Goal: Complete application form: Complete application form

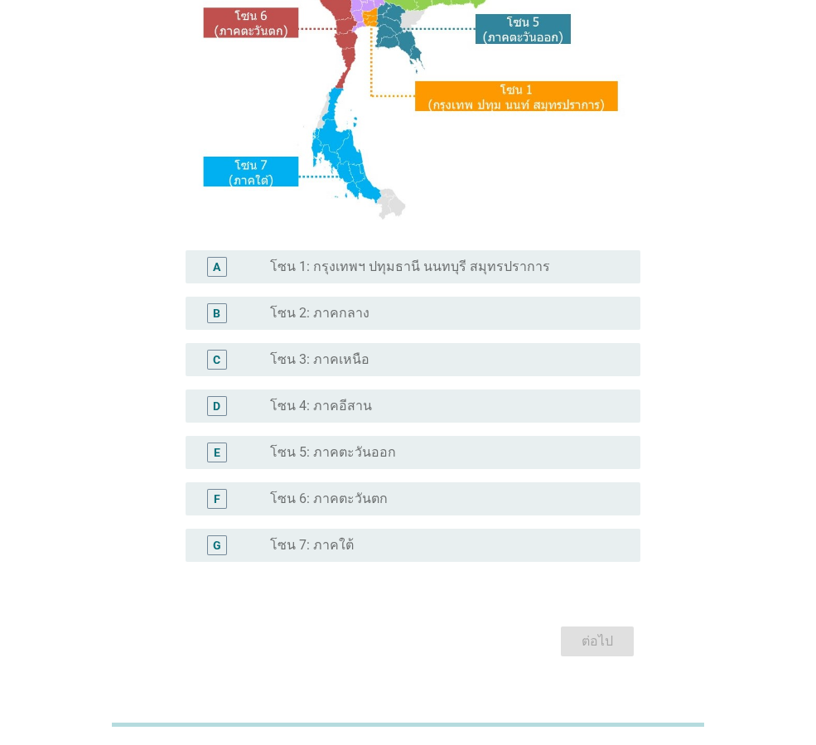
scroll to position [311, 0]
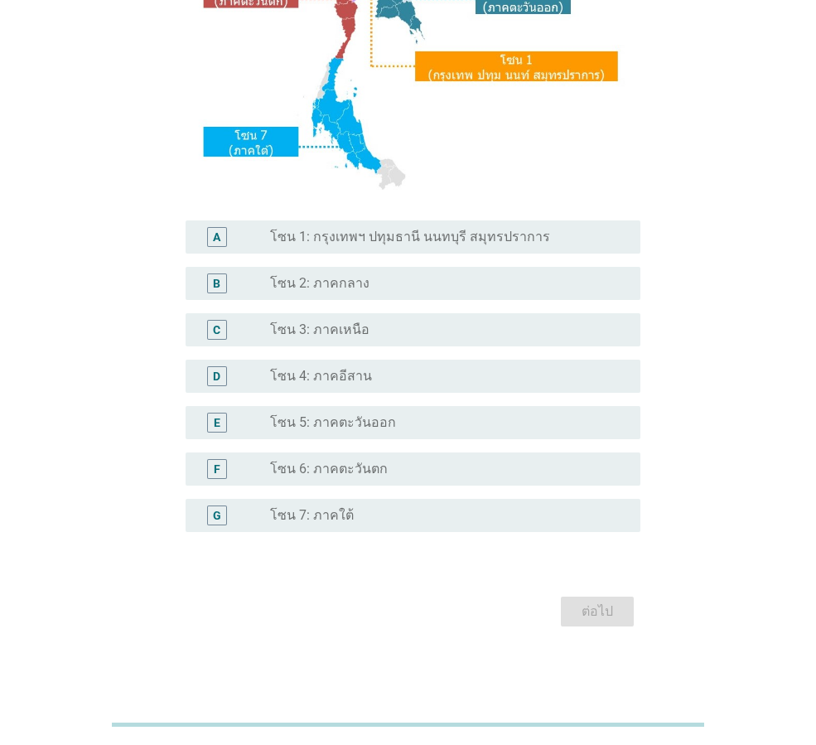
click at [441, 284] on div "radio_button_unchecked โซน 2: ภาคกลาง" at bounding box center [442, 283] width 344 height 17
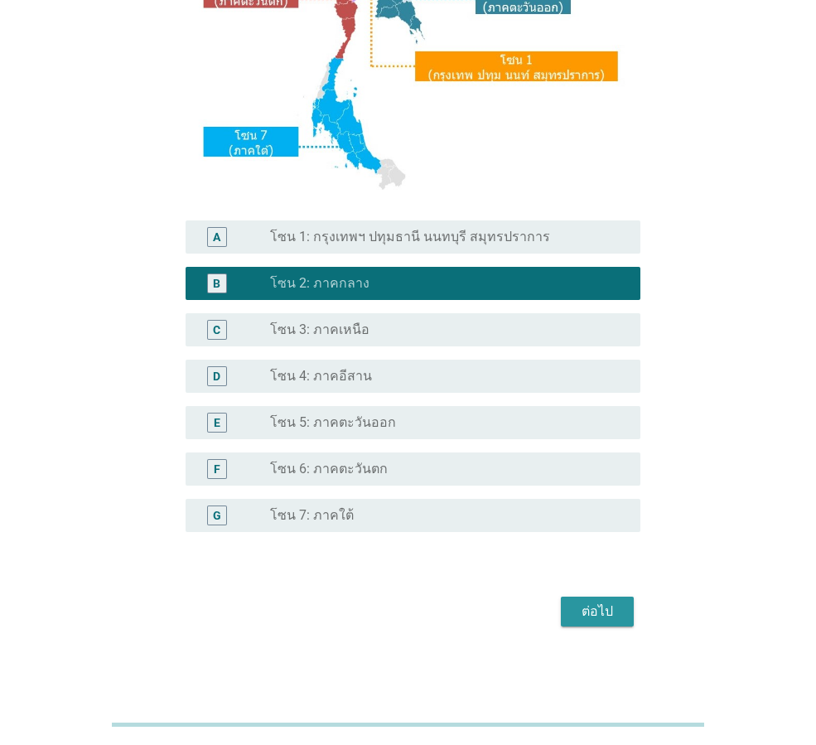
click at [607, 616] on div "ต่อไป" at bounding box center [597, 611] width 46 height 20
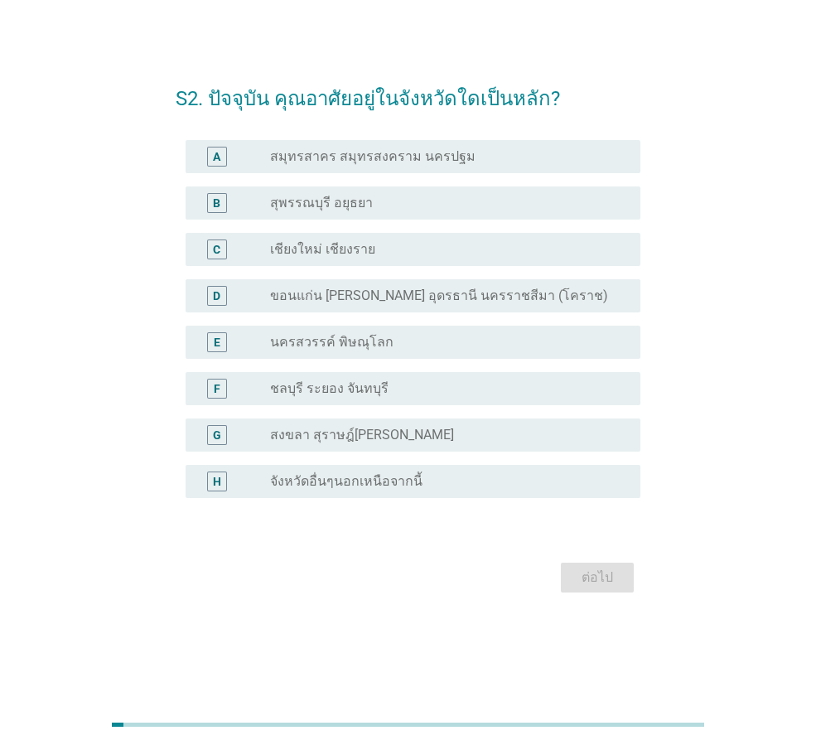
scroll to position [0, 0]
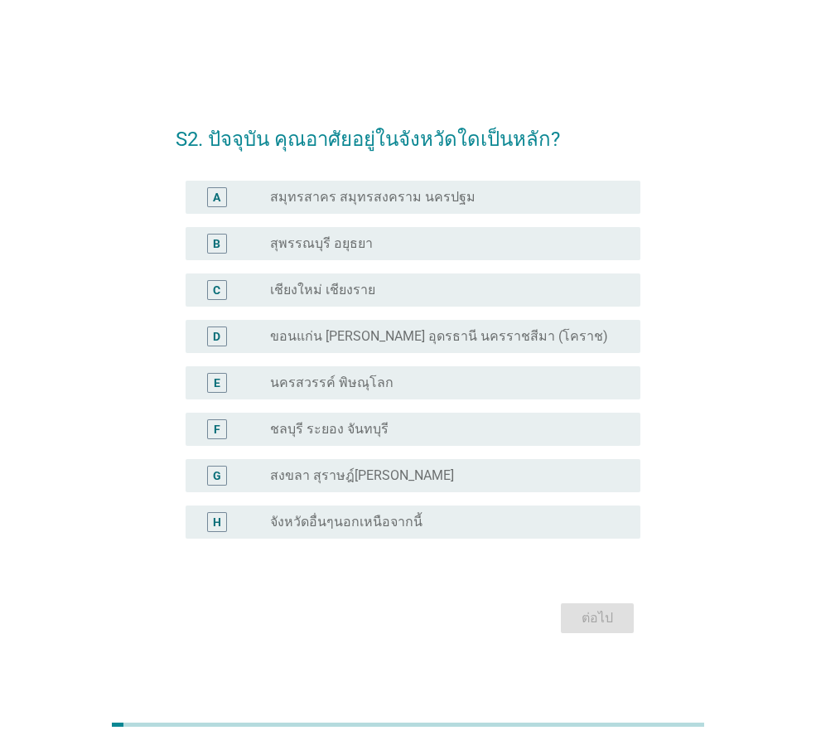
drag, startPoint x: 385, startPoint y: 524, endPoint x: 380, endPoint y: 515, distance: 10.4
click at [385, 523] on label "จังหวัดอื่นๆนอกเหนือจากนี้" at bounding box center [346, 522] width 152 height 17
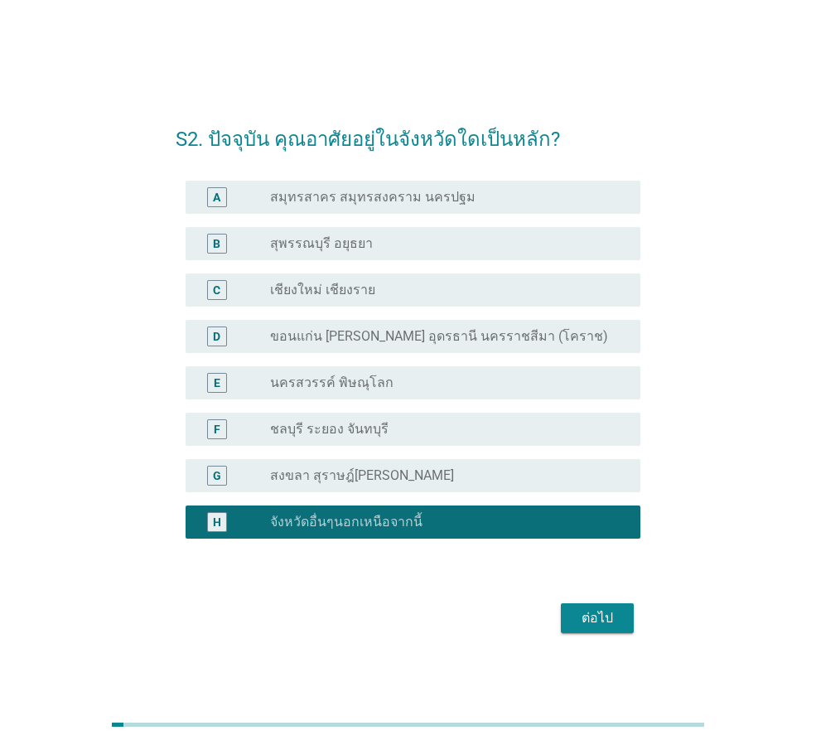
click at [594, 613] on div "ต่อไป" at bounding box center [597, 618] width 46 height 20
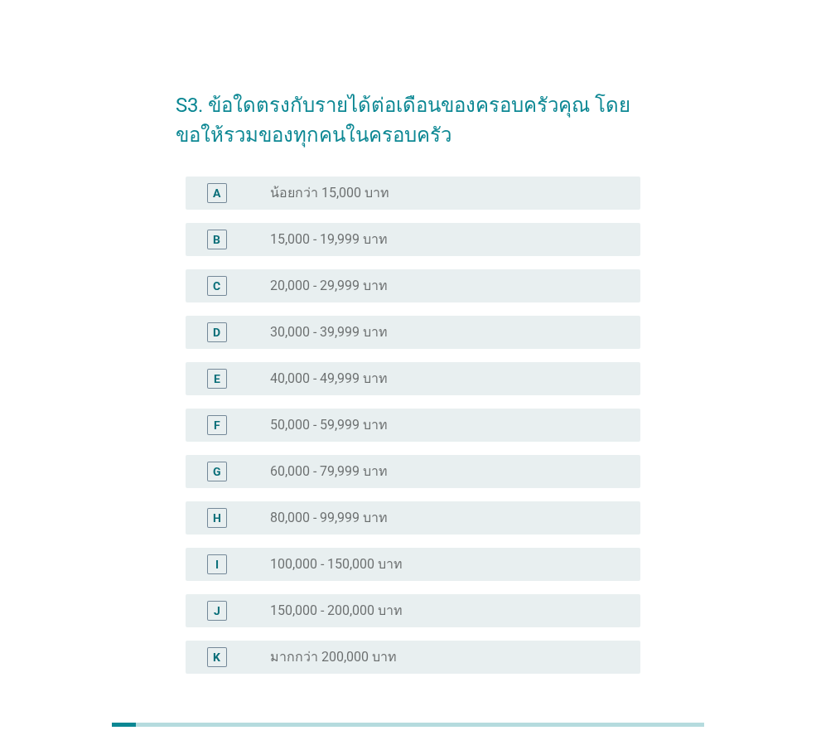
click at [441, 335] on div "radio_button_unchecked 30,000 - 39,999 บาท" at bounding box center [442, 332] width 344 height 17
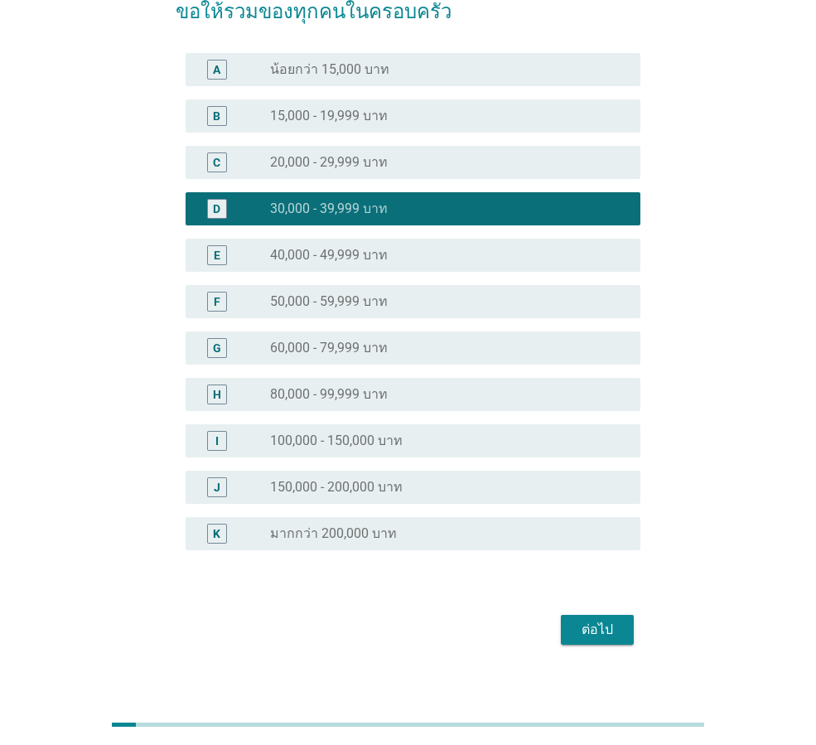
scroll to position [142, 0]
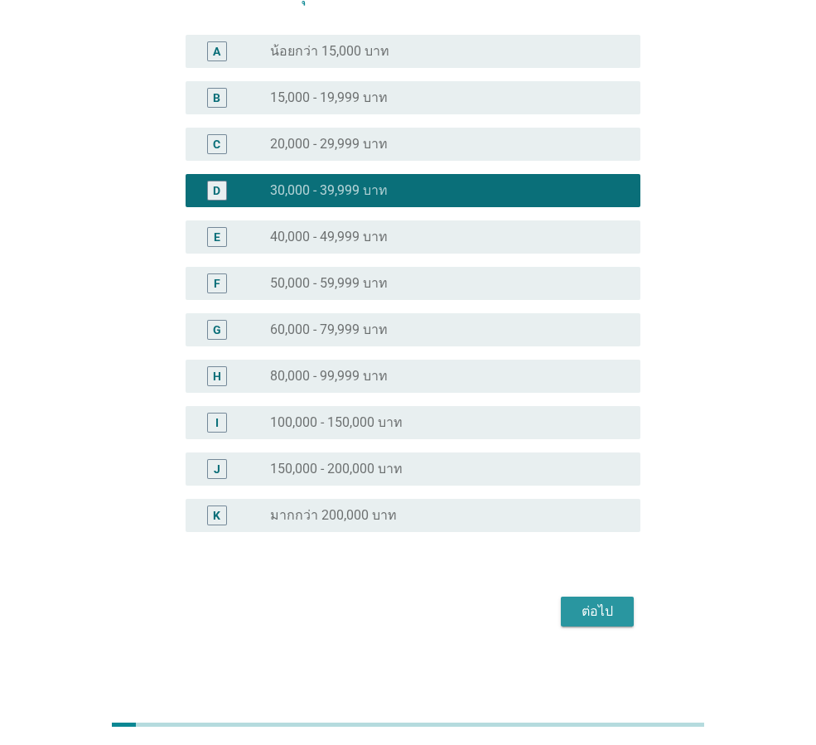
click at [606, 608] on div "ต่อไป" at bounding box center [597, 611] width 46 height 20
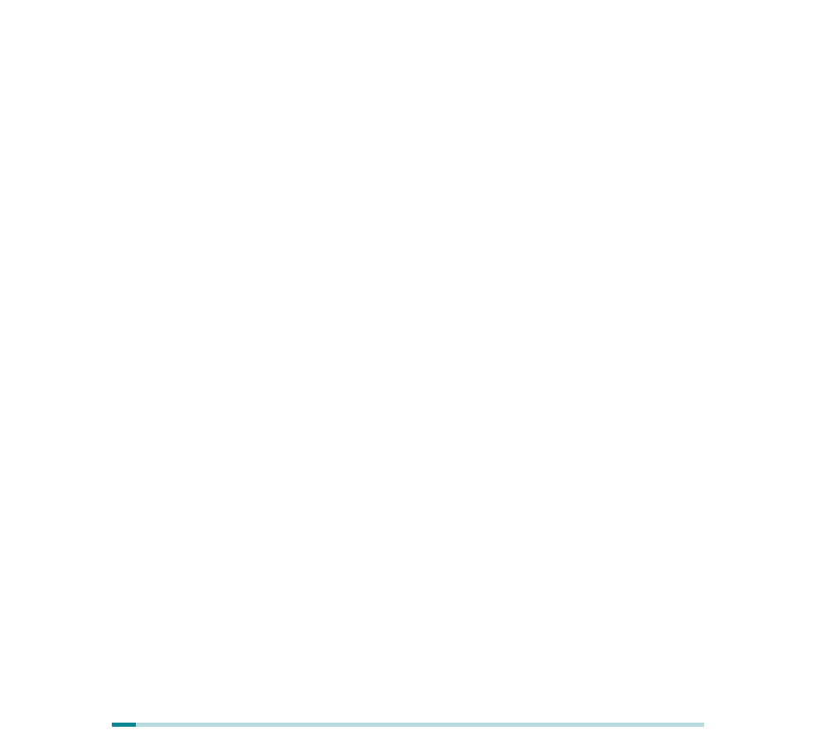
scroll to position [0, 0]
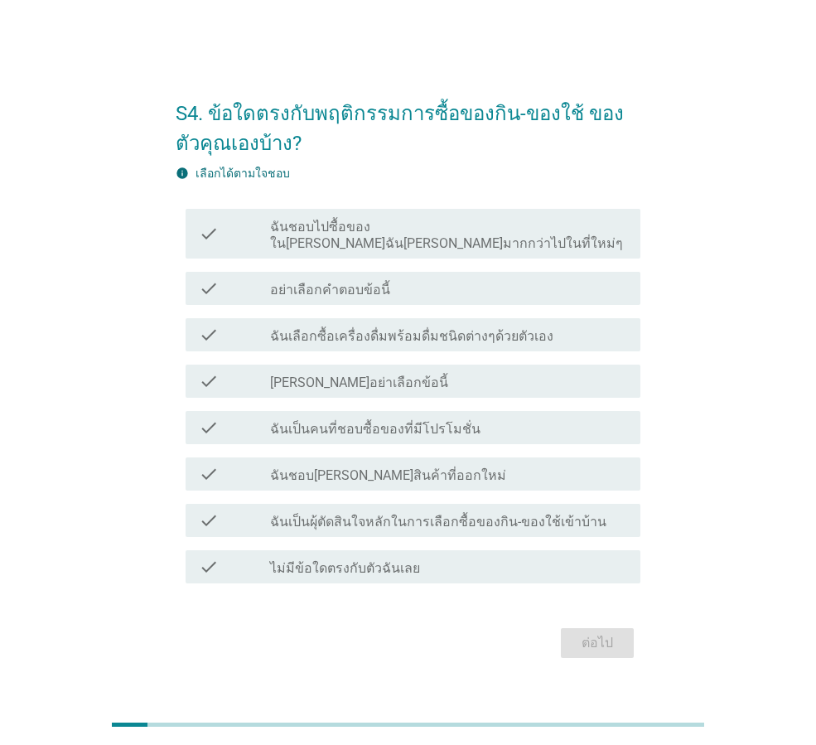
click at [485, 325] on div "check_box_outline_blank ฉันเลือกซื้อเครื่องดื่มพร้อมดื่มชนิดต่างๆด้วยตัวเอง" at bounding box center [448, 335] width 357 height 20
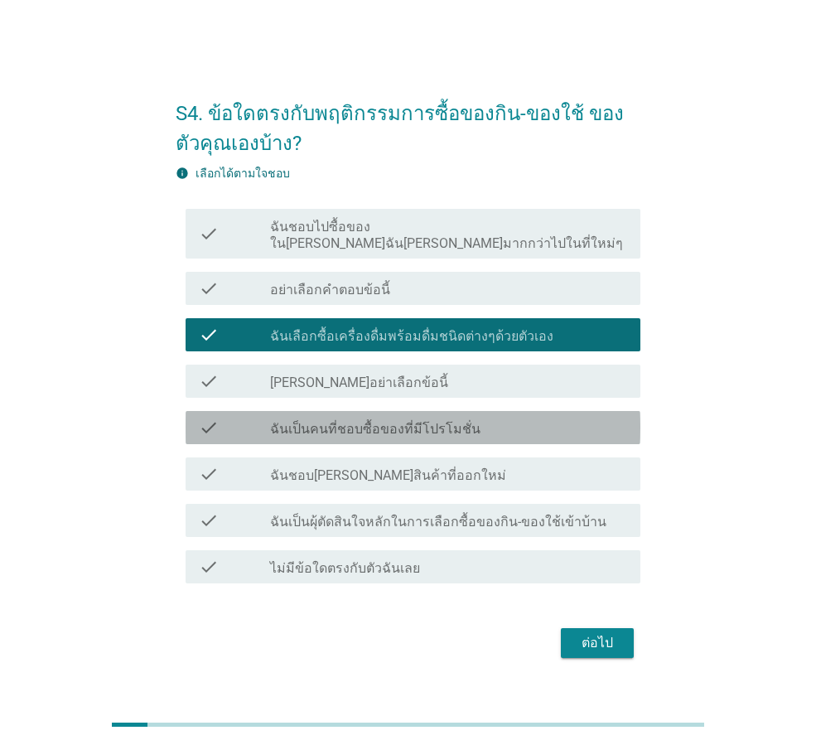
click at [486, 418] on div "check_box_outline_blank ฉันเป็นคนที่ชอบซื้อของที่มีโปรโมชั่น" at bounding box center [448, 428] width 357 height 20
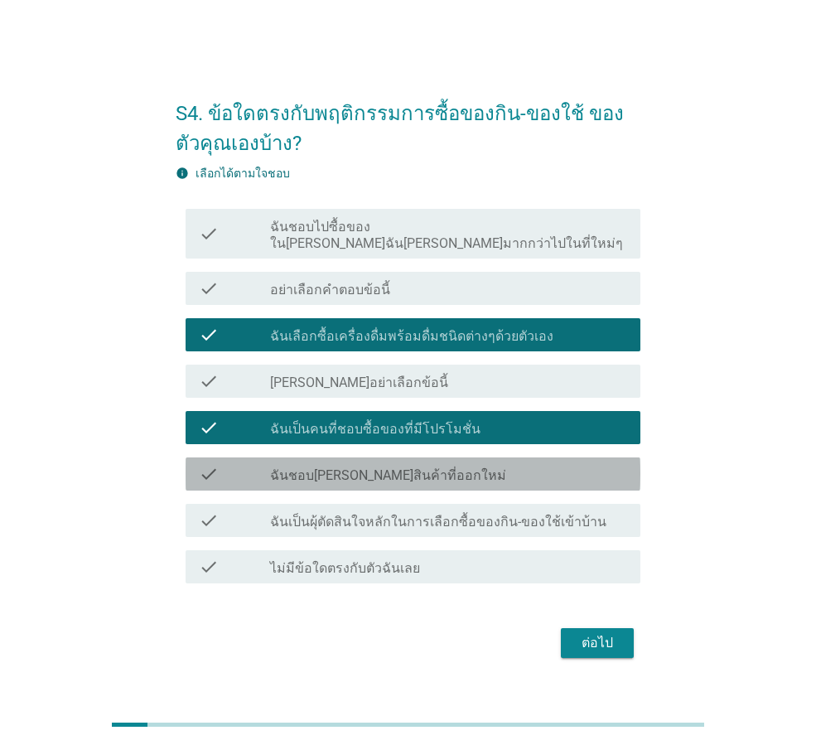
click at [473, 467] on div "check_box_outline_blank ฉันชอบ[PERSON_NAME]สินค้าที่ออกใหม่" at bounding box center [448, 474] width 357 height 20
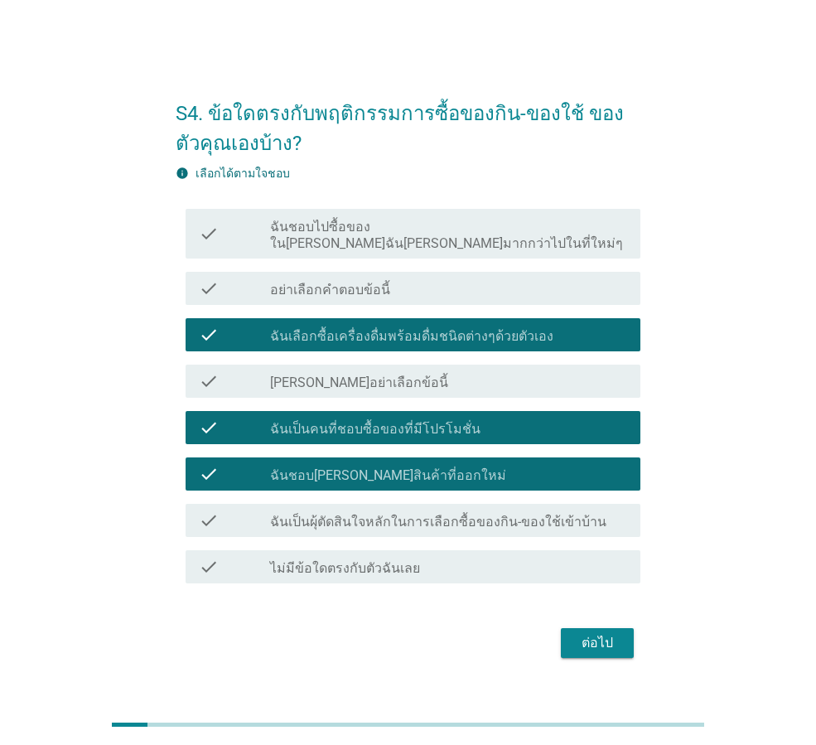
click at [473, 514] on label "ฉันเป็นผุ้ตัดสินใจหลักในการเลือกซื้อของกิน-ของใช้เข้าบ้าน" at bounding box center [438, 522] width 336 height 17
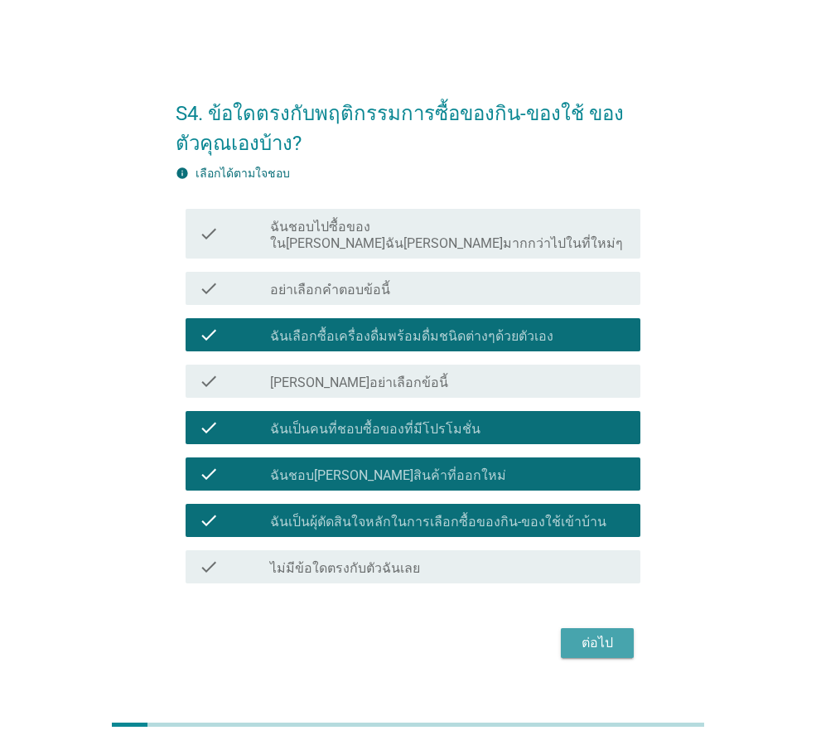
click at [605, 628] on button "ต่อไป" at bounding box center [597, 643] width 73 height 30
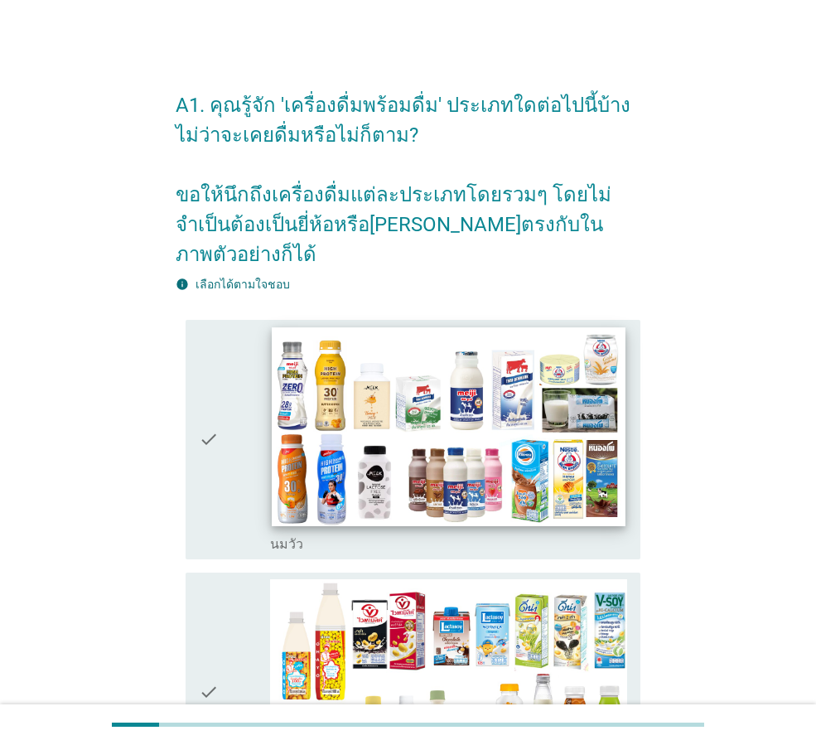
click at [432, 418] on img at bounding box center [448, 426] width 353 height 199
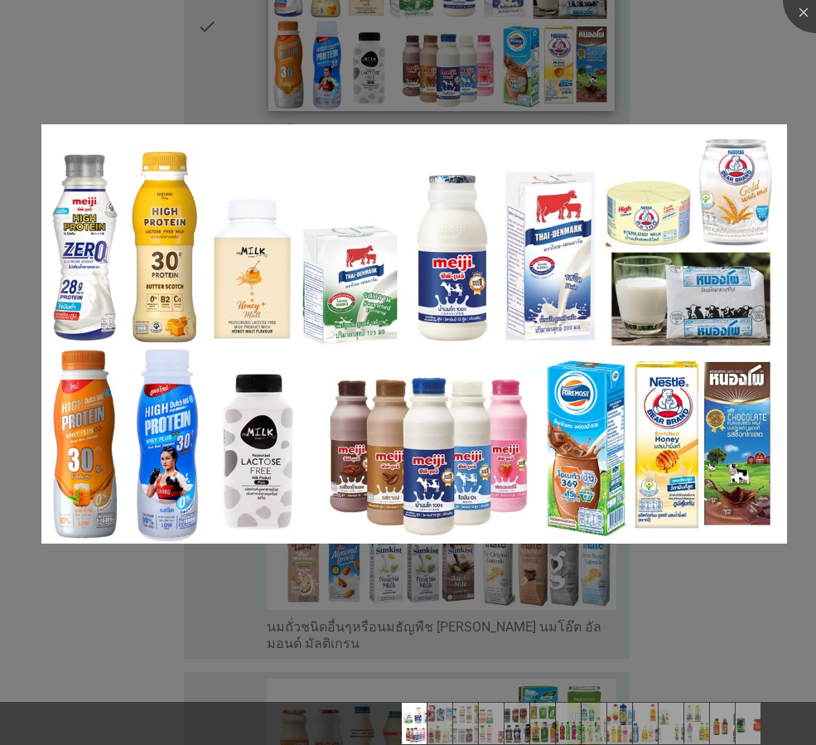
scroll to position [414, 0]
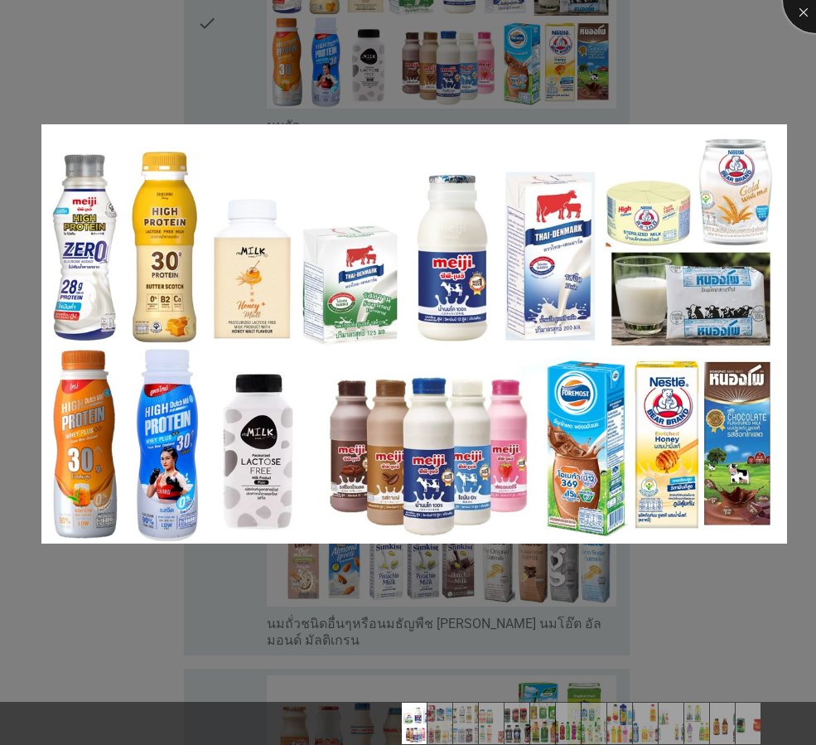
click at [805, 11] on div at bounding box center [816, 0] width 66 height 66
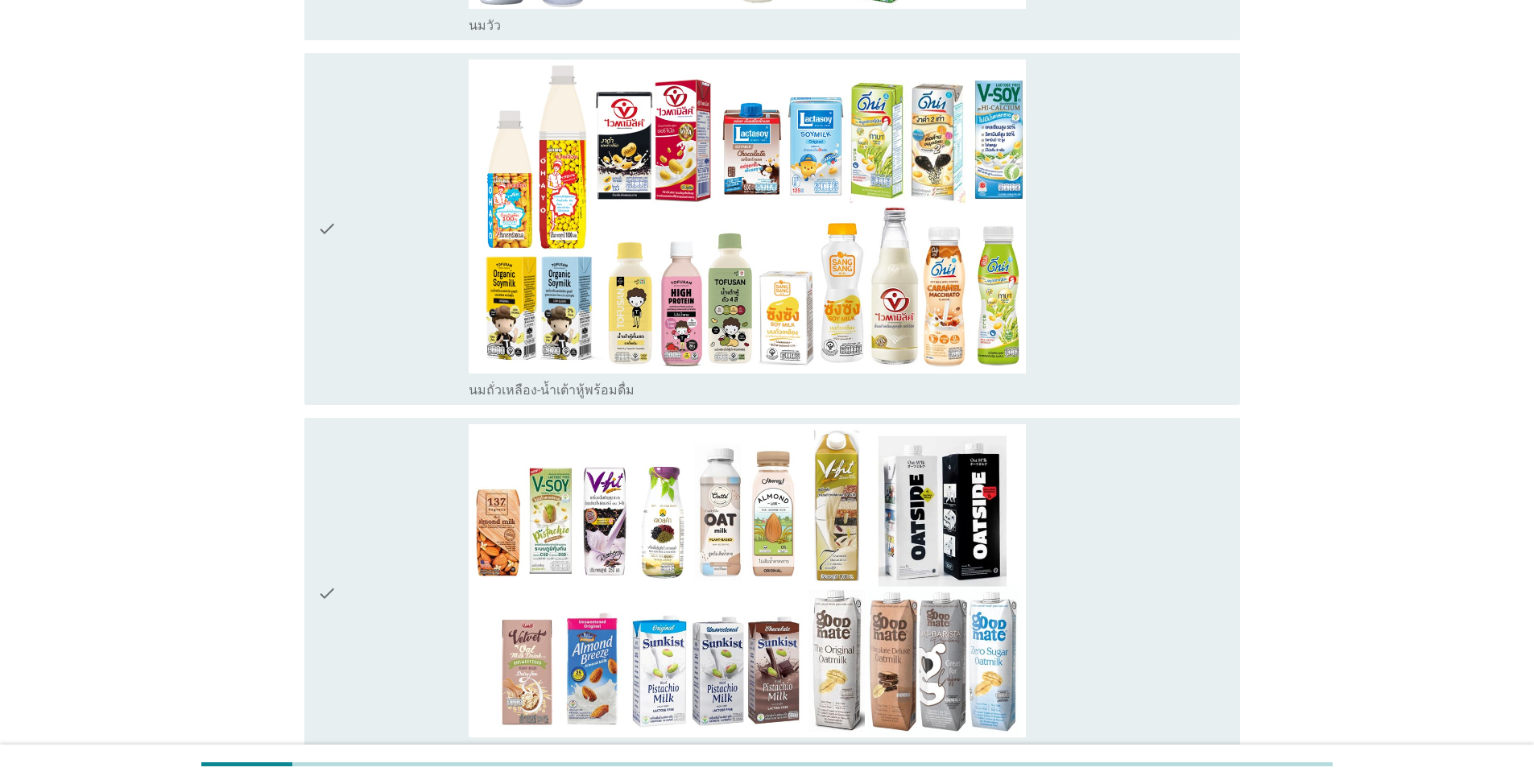
scroll to position [0, 0]
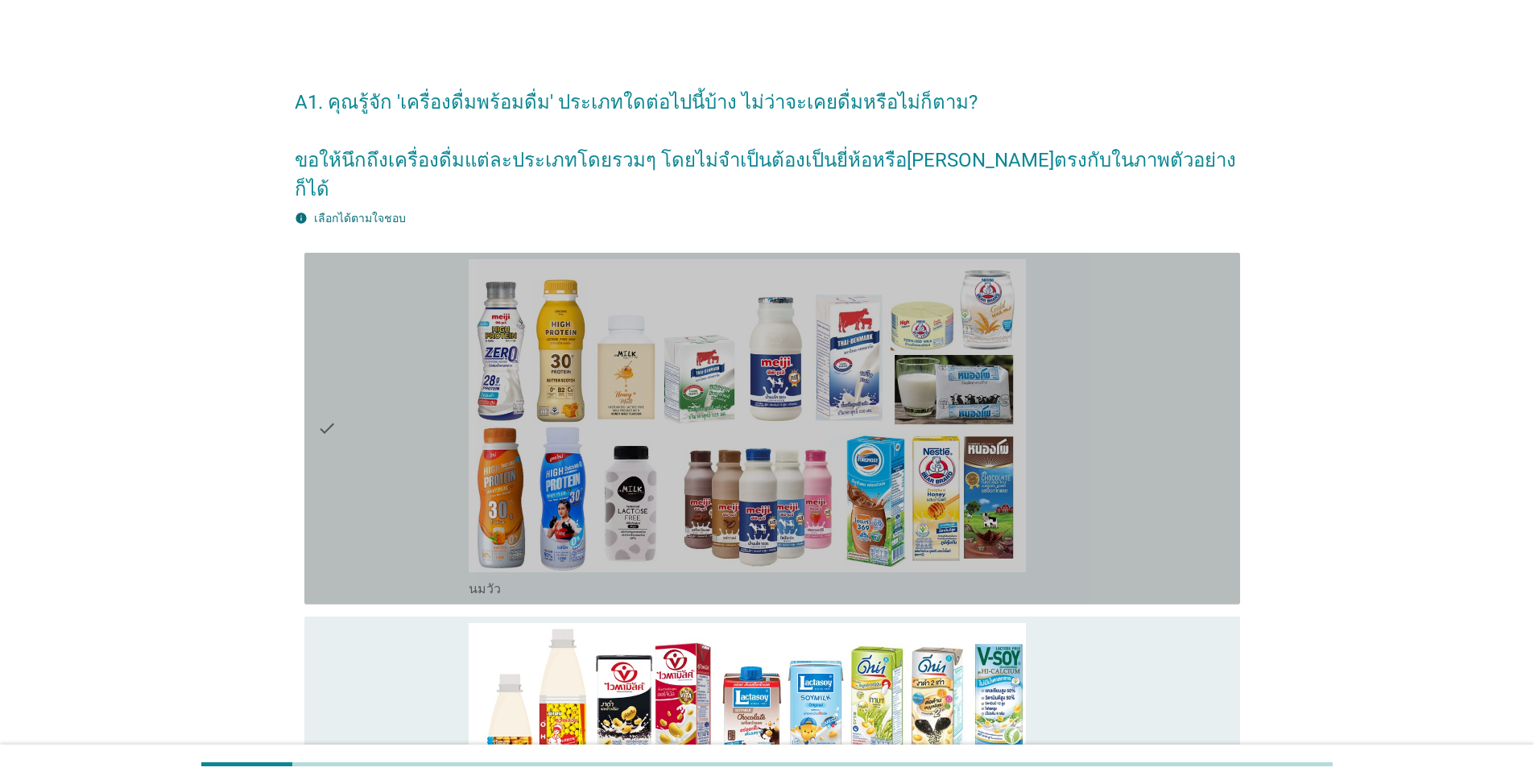
click at [328, 404] on icon "check" at bounding box center [327, 428] width 19 height 339
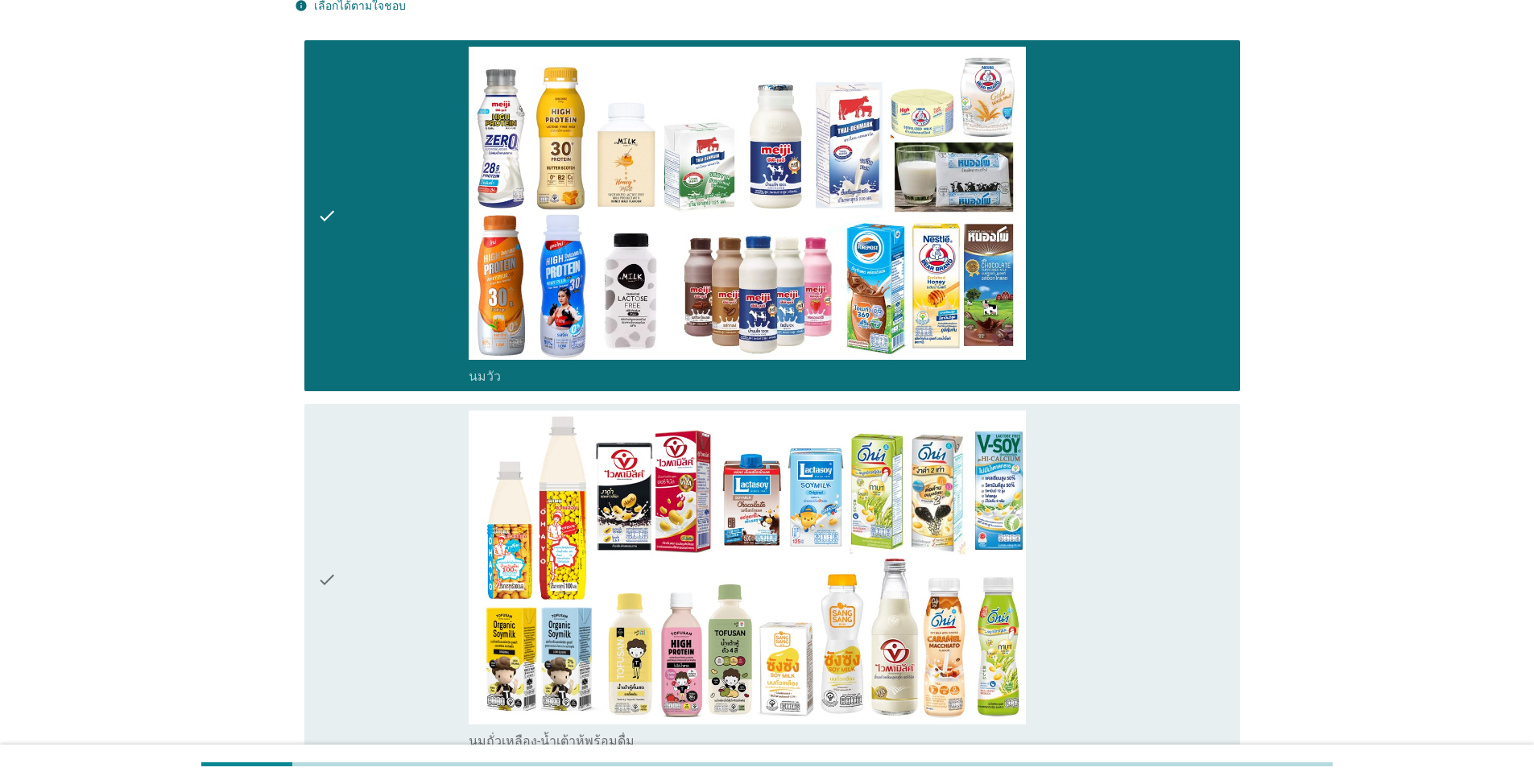
scroll to position [322, 0]
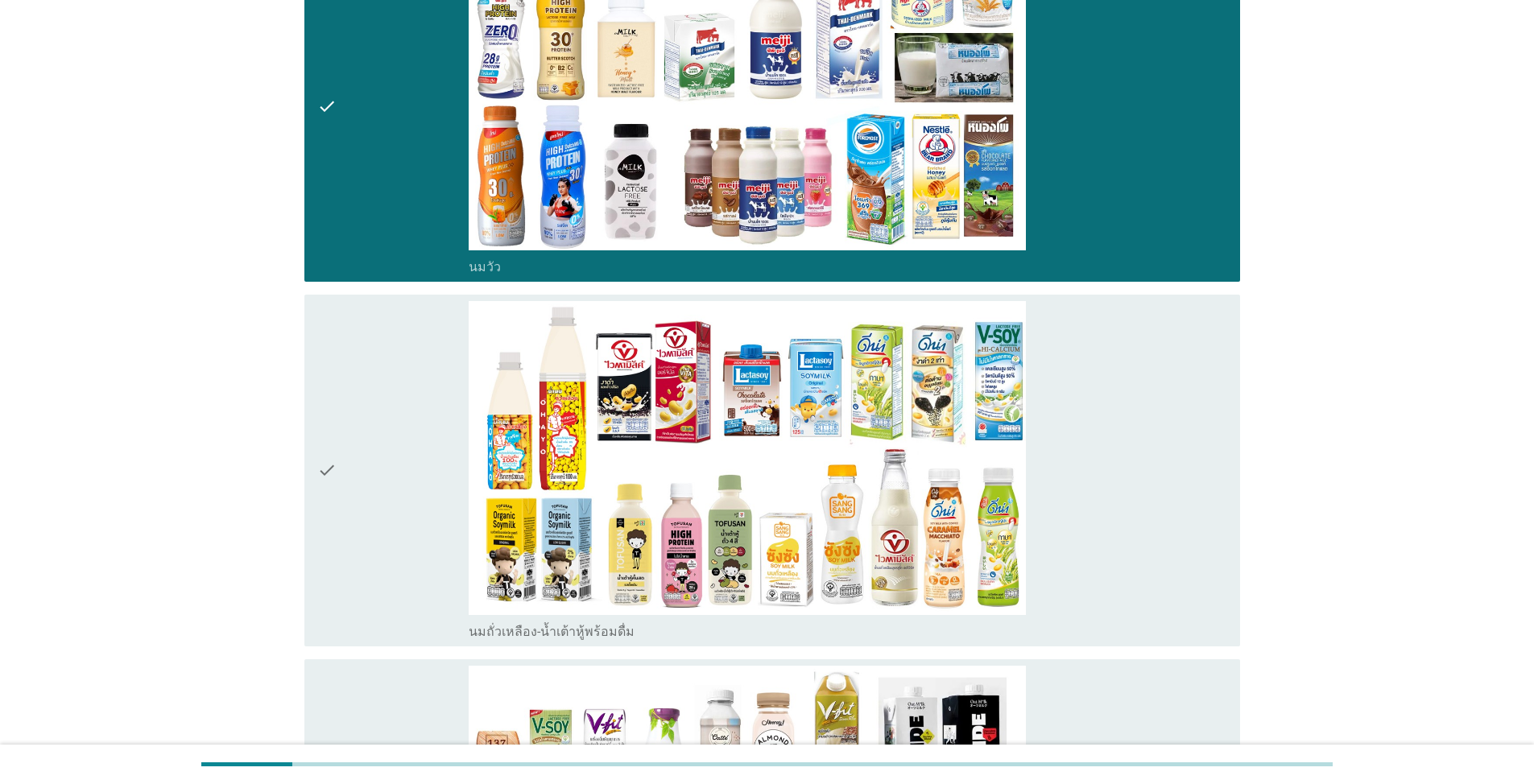
click at [329, 435] on icon "check" at bounding box center [327, 470] width 19 height 339
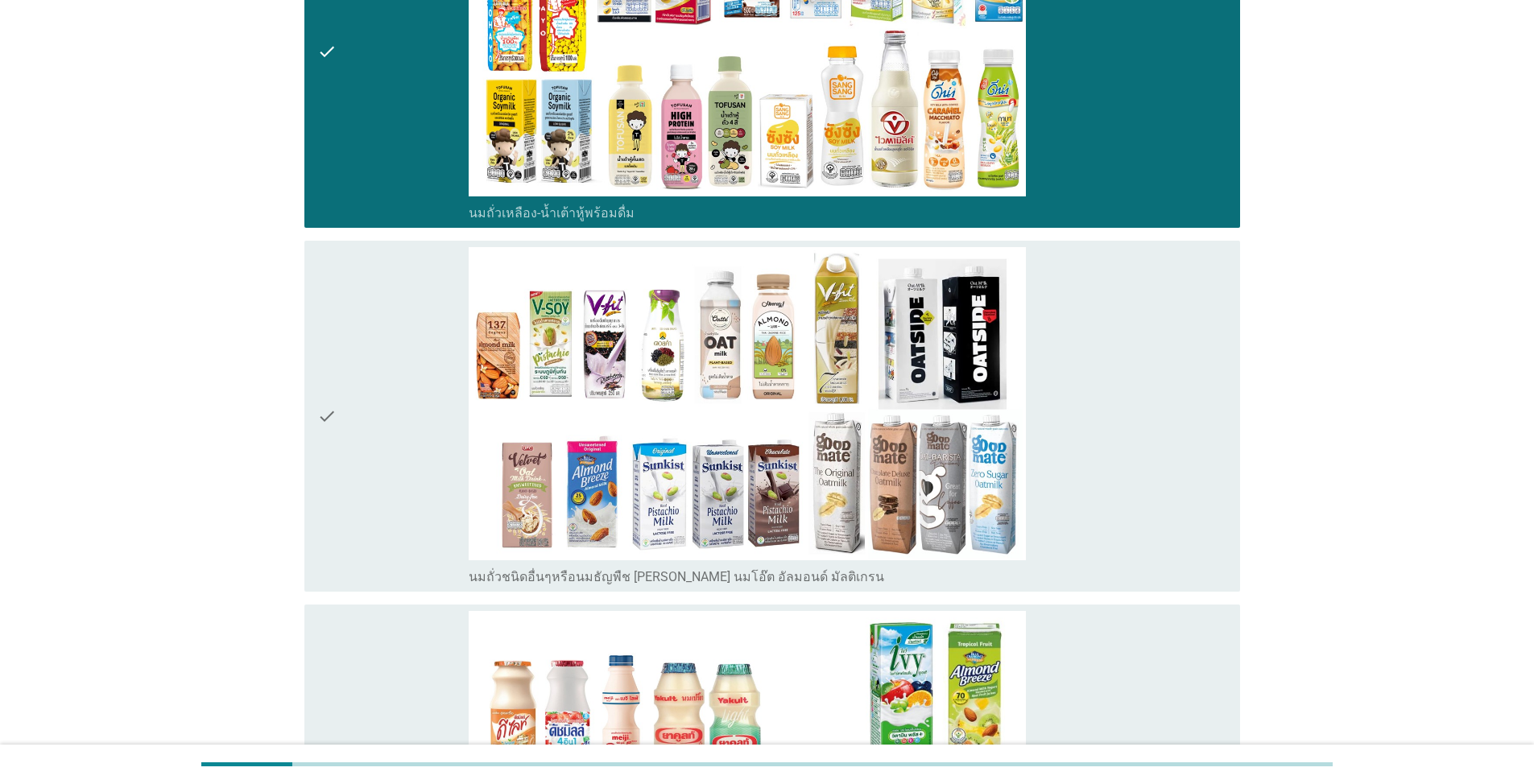
scroll to position [804, 0]
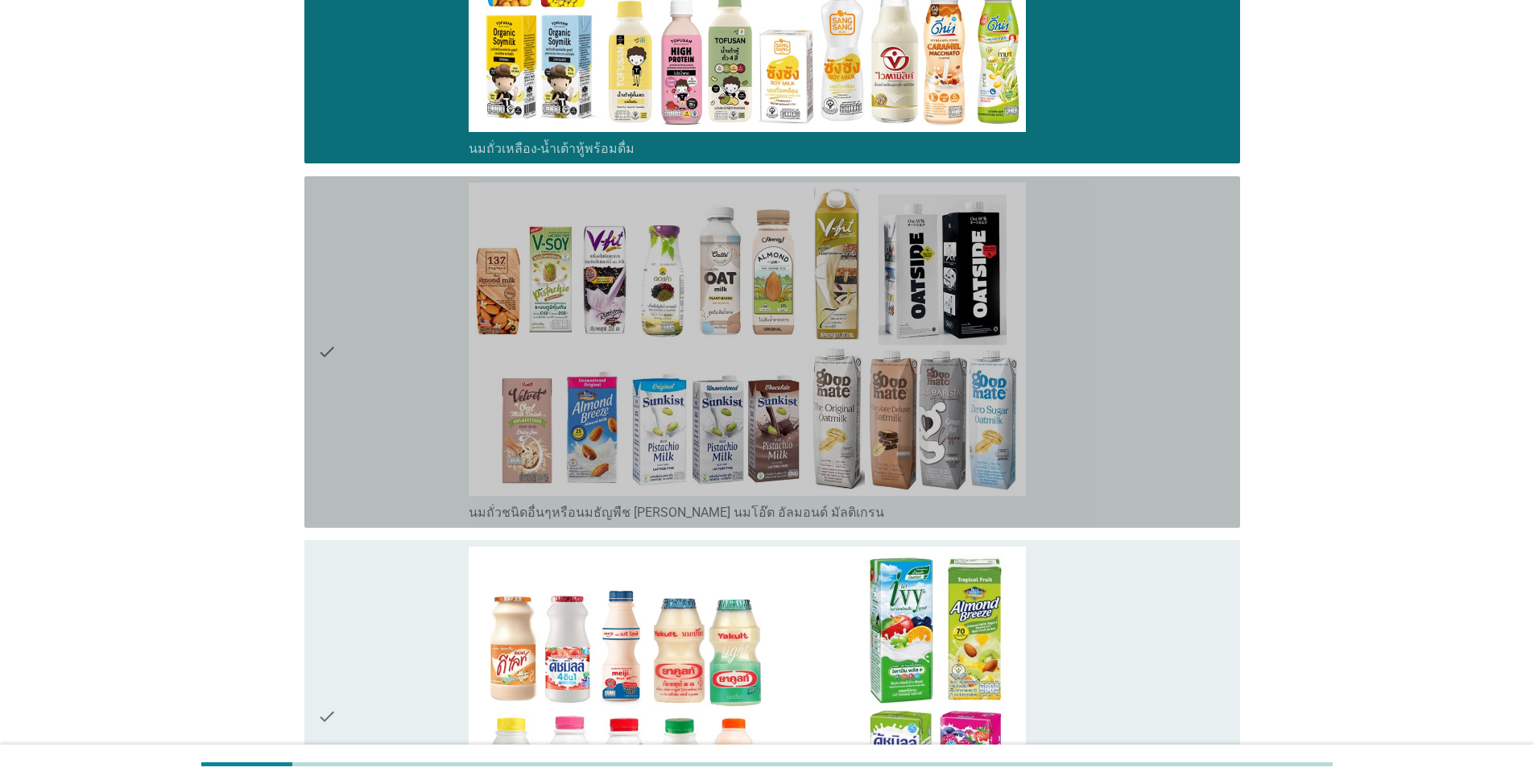
click at [326, 322] on icon "check" at bounding box center [327, 352] width 19 height 339
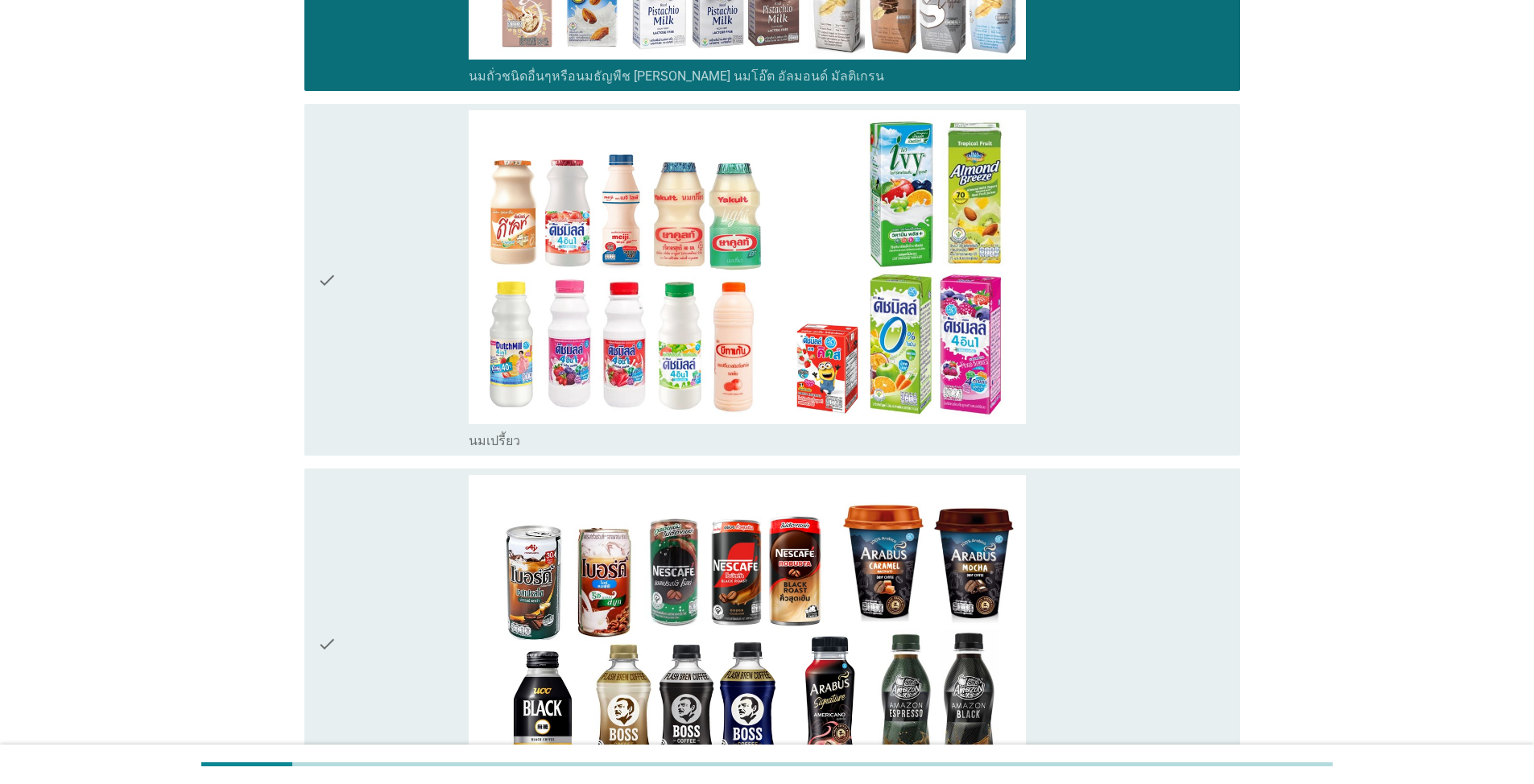
scroll to position [1287, 0]
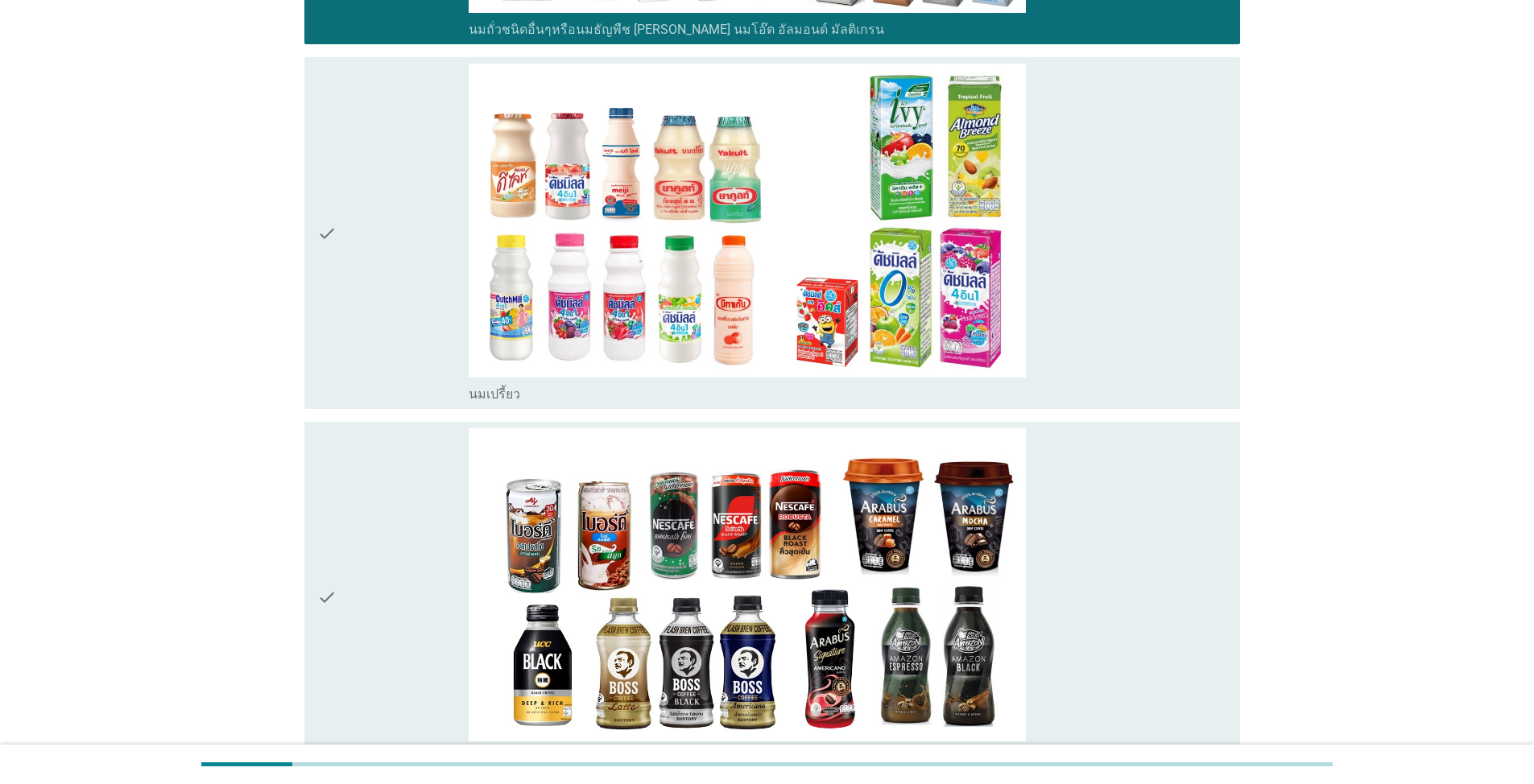
click at [331, 206] on icon "check" at bounding box center [327, 232] width 19 height 339
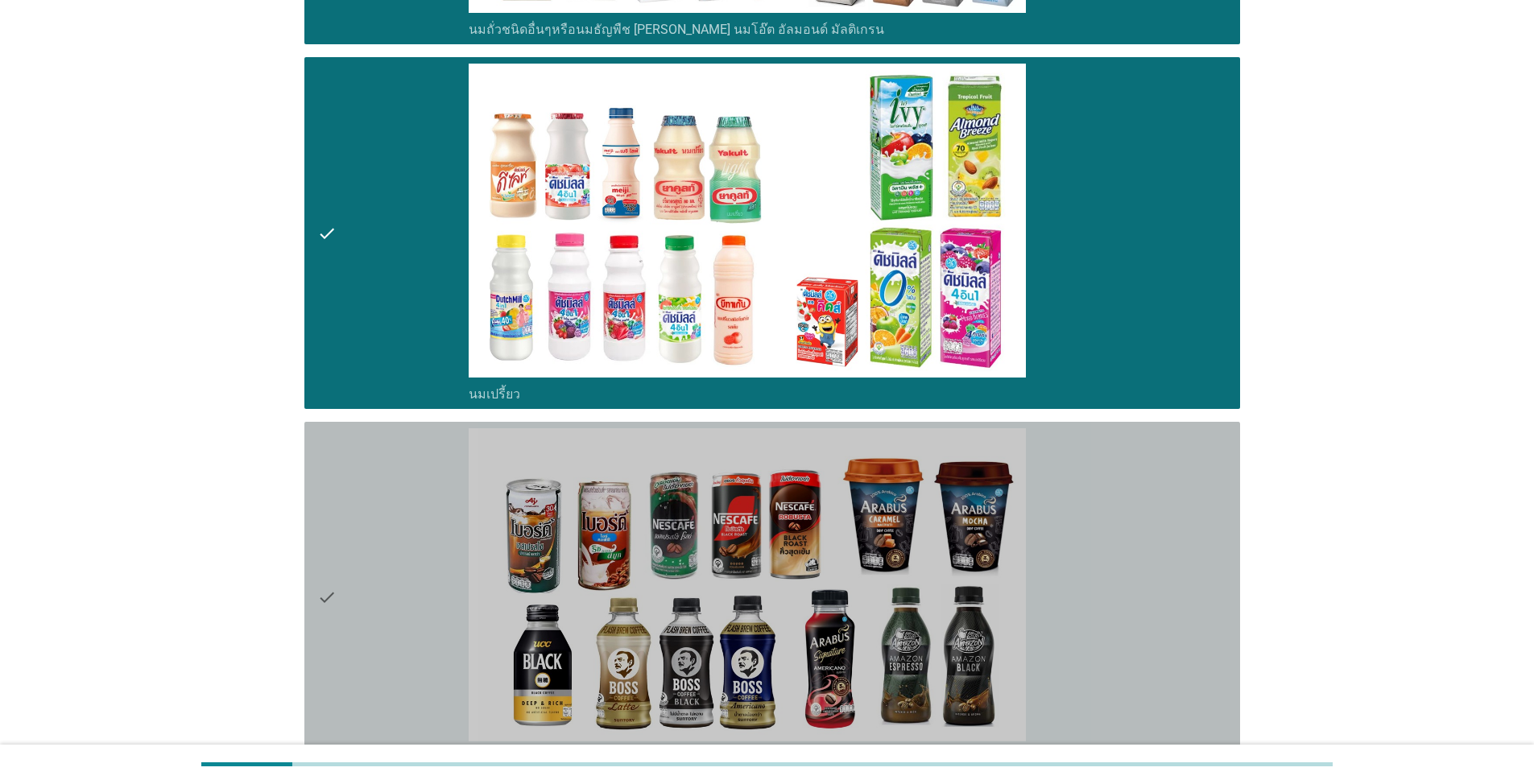
click at [332, 583] on icon "check" at bounding box center [327, 597] width 19 height 339
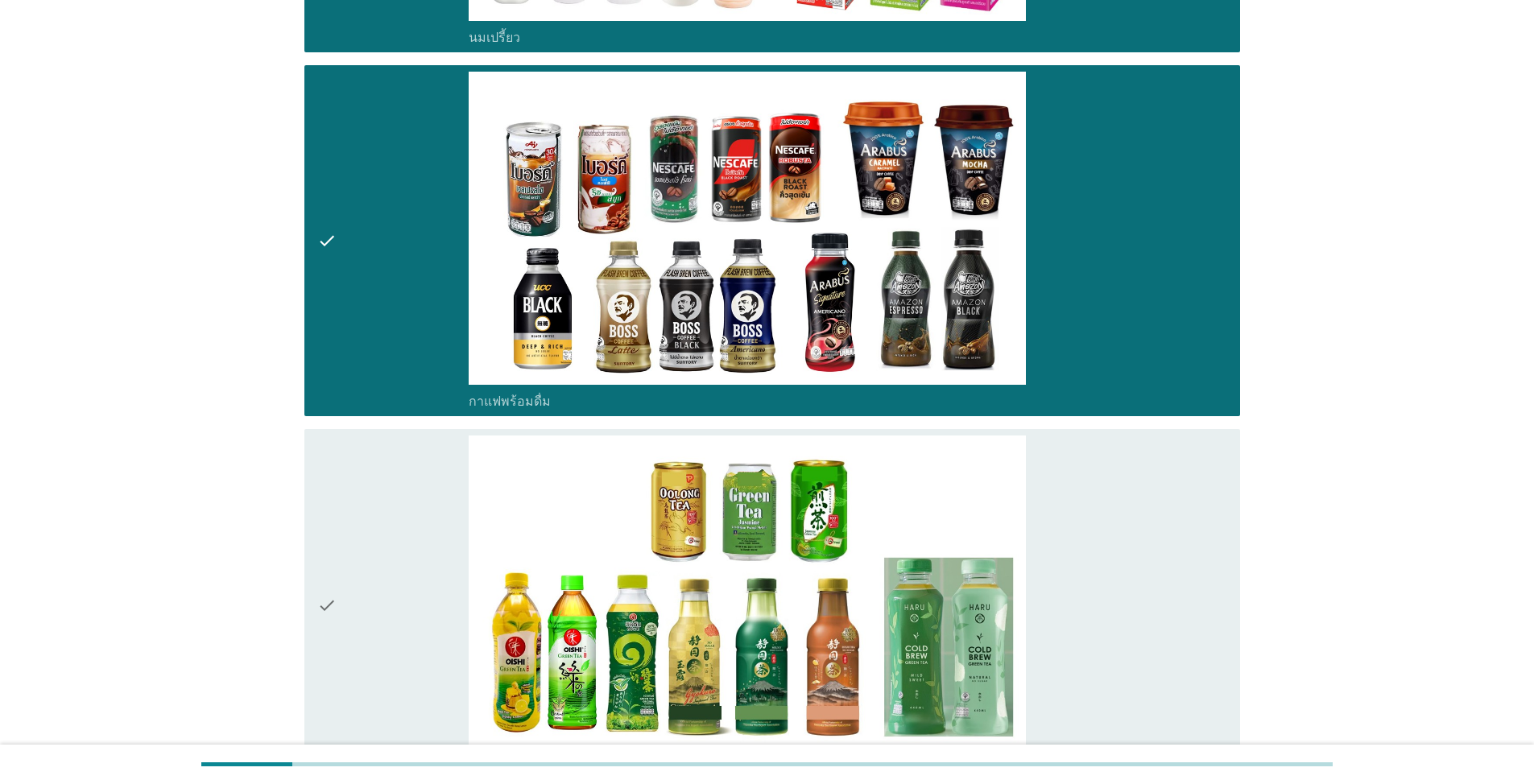
scroll to position [1770, 0]
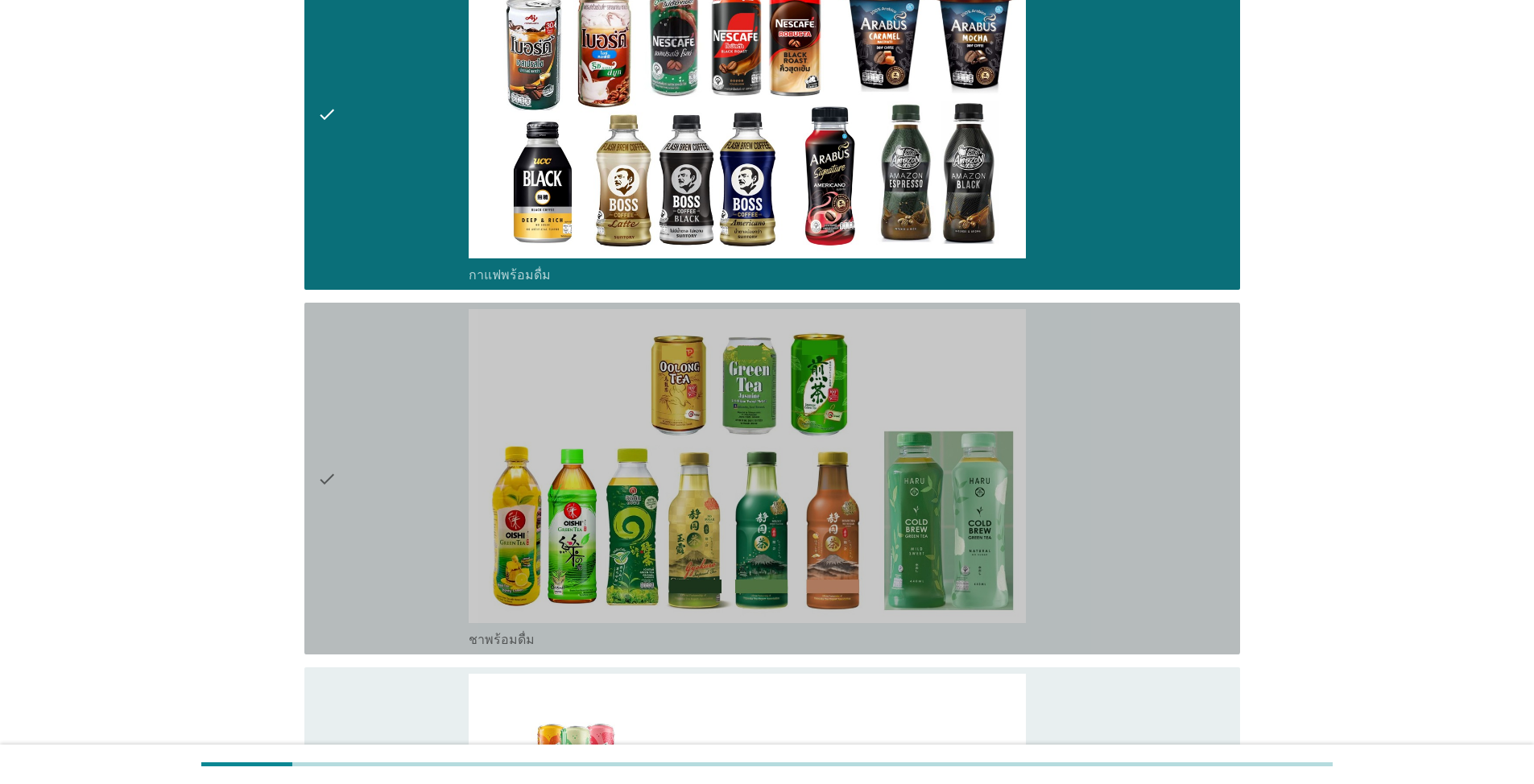
click at [320, 445] on icon "check" at bounding box center [327, 478] width 19 height 339
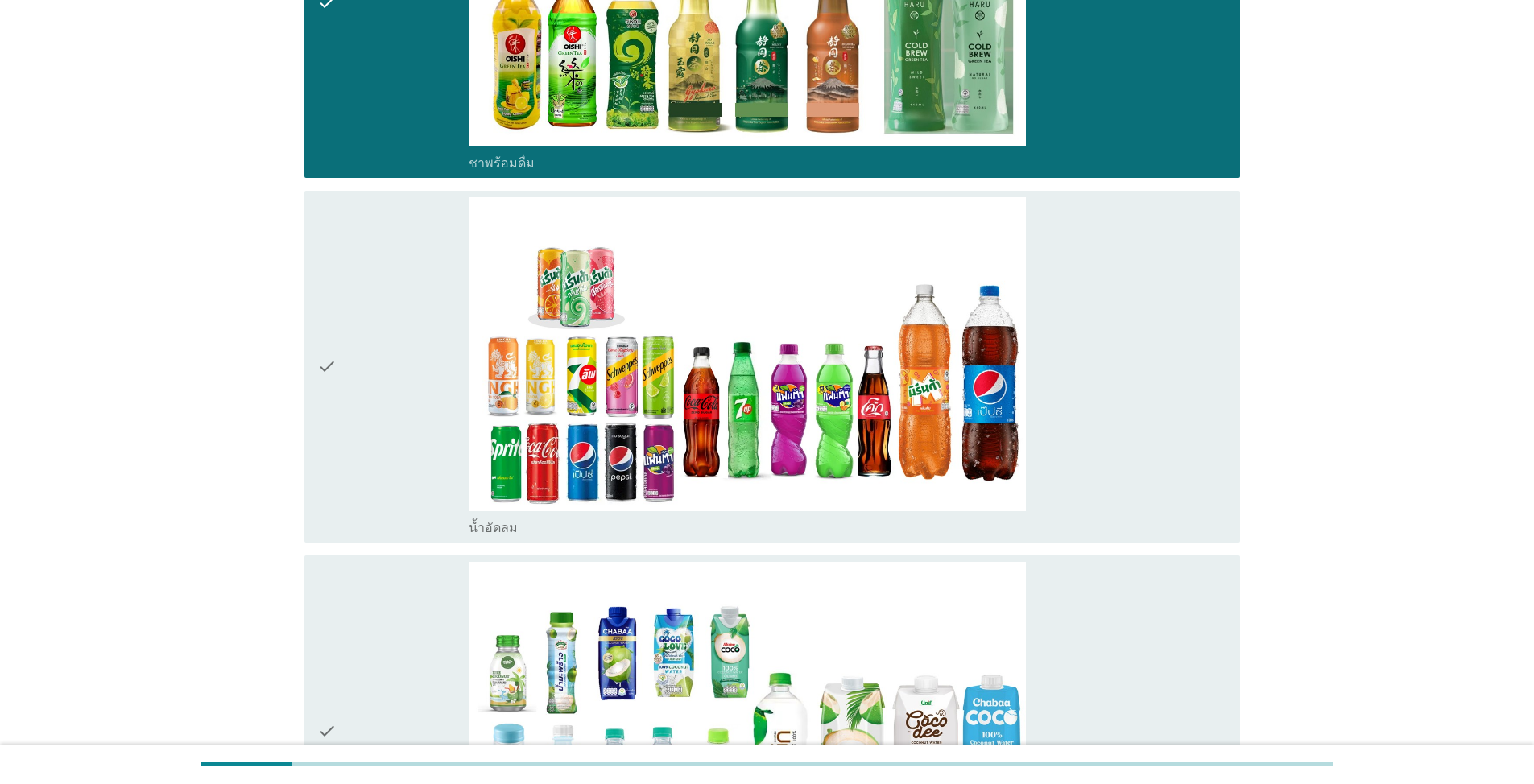
scroll to position [2253, 0]
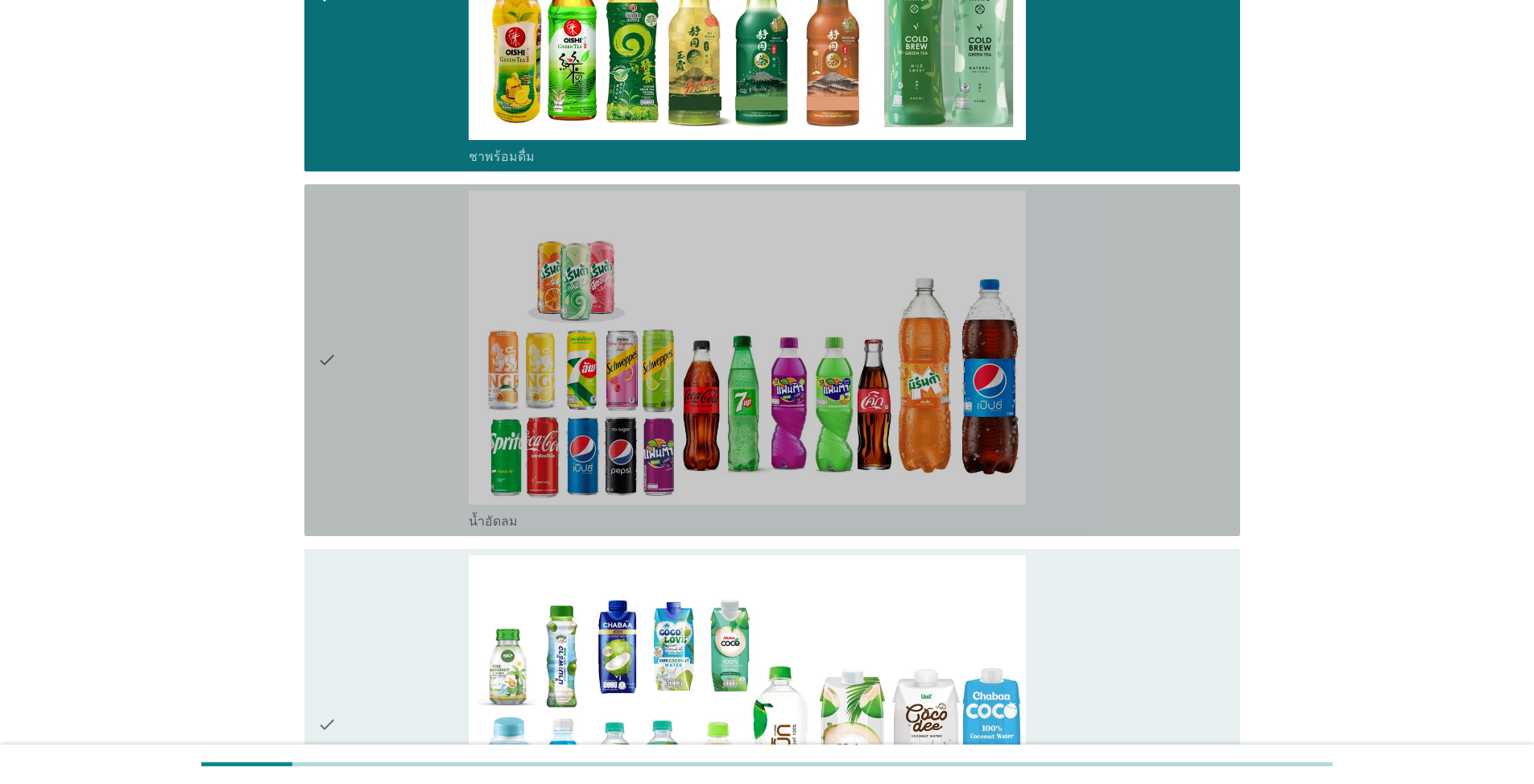
click at [326, 337] on icon "check" at bounding box center [327, 359] width 19 height 339
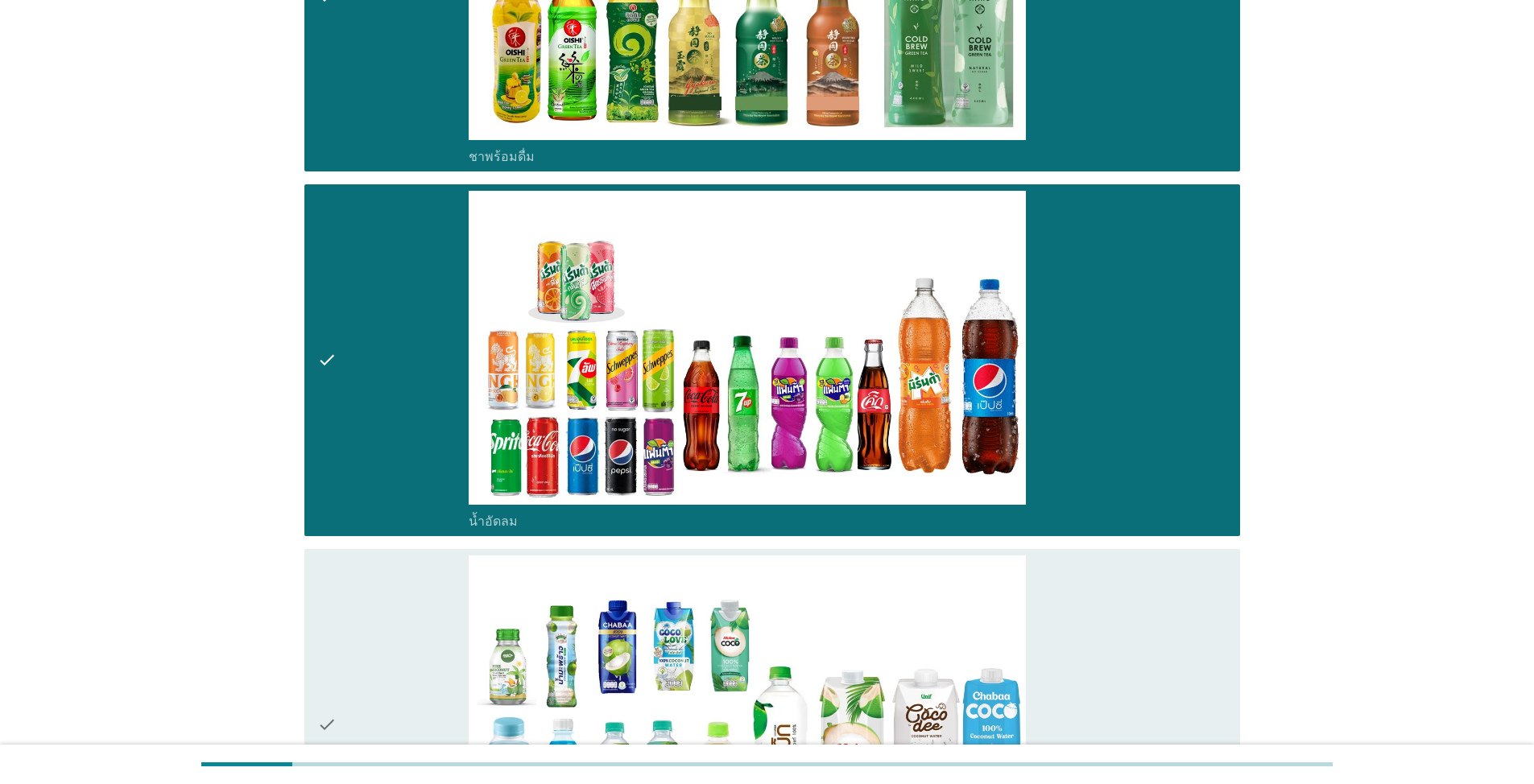
scroll to position [2656, 0]
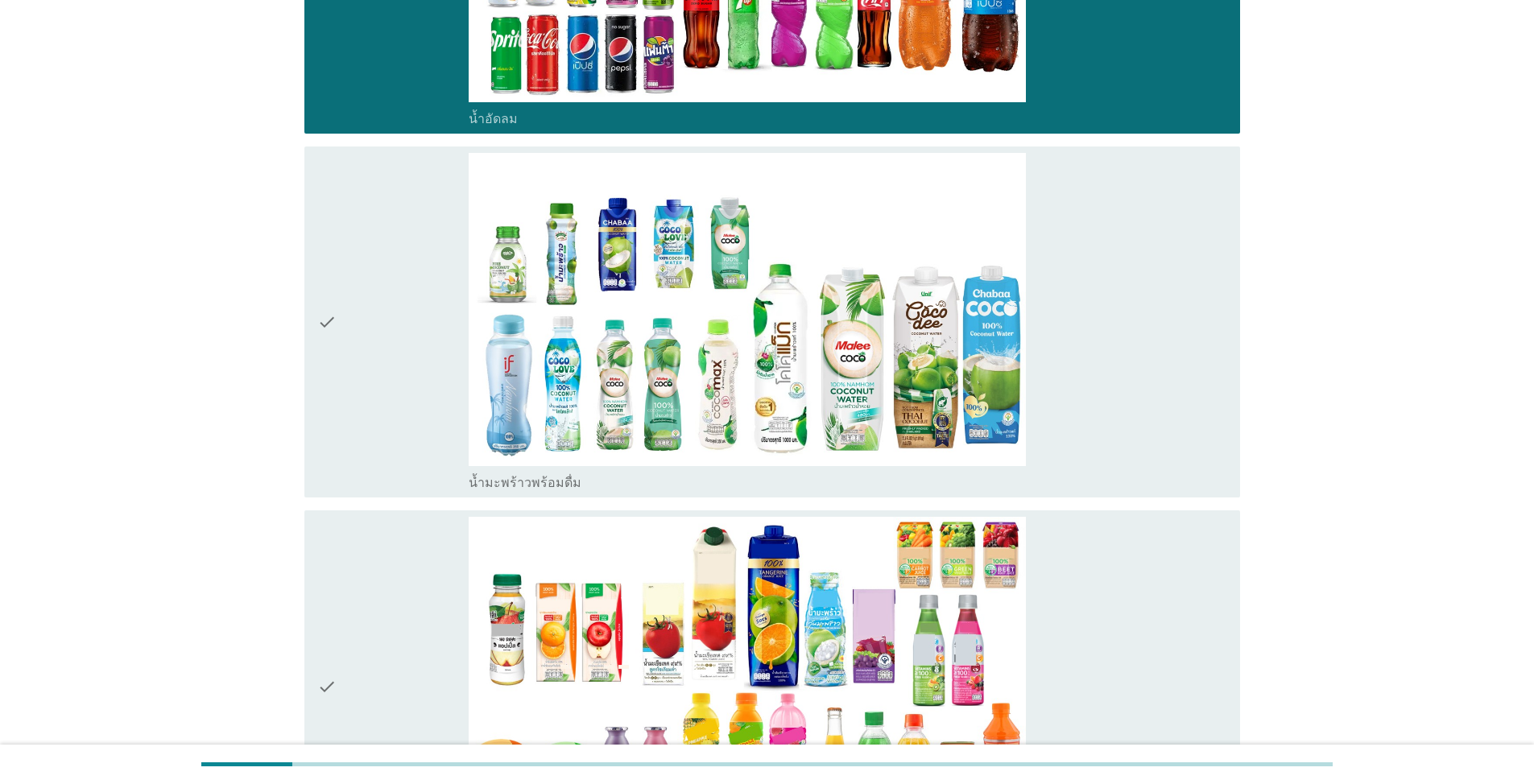
click at [335, 300] on icon "check" at bounding box center [327, 322] width 19 height 339
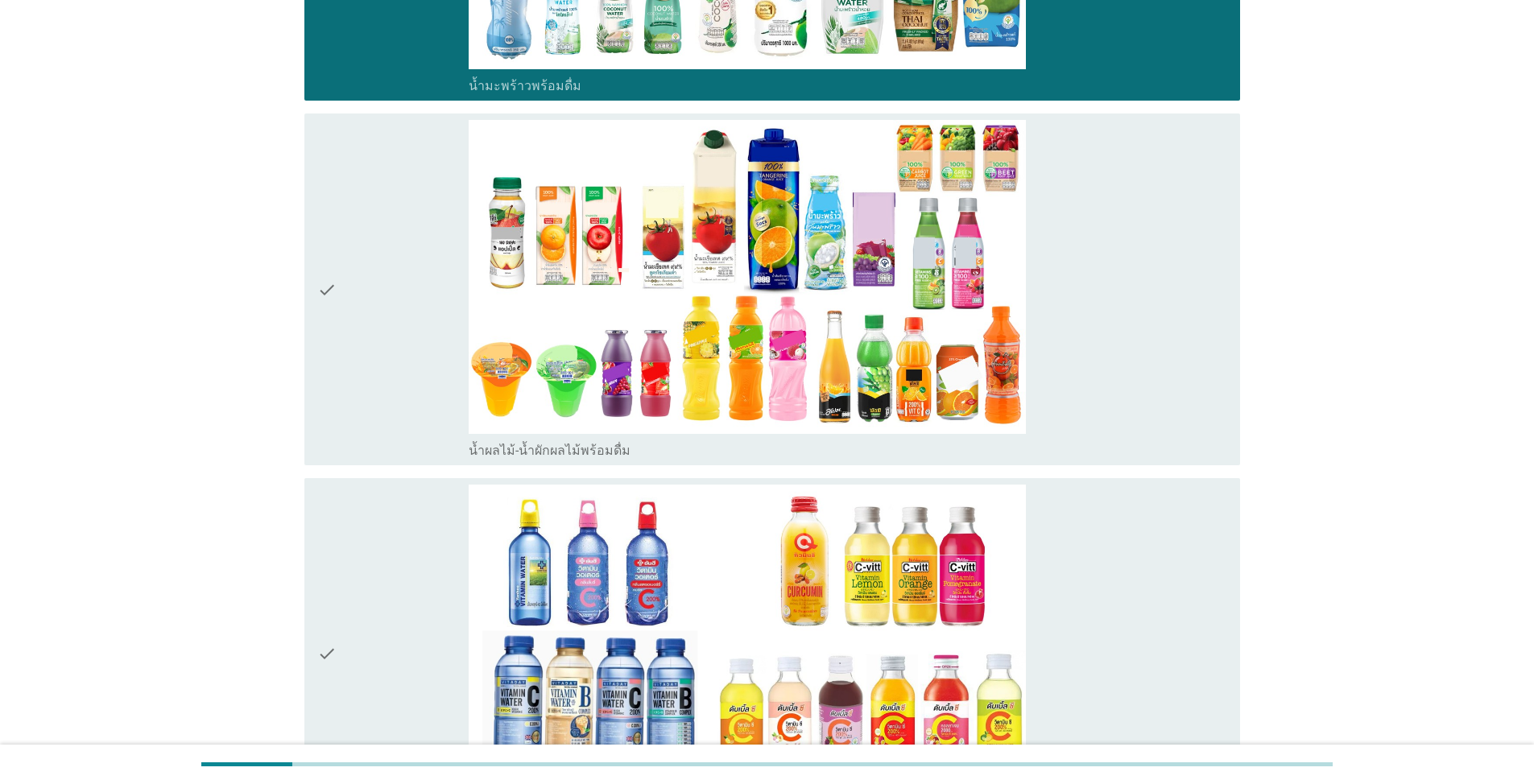
scroll to position [3058, 0]
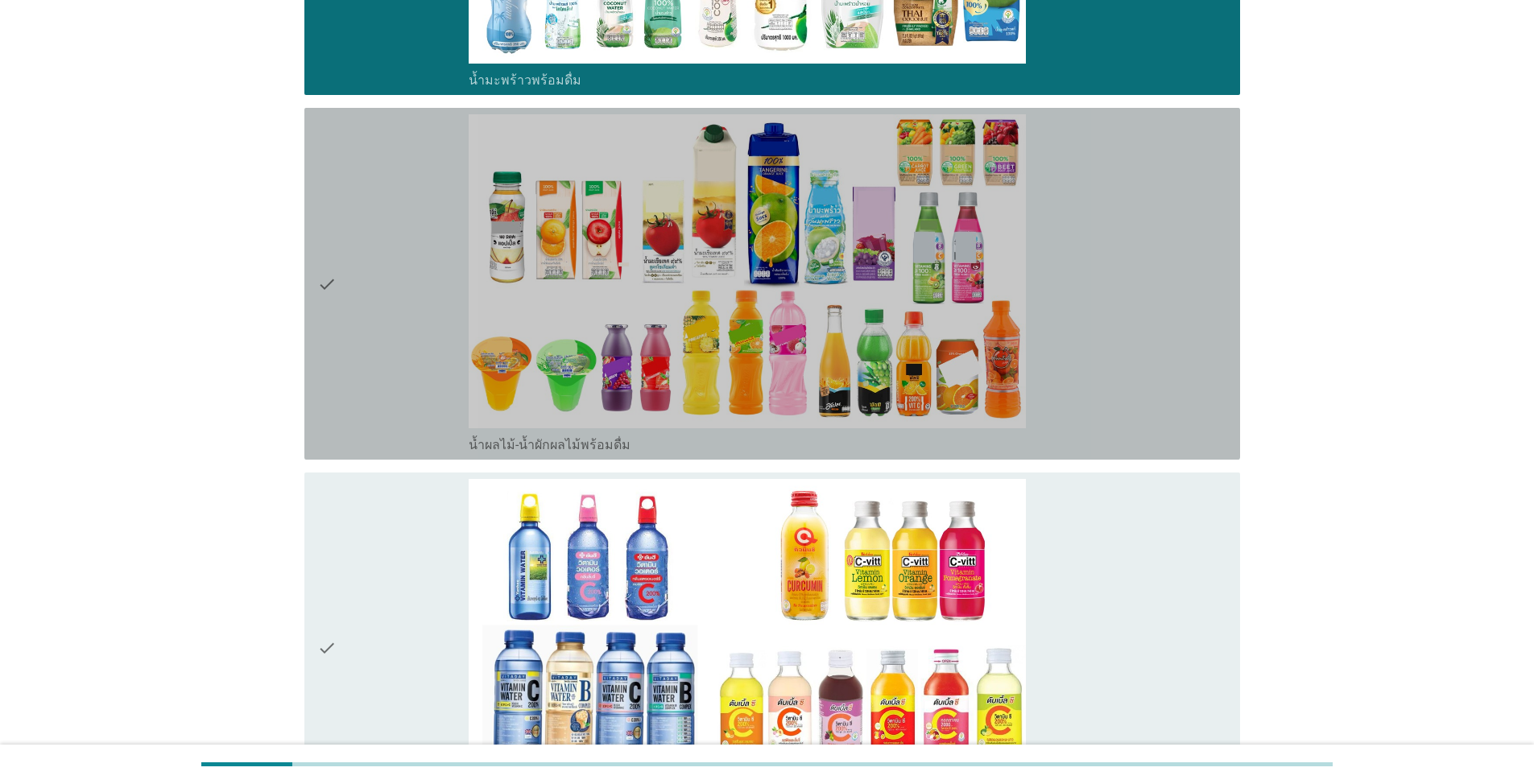
click at [332, 275] on icon "check" at bounding box center [327, 284] width 19 height 339
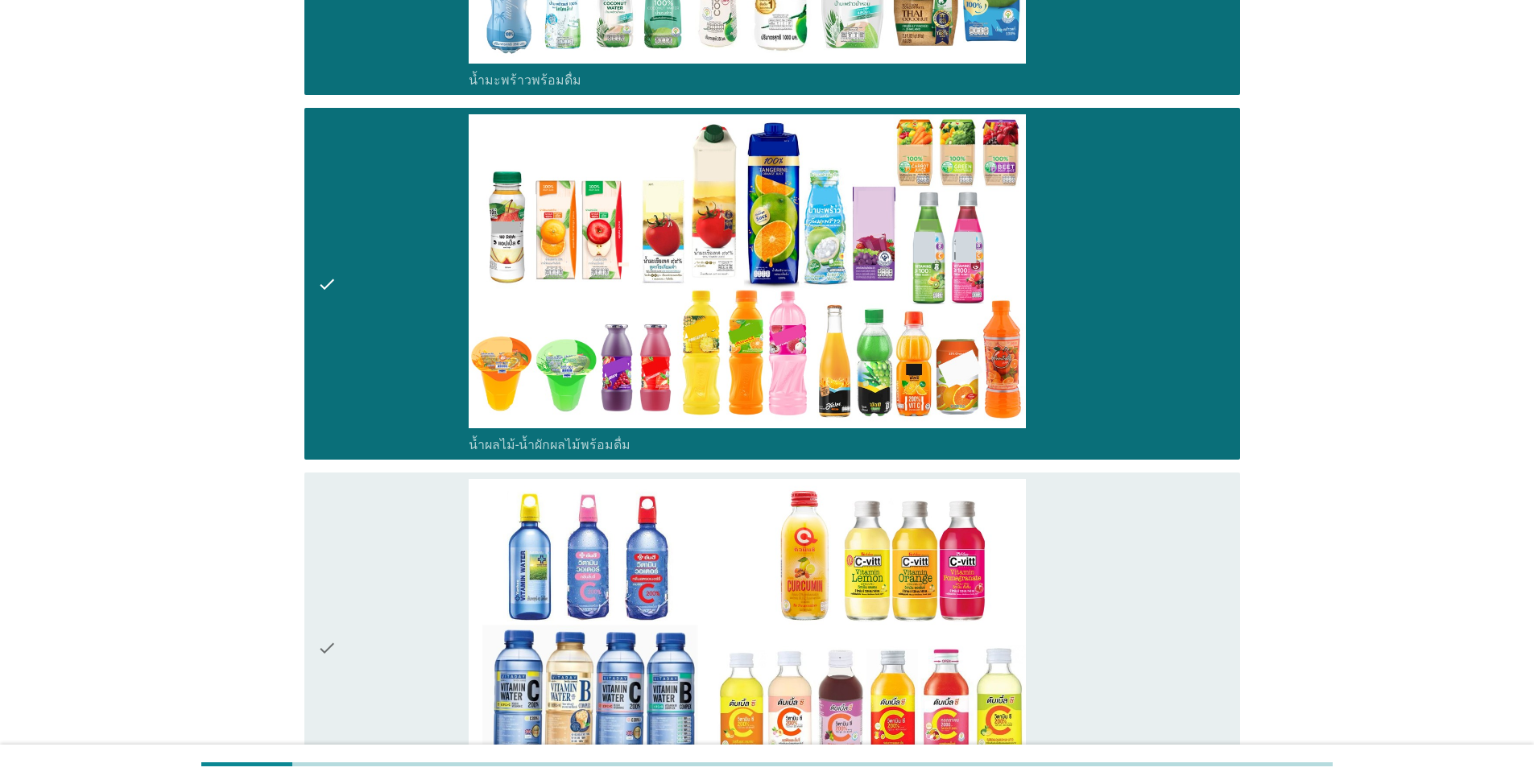
click at [331, 633] on icon "check" at bounding box center [327, 648] width 19 height 339
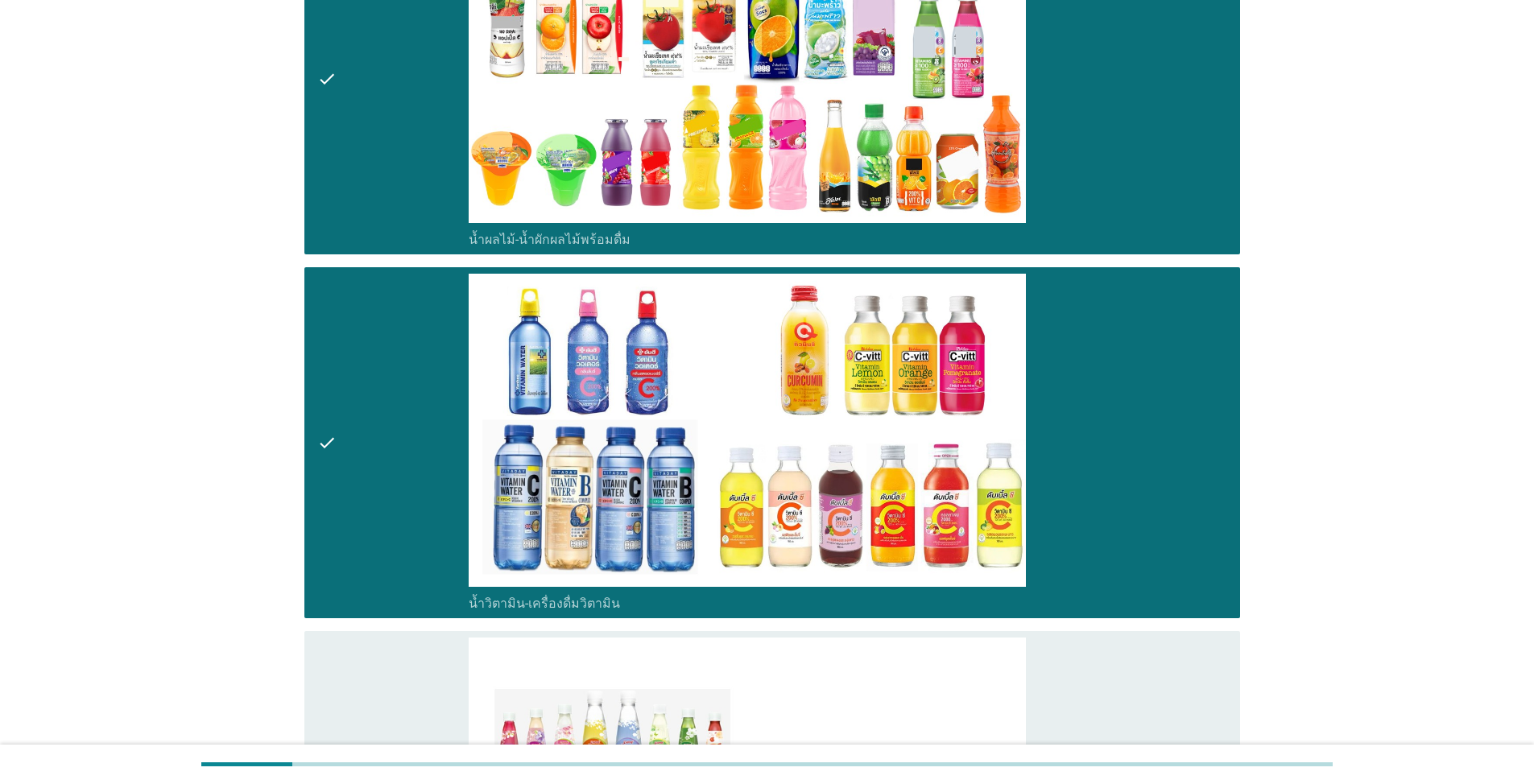
scroll to position [3541, 0]
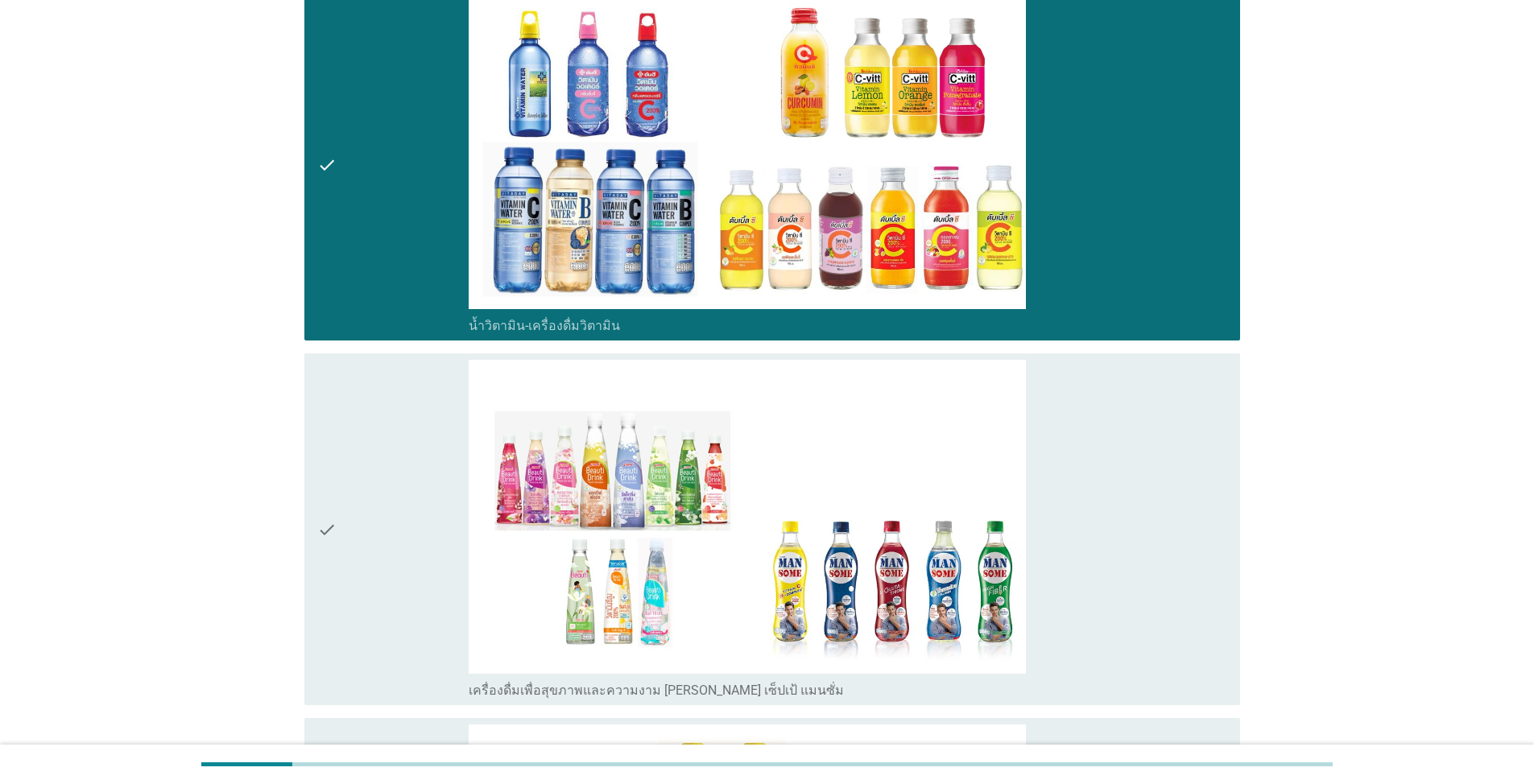
click at [339, 498] on div "check" at bounding box center [393, 528] width 152 height 339
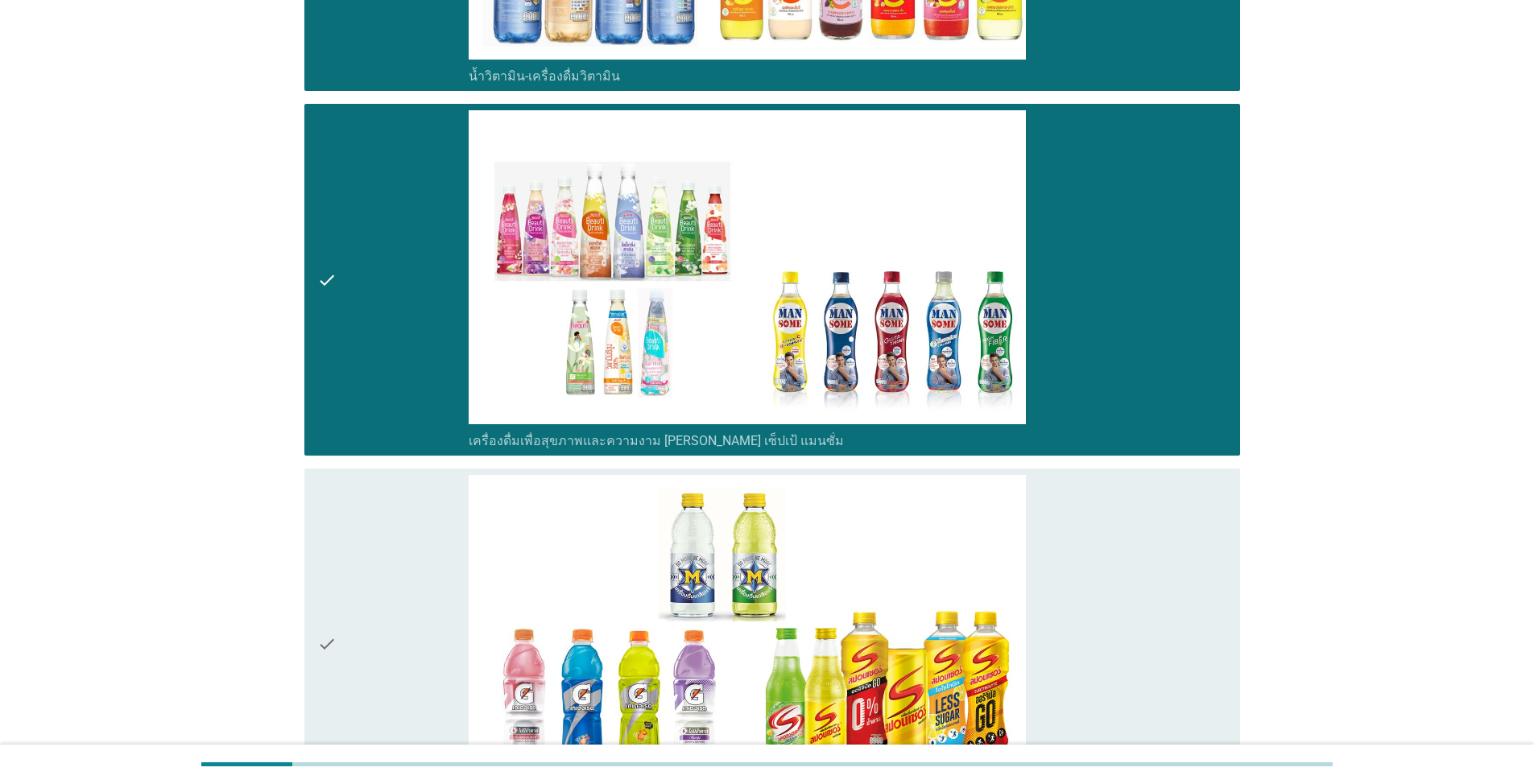
scroll to position [4024, 0]
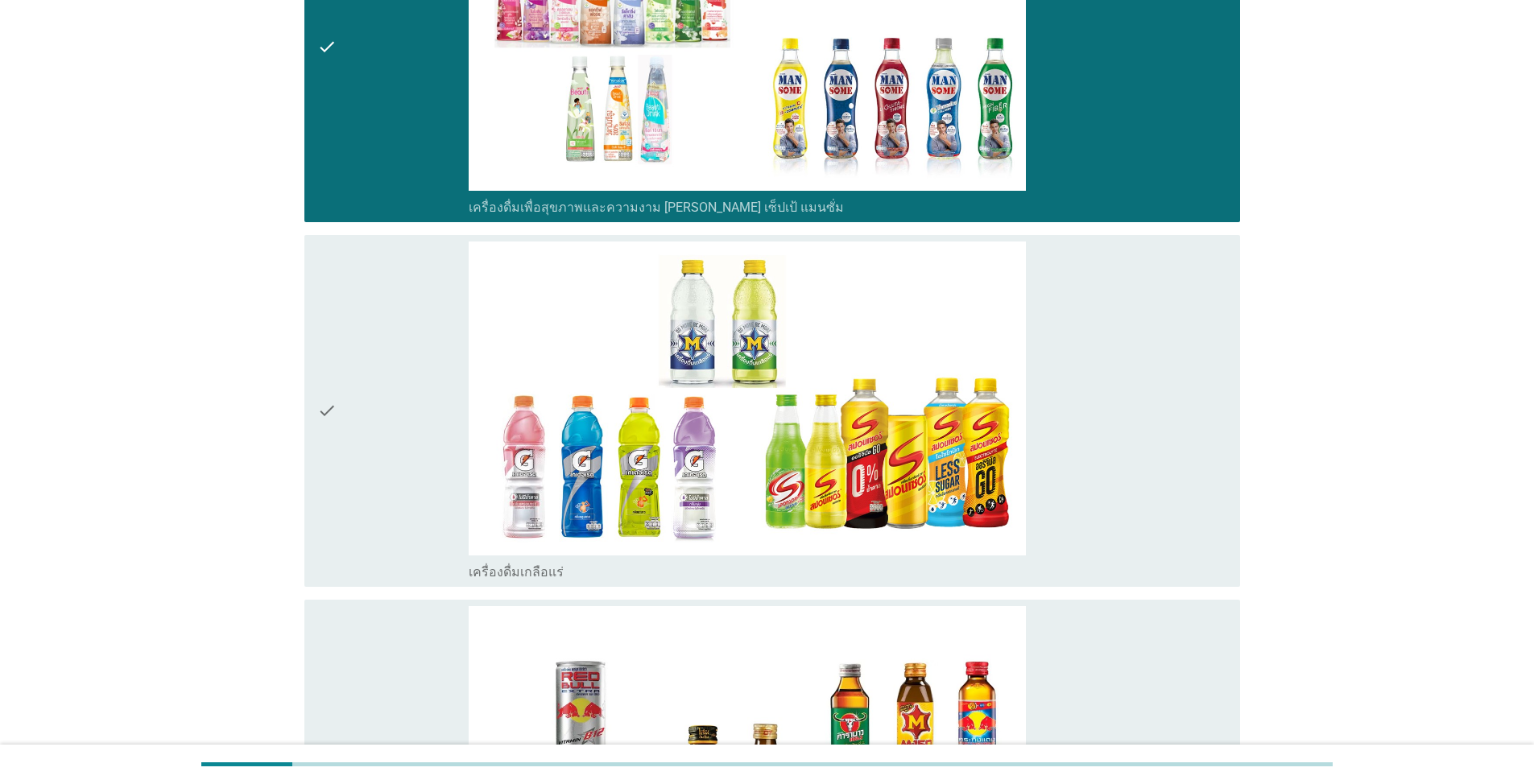
click at [332, 382] on icon "check" at bounding box center [327, 411] width 19 height 339
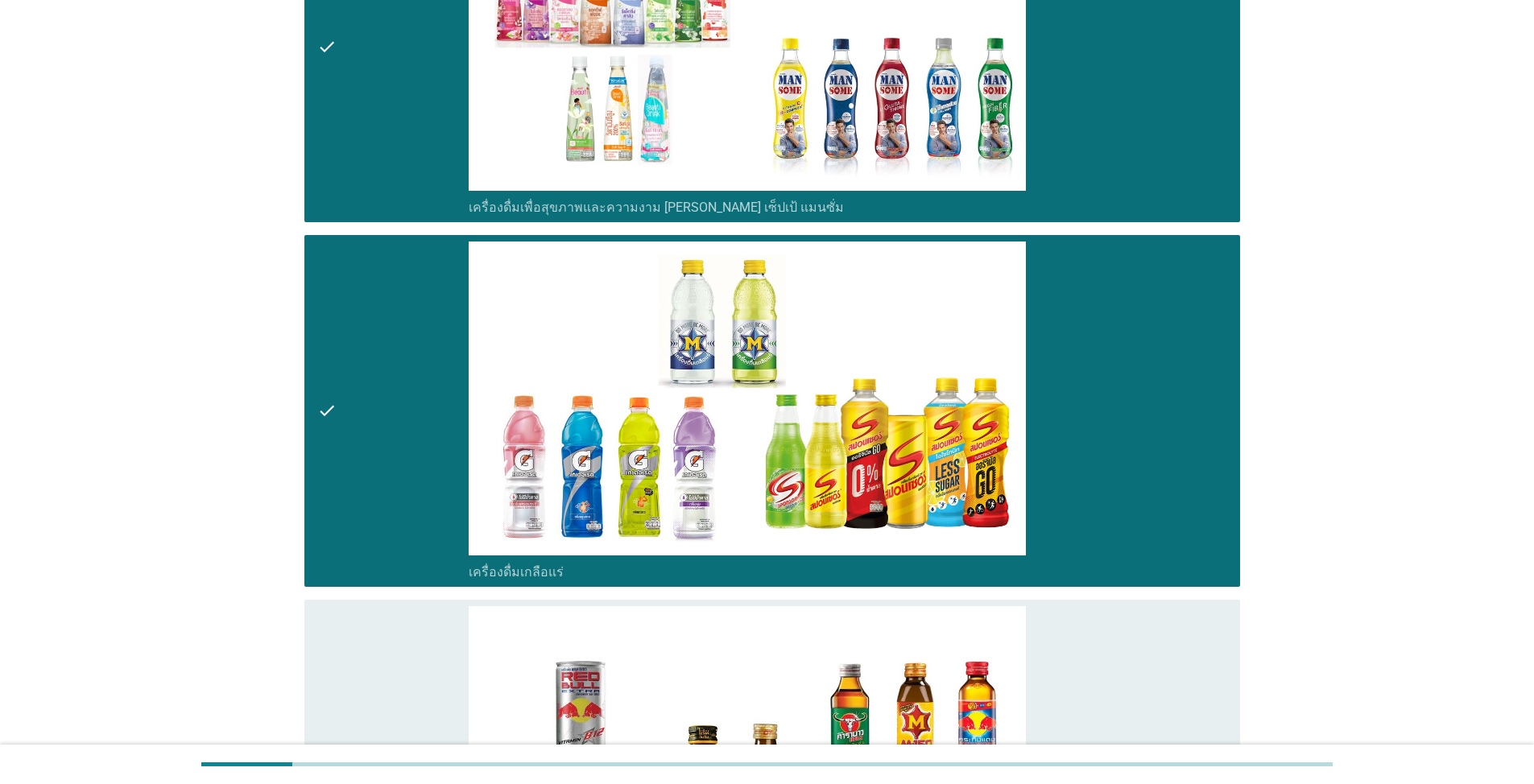
scroll to position [4507, 0]
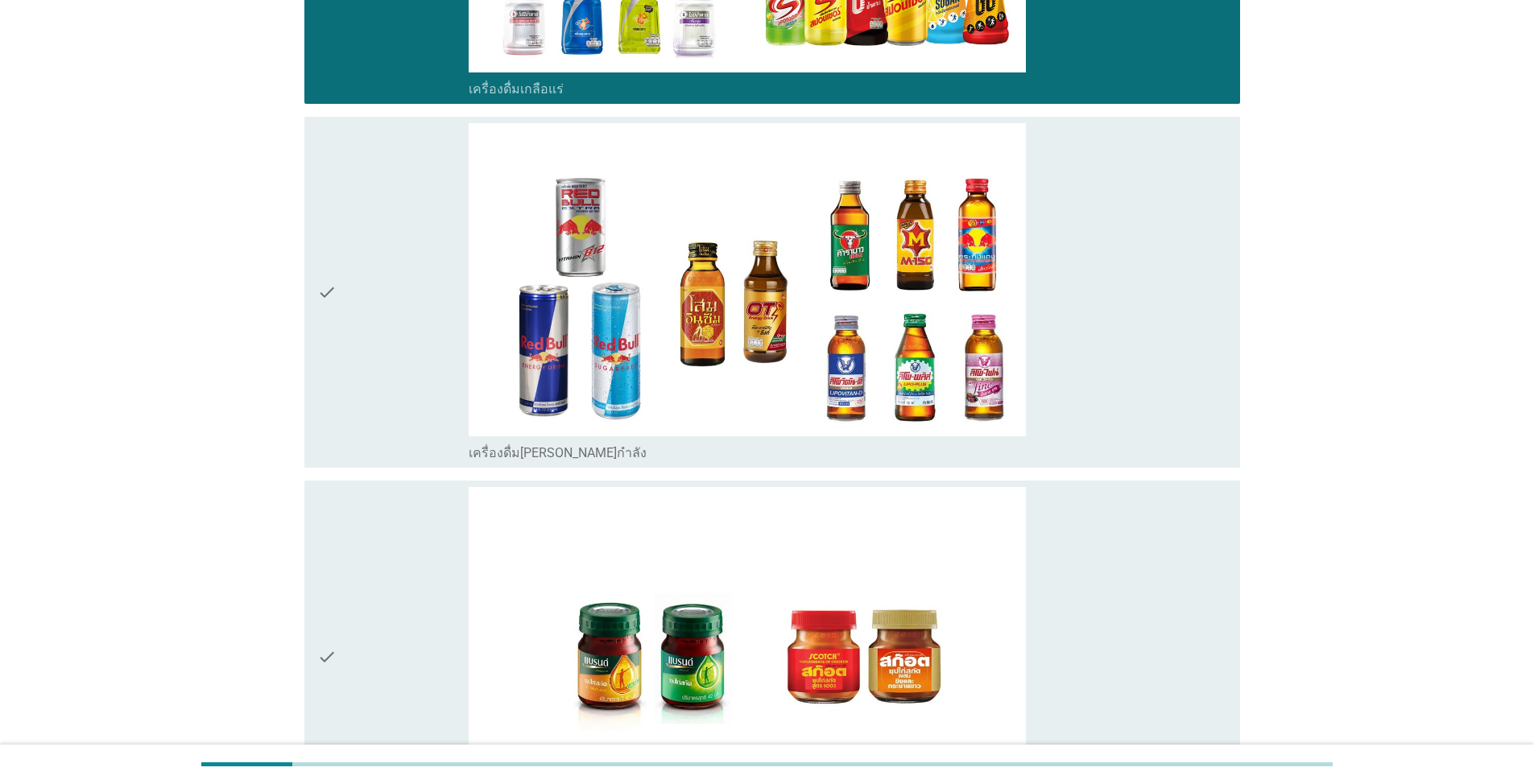
click at [325, 257] on icon "check" at bounding box center [327, 292] width 19 height 339
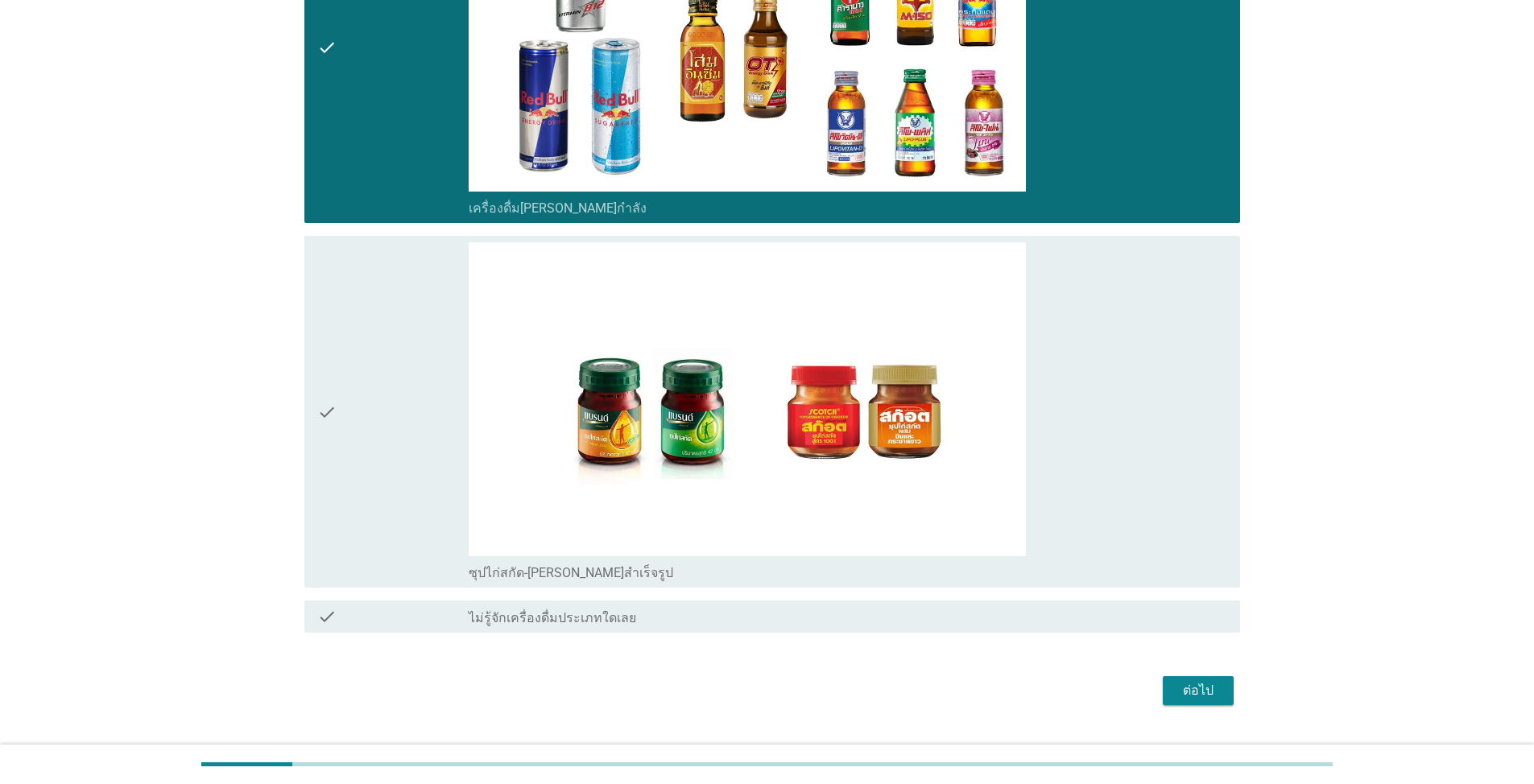
scroll to position [4758, 0]
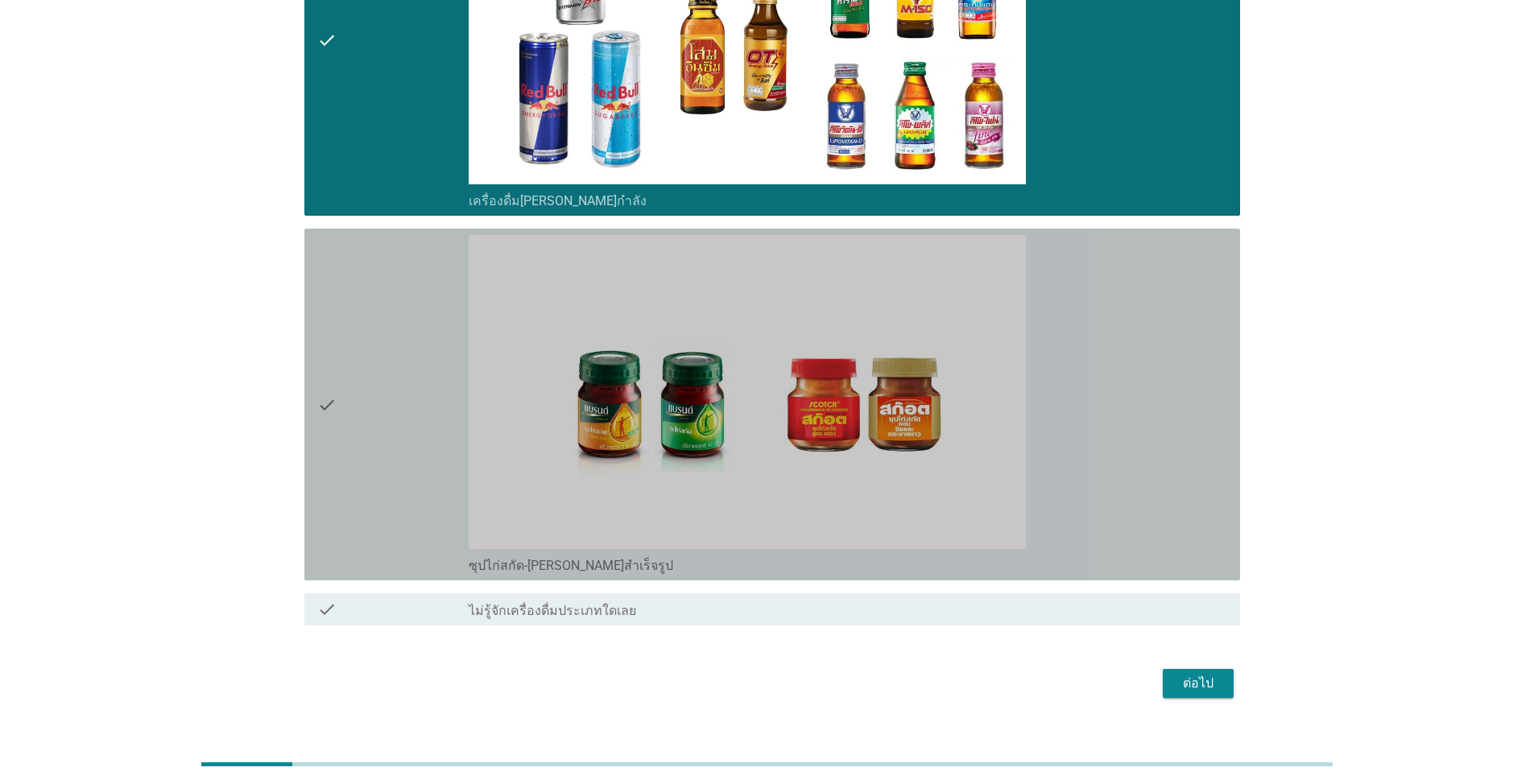
click at [327, 380] on icon "check" at bounding box center [327, 404] width 19 height 339
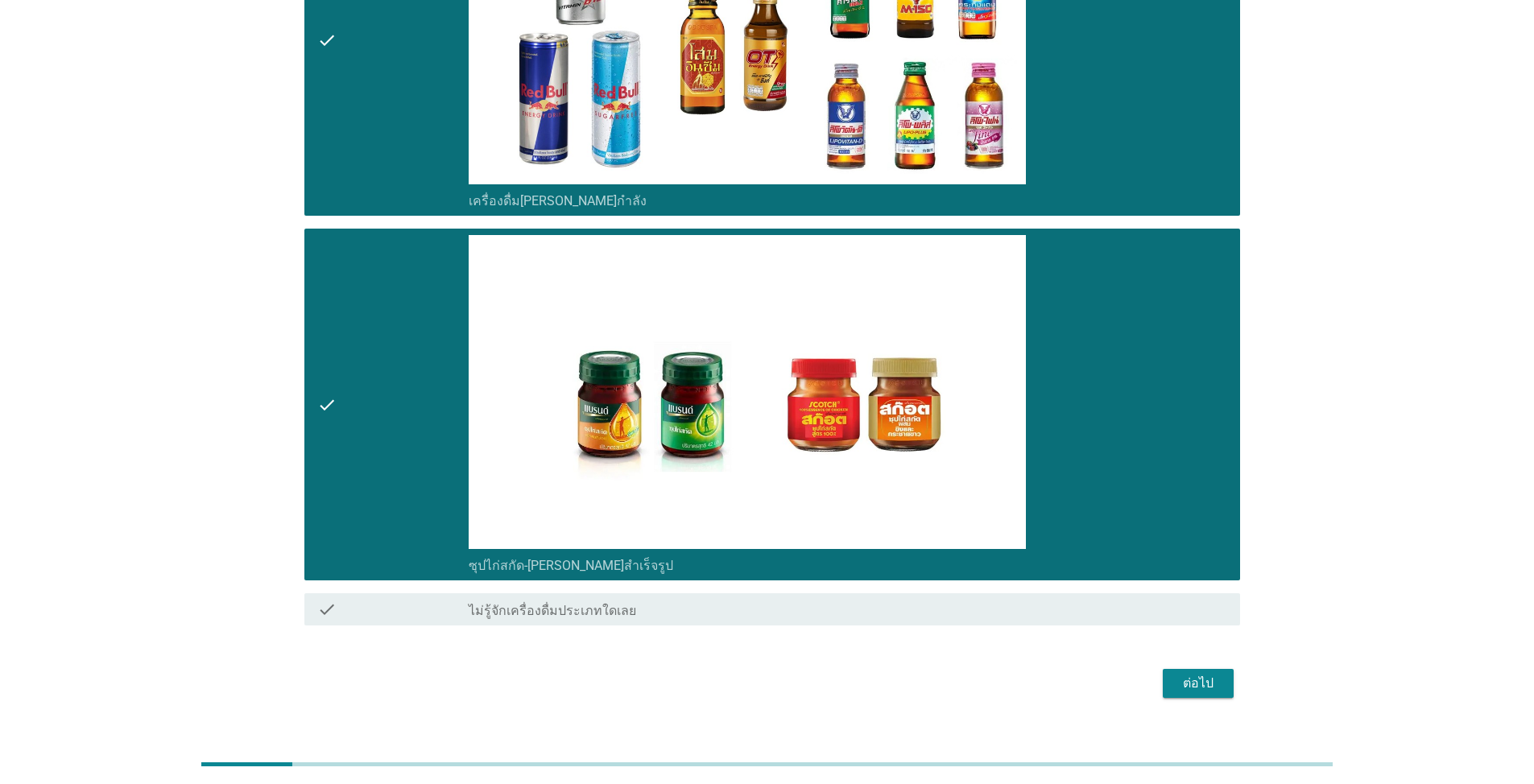
click at [792, 673] on div "ต่อไป" at bounding box center [1198, 683] width 45 height 19
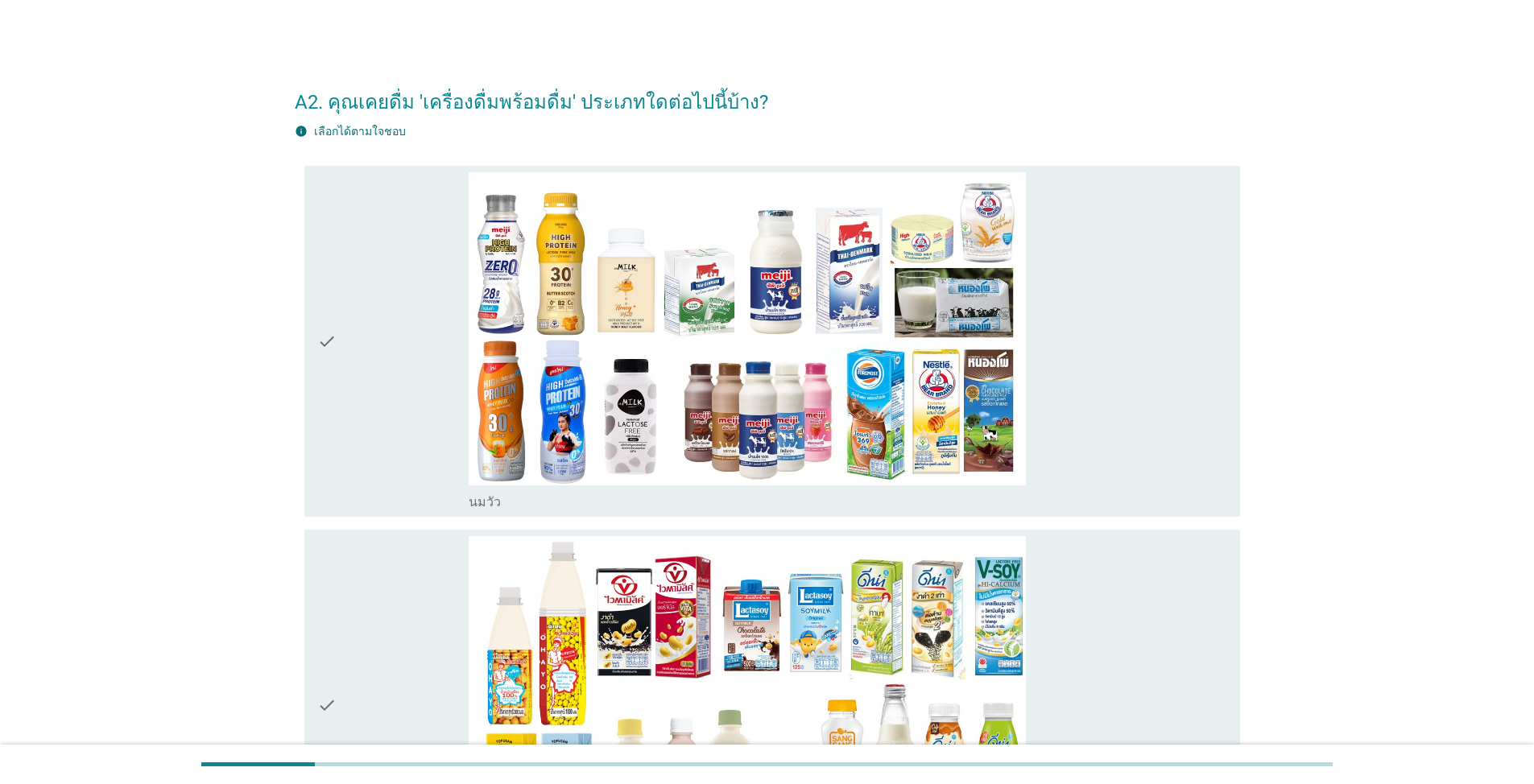
click at [323, 349] on icon "check" at bounding box center [327, 341] width 19 height 339
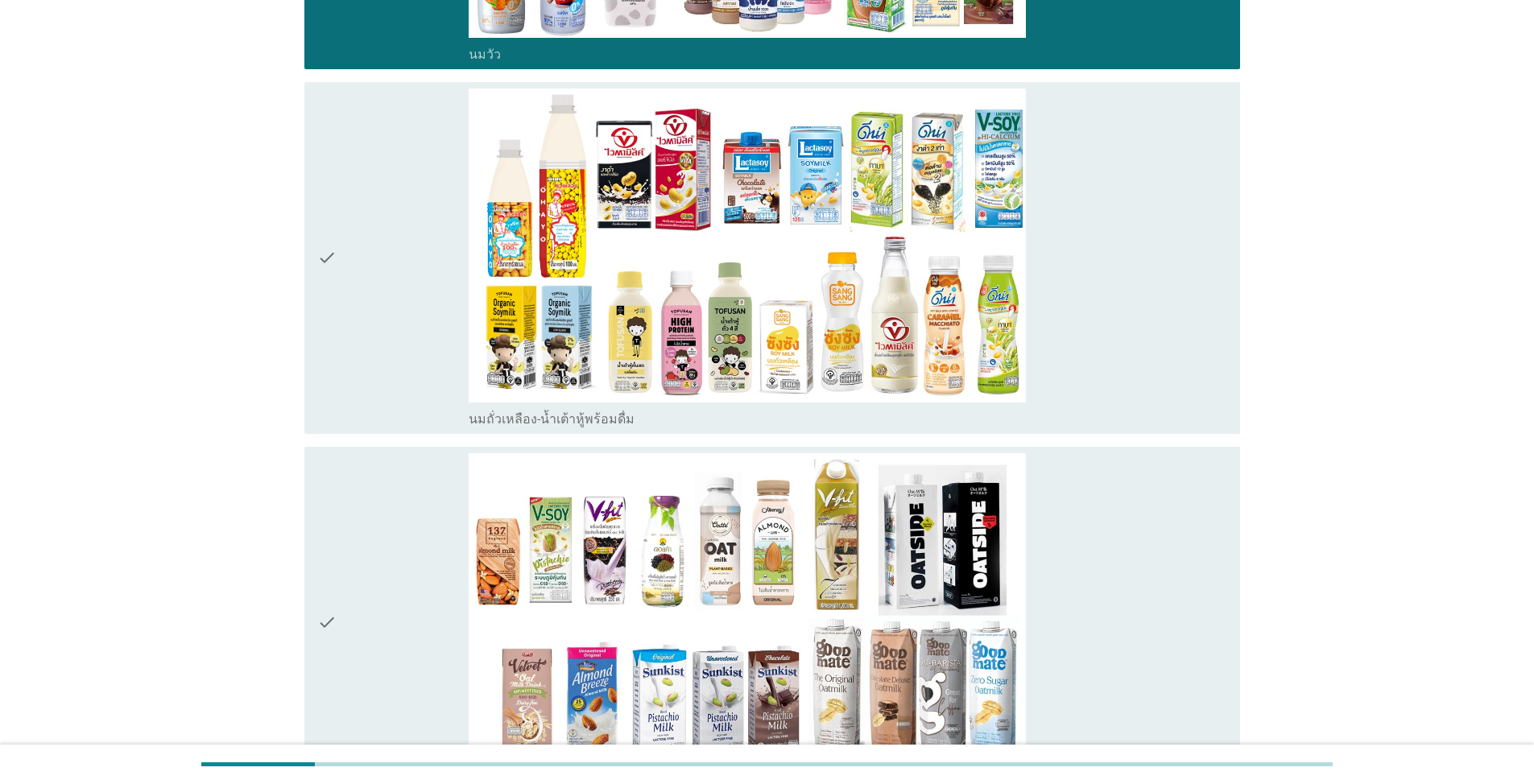
scroll to position [483, 0]
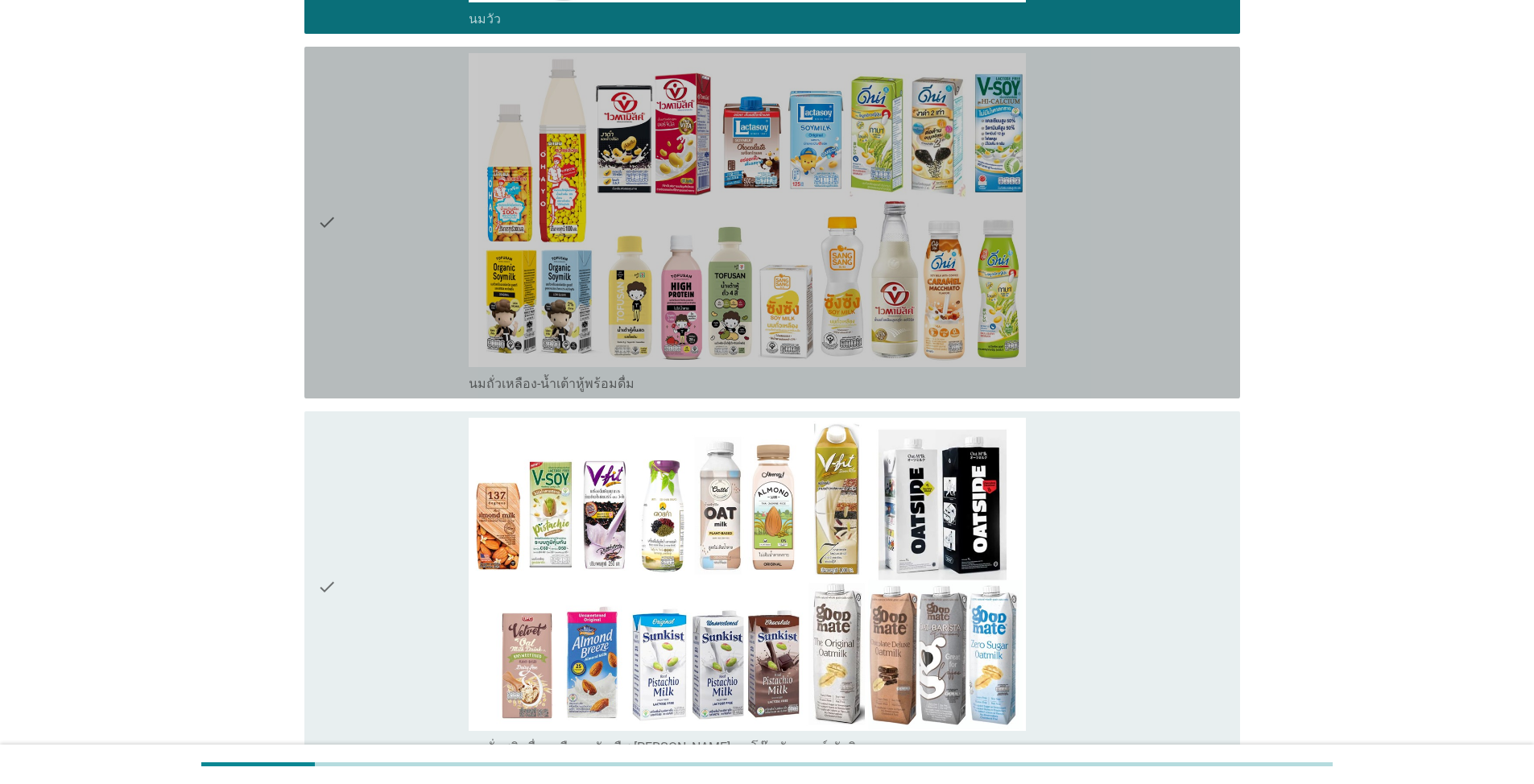
click at [317, 222] on icon "check" at bounding box center [327, 222] width 19 height 339
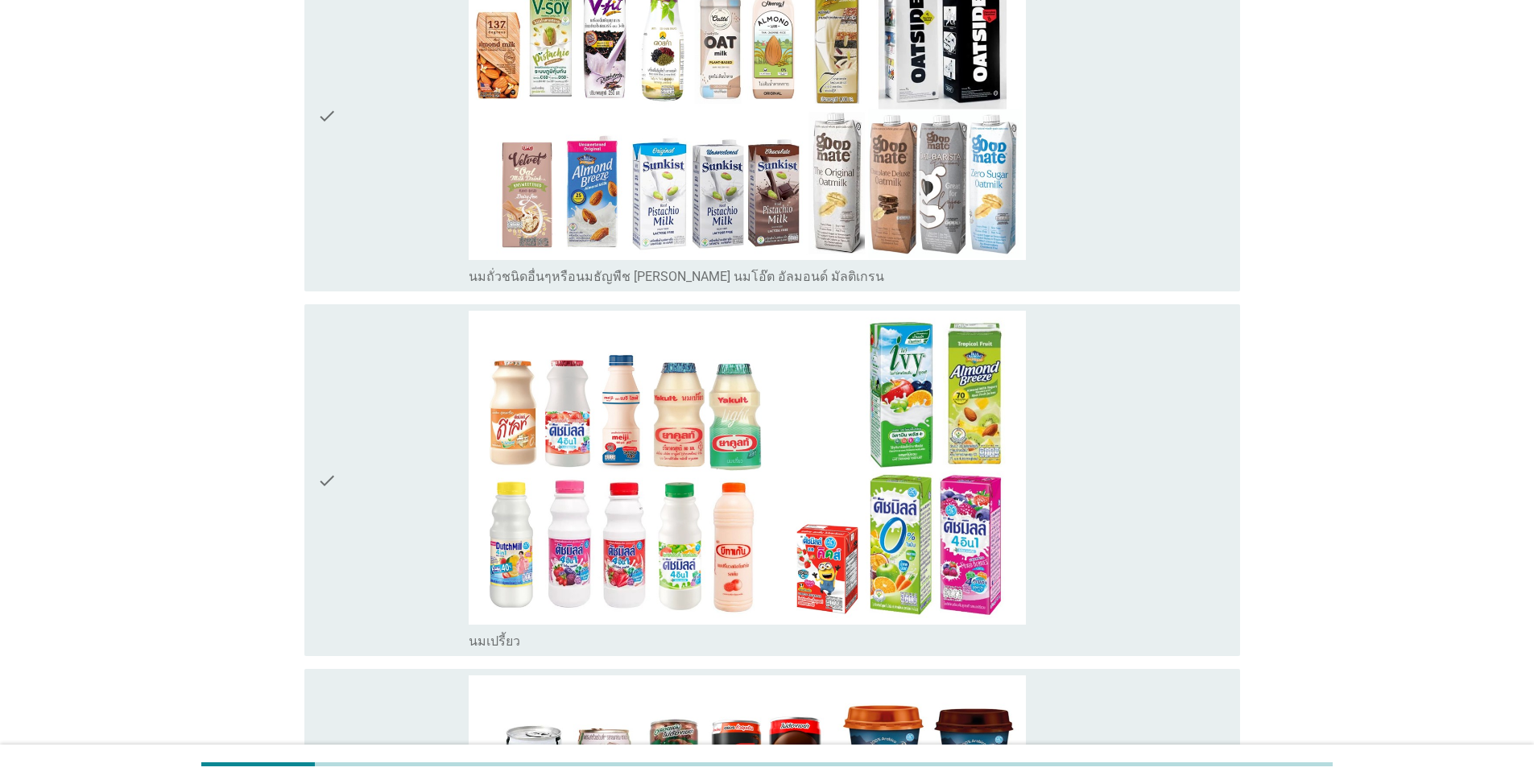
scroll to position [1046, 0]
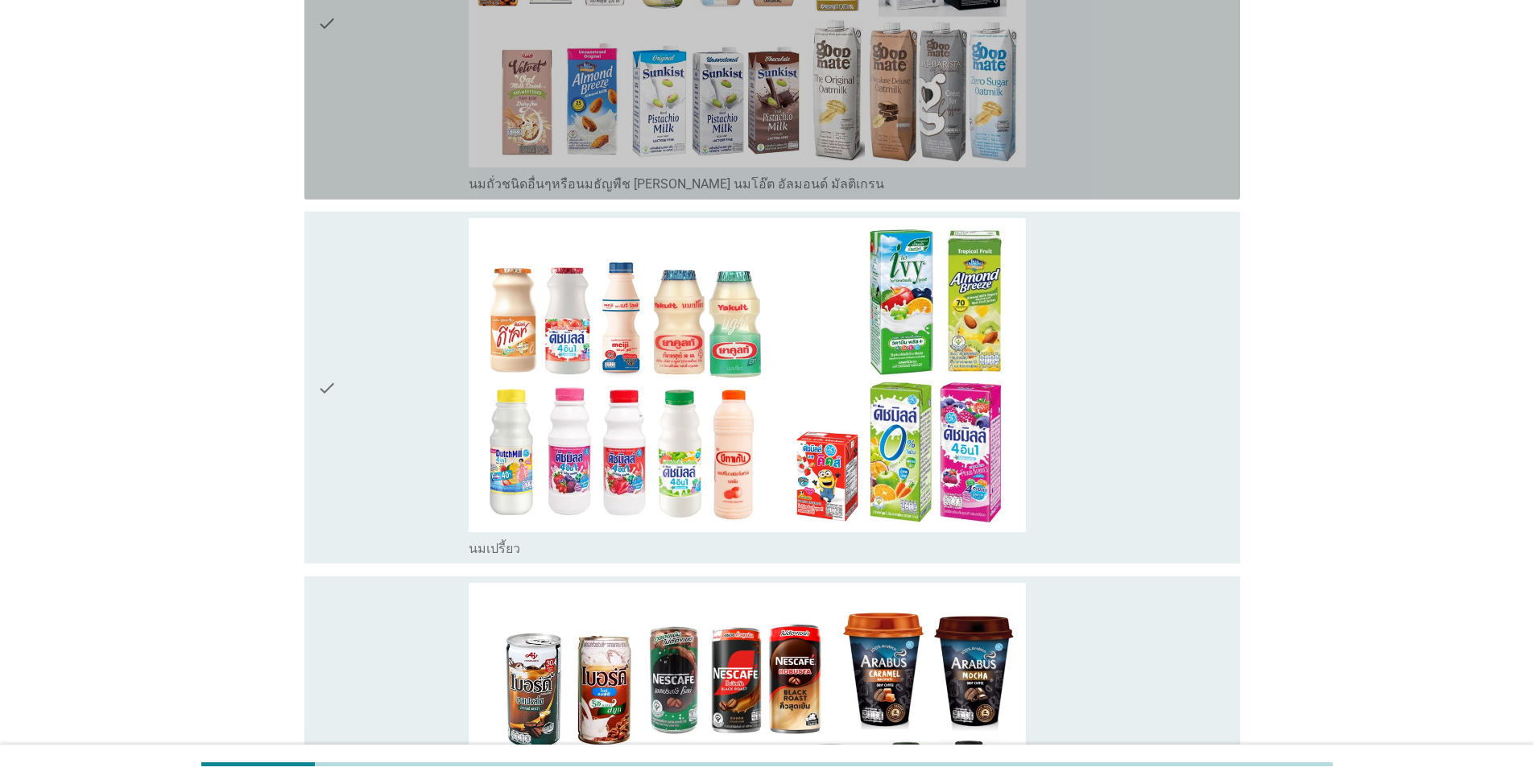
click at [321, 21] on icon "check" at bounding box center [327, 23] width 19 height 339
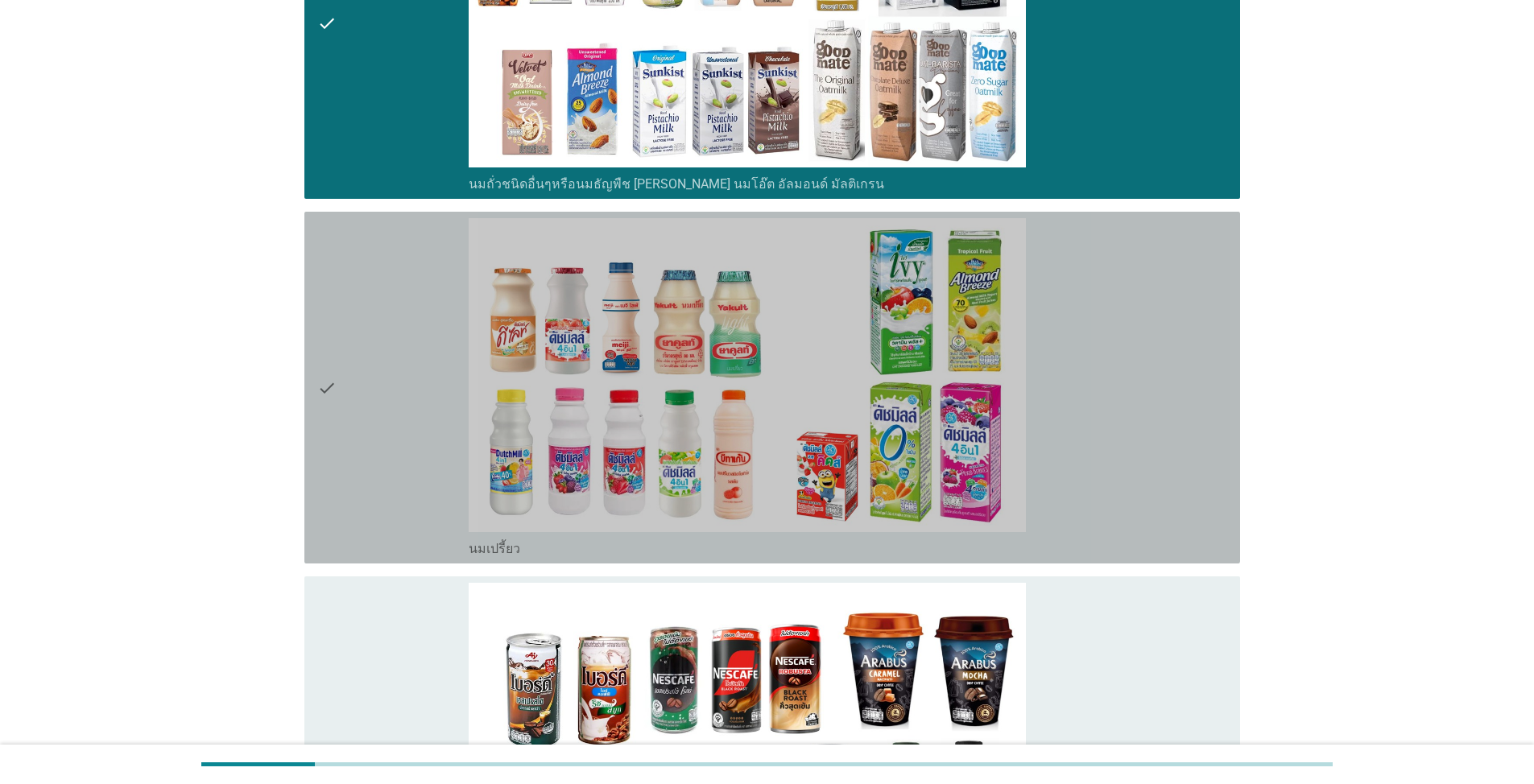
click at [318, 392] on icon "check" at bounding box center [327, 387] width 19 height 339
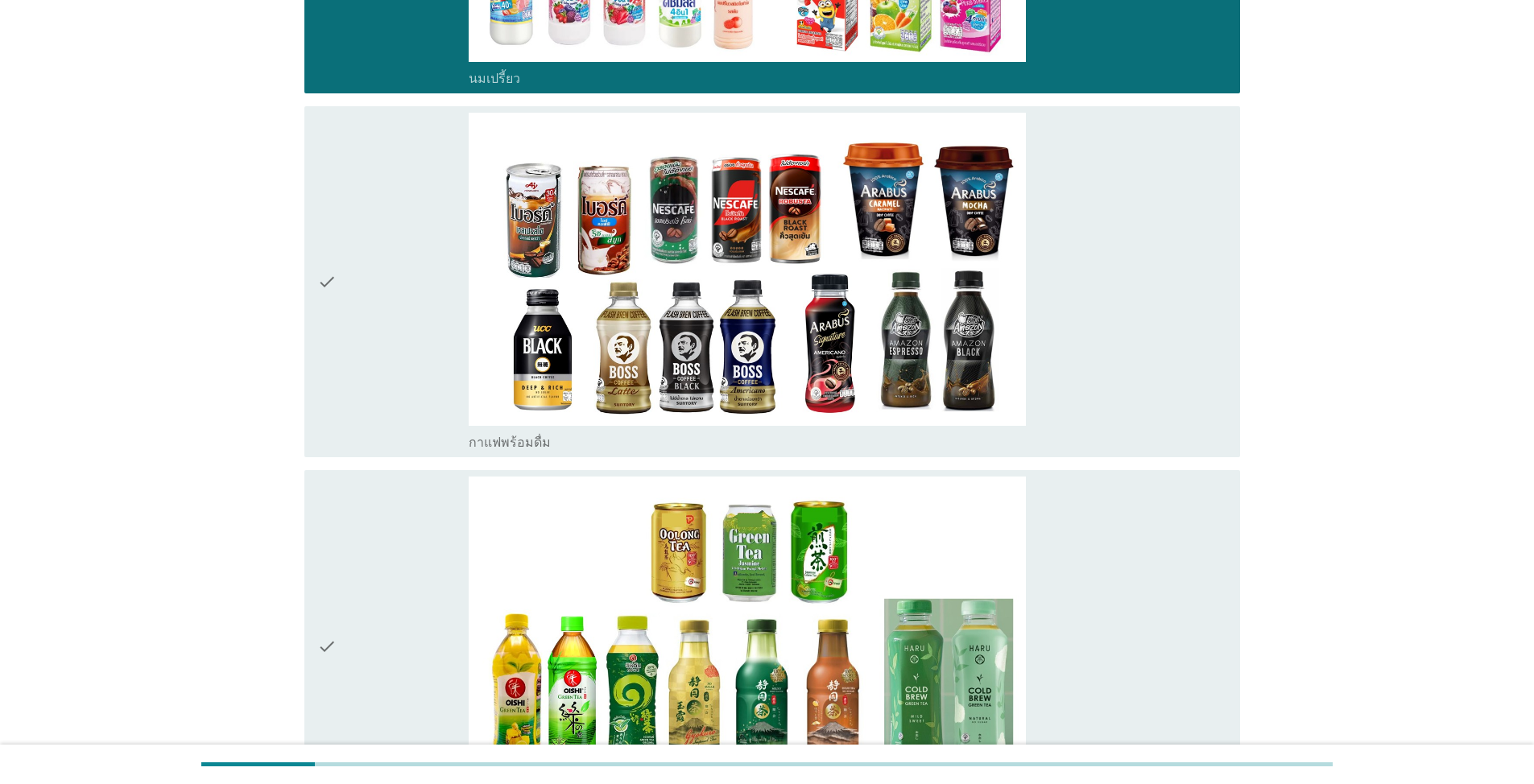
scroll to position [1529, 0]
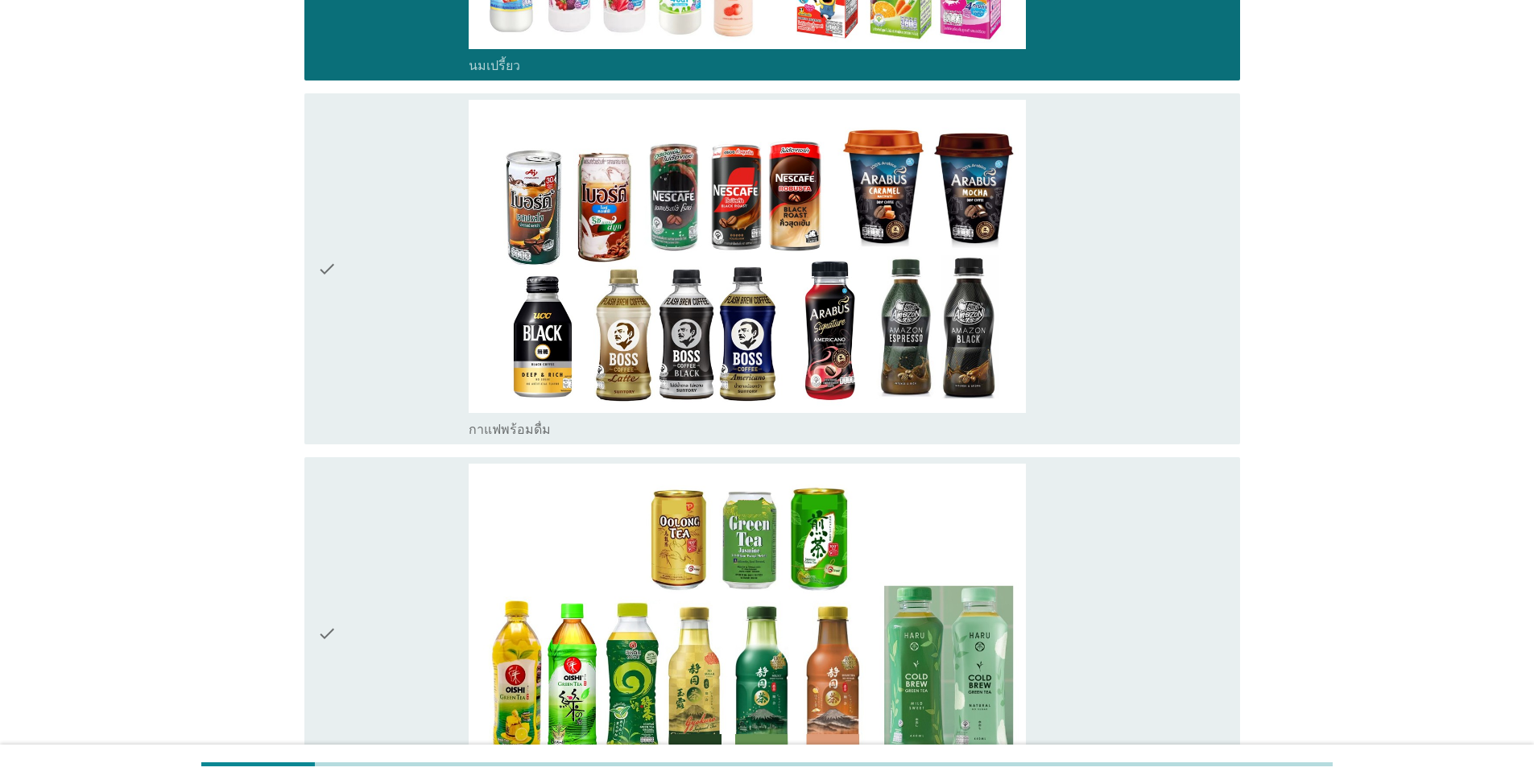
click at [318, 269] on icon "check" at bounding box center [327, 269] width 19 height 339
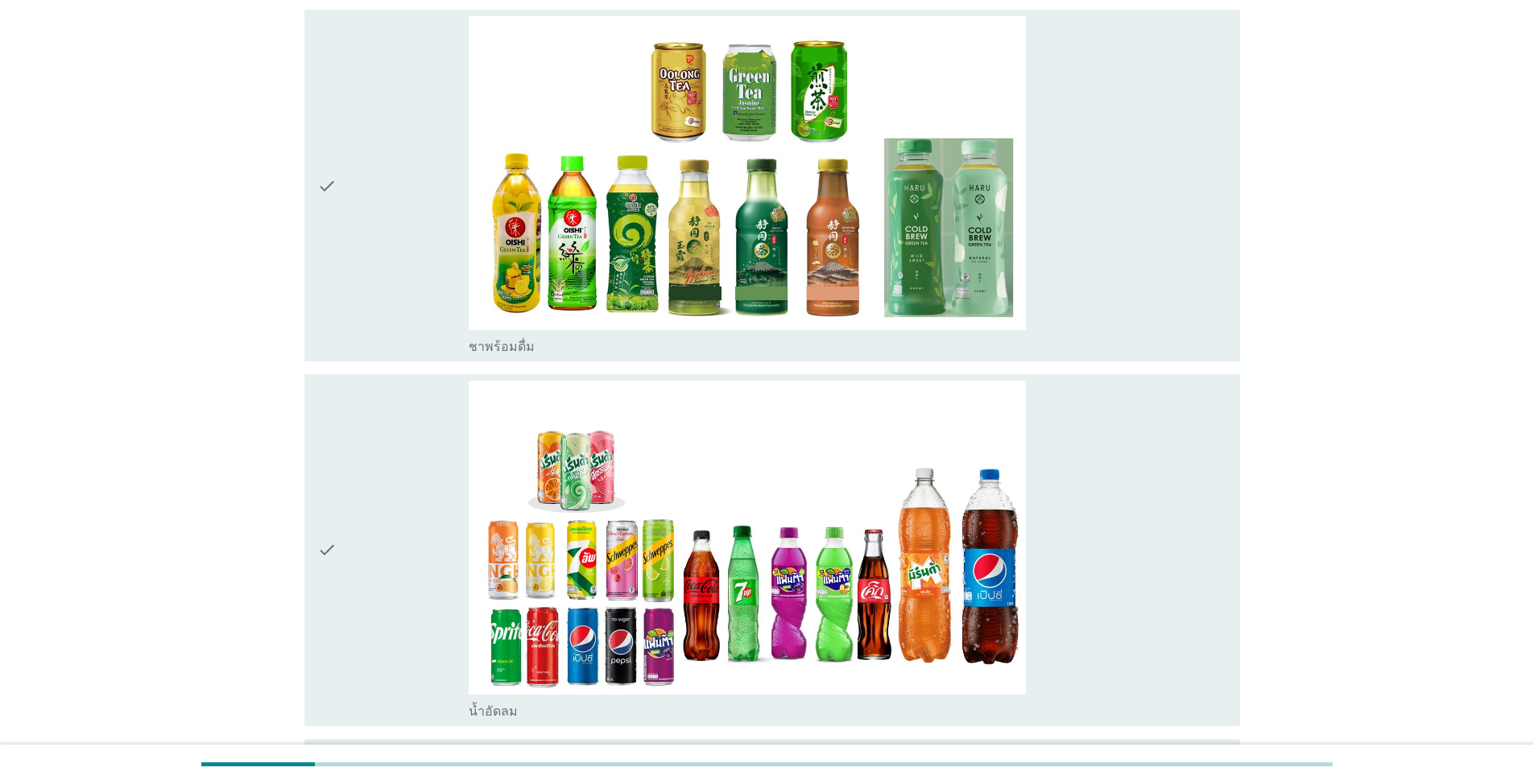
scroll to position [2012, 0]
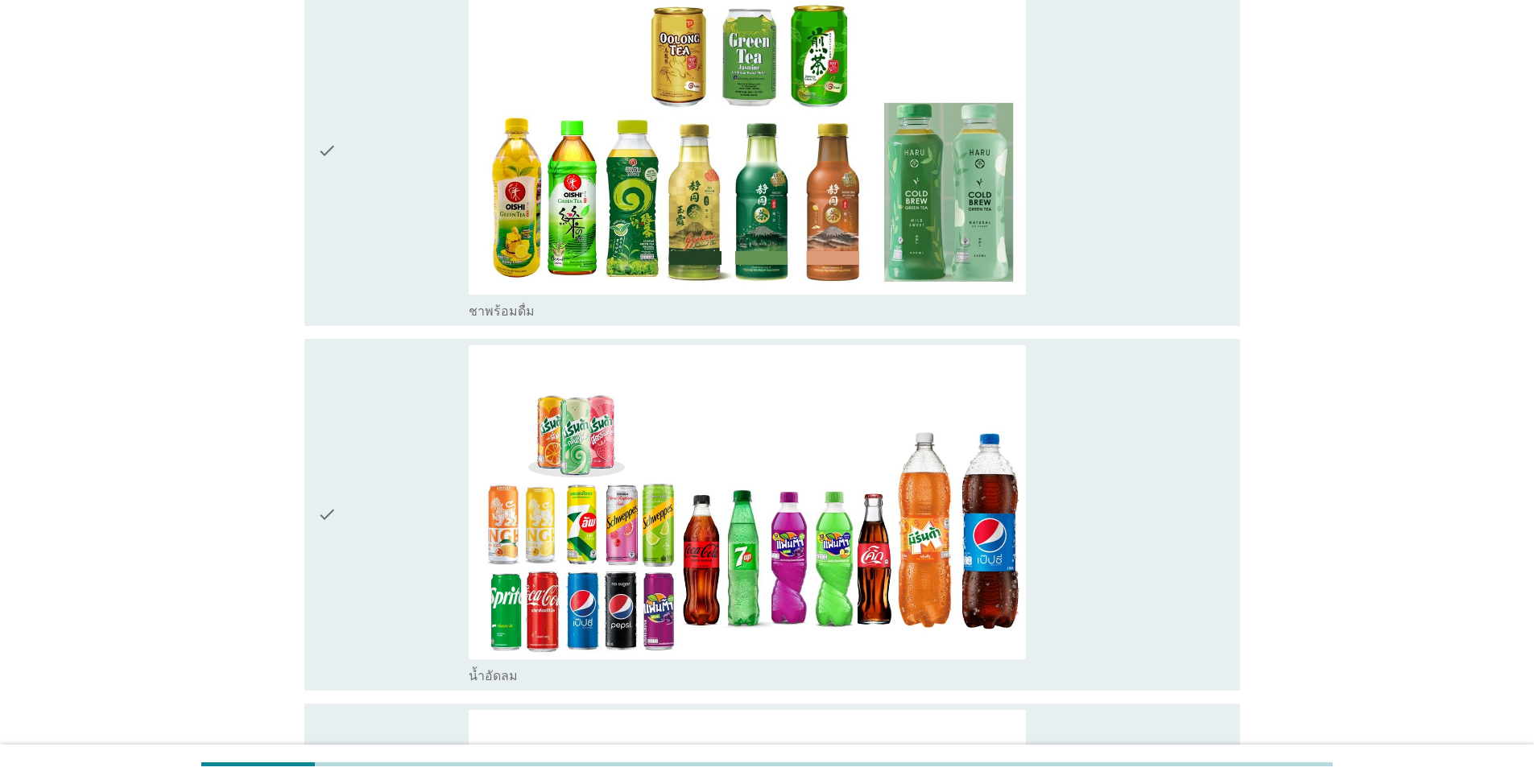
click at [331, 153] on icon "check" at bounding box center [327, 150] width 19 height 339
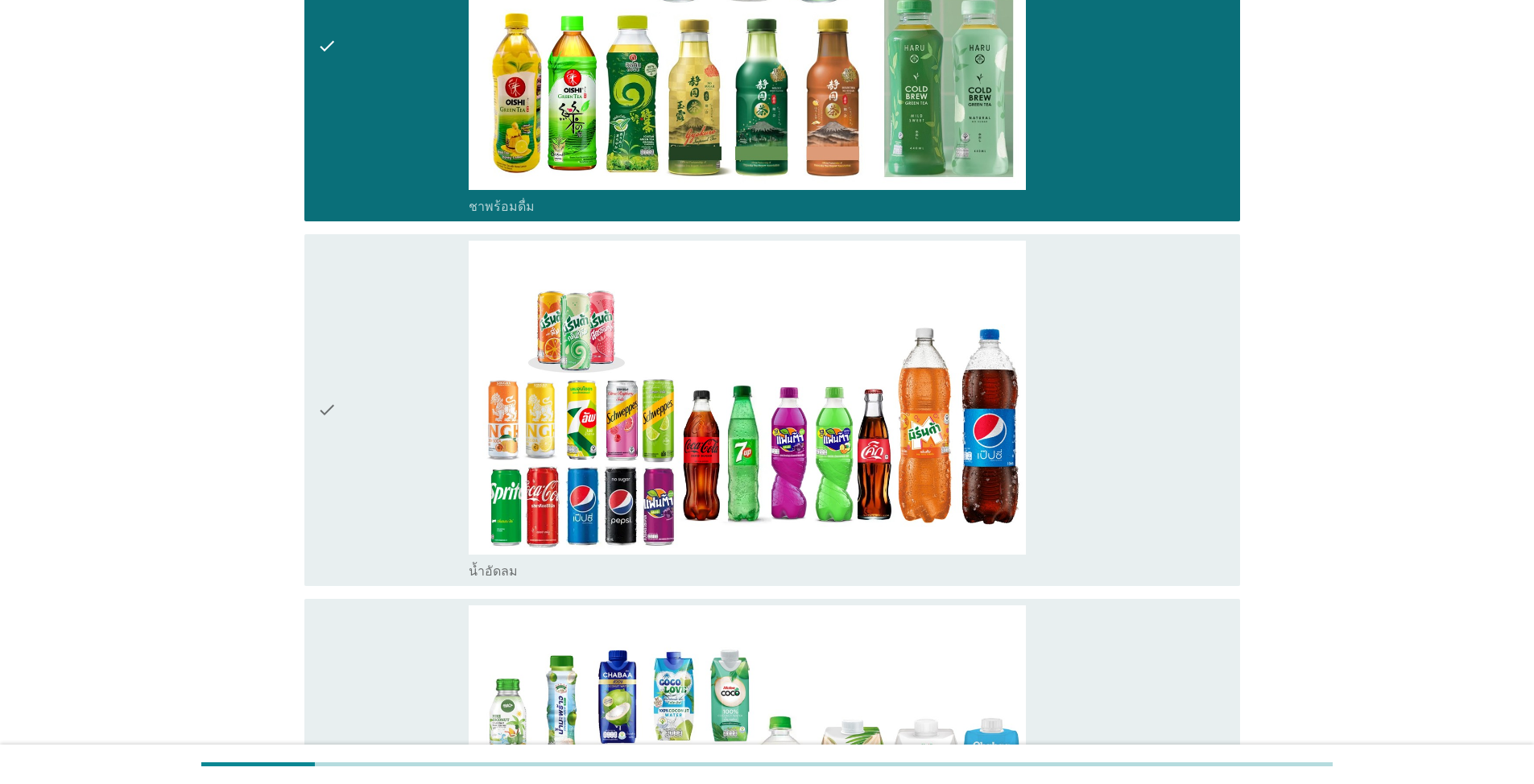
scroll to position [2414, 0]
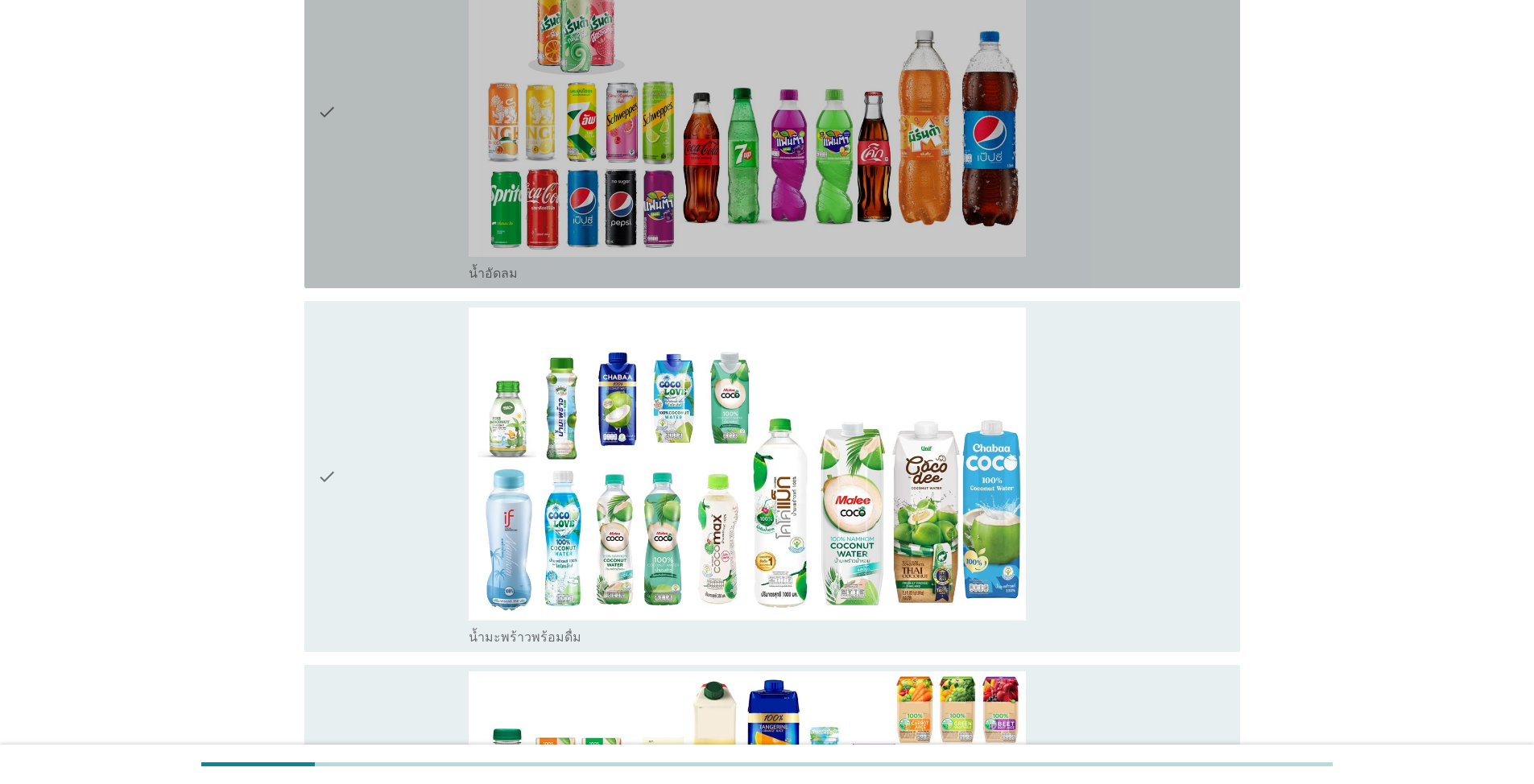
click at [334, 139] on icon "check" at bounding box center [327, 112] width 19 height 339
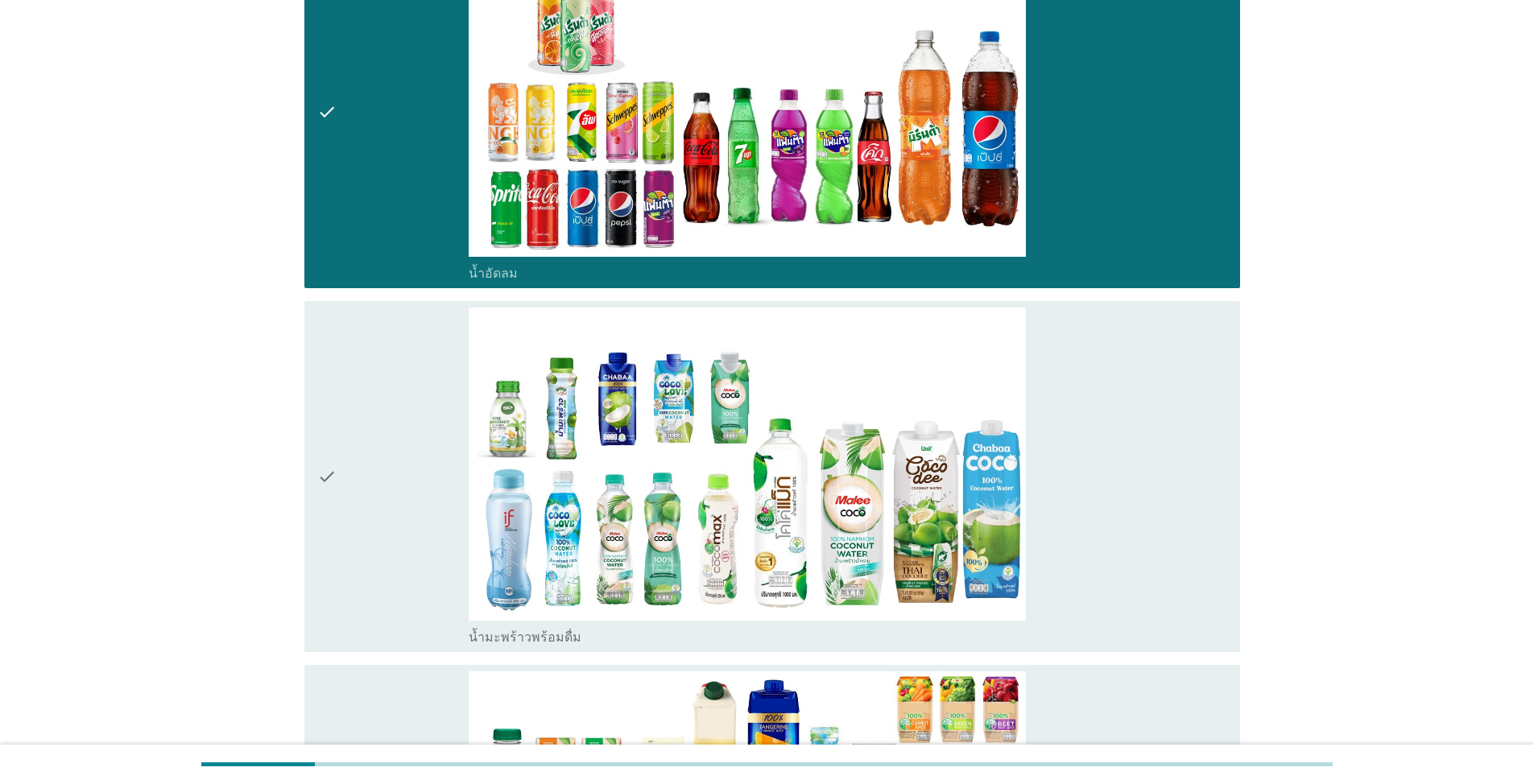
click at [331, 486] on icon "check" at bounding box center [327, 476] width 19 height 339
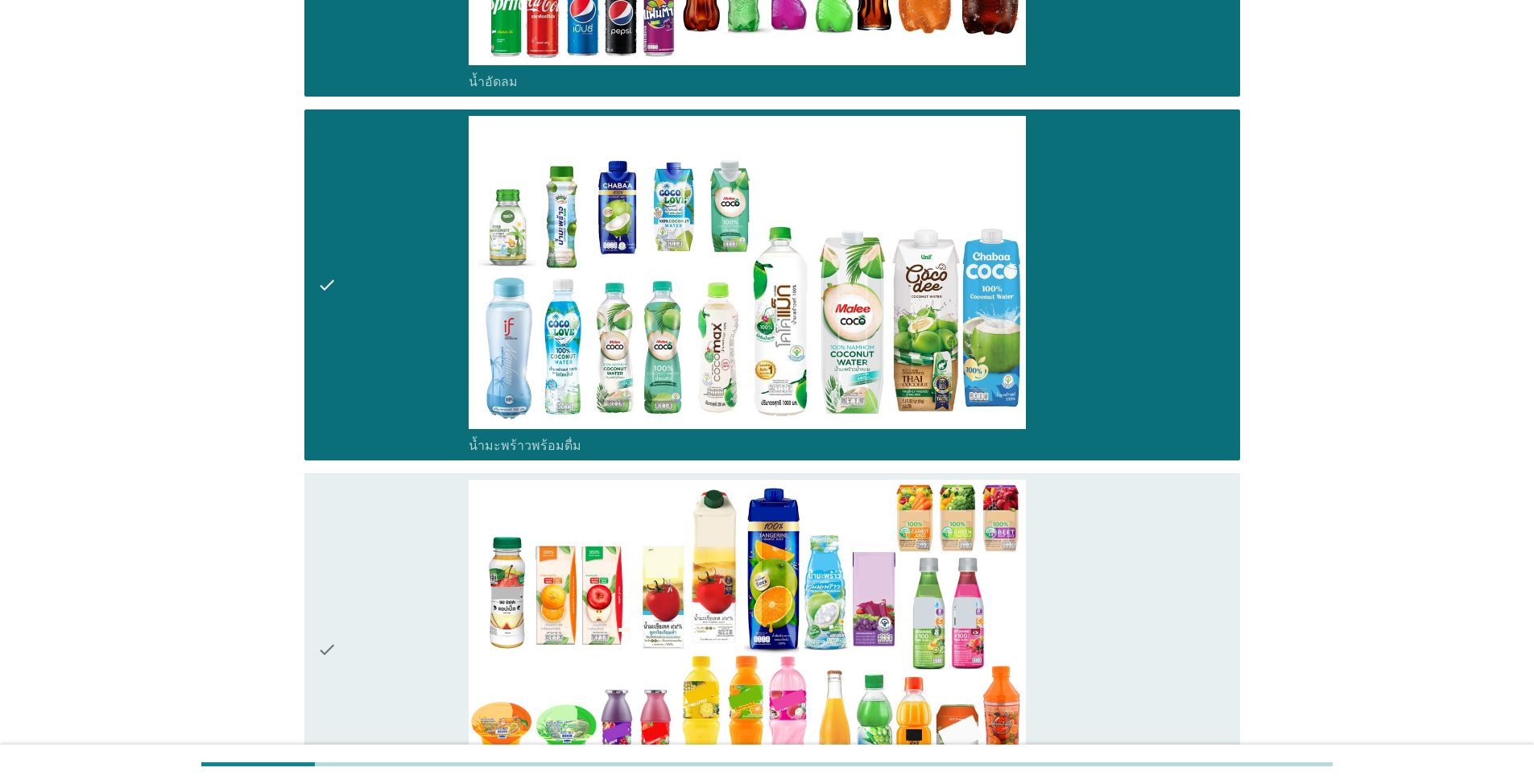
scroll to position [2897, 0]
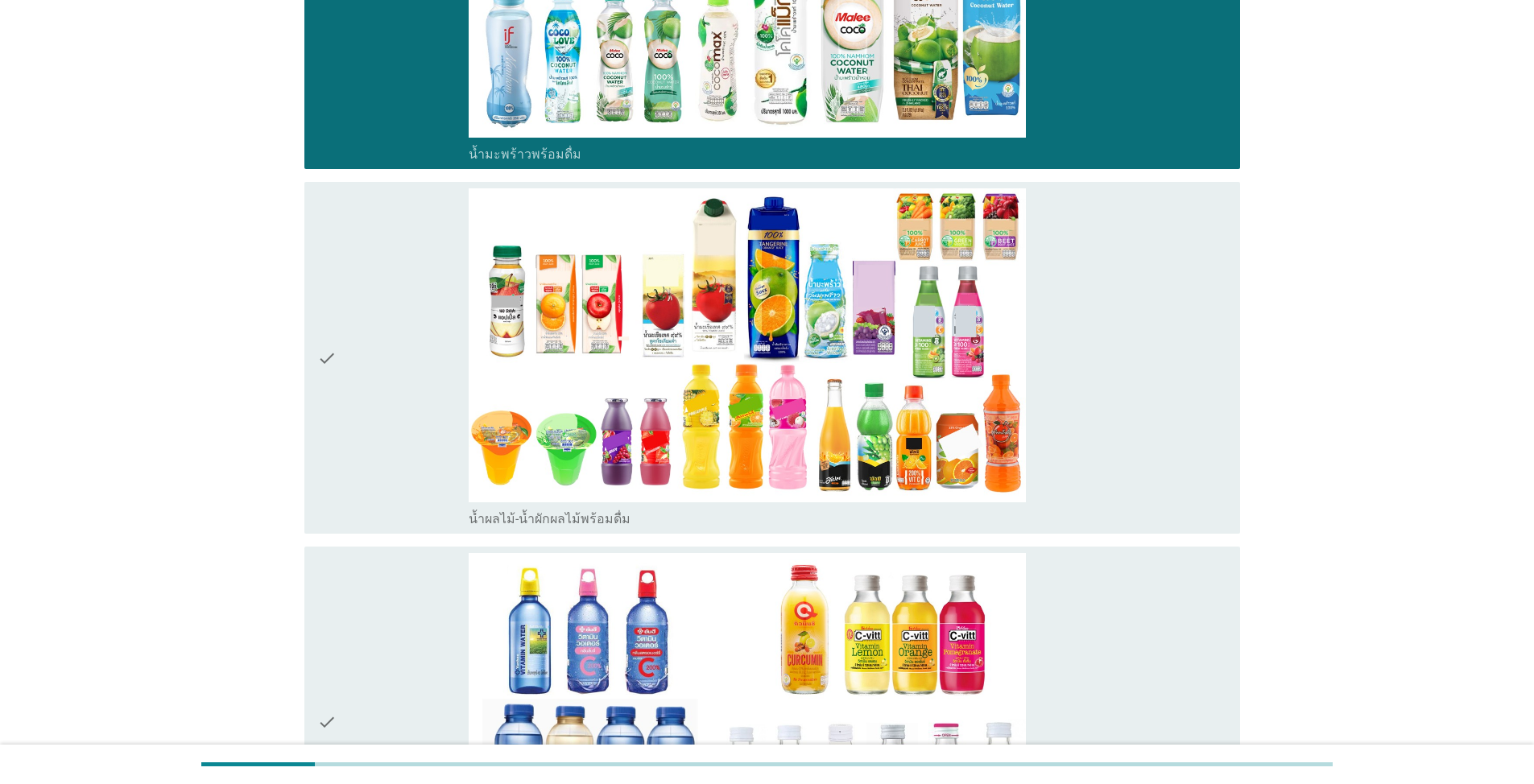
click at [335, 360] on icon "check" at bounding box center [327, 358] width 19 height 339
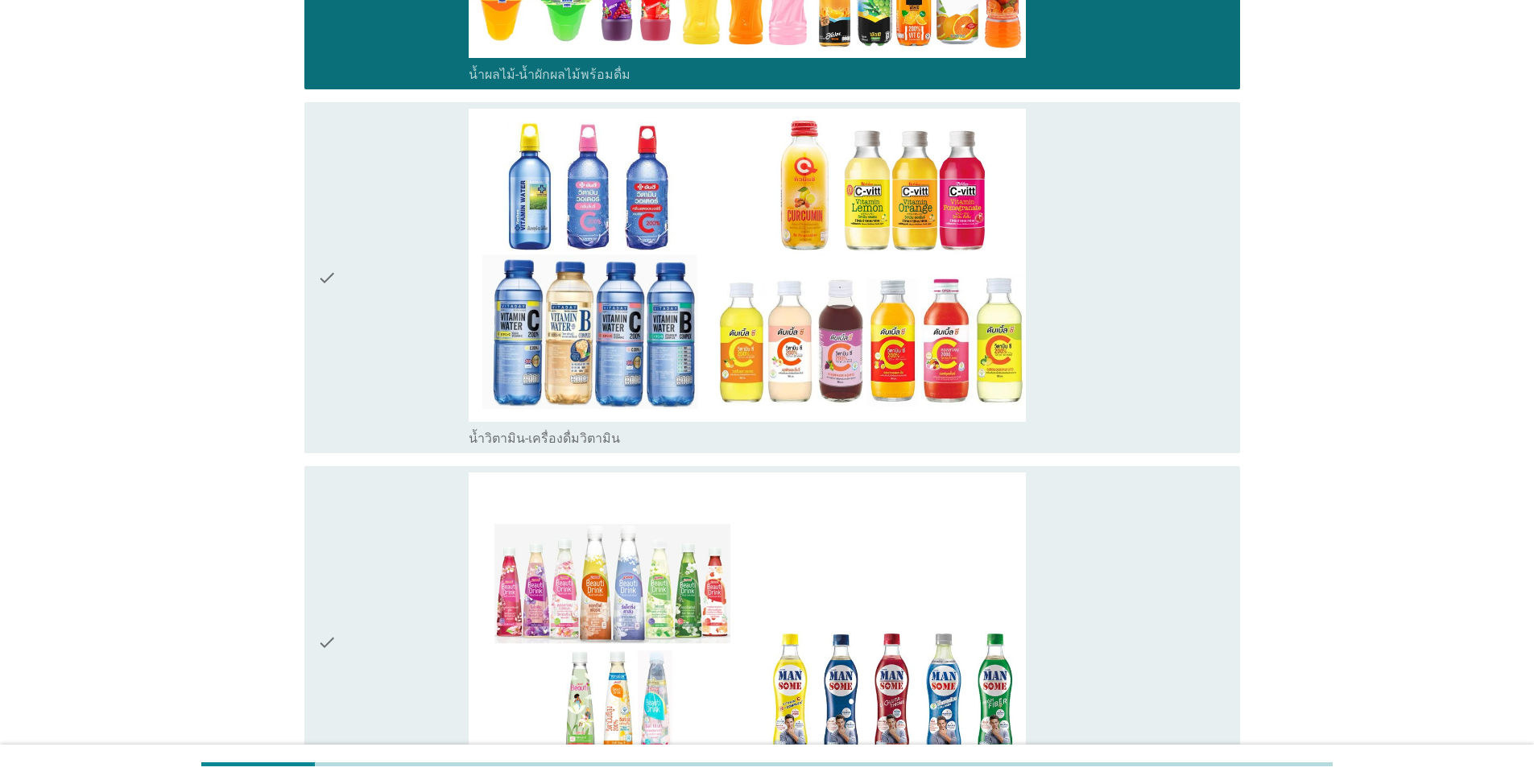
scroll to position [3380, 0]
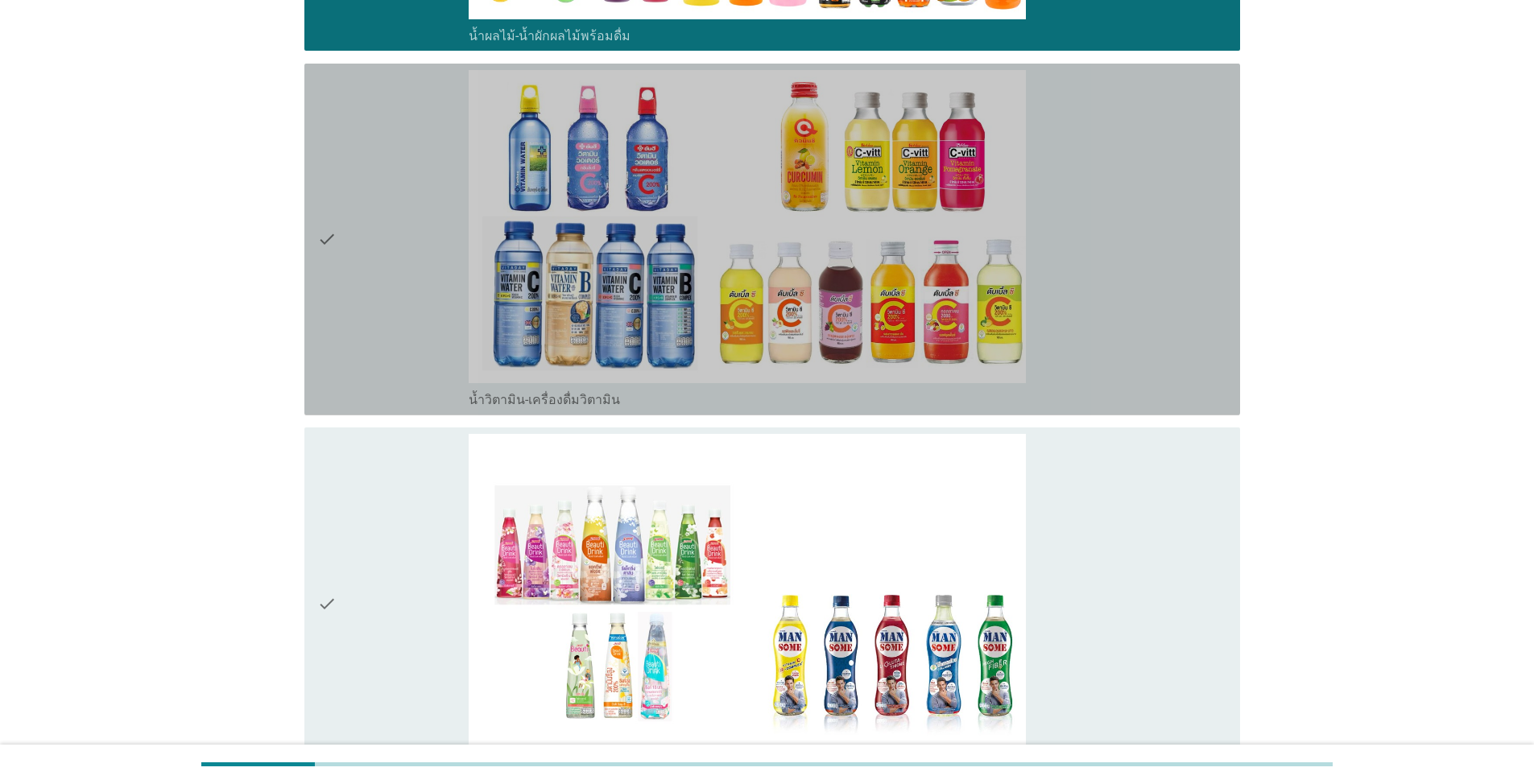
click at [334, 250] on icon "check" at bounding box center [327, 239] width 19 height 339
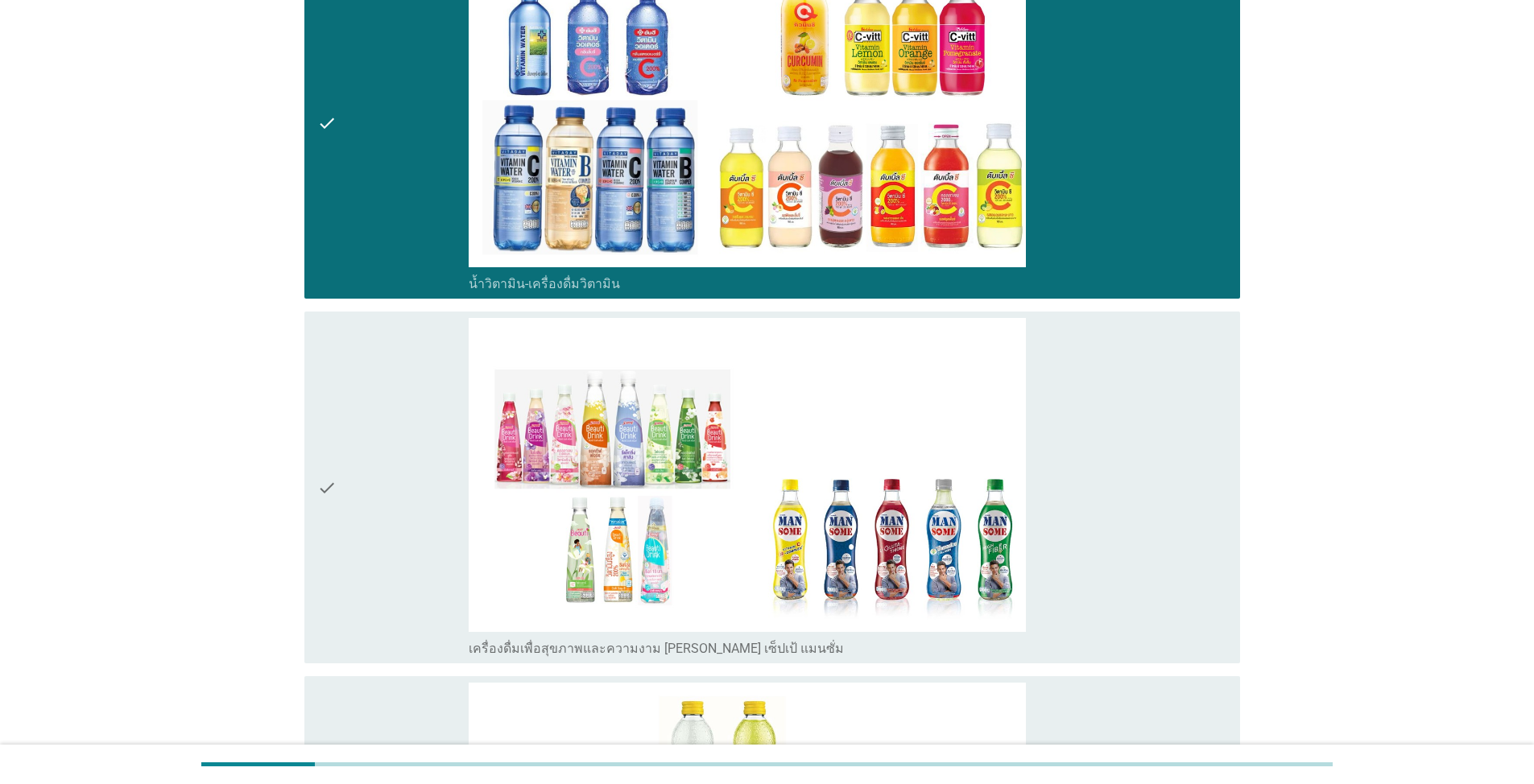
scroll to position [3782, 0]
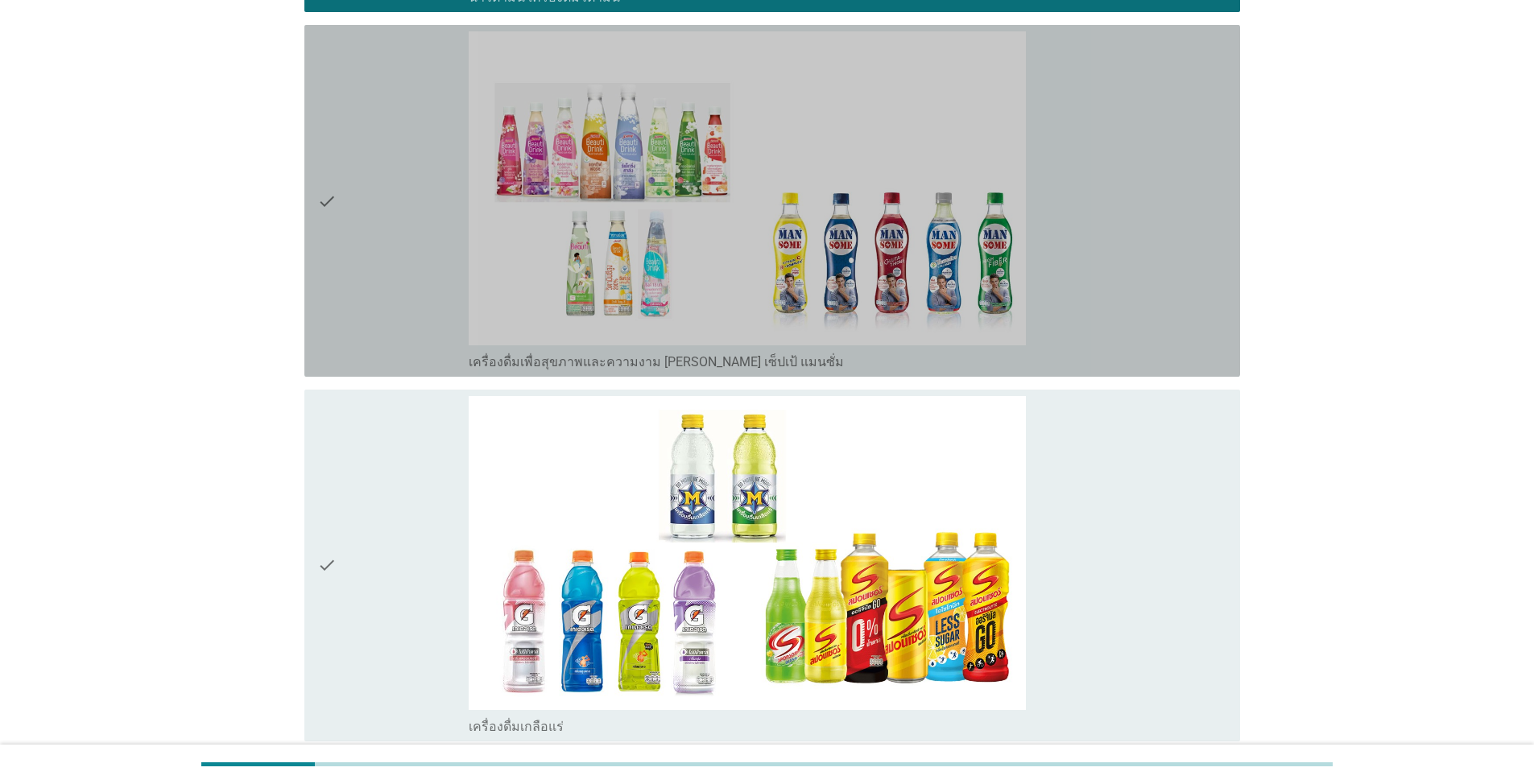
click at [329, 226] on icon "check" at bounding box center [327, 200] width 19 height 339
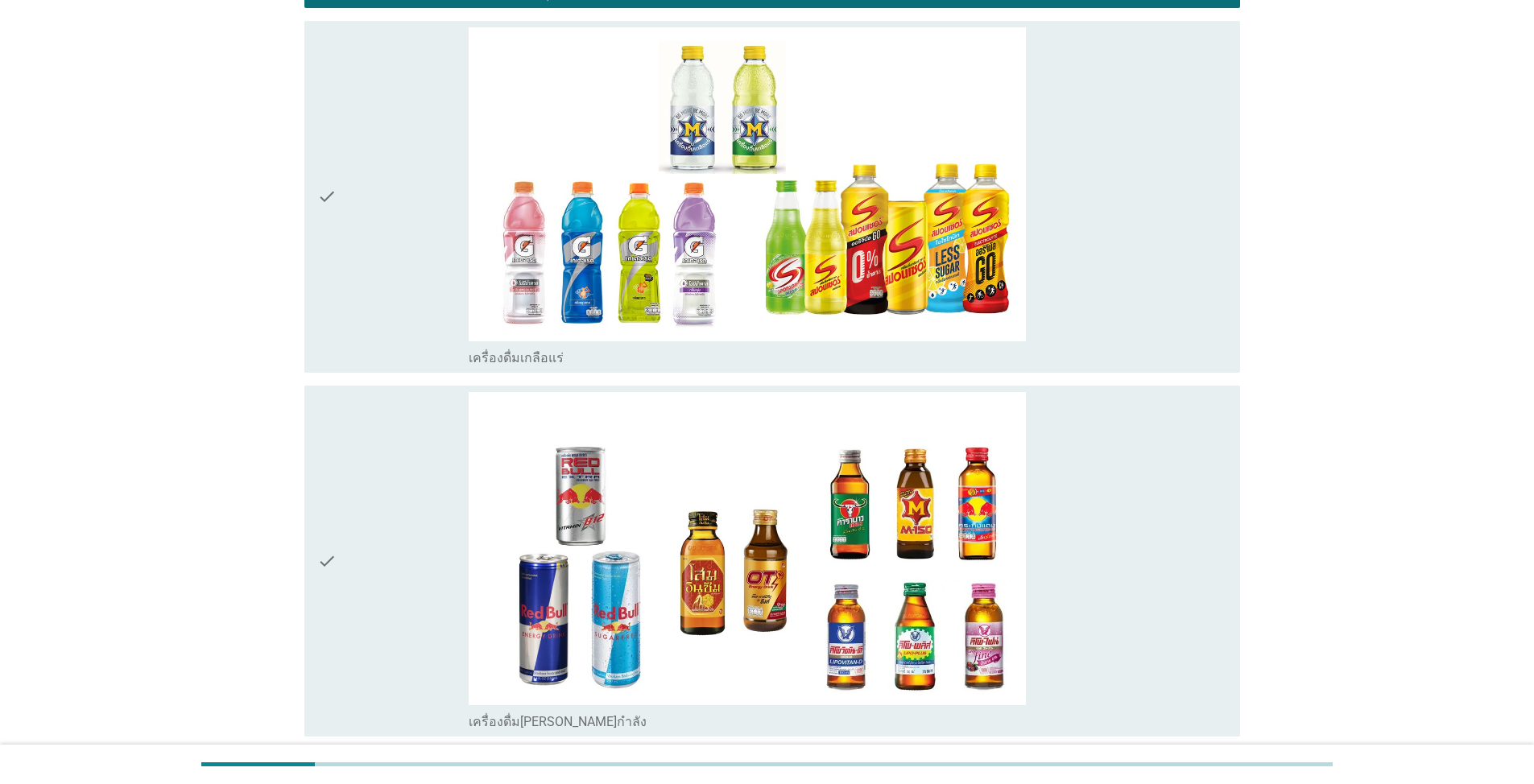
scroll to position [4185, 0]
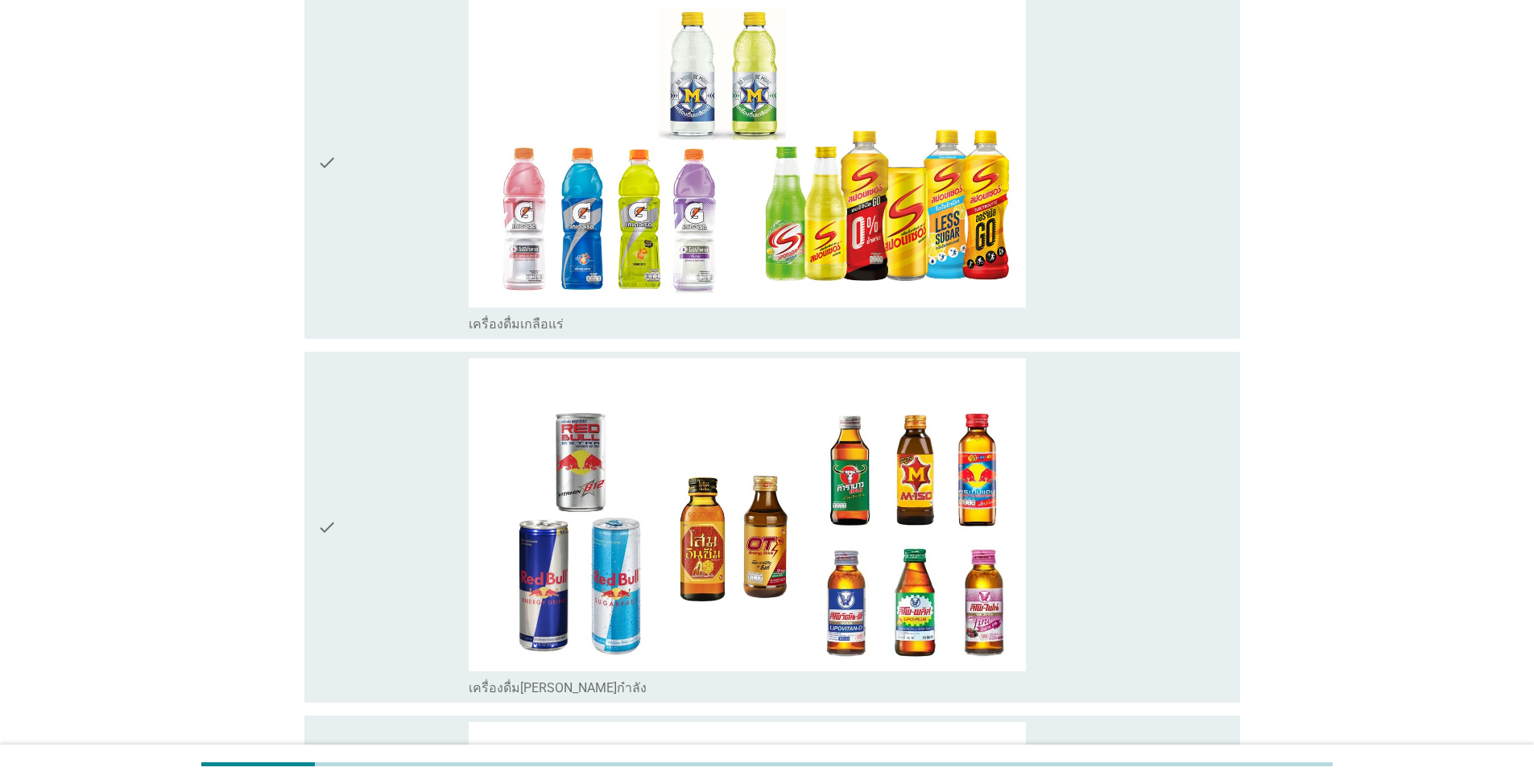
click at [330, 202] on icon "check" at bounding box center [327, 162] width 19 height 339
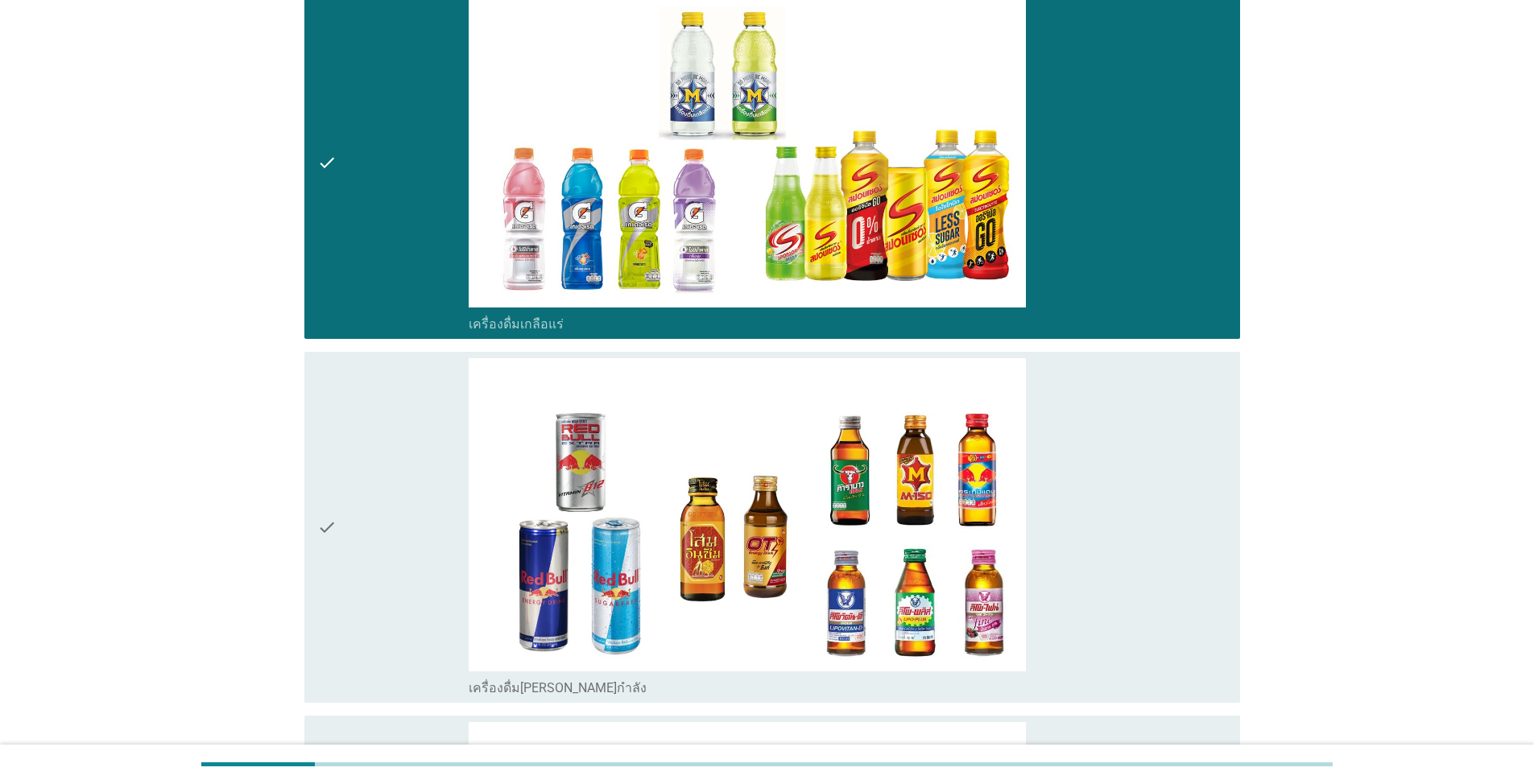
click at [347, 564] on div "check" at bounding box center [393, 528] width 152 height 339
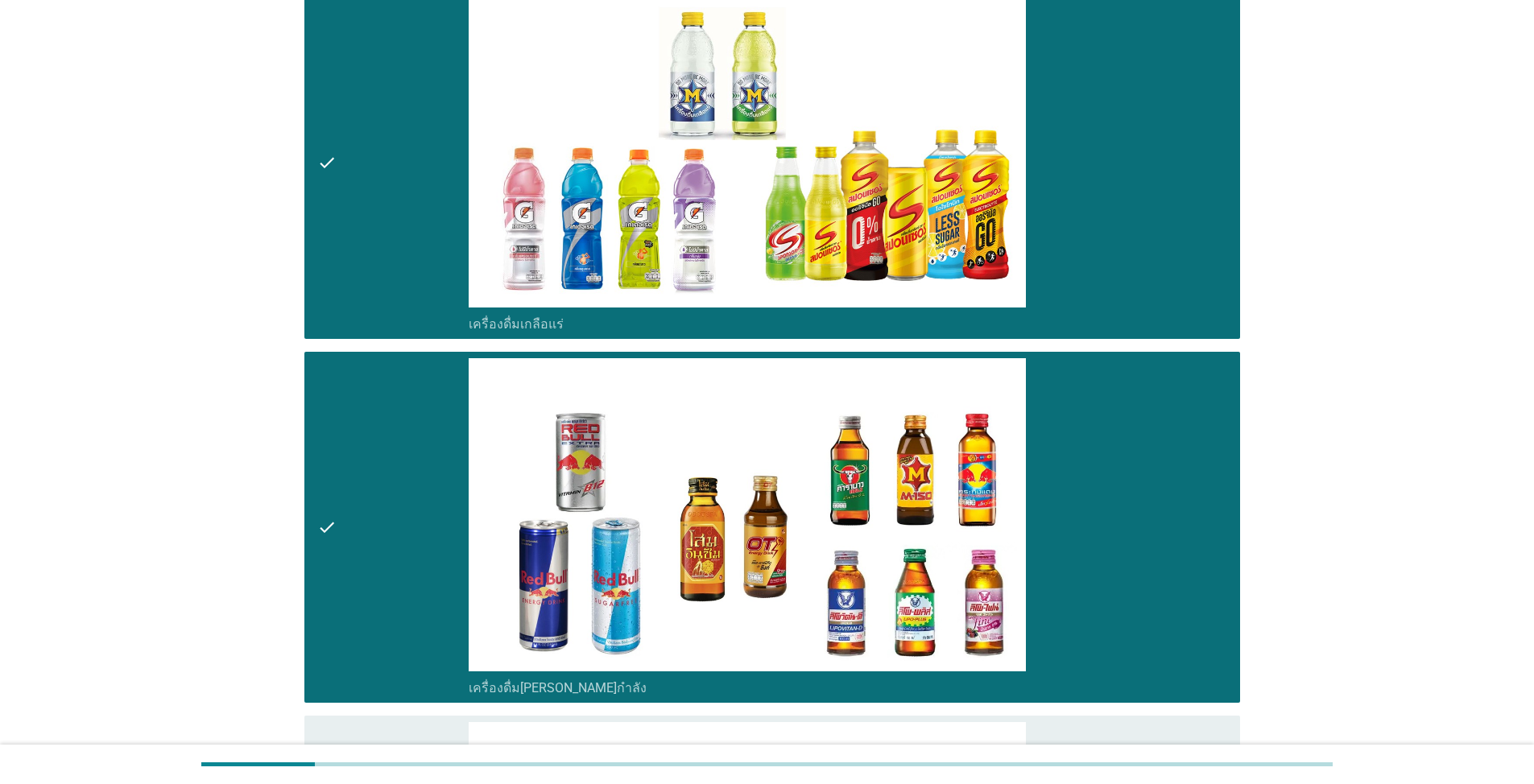
scroll to position [4668, 0]
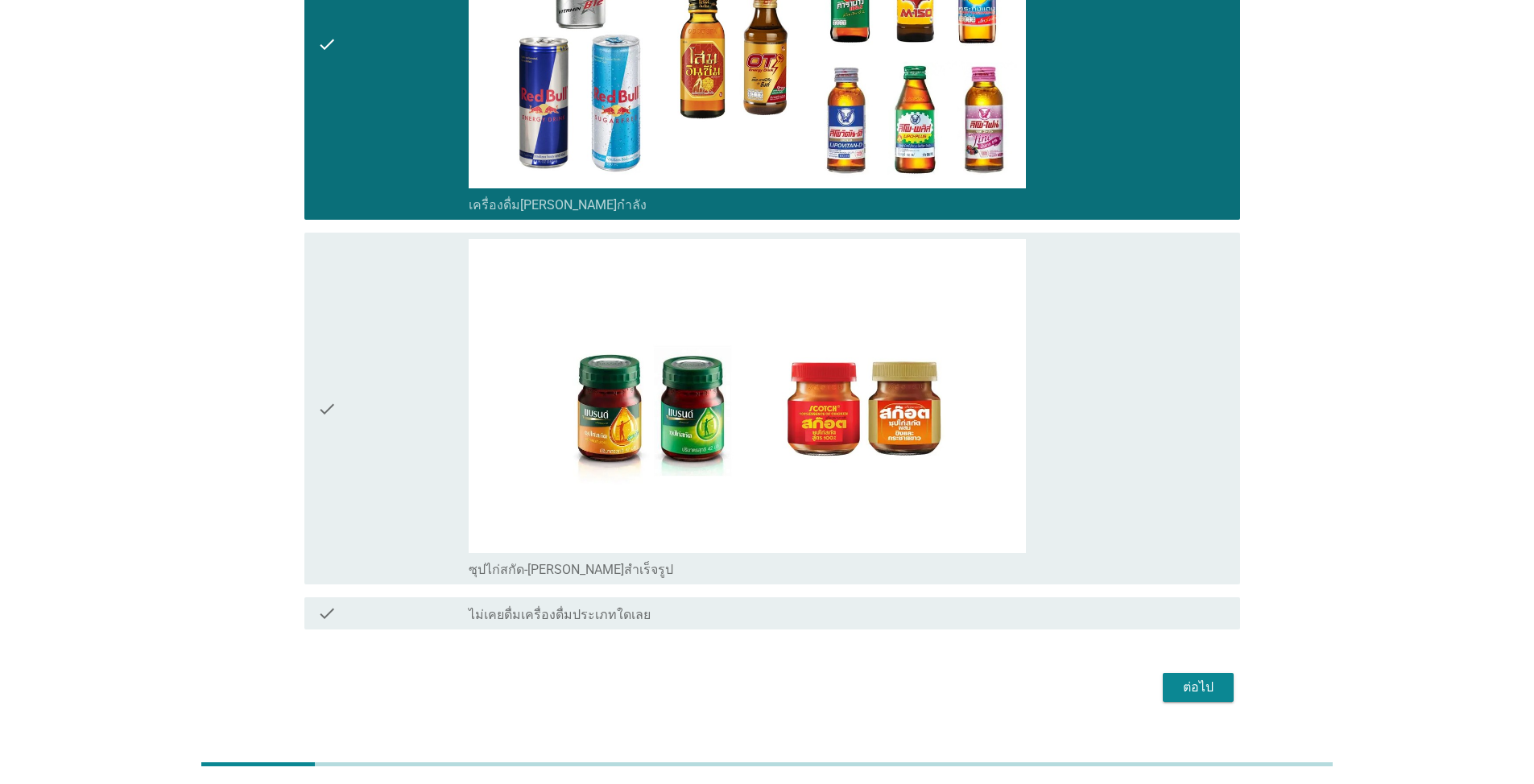
click at [346, 466] on div "check" at bounding box center [393, 408] width 152 height 339
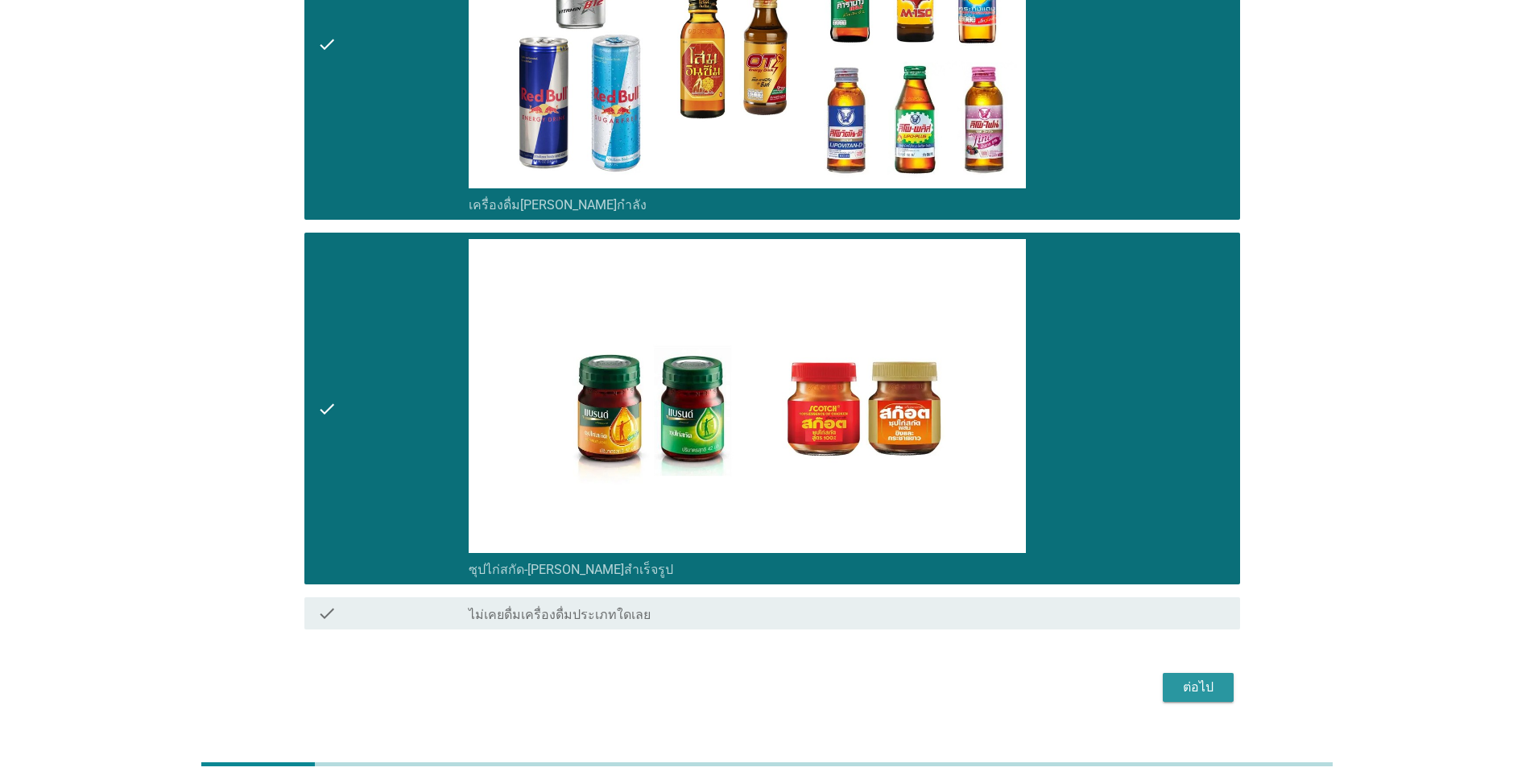
click at [792, 687] on div "ต่อไป" at bounding box center [1198, 687] width 45 height 19
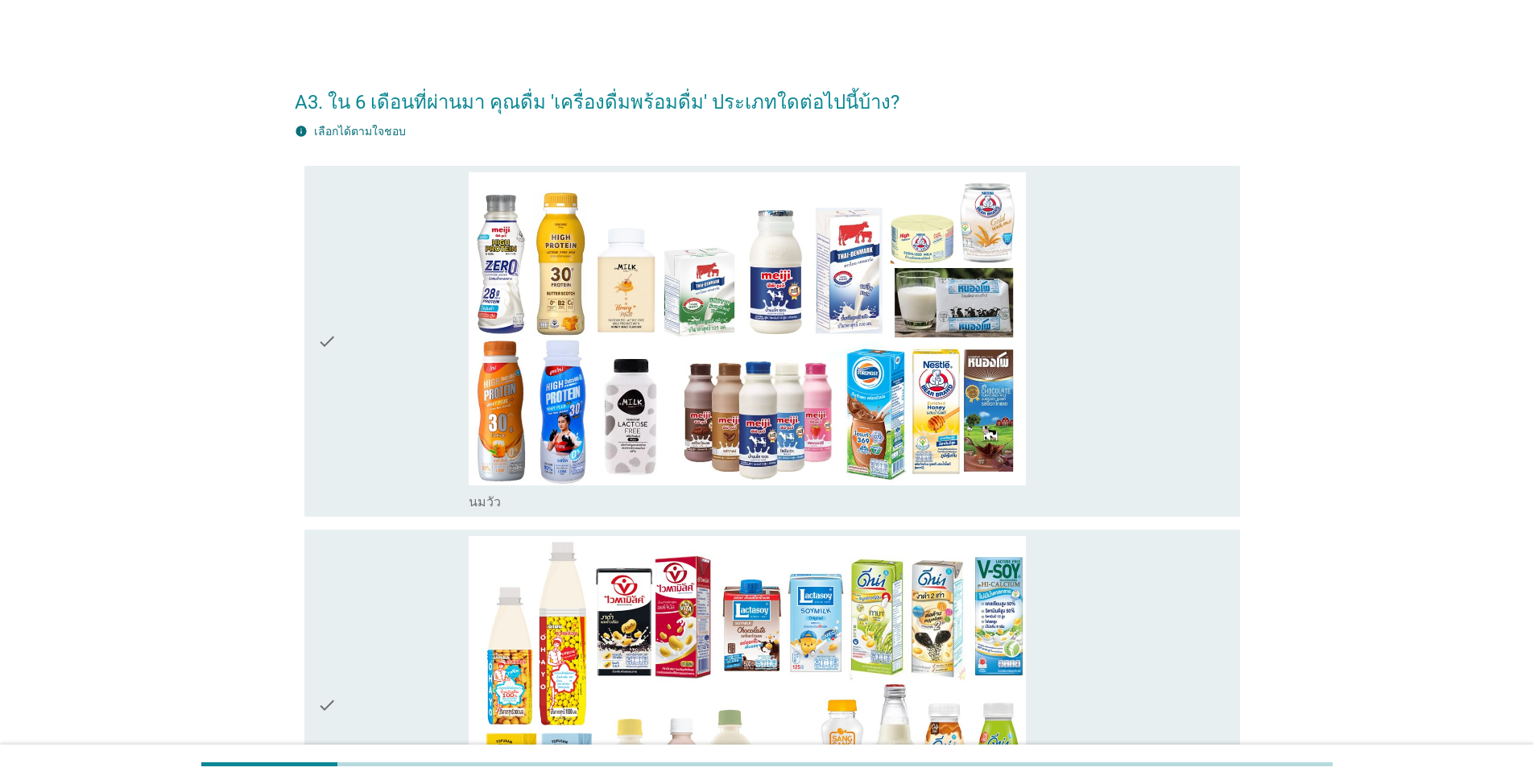
click at [356, 372] on div "check" at bounding box center [393, 341] width 152 height 339
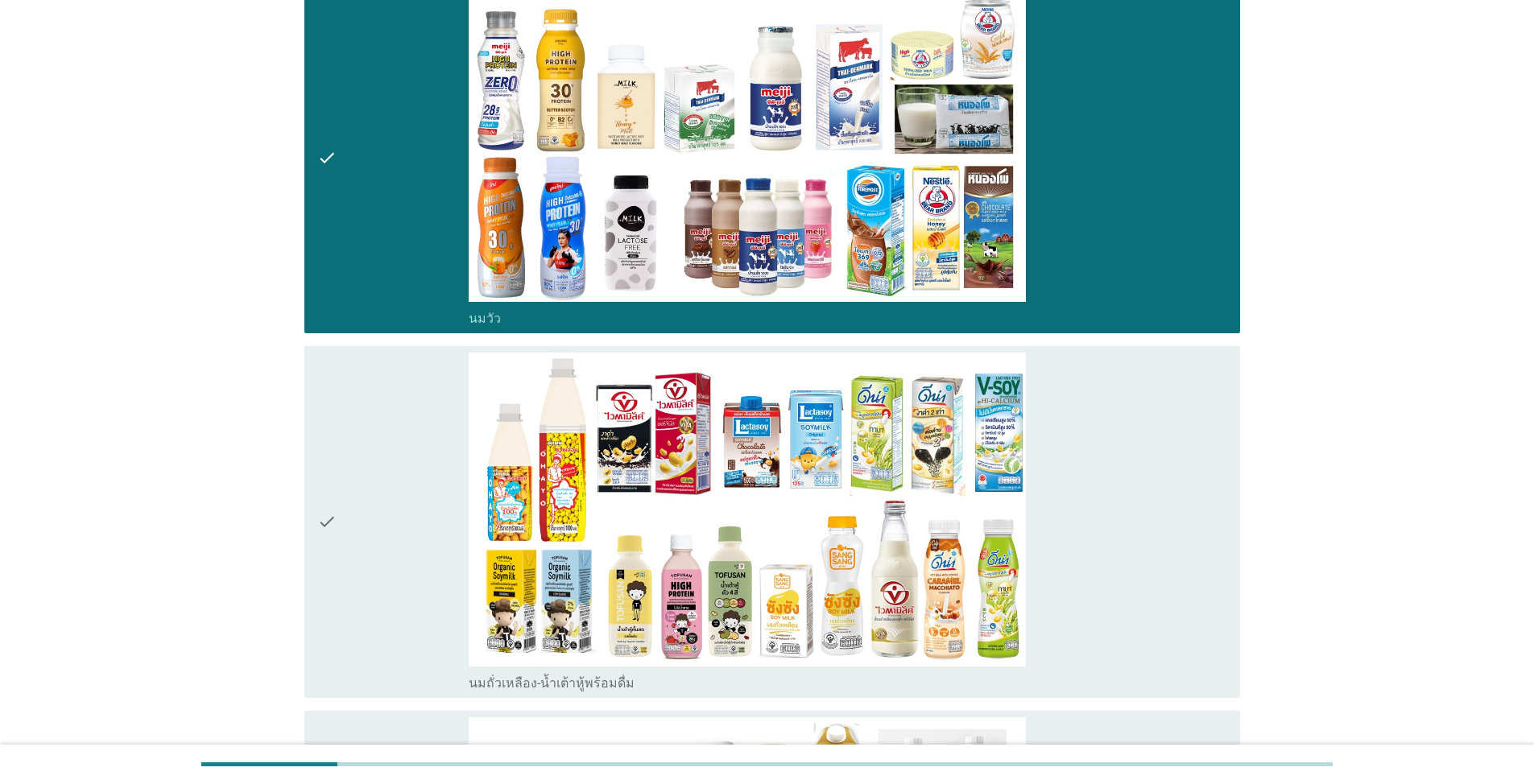
scroll to position [483, 0]
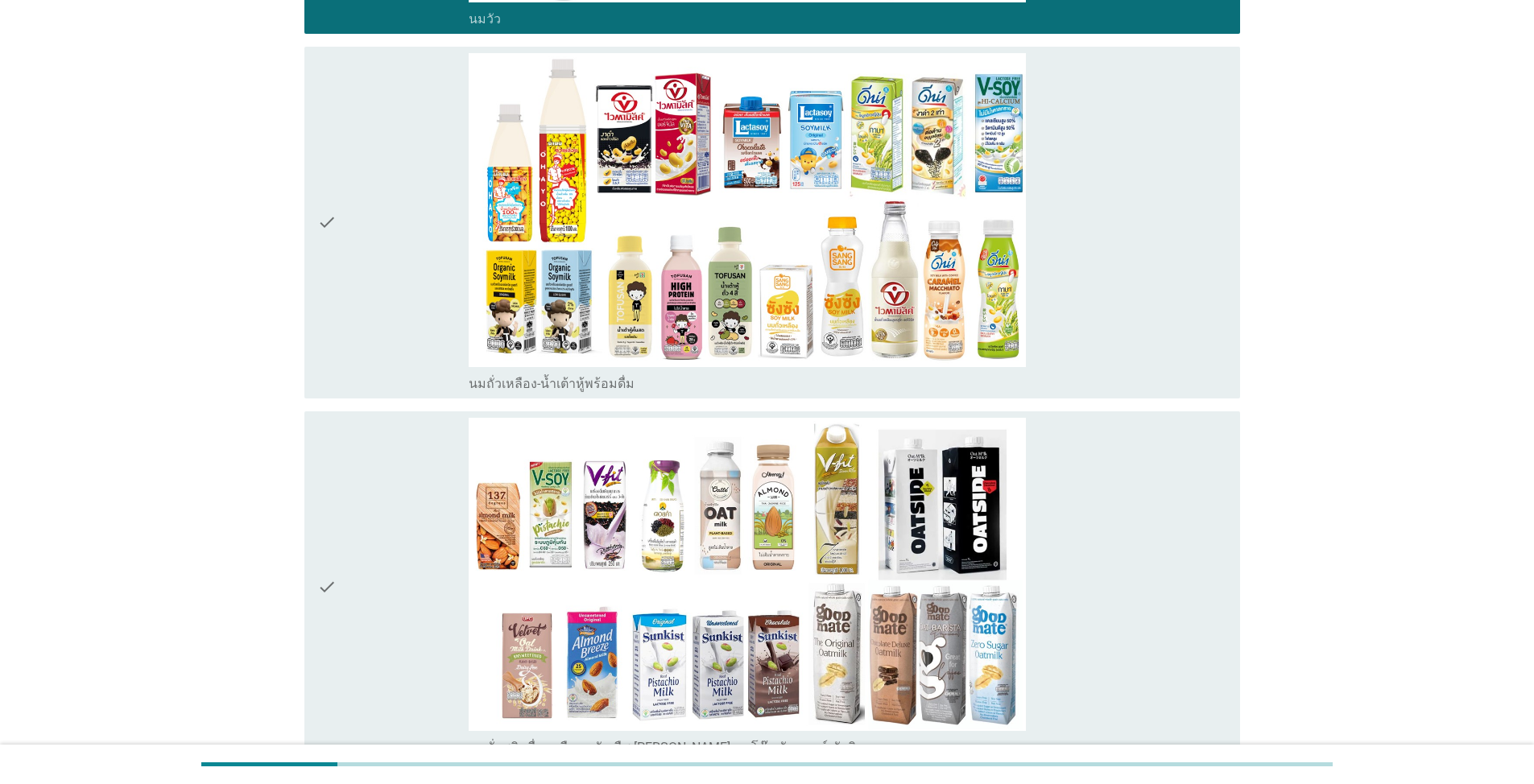
click at [355, 292] on div "check" at bounding box center [393, 222] width 152 height 339
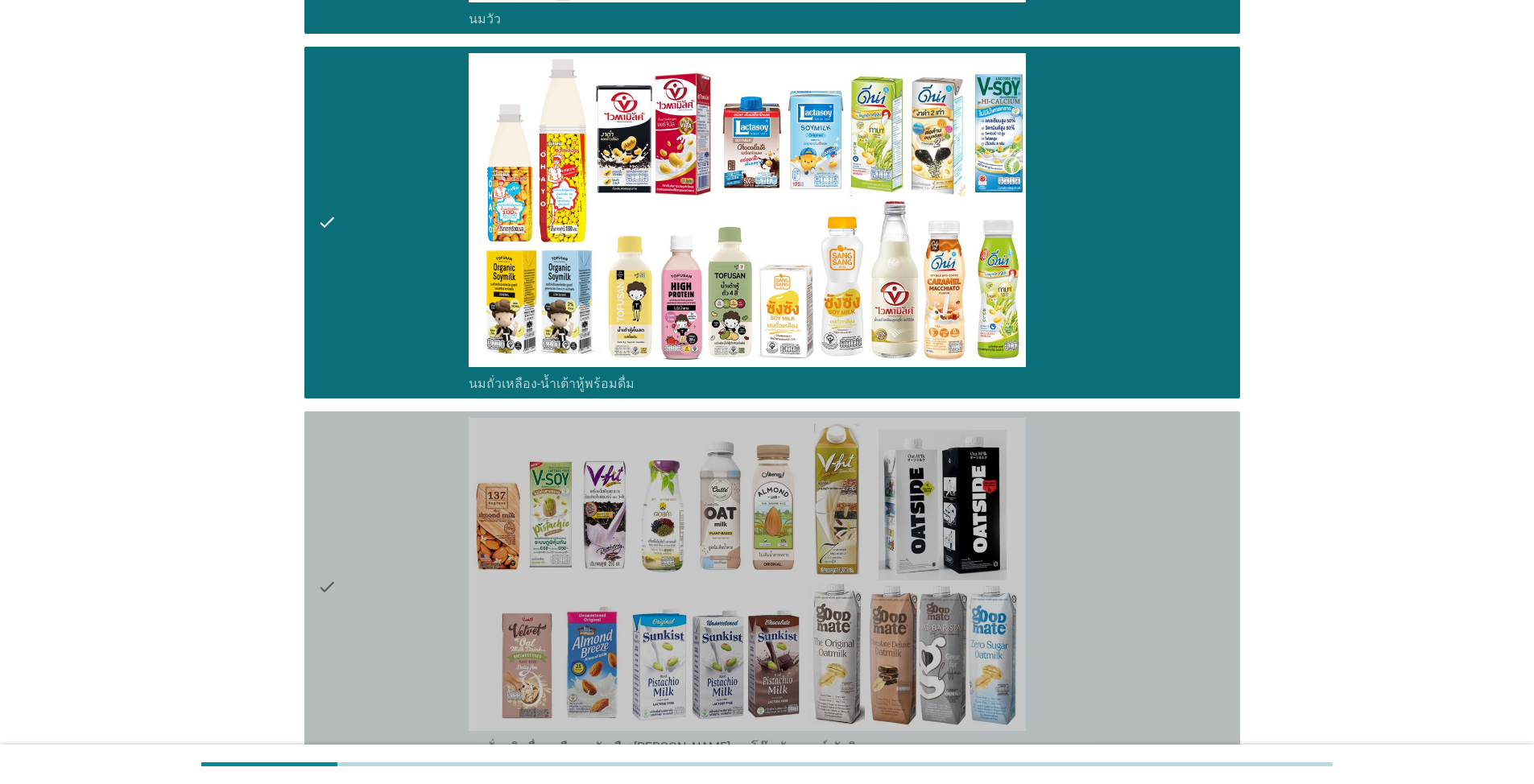
click at [350, 612] on div "check" at bounding box center [393, 587] width 152 height 339
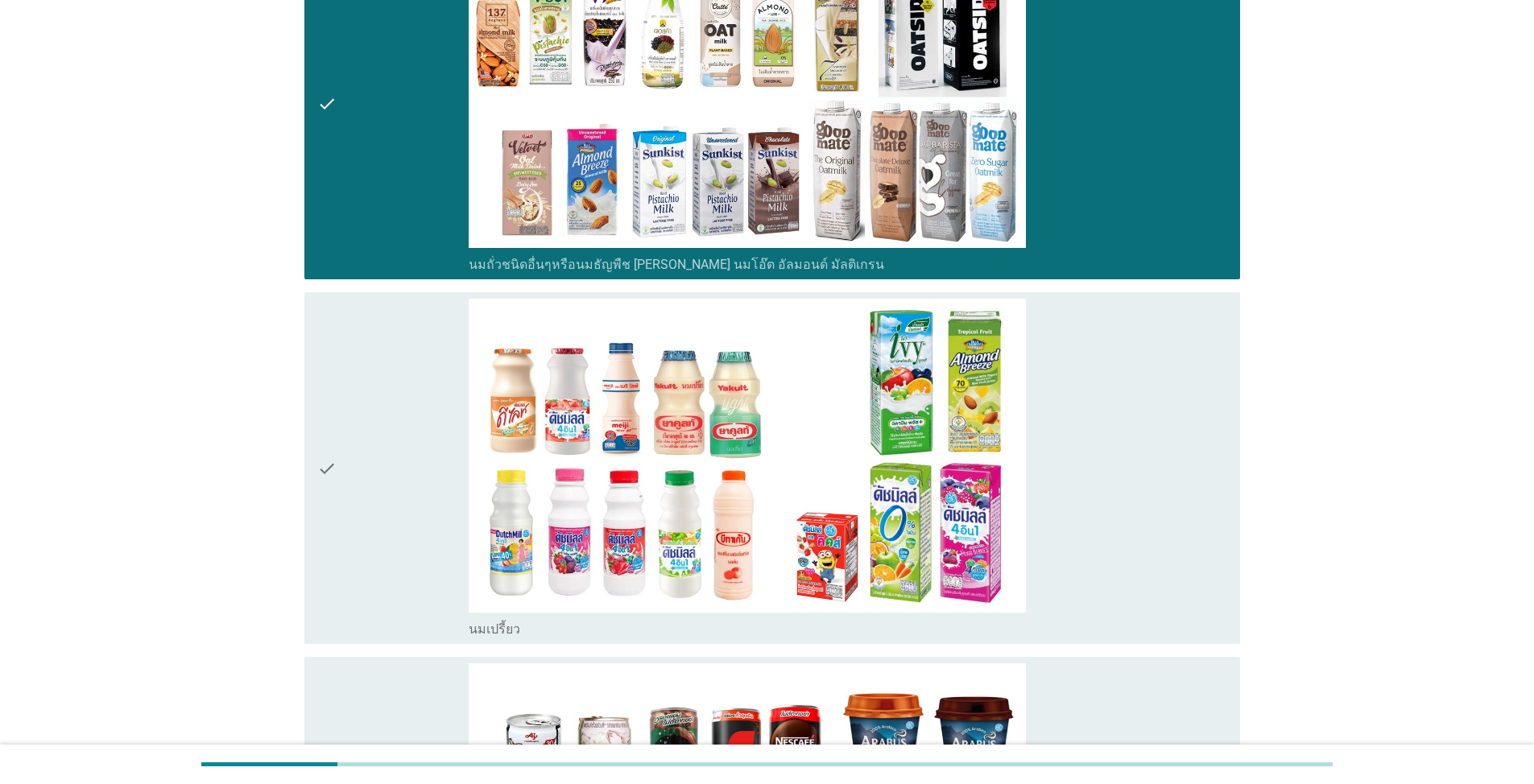
click at [367, 433] on div "check" at bounding box center [393, 467] width 152 height 339
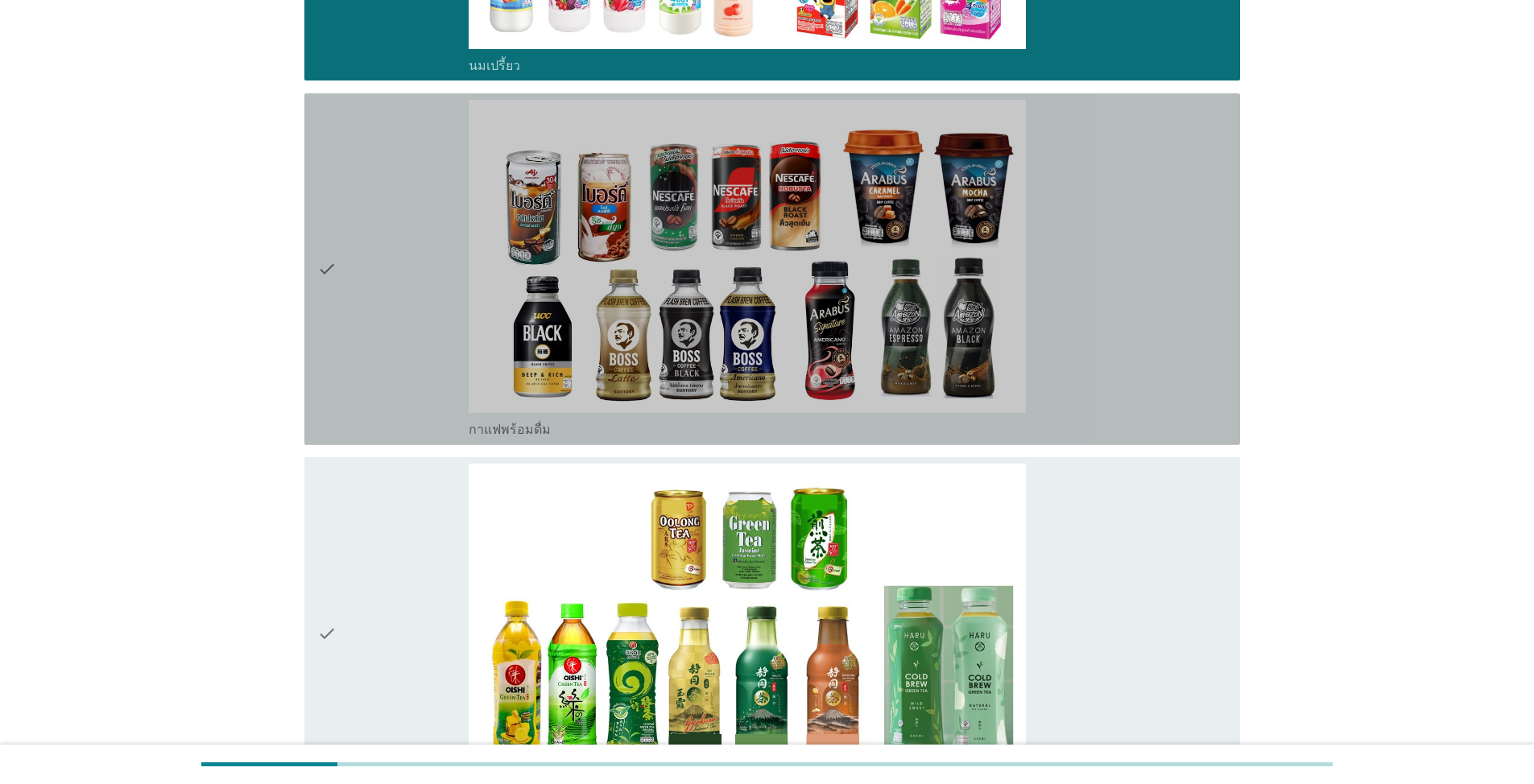
click at [383, 242] on div "check" at bounding box center [393, 269] width 152 height 339
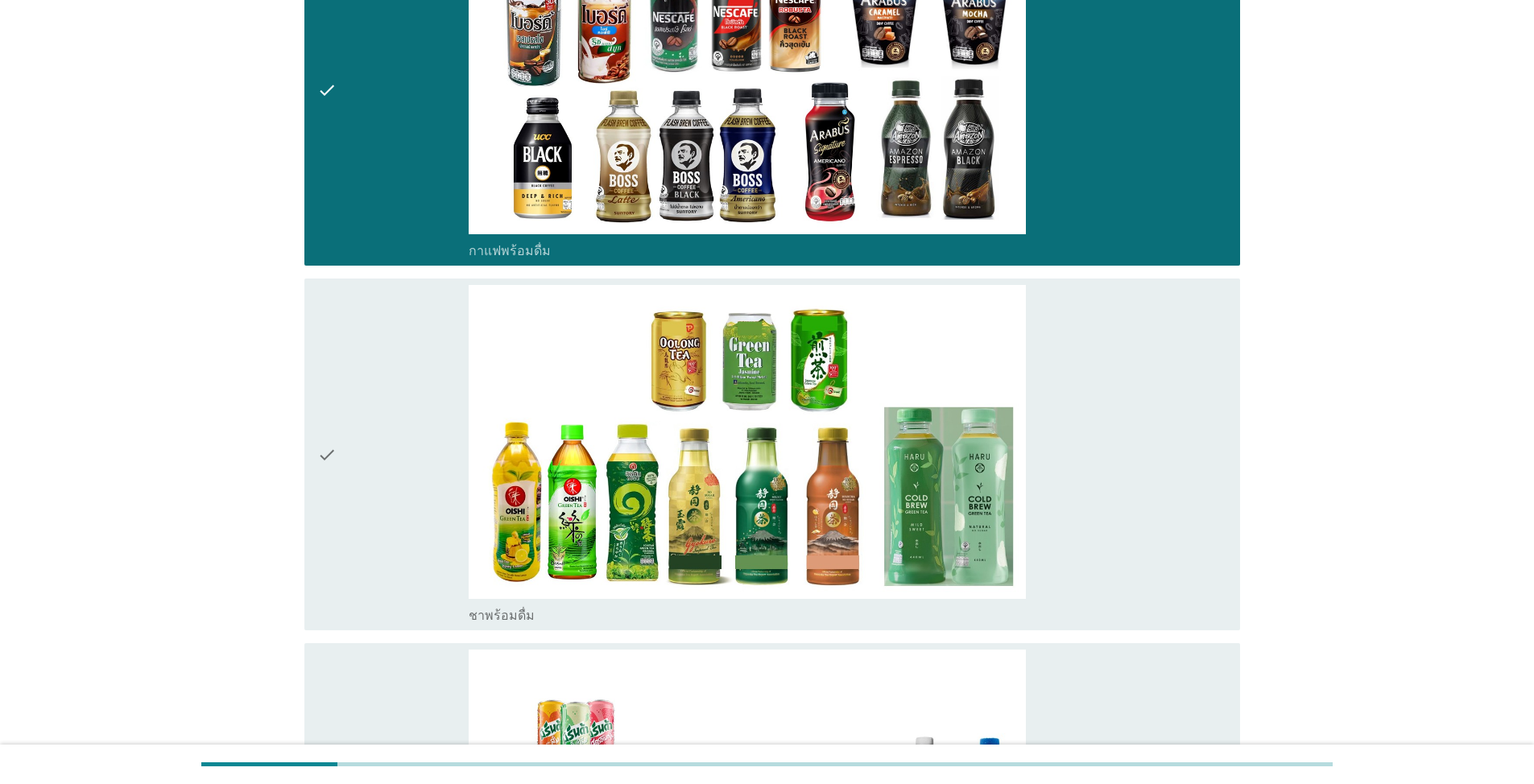
scroll to position [1931, 0]
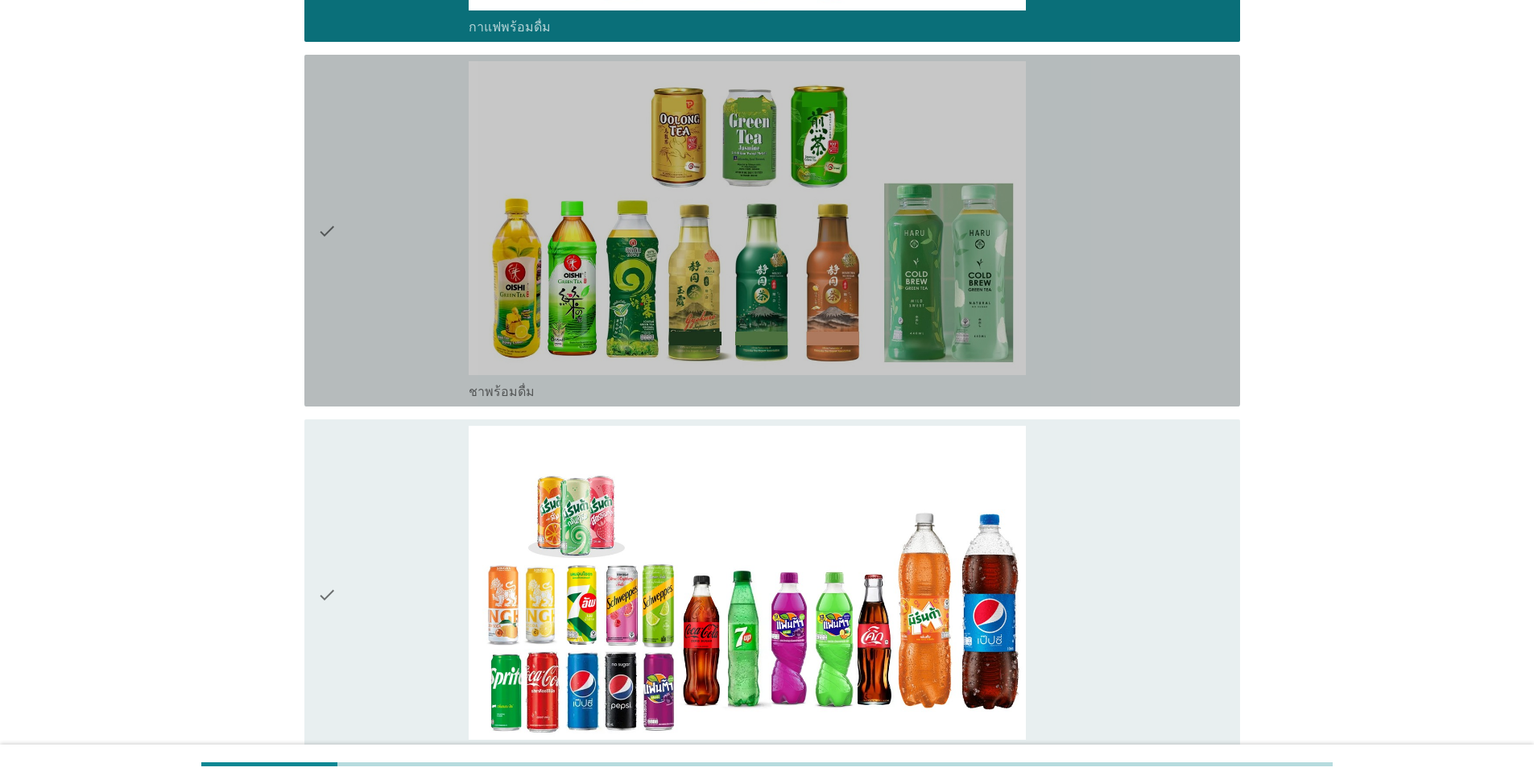
click at [392, 311] on div "check" at bounding box center [393, 230] width 152 height 339
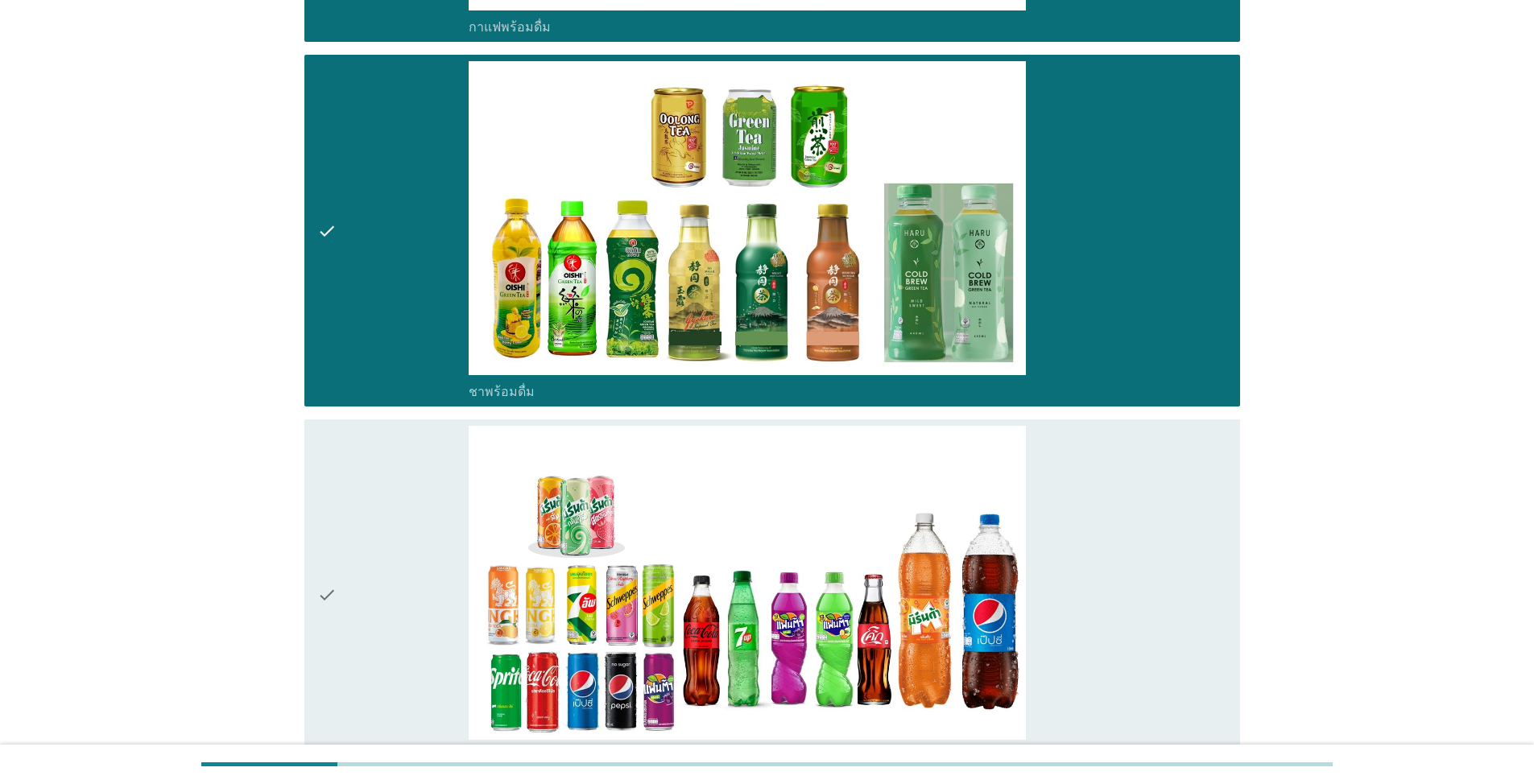
click at [385, 709] on div "check" at bounding box center [393, 595] width 152 height 339
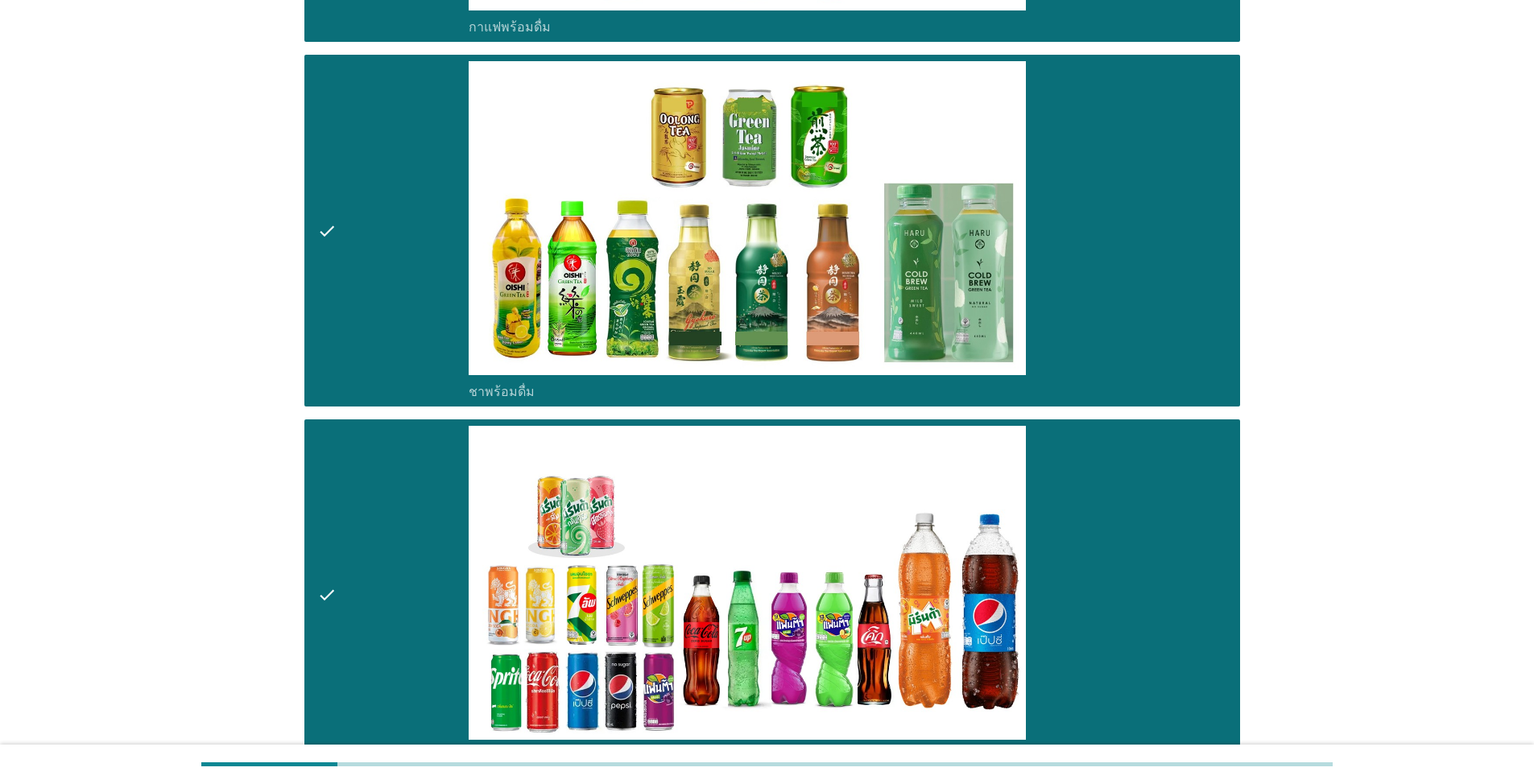
scroll to position [2495, 0]
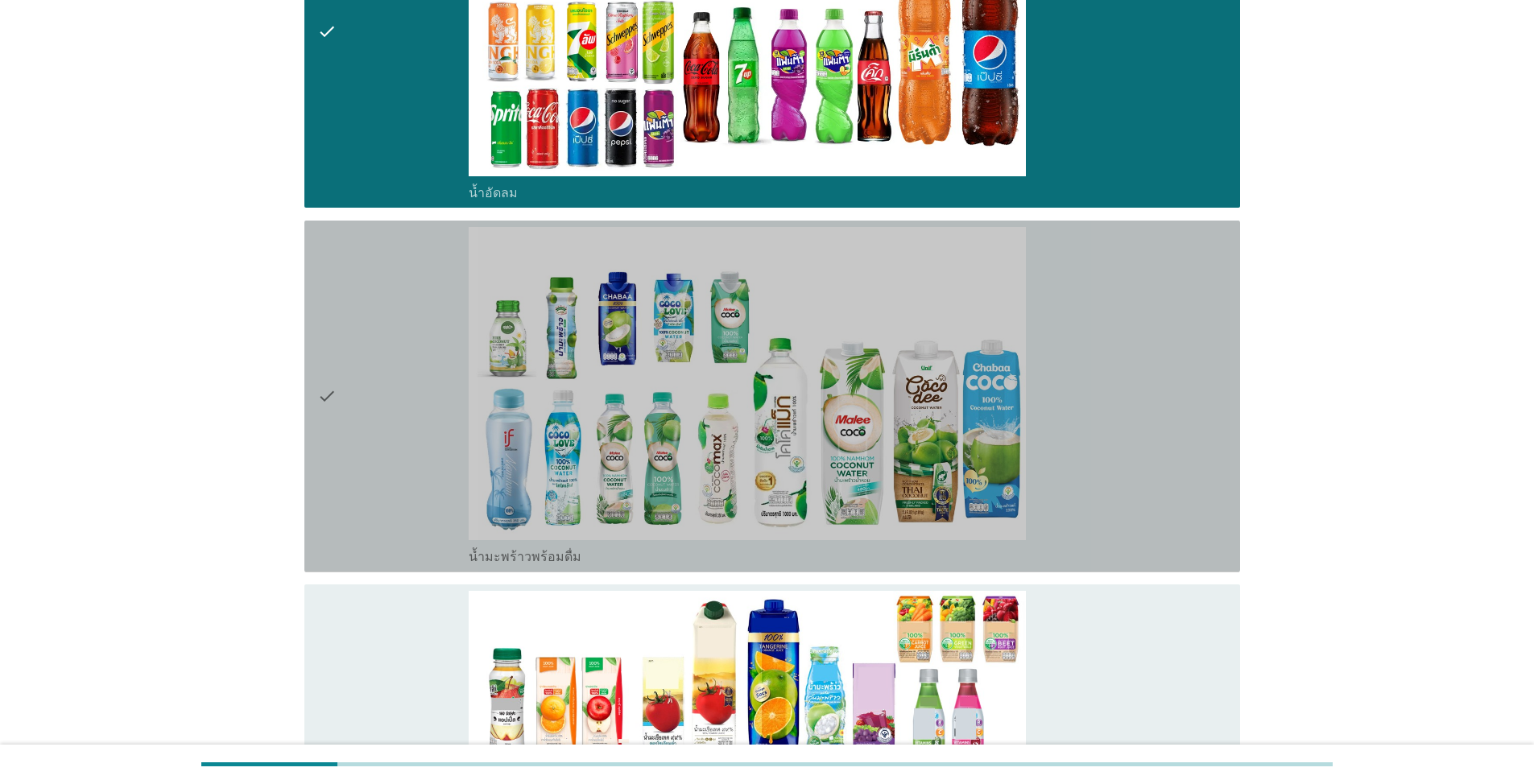
click at [388, 478] on div "check" at bounding box center [393, 396] width 152 height 339
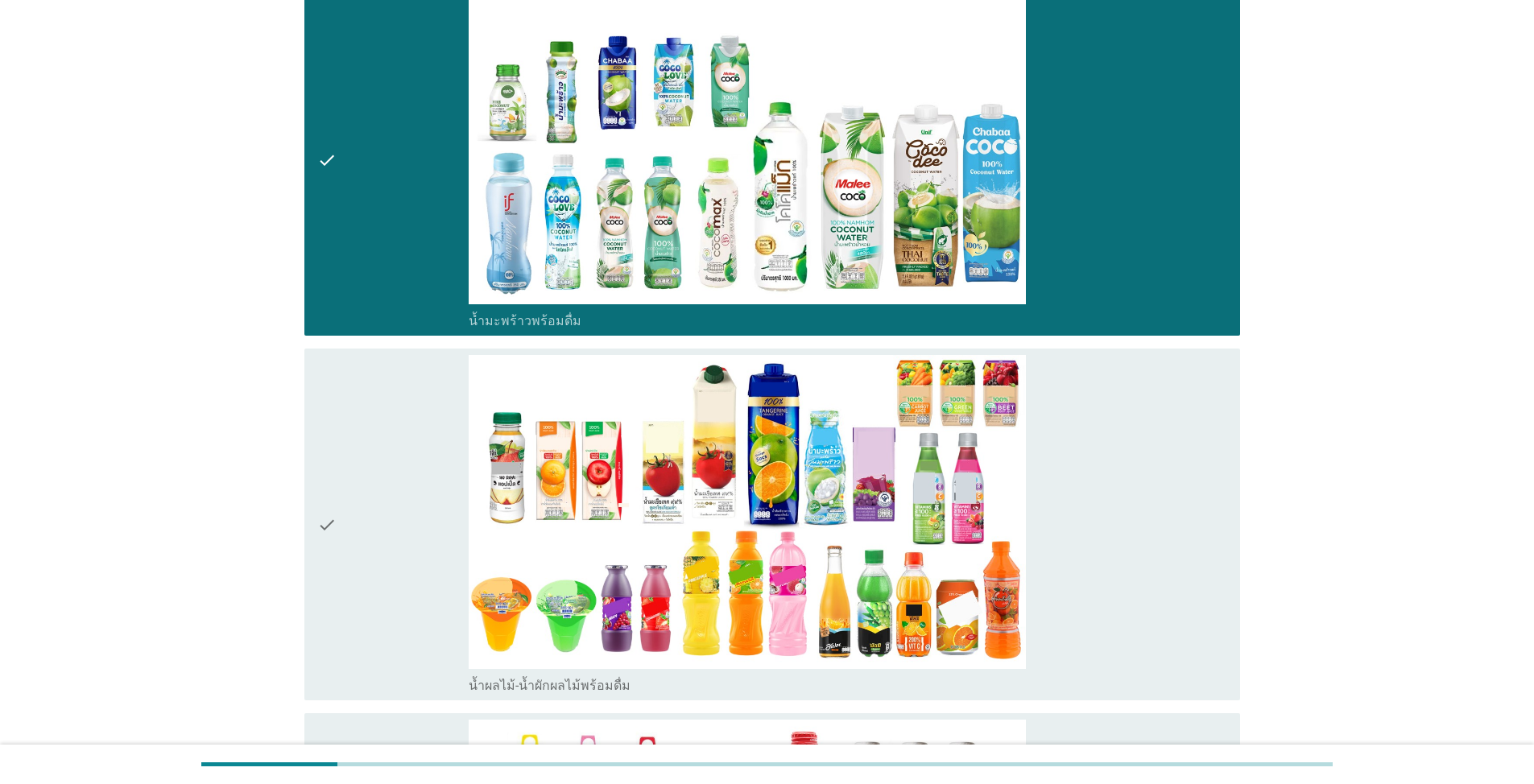
scroll to position [2978, 0]
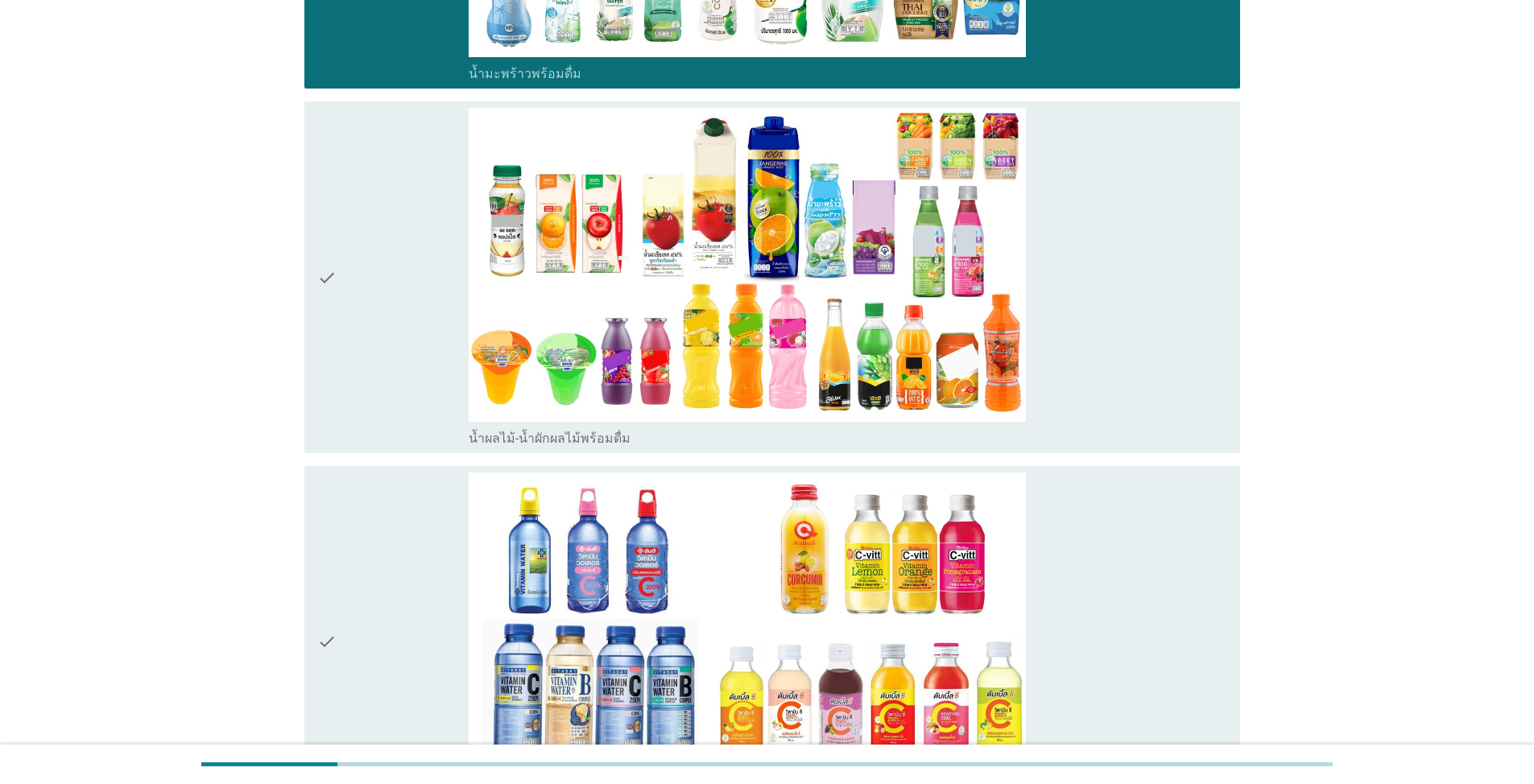
click at [405, 335] on div "check" at bounding box center [393, 277] width 152 height 339
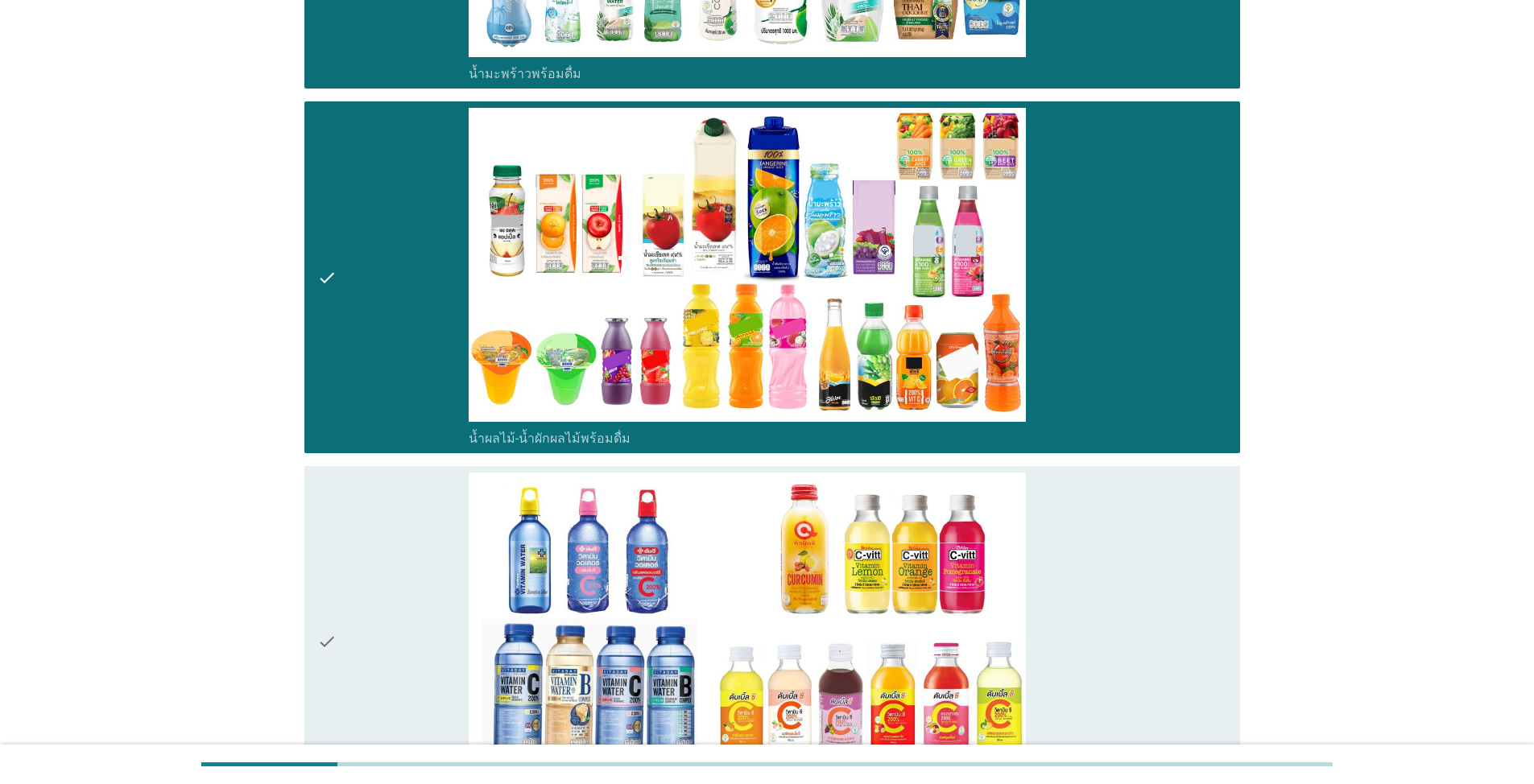
click at [405, 662] on div "check" at bounding box center [393, 641] width 152 height 339
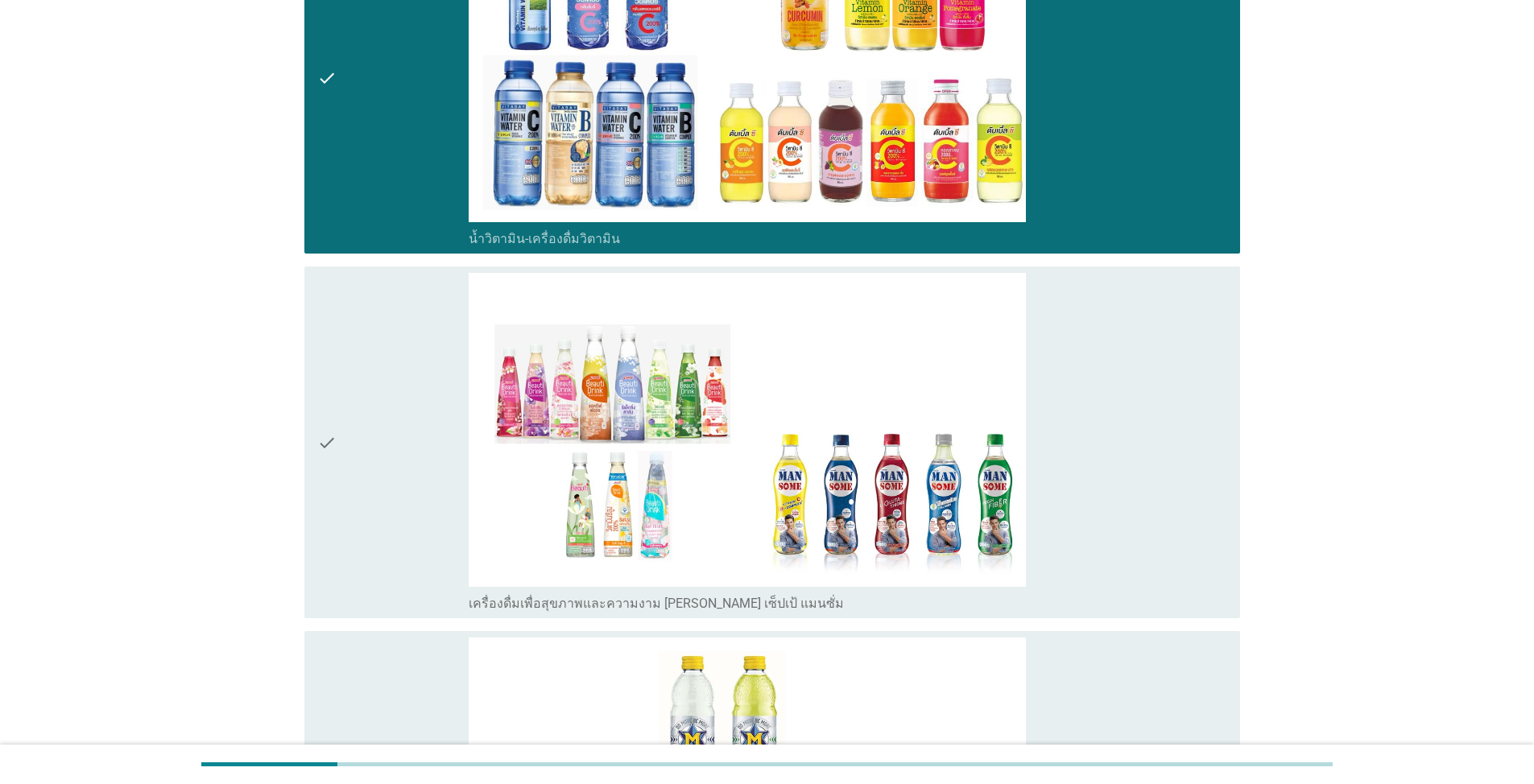
click at [392, 557] on div "check" at bounding box center [393, 442] width 152 height 339
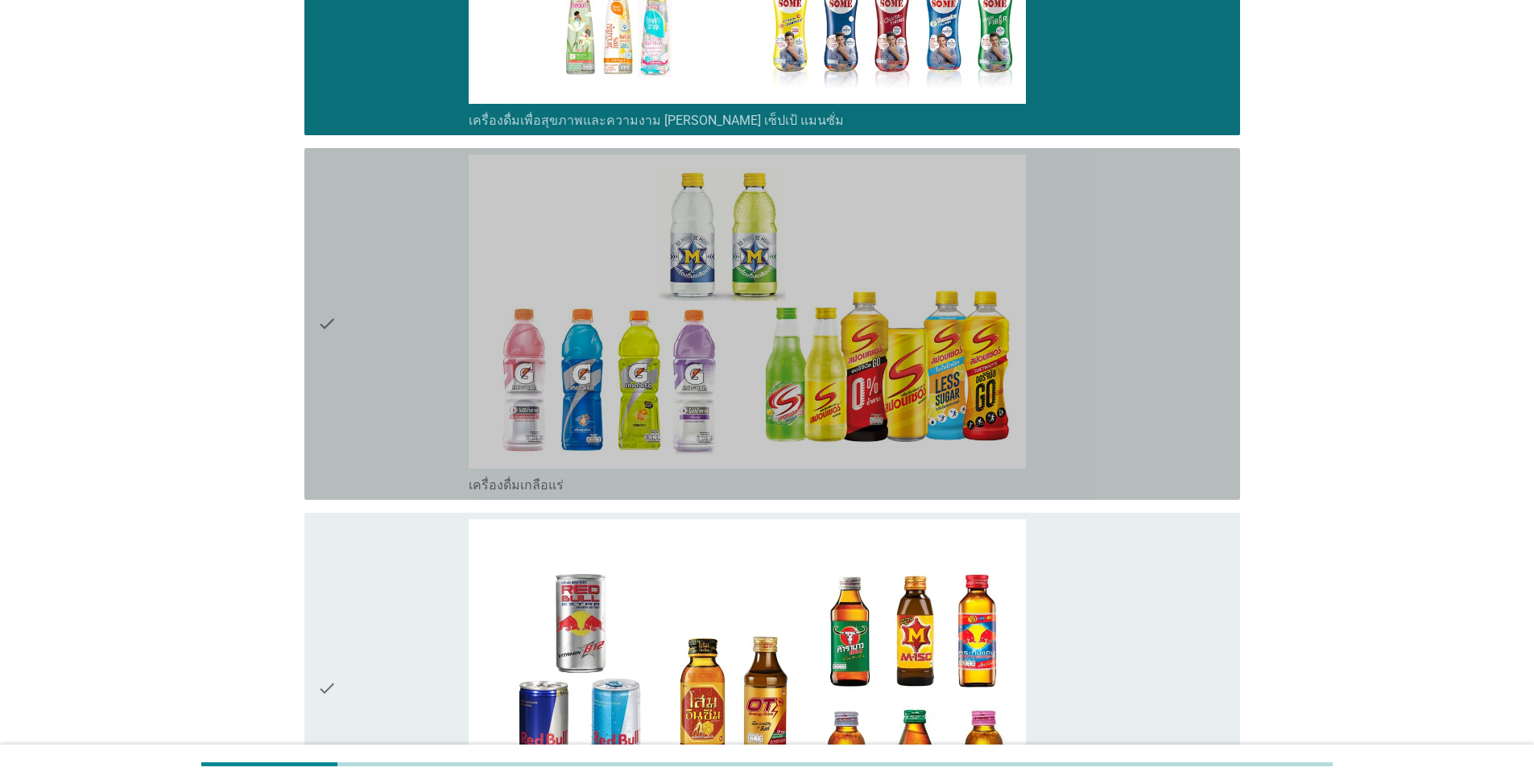
click at [394, 406] on div "check" at bounding box center [393, 324] width 152 height 339
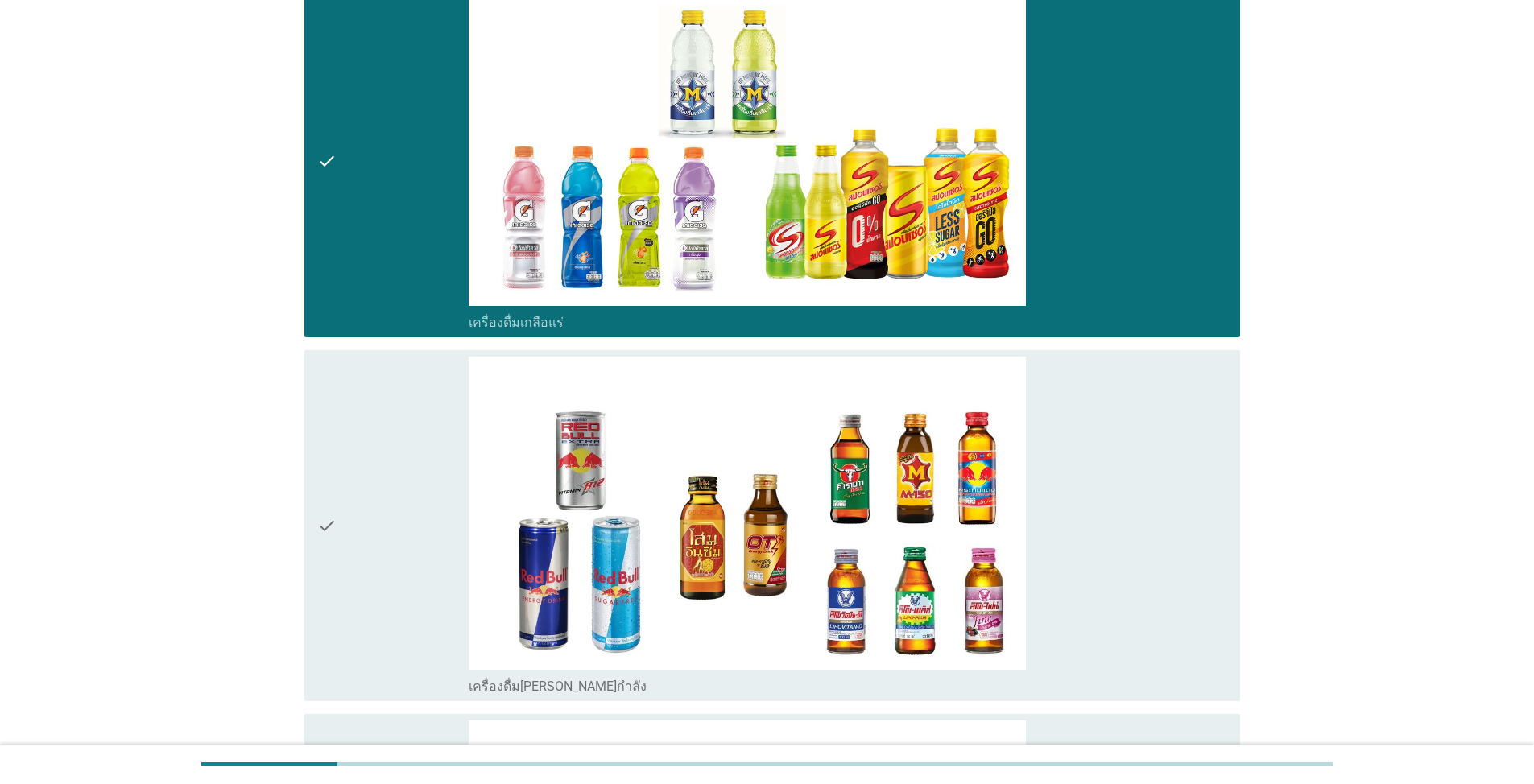
scroll to position [4426, 0]
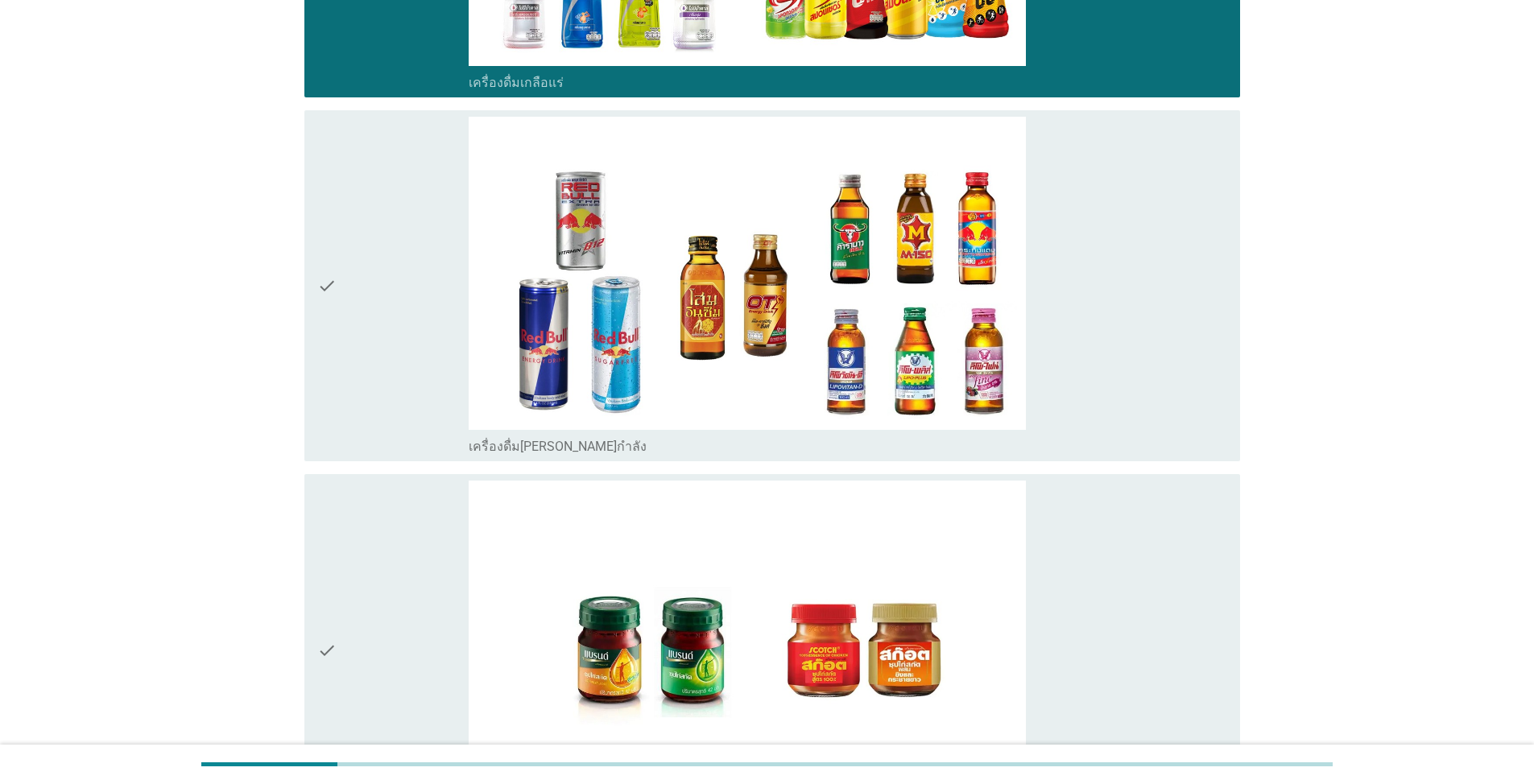
click at [394, 358] on div "check" at bounding box center [393, 286] width 152 height 339
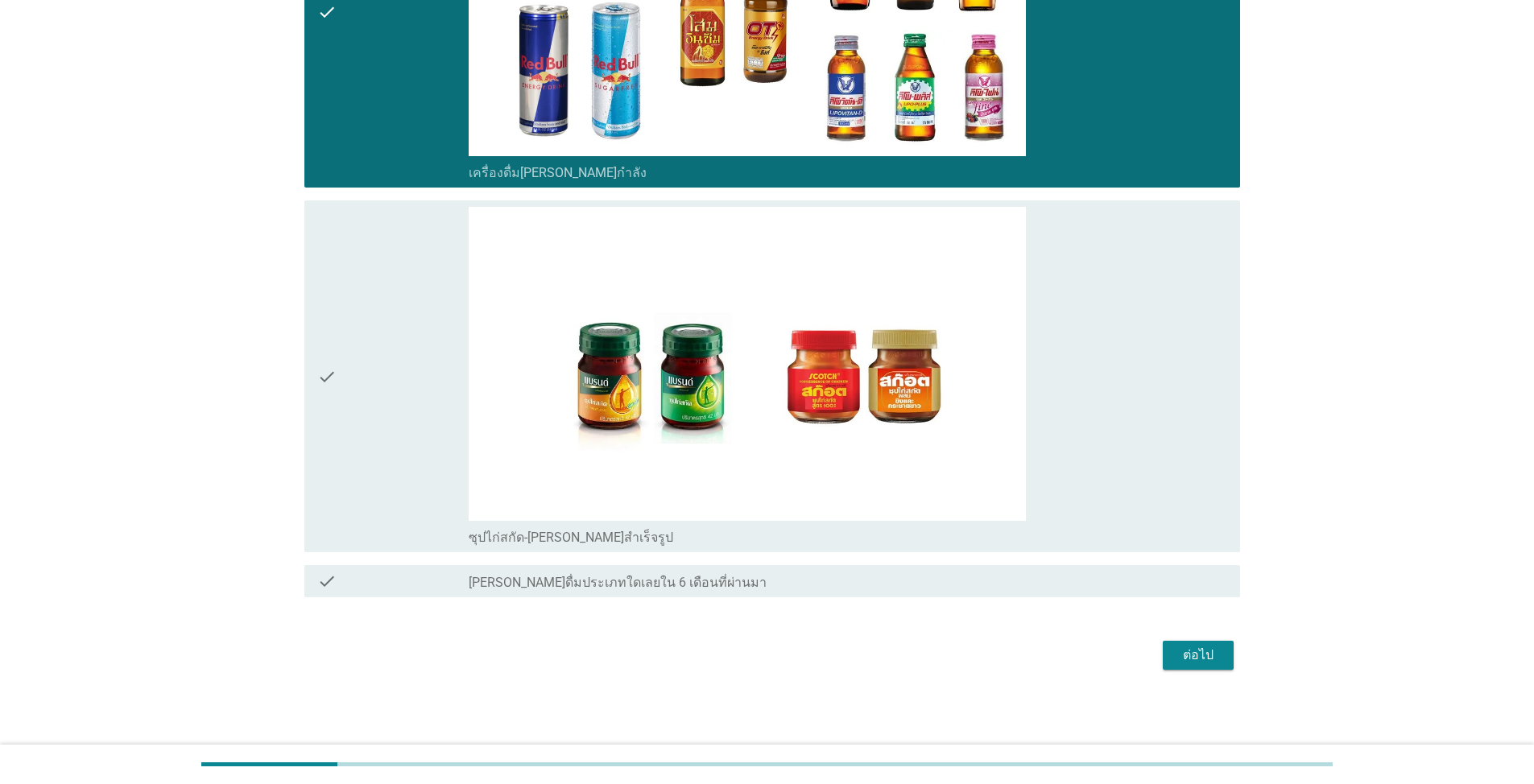
scroll to position [4701, 0]
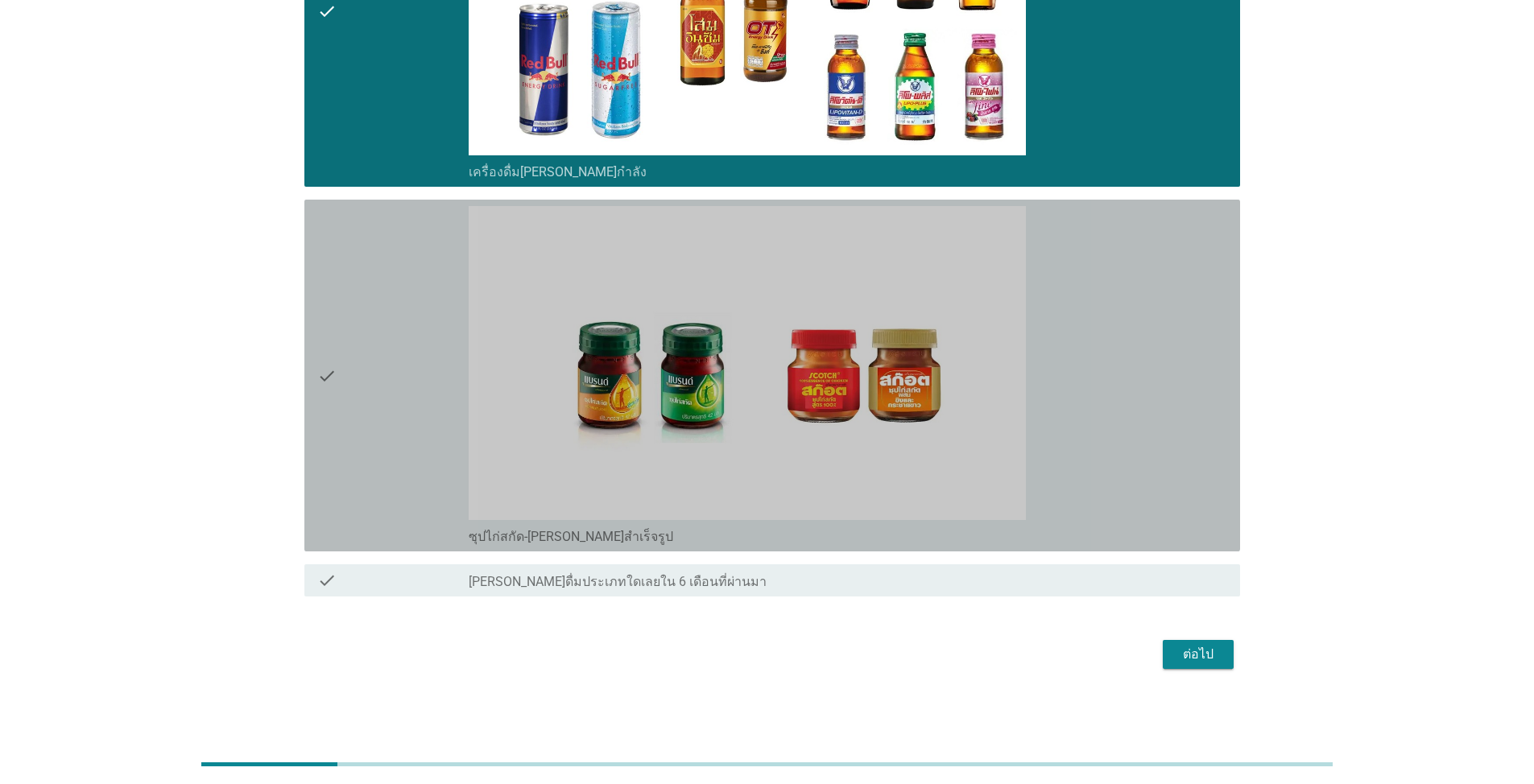
click at [392, 461] on div "check" at bounding box center [393, 375] width 152 height 339
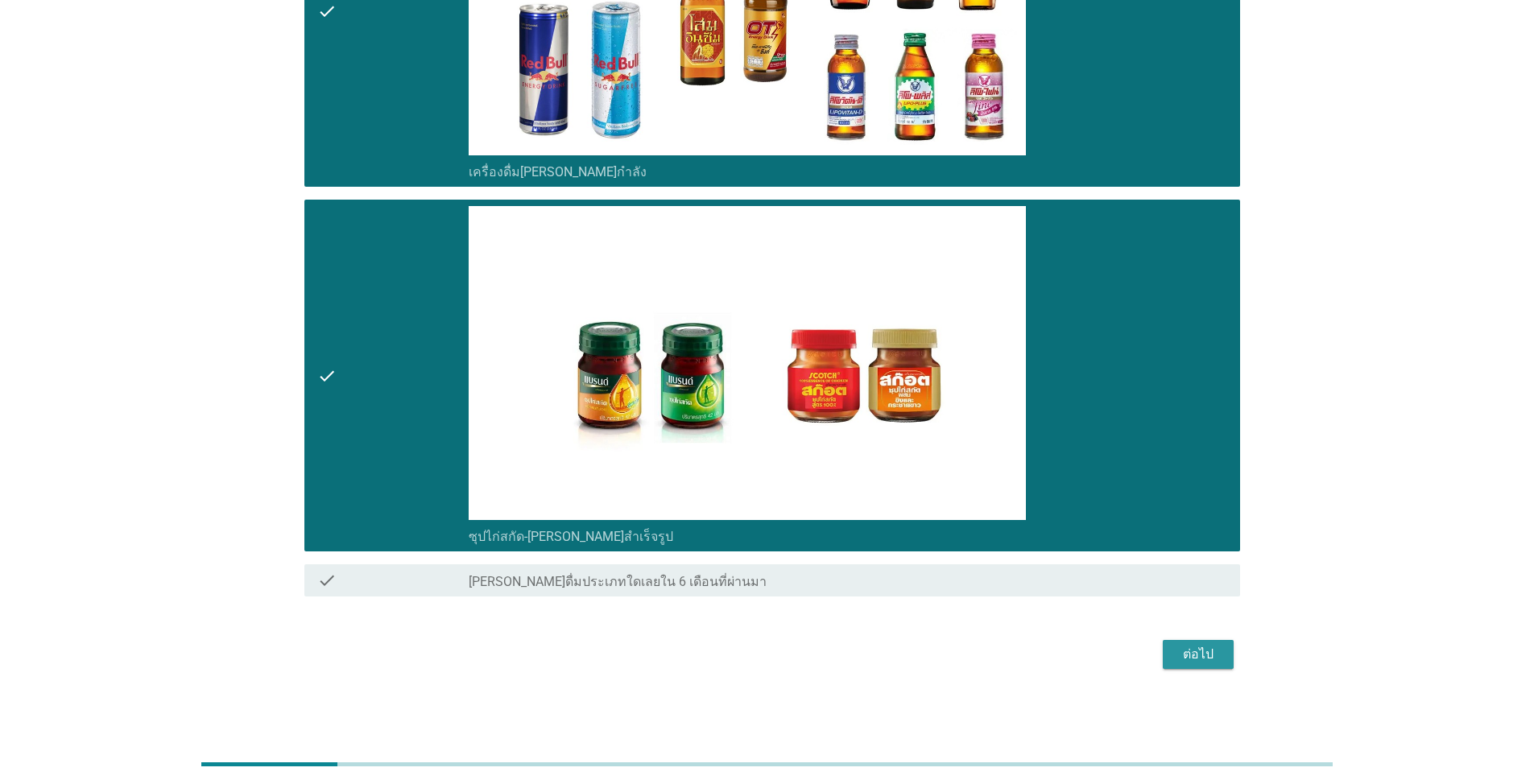
click at [792, 646] on div "ต่อไป" at bounding box center [1198, 655] width 45 height 19
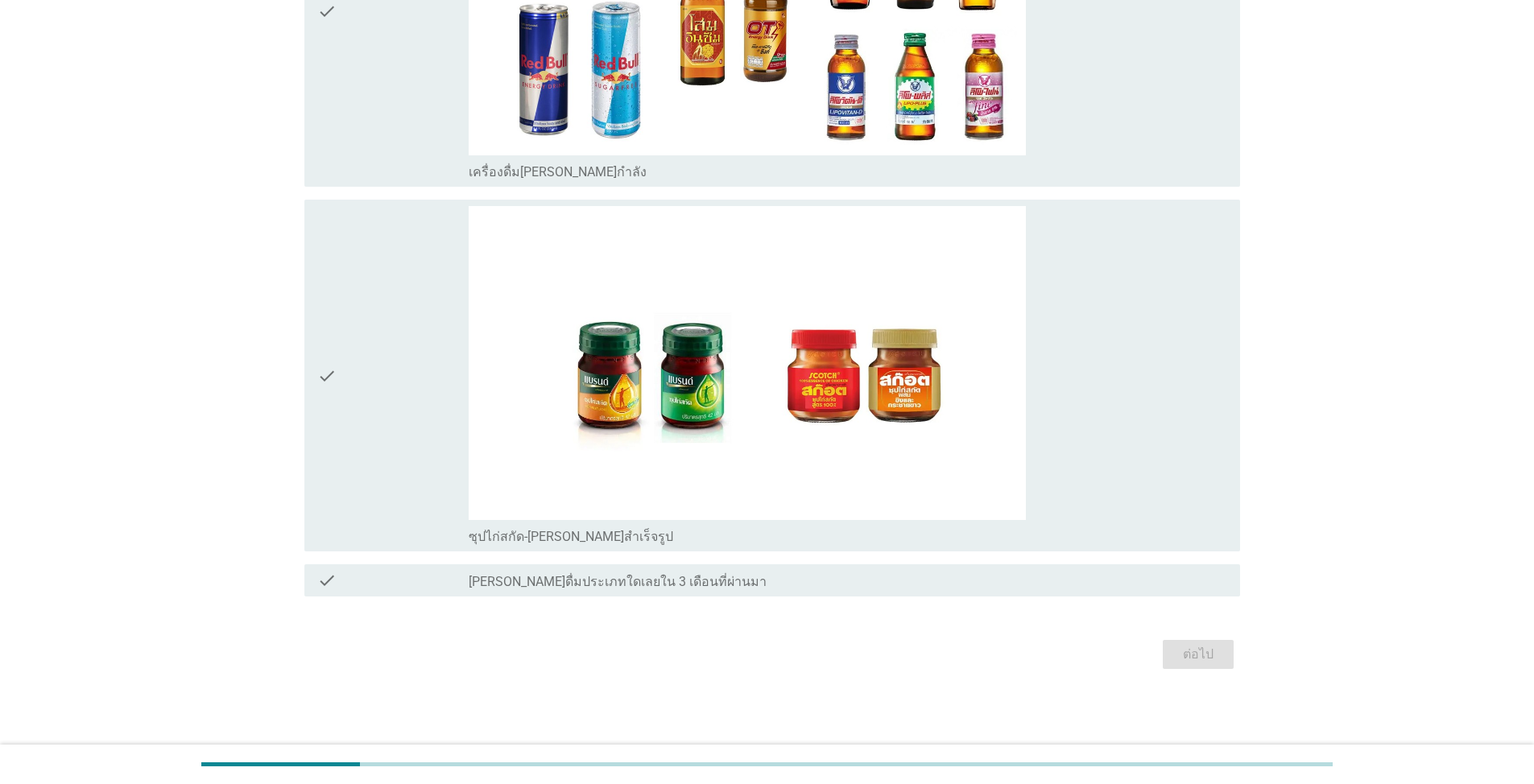
scroll to position [0, 0]
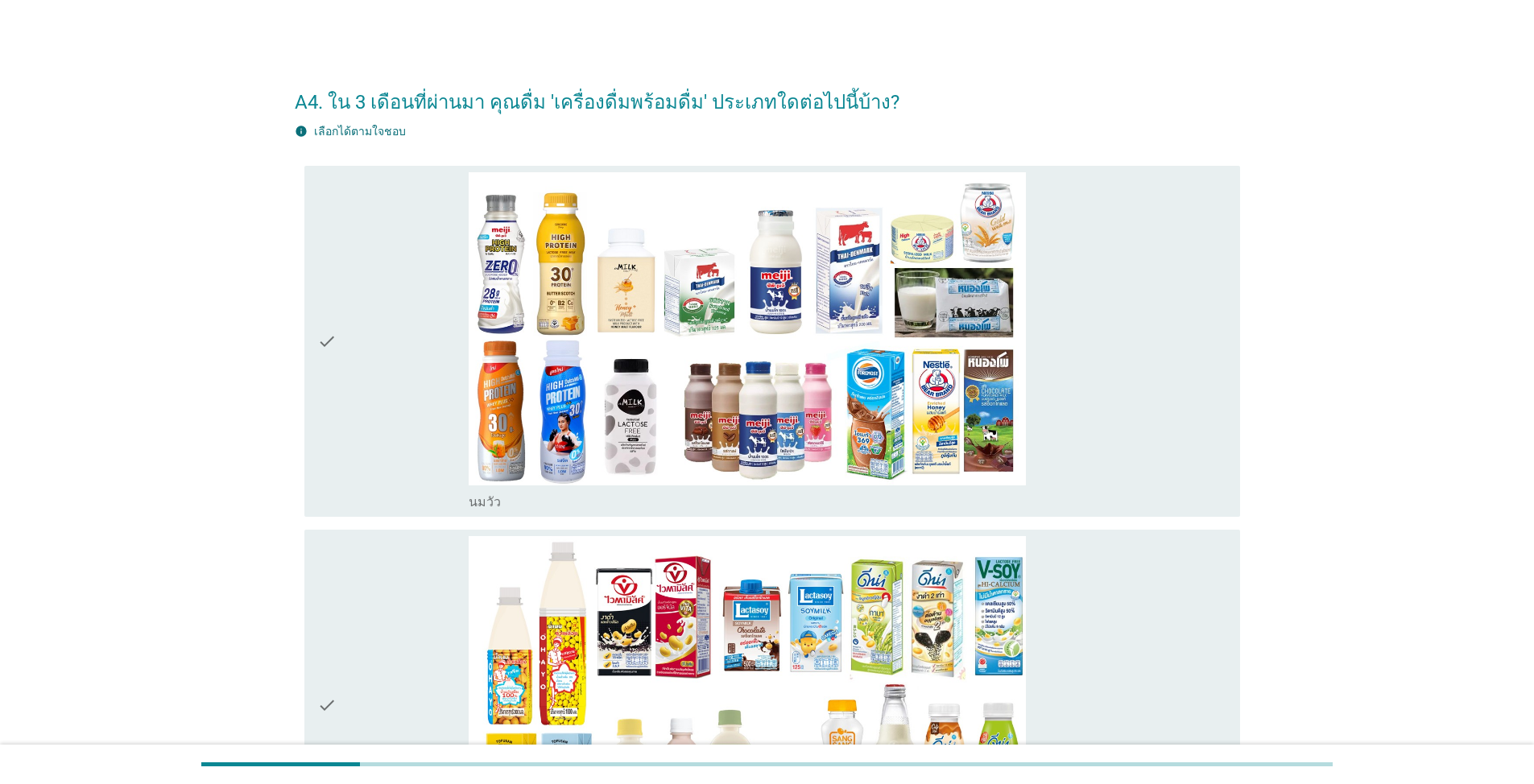
click at [373, 433] on div "check" at bounding box center [393, 341] width 152 height 339
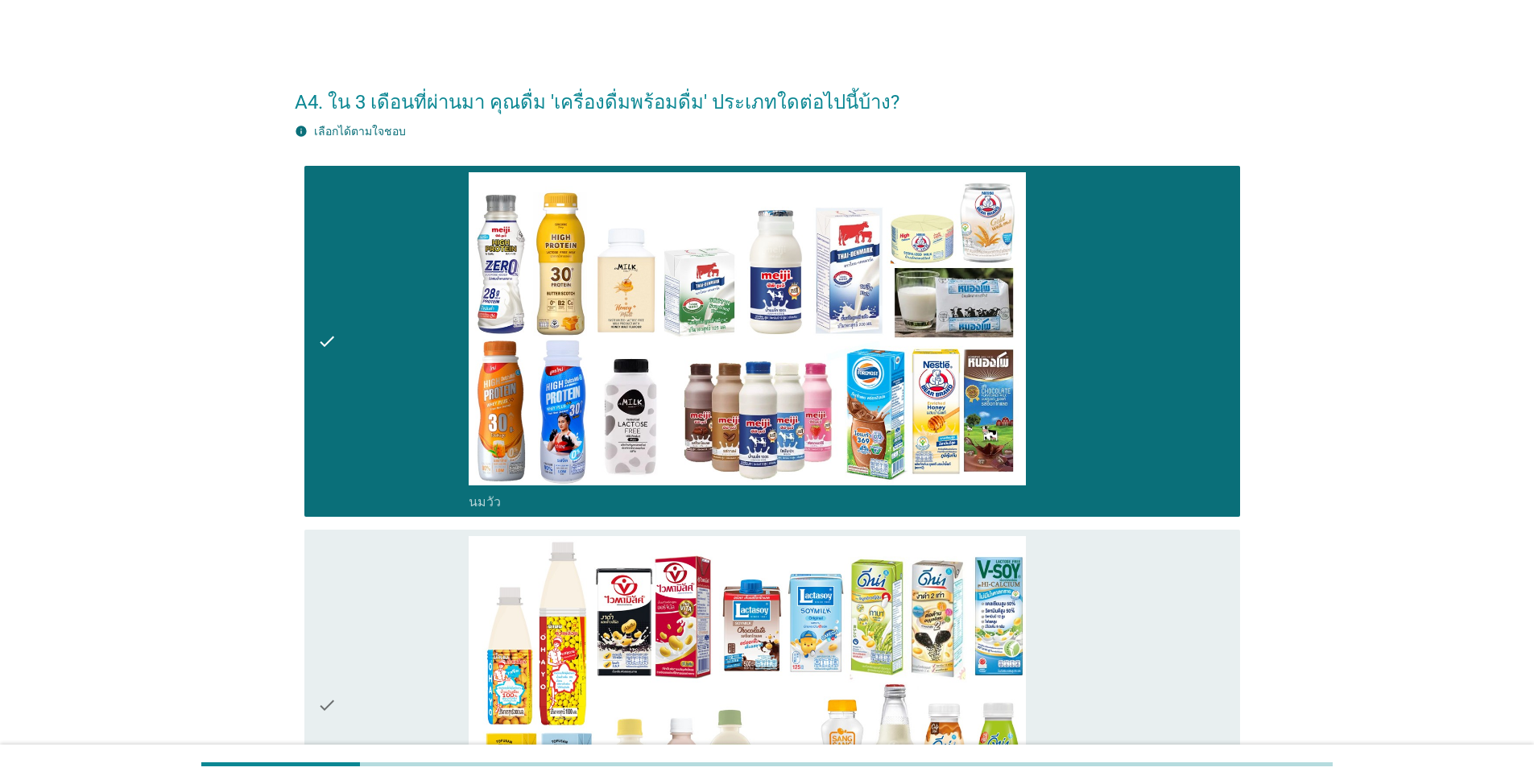
click at [347, 634] on div "check" at bounding box center [393, 705] width 152 height 339
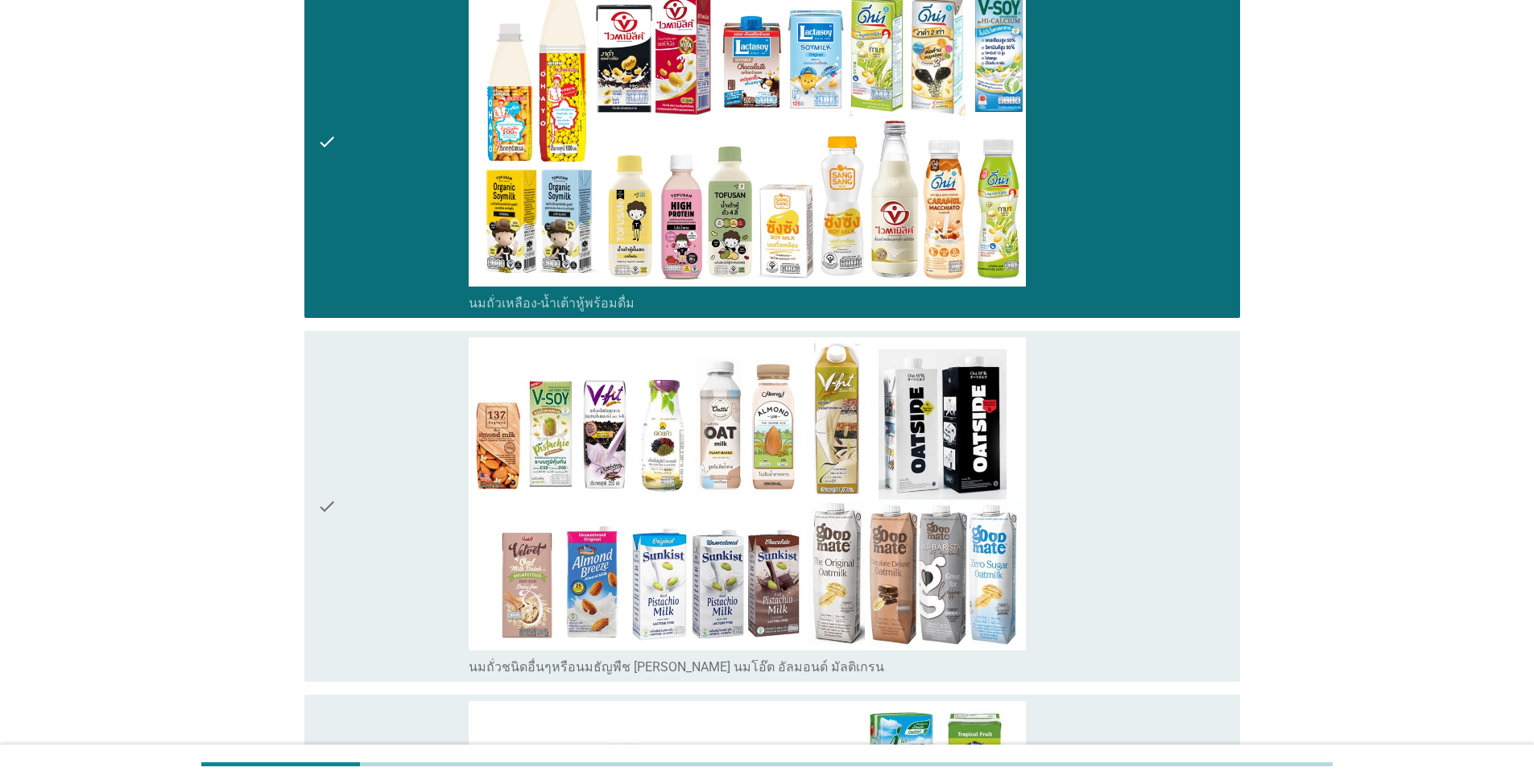
click at [374, 427] on div "check" at bounding box center [393, 506] width 152 height 339
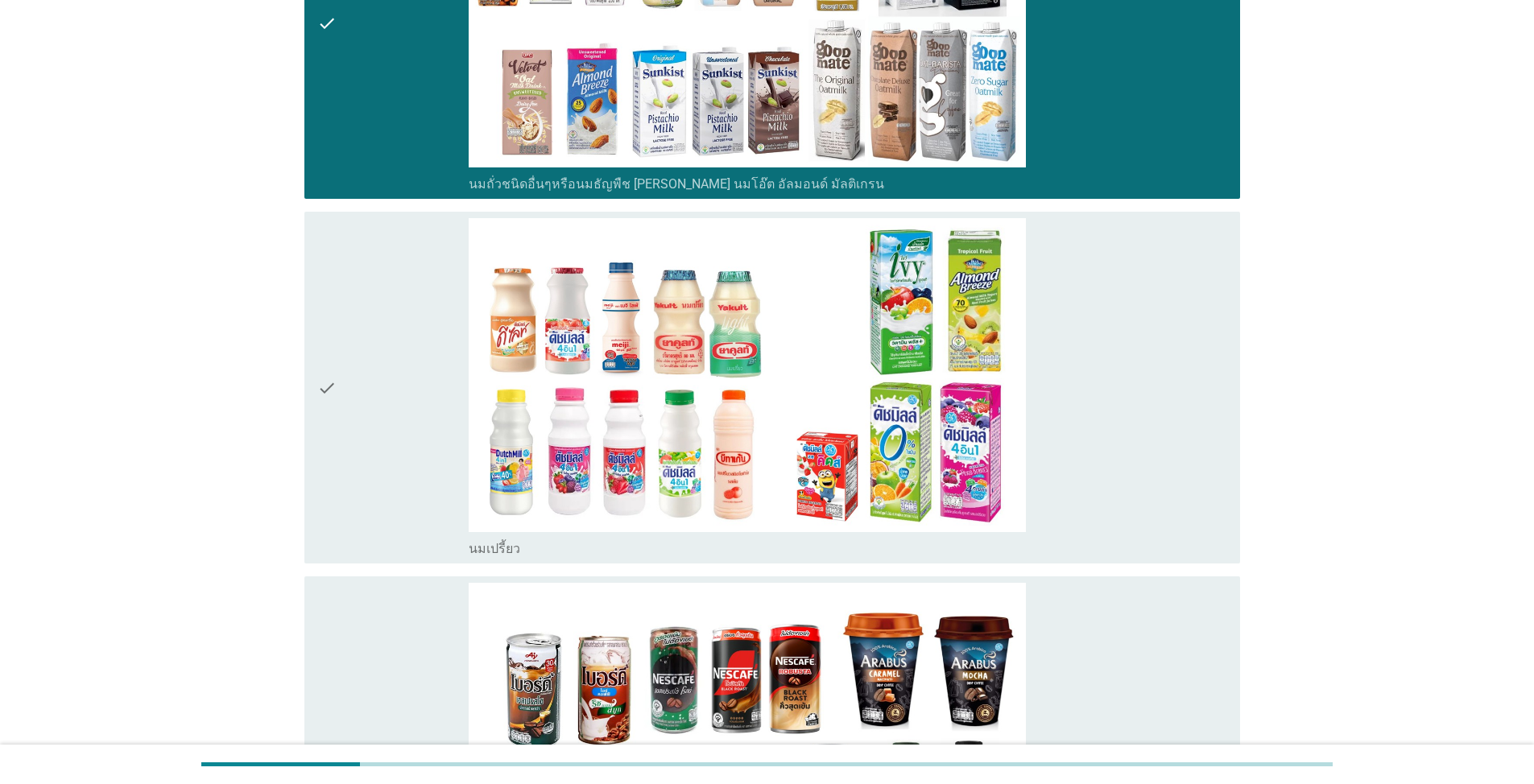
click at [397, 381] on div "check" at bounding box center [393, 387] width 152 height 339
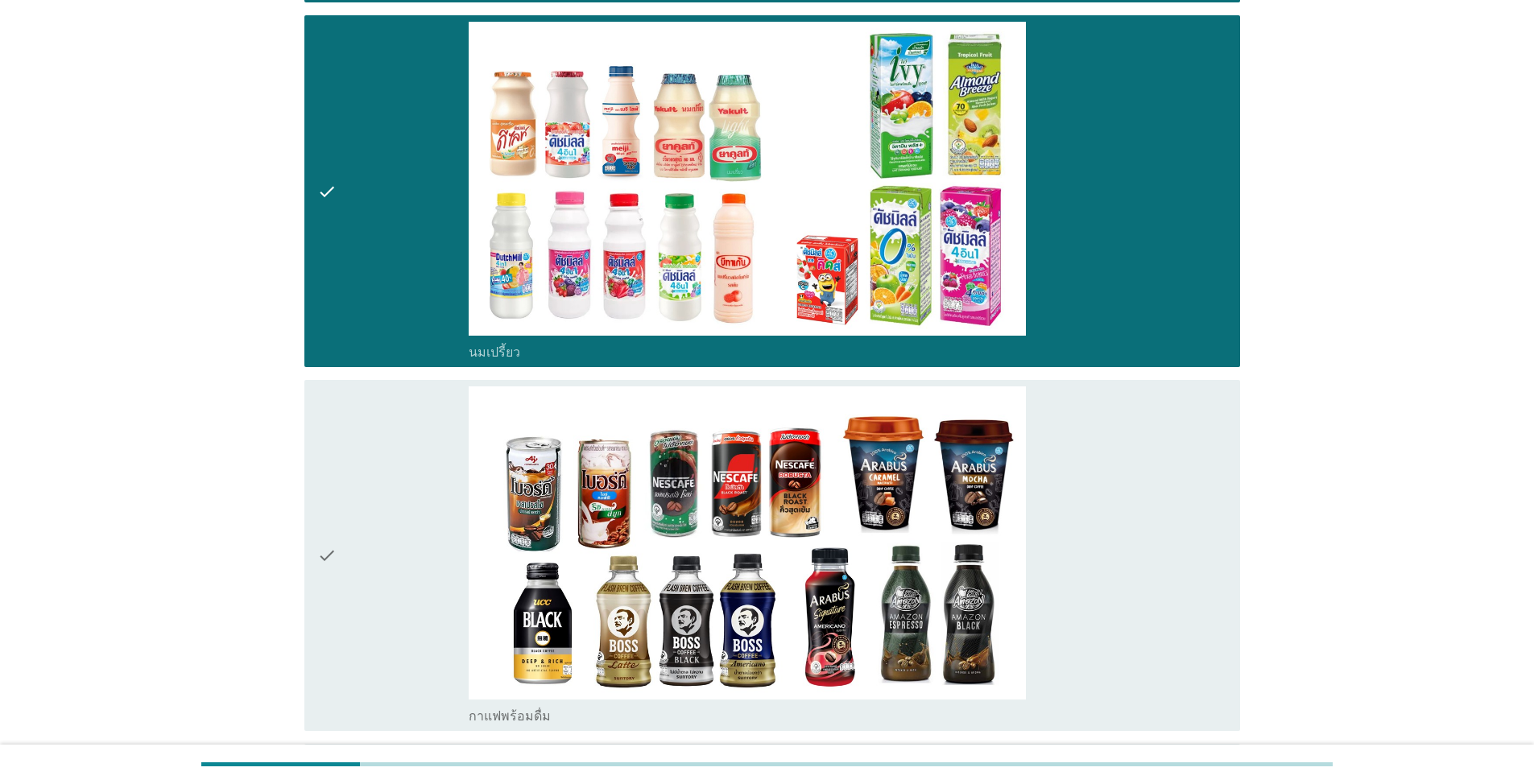
scroll to position [1529, 0]
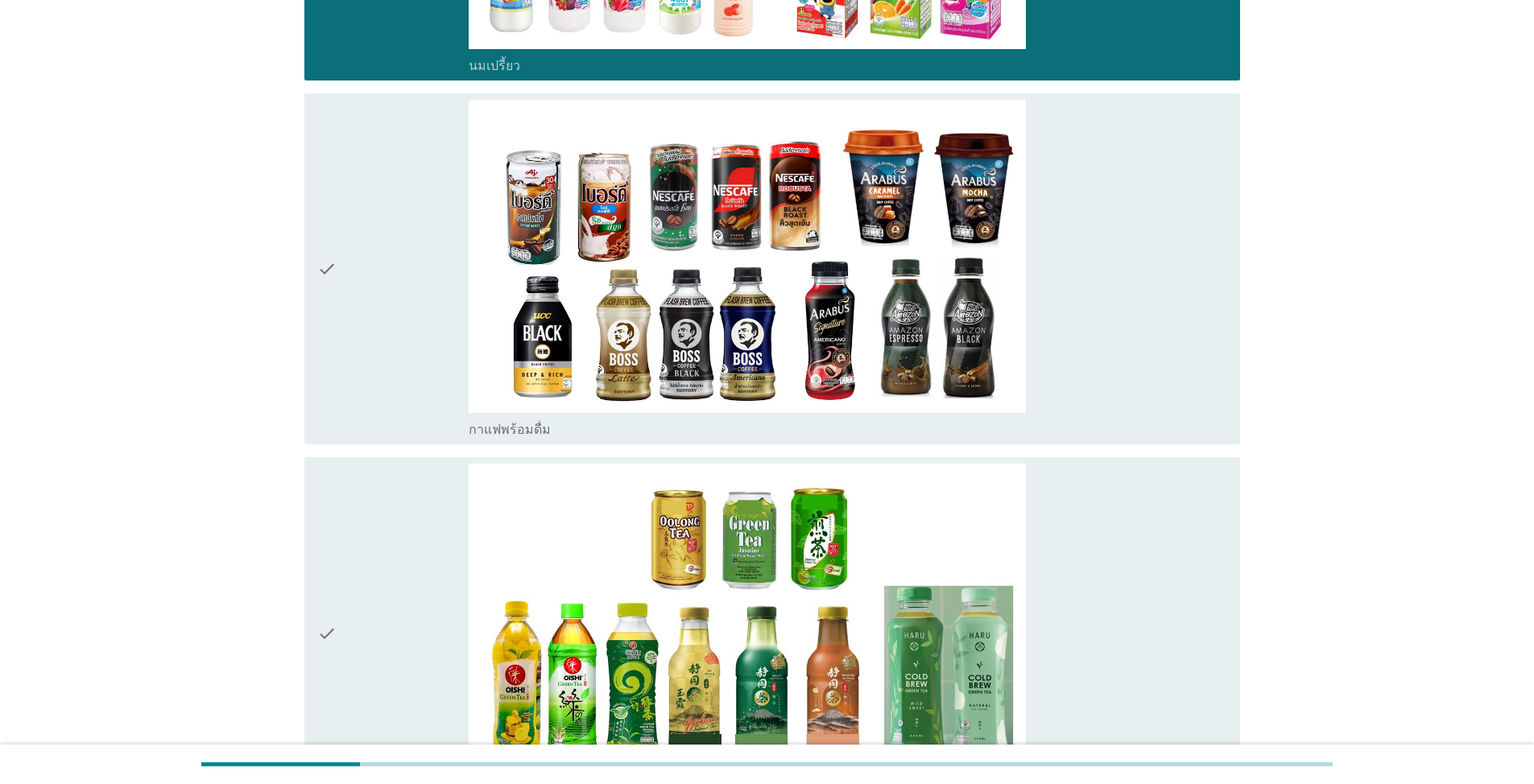
click at [346, 337] on div "check" at bounding box center [393, 269] width 152 height 339
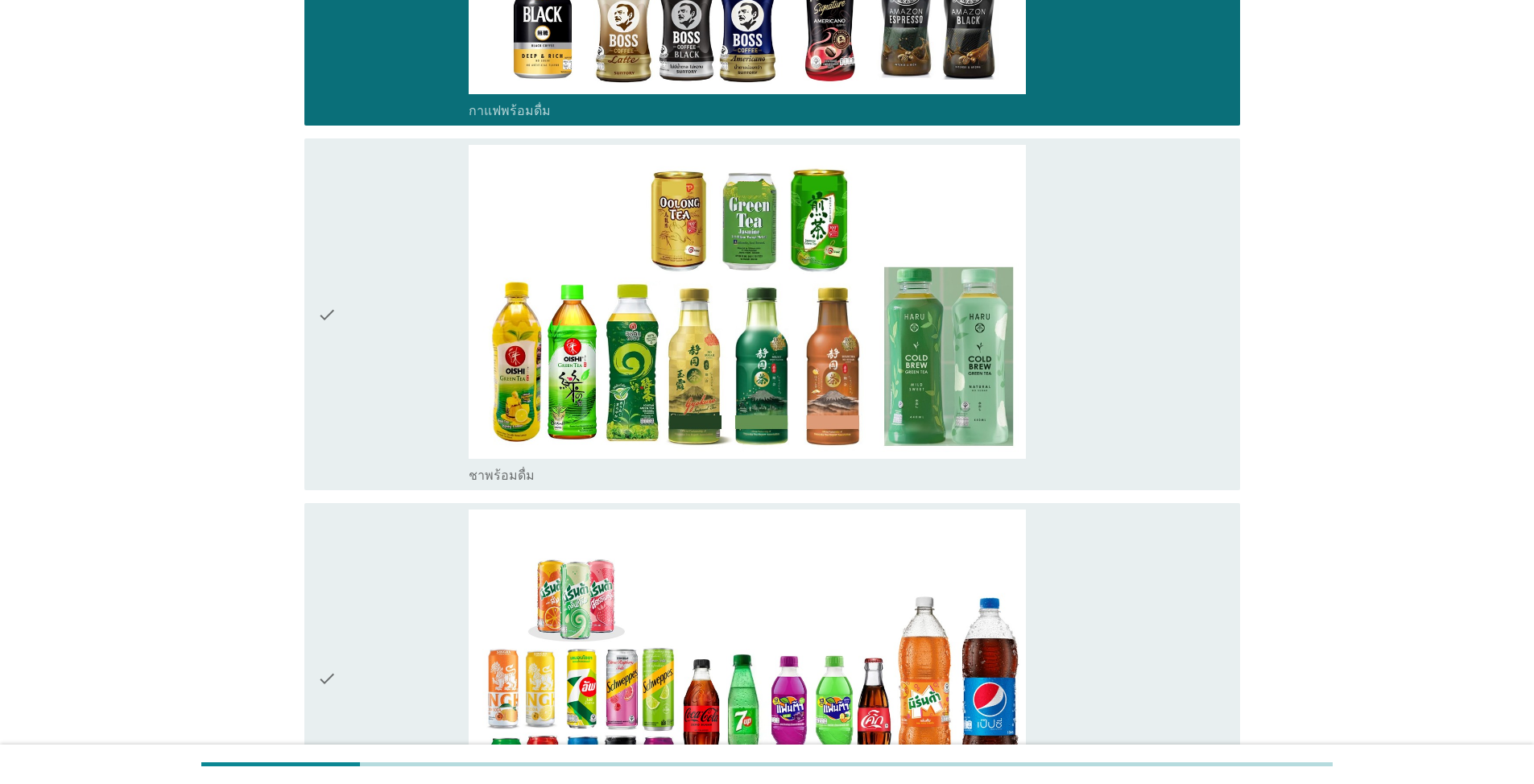
scroll to position [1851, 0]
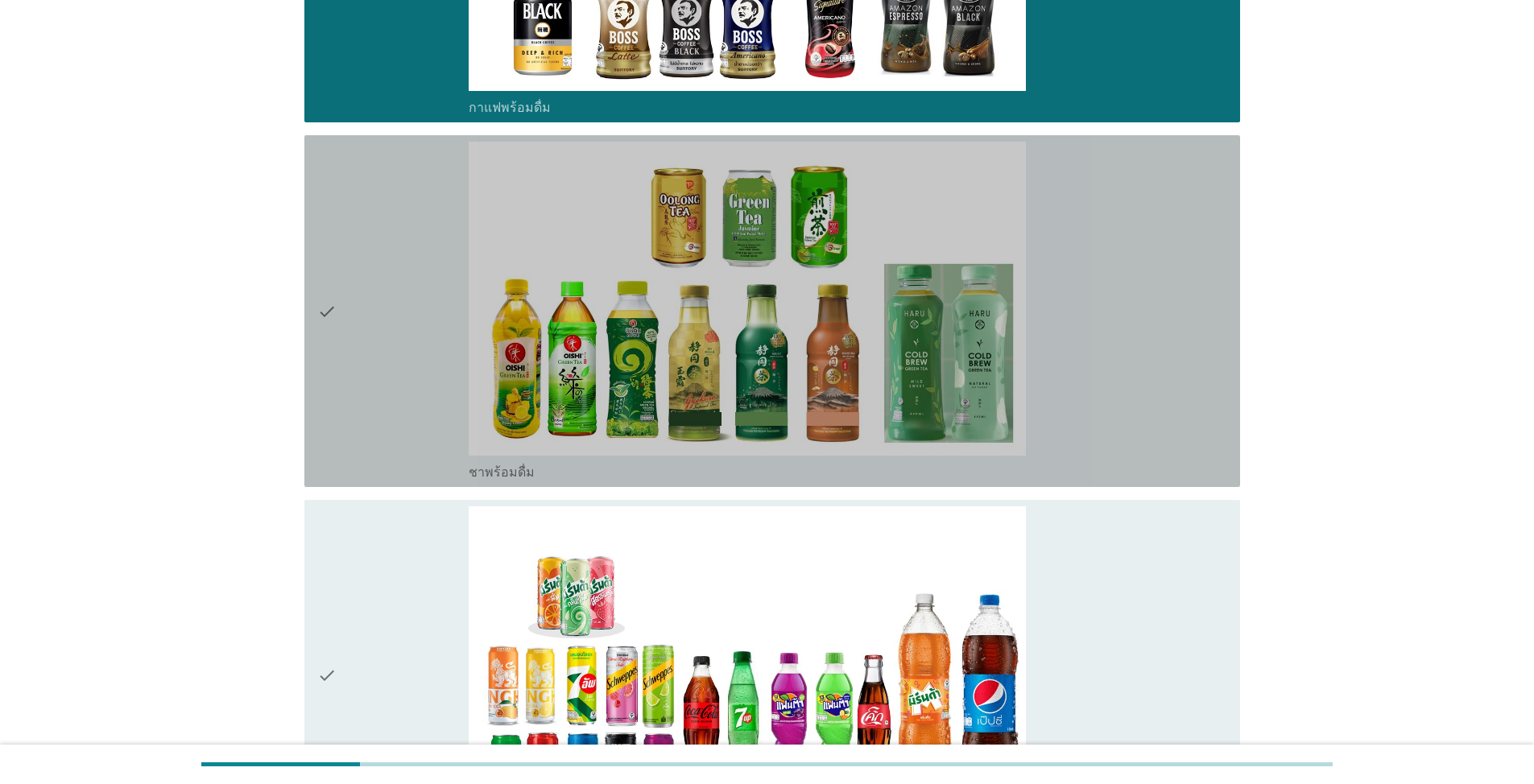
click at [357, 392] on div "check" at bounding box center [393, 311] width 152 height 339
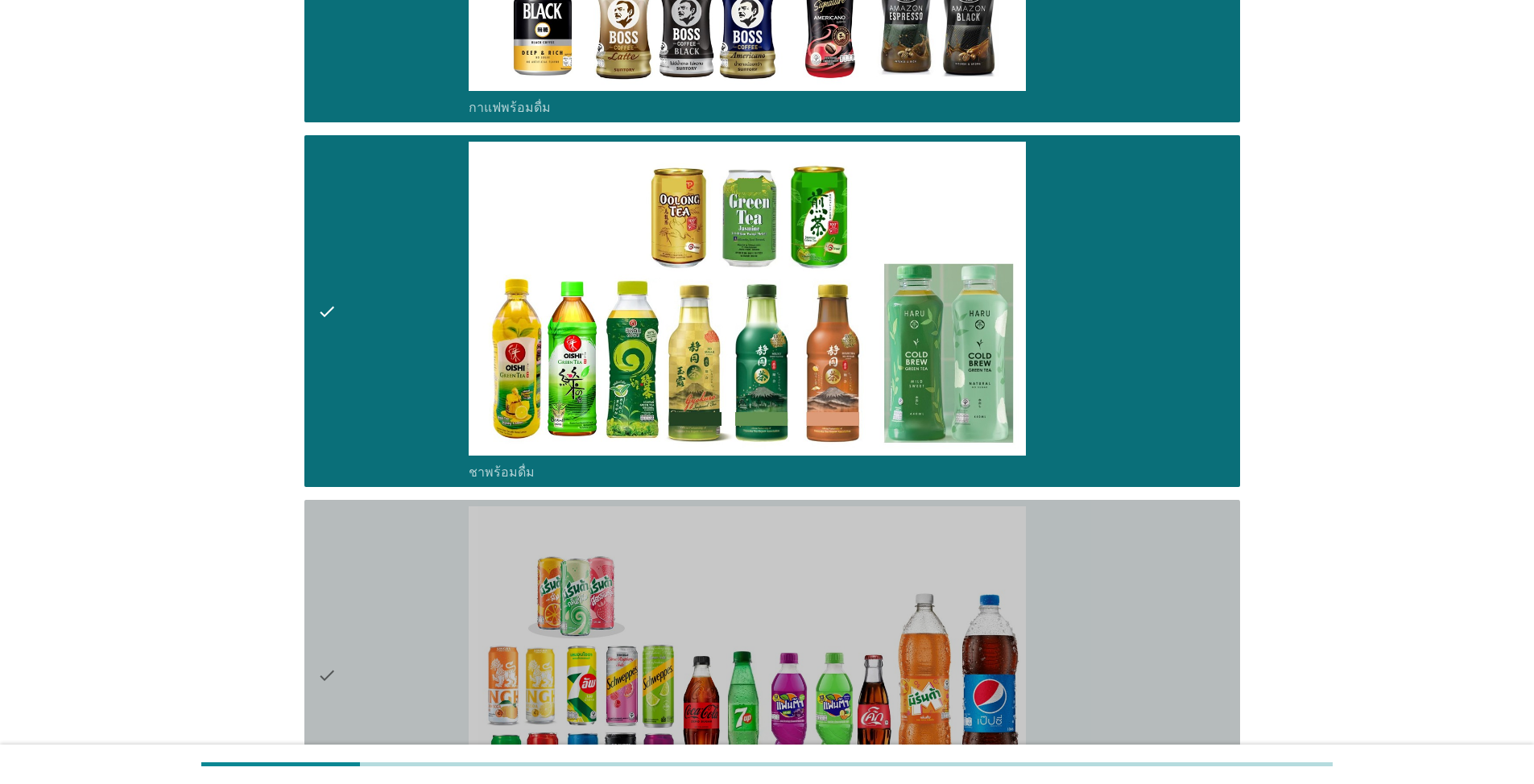
click at [408, 666] on div "check" at bounding box center [393, 675] width 152 height 339
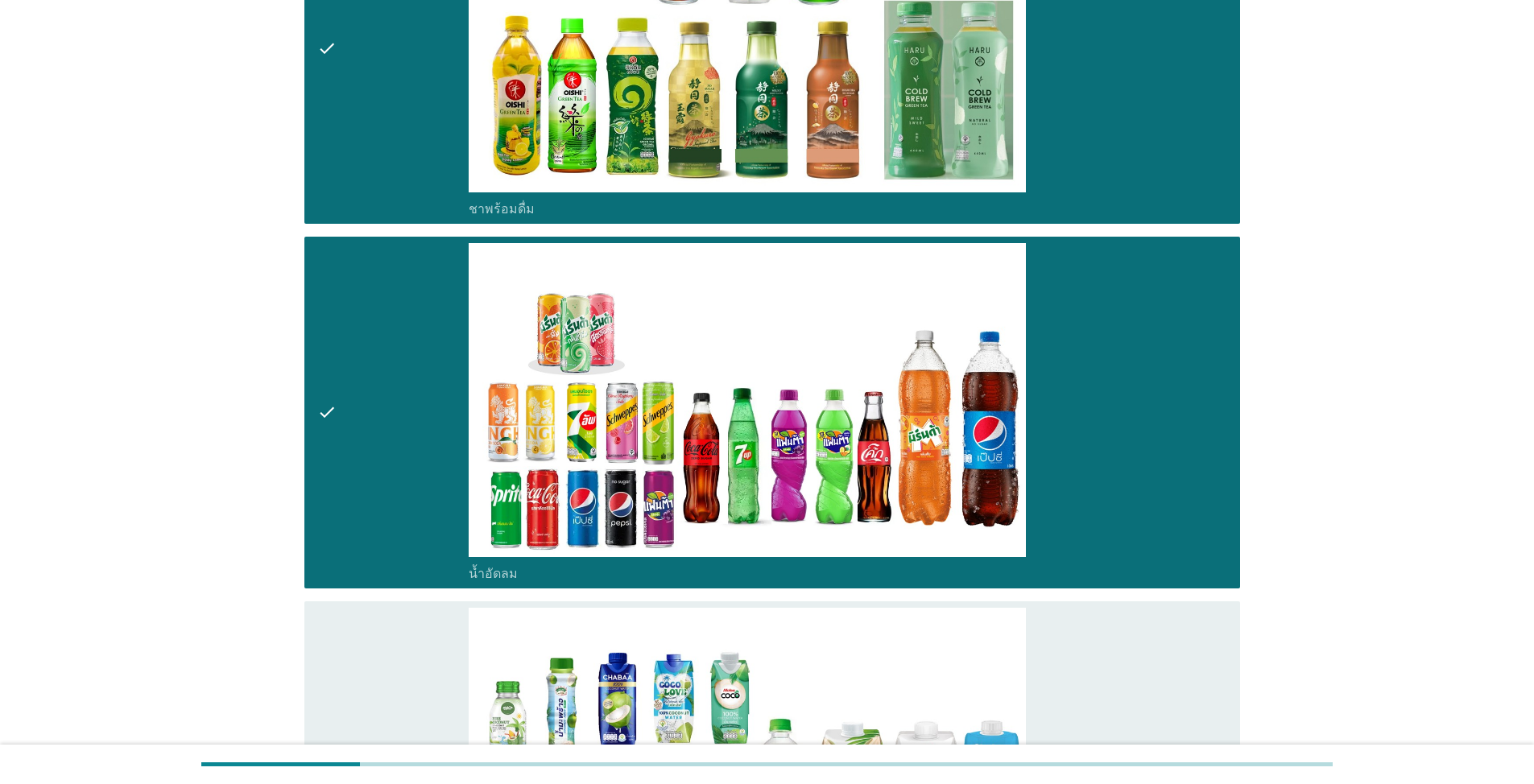
scroll to position [2334, 0]
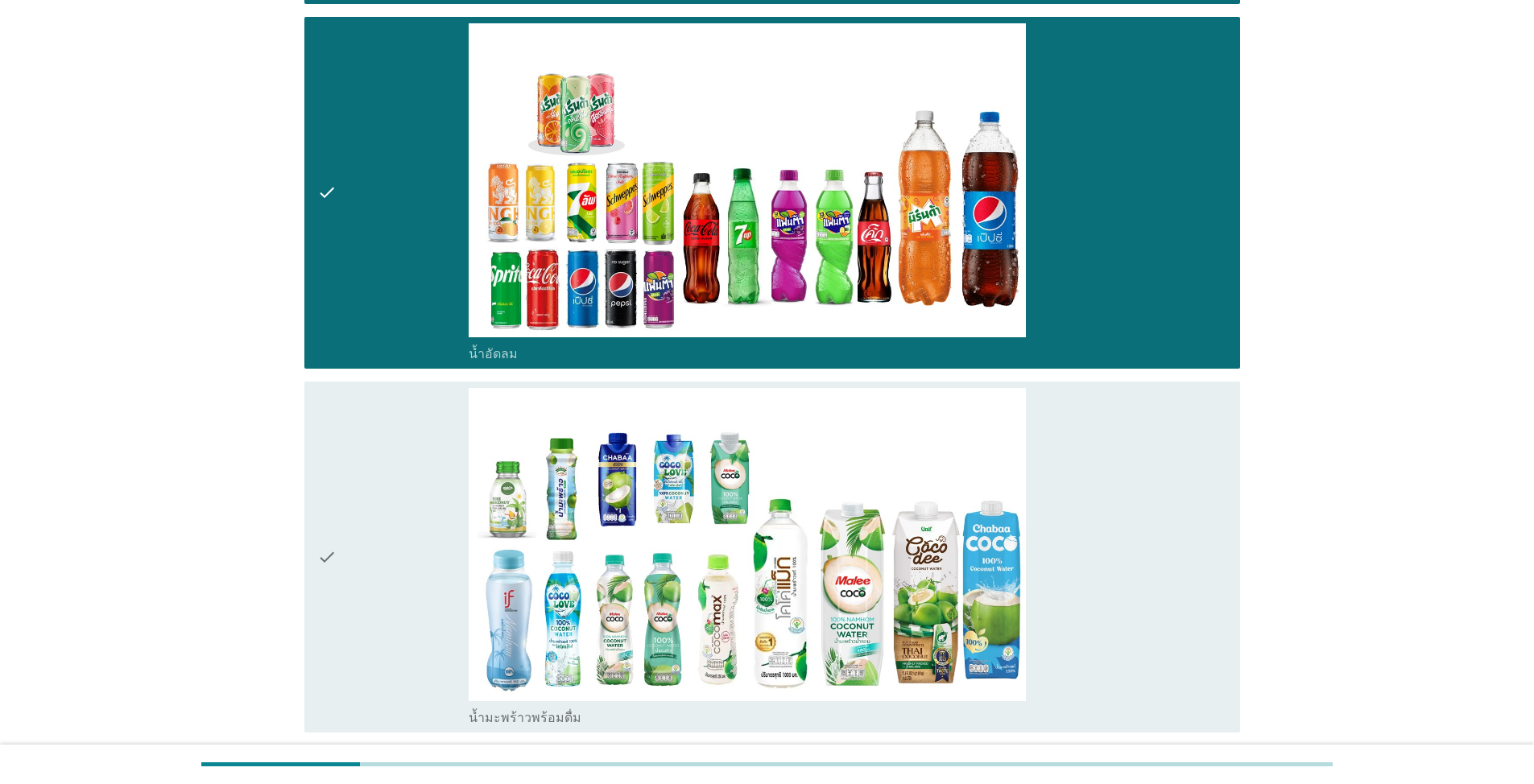
click at [382, 607] on div "check" at bounding box center [393, 557] width 152 height 339
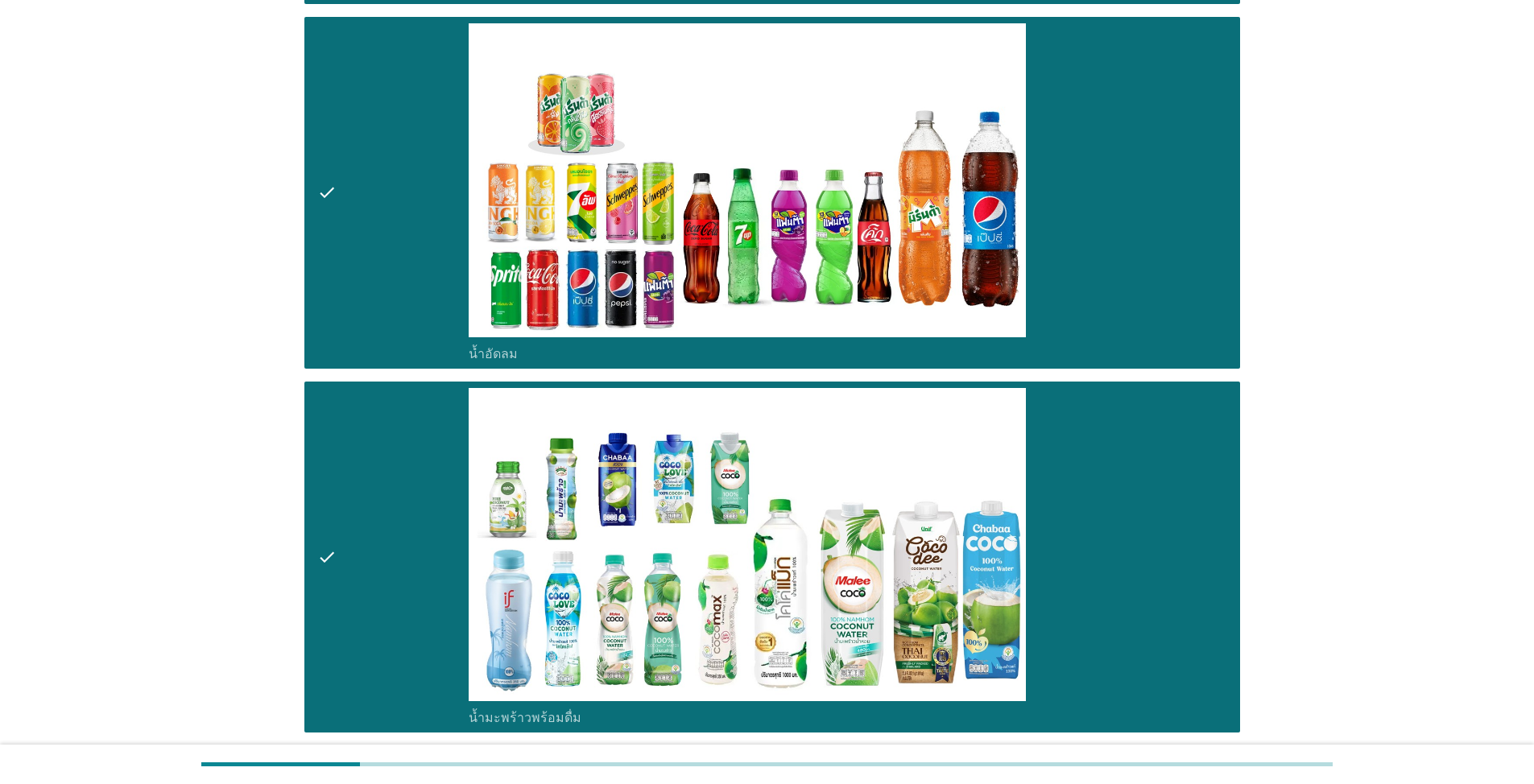
scroll to position [2897, 0]
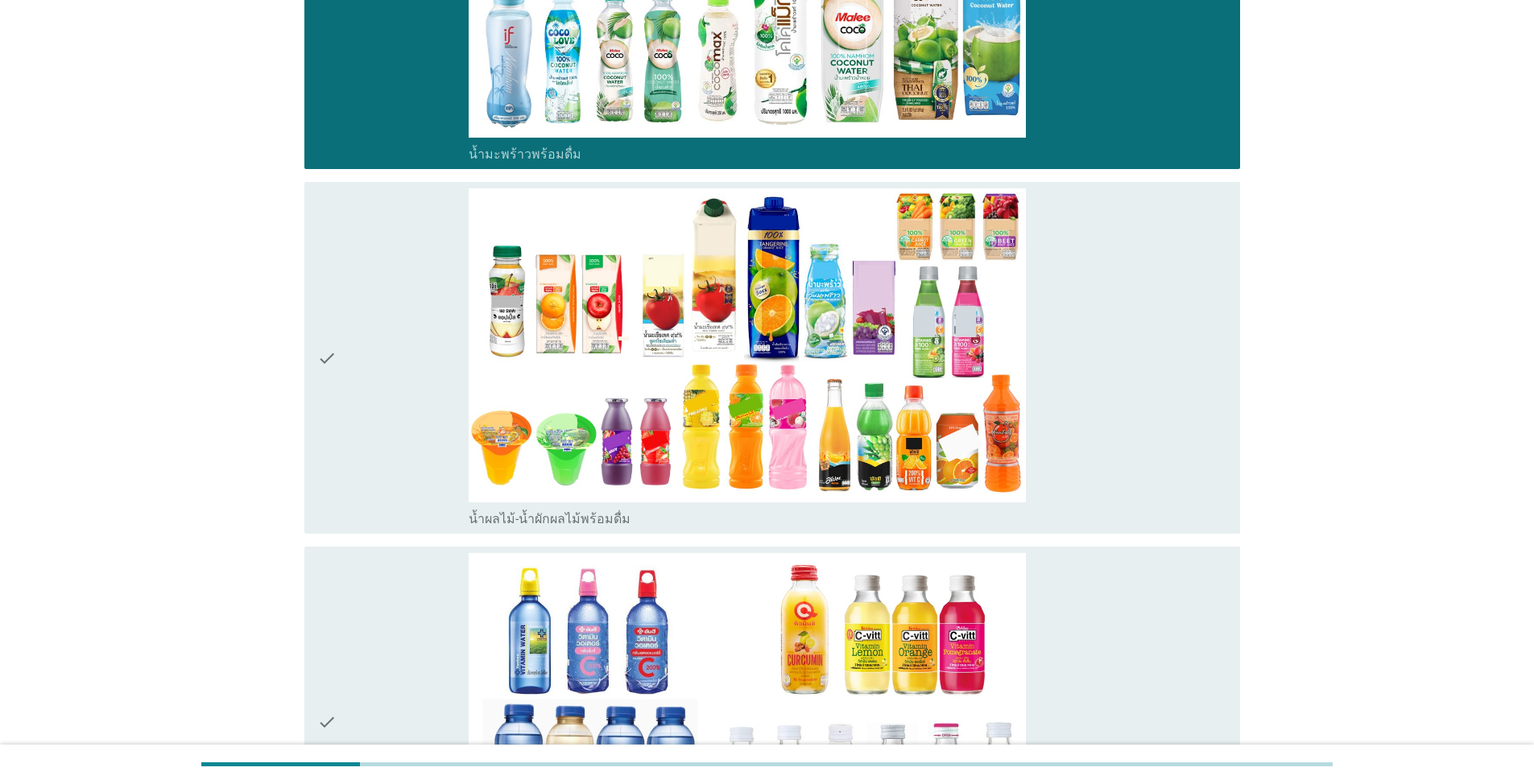
click at [426, 387] on div "check" at bounding box center [393, 358] width 152 height 339
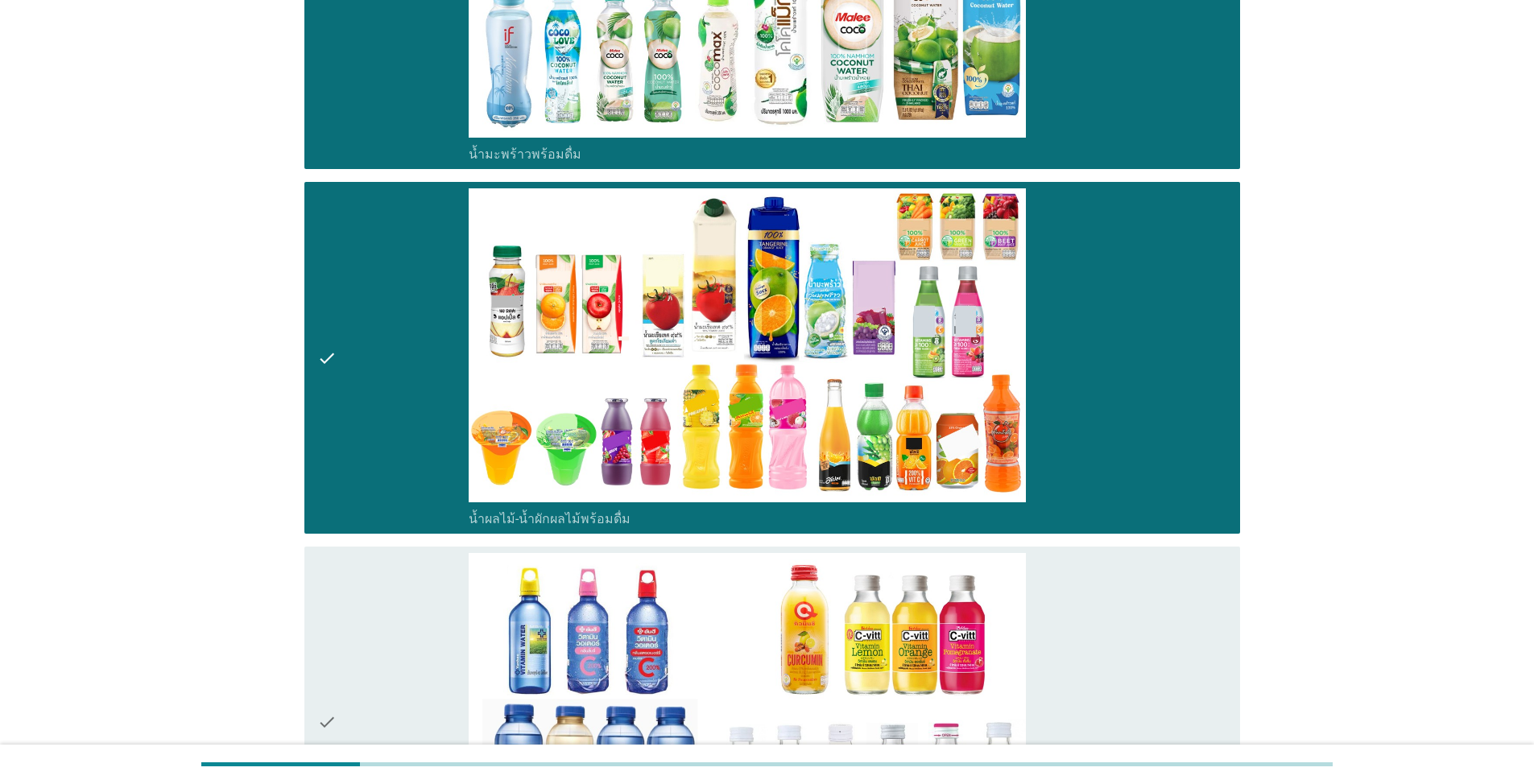
scroll to position [3299, 0]
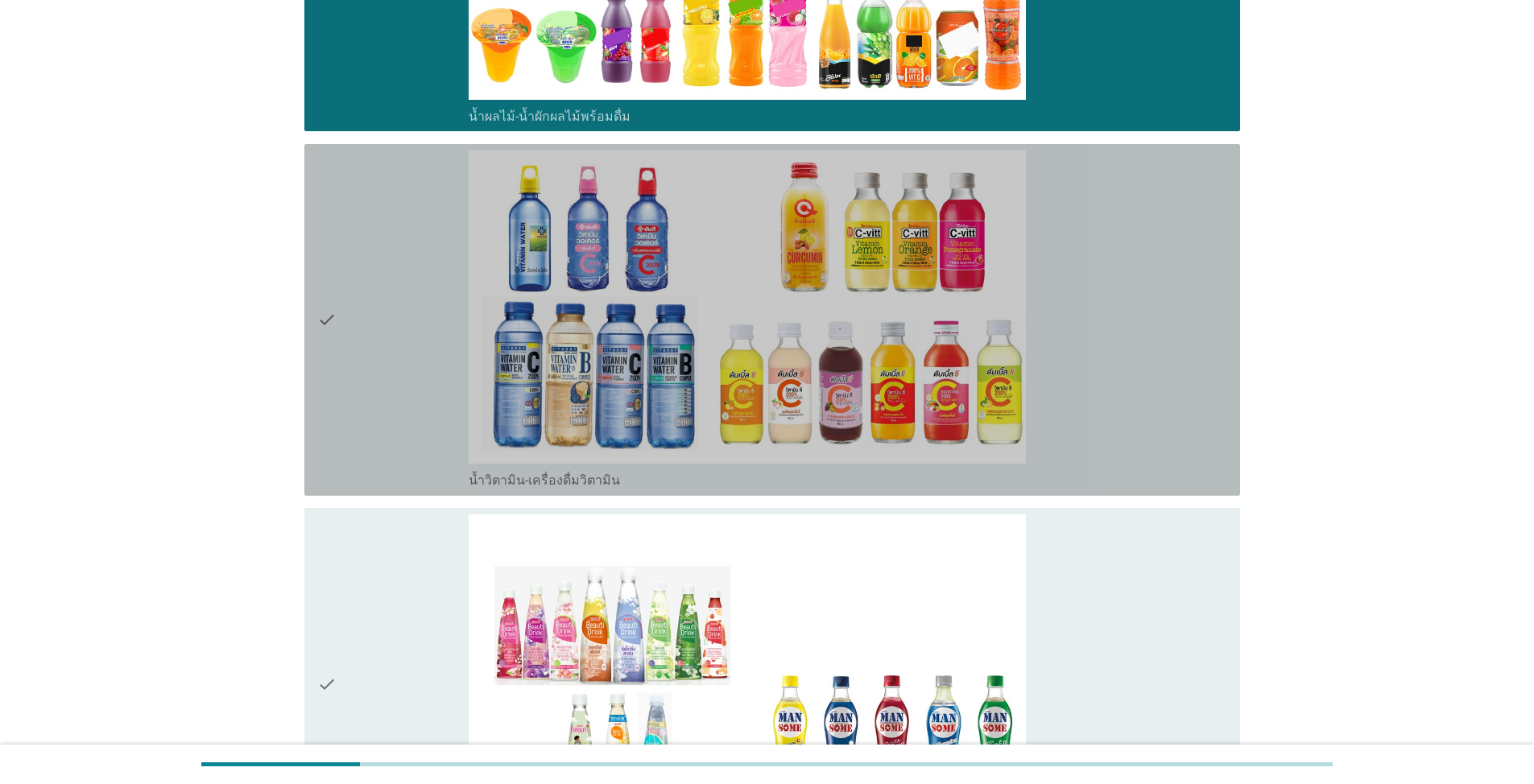
click at [371, 321] on div "check" at bounding box center [393, 320] width 152 height 339
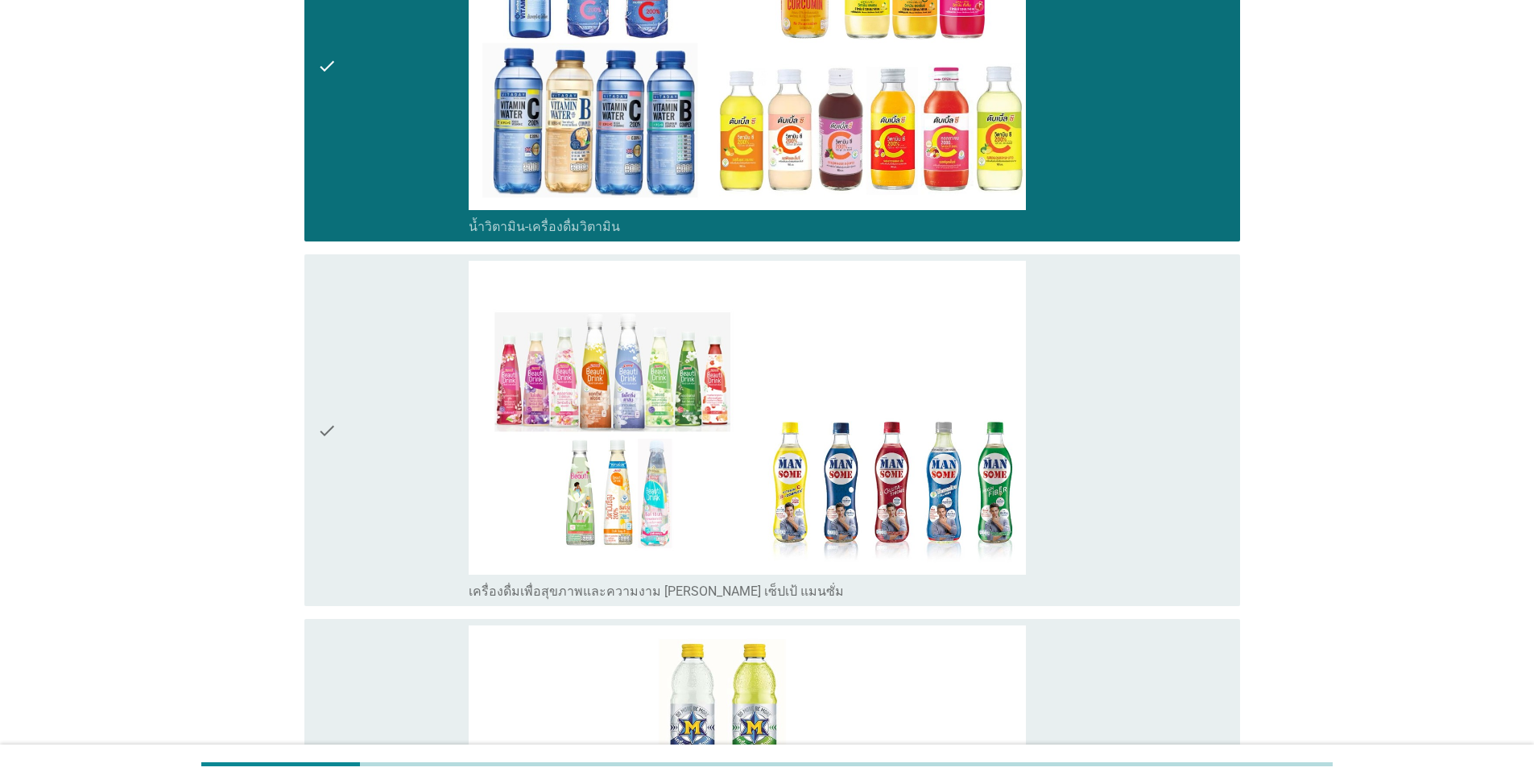
scroll to position [3782, 0]
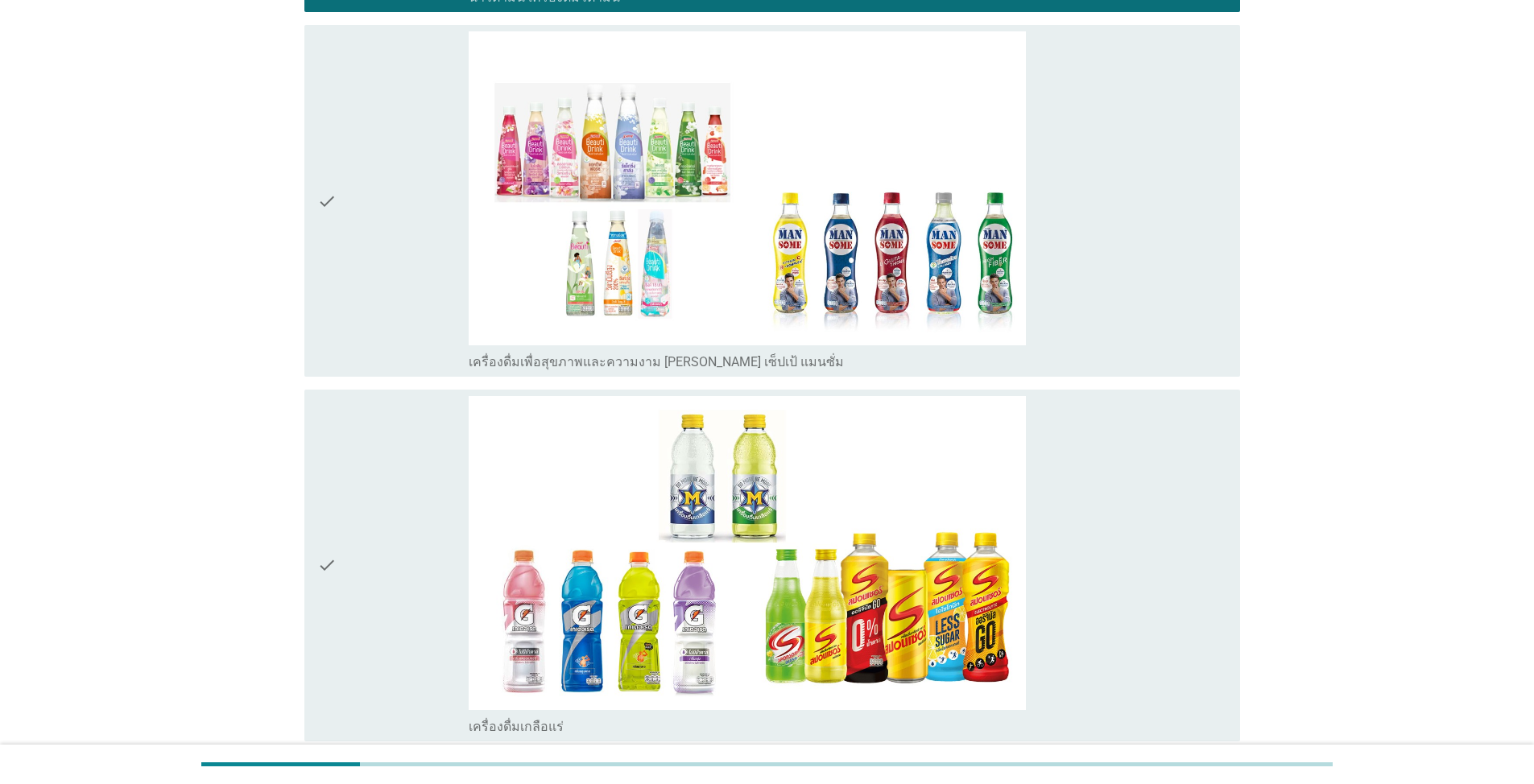
click at [351, 322] on div "check" at bounding box center [393, 200] width 152 height 339
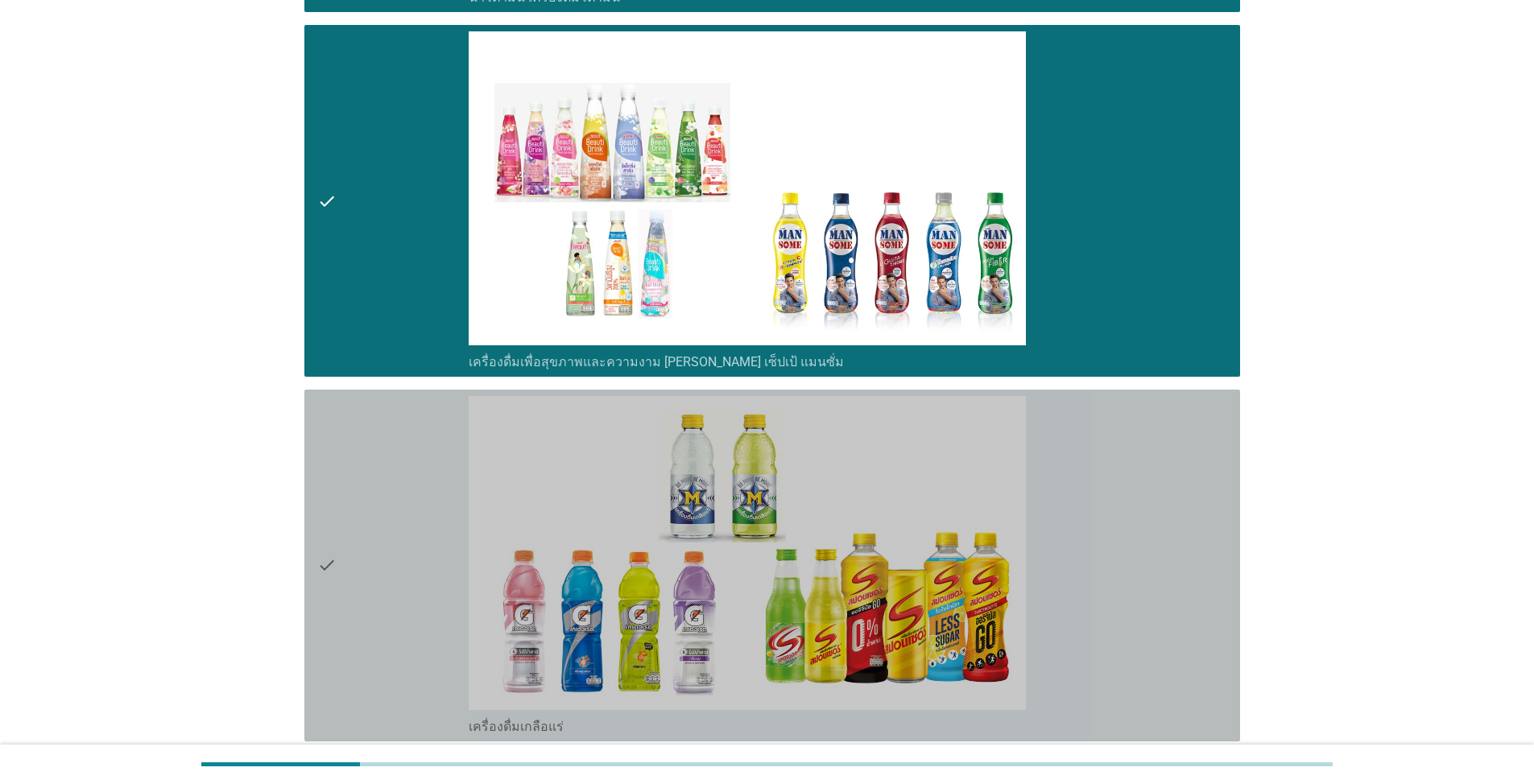
click at [363, 635] on div "check" at bounding box center [393, 565] width 152 height 339
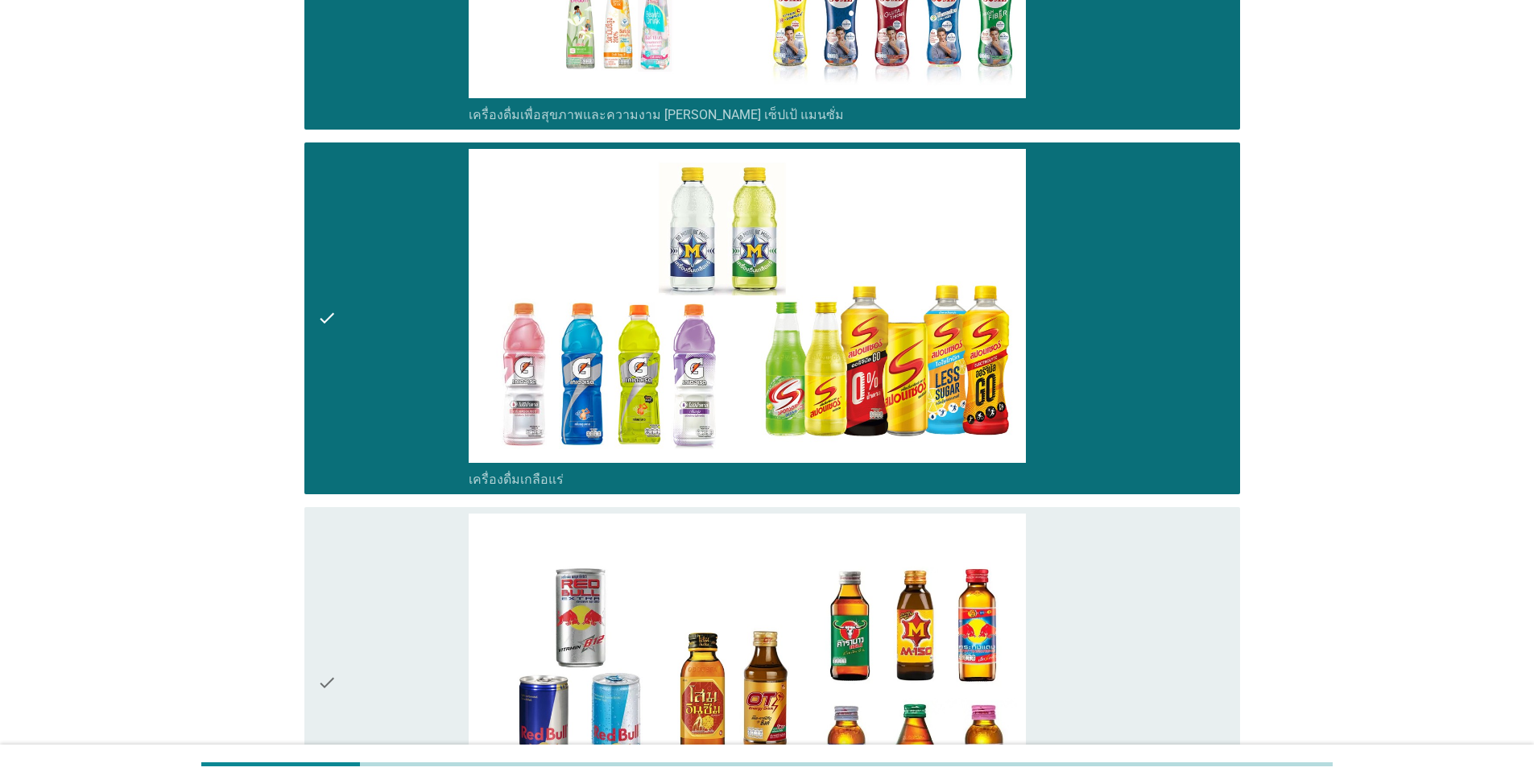
scroll to position [4265, 0]
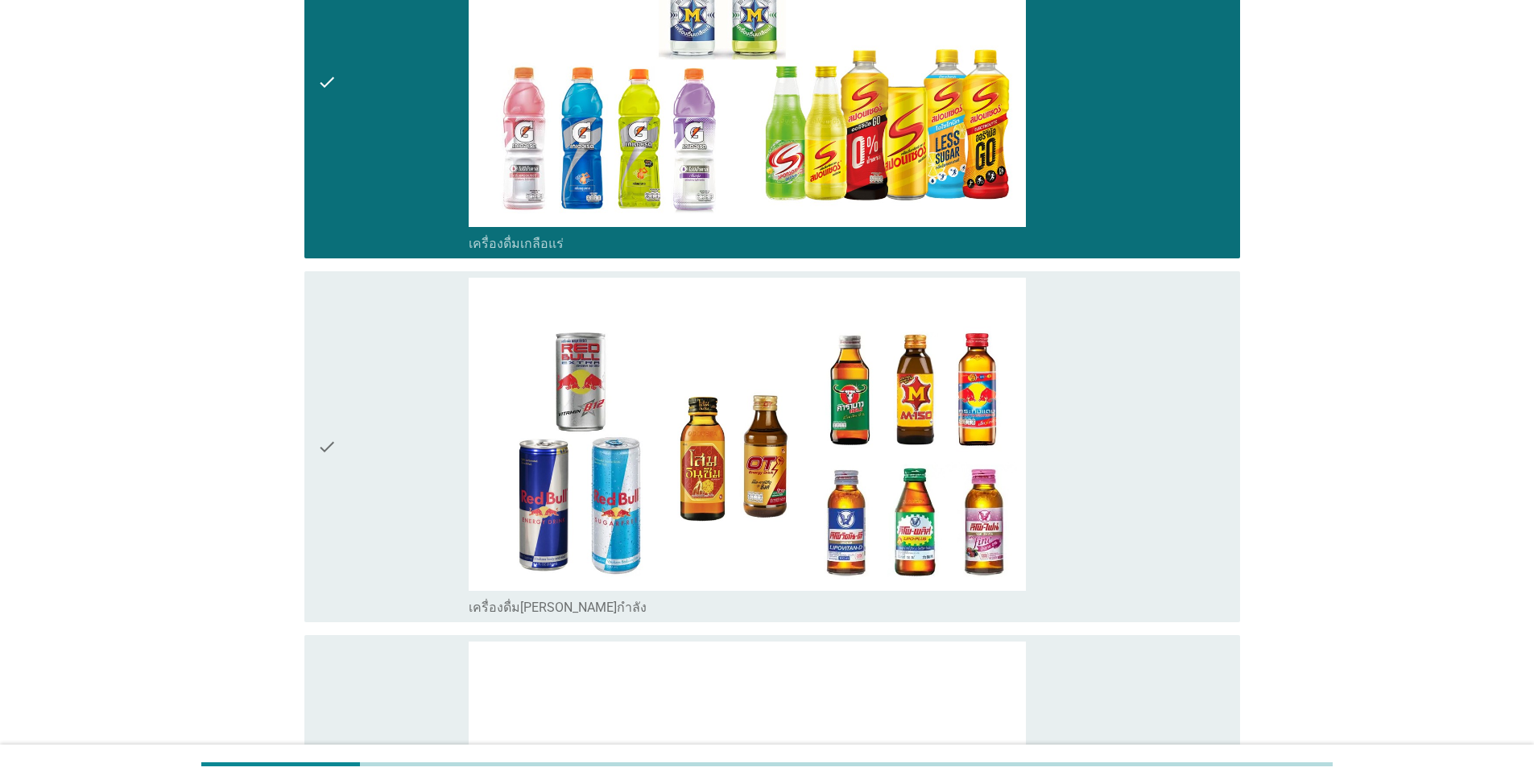
click at [378, 513] on div "check" at bounding box center [393, 447] width 152 height 339
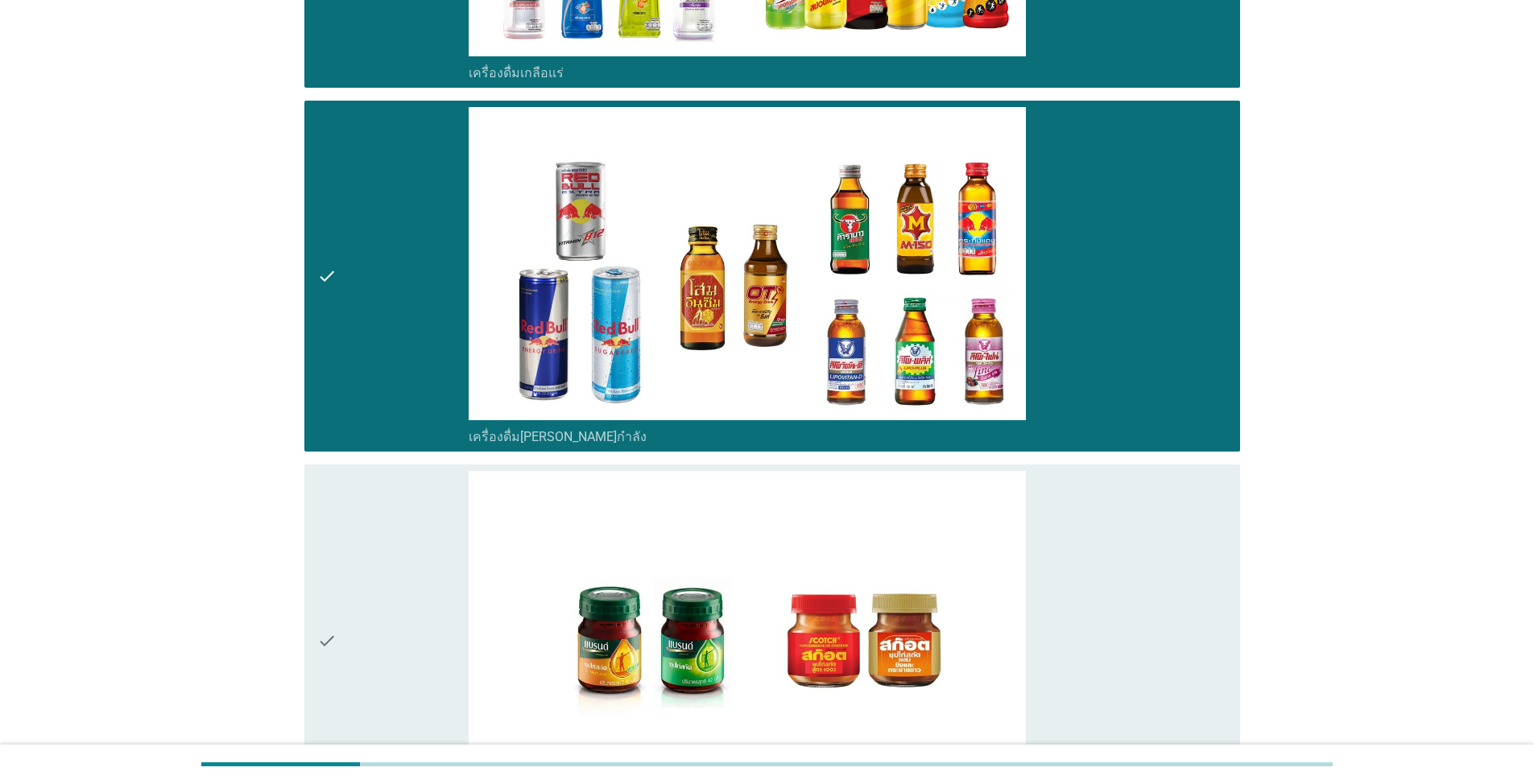
scroll to position [4701, 0]
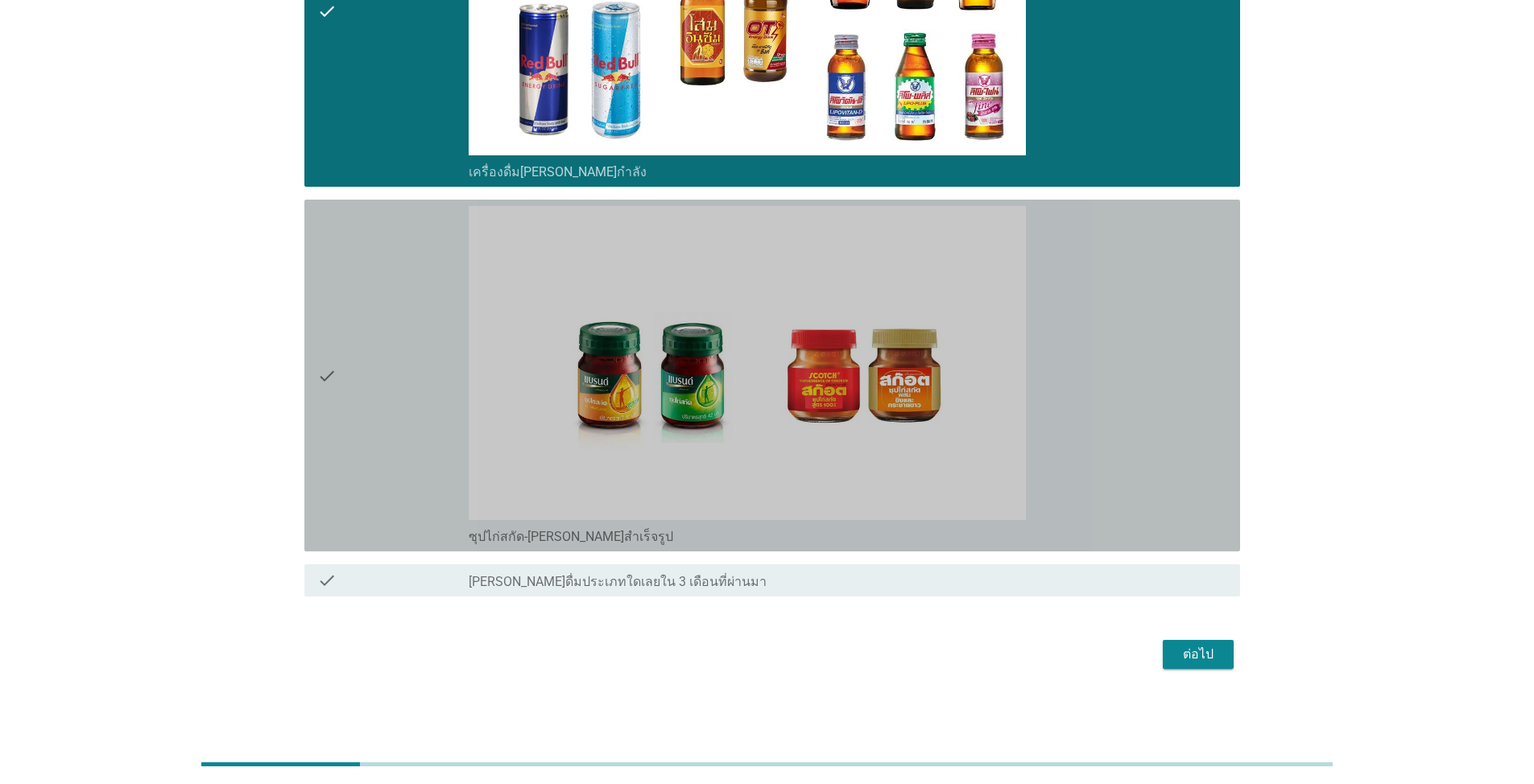
click at [402, 389] on div "check" at bounding box center [393, 375] width 152 height 339
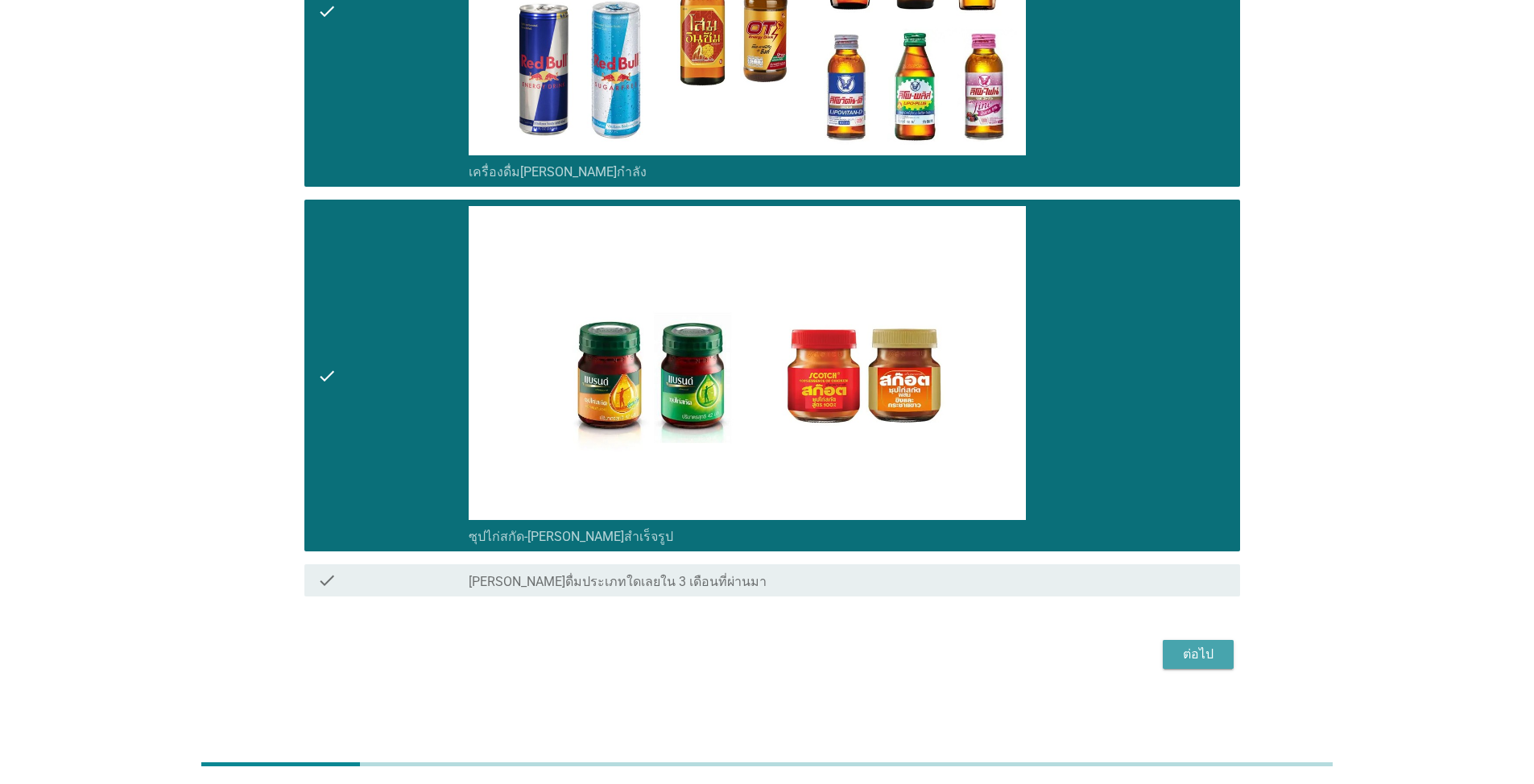
click at [792, 651] on div "ต่อไป" at bounding box center [1198, 655] width 45 height 19
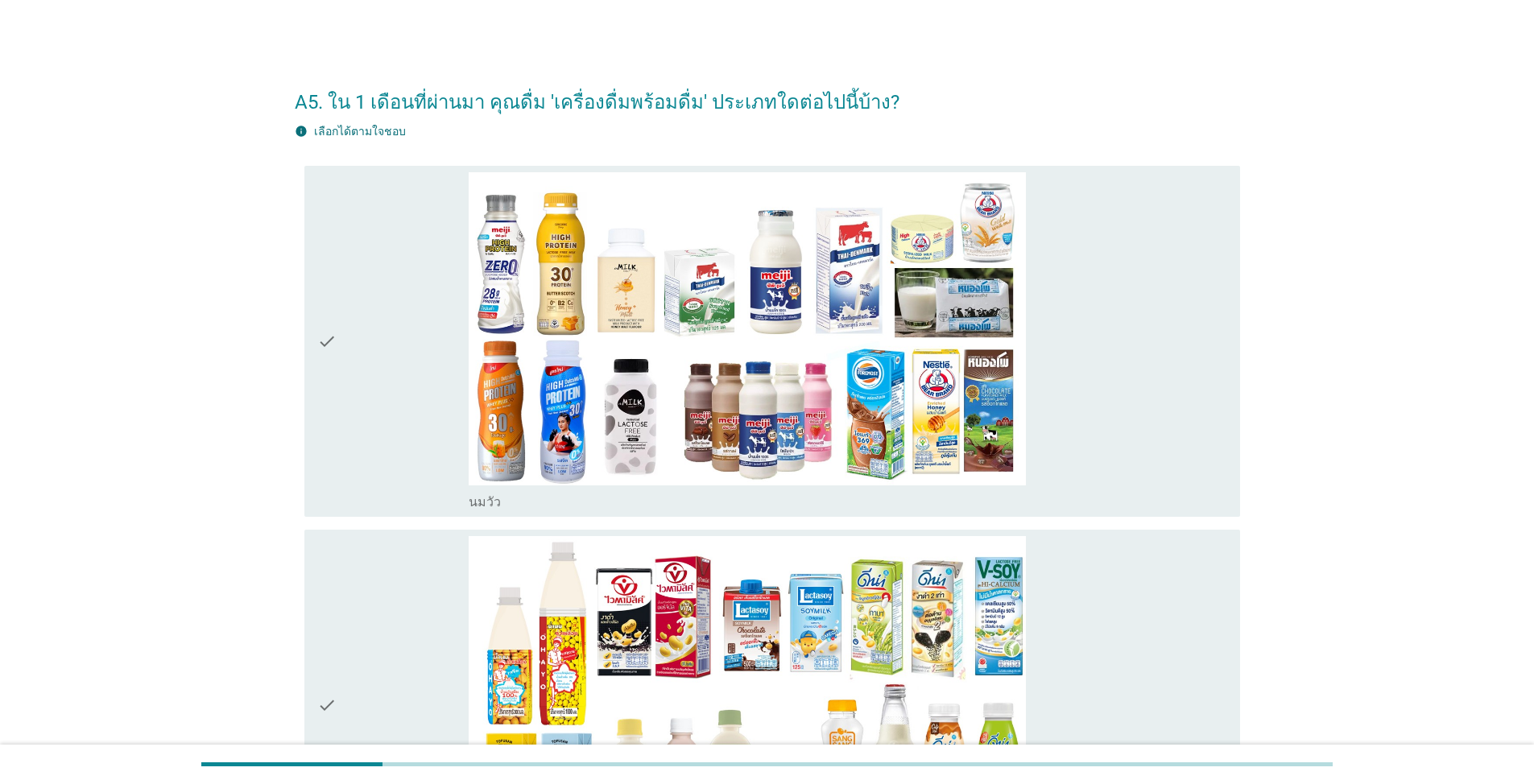
click at [348, 434] on div "check" at bounding box center [393, 341] width 152 height 339
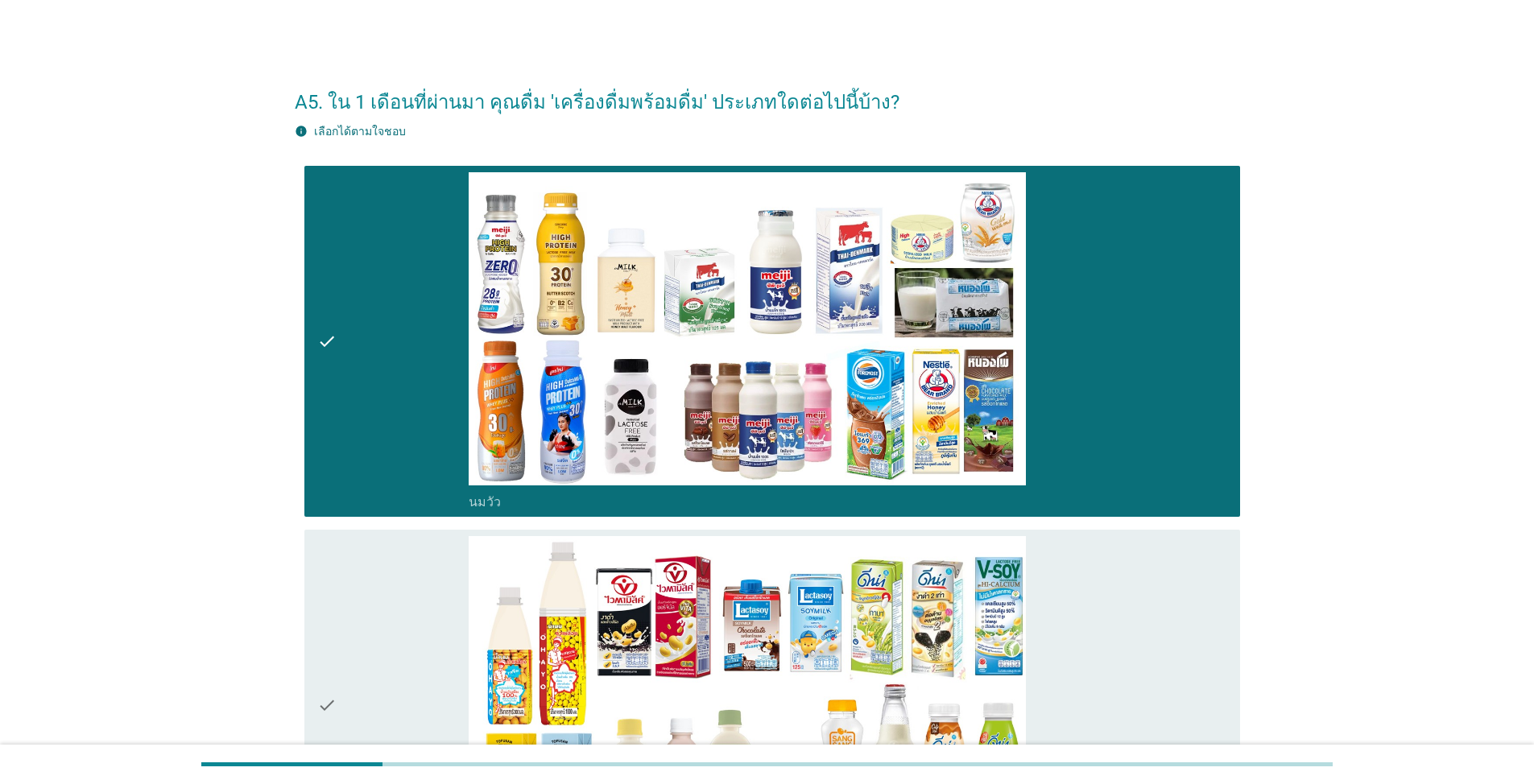
click at [331, 660] on icon "check" at bounding box center [327, 705] width 19 height 339
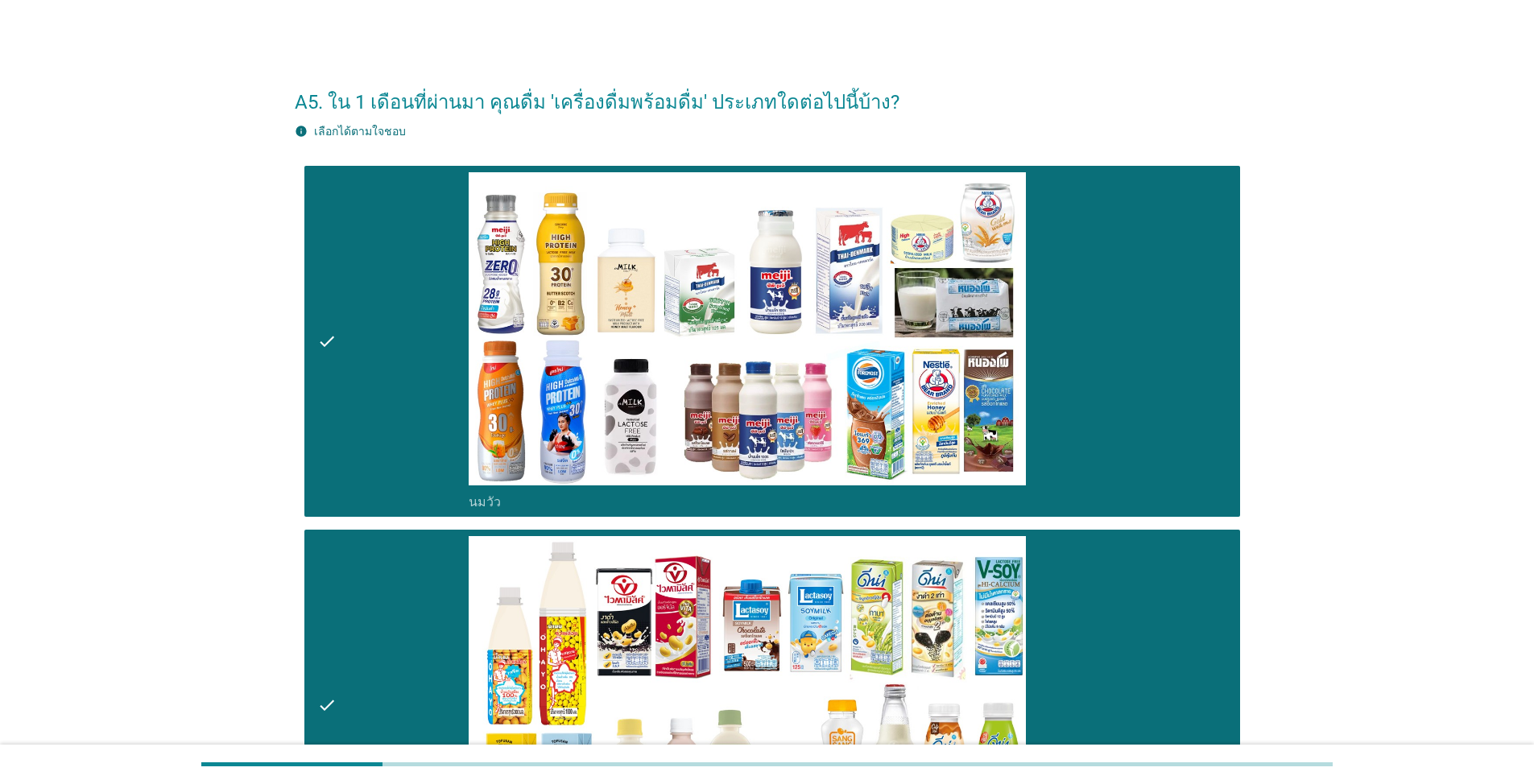
scroll to position [563, 0]
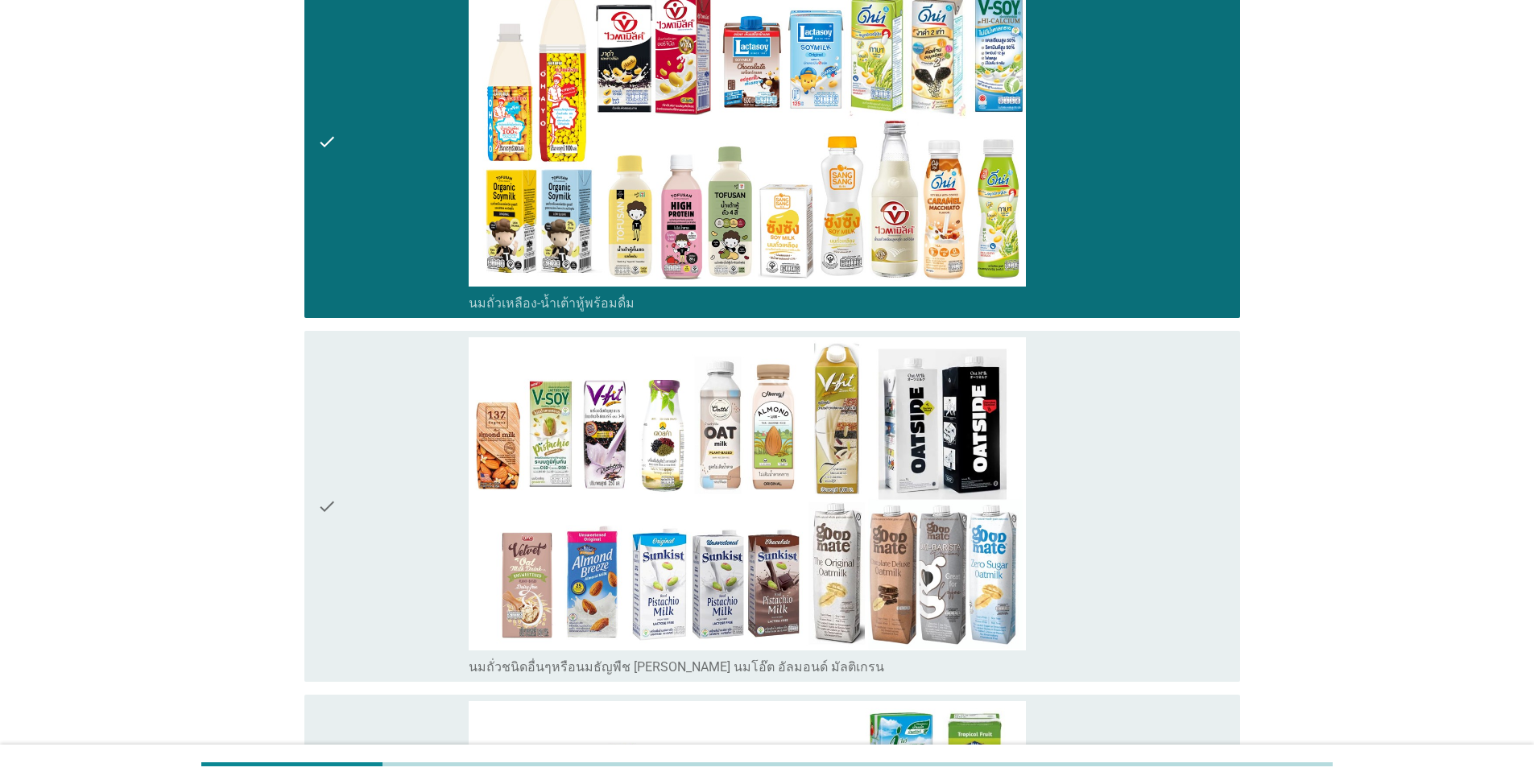
click at [390, 404] on div "check" at bounding box center [393, 506] width 152 height 339
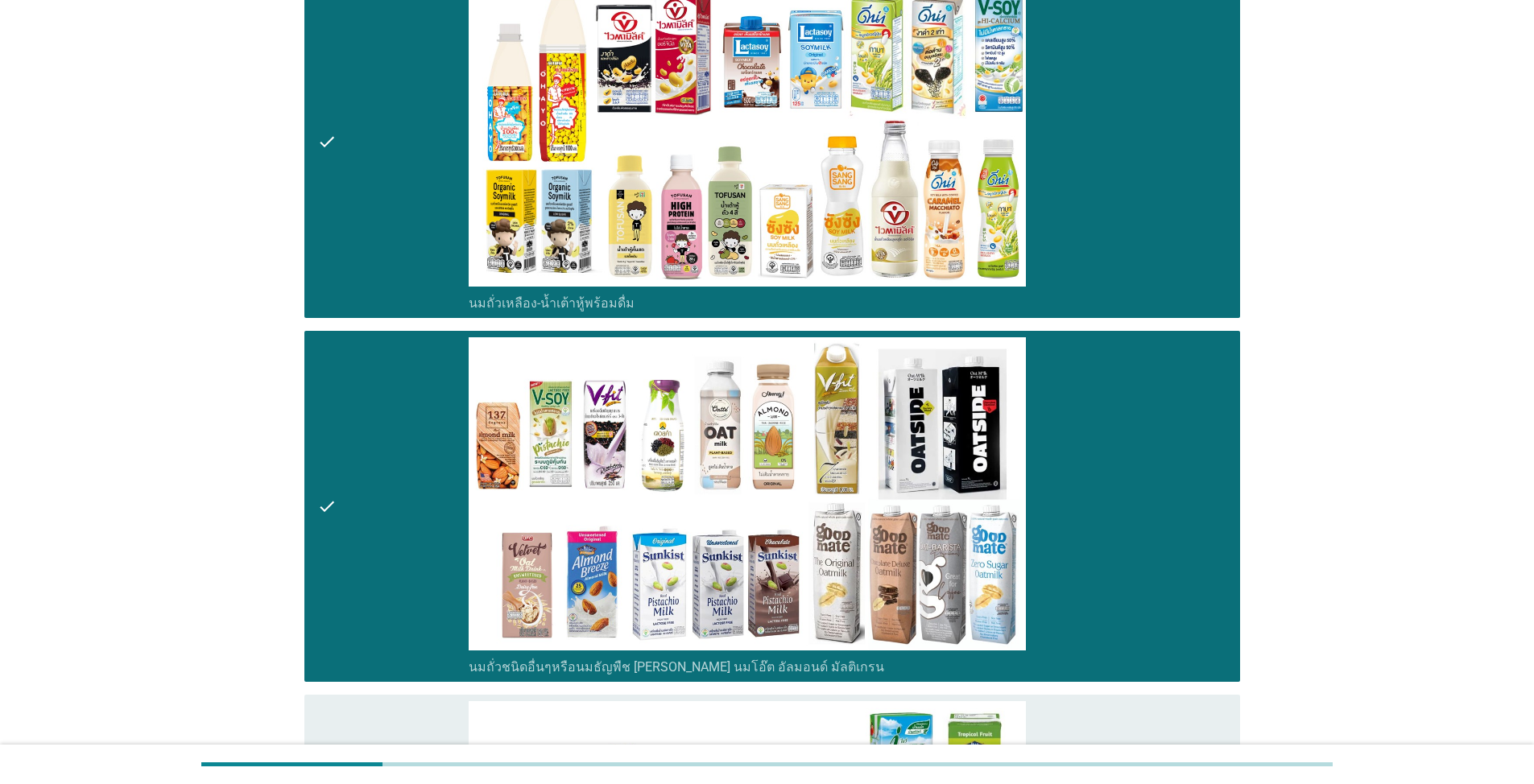
scroll to position [1046, 0]
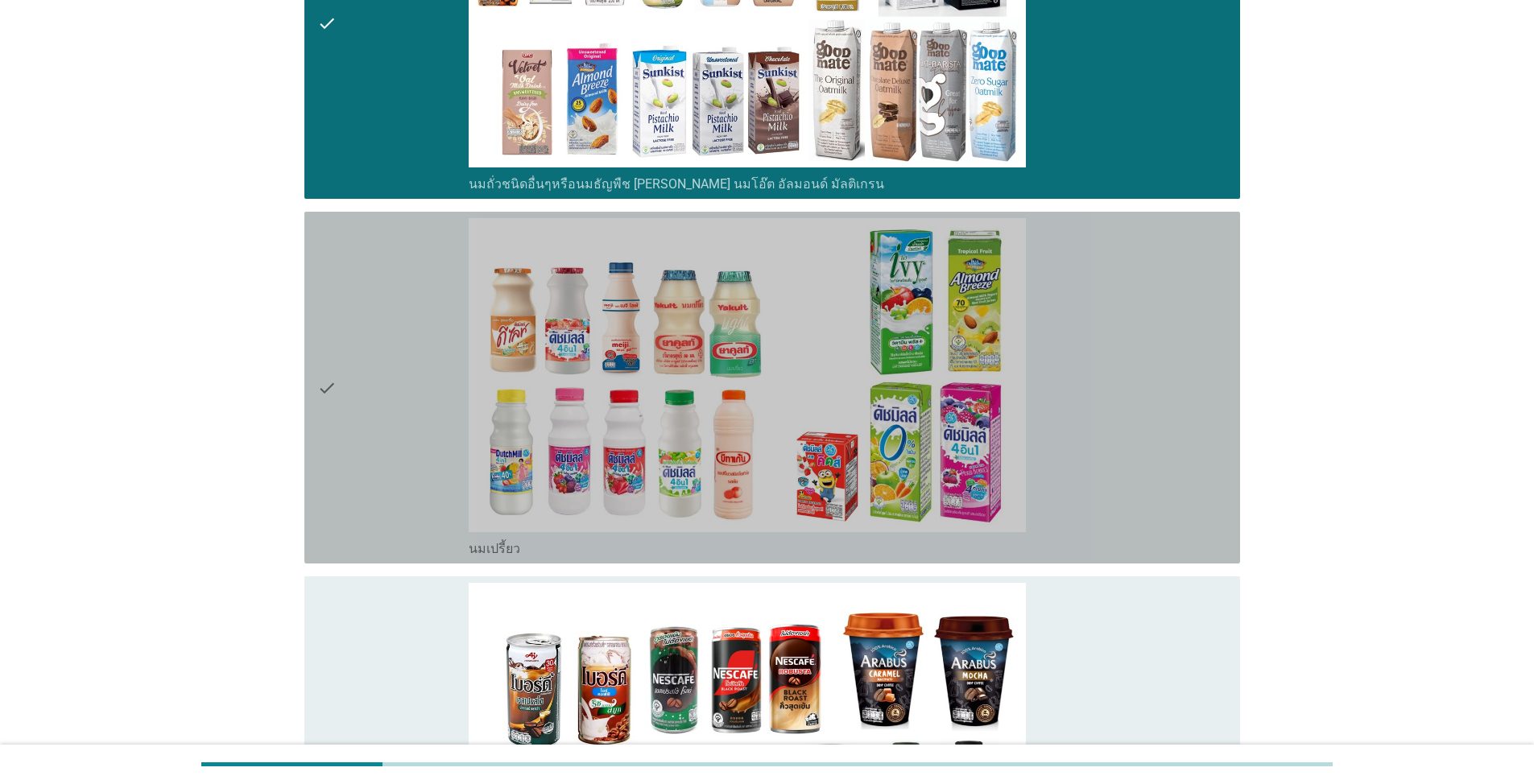
click at [391, 351] on div "check" at bounding box center [393, 387] width 152 height 339
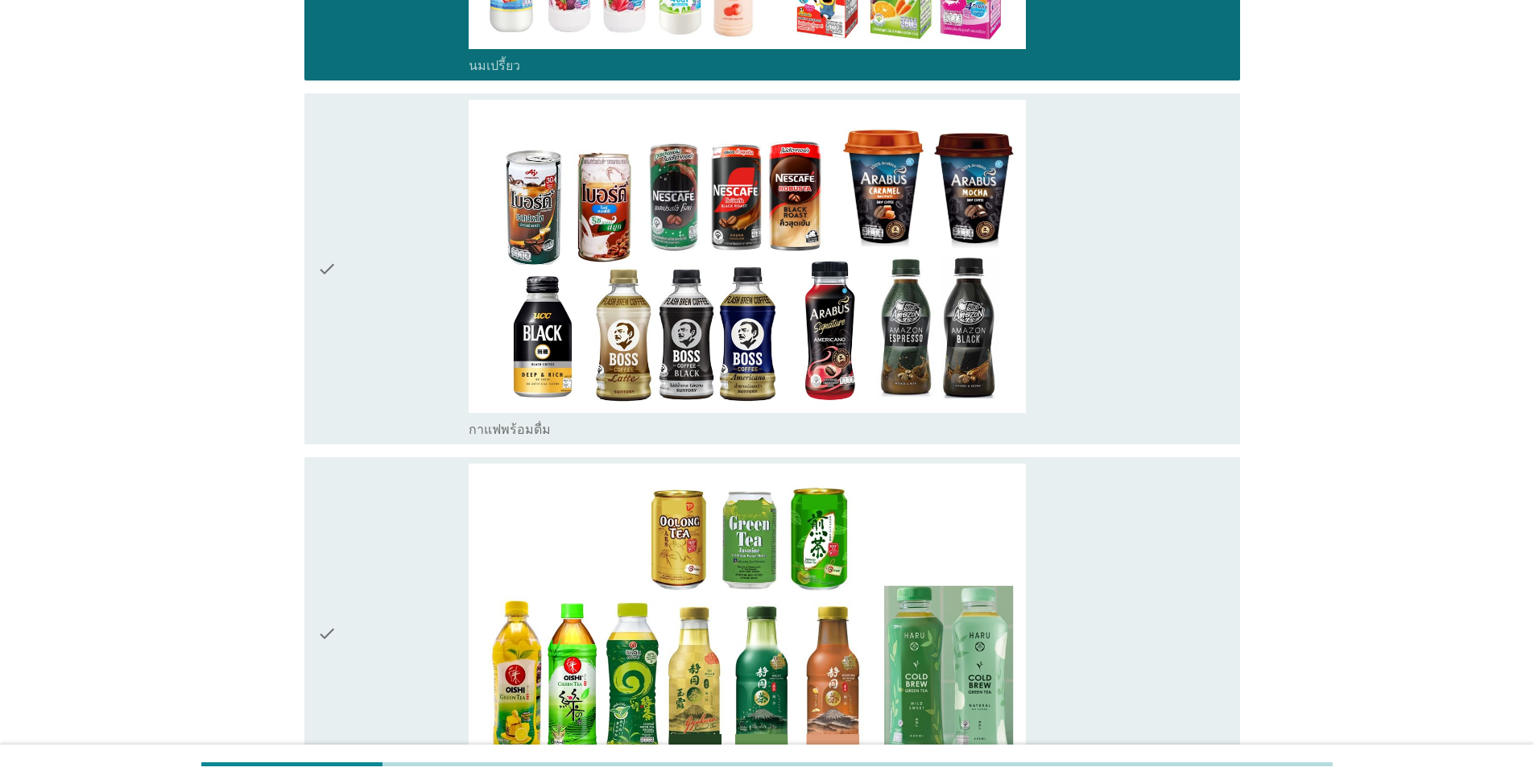
click at [360, 354] on div "check" at bounding box center [393, 269] width 152 height 339
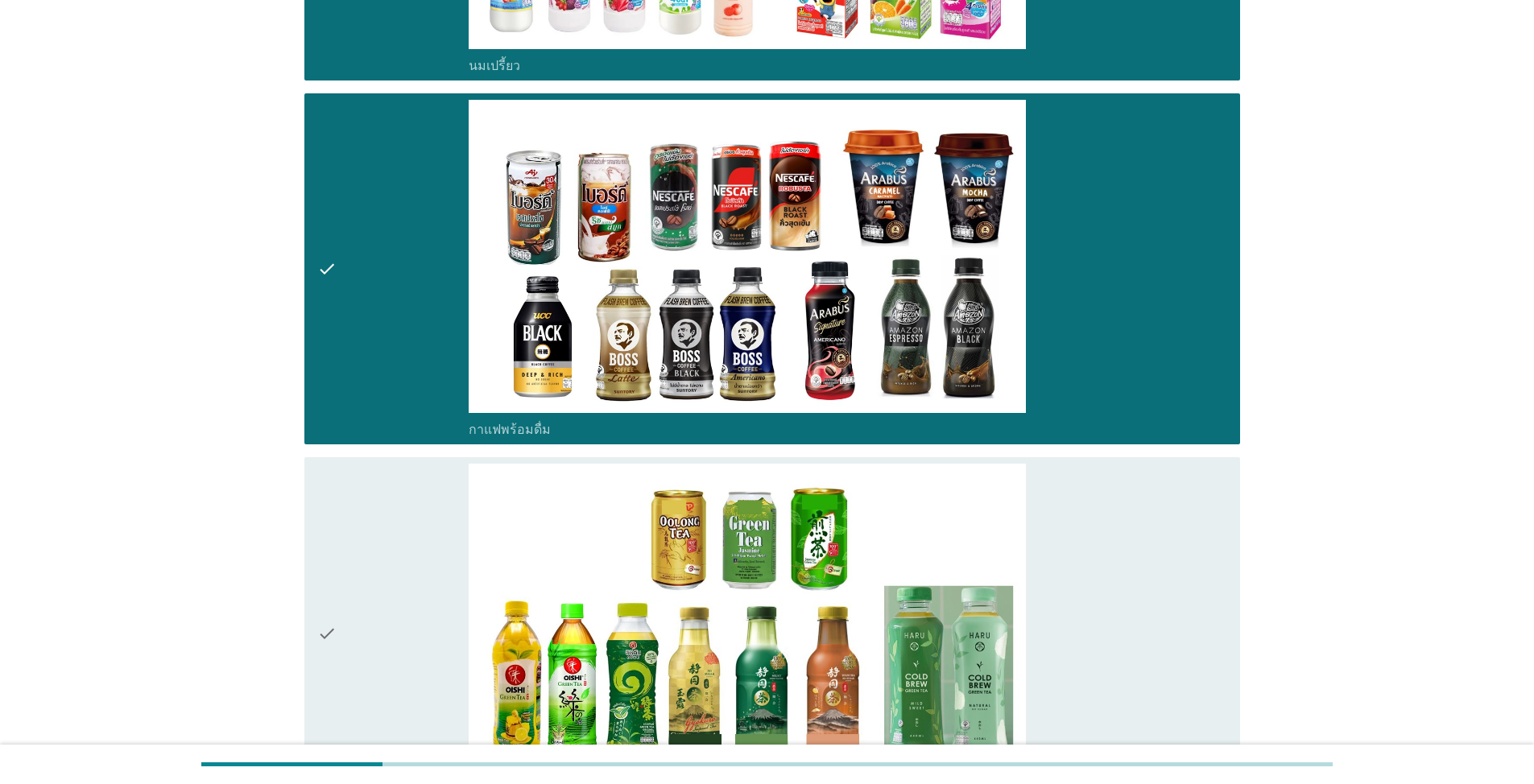
scroll to position [2012, 0]
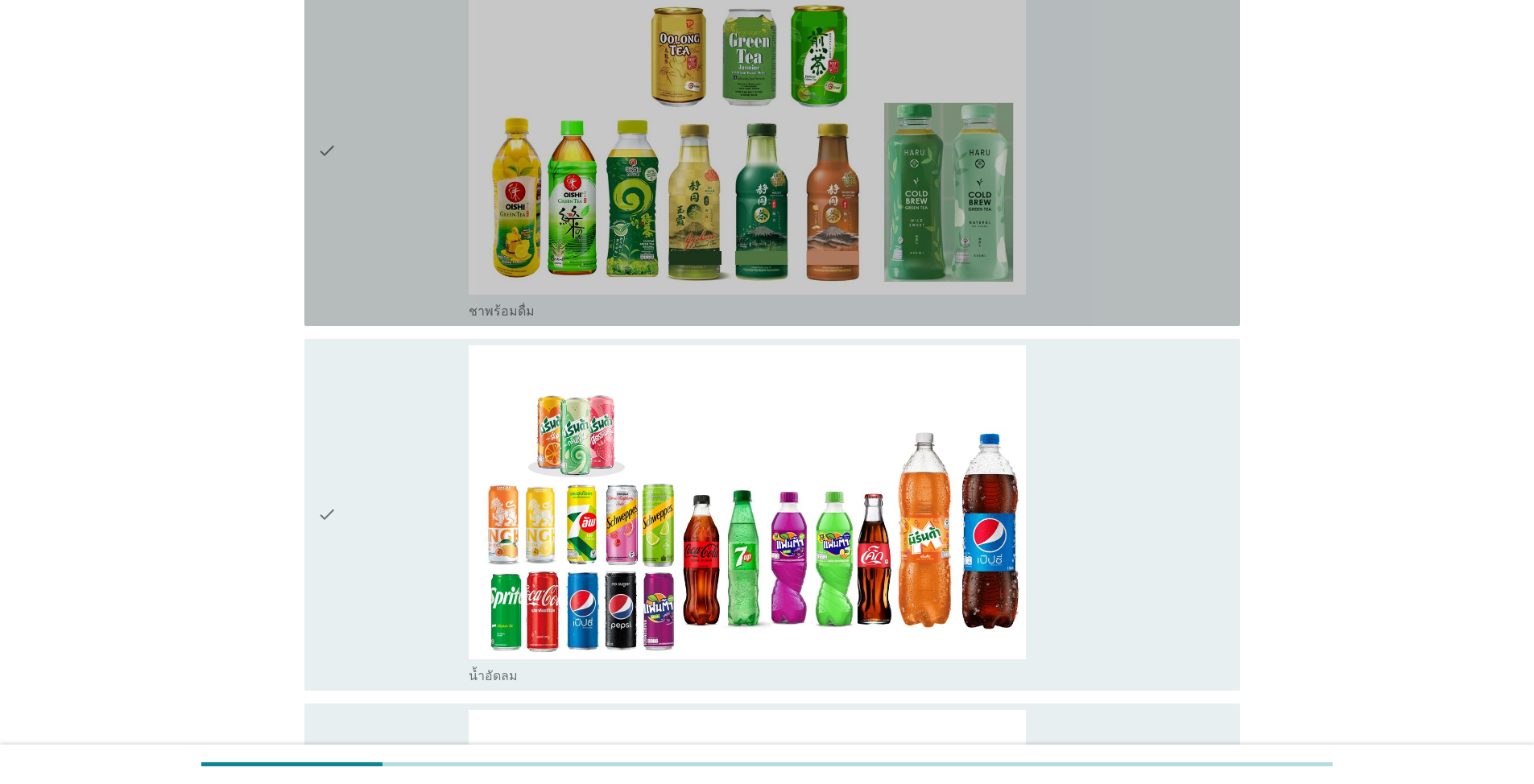
click at [376, 259] on div "check" at bounding box center [393, 150] width 152 height 339
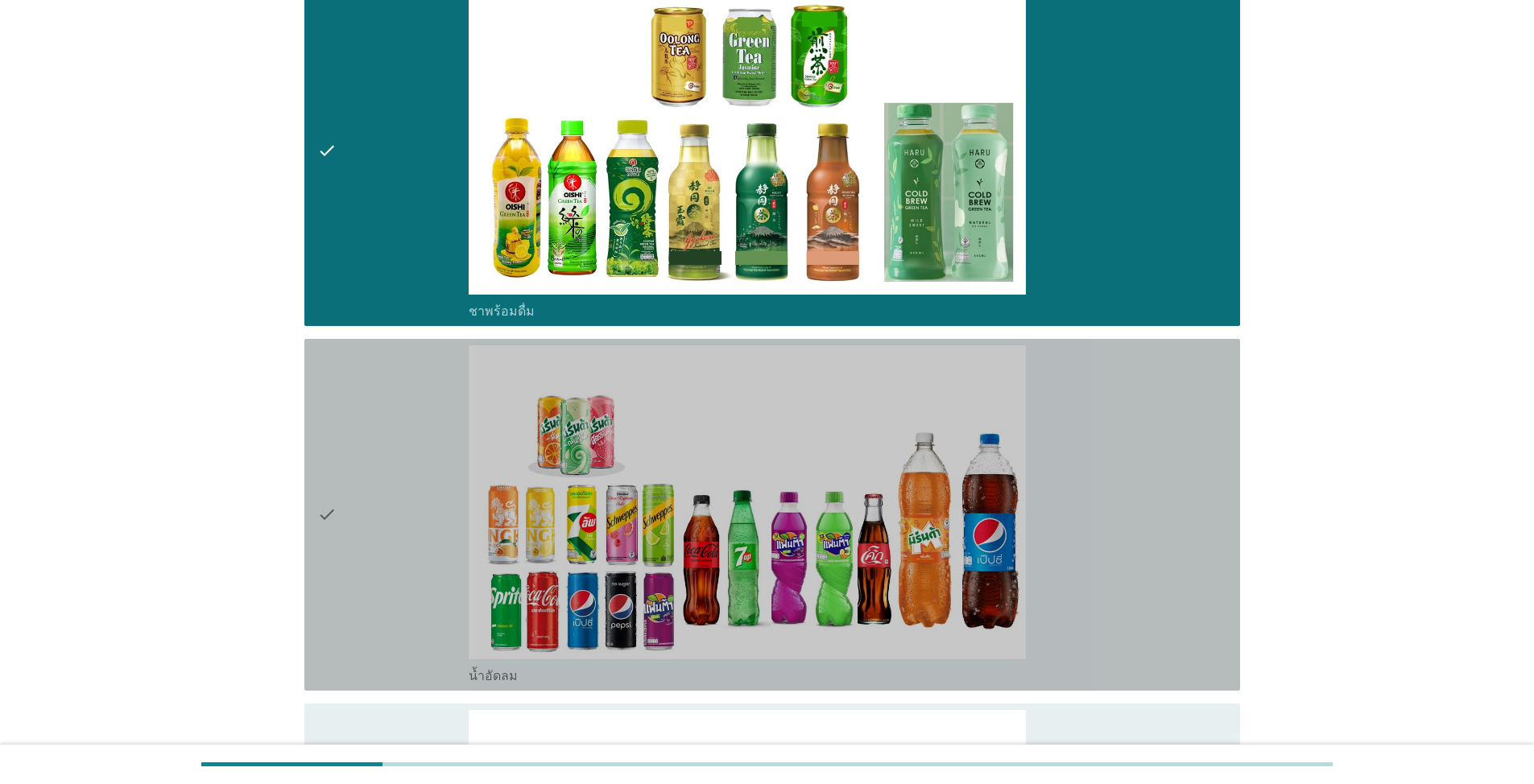
click at [335, 532] on icon "check" at bounding box center [327, 514] width 19 height 339
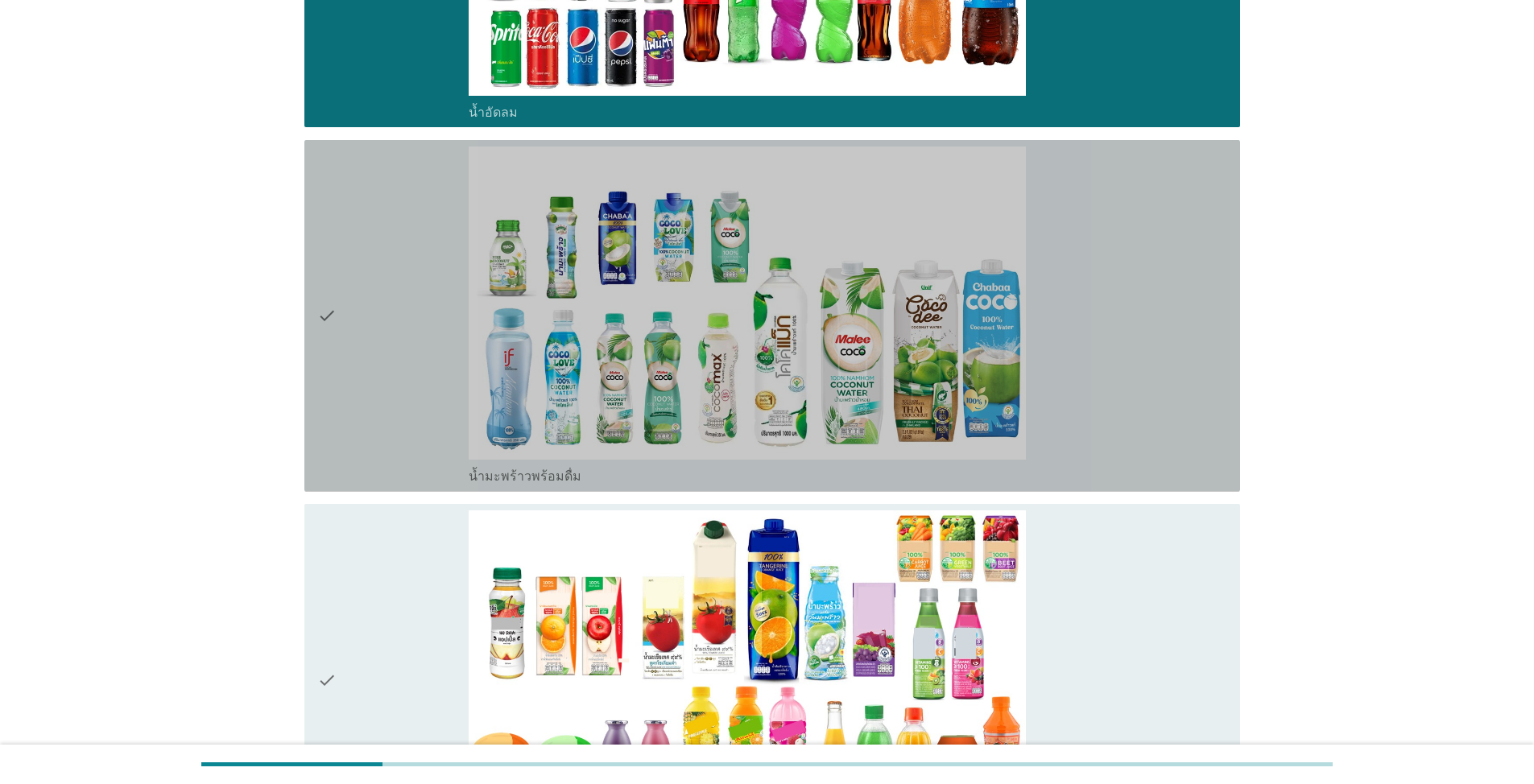
click at [378, 397] on div "check" at bounding box center [393, 316] width 152 height 339
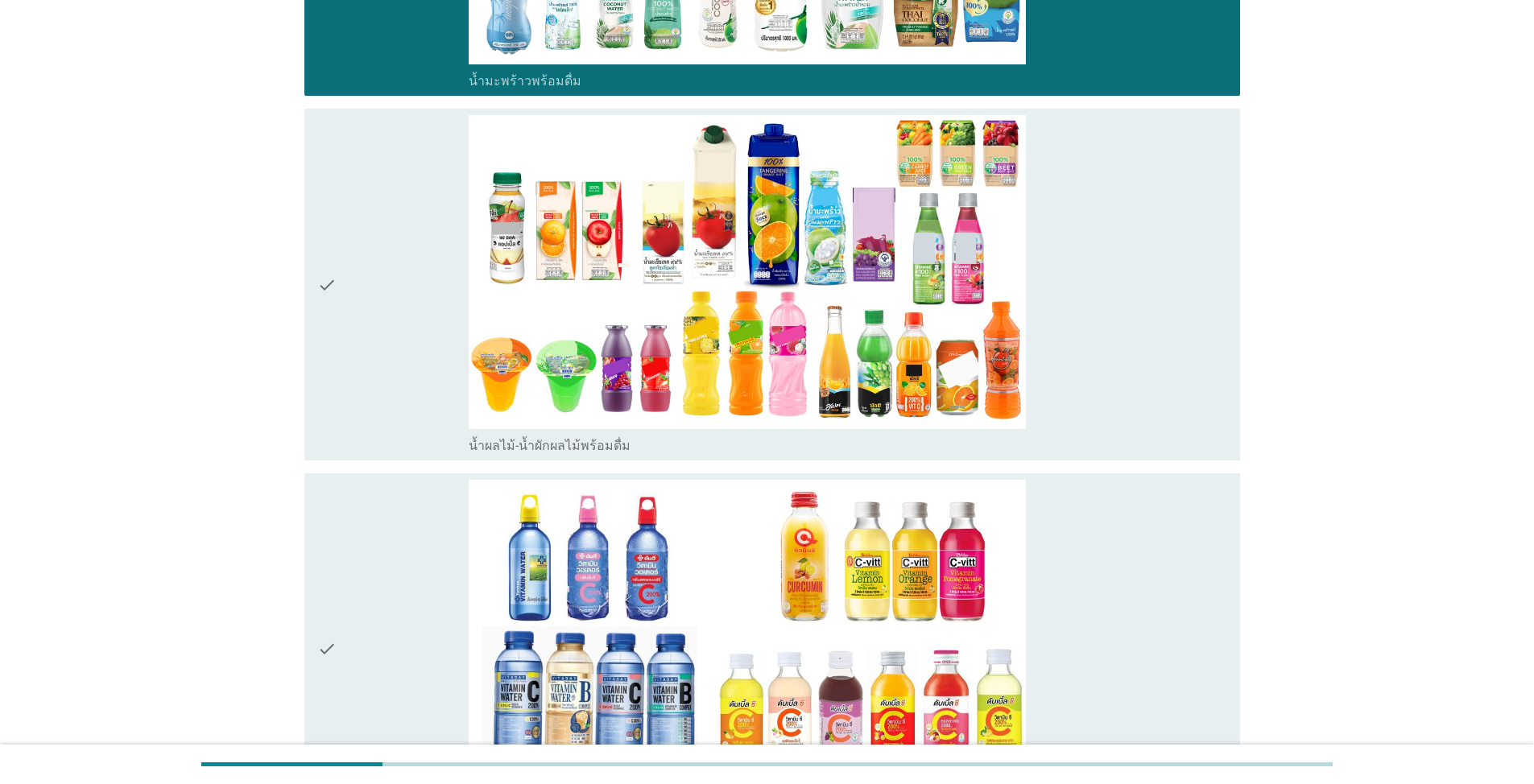
scroll to position [2978, 0]
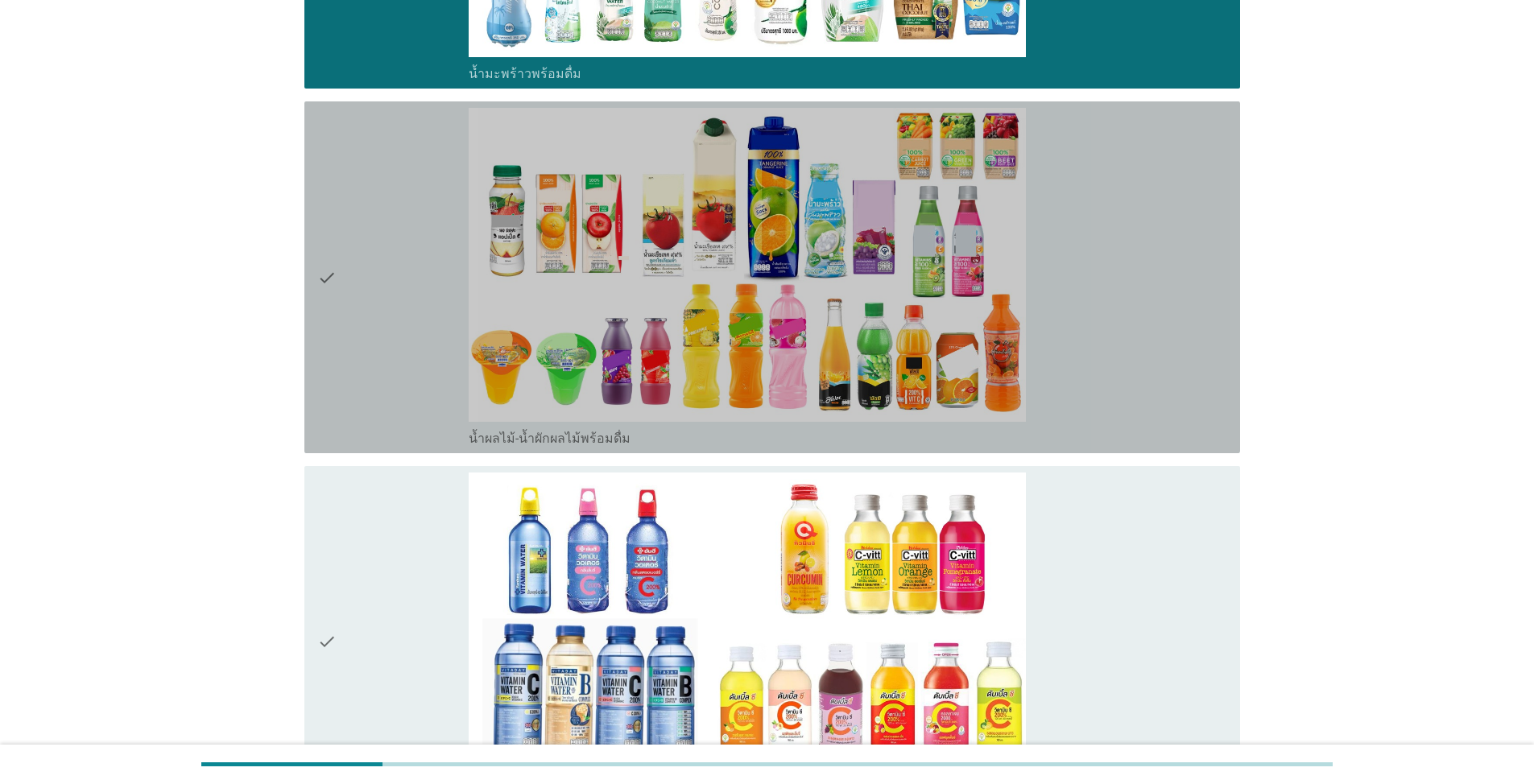
click at [388, 307] on div "check" at bounding box center [393, 277] width 152 height 339
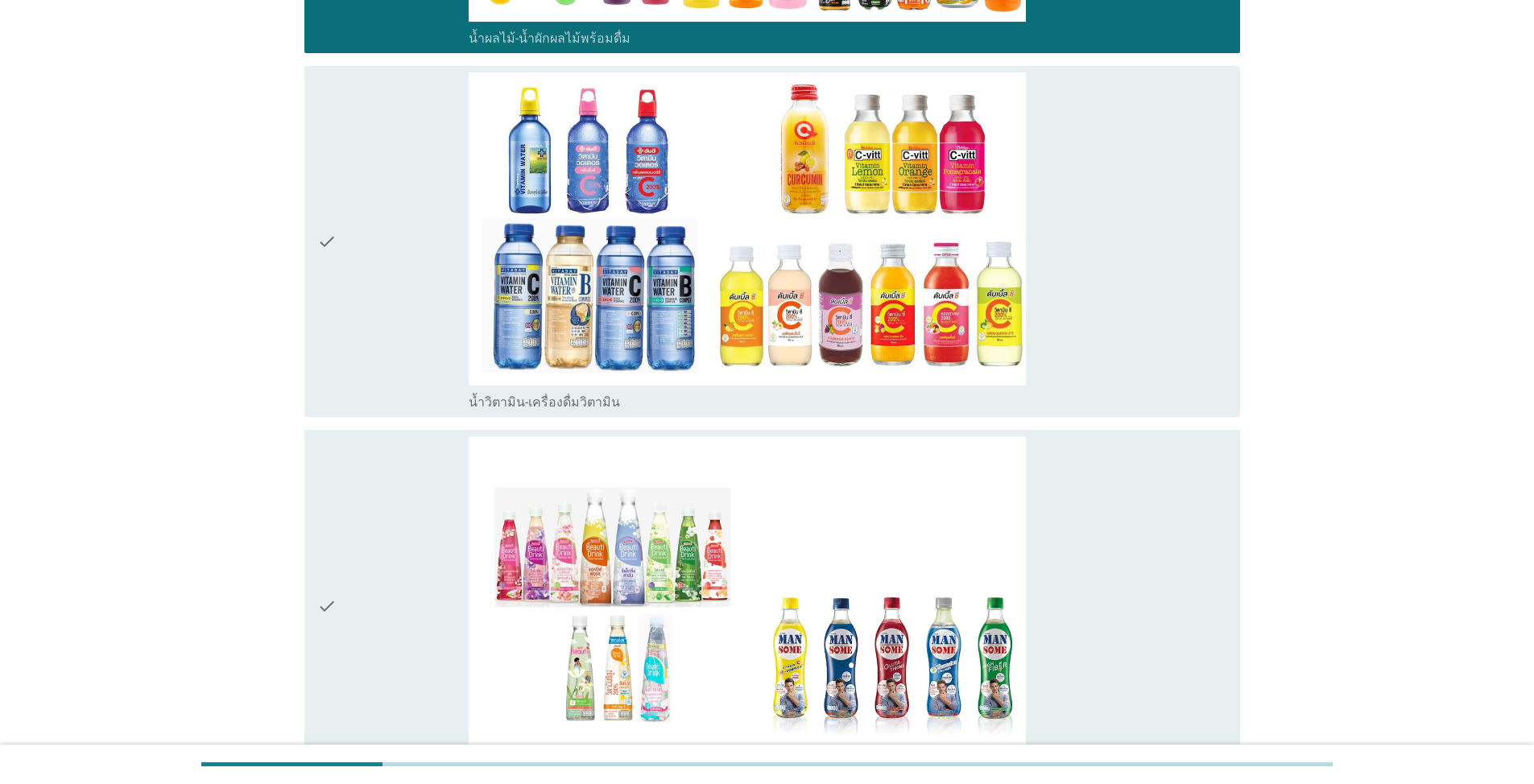
scroll to position [3380, 0]
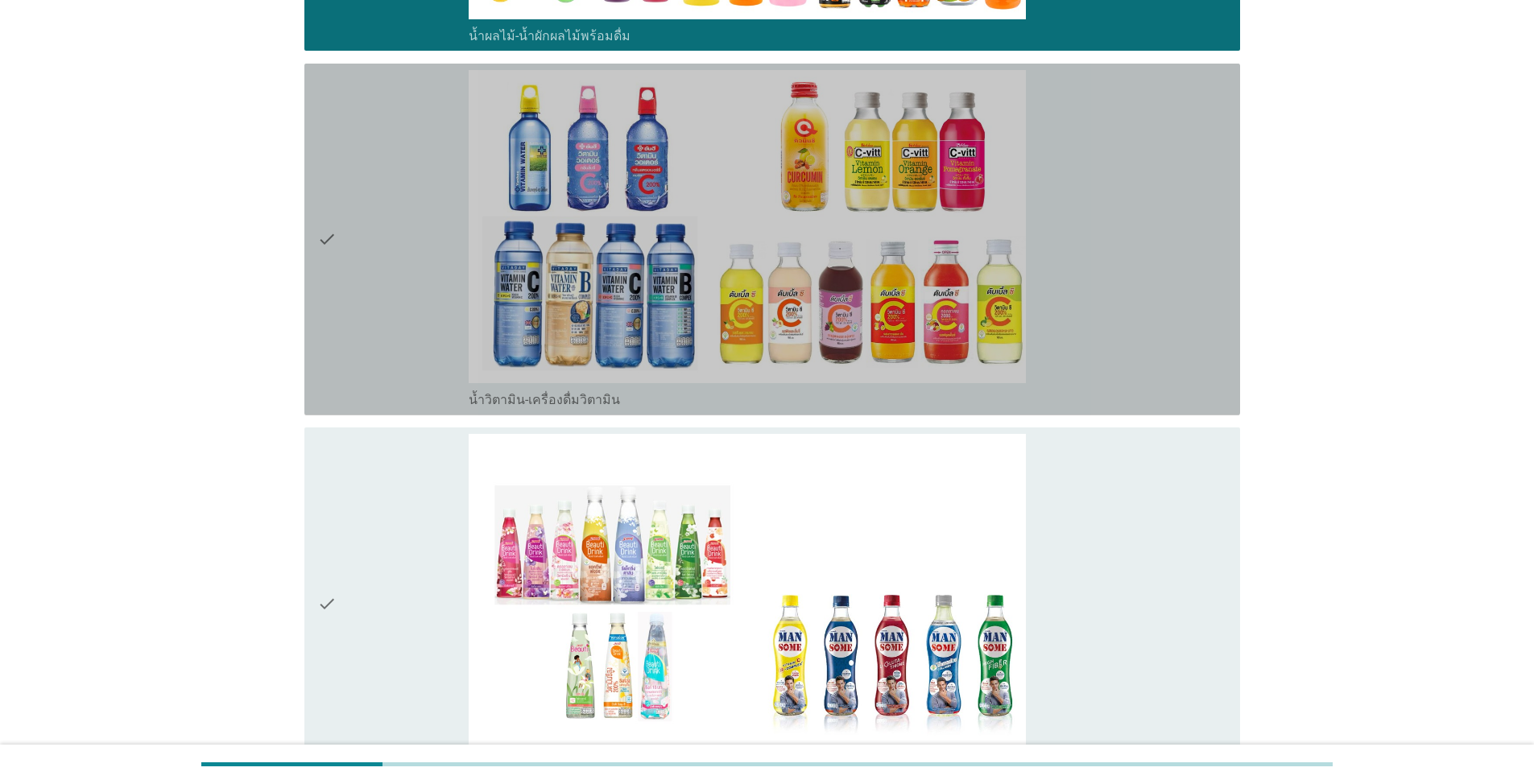
click at [363, 310] on div "check" at bounding box center [393, 239] width 152 height 339
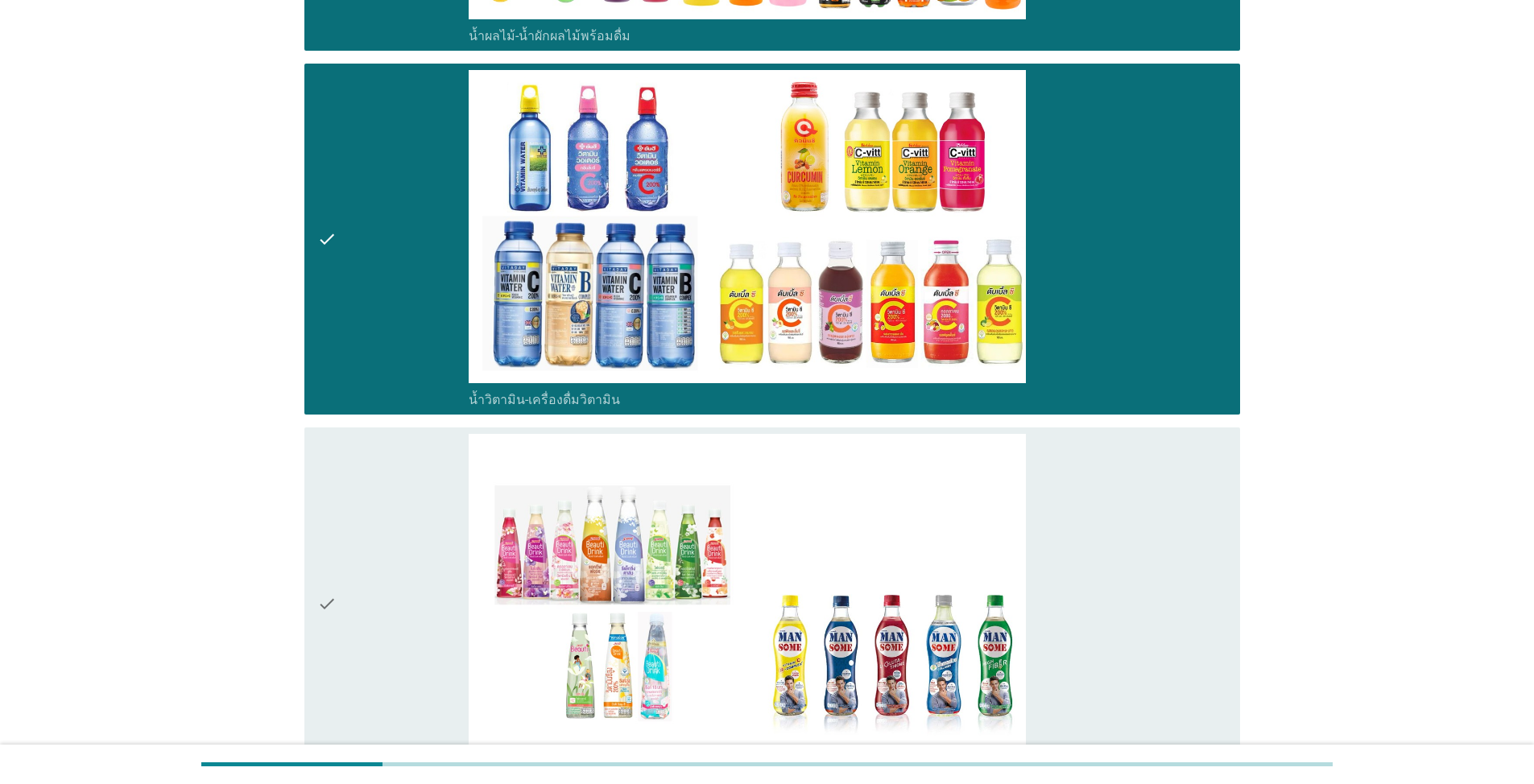
click at [360, 574] on div "check" at bounding box center [393, 602] width 152 height 339
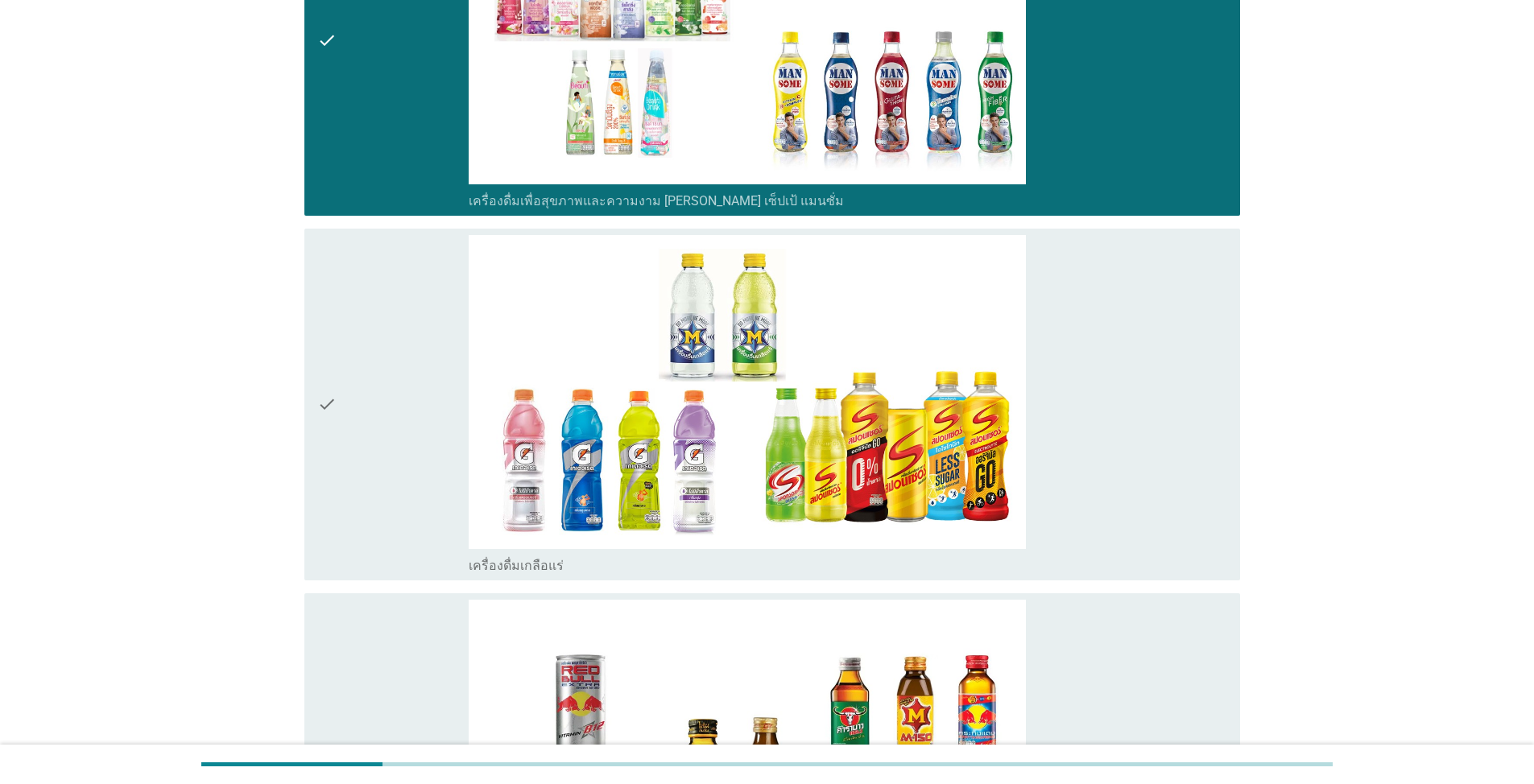
click at [393, 435] on div "check" at bounding box center [393, 404] width 152 height 339
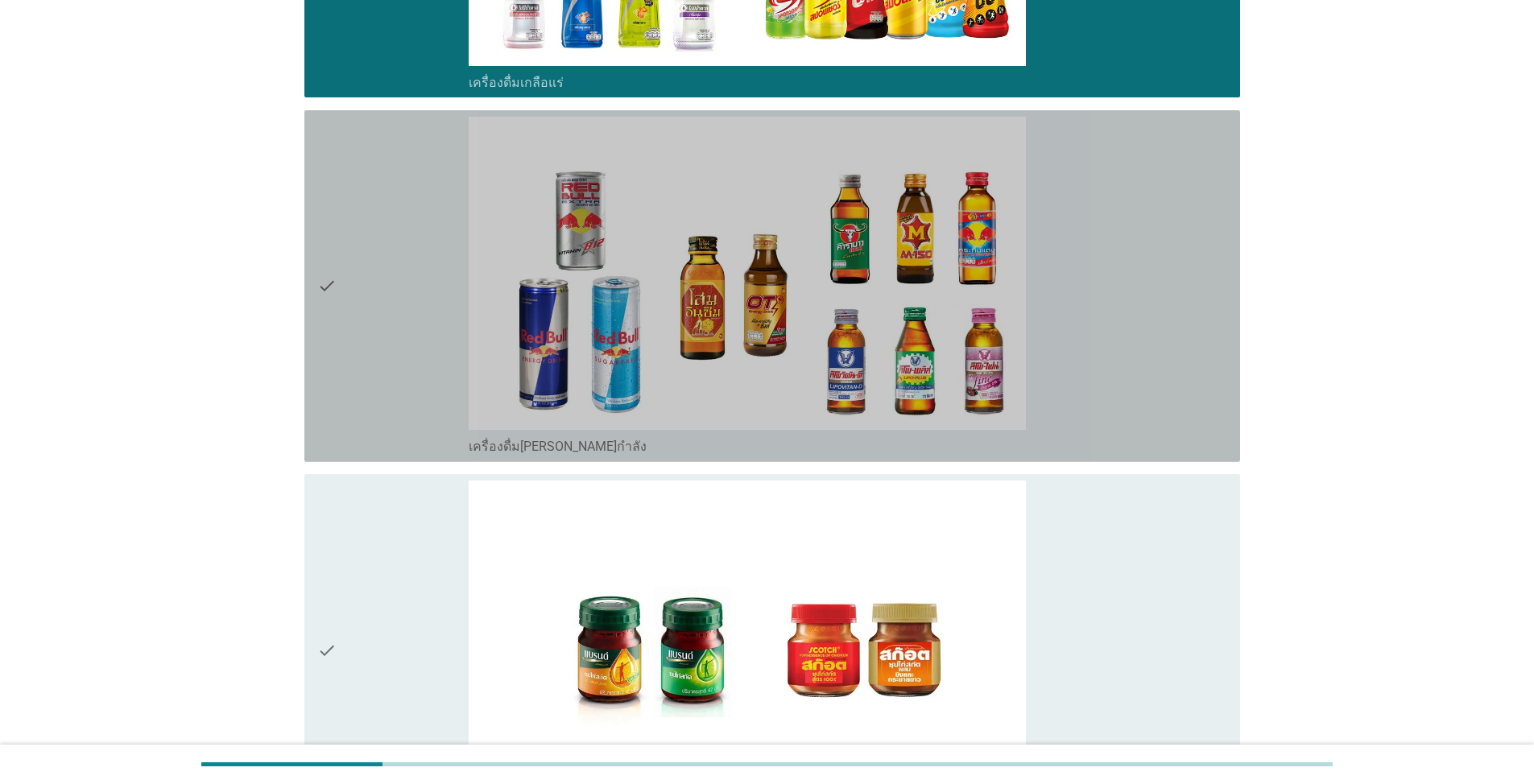
click at [392, 322] on div "check" at bounding box center [393, 286] width 152 height 339
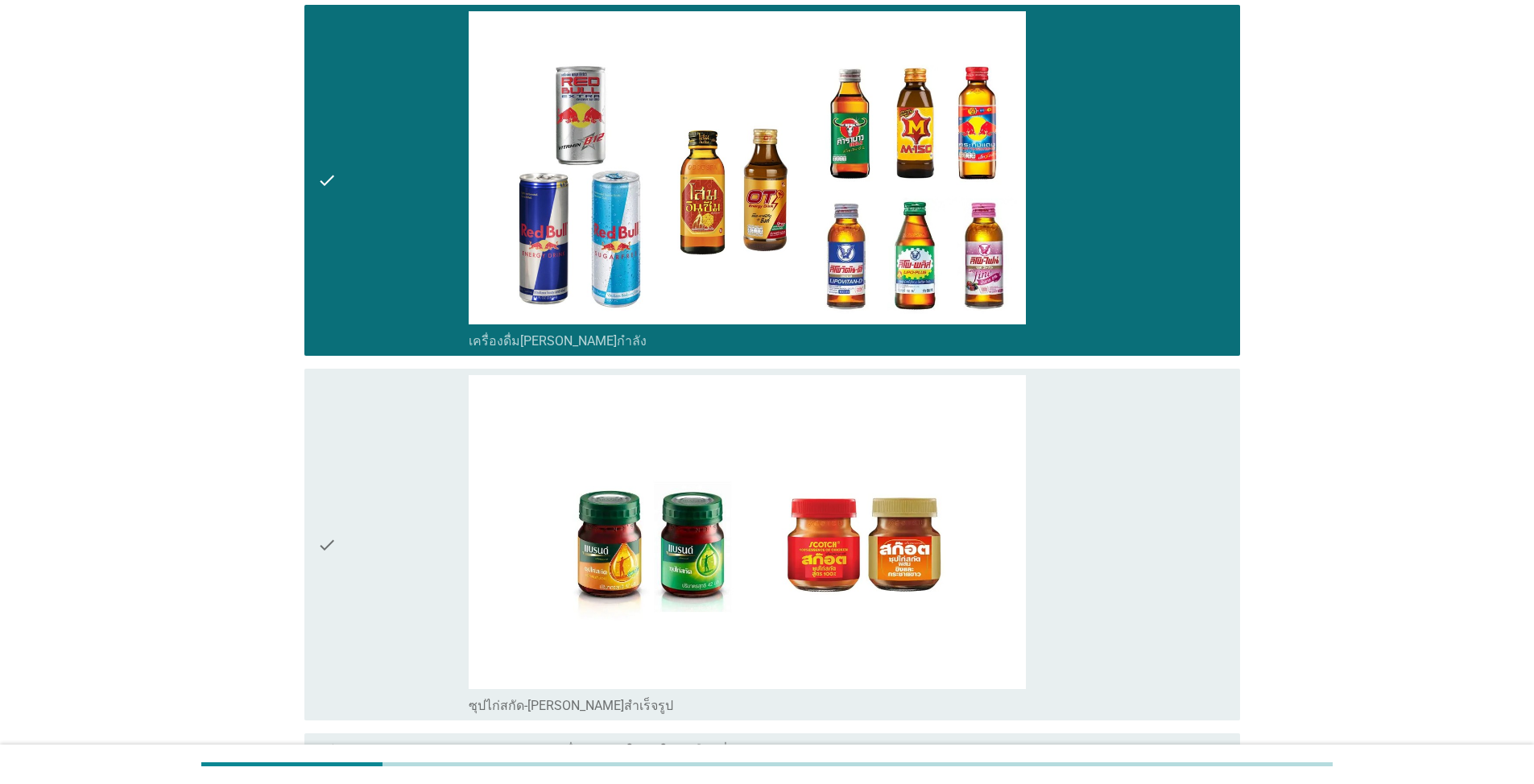
scroll to position [4701, 0]
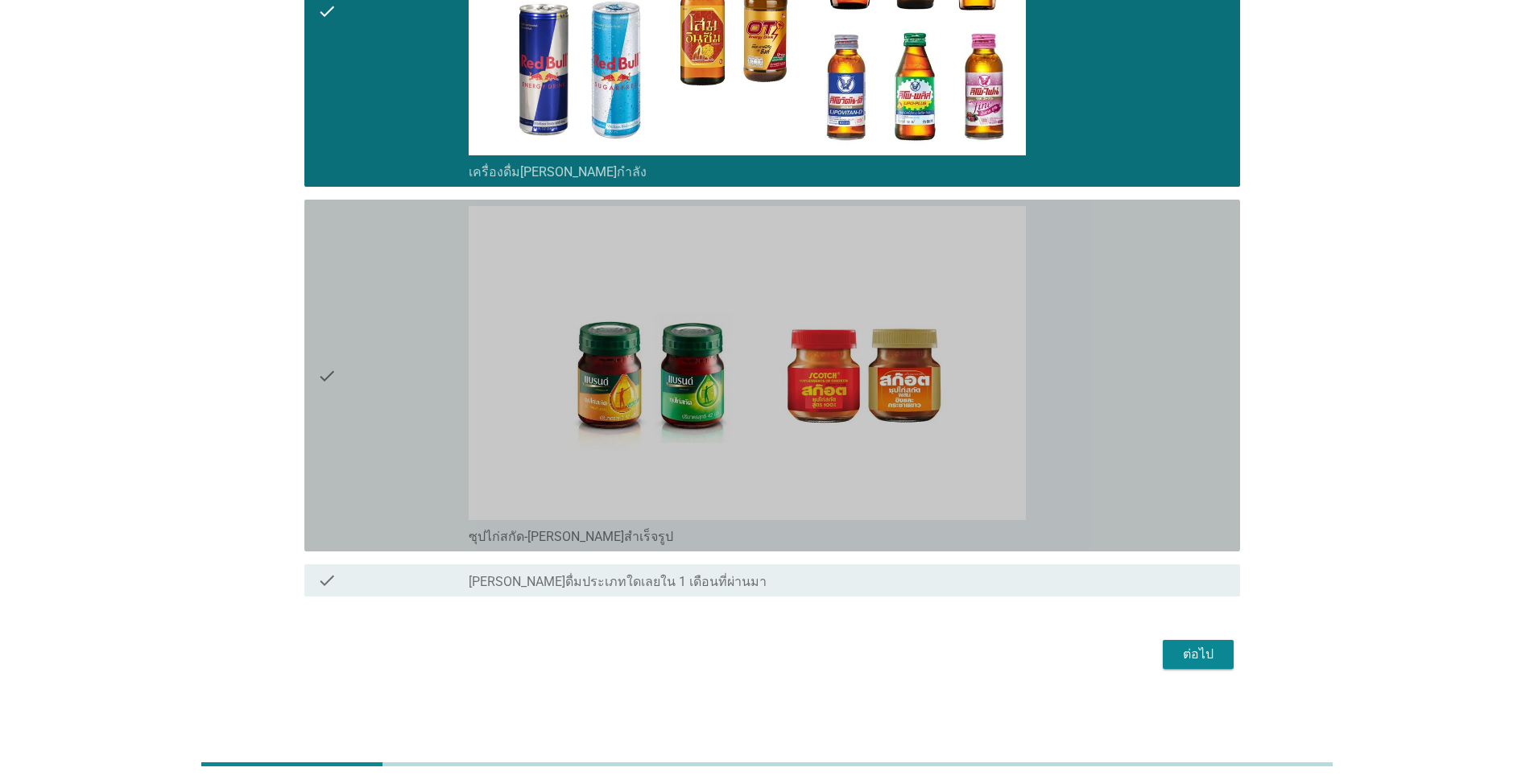
click at [390, 364] on div "check" at bounding box center [393, 375] width 152 height 339
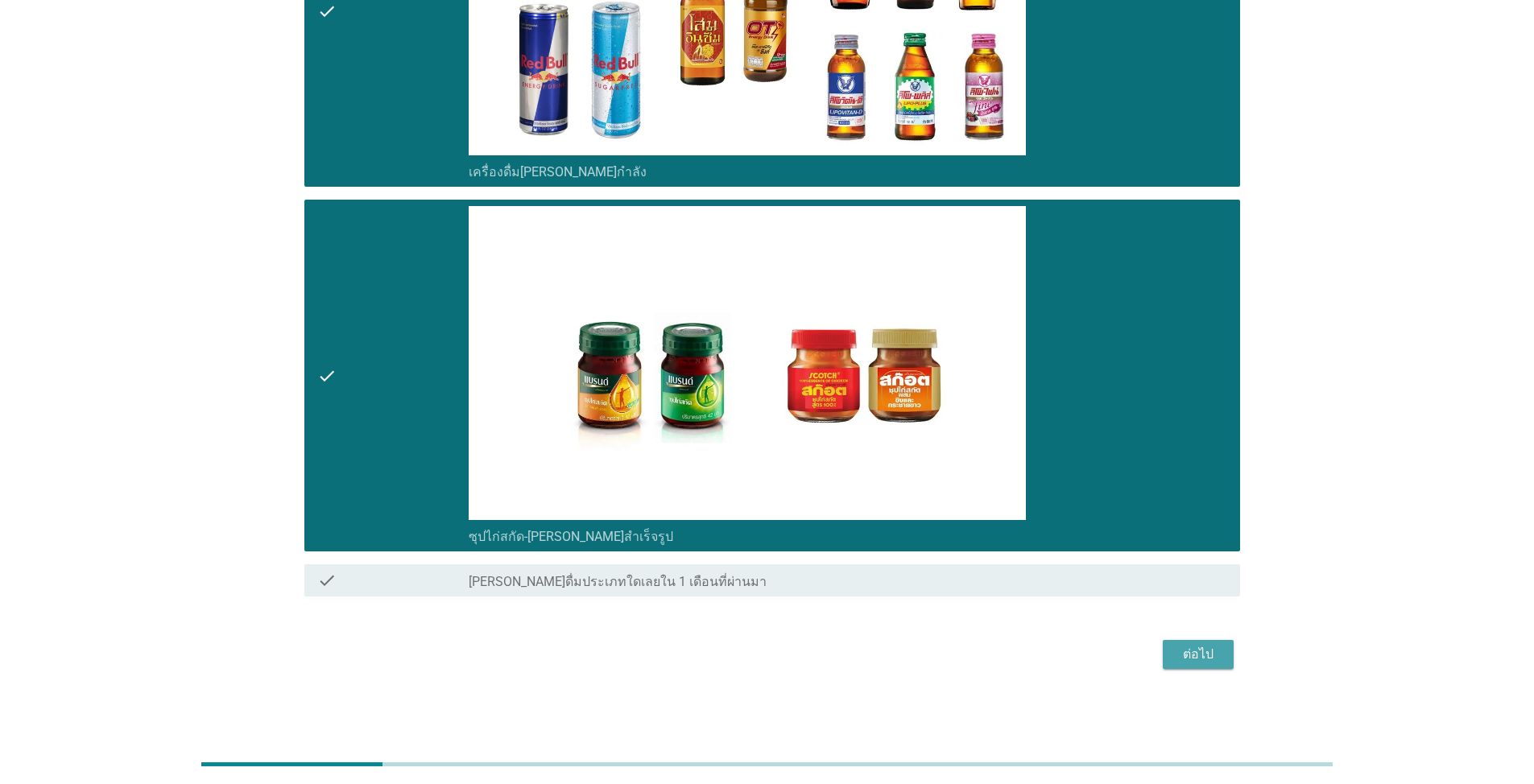
click at [792, 650] on div "ต่อไป" at bounding box center [1198, 655] width 45 height 19
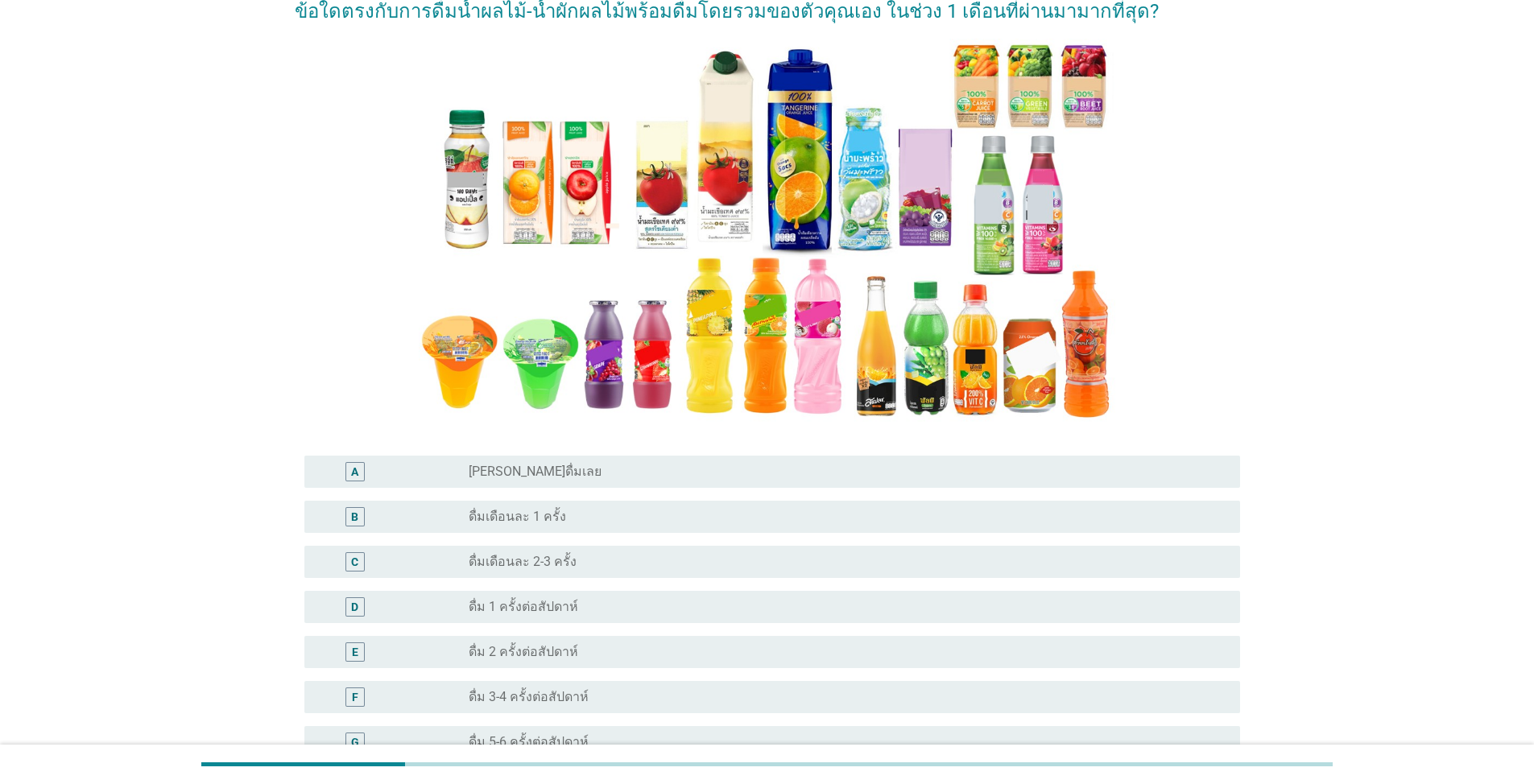
scroll to position [180, 0]
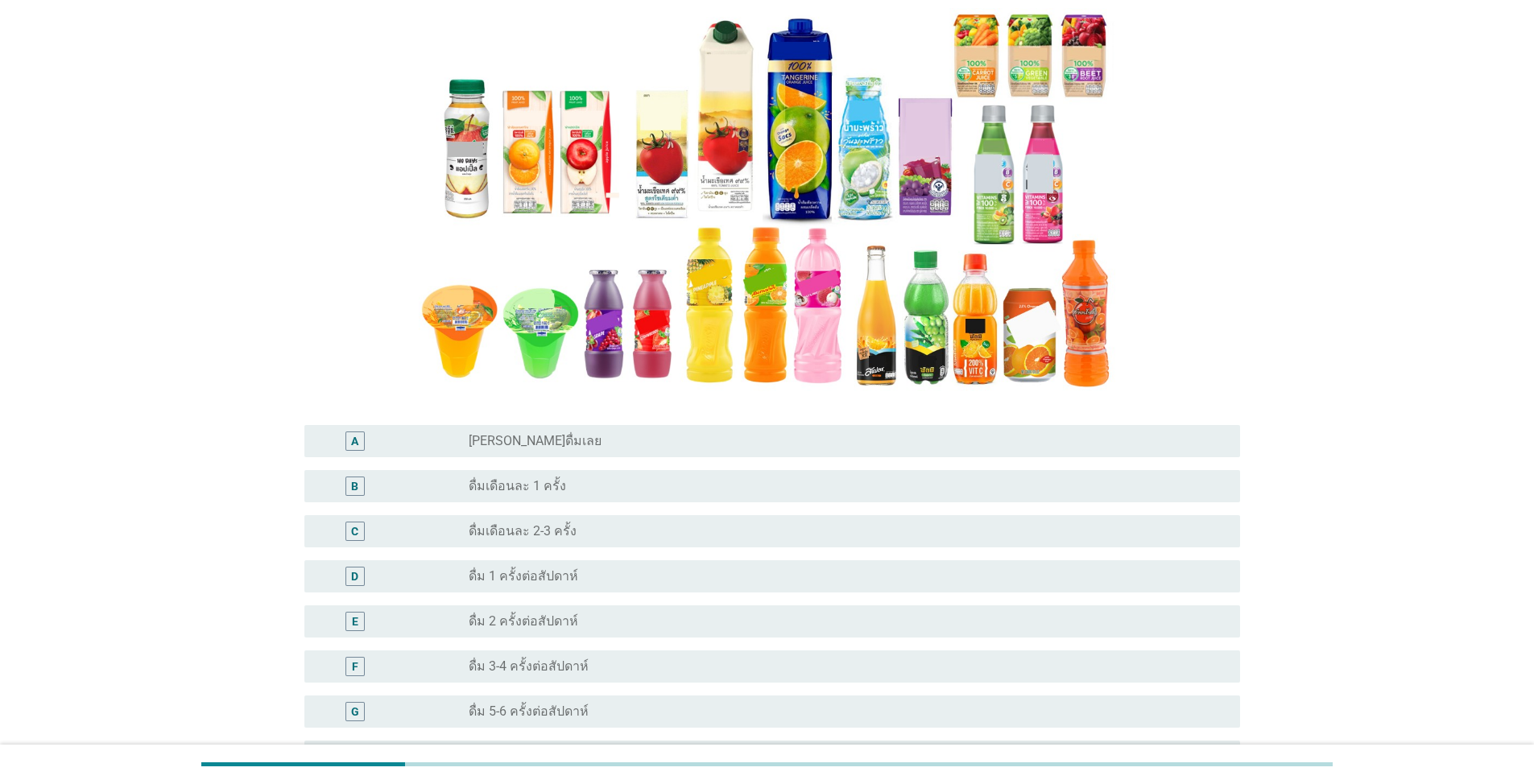
click at [626, 535] on div "radio_button_unchecked ดื่มเดือนละ 2-3 ครั้ง" at bounding box center [841, 530] width 746 height 17
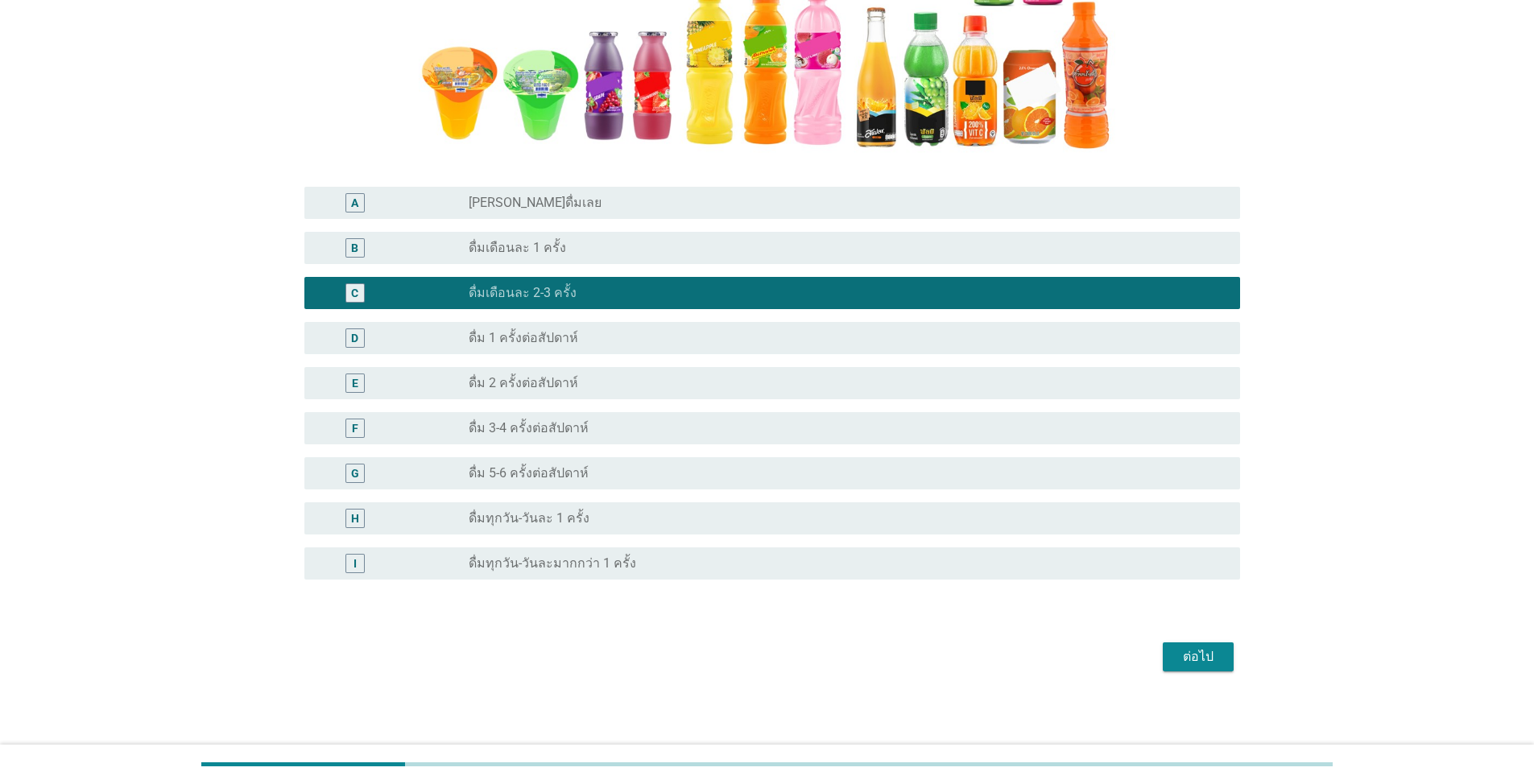
scroll to position [421, 0]
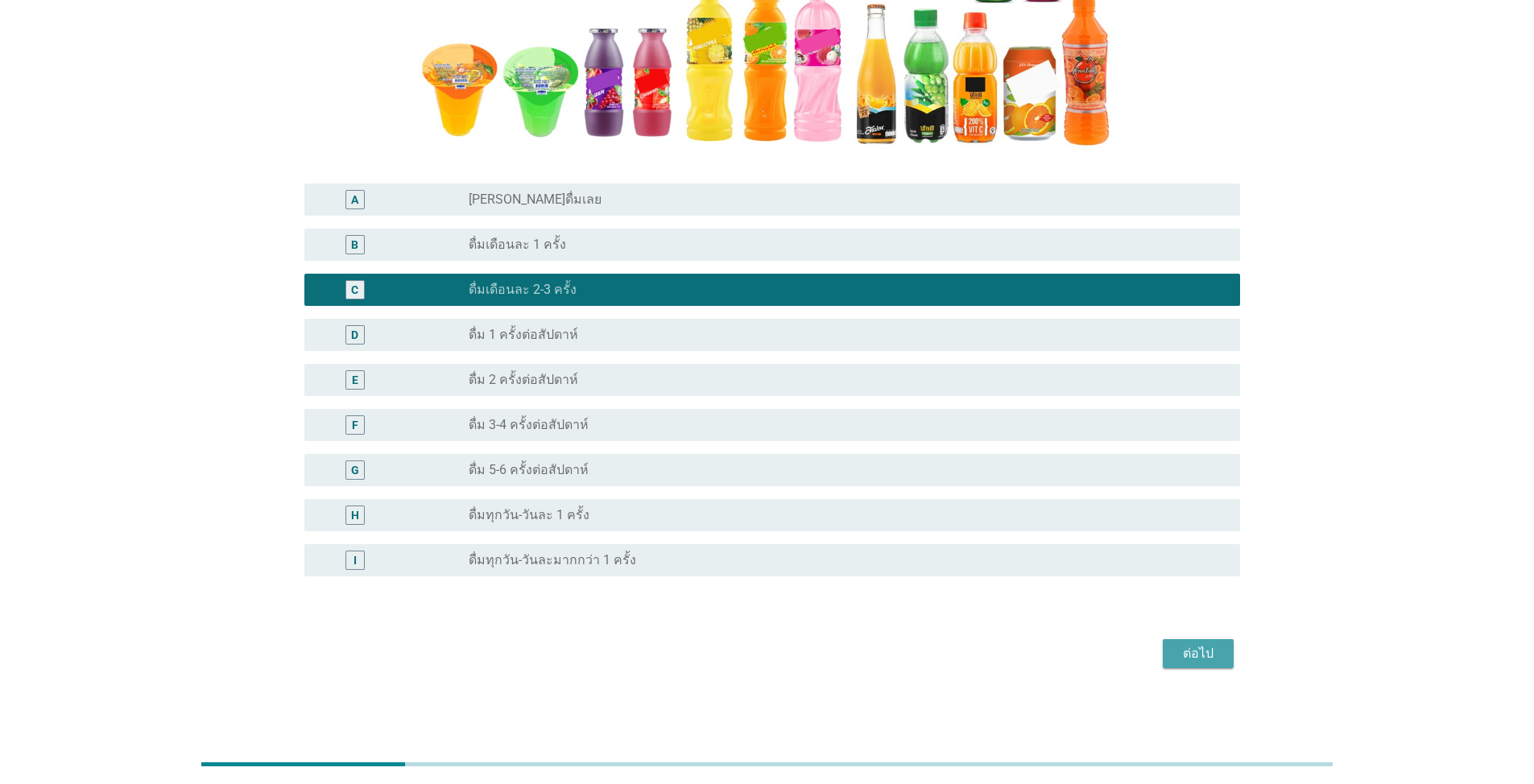
click at [792, 654] on div "ต่อไป" at bounding box center [1198, 654] width 45 height 19
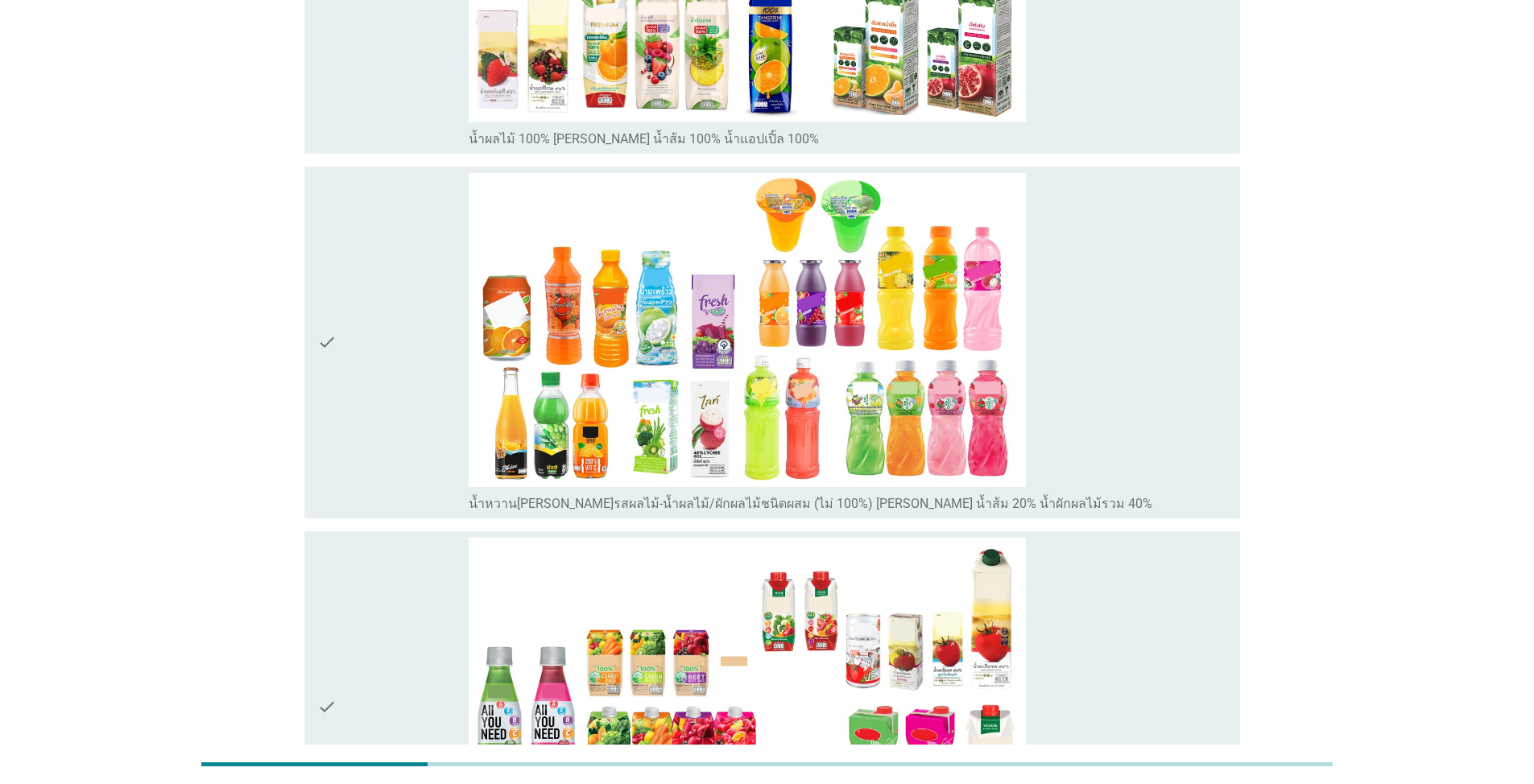
scroll to position [0, 0]
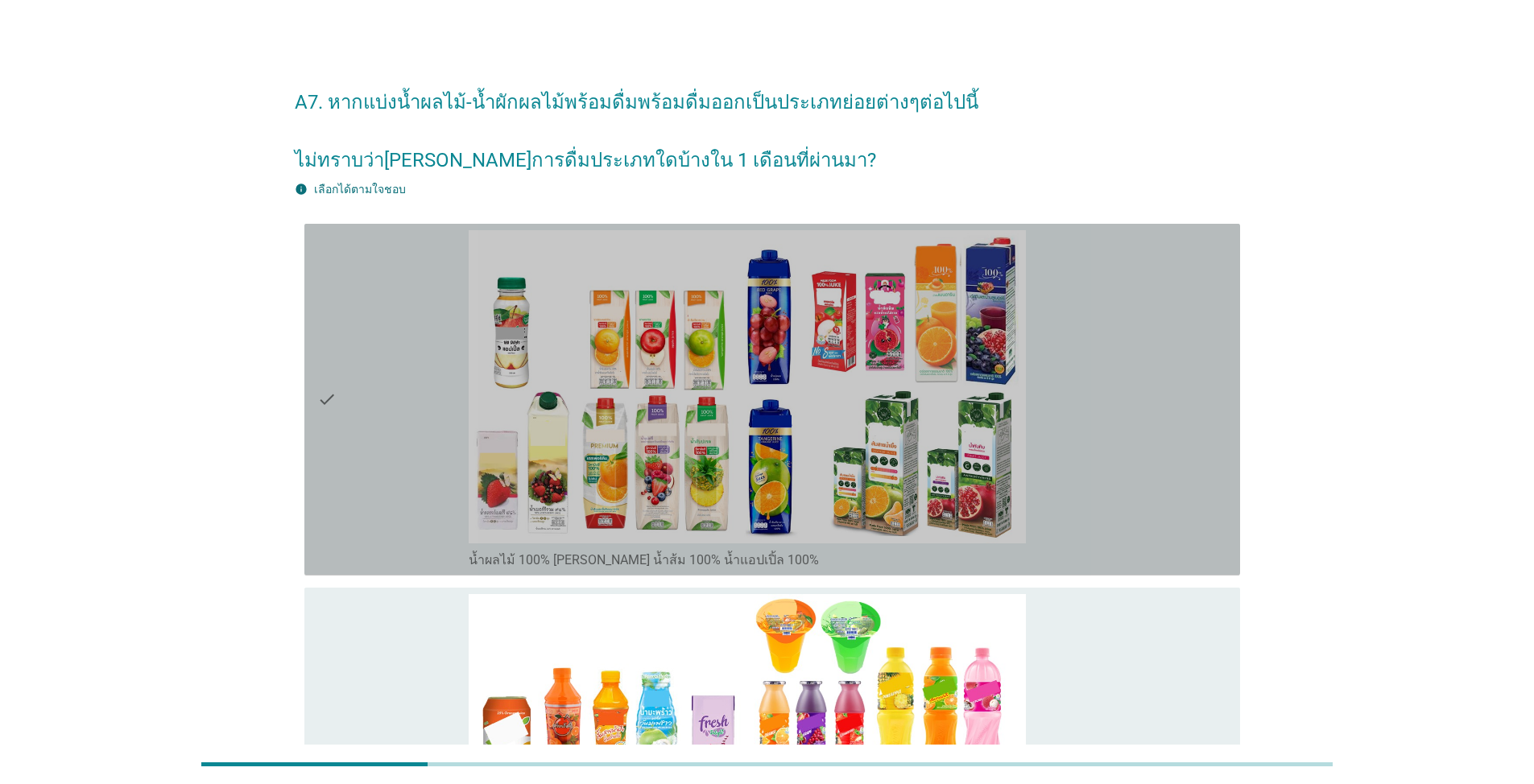
click at [373, 497] on div "check" at bounding box center [393, 399] width 152 height 339
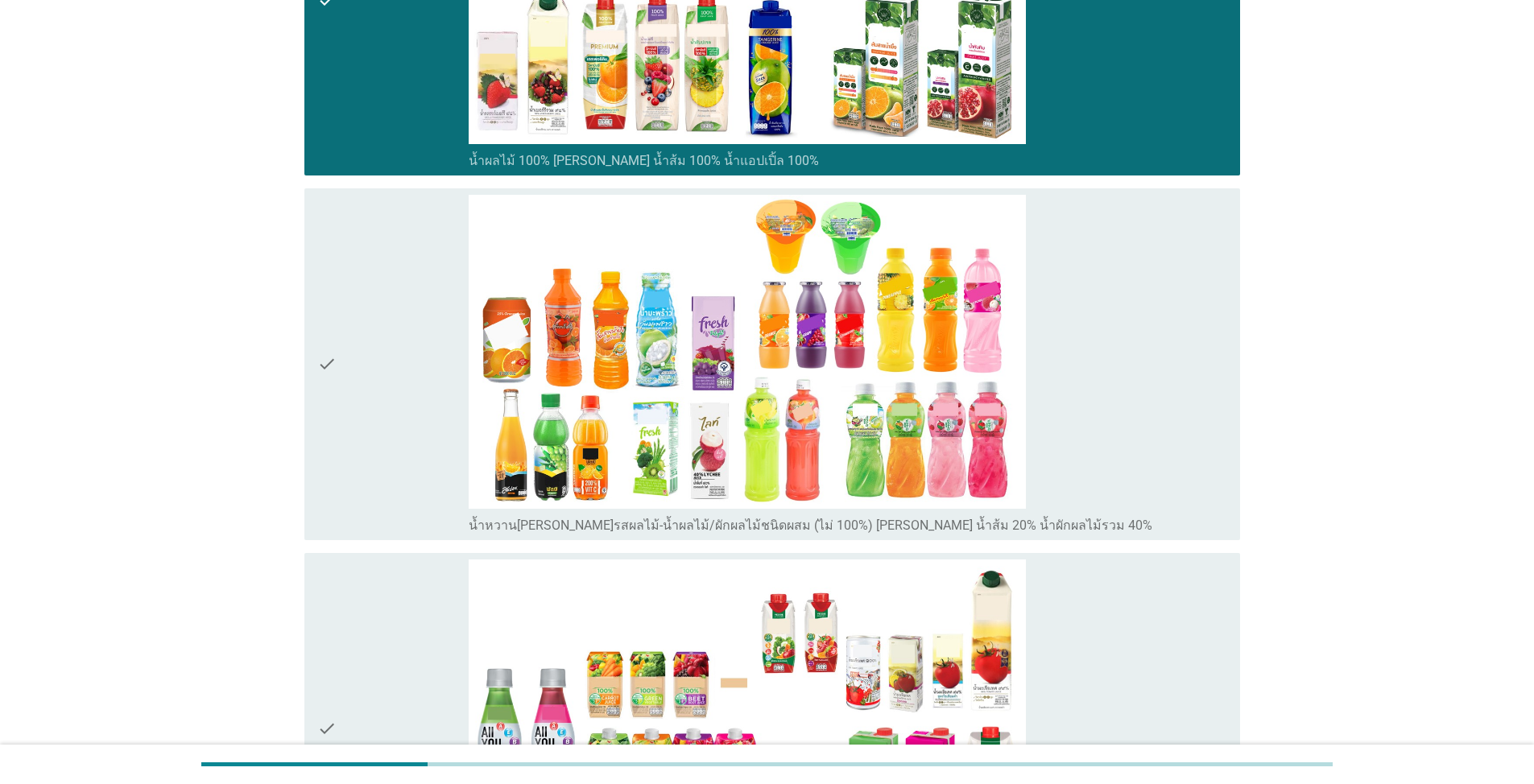
scroll to position [402, 0]
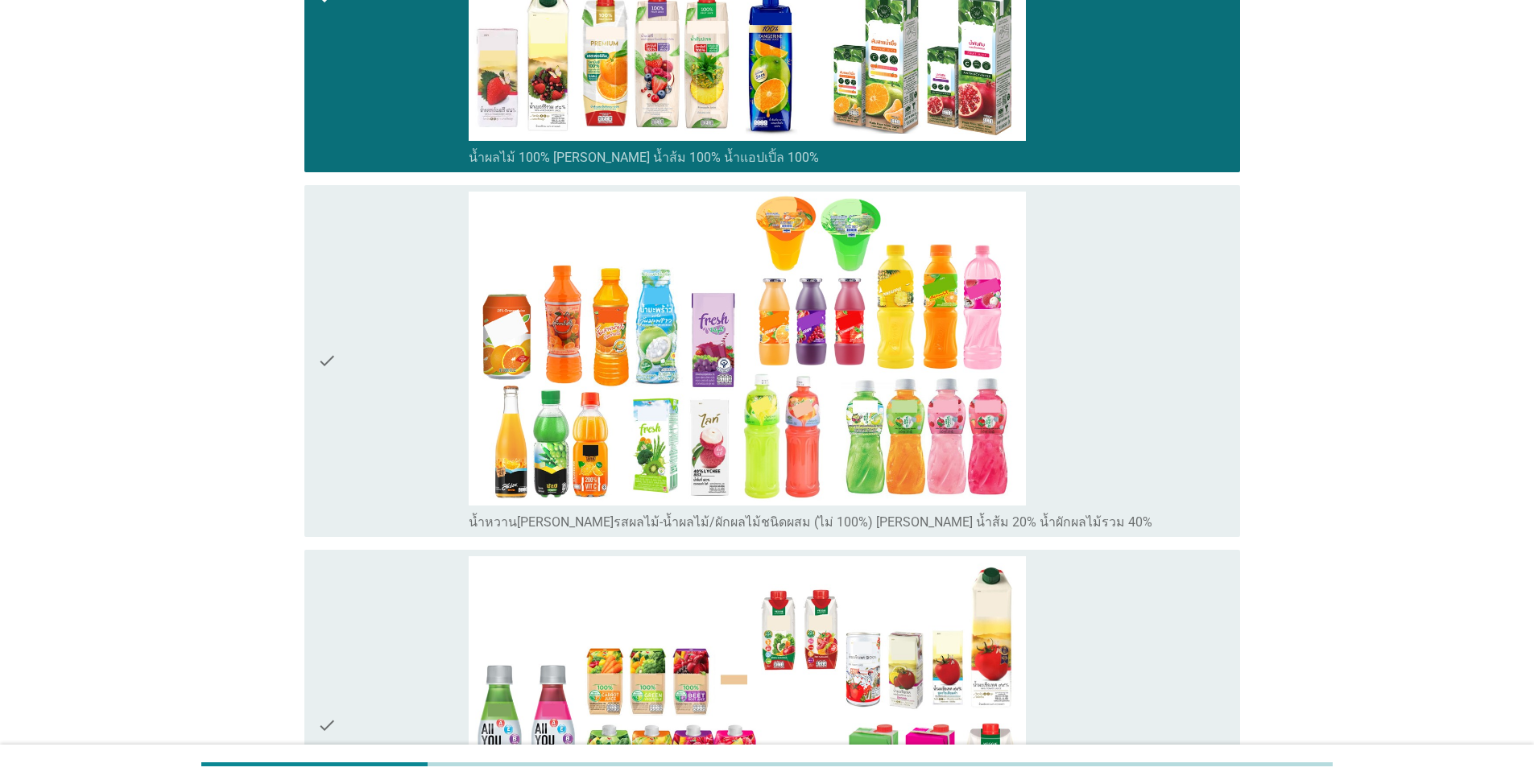
click at [348, 431] on div "check" at bounding box center [393, 360] width 152 height 339
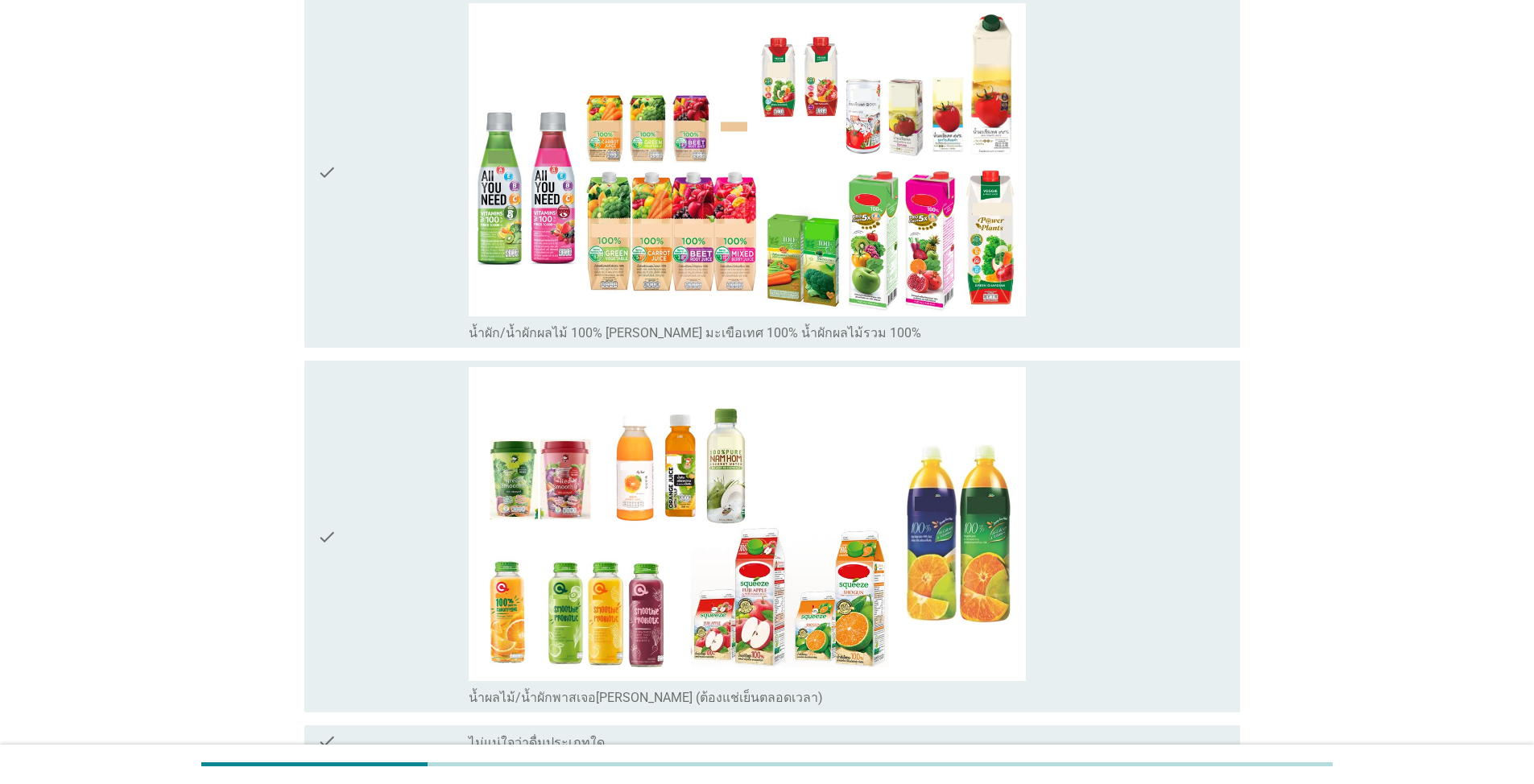
scroll to position [966, 0]
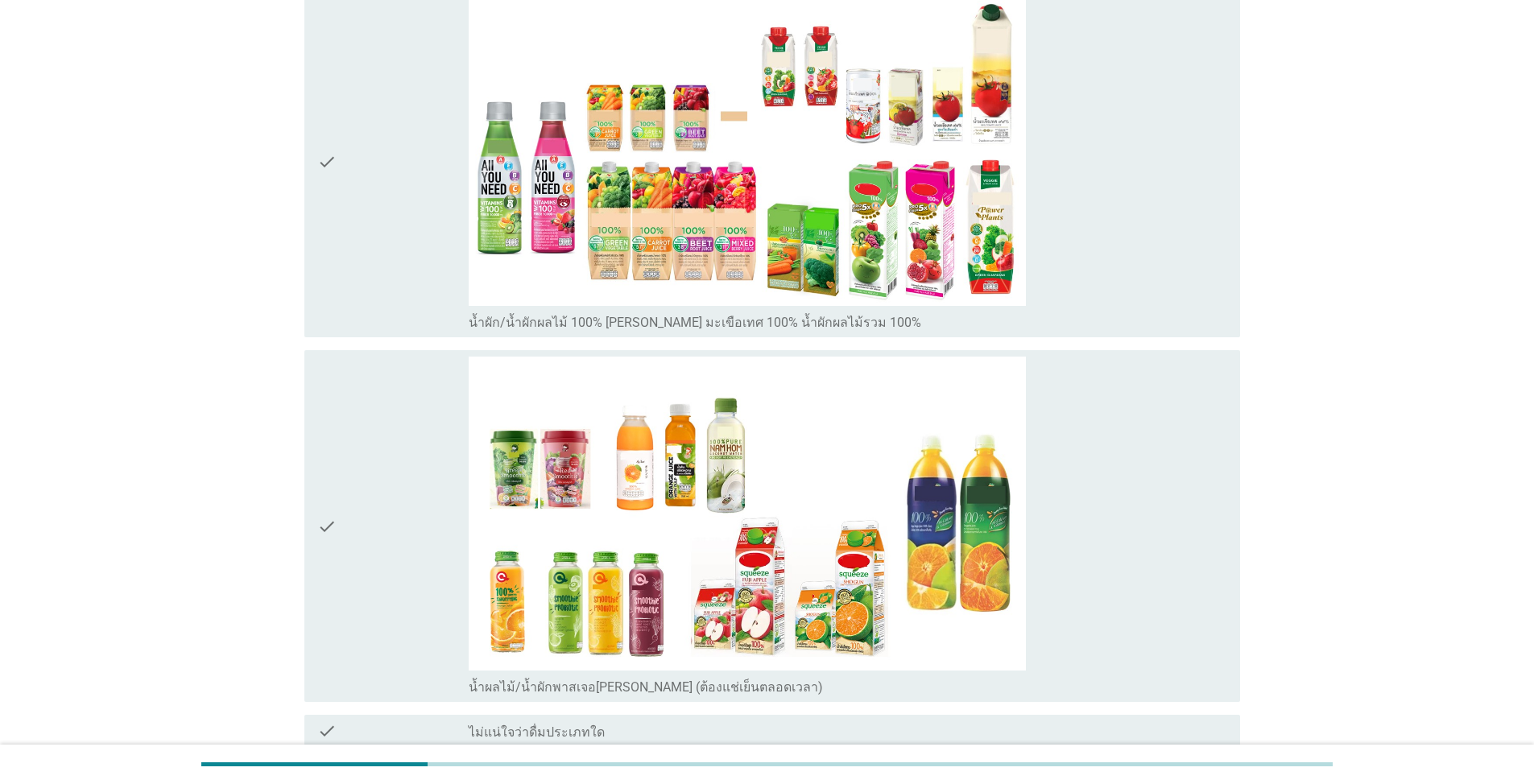
click at [350, 269] on div "check" at bounding box center [393, 162] width 152 height 339
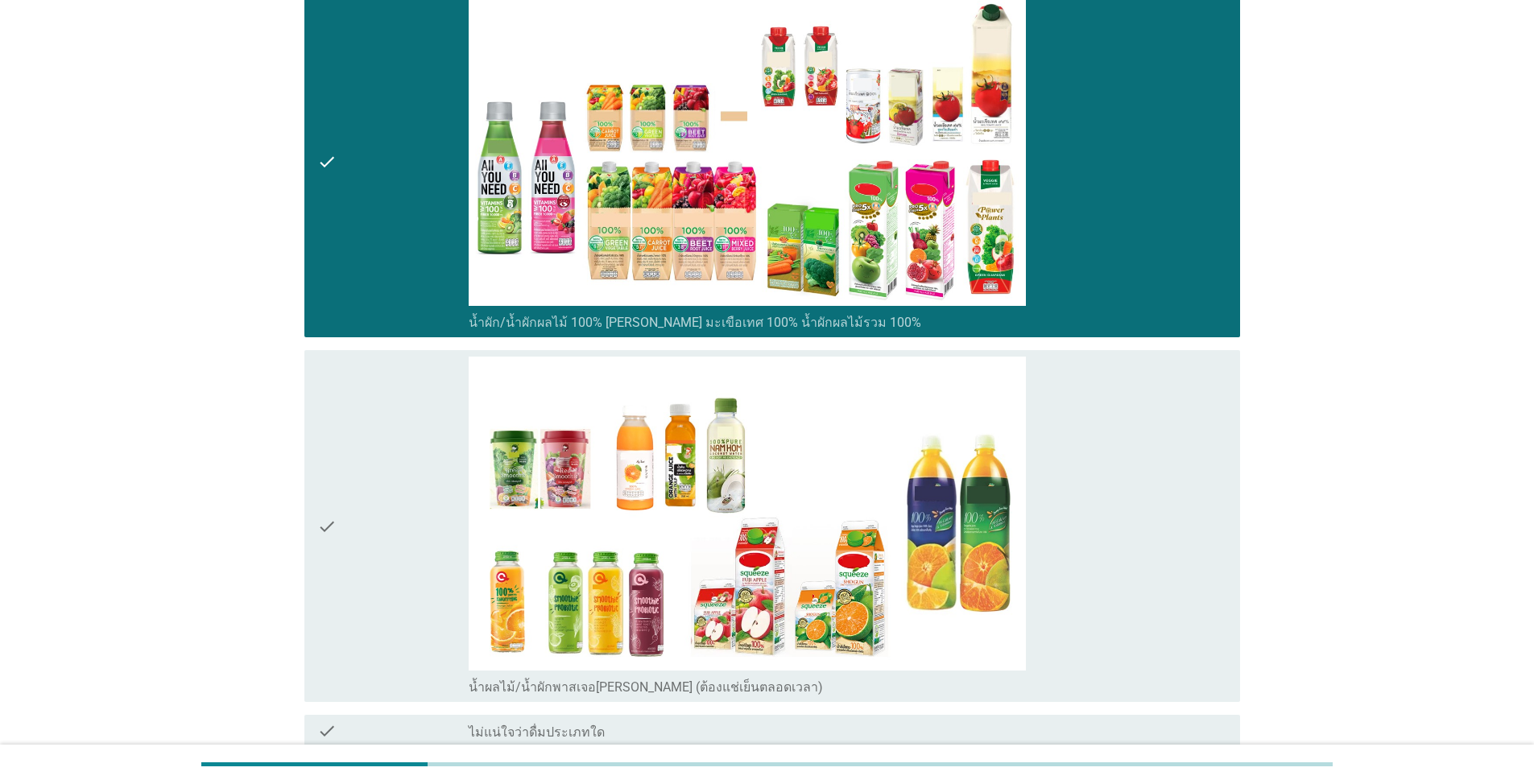
click at [354, 467] on div "check" at bounding box center [393, 526] width 152 height 339
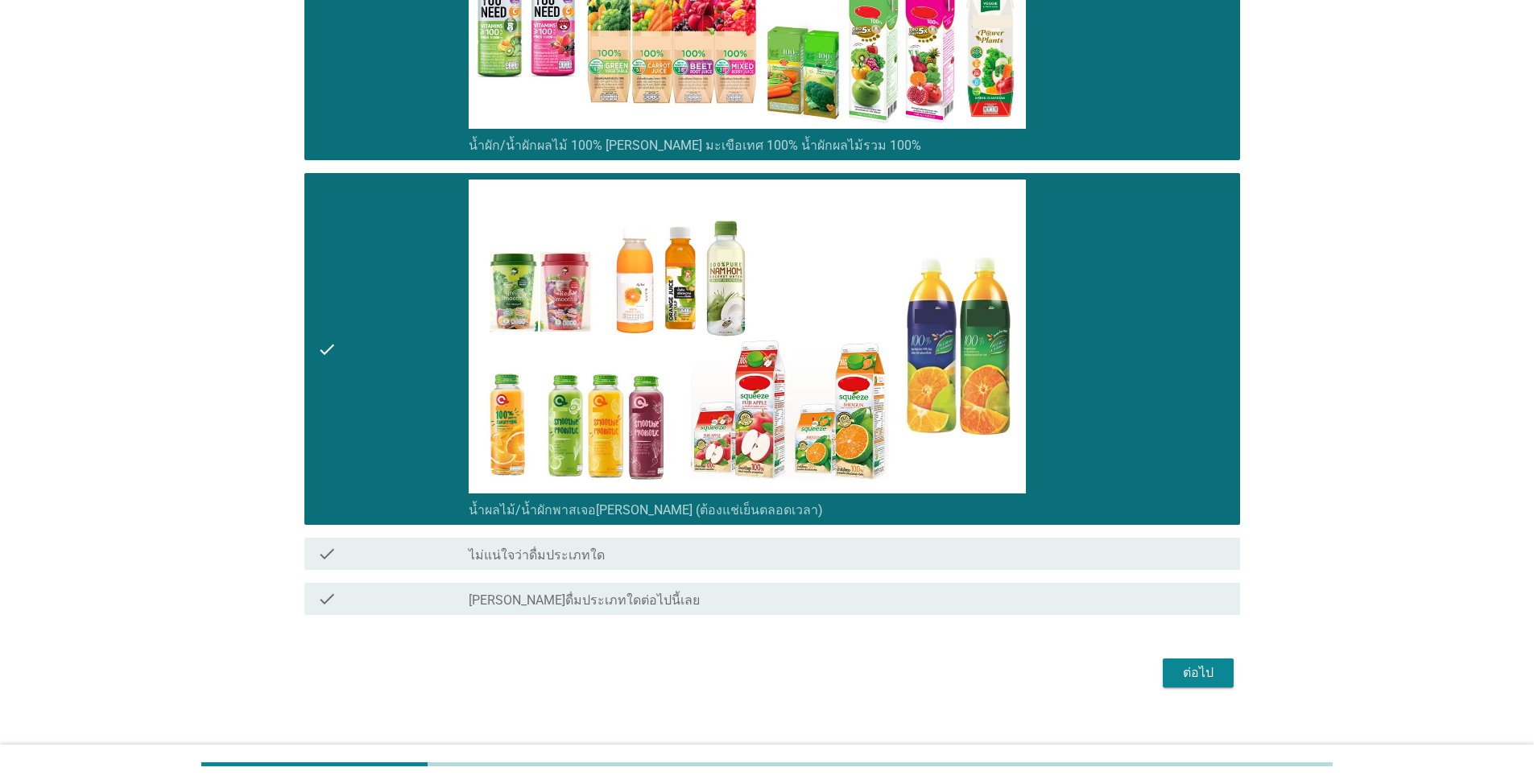
scroll to position [1161, 0]
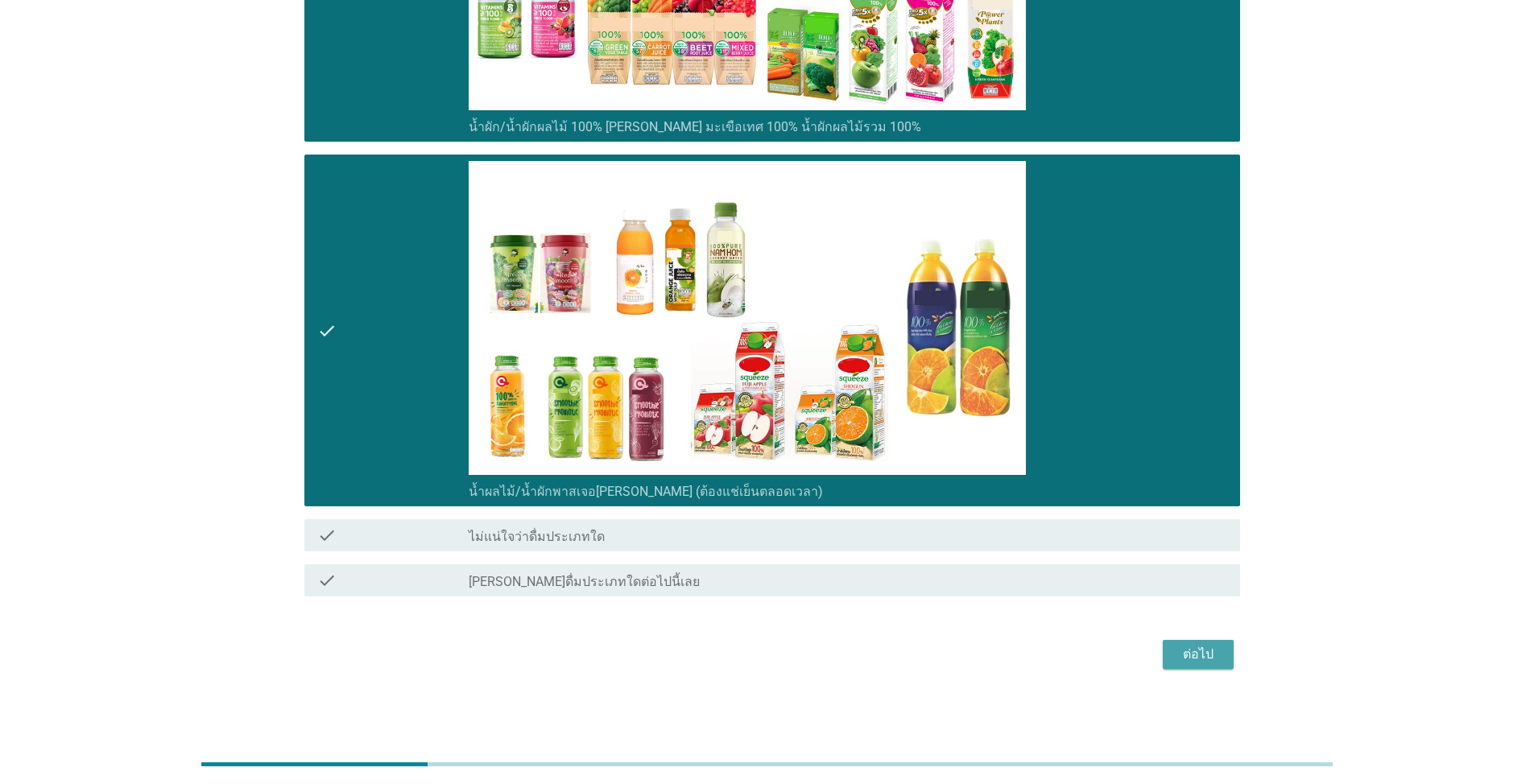
click at [792, 654] on div "ต่อไป" at bounding box center [1198, 655] width 45 height 19
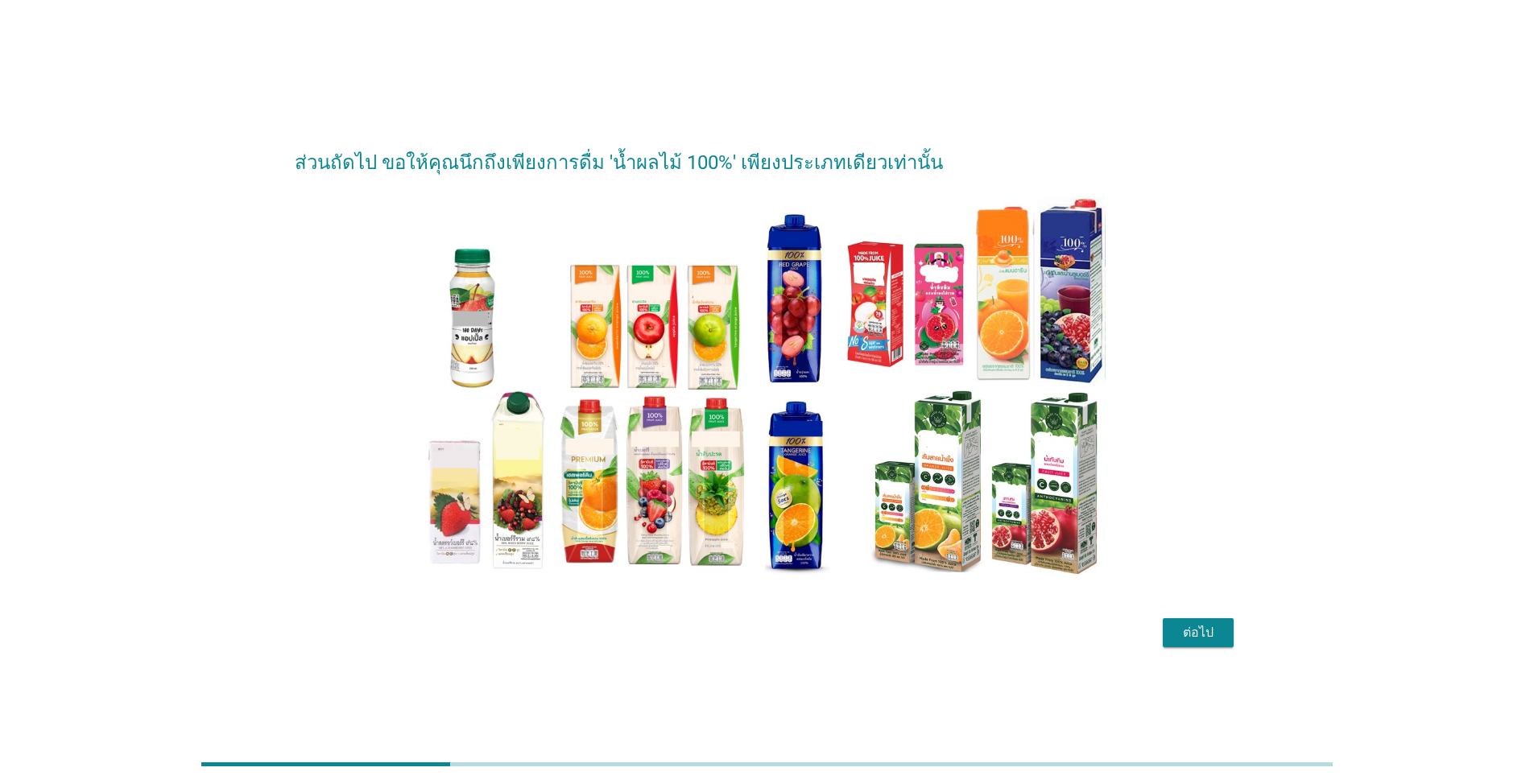
scroll to position [40, 0]
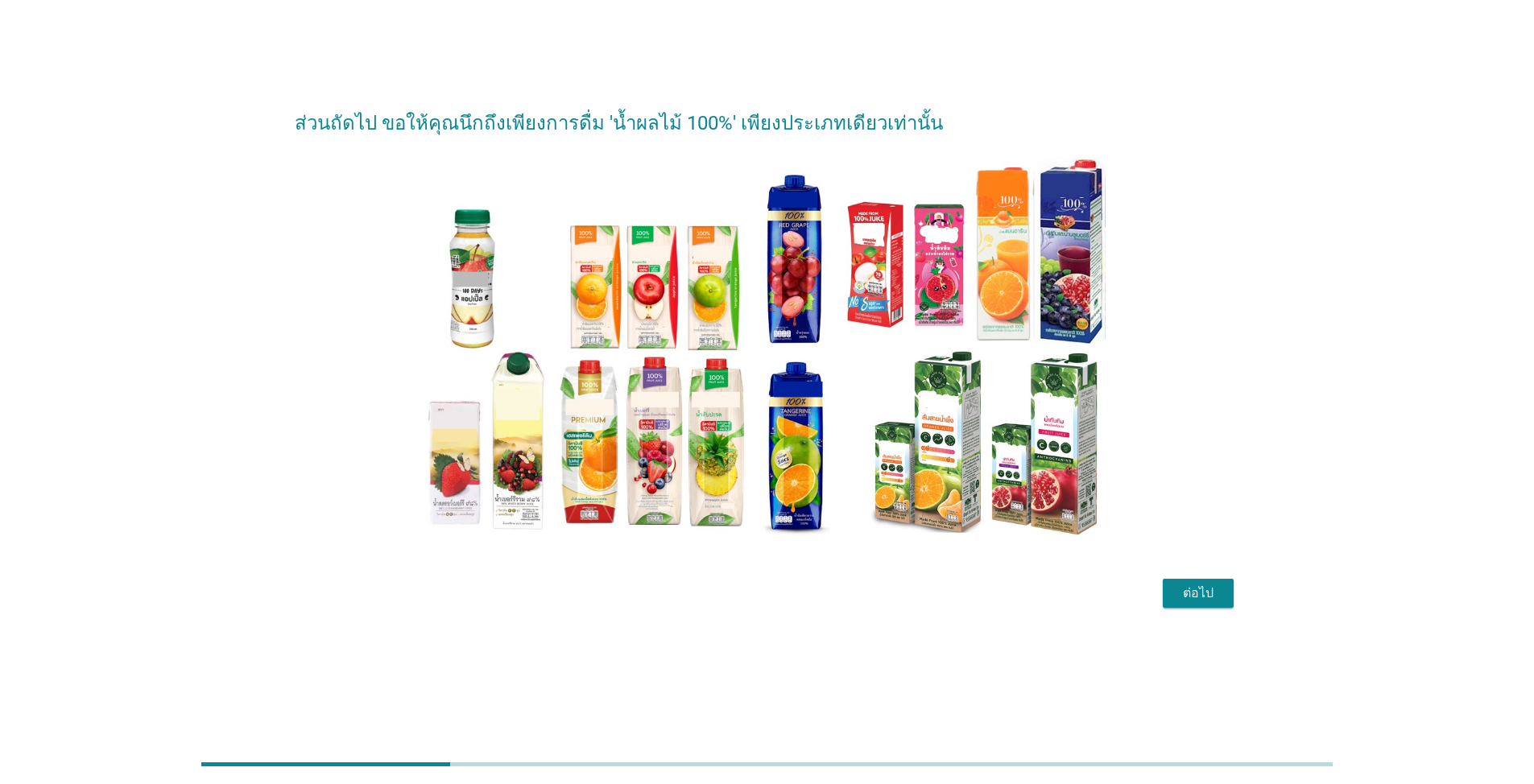
click at [792, 595] on div "ต่อไป" at bounding box center [1198, 594] width 45 height 19
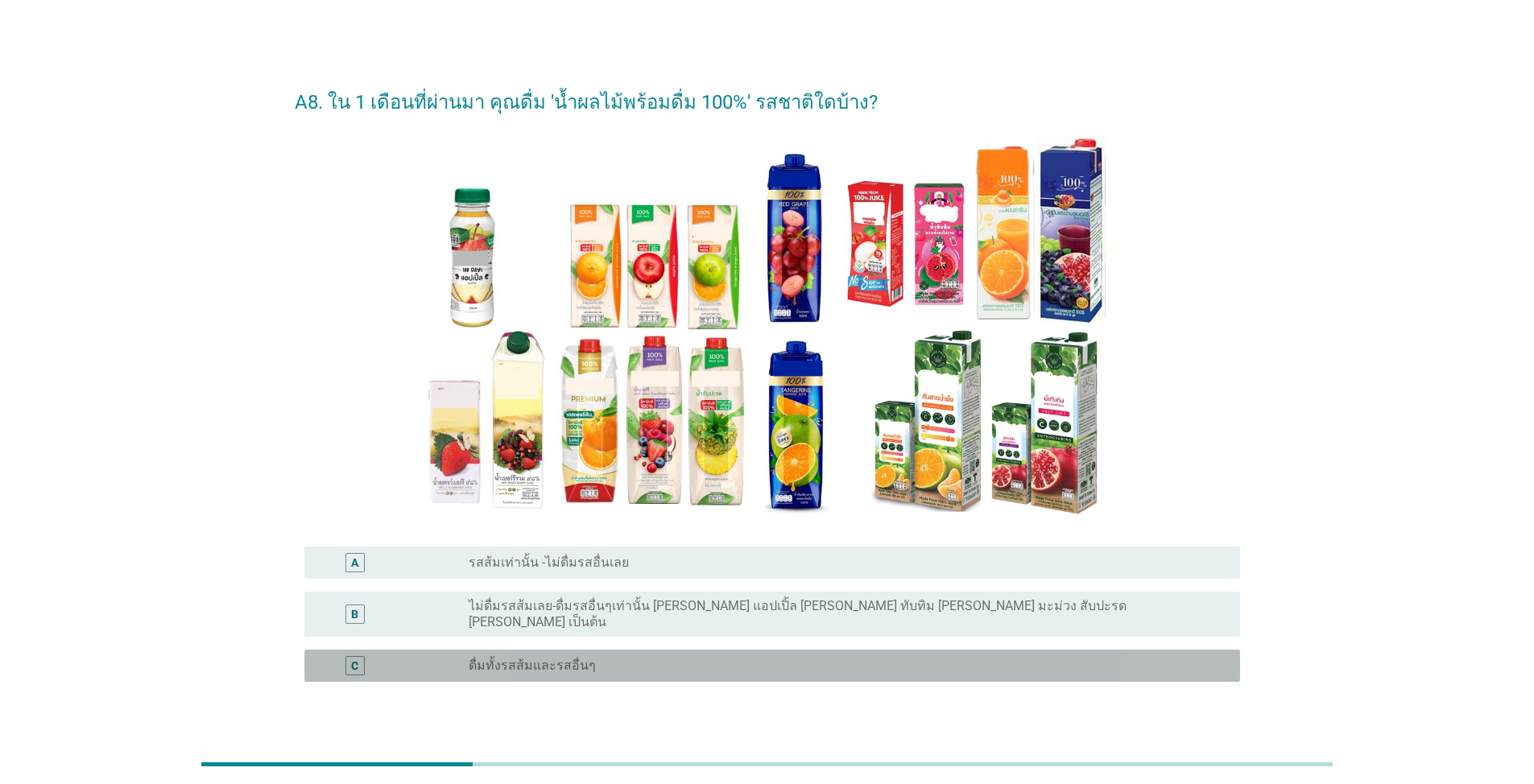
click at [557, 658] on label "ดื่มทั้งรสส้มและรสอื่นๆ" at bounding box center [532, 665] width 127 height 17
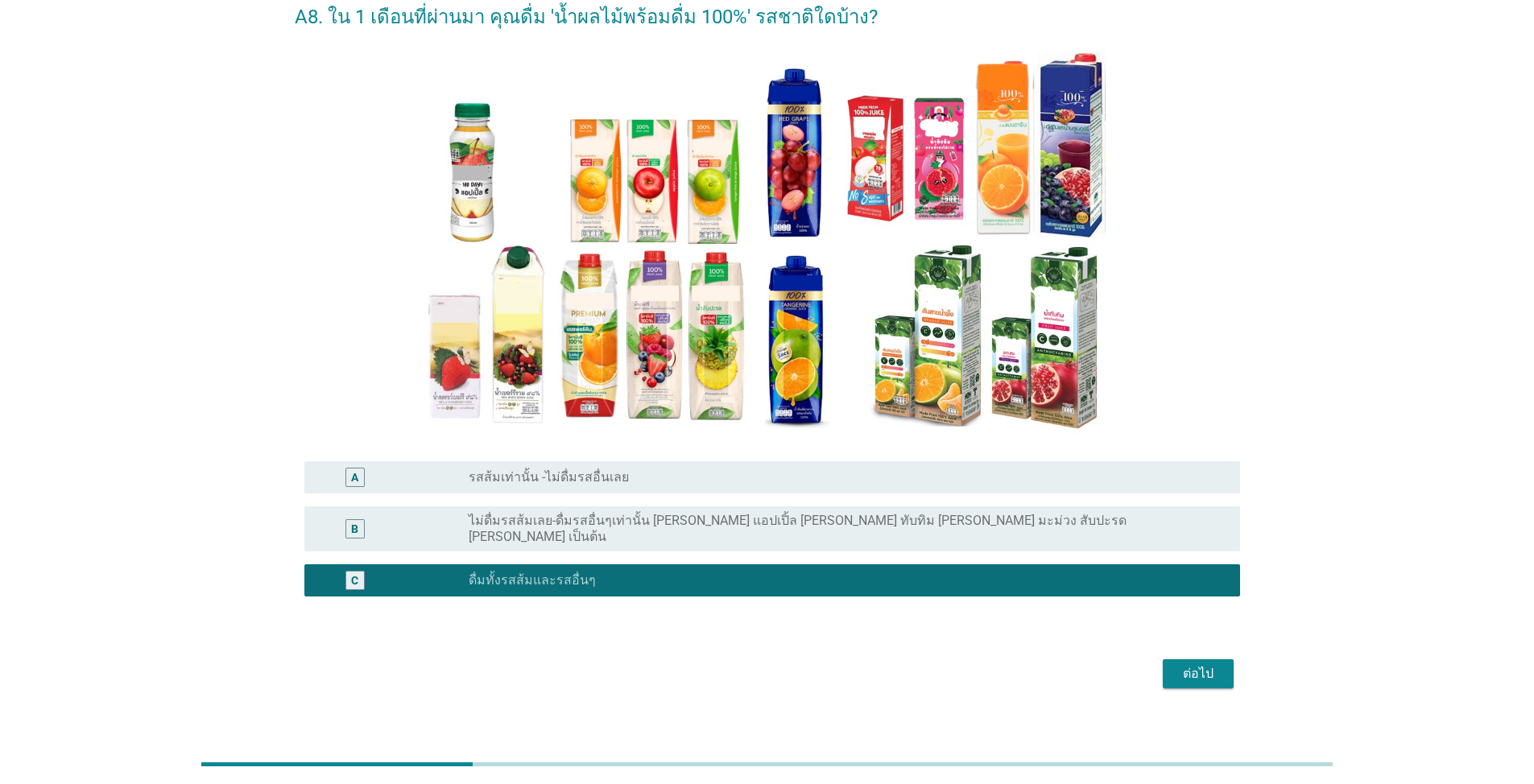
scroll to position [92, 0]
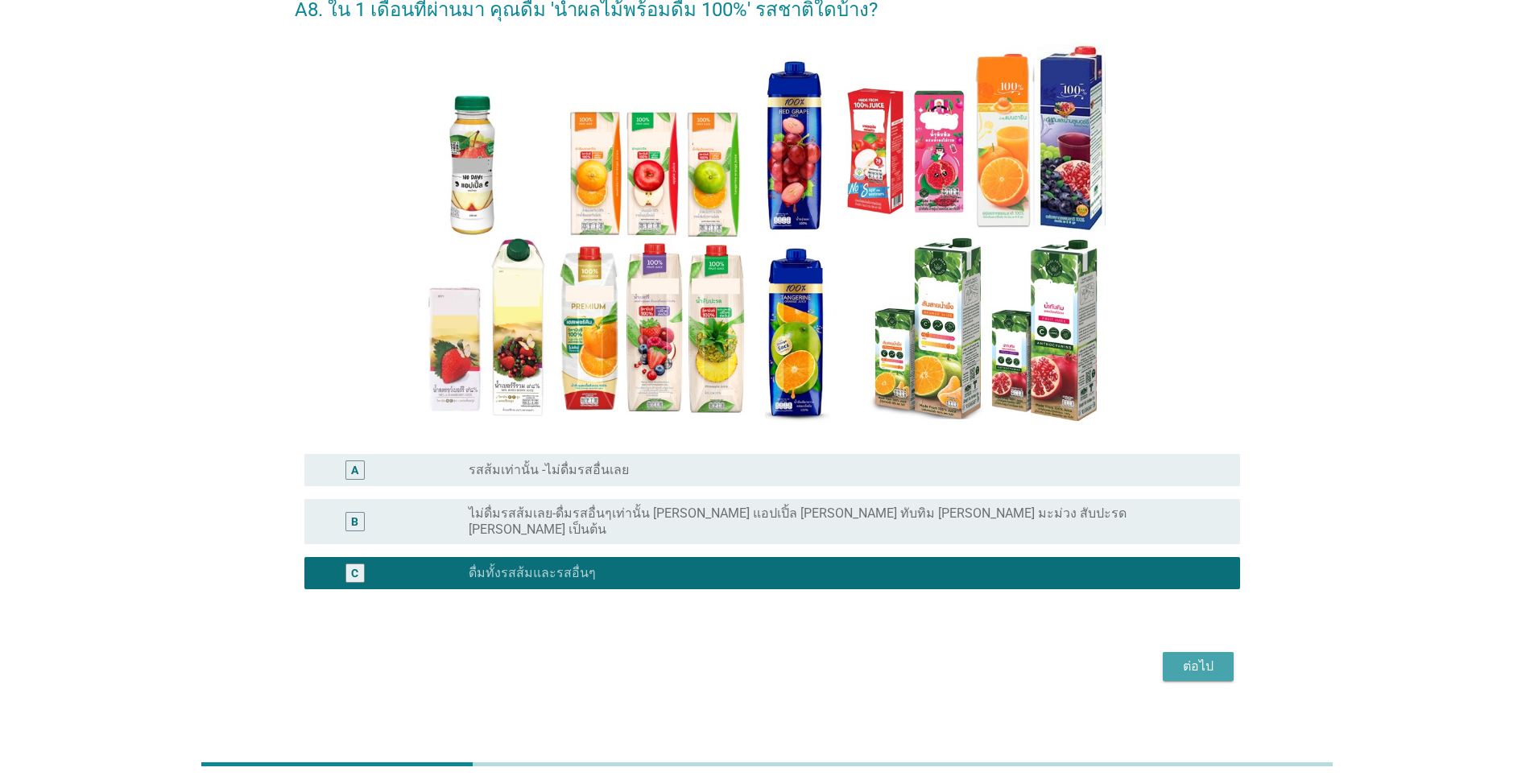
click at [792, 657] on div "ต่อไป" at bounding box center [1198, 666] width 45 height 19
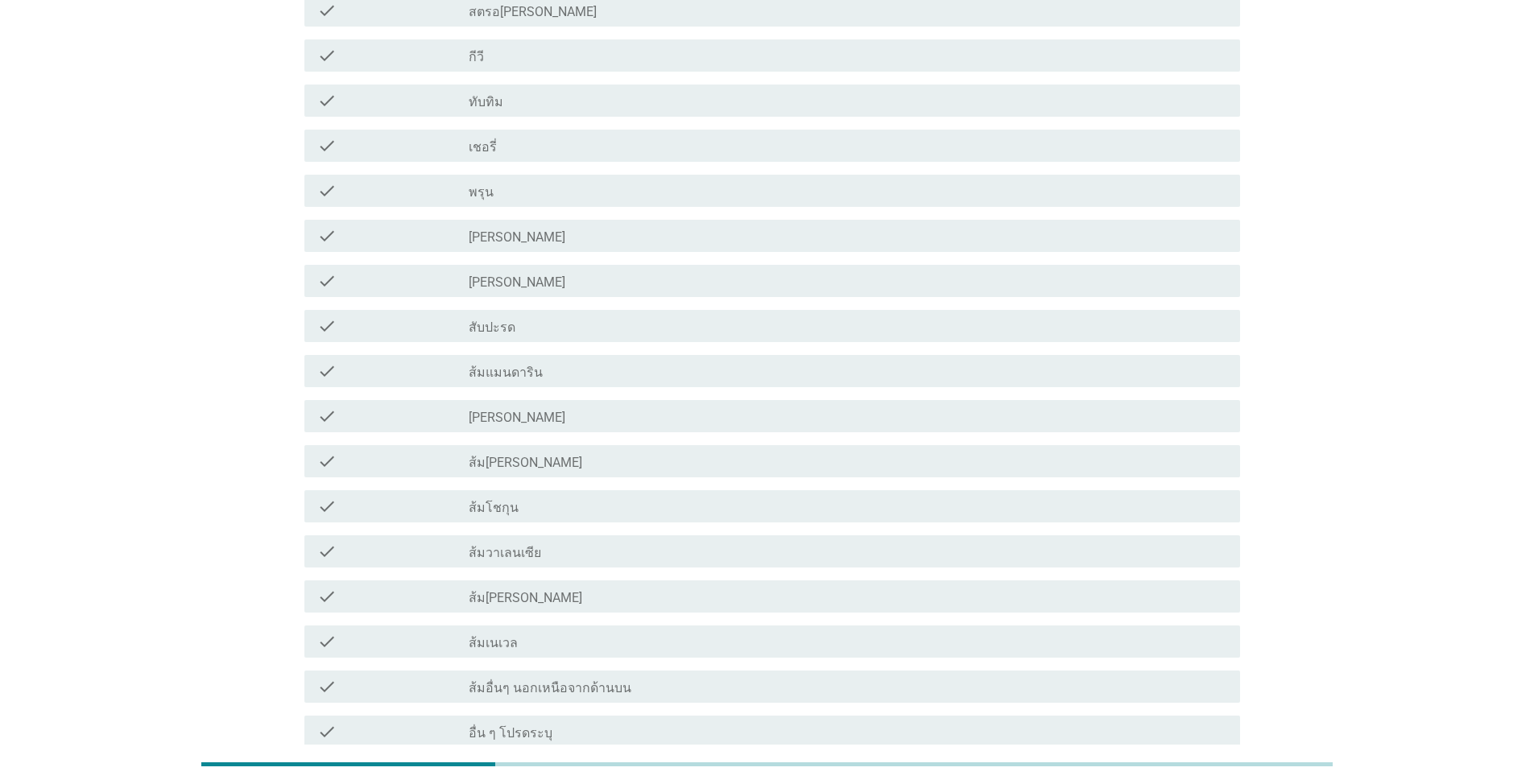
scroll to position [837, 0]
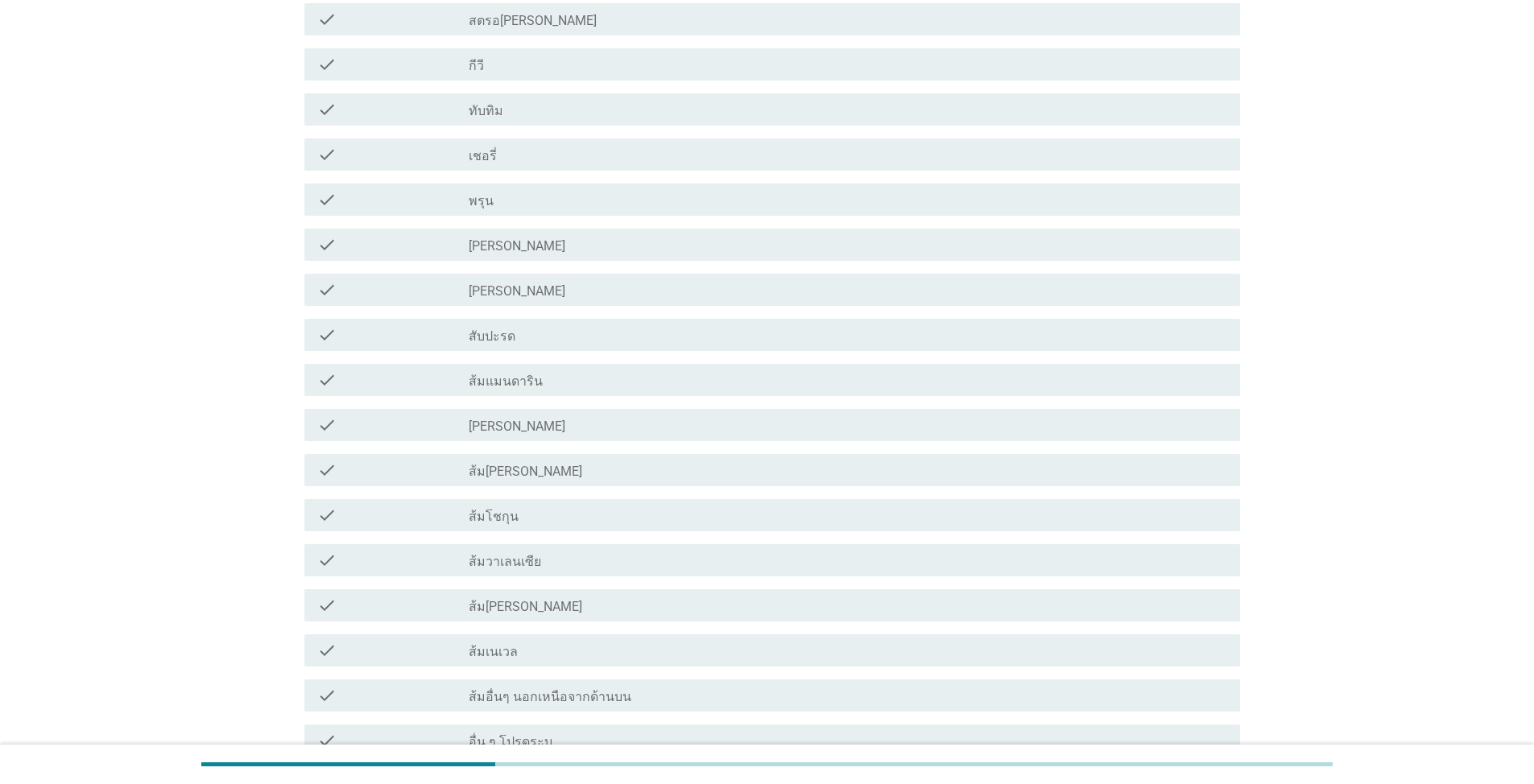
click at [620, 376] on div "check_box_outline_blank ส้มแมนดาริน" at bounding box center [848, 380] width 758 height 19
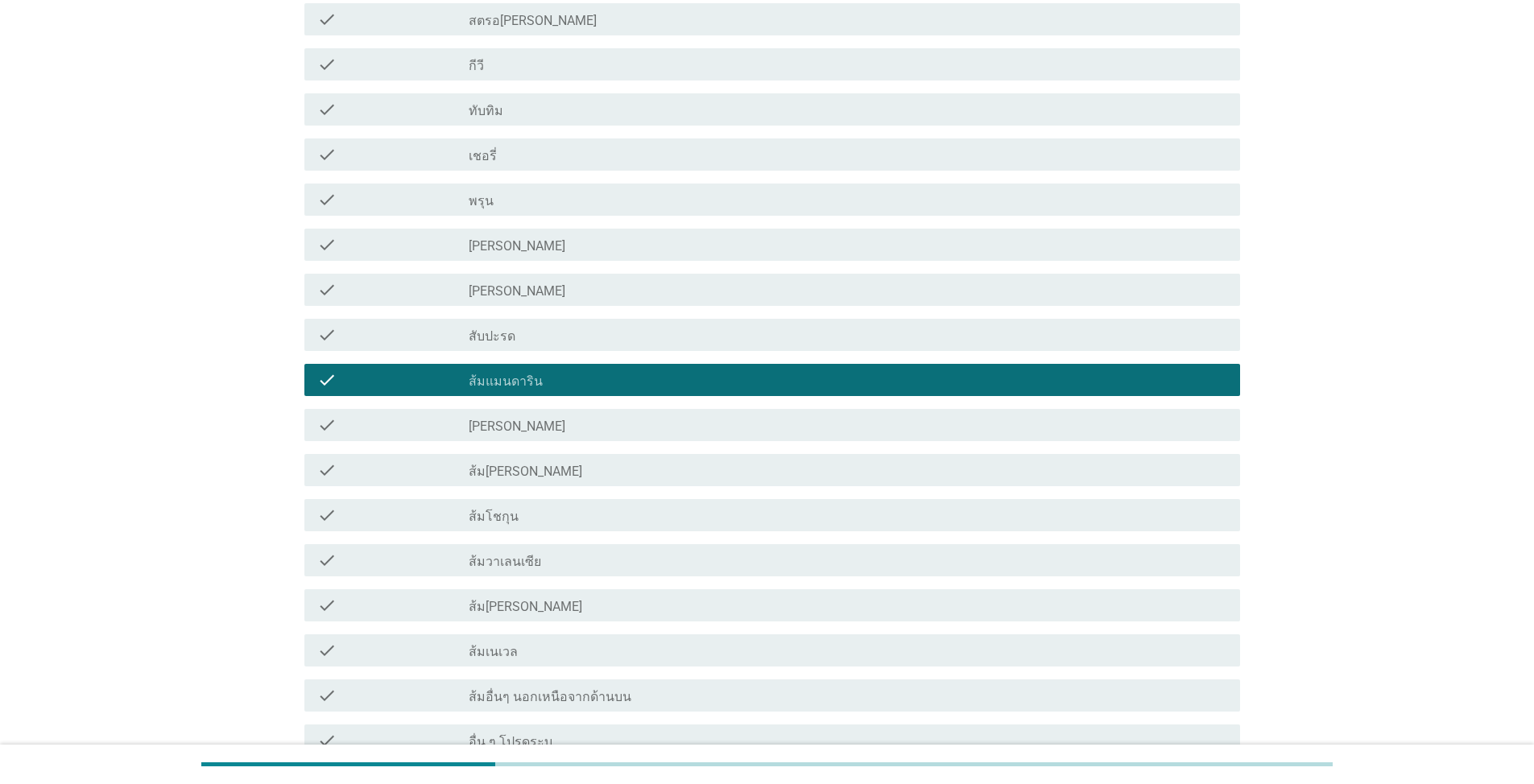
click at [619, 428] on div "check_box_outline_blank [PERSON_NAME]" at bounding box center [848, 425] width 758 height 19
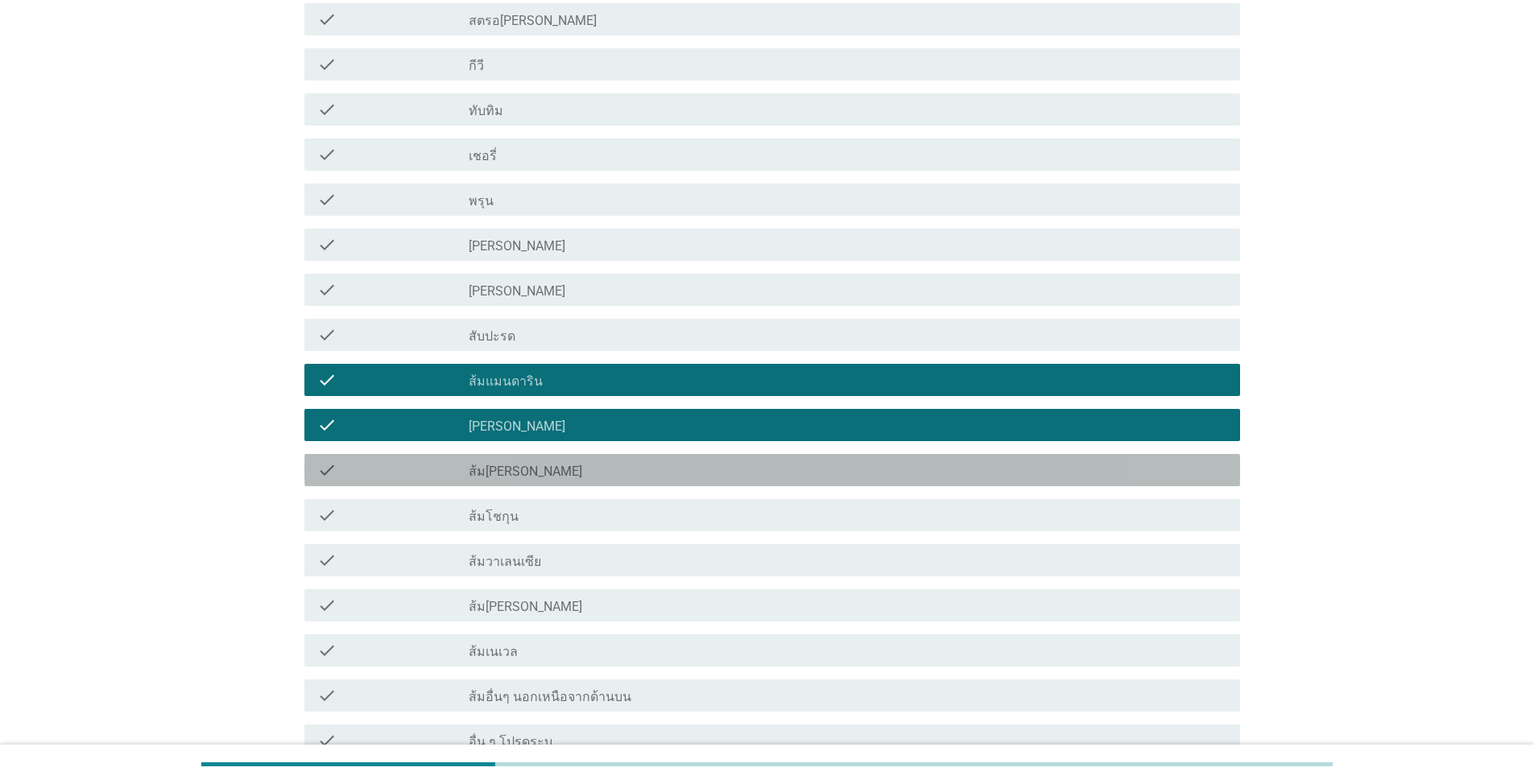
click at [680, 476] on div "check_box_outline_blank ส้ม[PERSON_NAME]" at bounding box center [848, 470] width 758 height 19
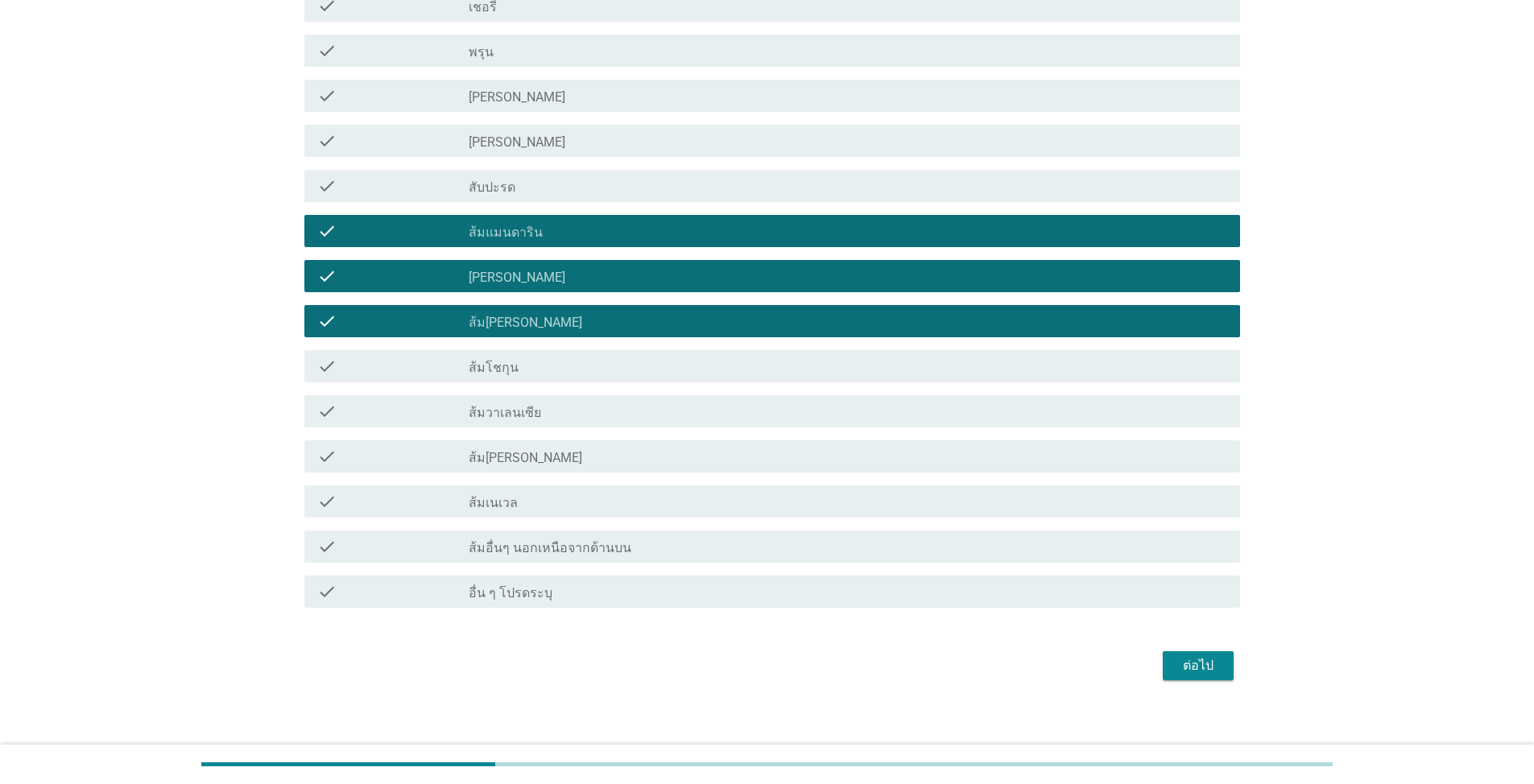
scroll to position [998, 0]
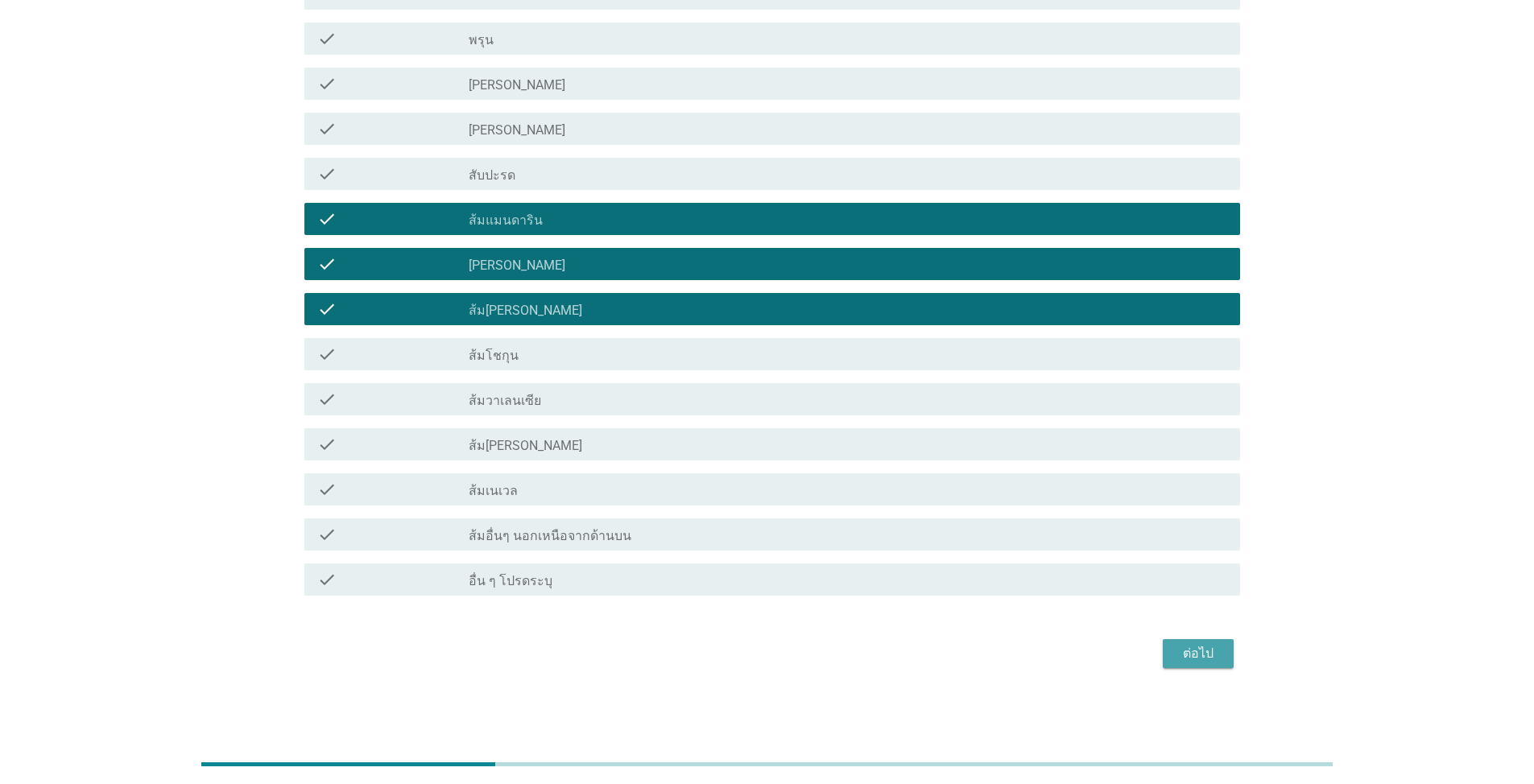
click at [792, 652] on div "ต่อไป" at bounding box center [1198, 654] width 45 height 19
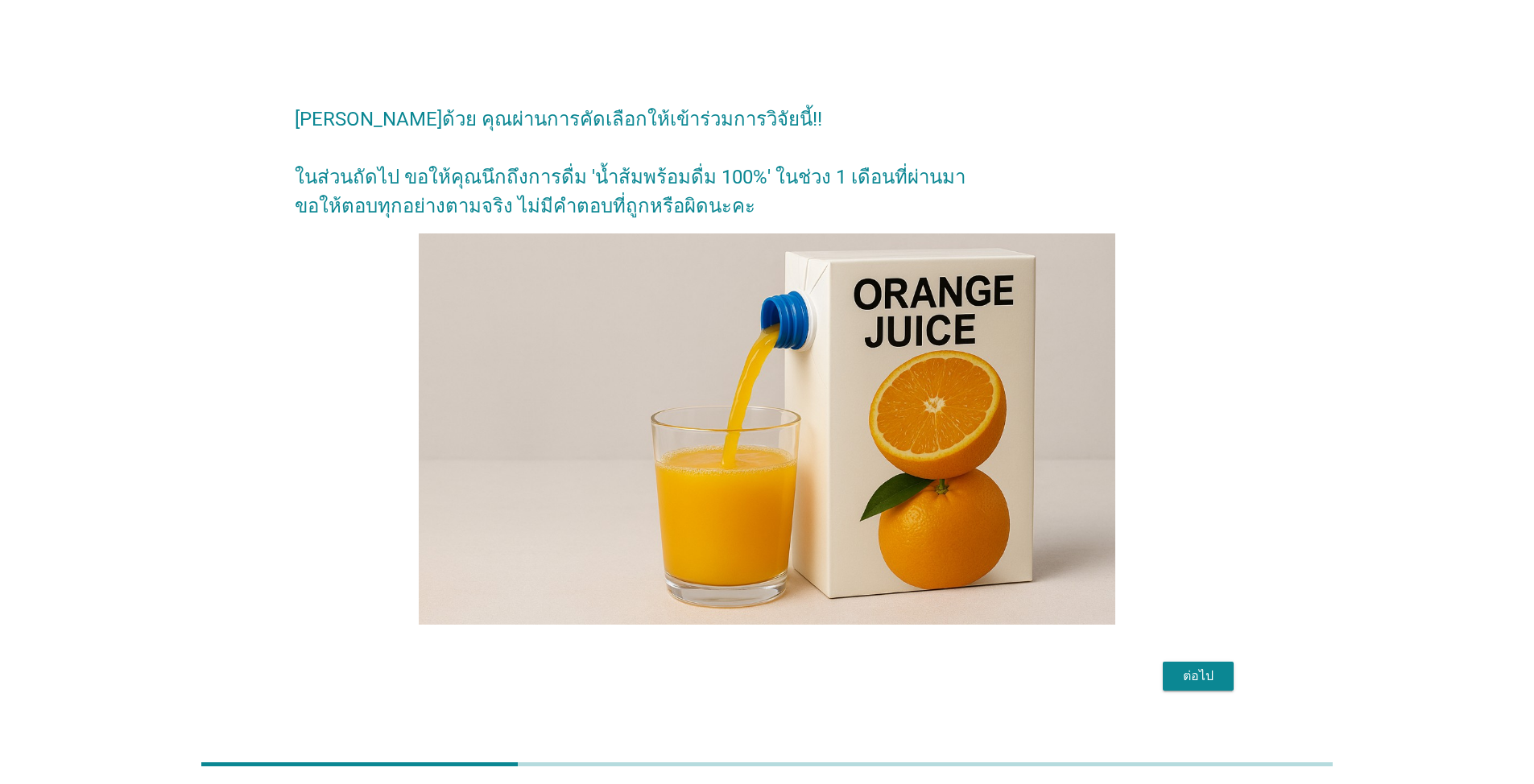
click at [792, 669] on div "ต่อไป" at bounding box center [1198, 676] width 45 height 19
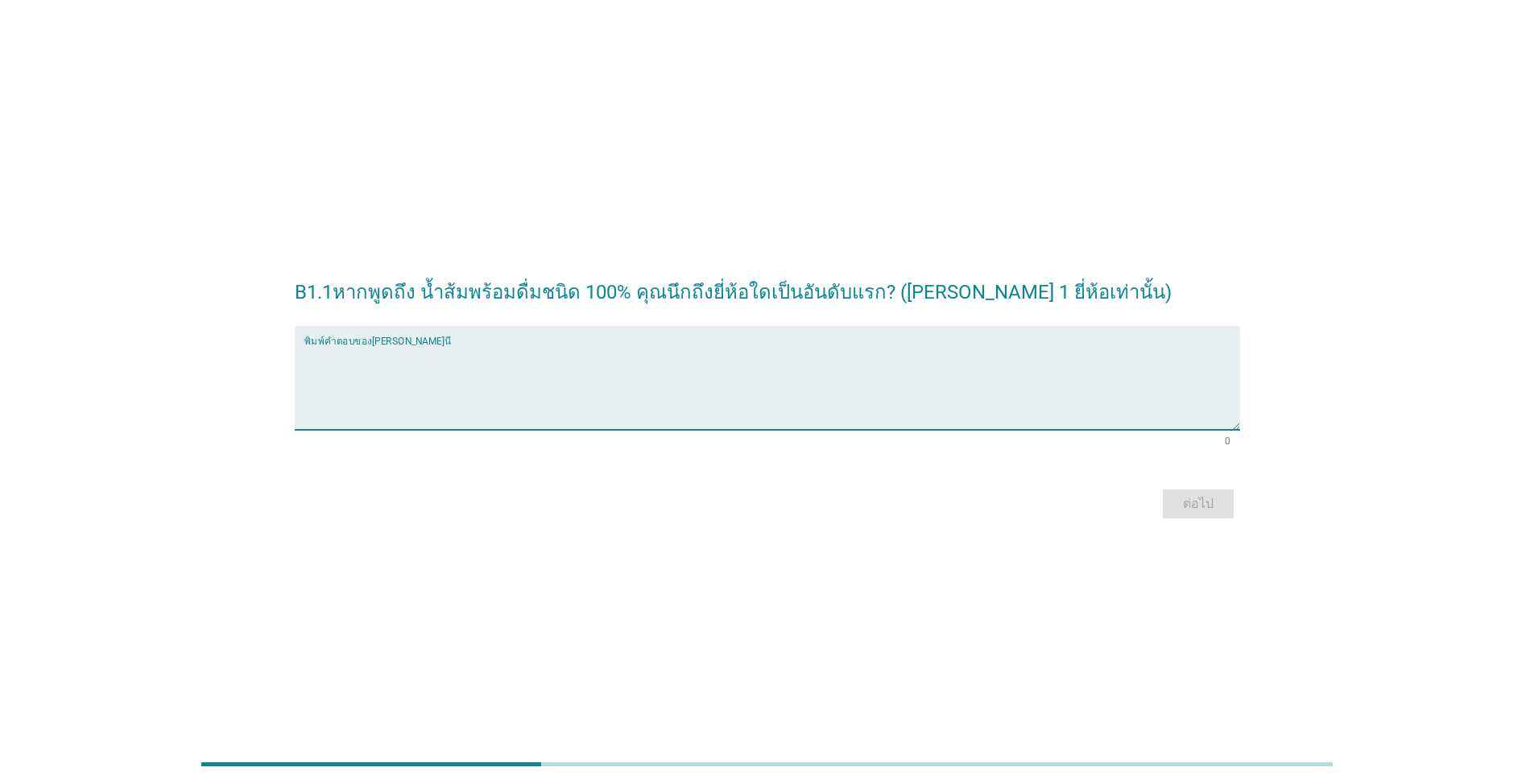
click at [622, 410] on textarea "พิมพ์คำตอบของคุณ ที่นี่" at bounding box center [772, 387] width 936 height 85
type textarea "ทิปโก้"
click at [792, 497] on div "ต่อไป" at bounding box center [1198, 504] width 45 height 19
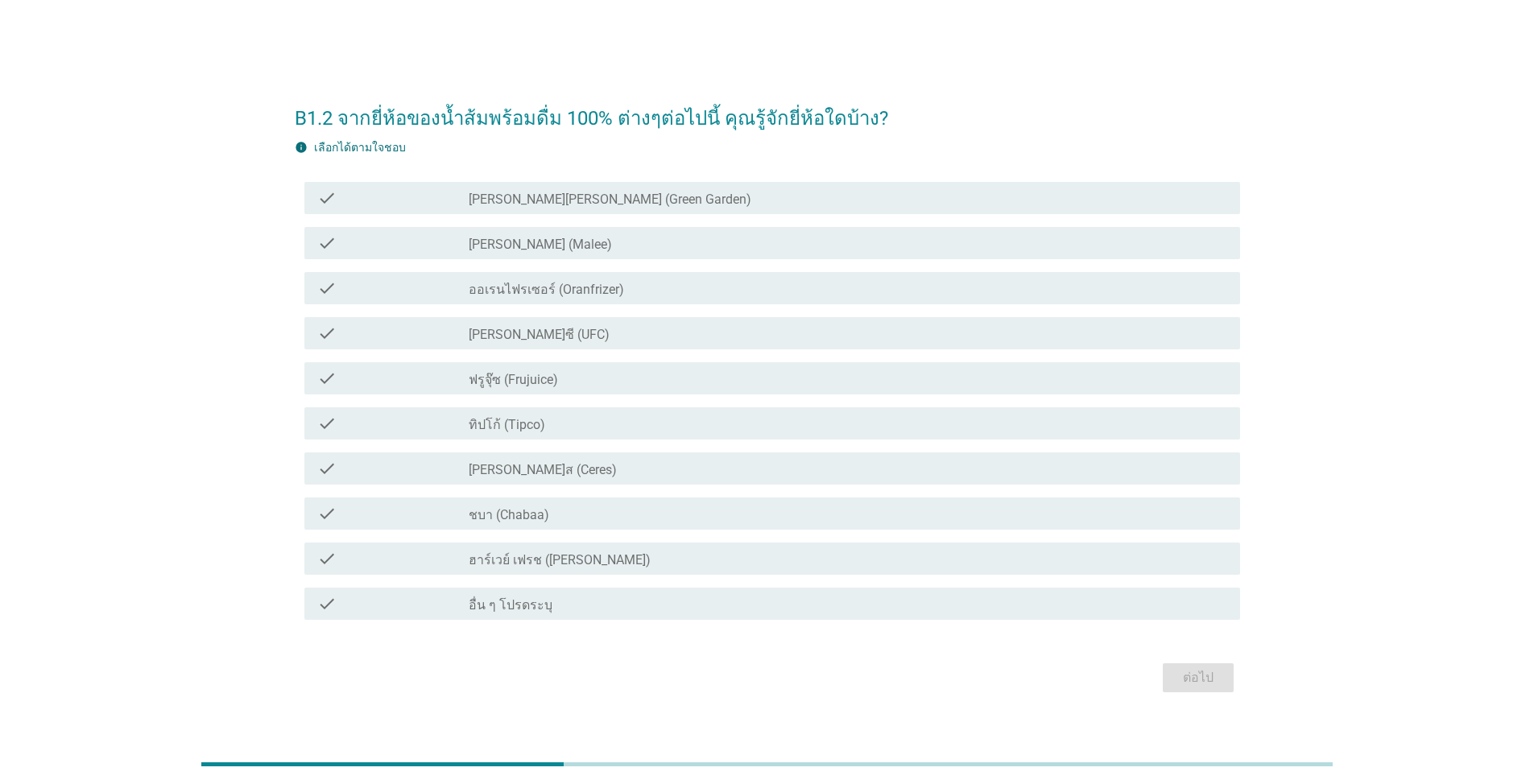
click at [476, 556] on label "ฮาร์เวย์ เฟรช ([PERSON_NAME])" at bounding box center [559, 560] width 182 height 17
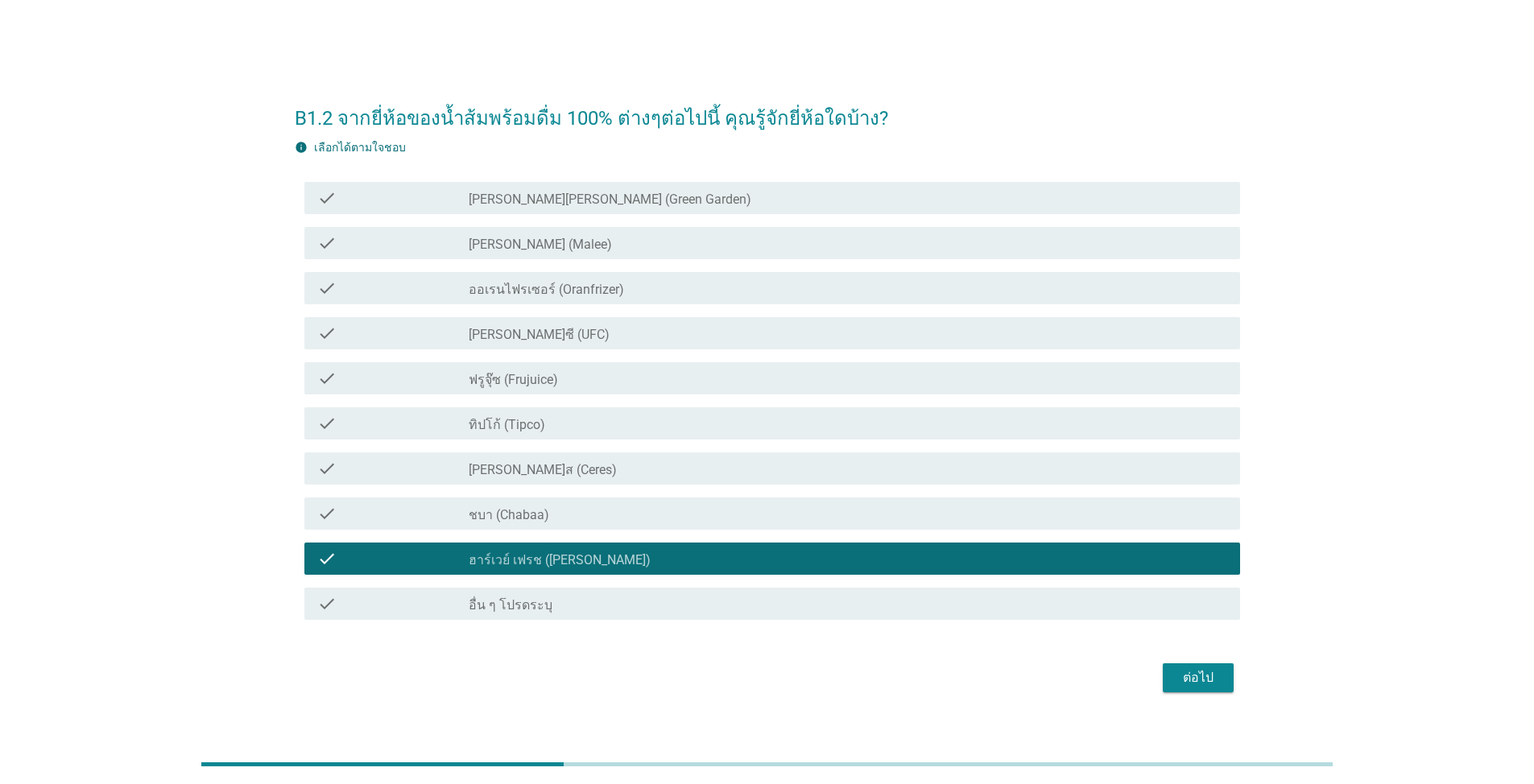
drag, startPoint x: 469, startPoint y: 504, endPoint x: 469, endPoint y: 475, distance: 29.0
click at [469, 504] on div "check_box_outline_blank ชบา (Chabaa)" at bounding box center [848, 514] width 758 height 19
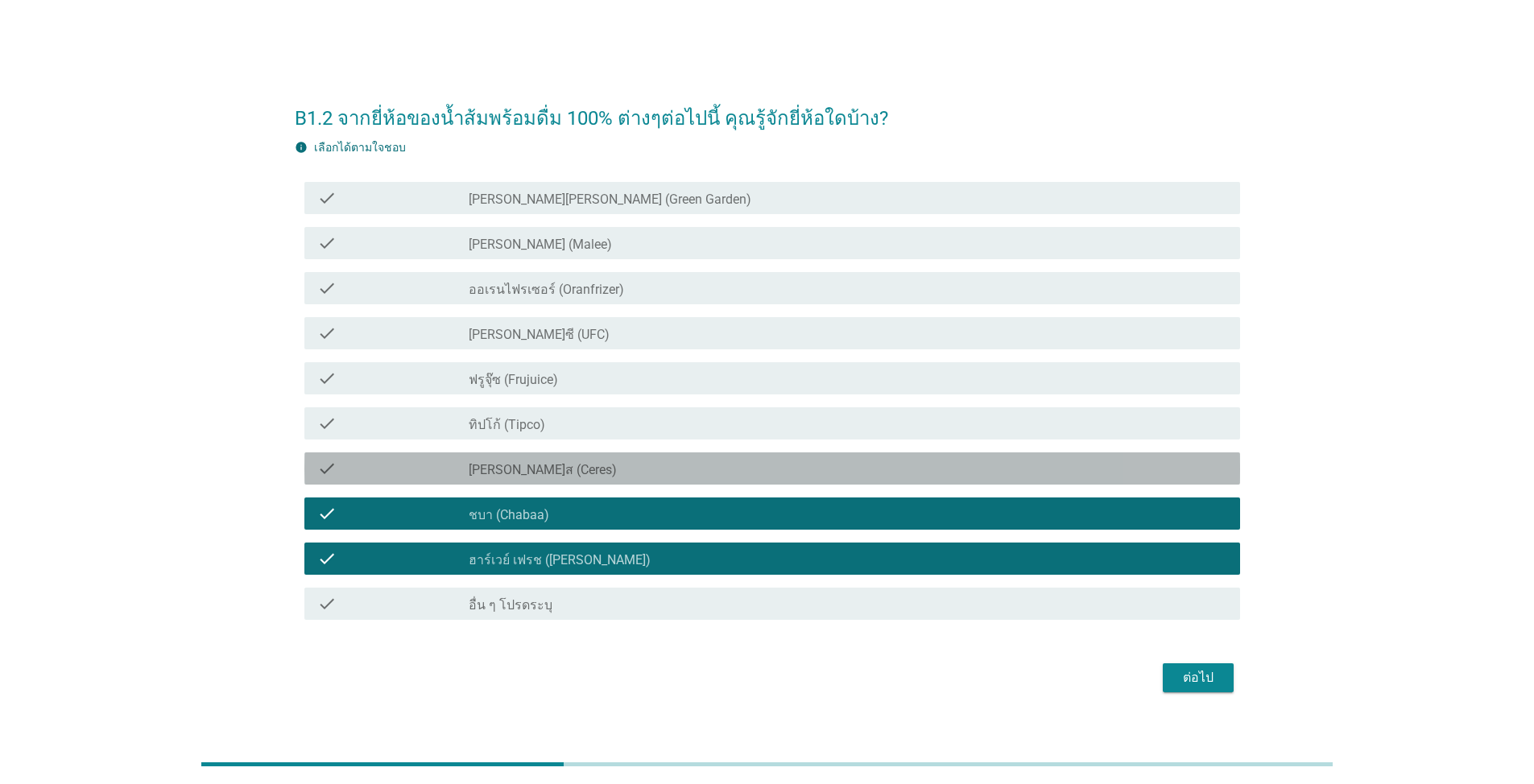
drag, startPoint x: 471, startPoint y: 460, endPoint x: 476, endPoint y: 414, distance: 46.3
click at [471, 459] on div "check_box_outline_blank [PERSON_NAME]ส (Ceres)" at bounding box center [848, 468] width 758 height 19
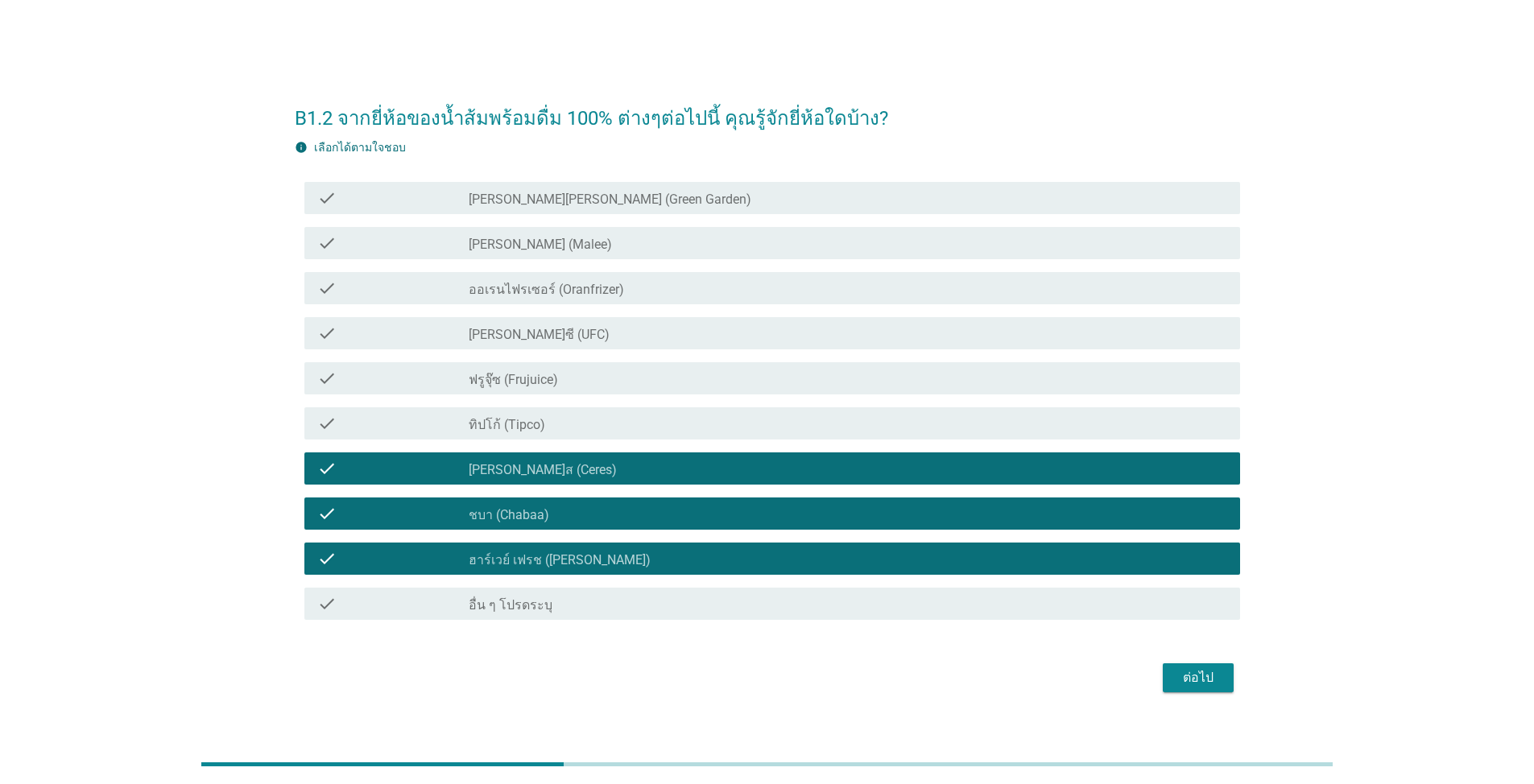
click at [476, 414] on div "check_box_outline_blank ทิปโก้ (Tipco)" at bounding box center [848, 424] width 758 height 19
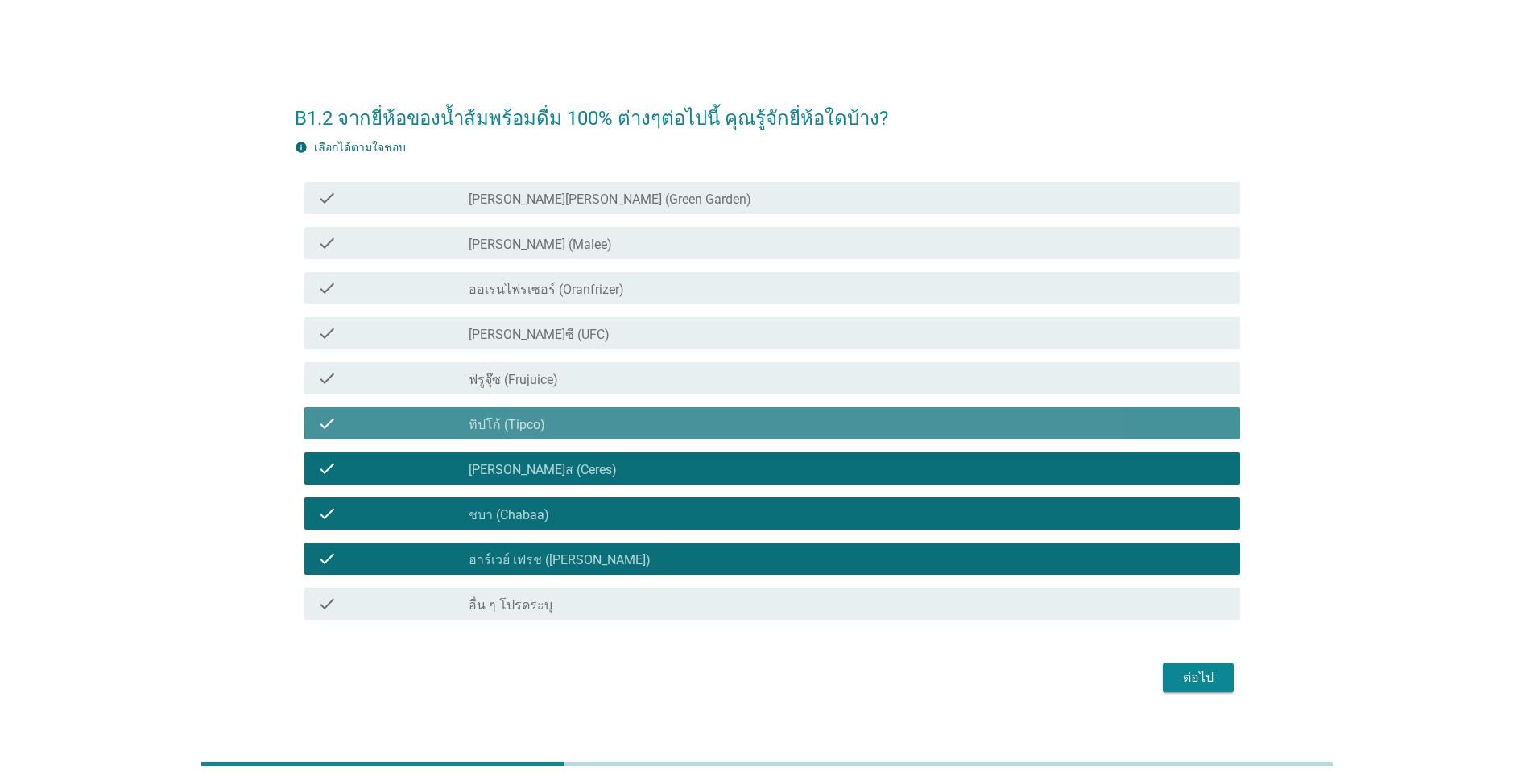
click at [476, 387] on label "ฟรูจุ๊ซ (Frujuice)" at bounding box center [513, 380] width 89 height 17
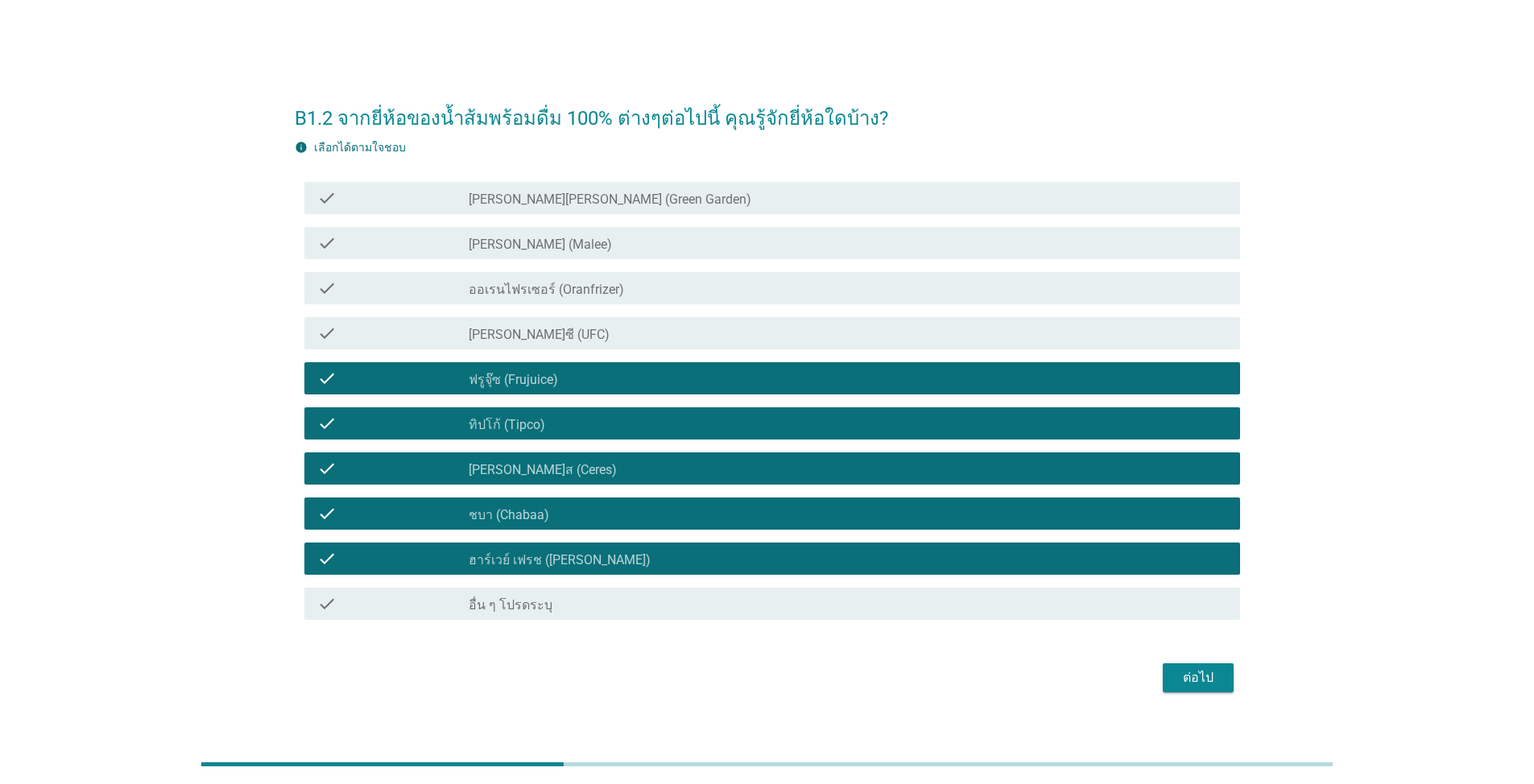
click at [477, 335] on label "[PERSON_NAME]ซี (UFC)" at bounding box center [539, 334] width 141 height 17
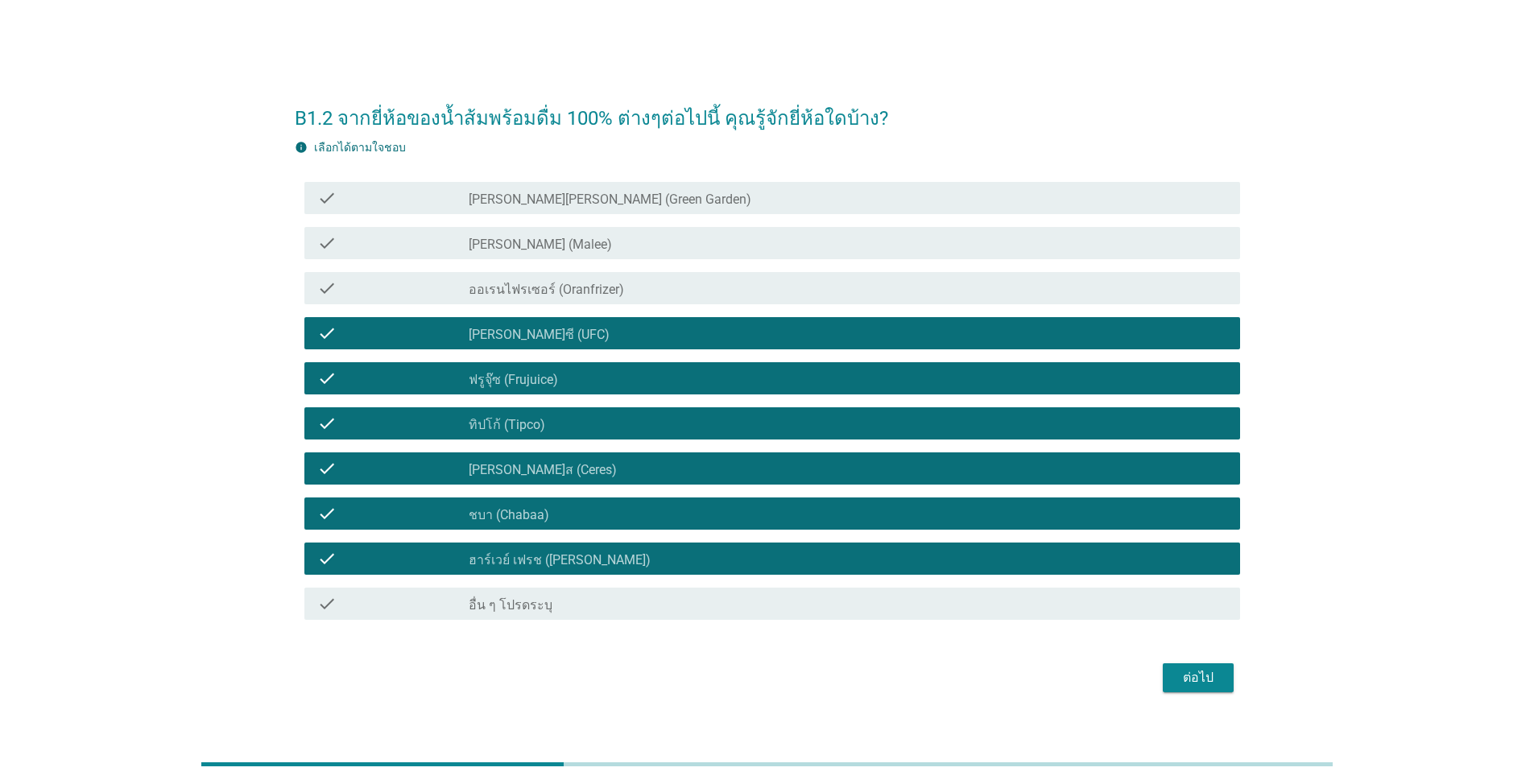
click at [486, 288] on label "ออเรนไฟรเซอร์ (Oranfrizer)" at bounding box center [546, 290] width 156 height 17
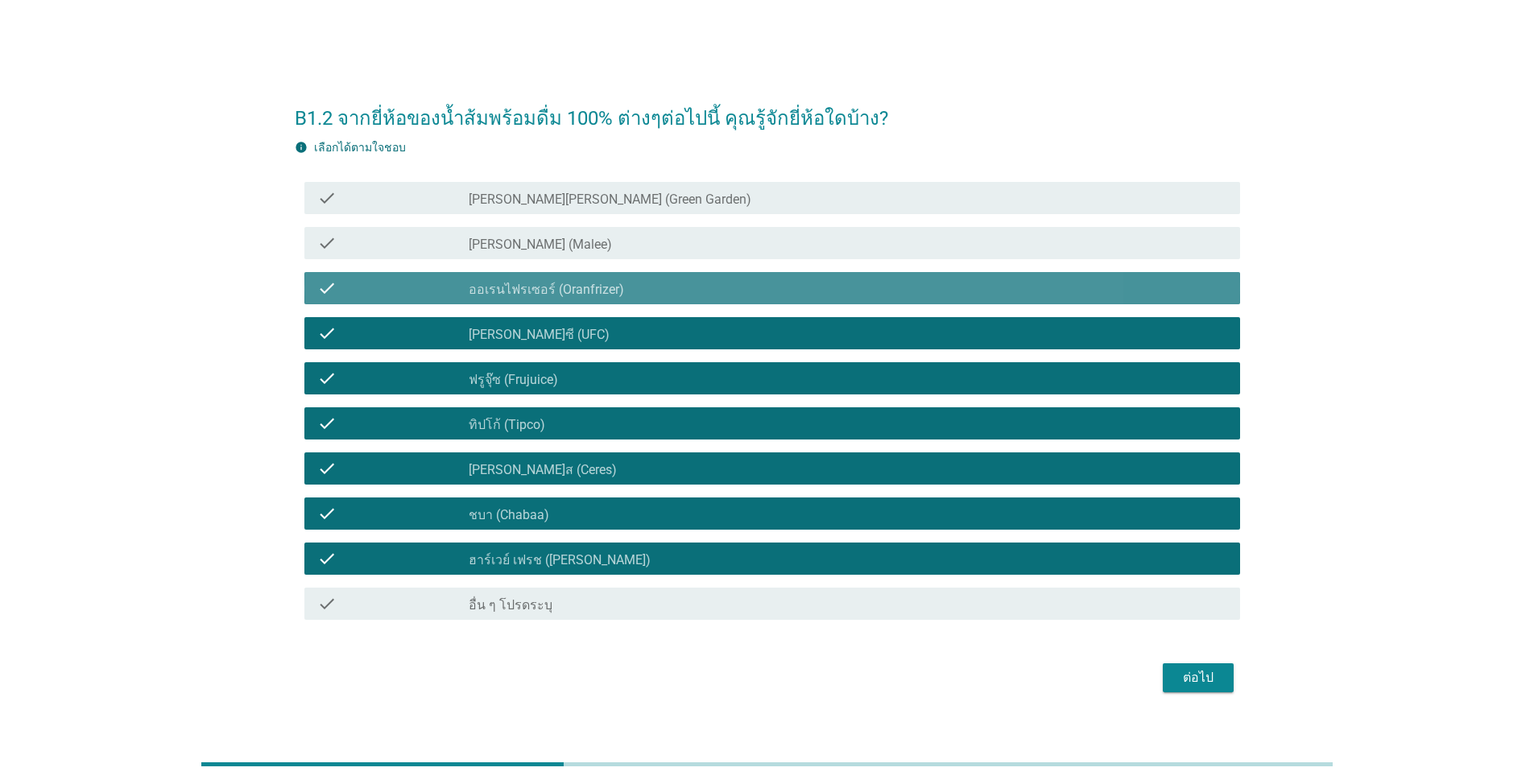
click at [489, 244] on label "[PERSON_NAME] (Malee)" at bounding box center [540, 245] width 143 height 17
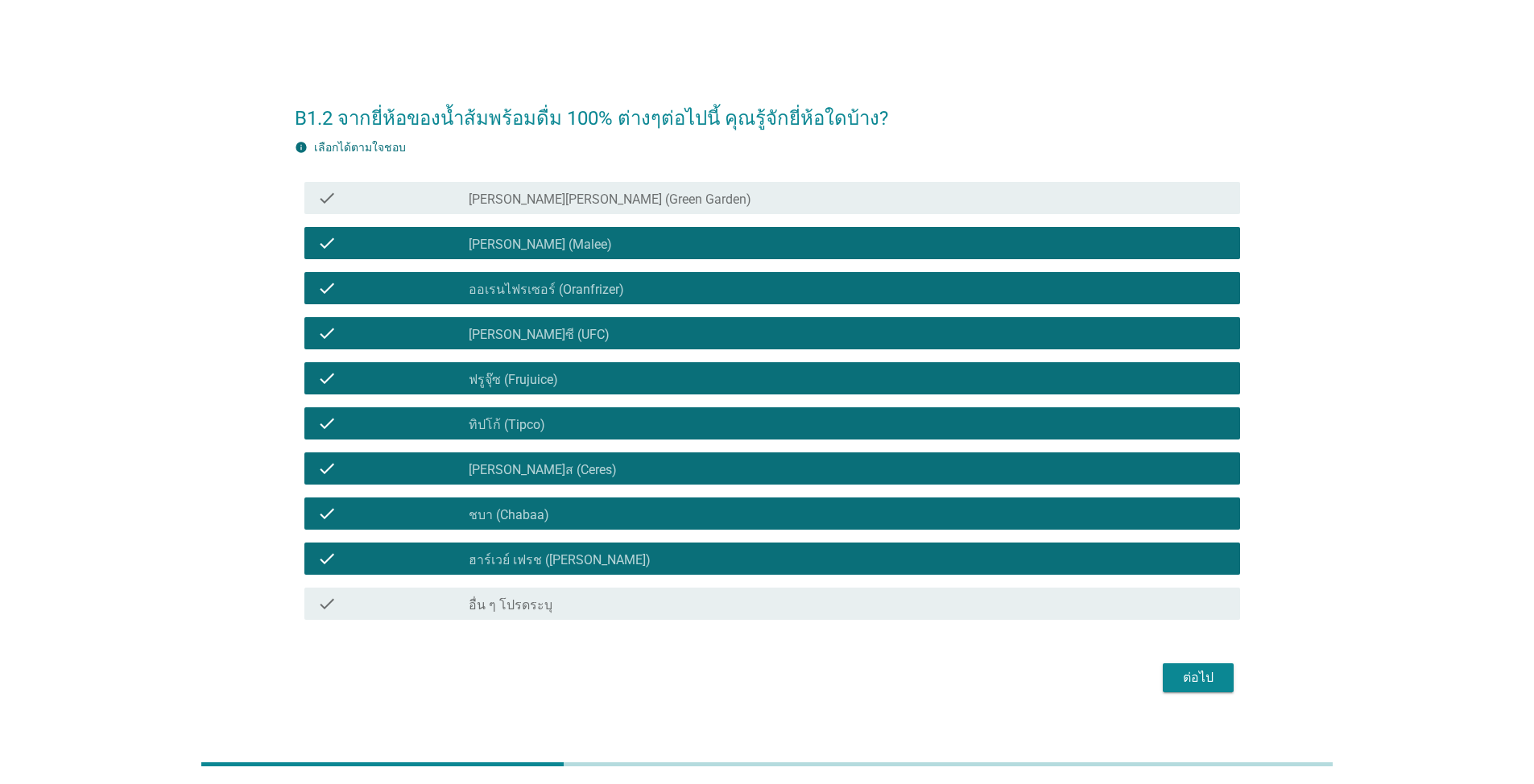
click at [500, 194] on label "[PERSON_NAME][PERSON_NAME] (Green Garden)" at bounding box center [610, 199] width 283 height 17
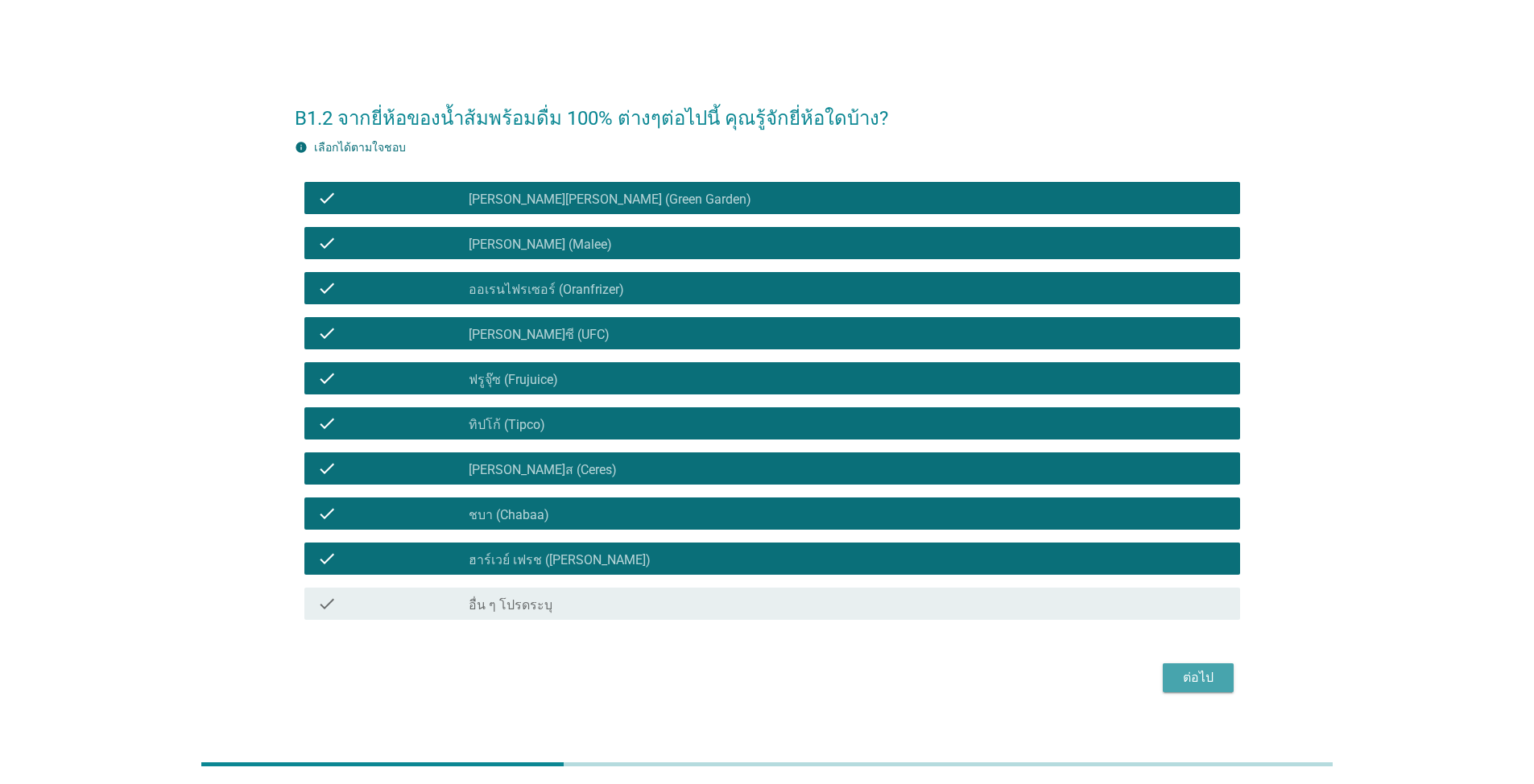
click at [792, 682] on div "ต่อไป" at bounding box center [1198, 678] width 45 height 19
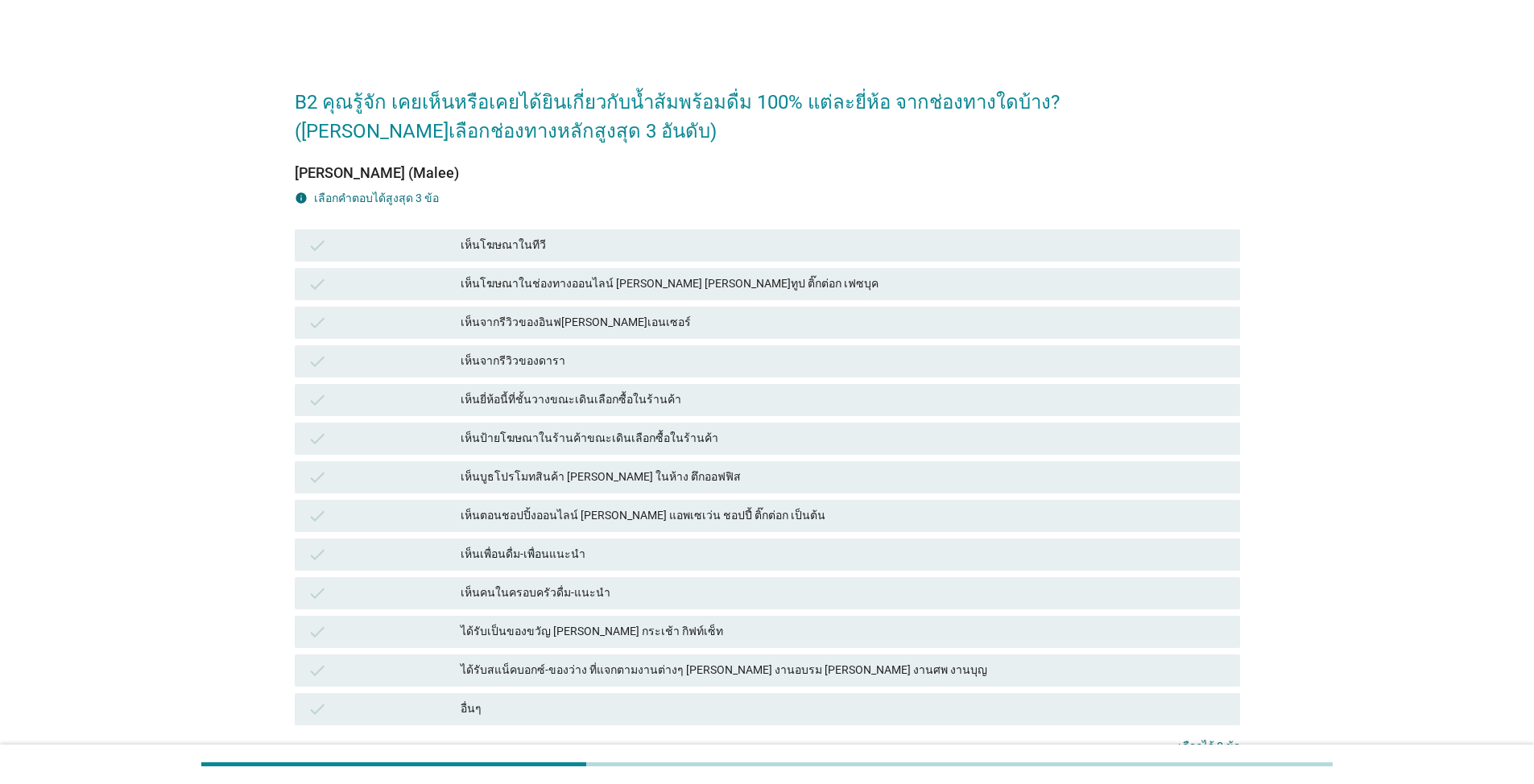
click at [603, 246] on div "เห็นโฆษณาในทีวี" at bounding box center [844, 246] width 767 height 19
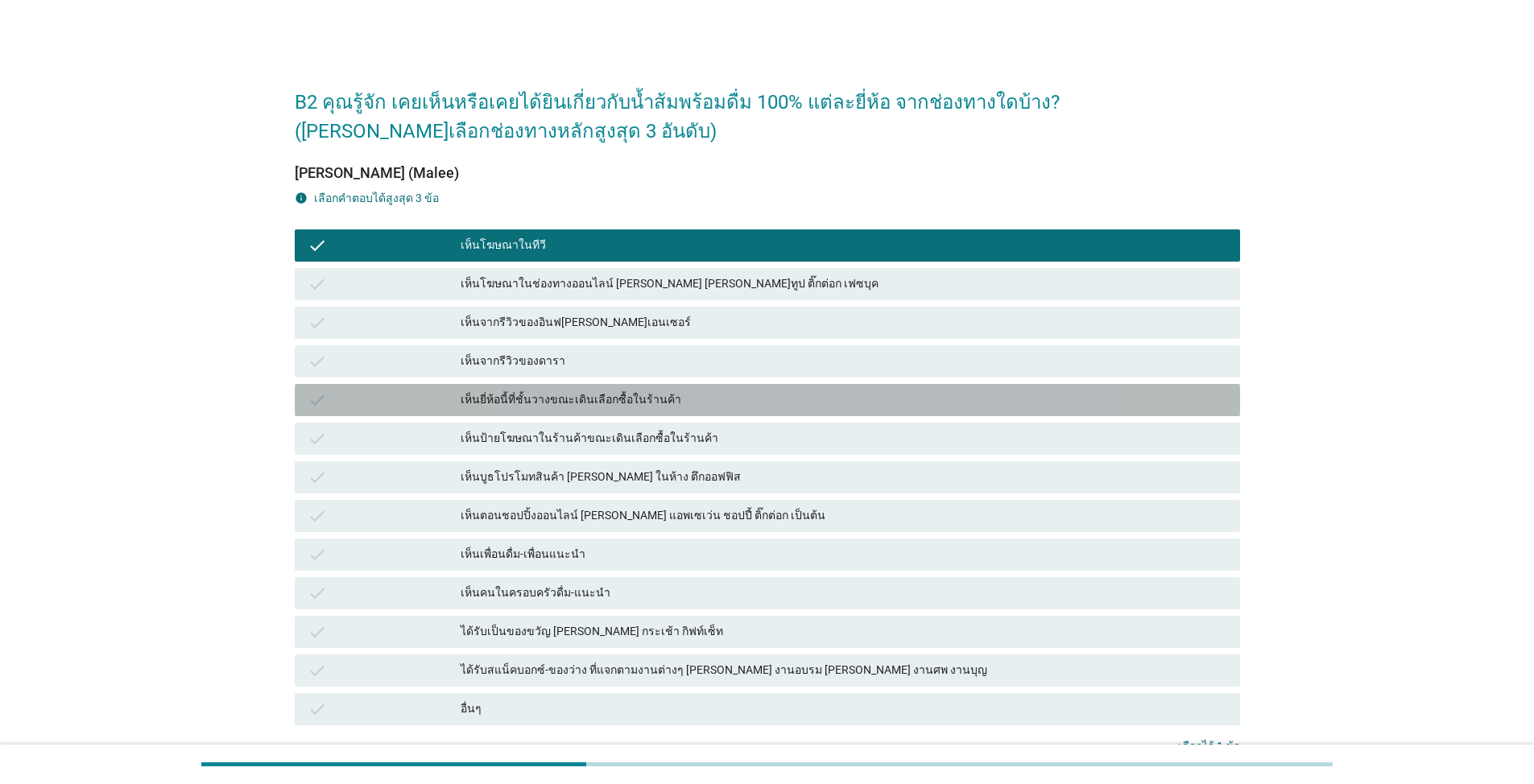
click at [677, 391] on div "เห็นยี่ห้อนี้ที่ชั้นวางขณะเดินเลือกซื้อในร้านค้า" at bounding box center [844, 400] width 767 height 19
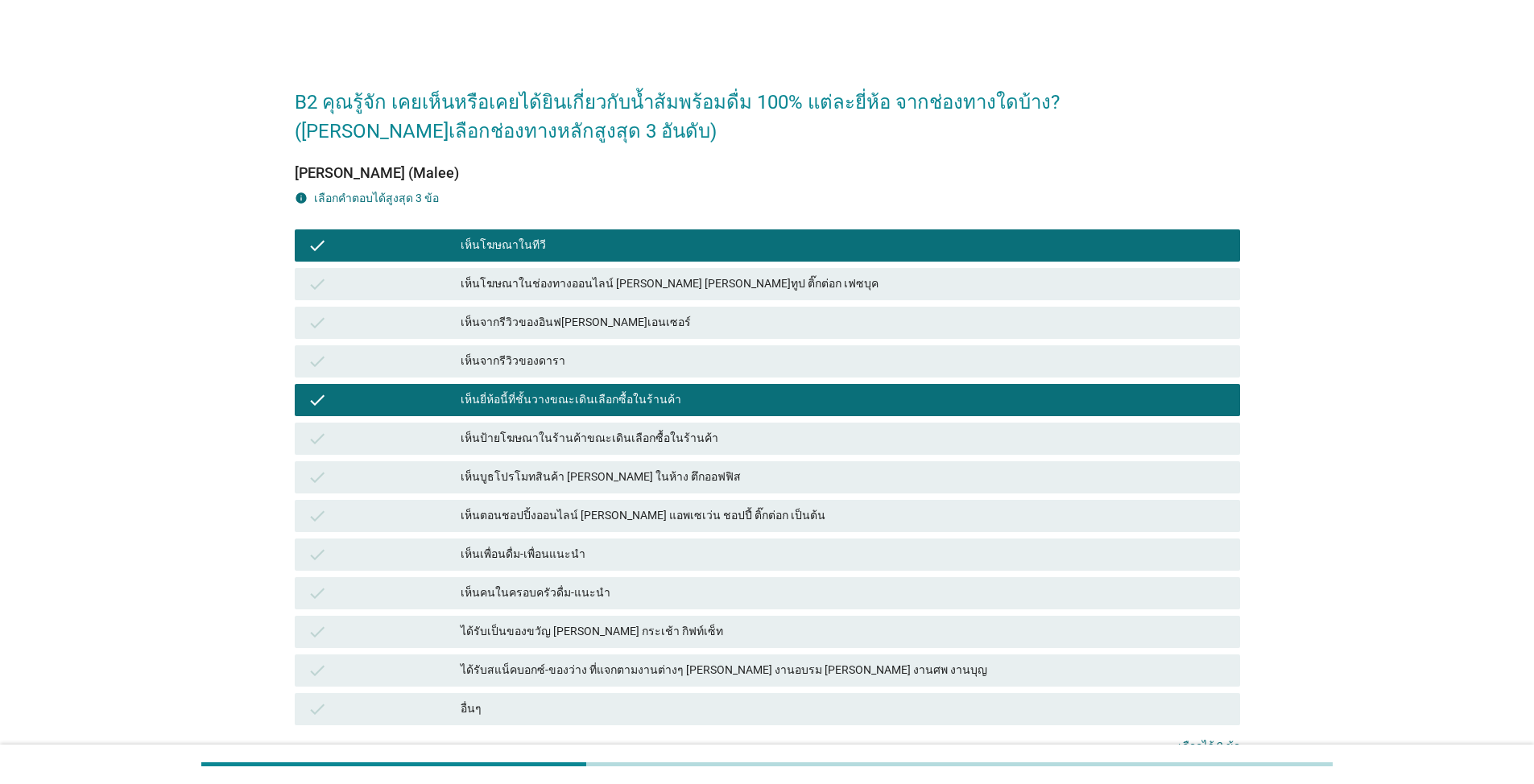
click at [662, 474] on div "เห็นบูธโปรโมทสินค้า [PERSON_NAME] ในห้าง ตึกออฟฟิส" at bounding box center [844, 477] width 767 height 19
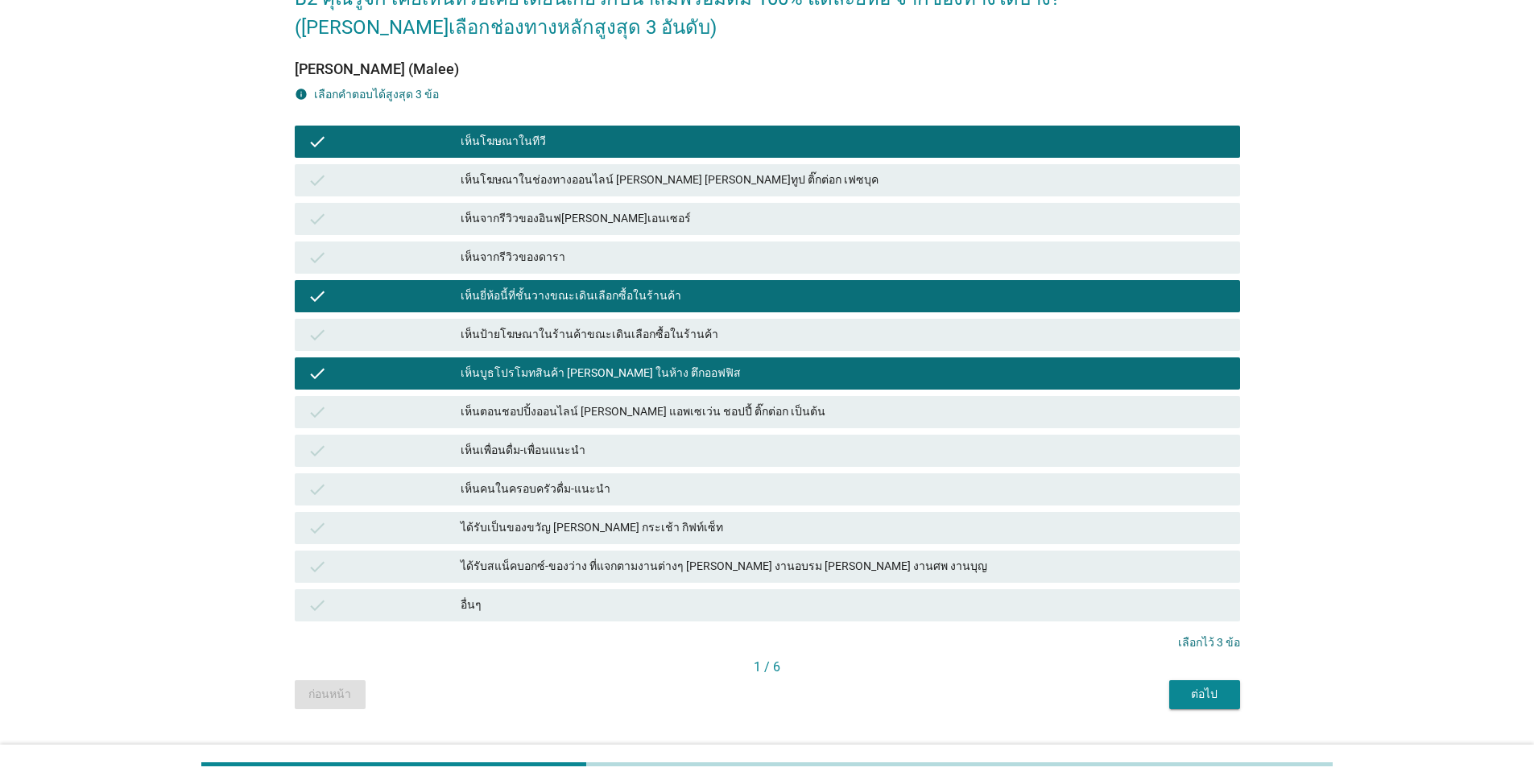
scroll to position [139, 0]
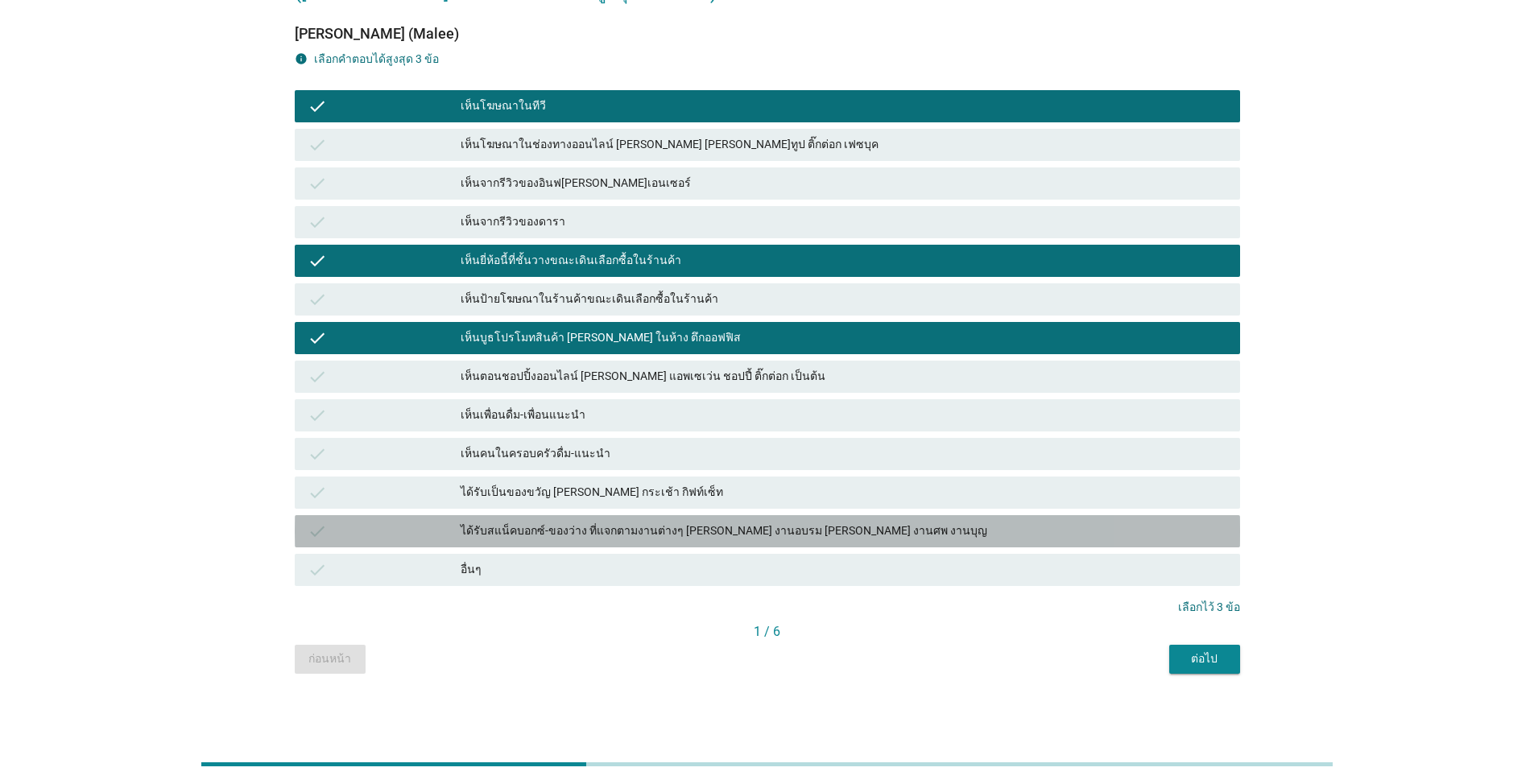
click at [622, 528] on div "ได้รับสแน็คบอกซ์-ของว่าง ที่แจกตามงานต่างๆ [PERSON_NAME] งานอบรม [PERSON_NAME] …" at bounding box center [844, 531] width 767 height 19
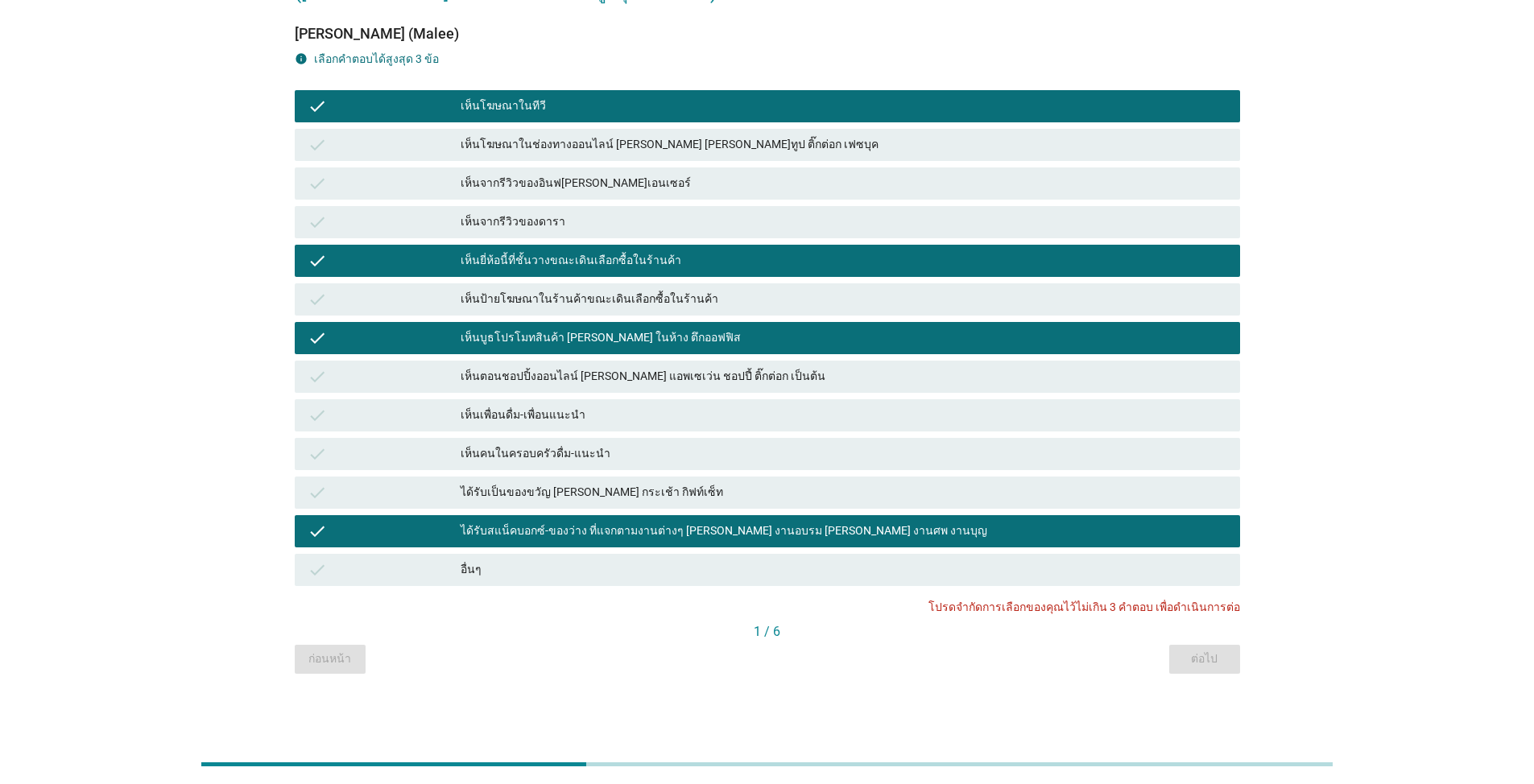
click at [320, 532] on icon "check" at bounding box center [317, 531] width 19 height 19
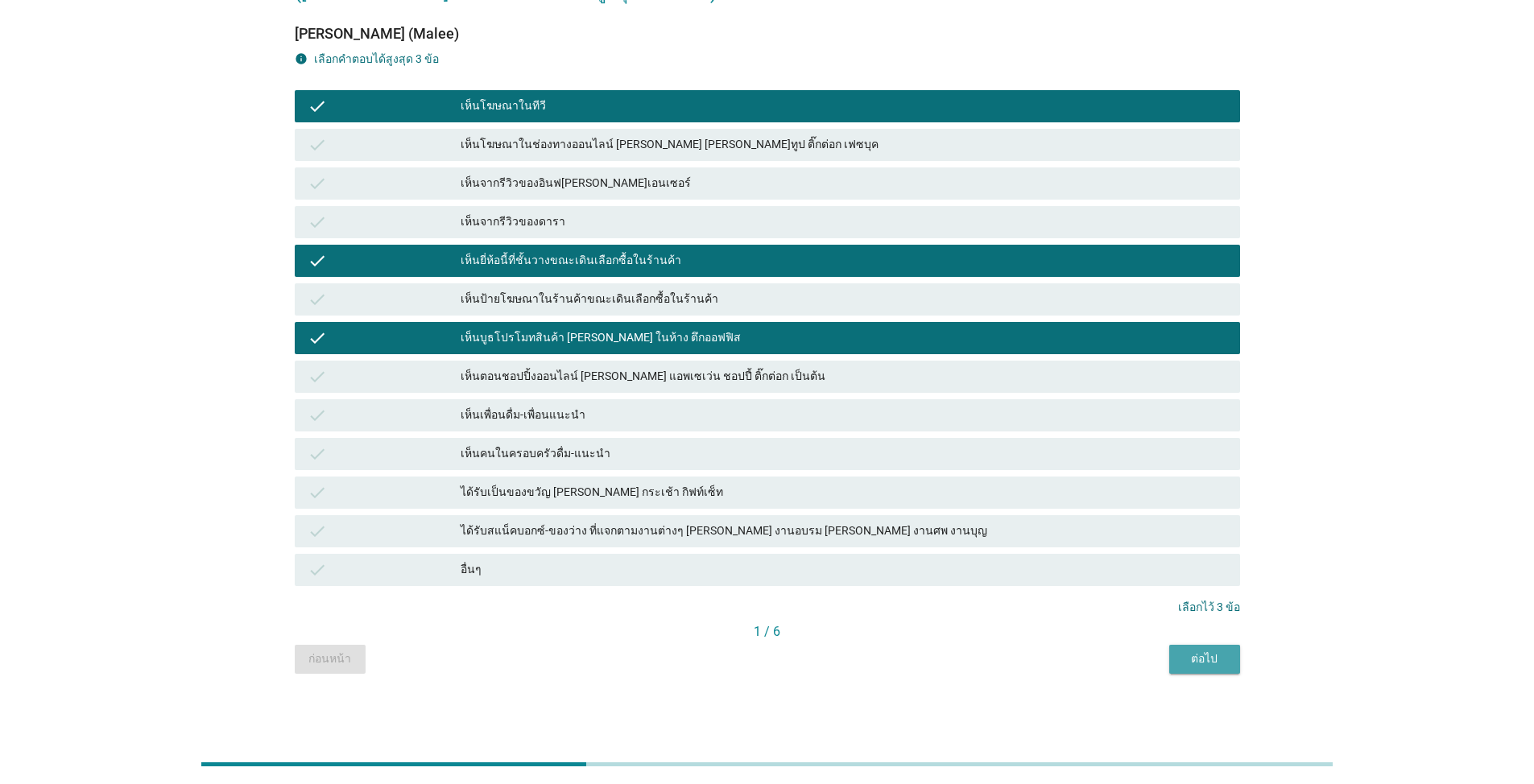
click at [792, 656] on div "ต่อไป" at bounding box center [1204, 658] width 45 height 17
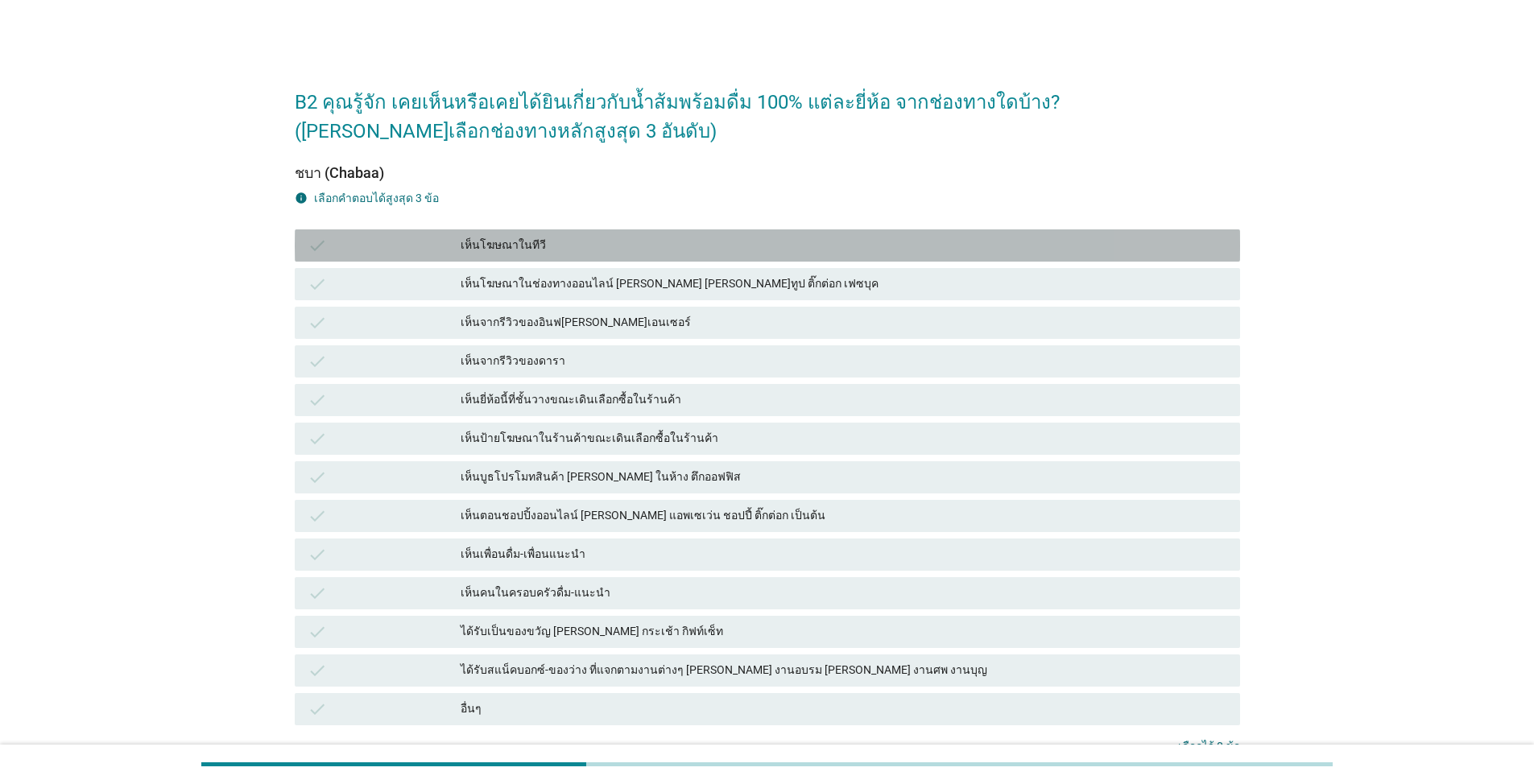
click at [562, 244] on div "เห็นโฆษณาในทีวี" at bounding box center [844, 246] width 767 height 19
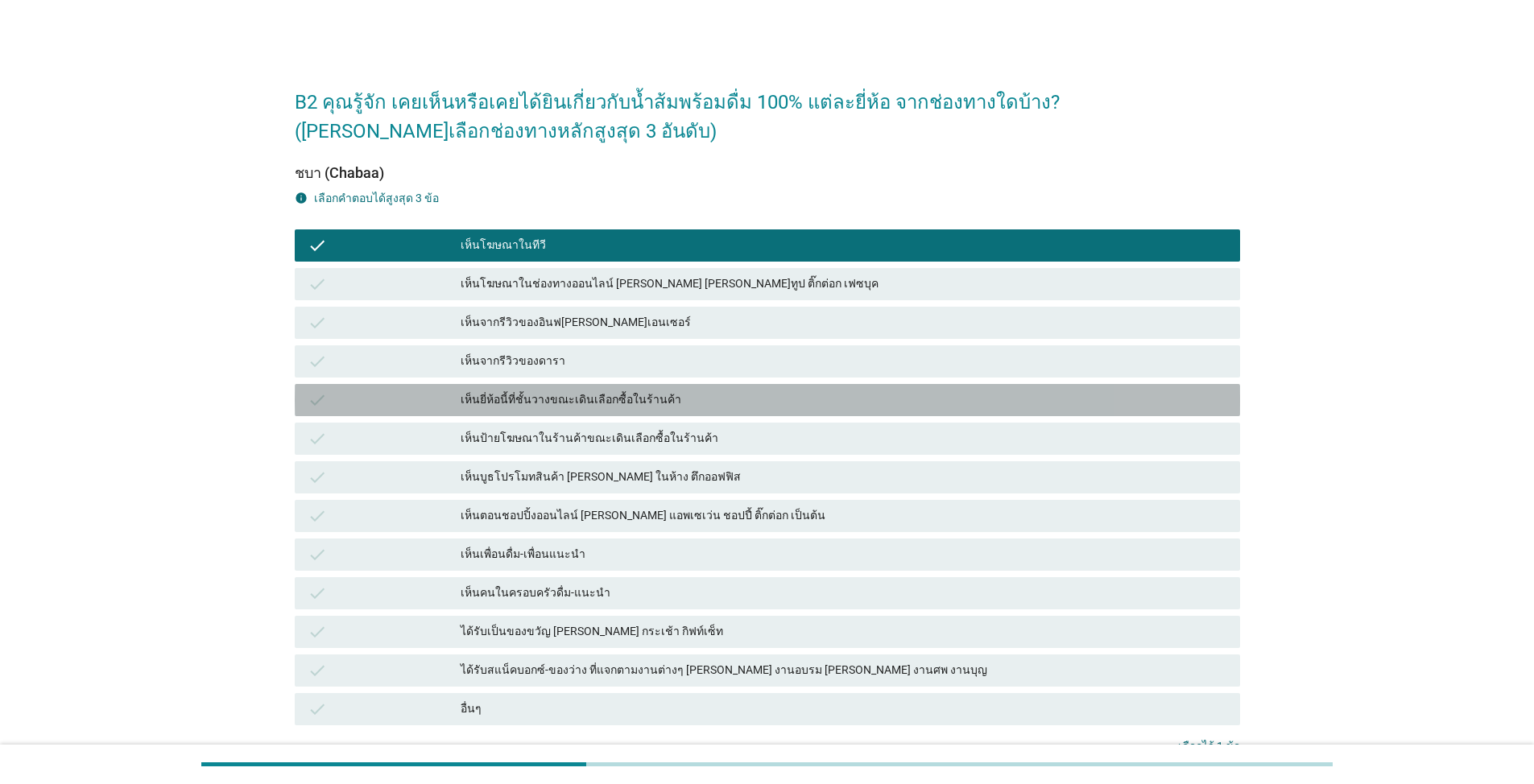
click at [583, 392] on div "เห็นยี่ห้อนี้ที่ชั้นวางขณะเดินเลือกซื้อในร้านค้า" at bounding box center [844, 400] width 767 height 19
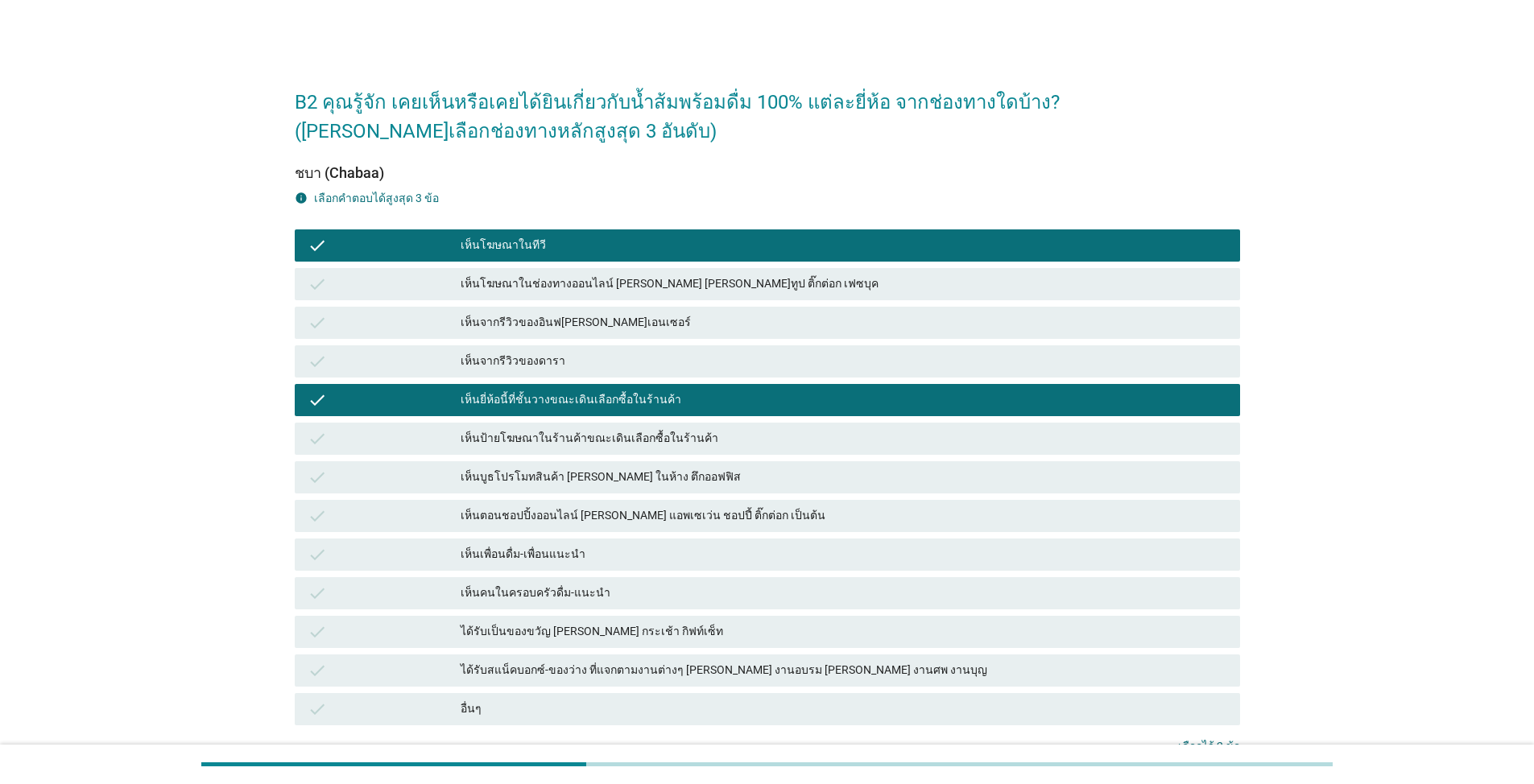
click at [755, 274] on div "เห็นโฆษณาในช่องทางออนไลน์ [PERSON_NAME] [PERSON_NAME]ทูป ติ๊กต่อก เฟซบุค" at bounding box center [844, 284] width 767 height 19
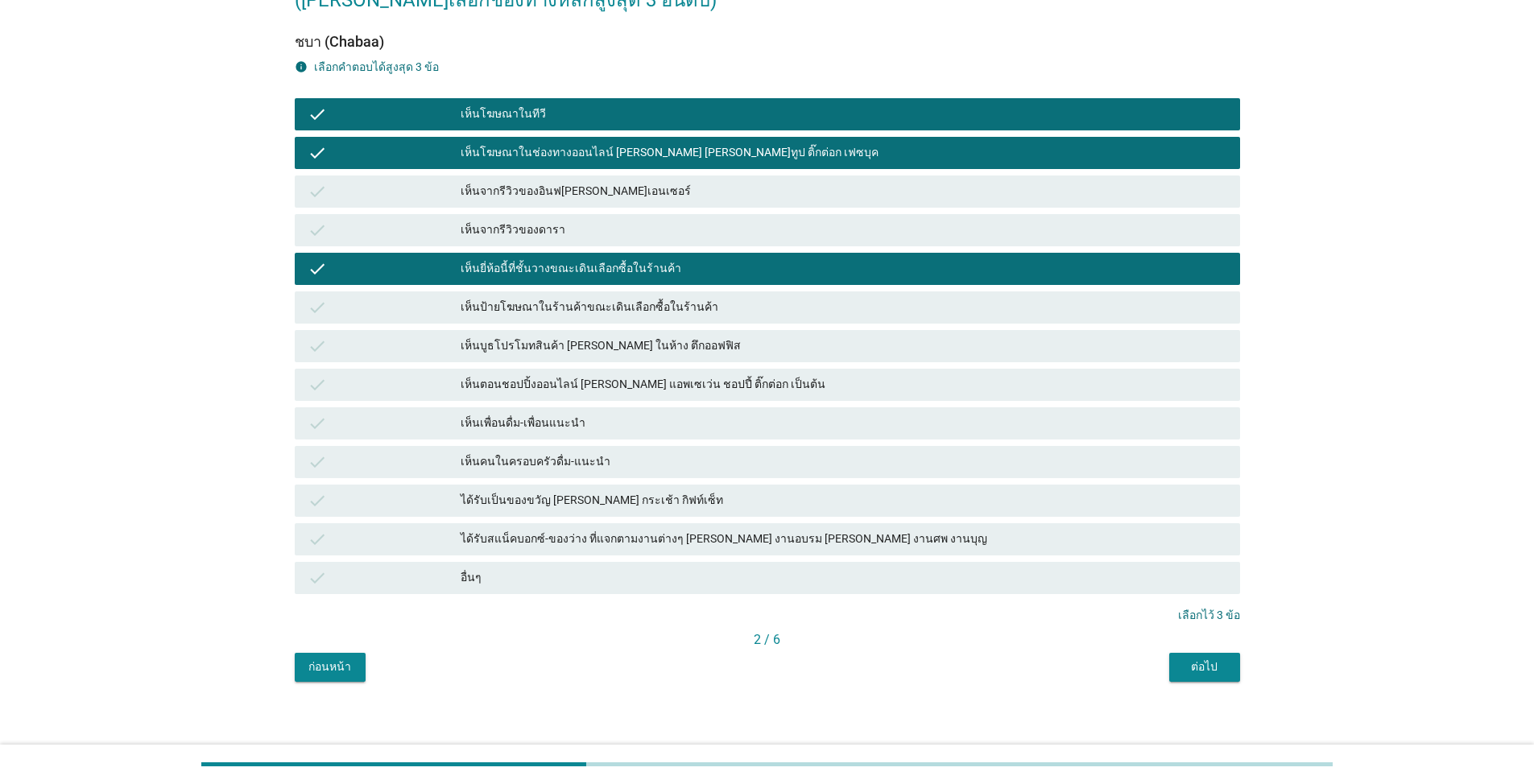
scroll to position [139, 0]
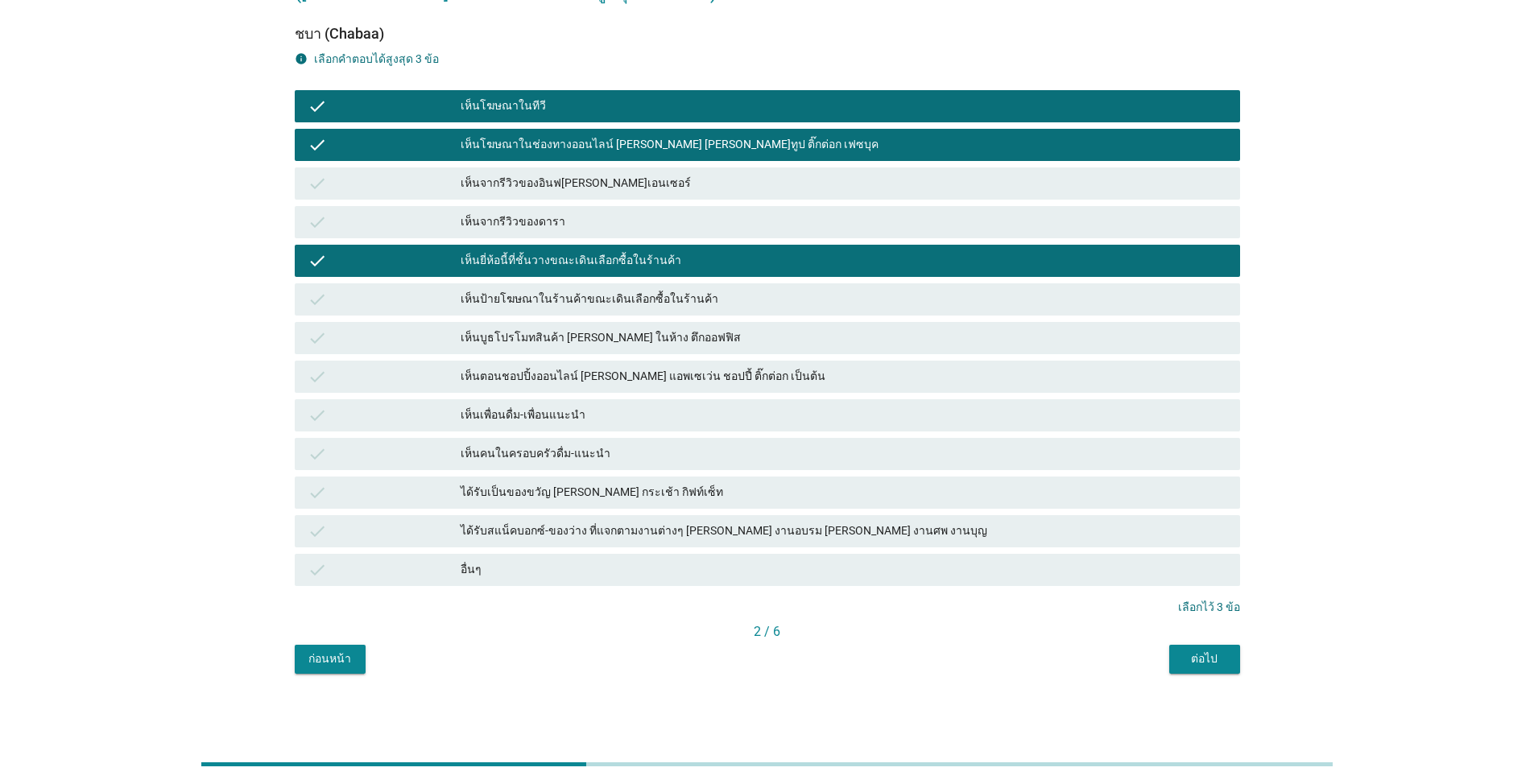
click at [792, 654] on div "ต่อไป" at bounding box center [1204, 658] width 45 height 17
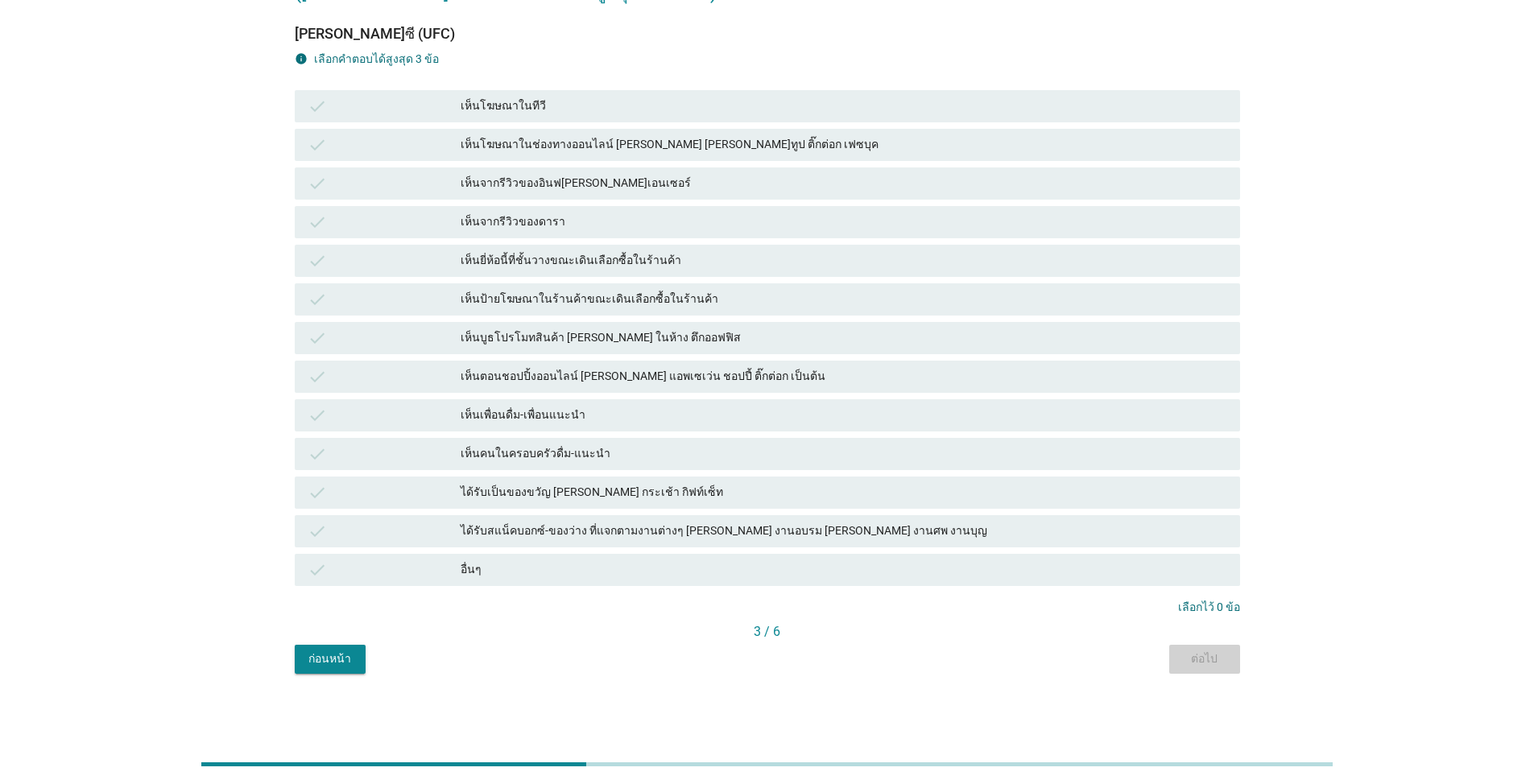
scroll to position [0, 0]
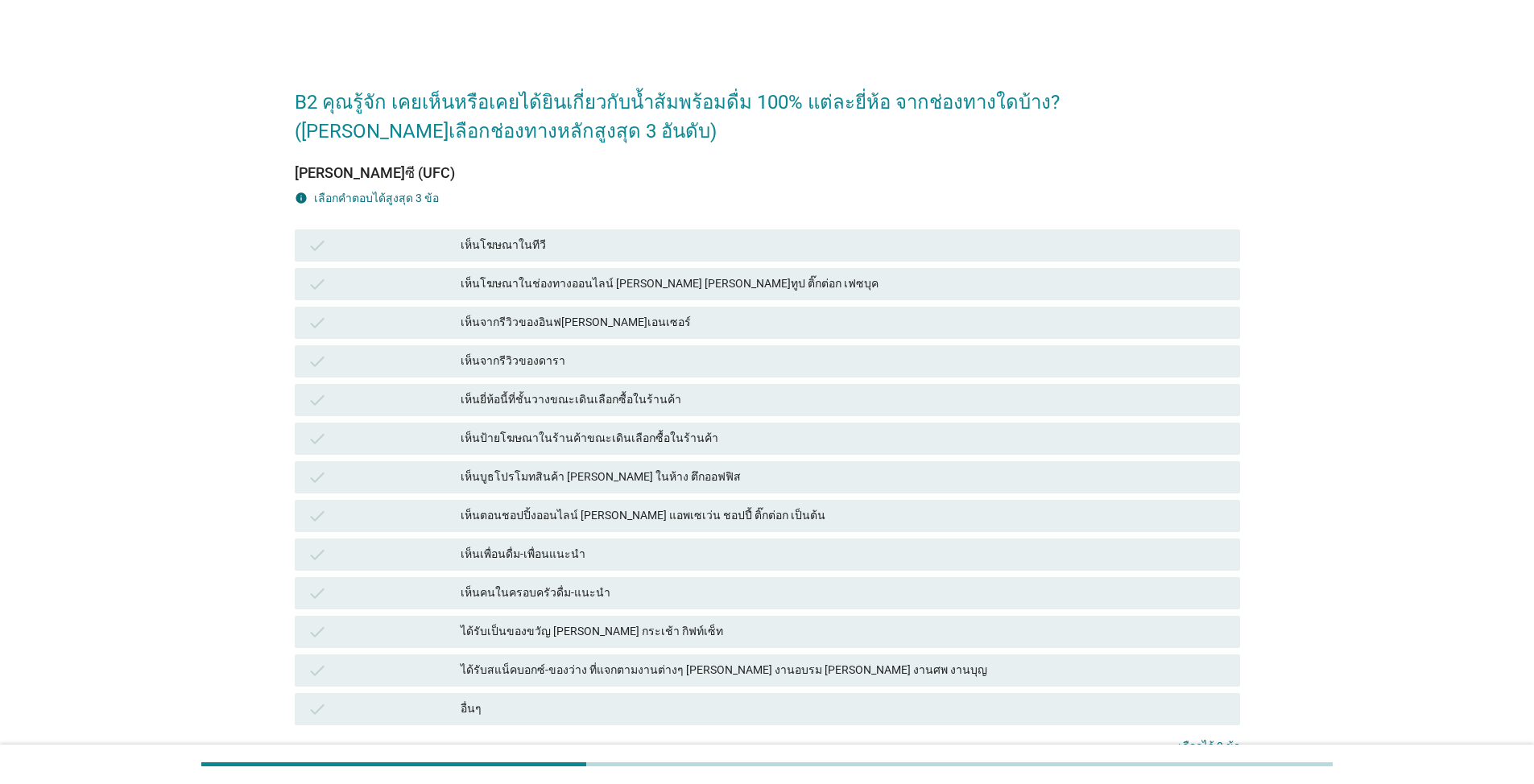
drag, startPoint x: 532, startPoint y: 241, endPoint x: 529, endPoint y: 272, distance: 31.1
click at [532, 242] on div "เห็นโฆษณาในทีวี" at bounding box center [844, 246] width 767 height 19
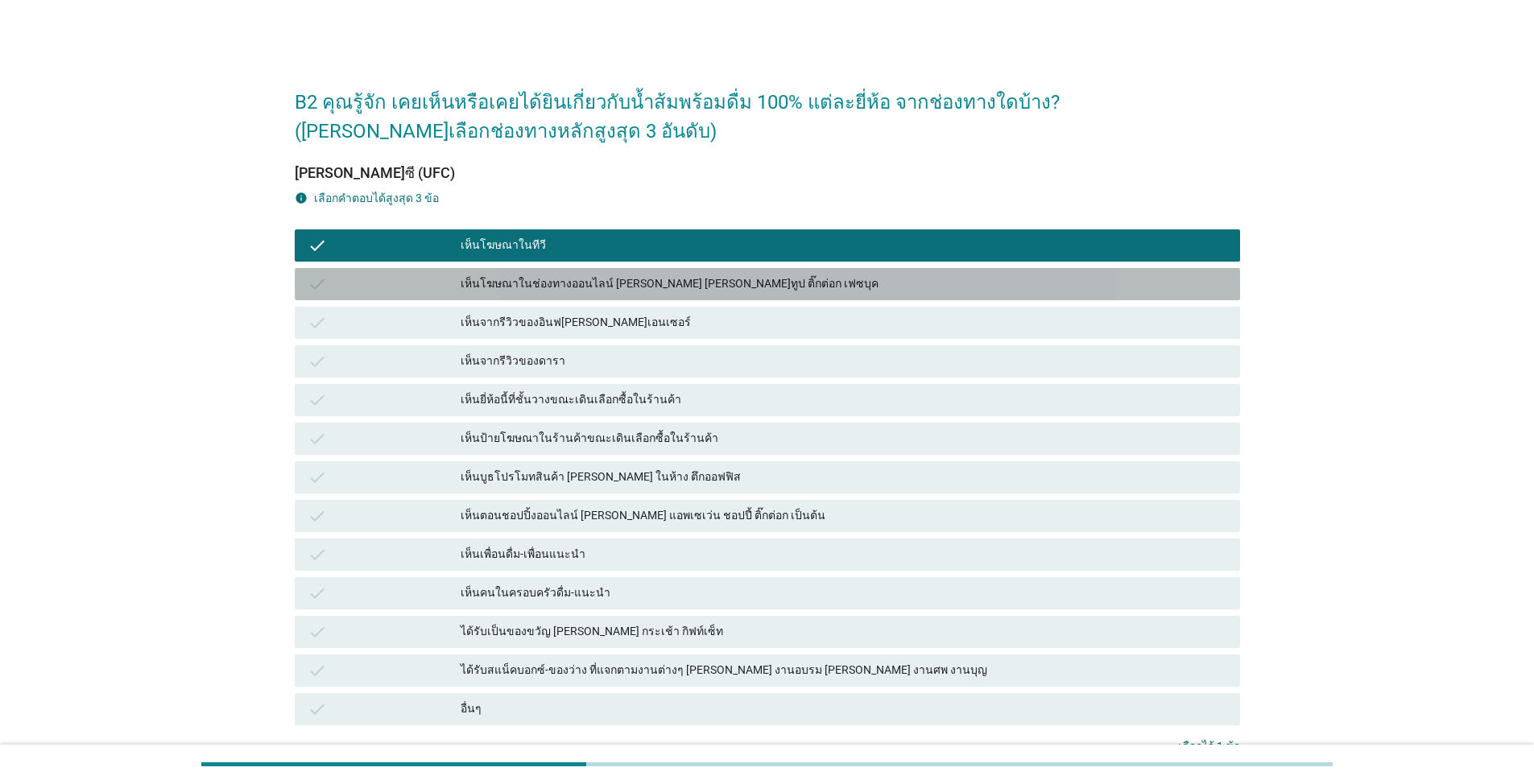
click at [534, 276] on div "เห็นโฆษณาในช่องทางออนไลน์ [PERSON_NAME] [PERSON_NAME]ทูป ติ๊กต่อก เฟซบุค" at bounding box center [844, 284] width 767 height 19
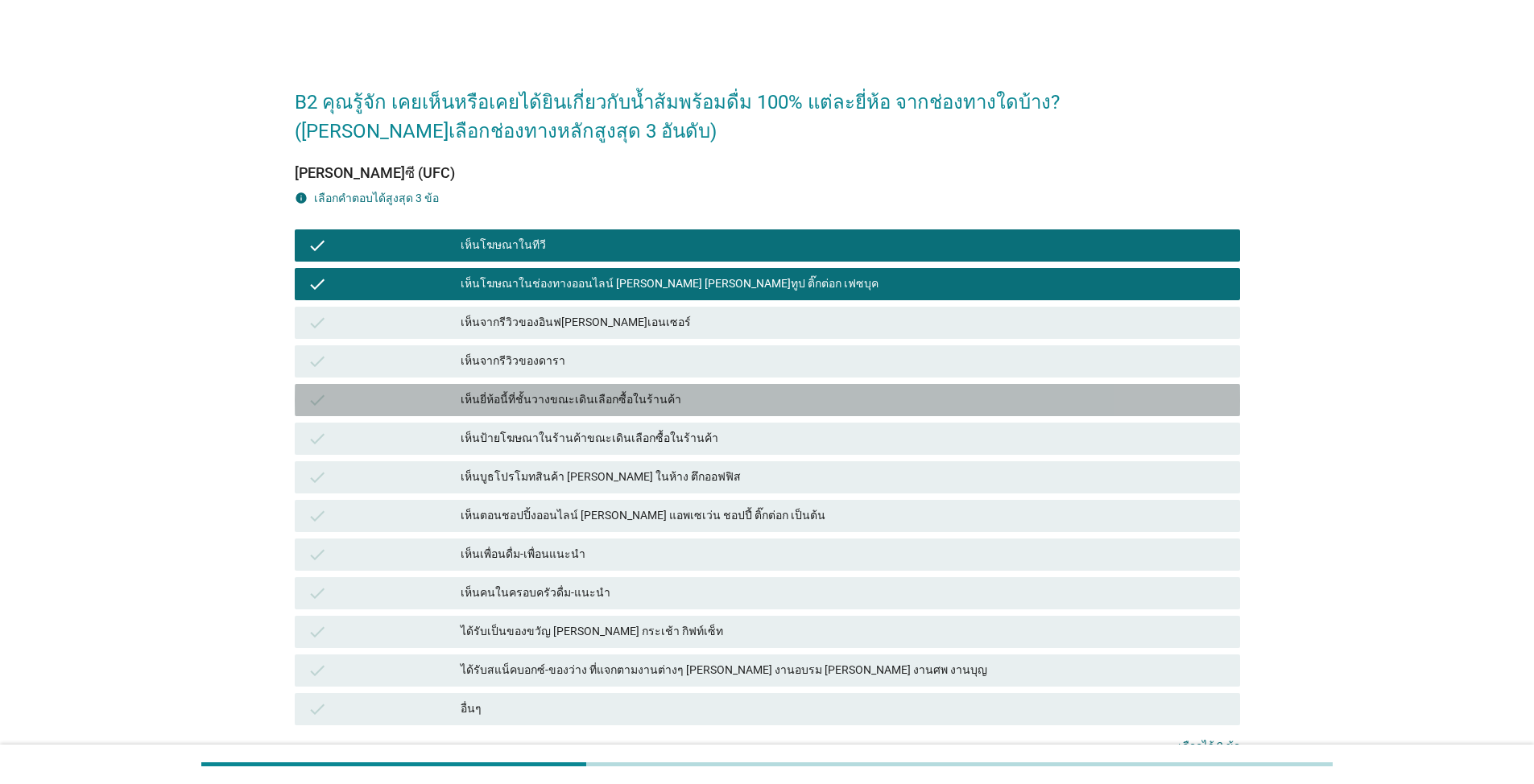
click at [543, 398] on div "เห็นยี่ห้อนี้ที่ชั้นวางขณะเดินเลือกซื้อในร้านค้า" at bounding box center [844, 400] width 767 height 19
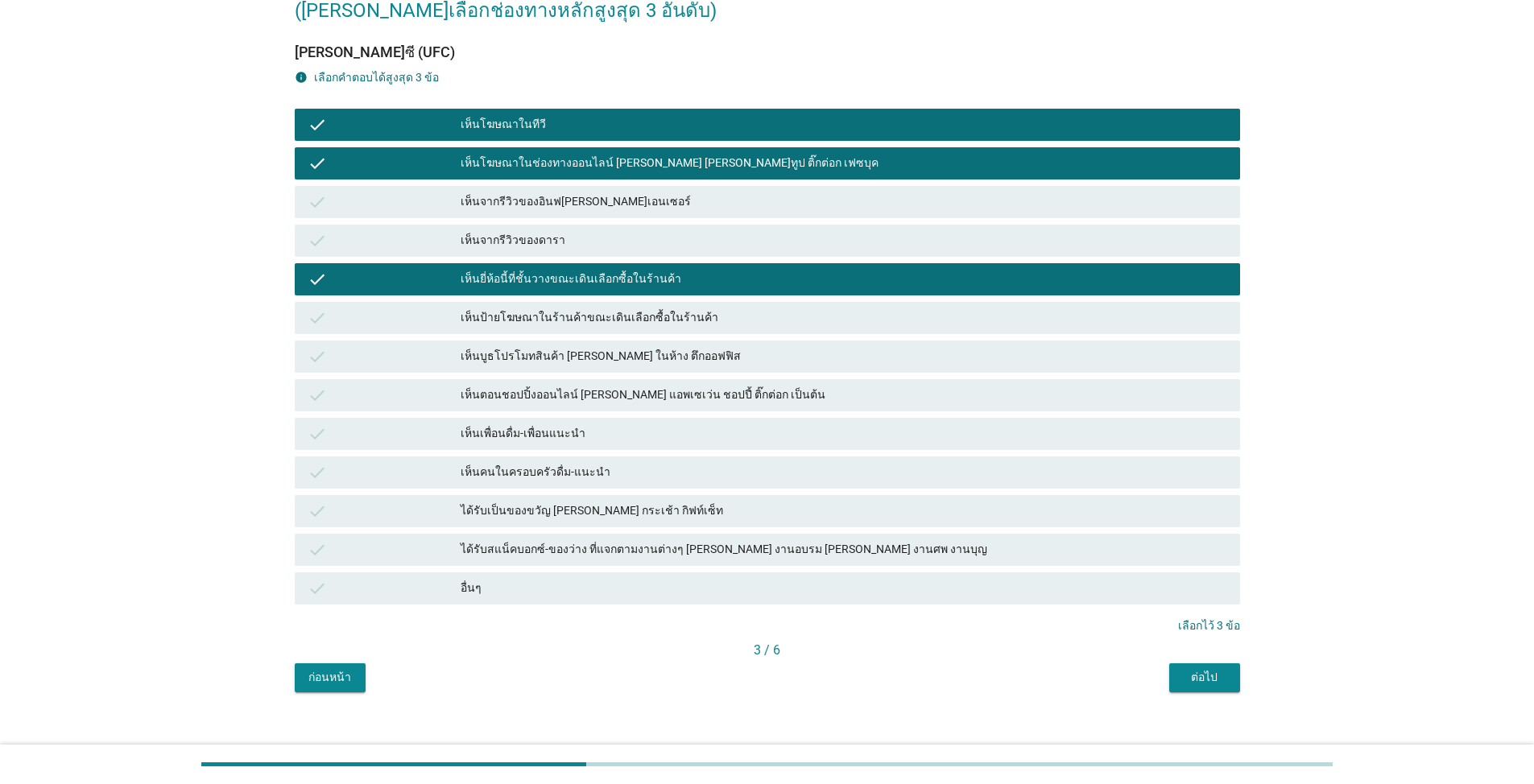
scroll to position [139, 0]
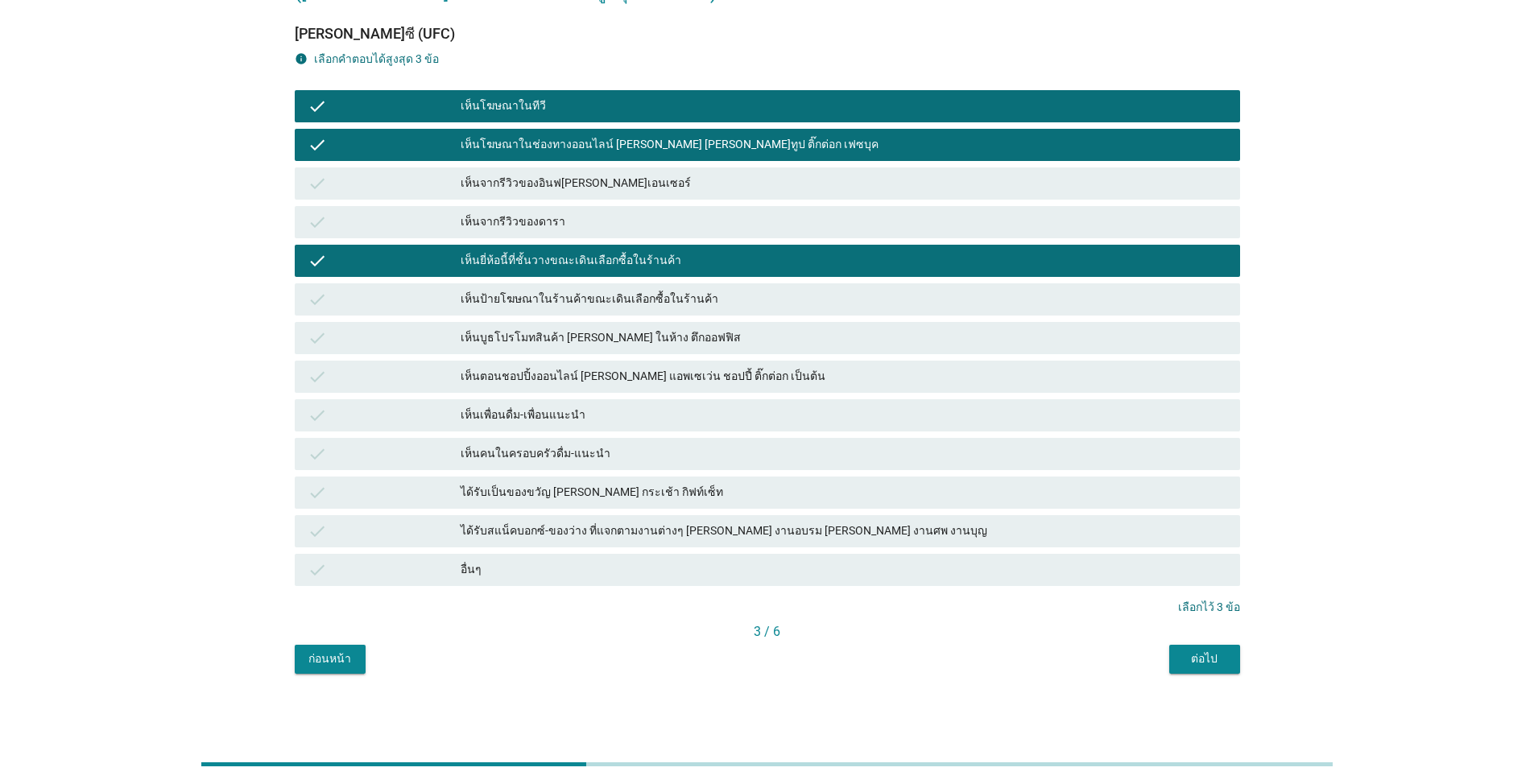
click at [792, 653] on div "ต่อไป" at bounding box center [1204, 658] width 45 height 17
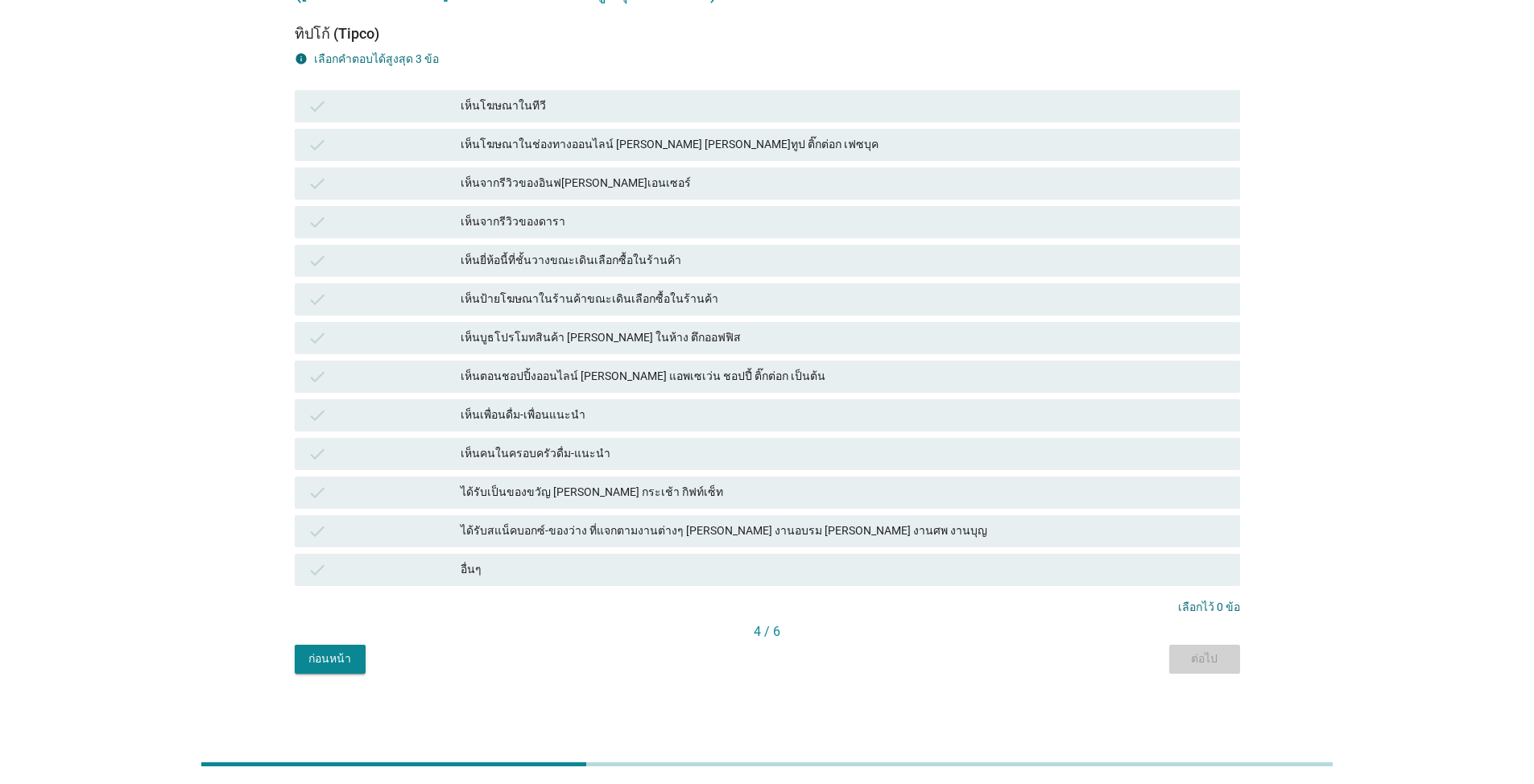
scroll to position [0, 0]
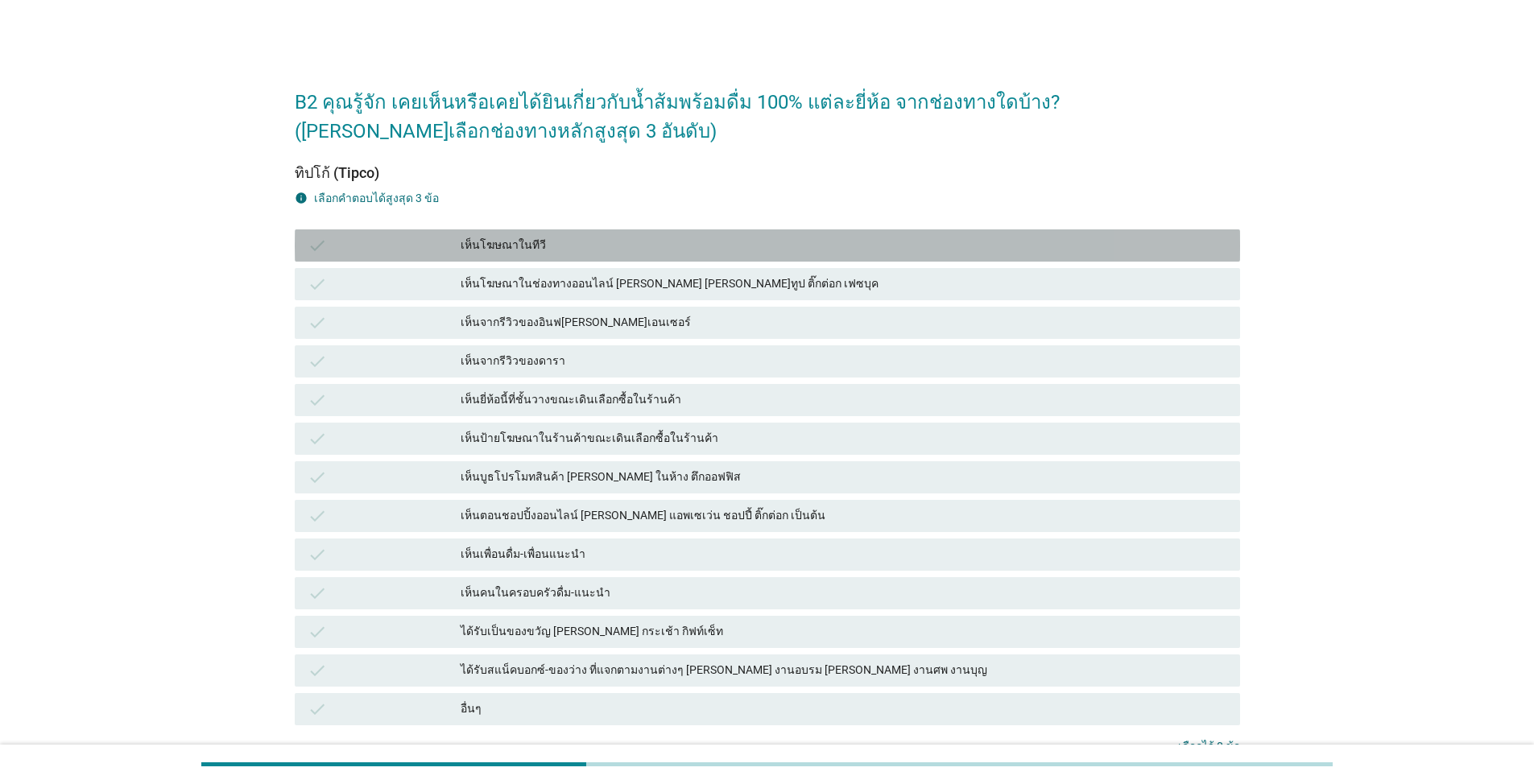
click at [630, 247] on div "เห็นโฆษณาในทีวี" at bounding box center [844, 246] width 767 height 19
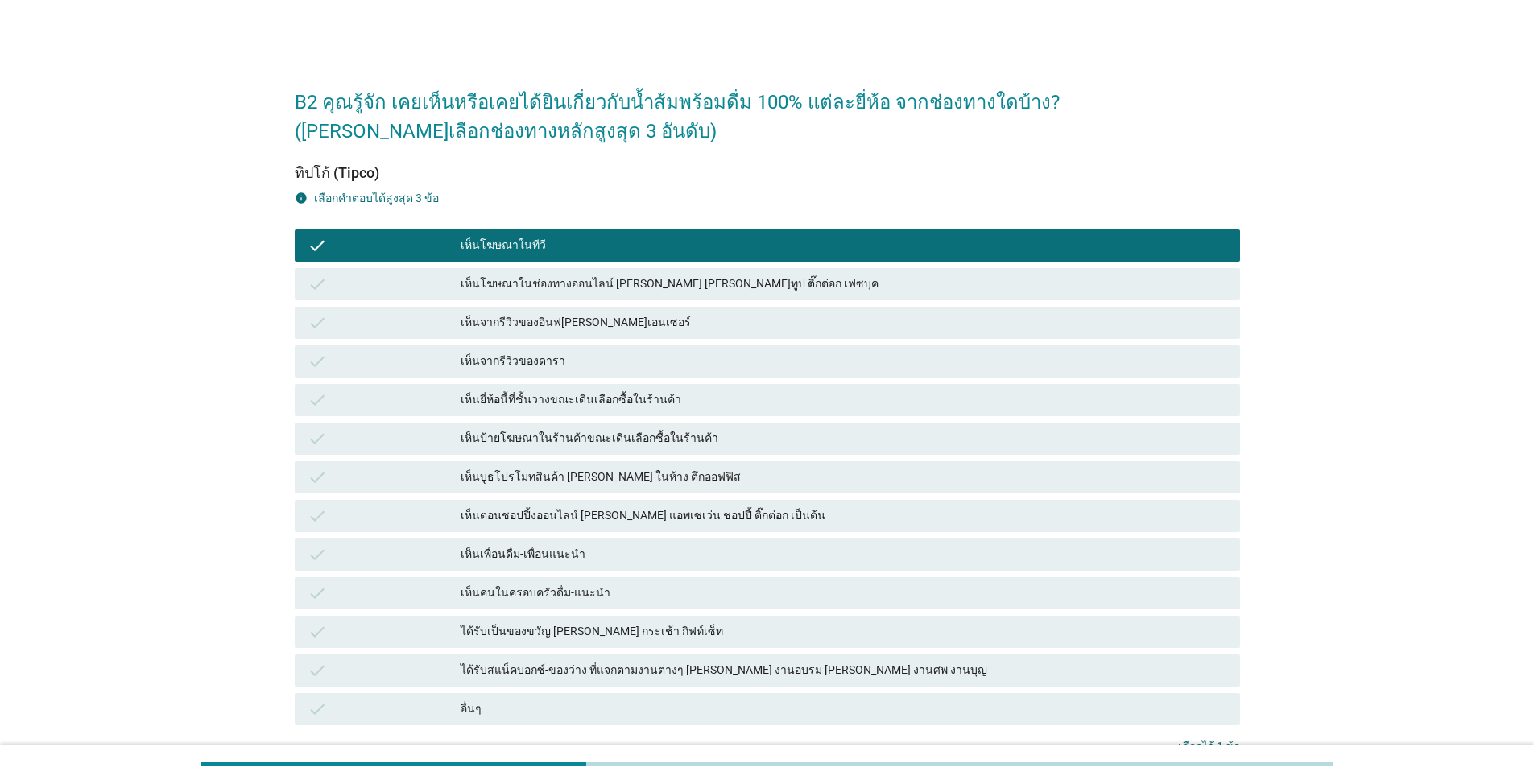
click at [598, 284] on div "เห็นโฆษณาในช่องทางออนไลน์ [PERSON_NAME] [PERSON_NAME]ทูป ติ๊กต่อก เฟซบุค" at bounding box center [844, 284] width 767 height 19
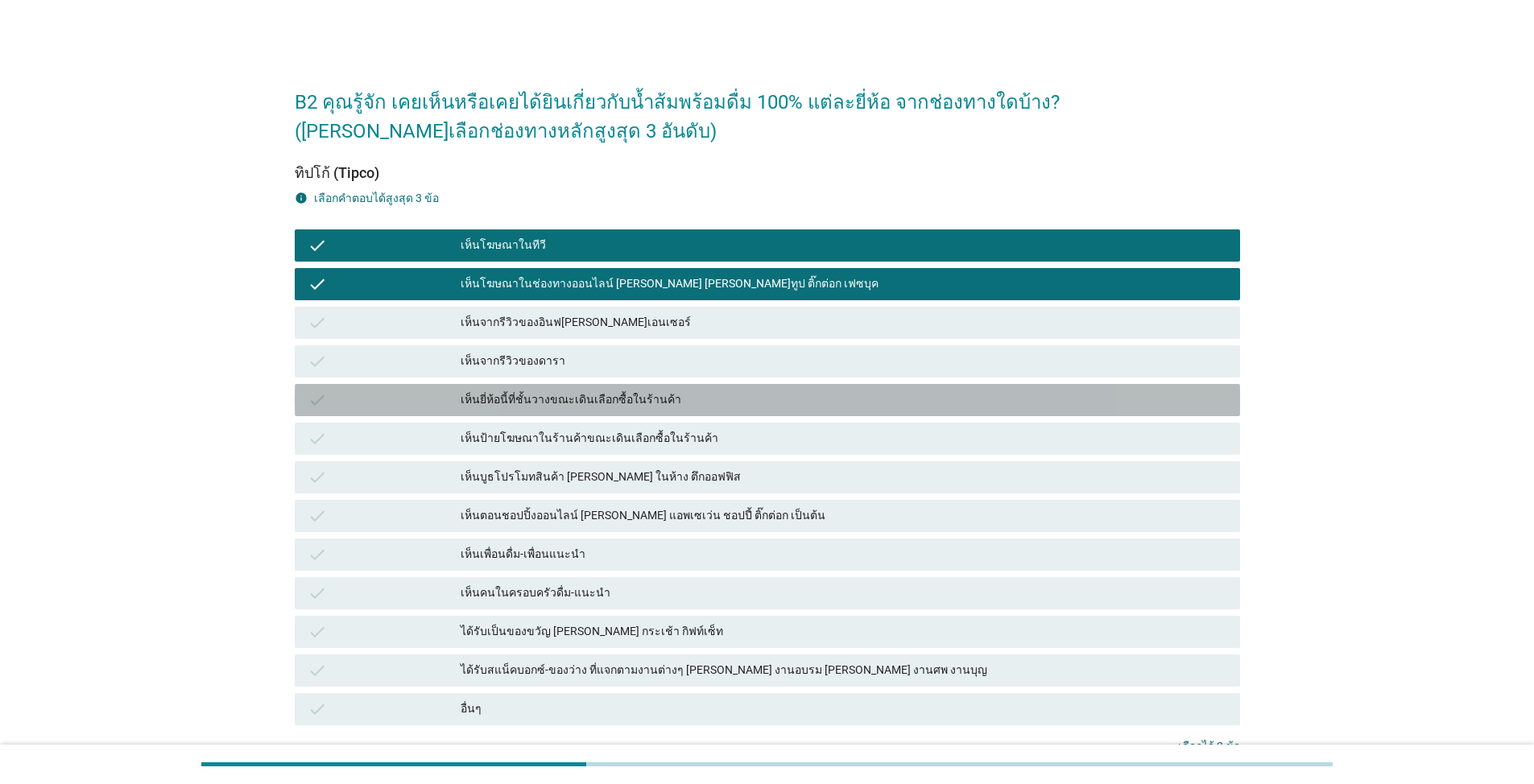
click at [610, 401] on div "เห็นยี่ห้อนี้ที่ชั้นวางขณะเดินเลือกซื้อในร้านค้า" at bounding box center [844, 400] width 767 height 19
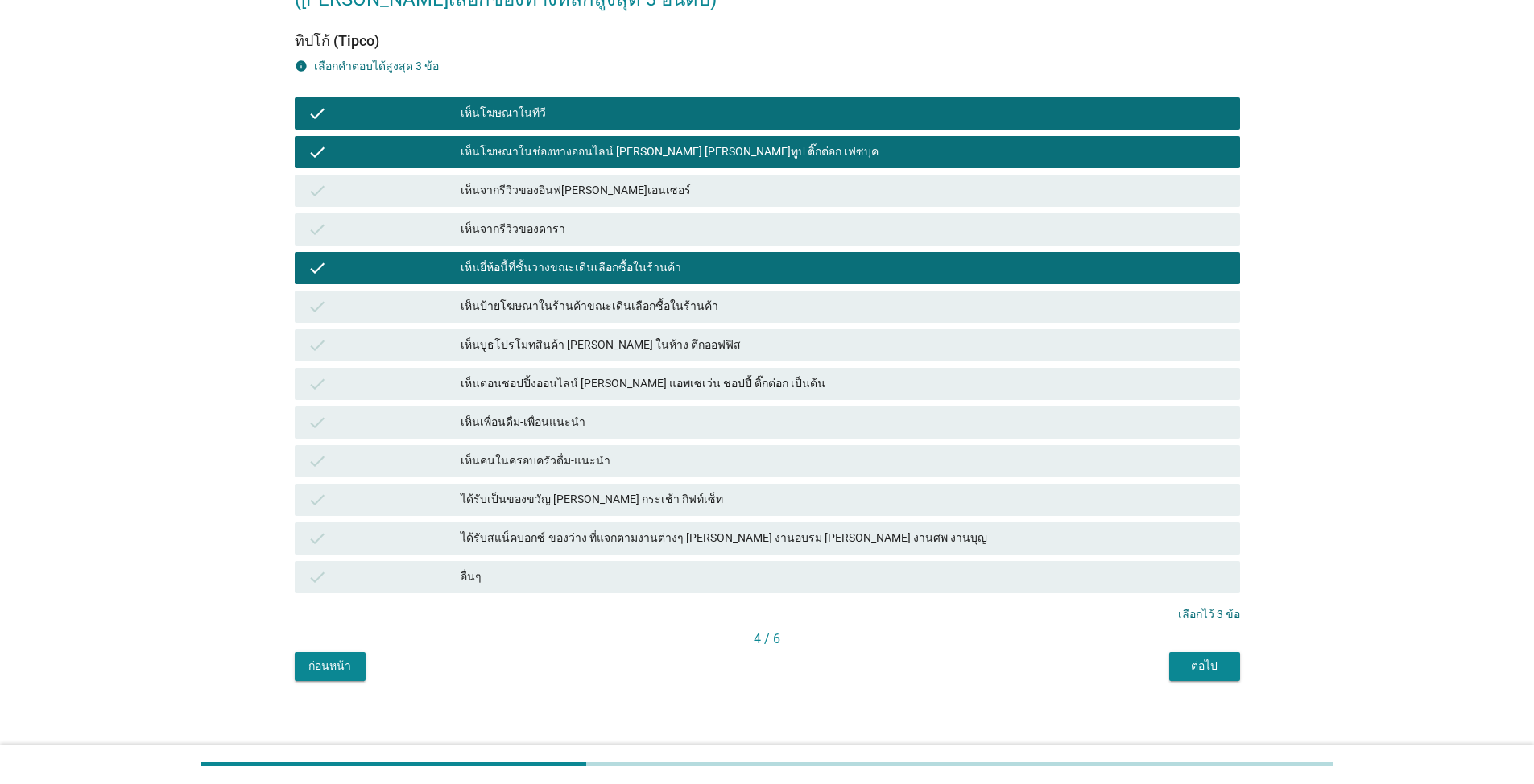
scroll to position [139, 0]
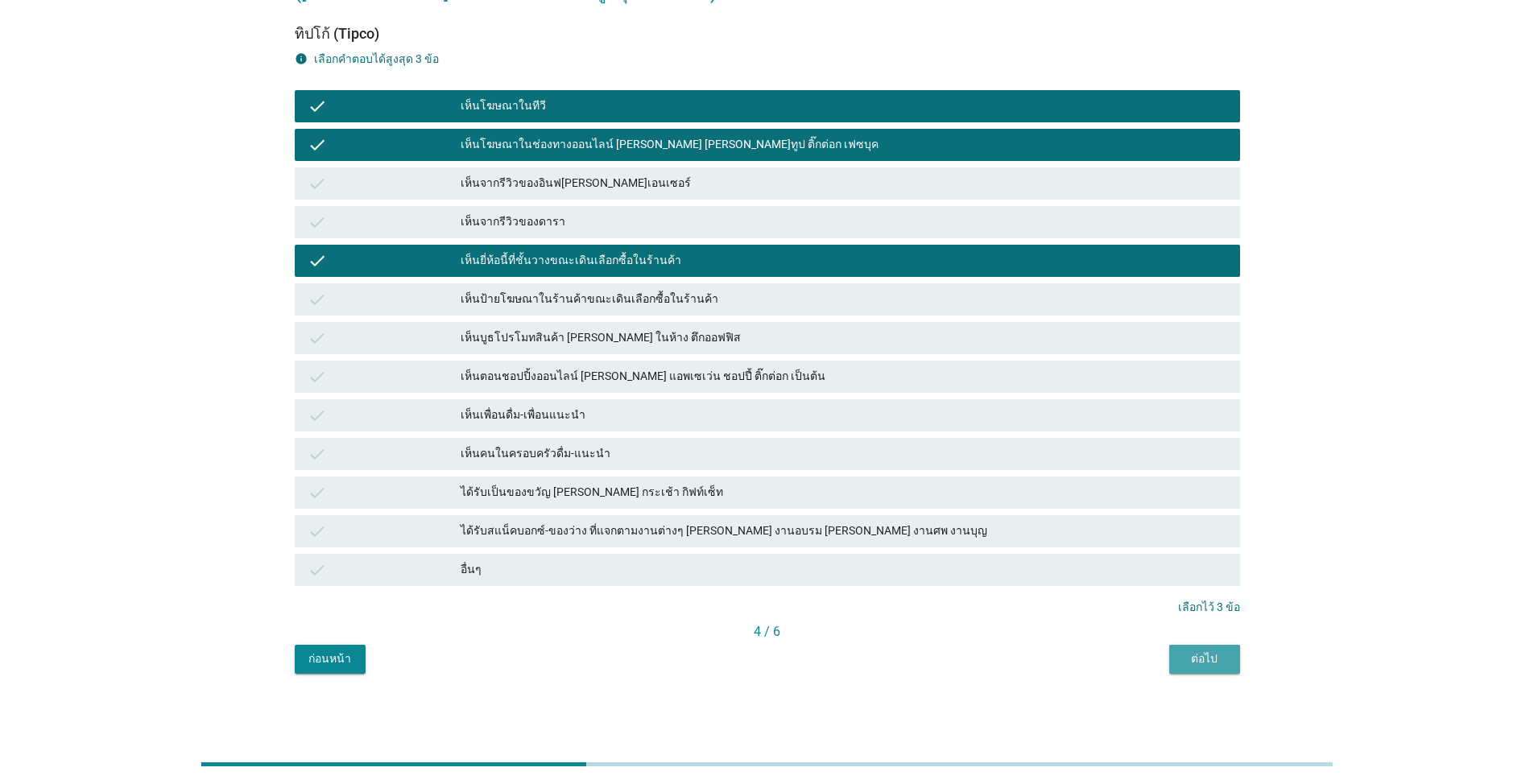
click at [792, 669] on button "ต่อไป" at bounding box center [1204, 660] width 71 height 29
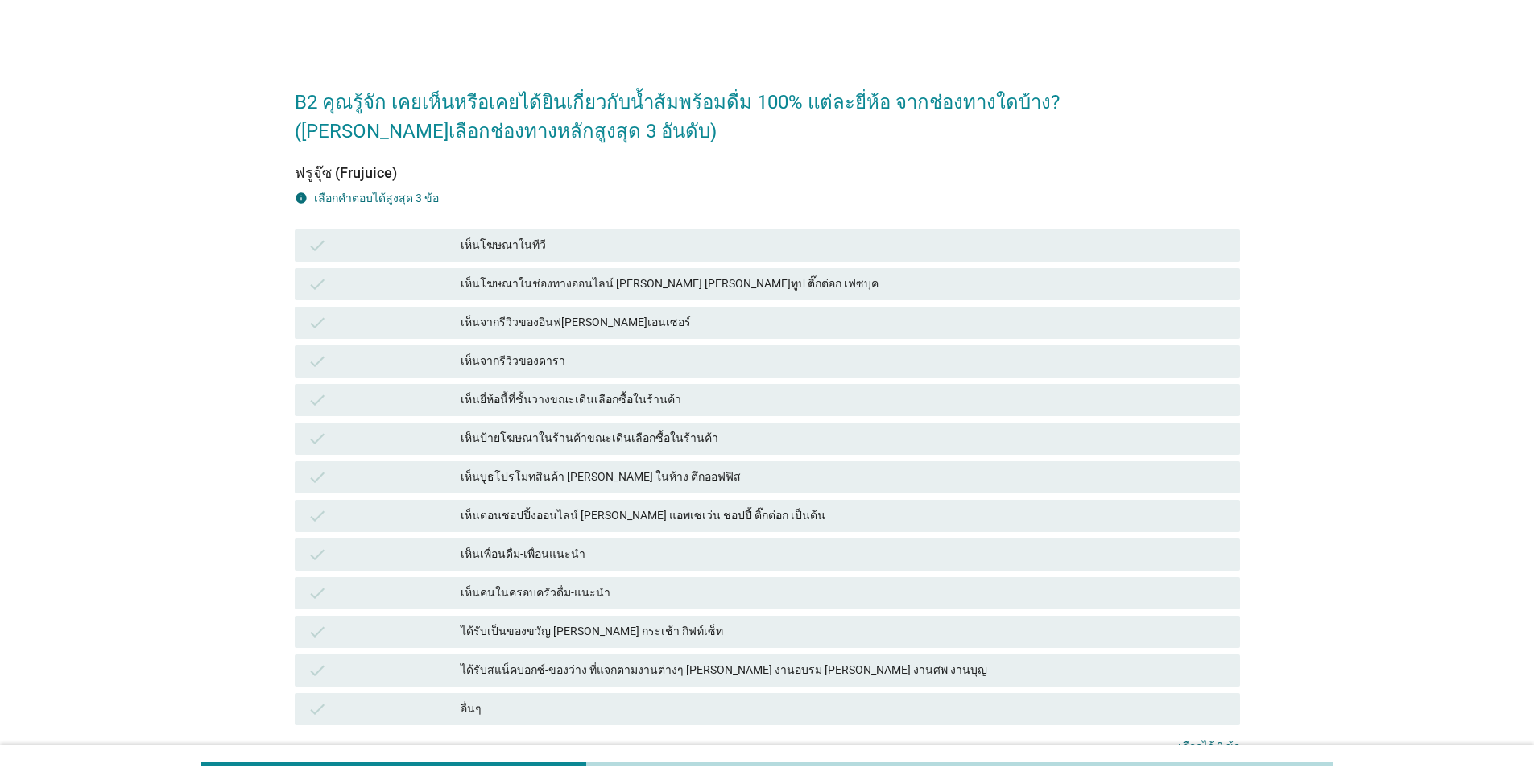
click at [538, 241] on div "เห็นโฆษณาในทีวี" at bounding box center [844, 246] width 767 height 19
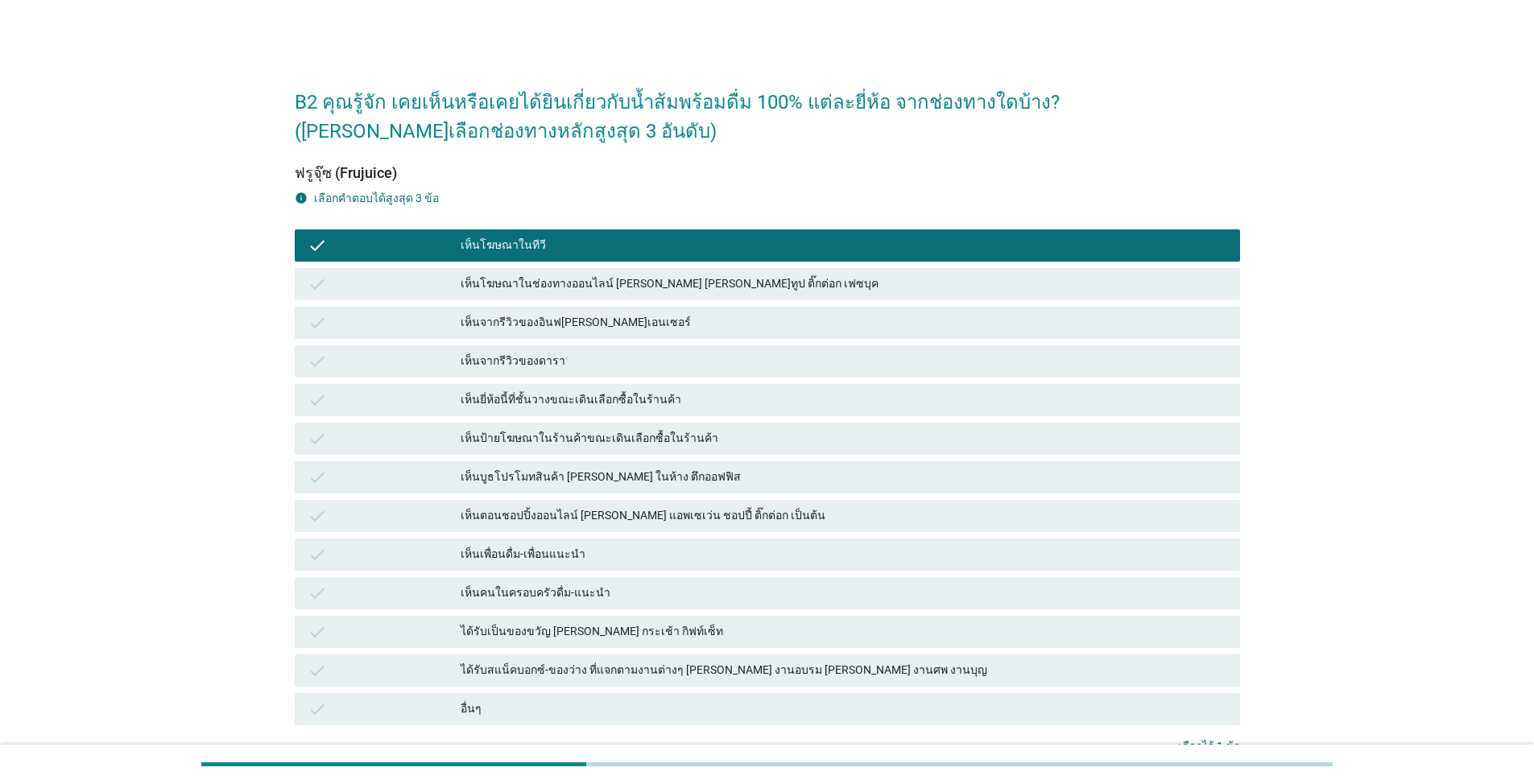
click at [537, 283] on div "เห็นโฆษณาในช่องทางออนไลน์ [PERSON_NAME] [PERSON_NAME]ทูป ติ๊กต่อก เฟซบุค" at bounding box center [844, 284] width 767 height 19
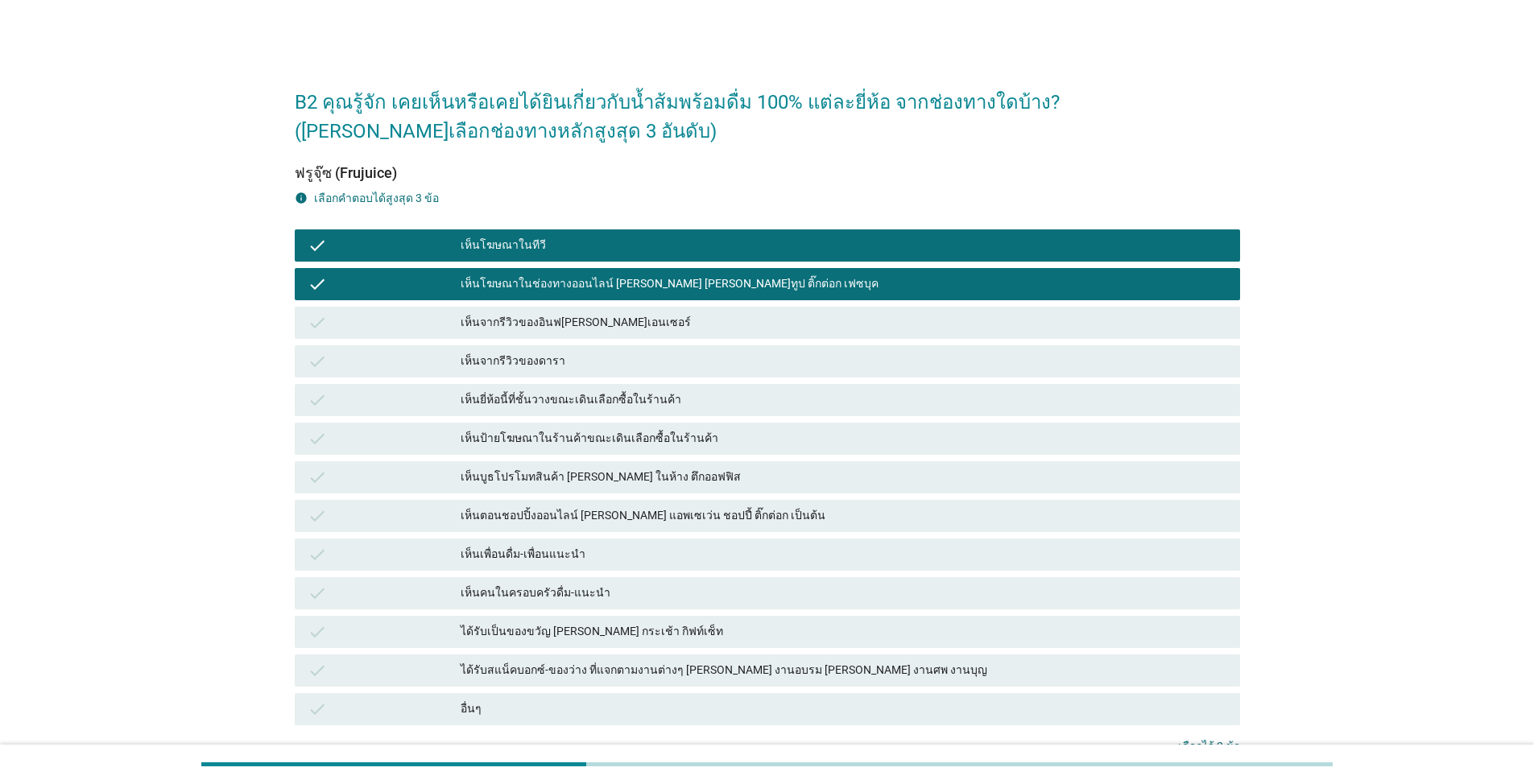
click at [546, 403] on div "เห็นยี่ห้อนี้ที่ชั้นวางขณะเดินเลือกซื้อในร้านค้า" at bounding box center [844, 400] width 767 height 19
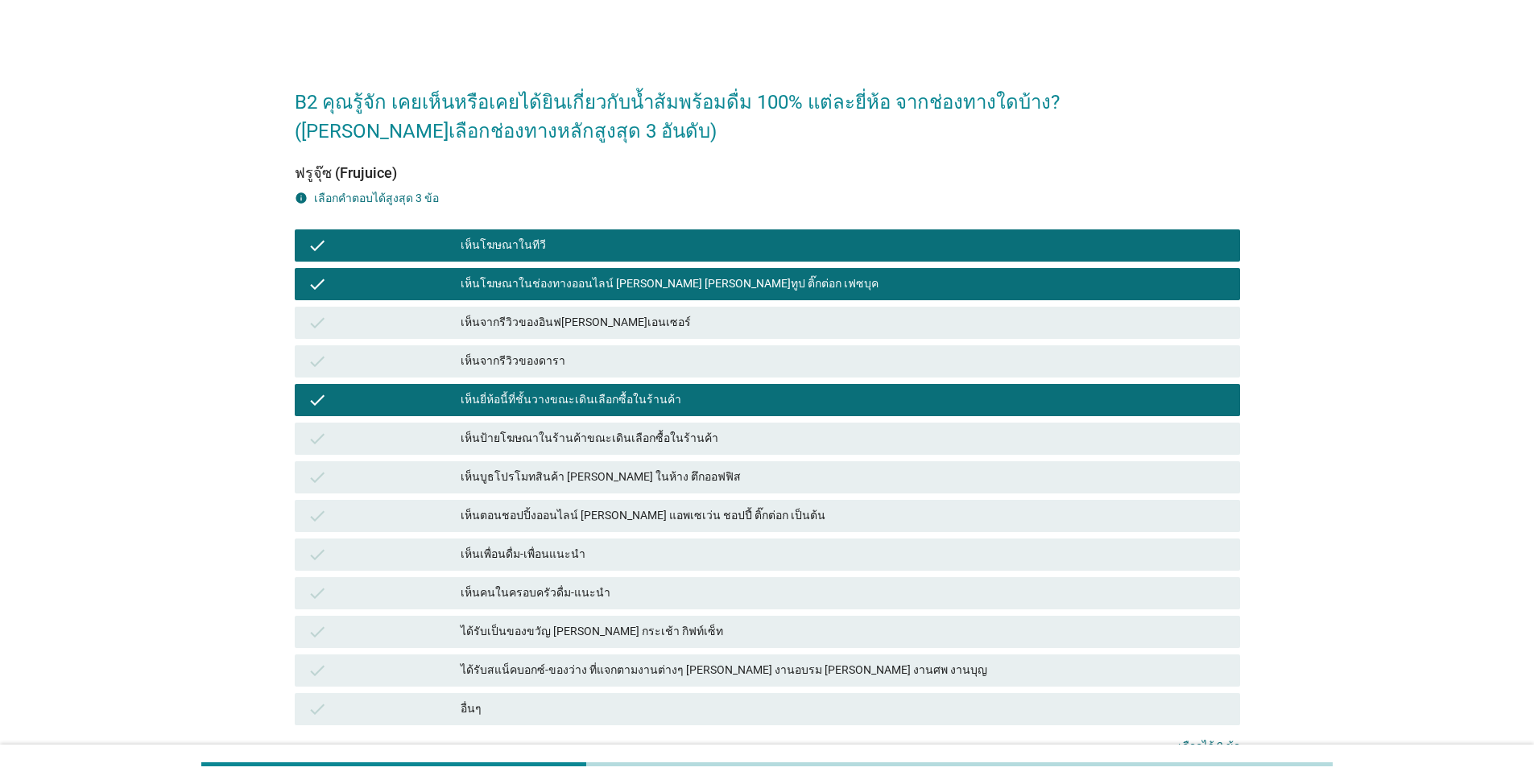
scroll to position [139, 0]
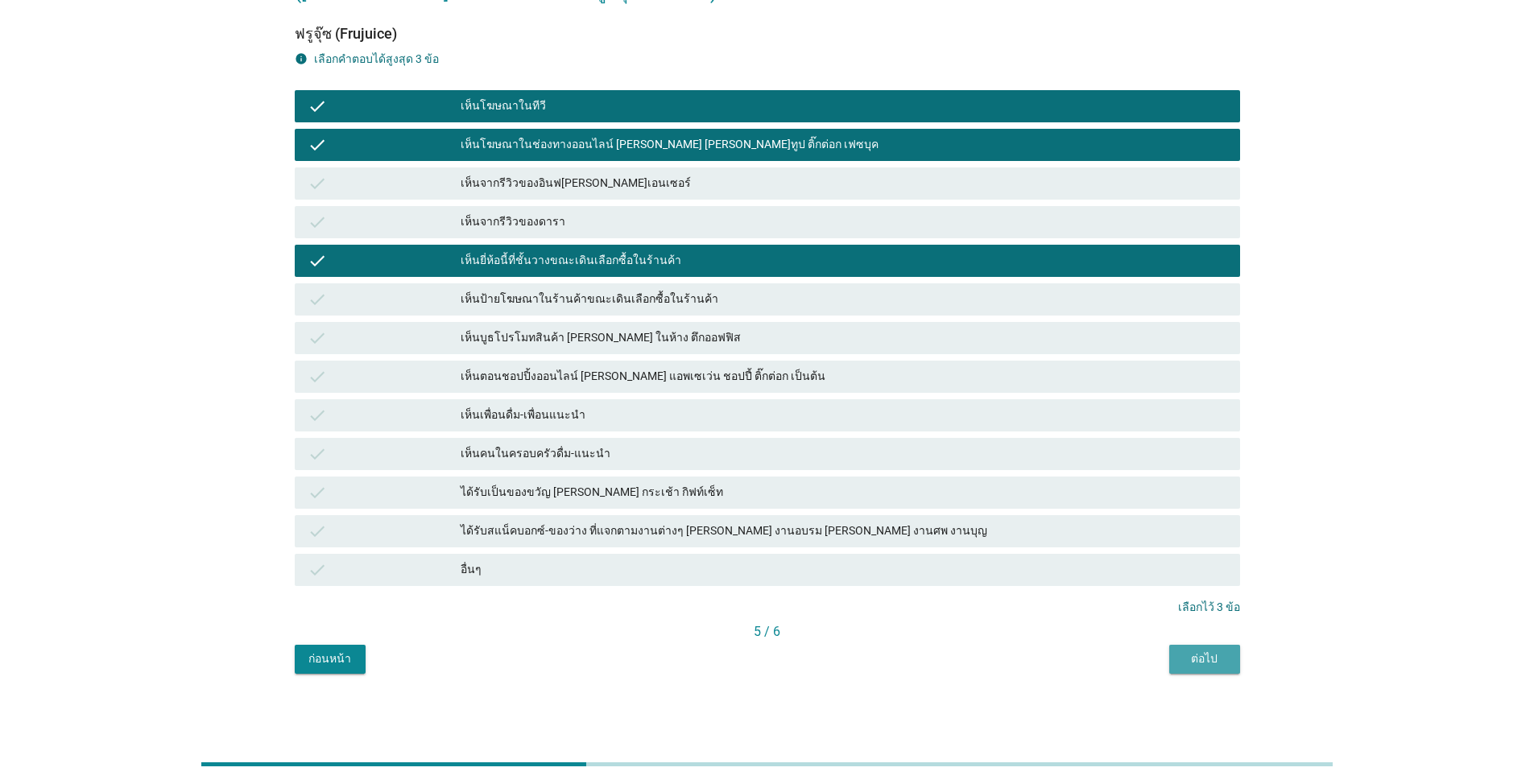
click at [792, 660] on div "ต่อไป" at bounding box center [1204, 658] width 45 height 17
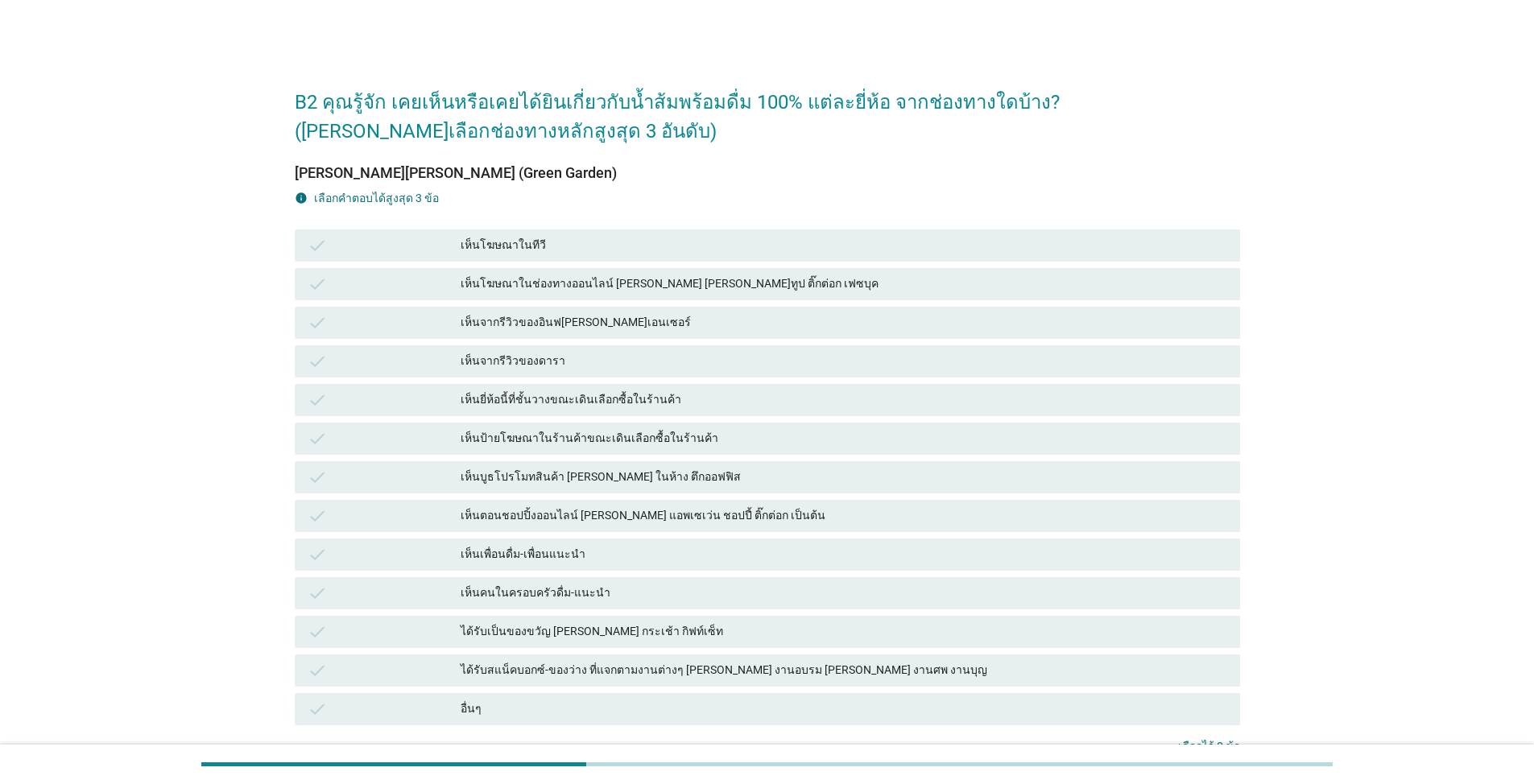
click at [538, 232] on div "check เห็นโฆษณาในทีวี" at bounding box center [767, 245] width 946 height 32
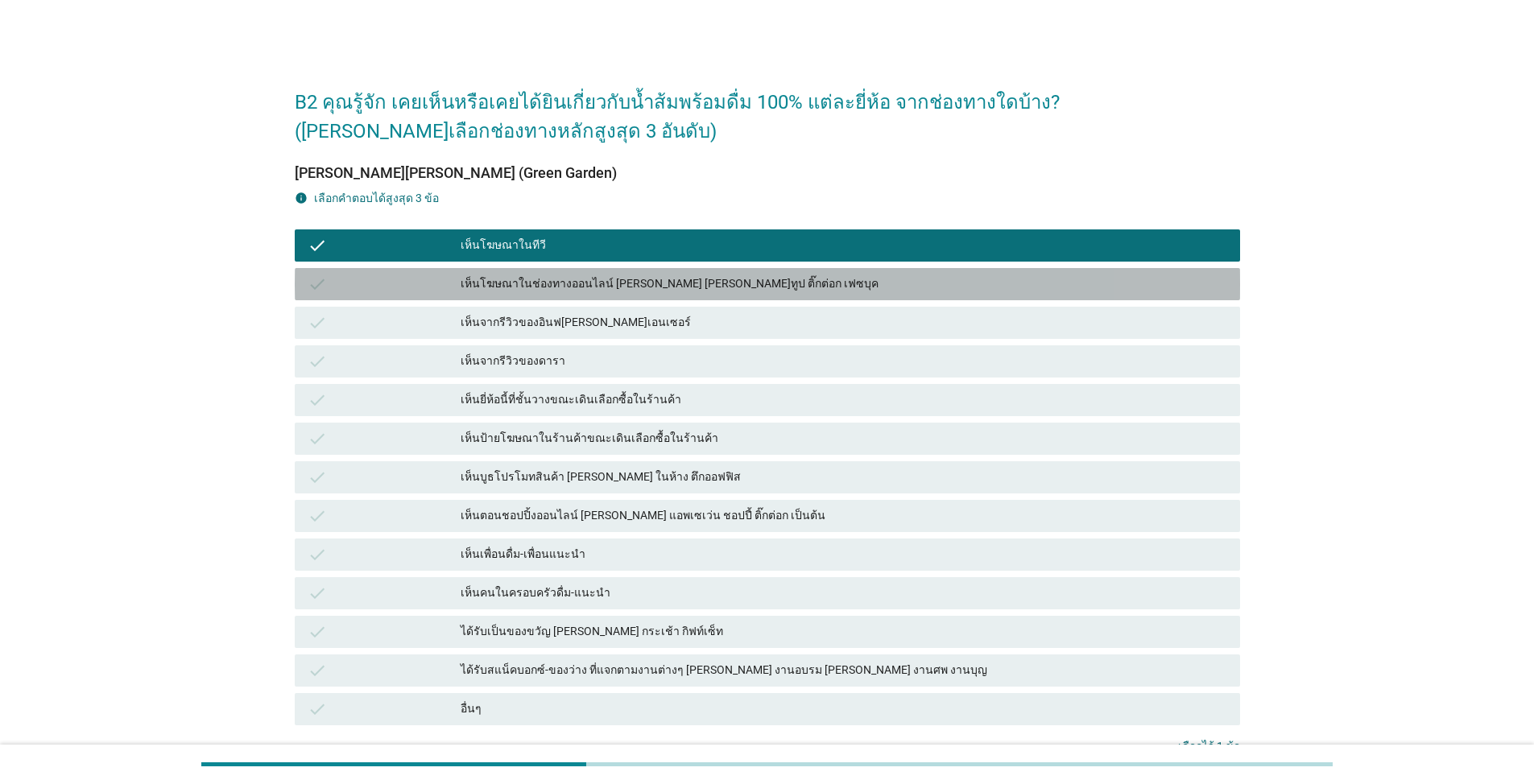
click at [533, 290] on div "เห็นโฆษณาในช่องทางออนไลน์ [PERSON_NAME] [PERSON_NAME]ทูป ติ๊กต่อก เฟซบุค" at bounding box center [844, 284] width 767 height 19
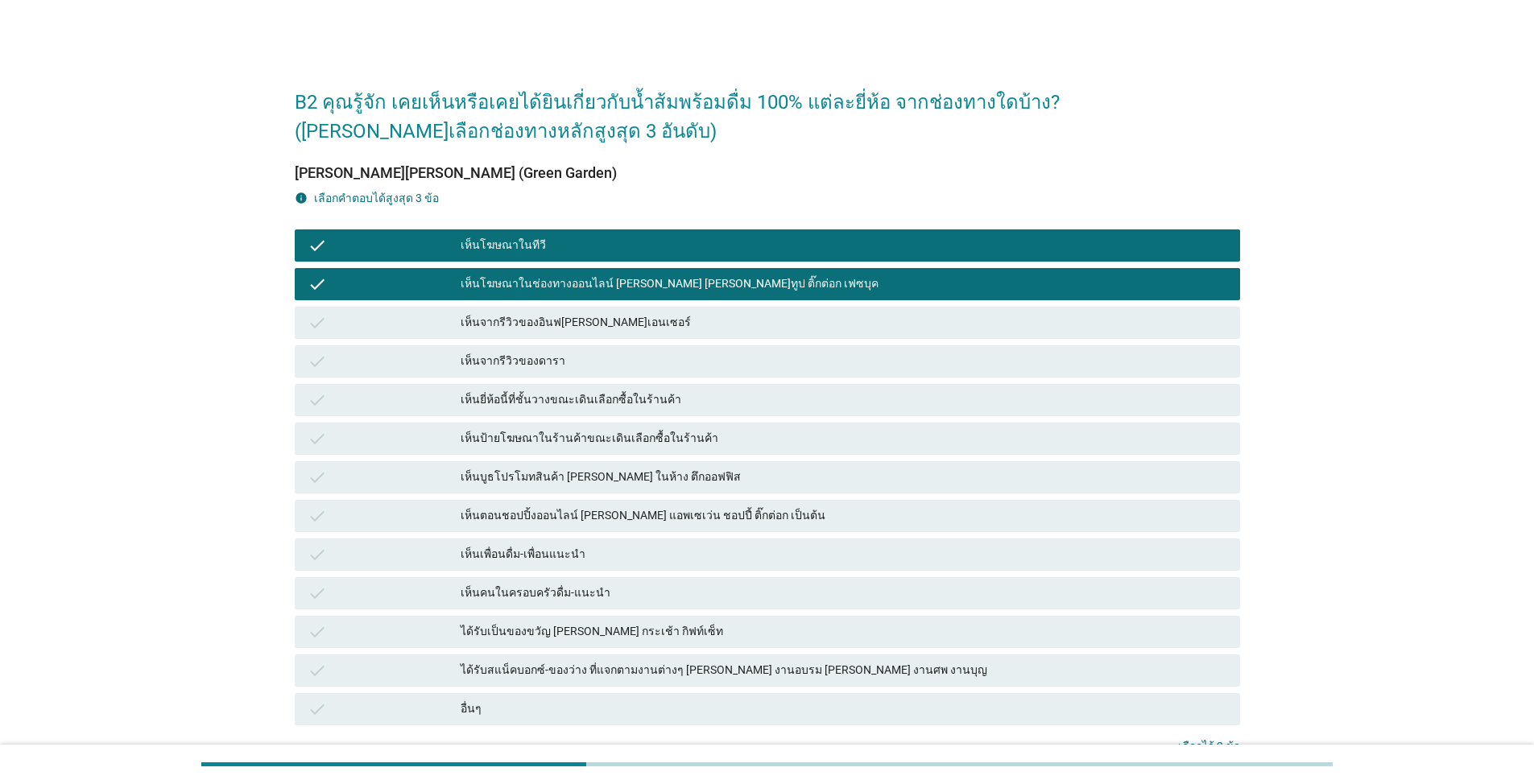
click at [564, 404] on div "เห็นยี่ห้อนี้ที่ชั้นวางขณะเดินเลือกซื้อในร้านค้า" at bounding box center [844, 400] width 767 height 19
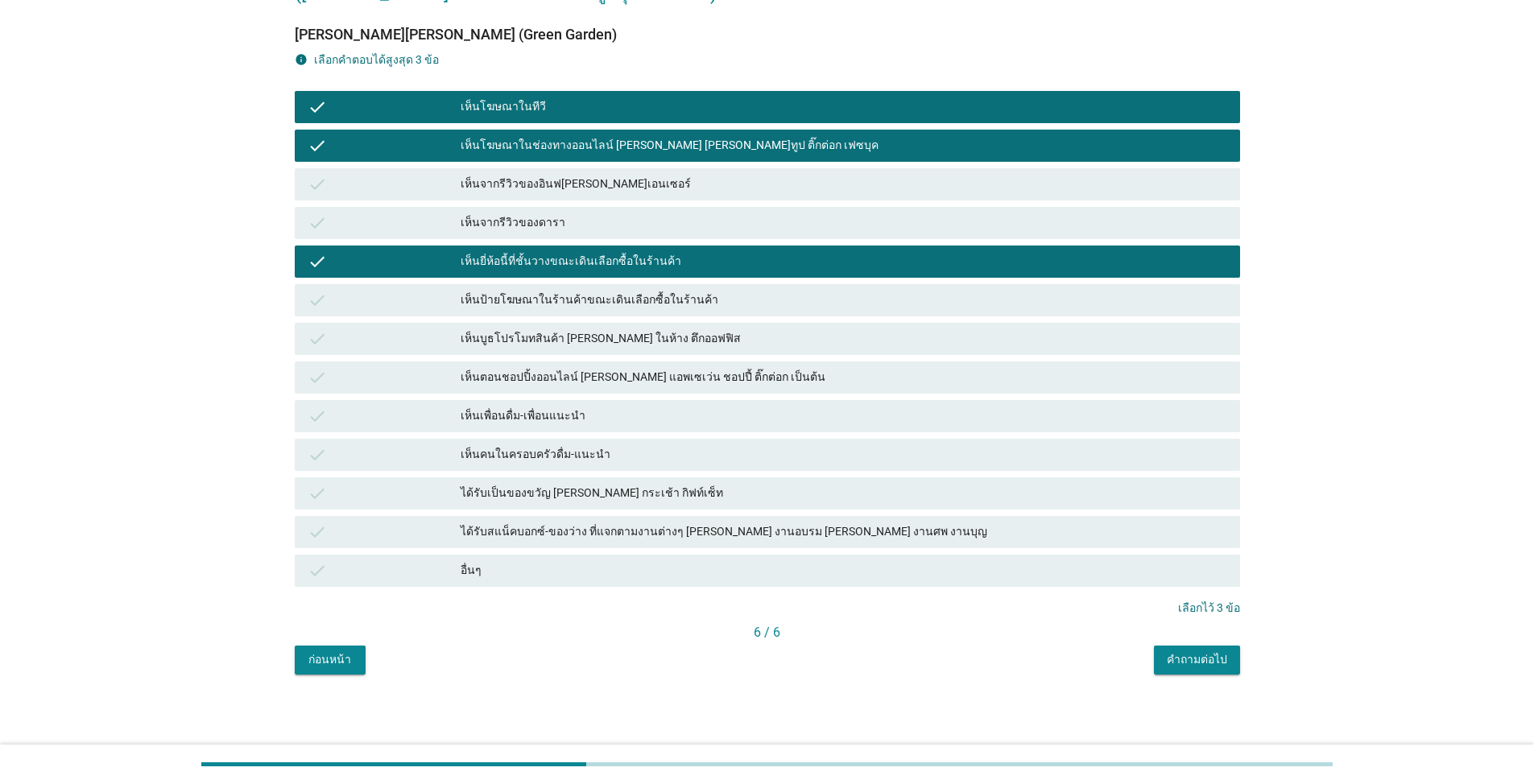
scroll to position [139, 0]
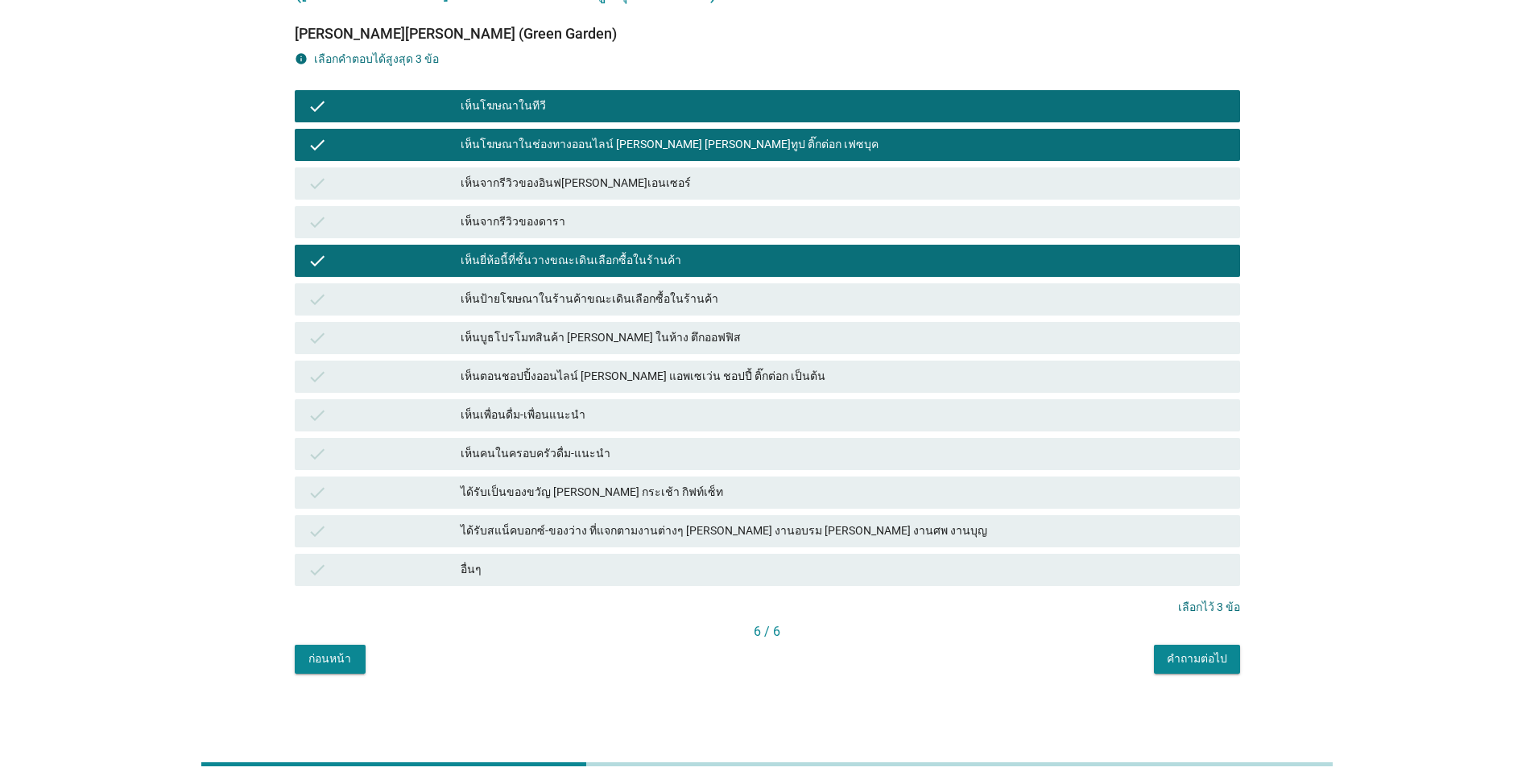
click at [792, 651] on div "คำถามต่อไป" at bounding box center [1197, 658] width 60 height 17
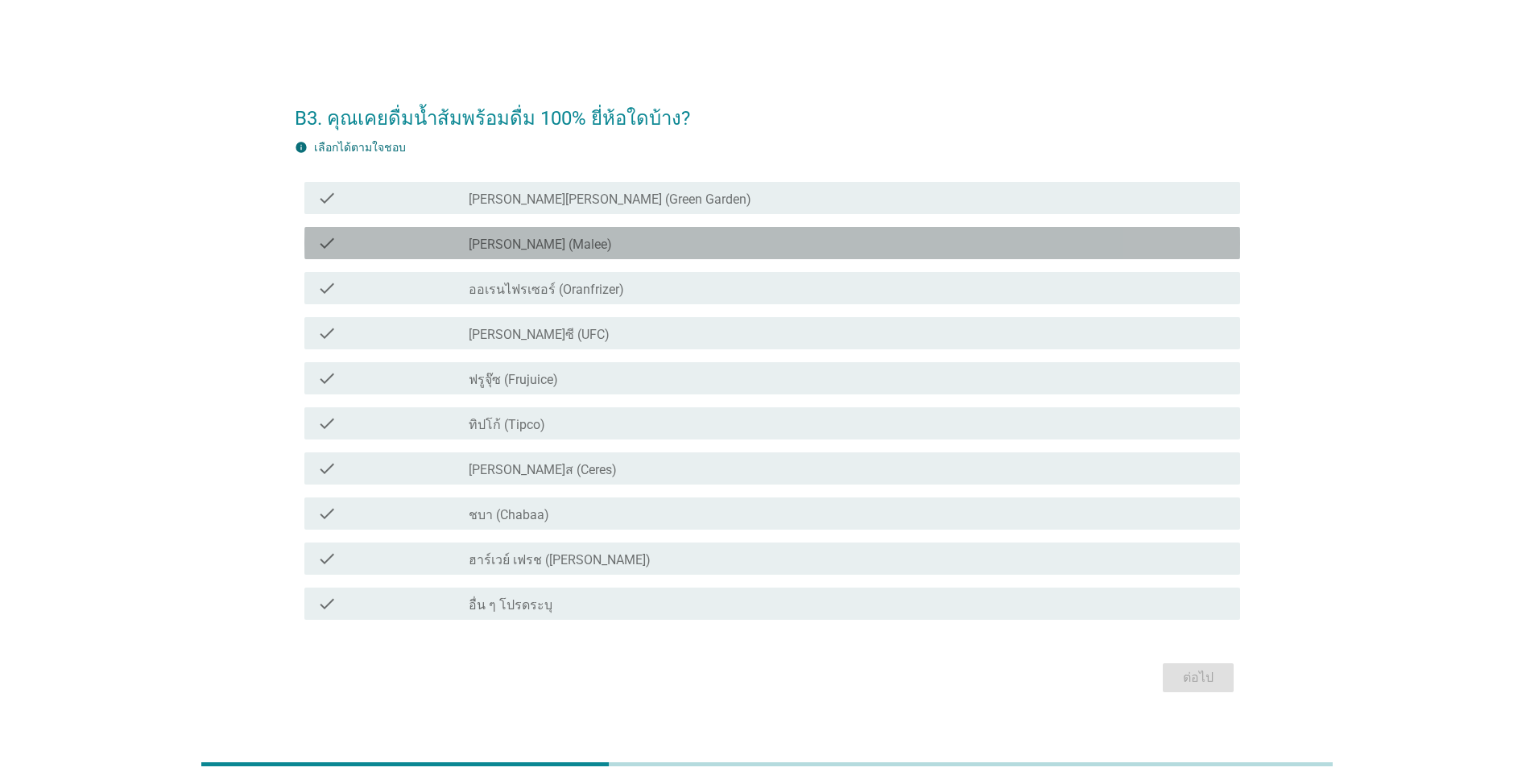
click at [628, 242] on div "check_box_outline_blank [PERSON_NAME] (Malee)" at bounding box center [848, 243] width 758 height 19
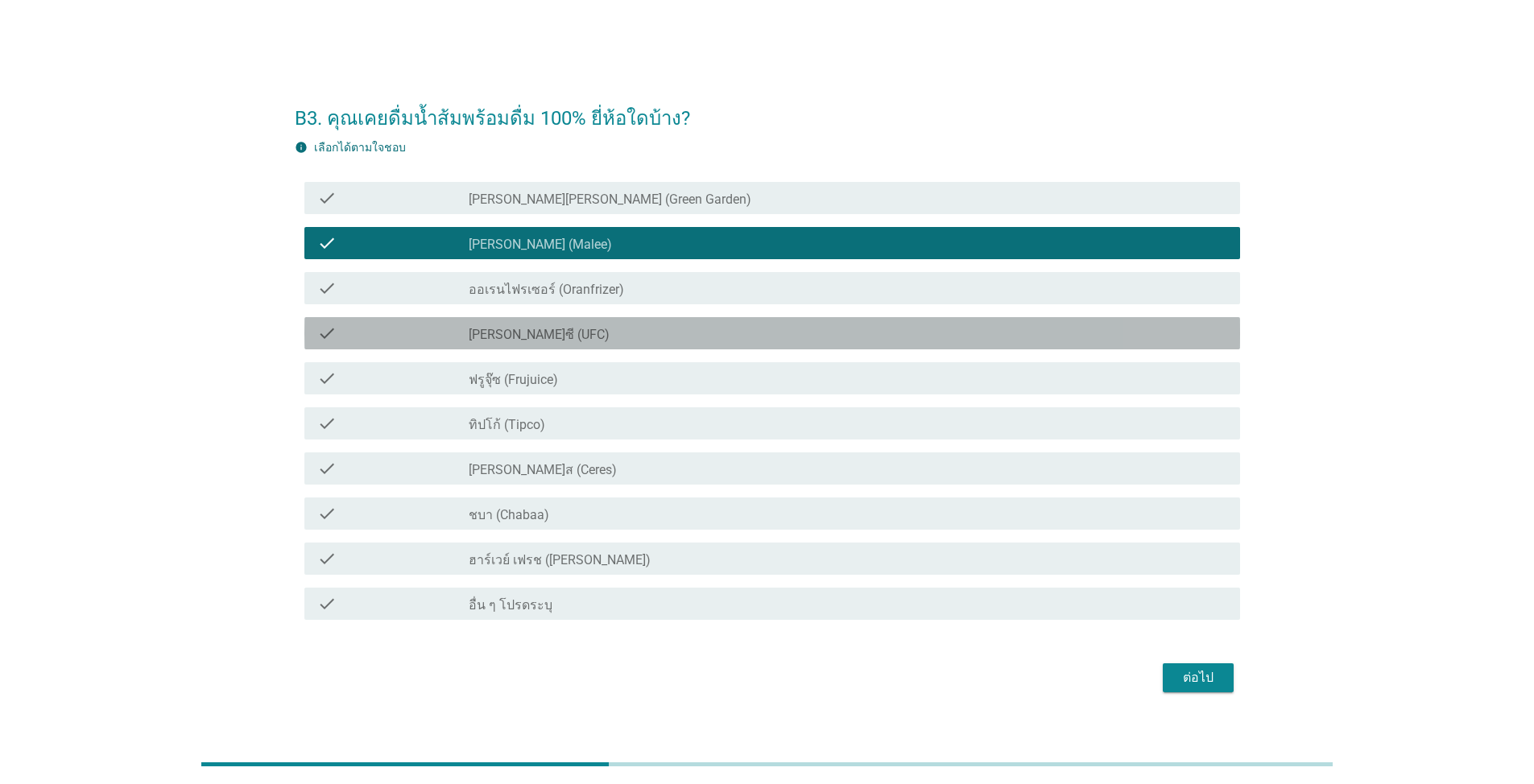
click at [598, 335] on div "check_box_outline_blank [PERSON_NAME]ซี (UFC)" at bounding box center [848, 333] width 758 height 19
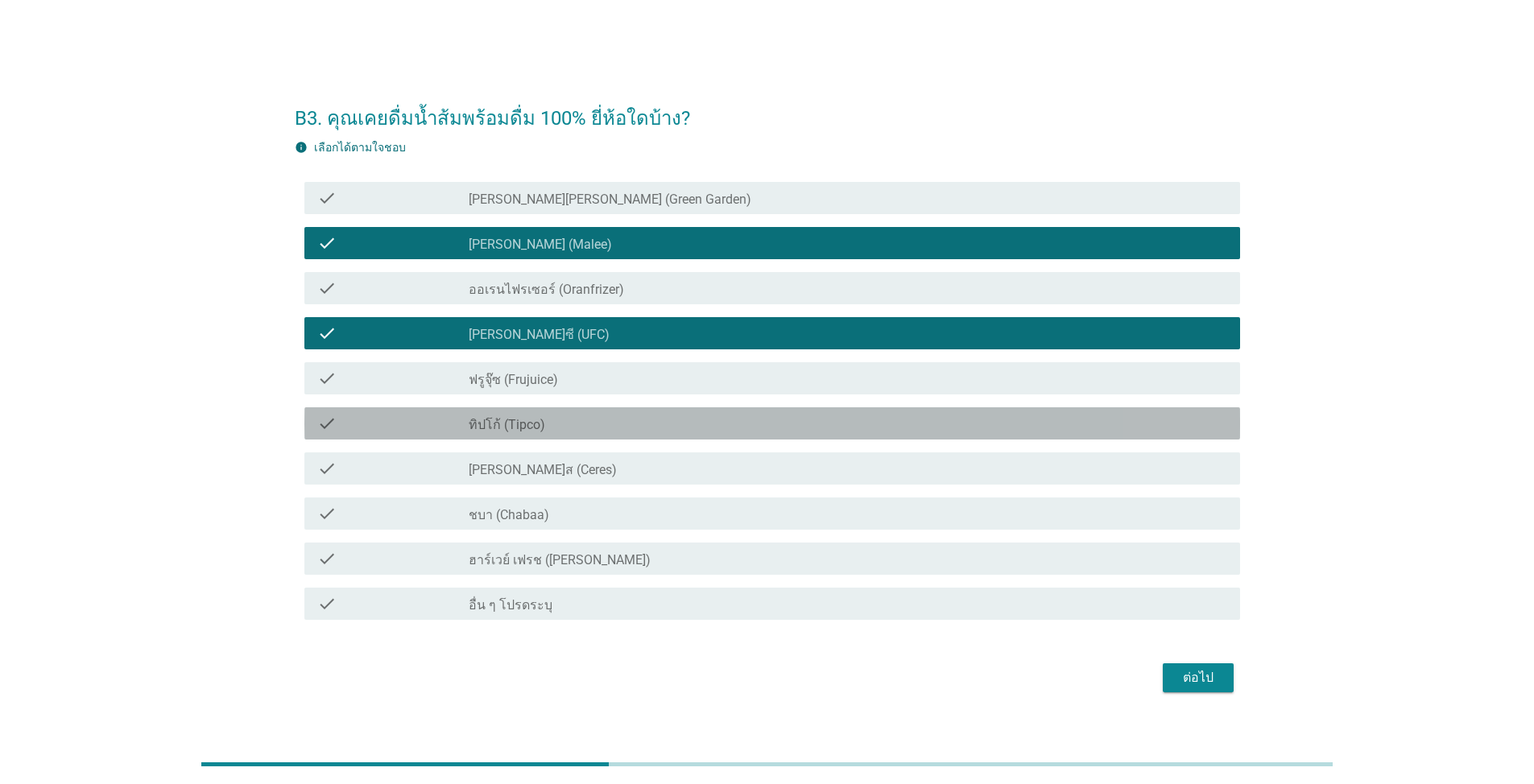
click at [599, 422] on div "check_box_outline_blank ทิปโก้ (Tipco)" at bounding box center [848, 424] width 758 height 19
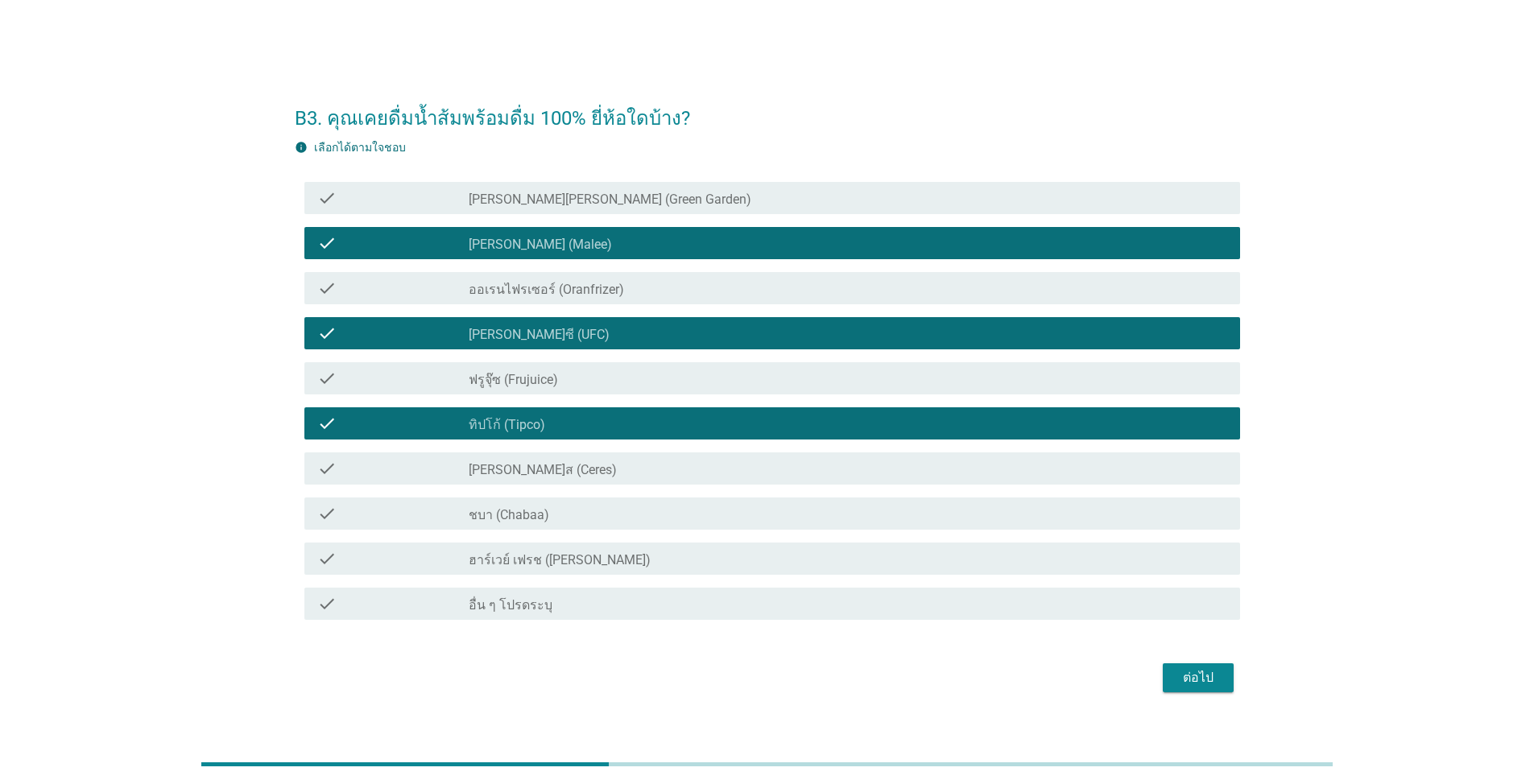
click at [576, 512] on div "check_box_outline_blank ชบา (Chabaa)" at bounding box center [848, 514] width 758 height 19
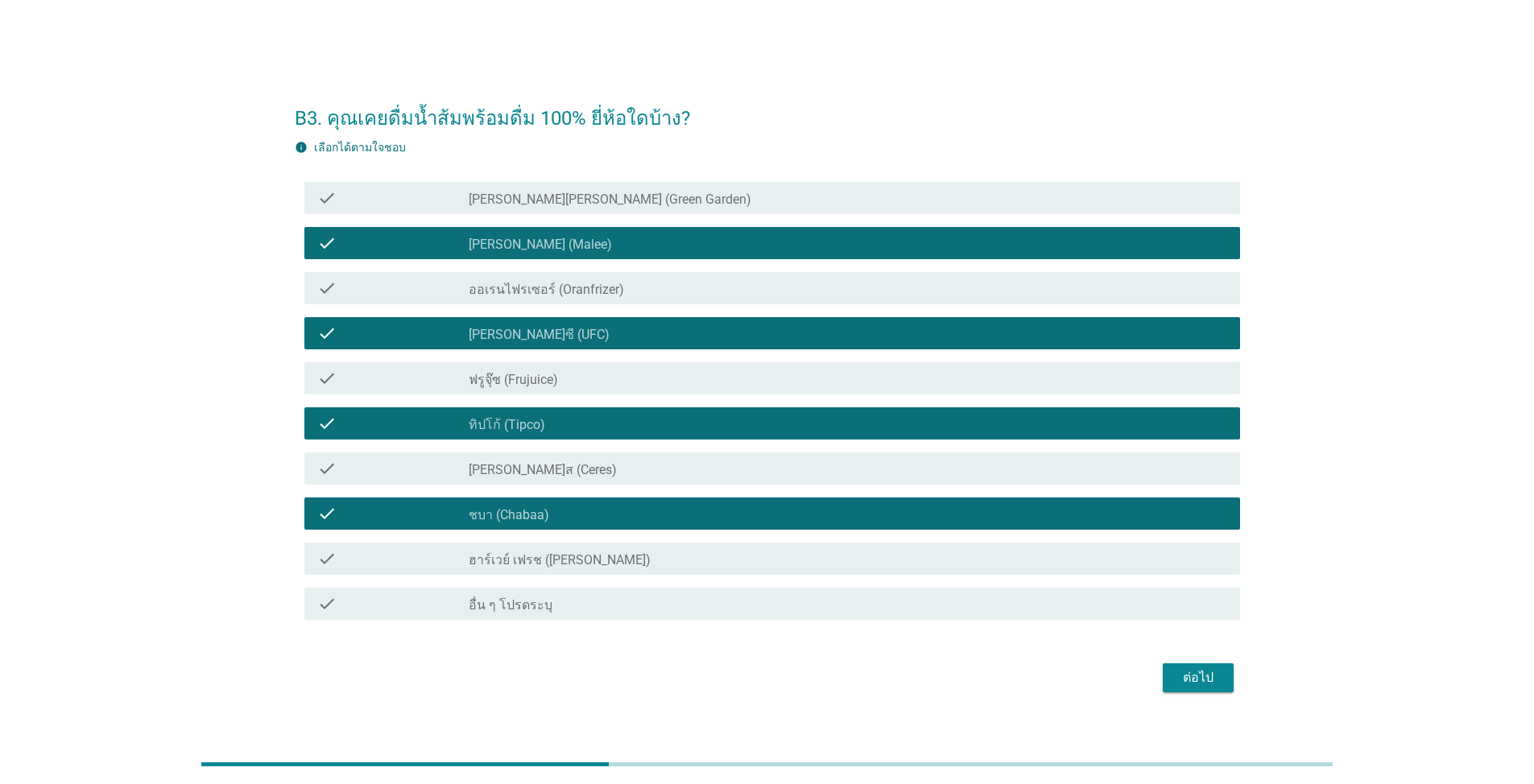
click at [792, 686] on div "ต่อไป" at bounding box center [1198, 678] width 45 height 19
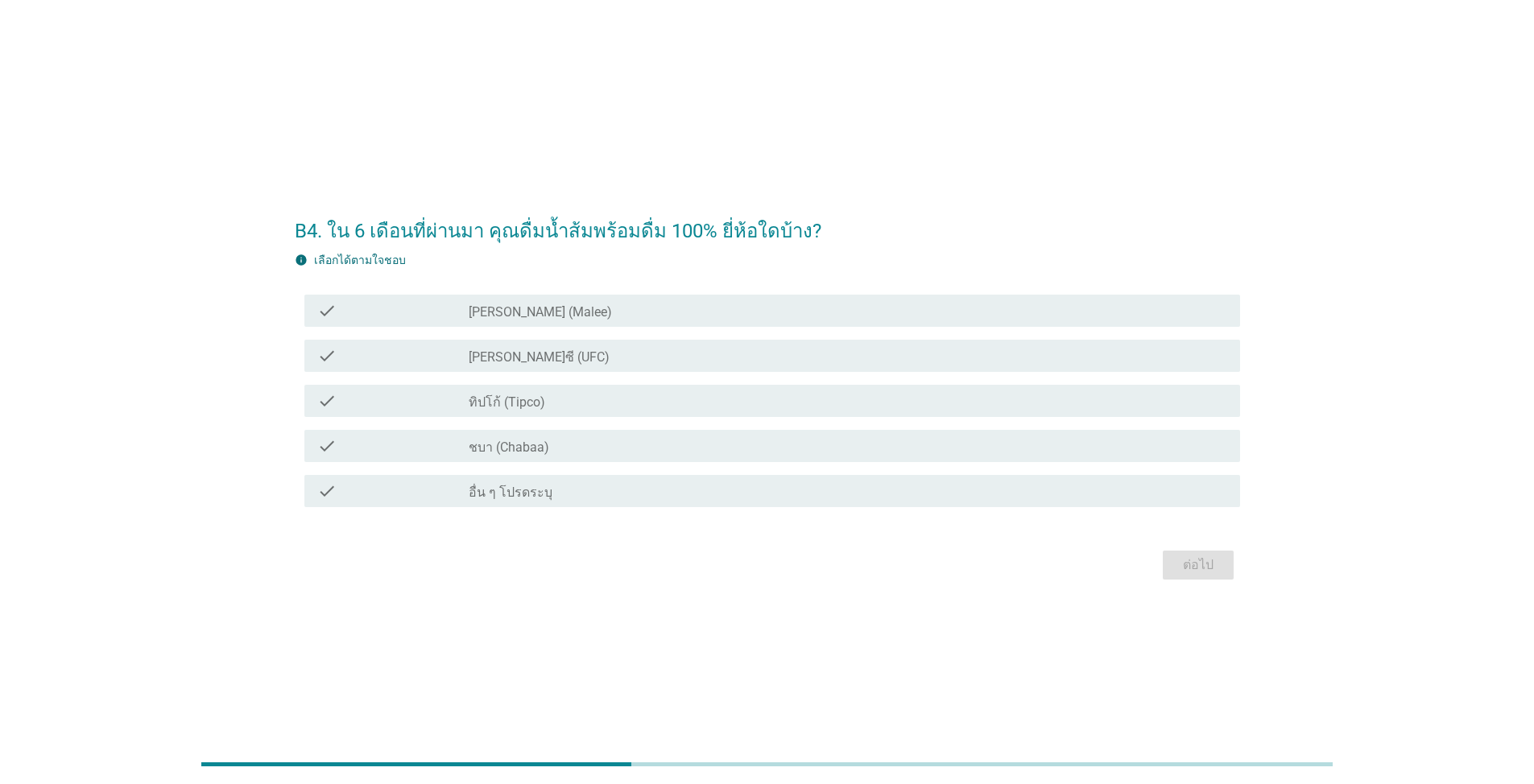
click at [565, 396] on div "check_box ทิปโก้ (Tipco)" at bounding box center [848, 401] width 758 height 19
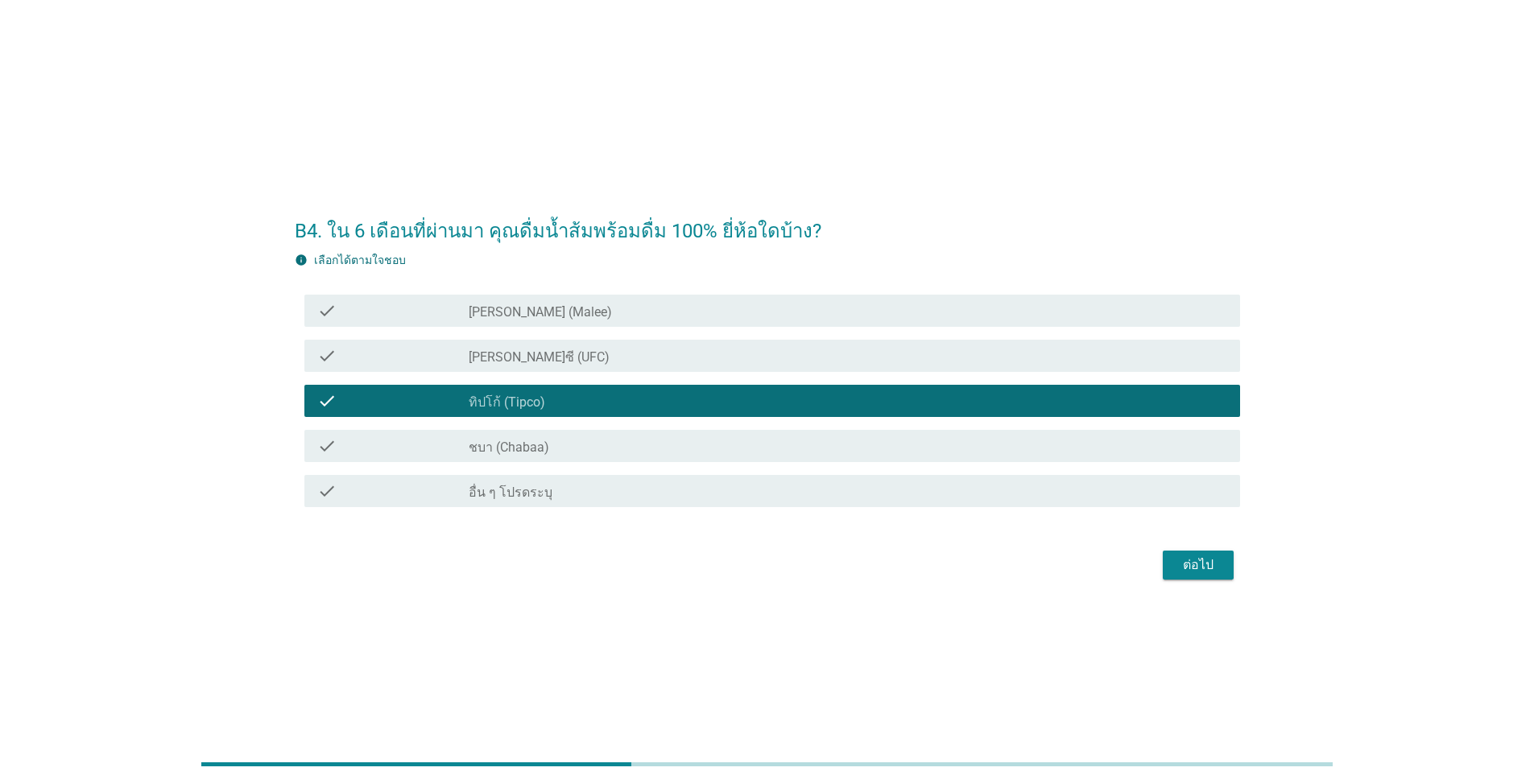
click at [572, 312] on div "check_box [PERSON_NAME] (Malee)" at bounding box center [848, 311] width 758 height 19
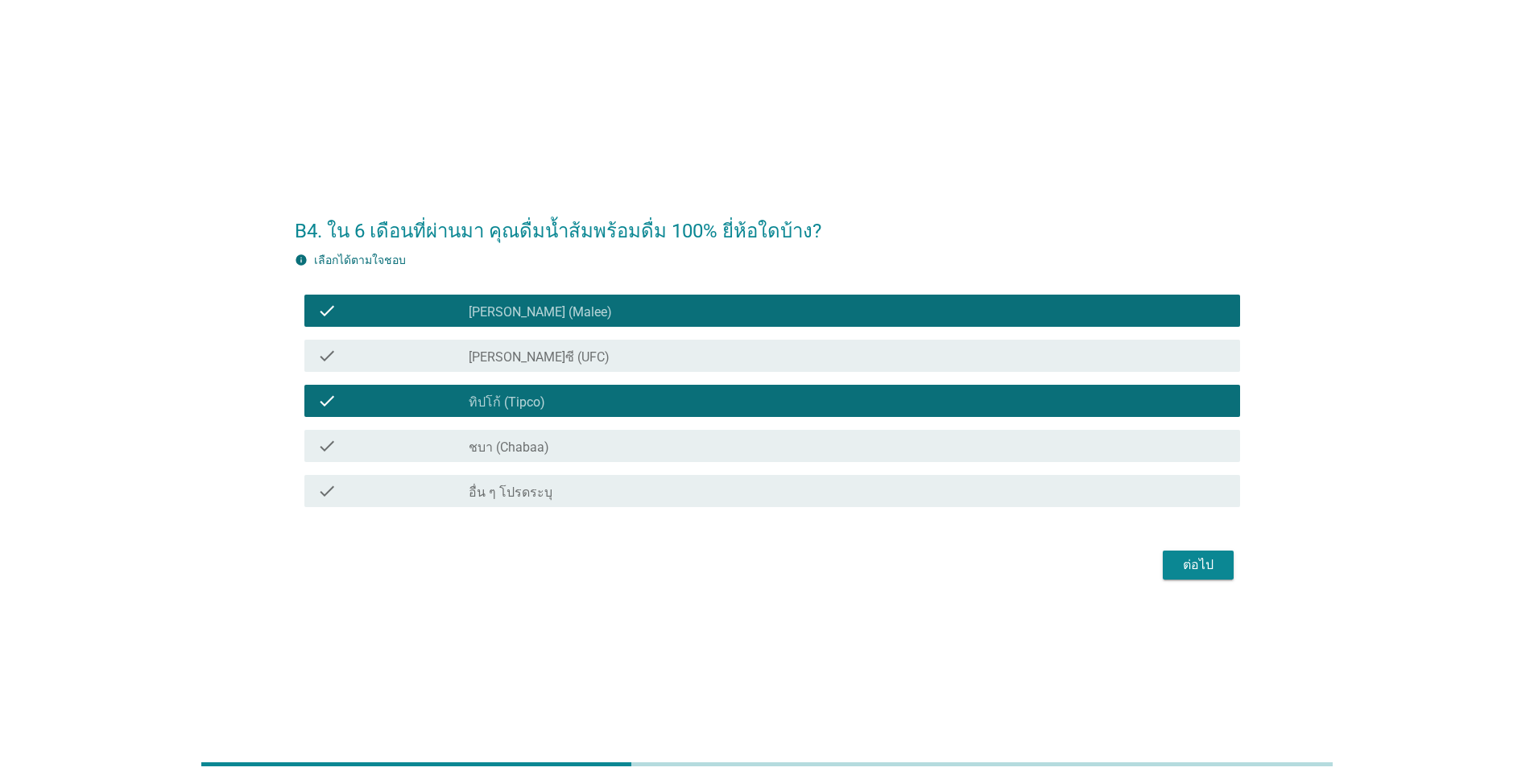
click at [532, 359] on label "[PERSON_NAME]ซี (UFC)" at bounding box center [539, 358] width 141 height 17
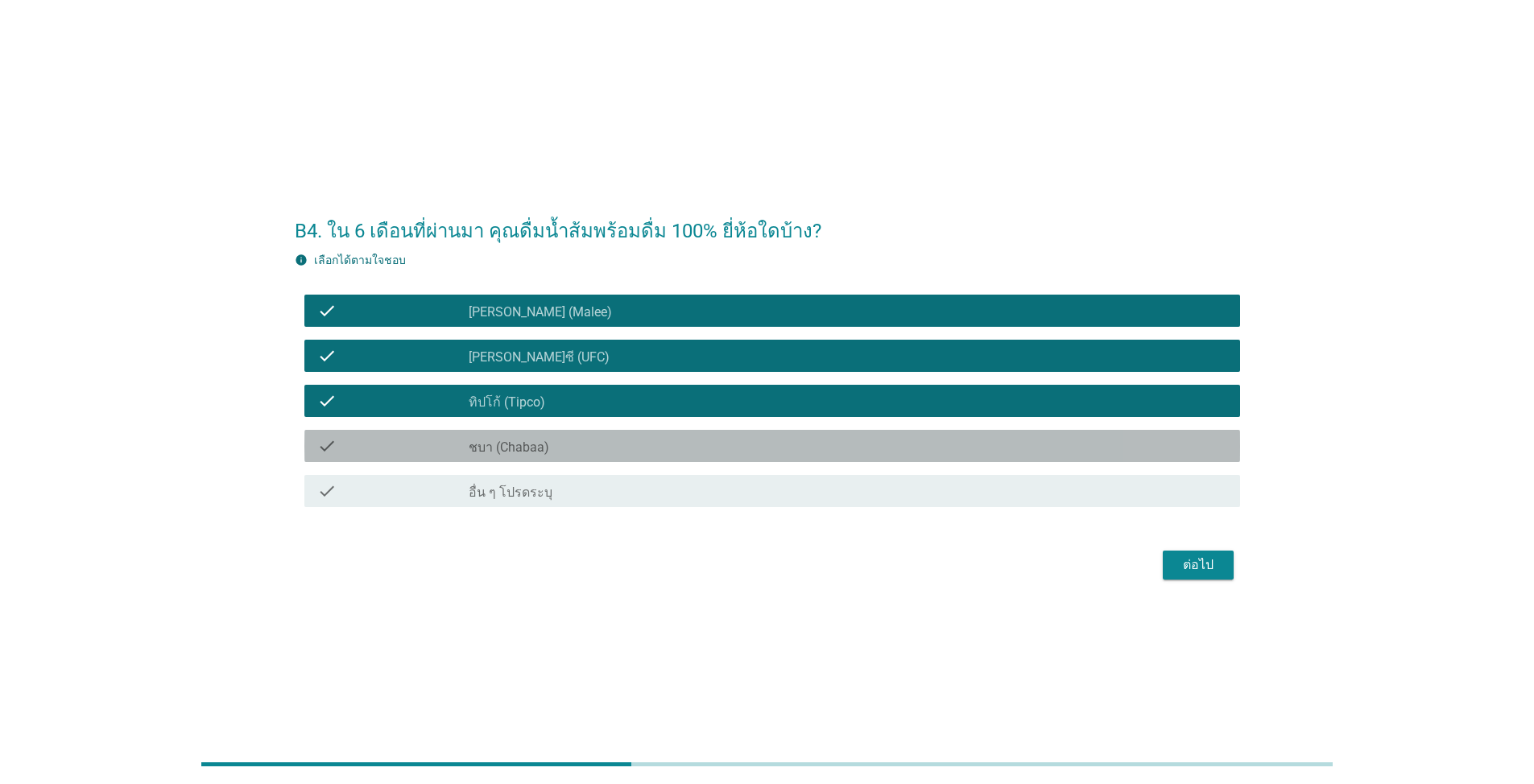
click at [538, 440] on label "ชบา (Chabaa)" at bounding box center [508, 447] width 81 height 17
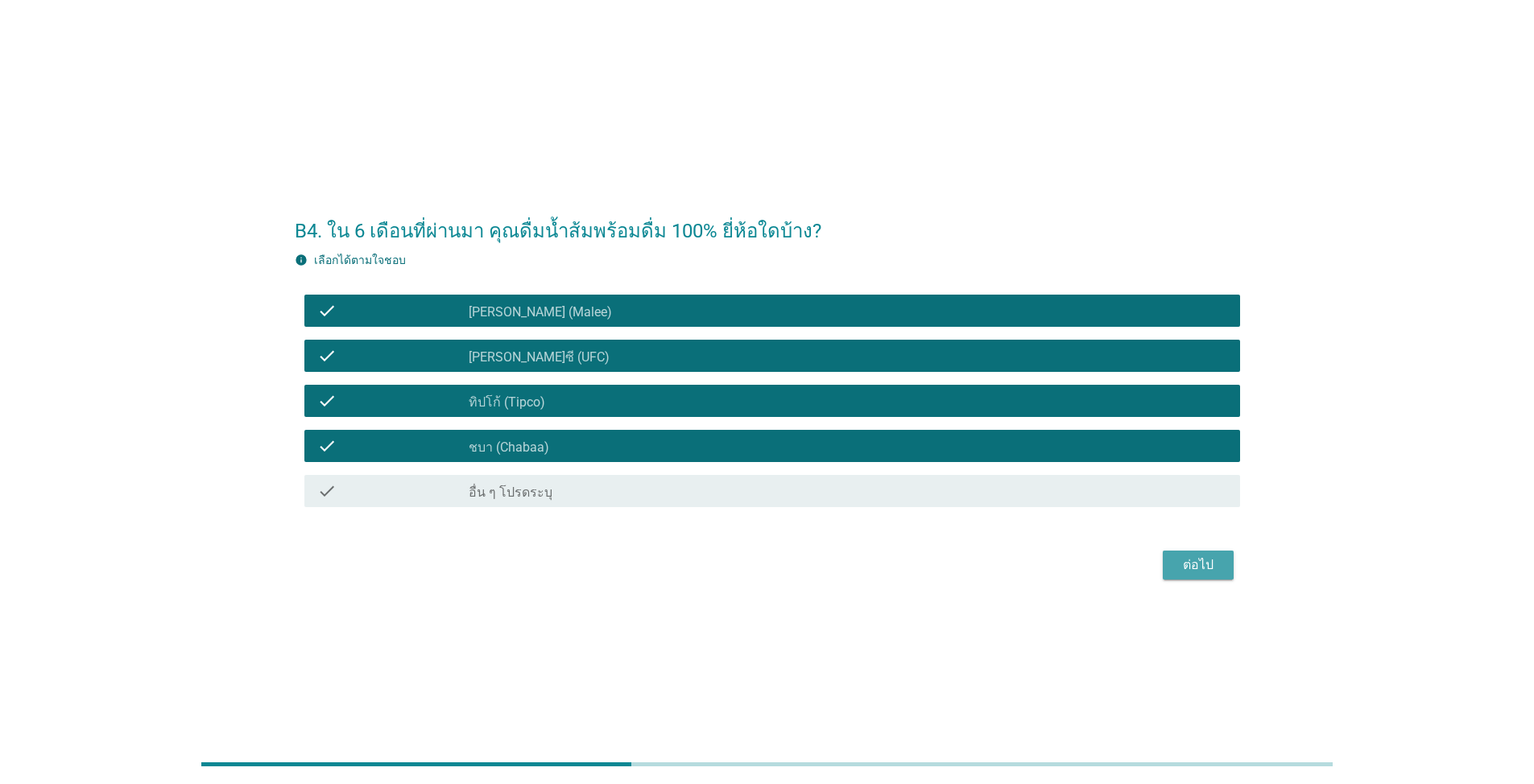
click at [792, 564] on div "ต่อไป" at bounding box center [1198, 565] width 45 height 19
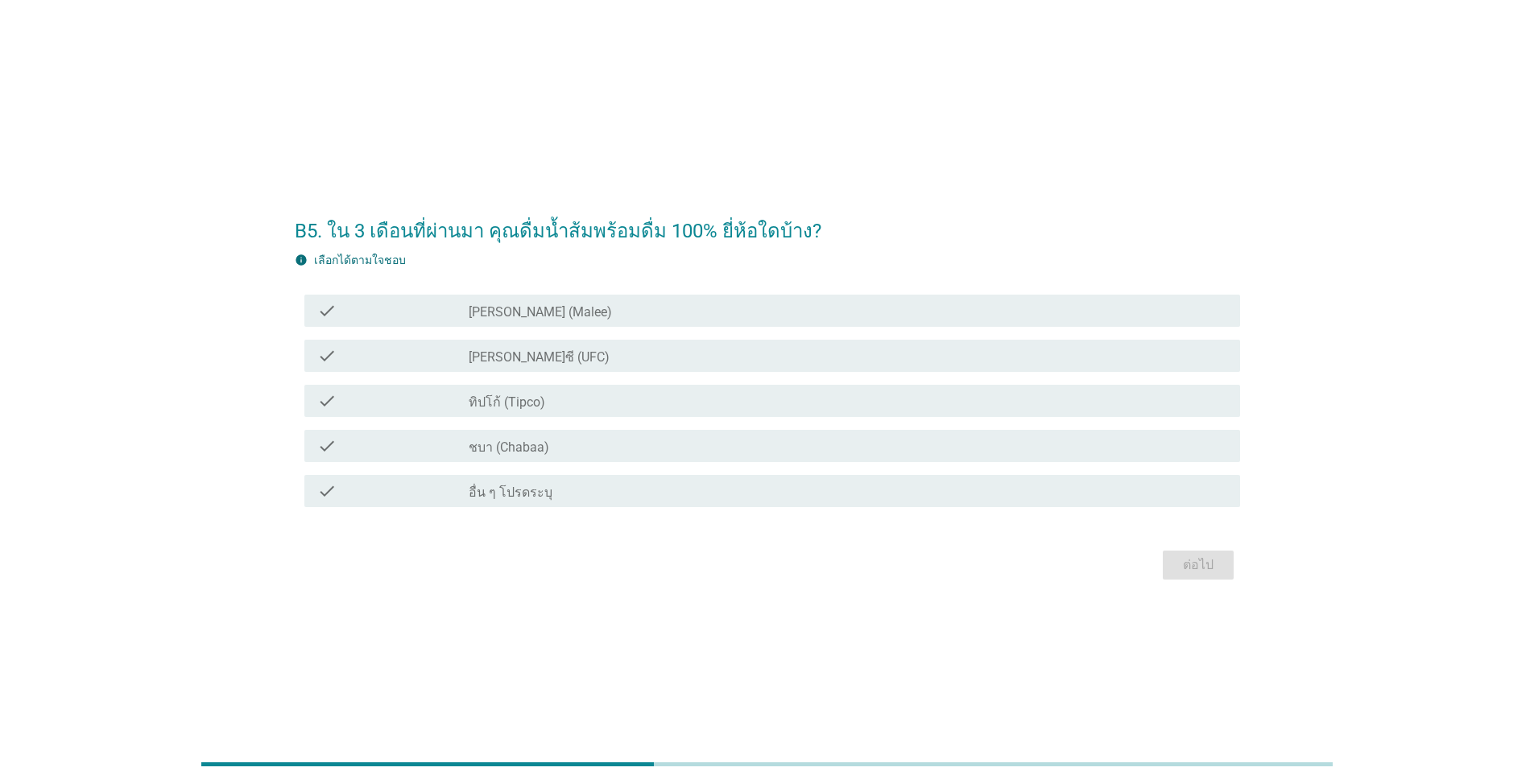
click at [589, 316] on div "check_box [PERSON_NAME] (Malee)" at bounding box center [848, 311] width 758 height 19
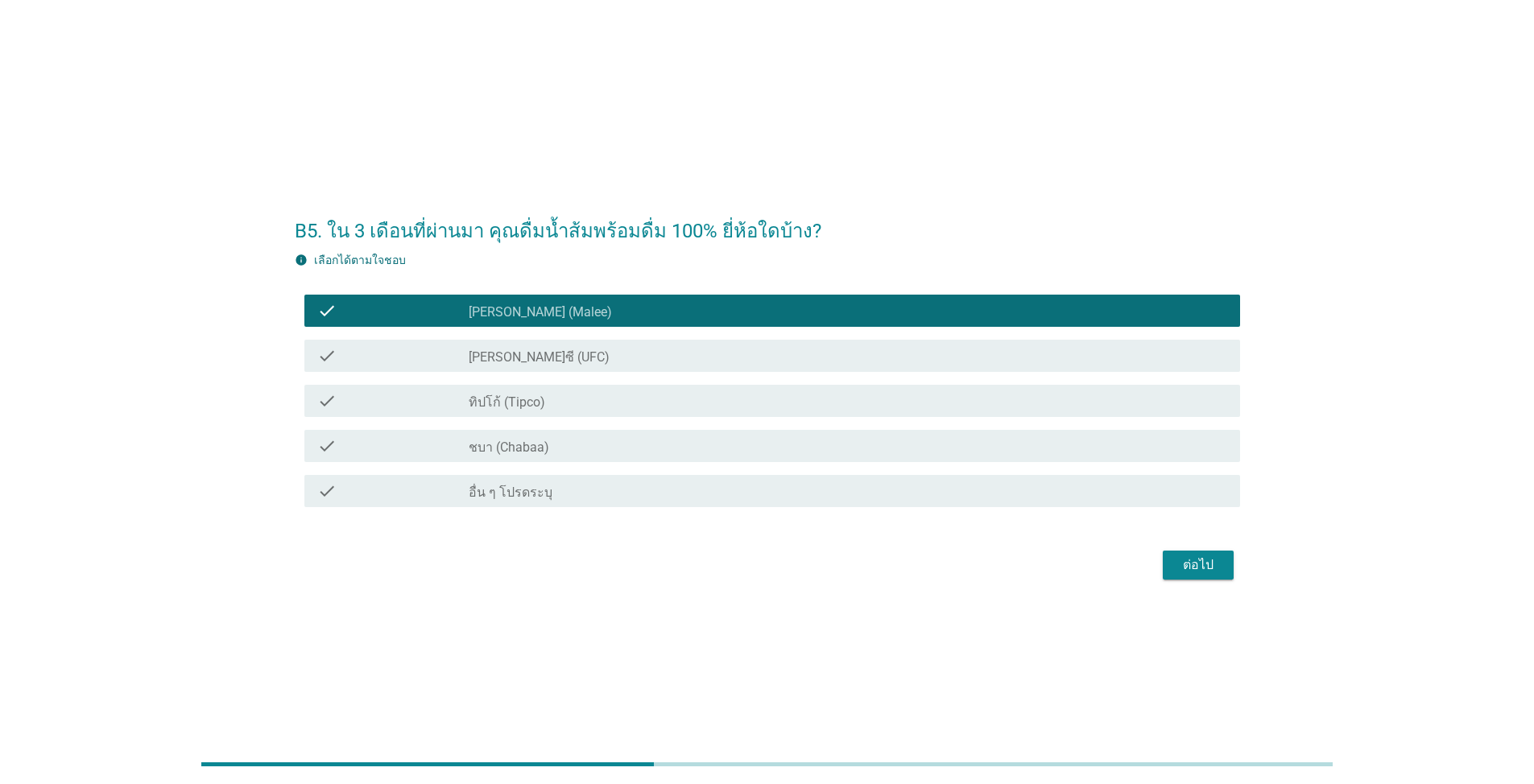
click at [578, 401] on div "check_box ทิปโก้ (Tipco)" at bounding box center [848, 401] width 758 height 19
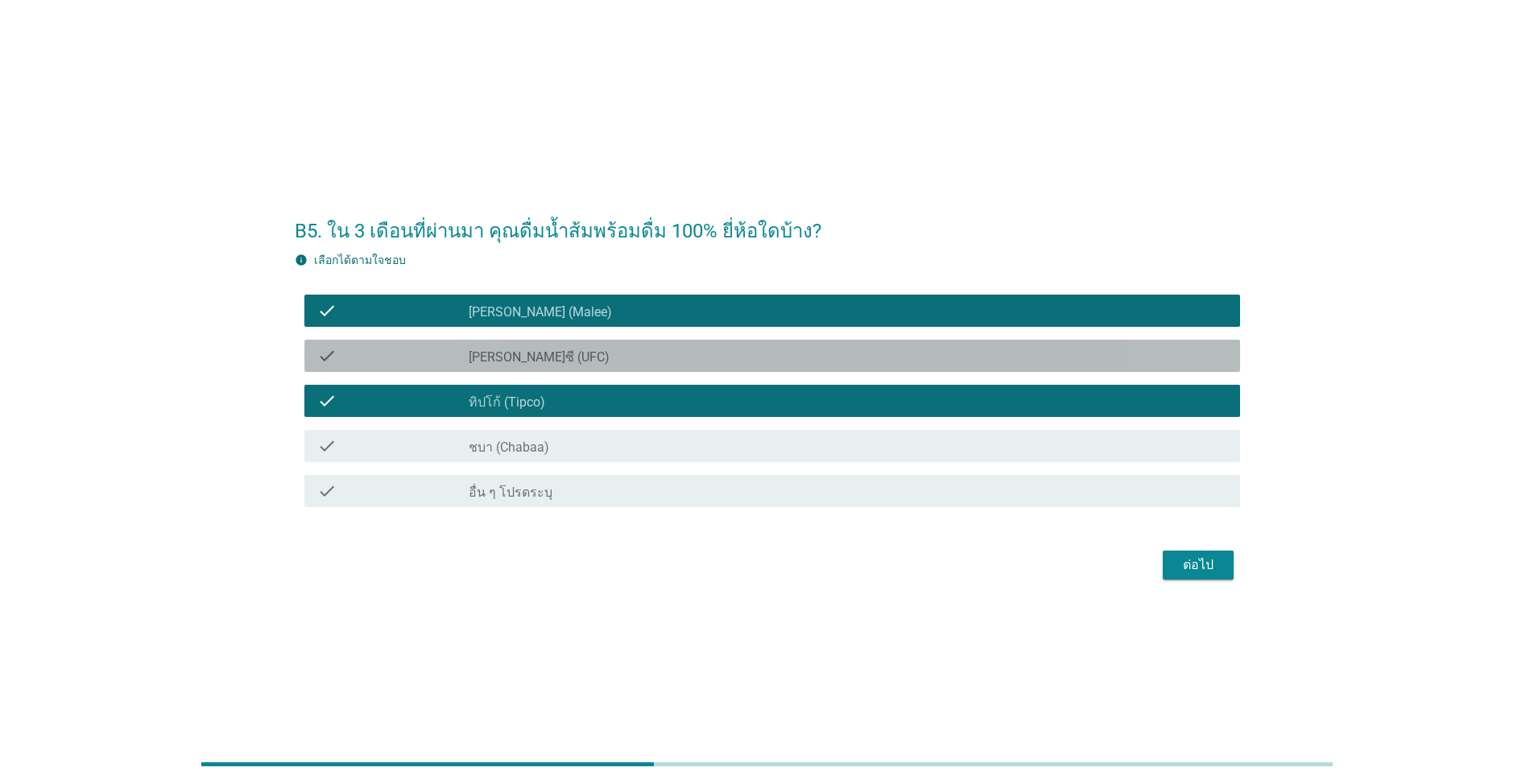
click at [584, 358] on div "check_box_outline_blank [PERSON_NAME]ซี (UFC)" at bounding box center [848, 356] width 758 height 19
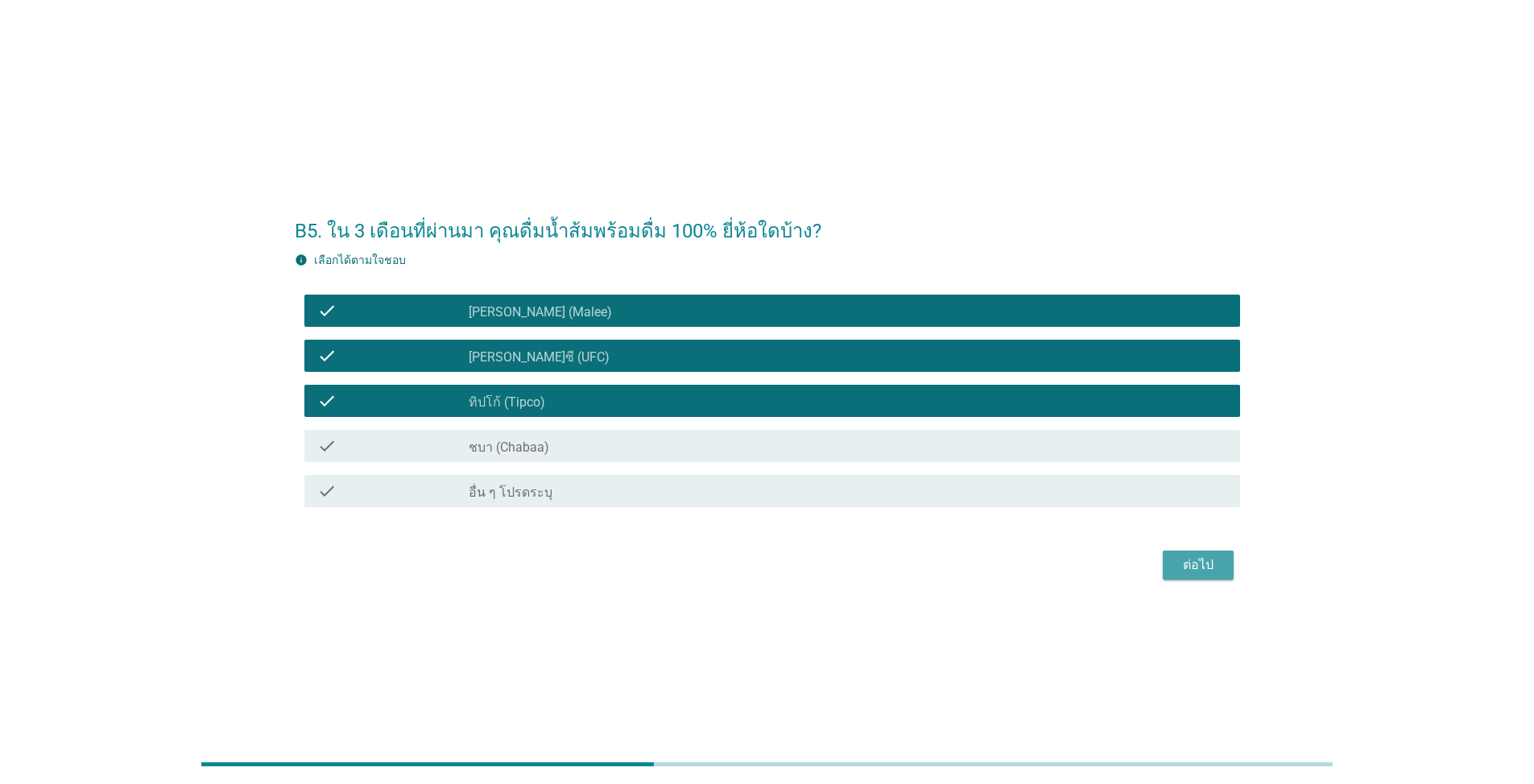
click at [792, 557] on div "ต่อไป" at bounding box center [1198, 565] width 45 height 19
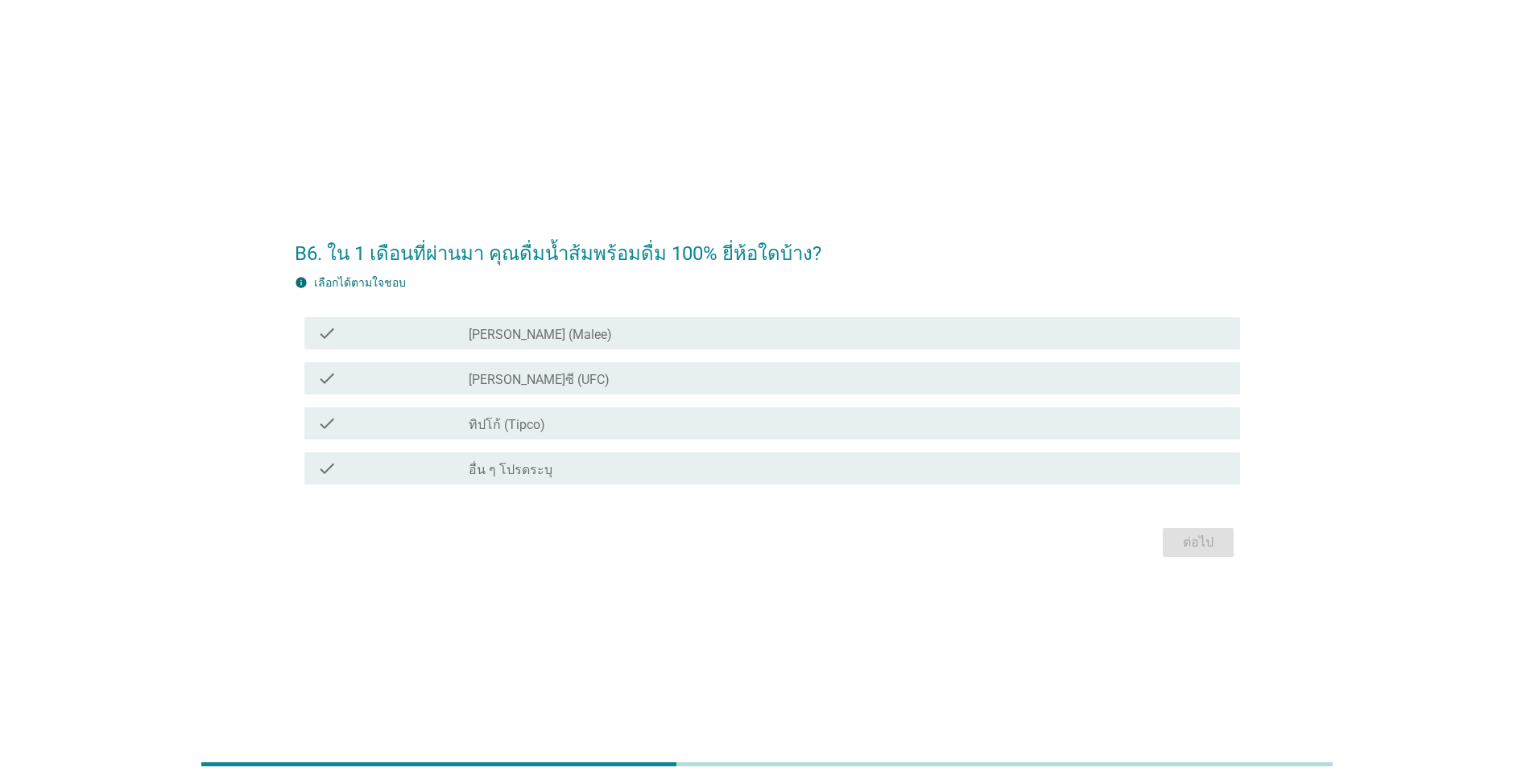
click at [563, 426] on div "check_box ทิปโก้ (Tipco)" at bounding box center [848, 424] width 758 height 19
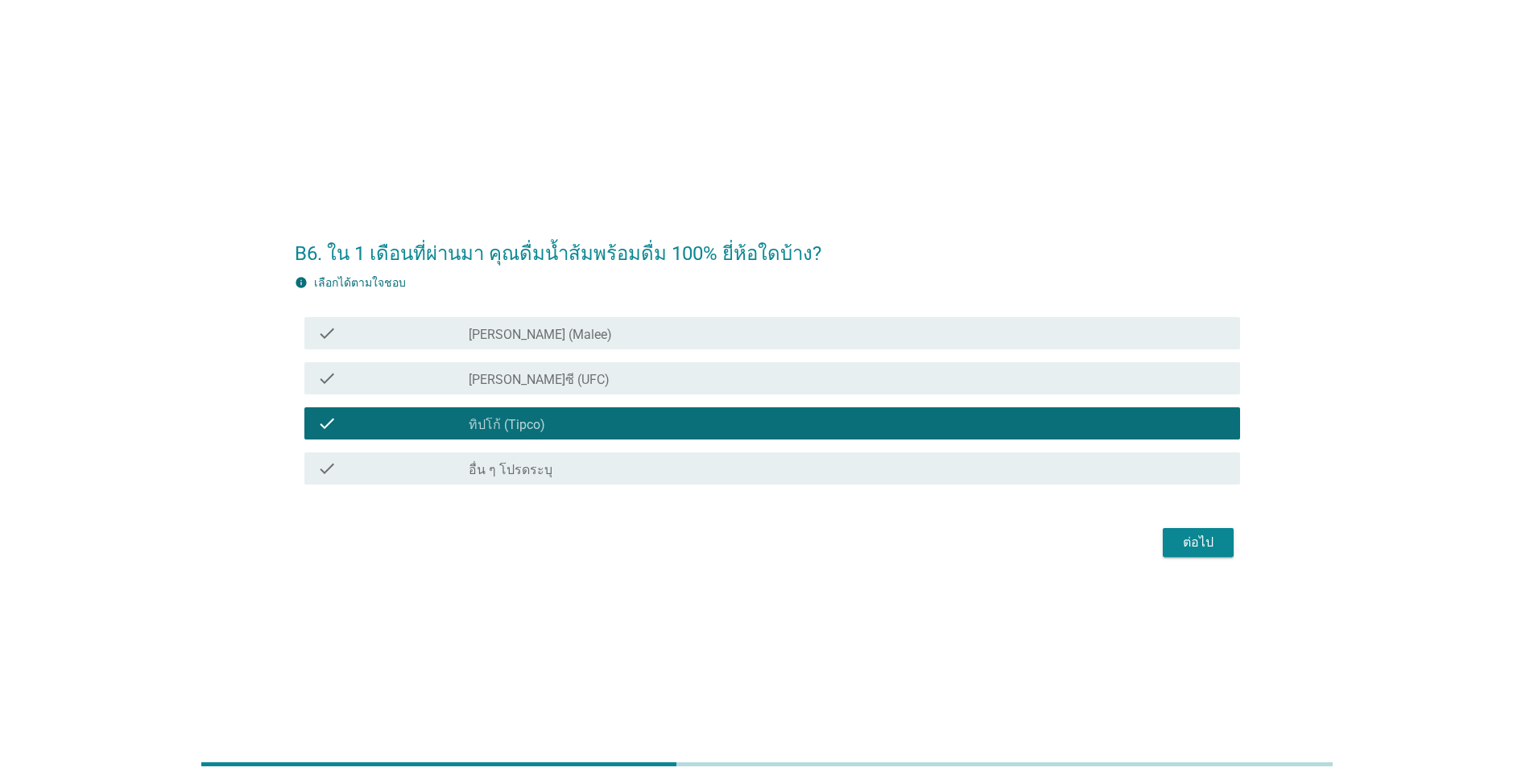
click at [572, 335] on div "check_box [PERSON_NAME] (Malee)" at bounding box center [848, 333] width 758 height 19
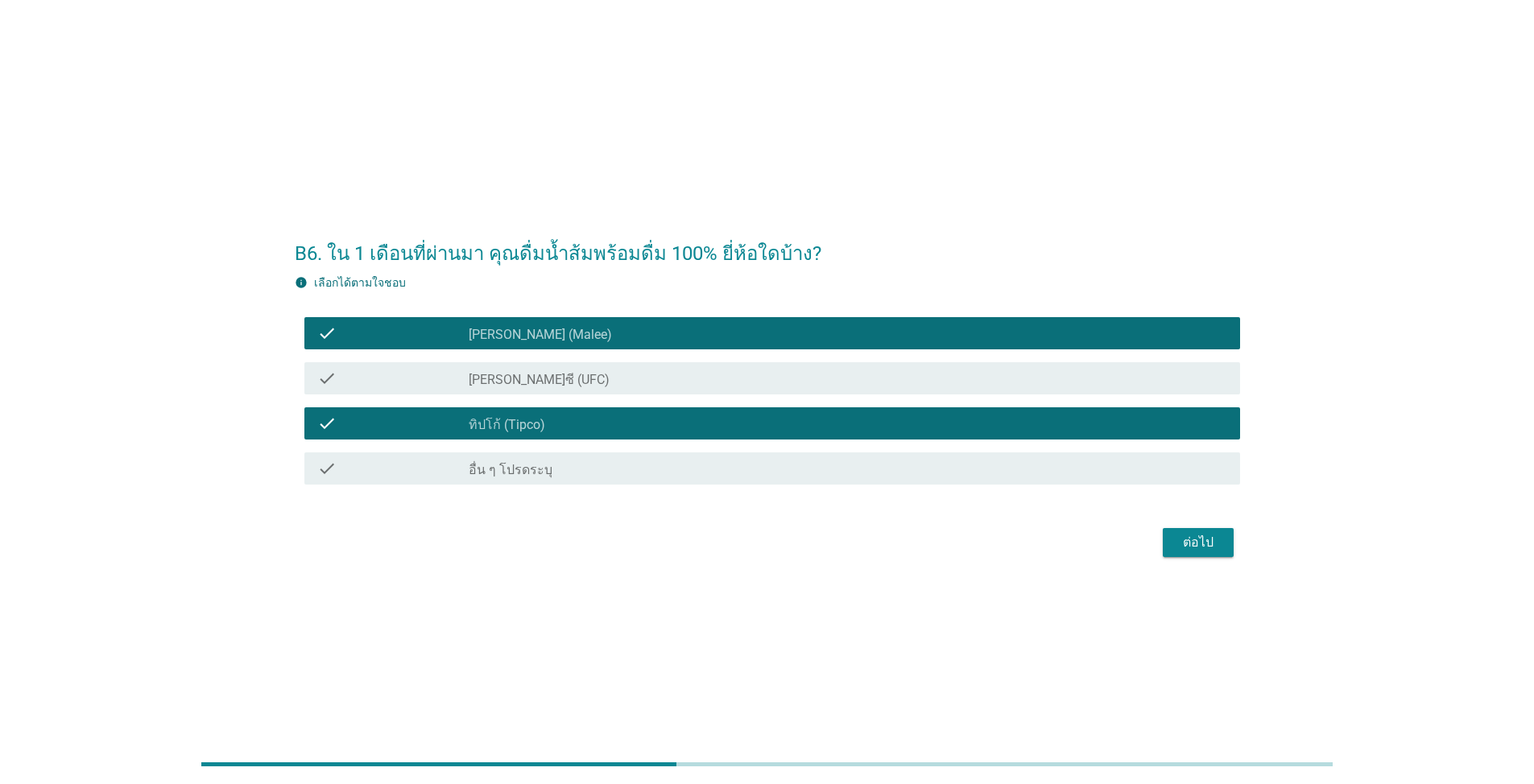
click at [792, 537] on div "ต่อไป" at bounding box center [1198, 542] width 45 height 19
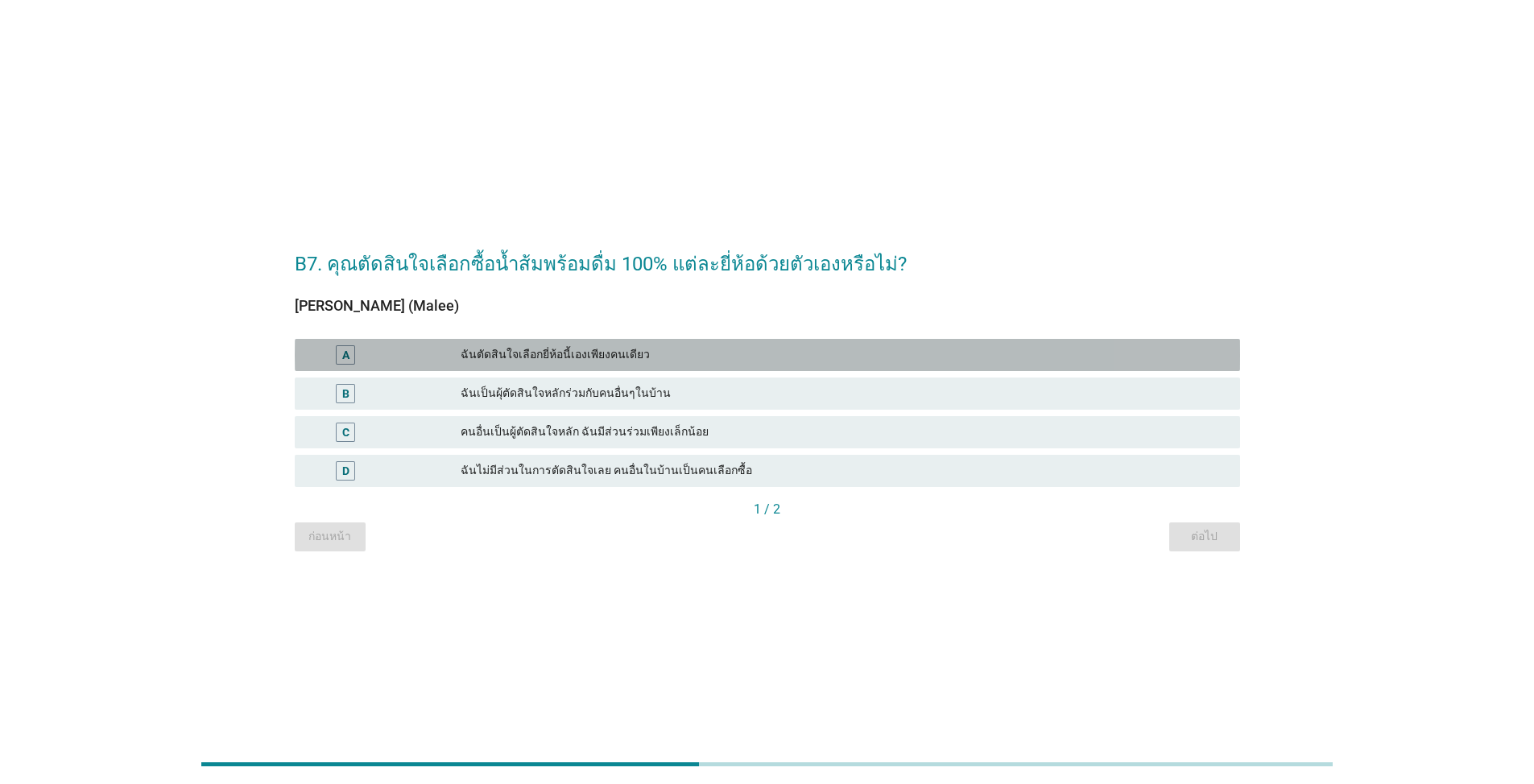
click at [650, 350] on div "ฉันตัดสินใจเลือกยี่ห้อนี้เองเพียงคนเดียว" at bounding box center [844, 355] width 767 height 19
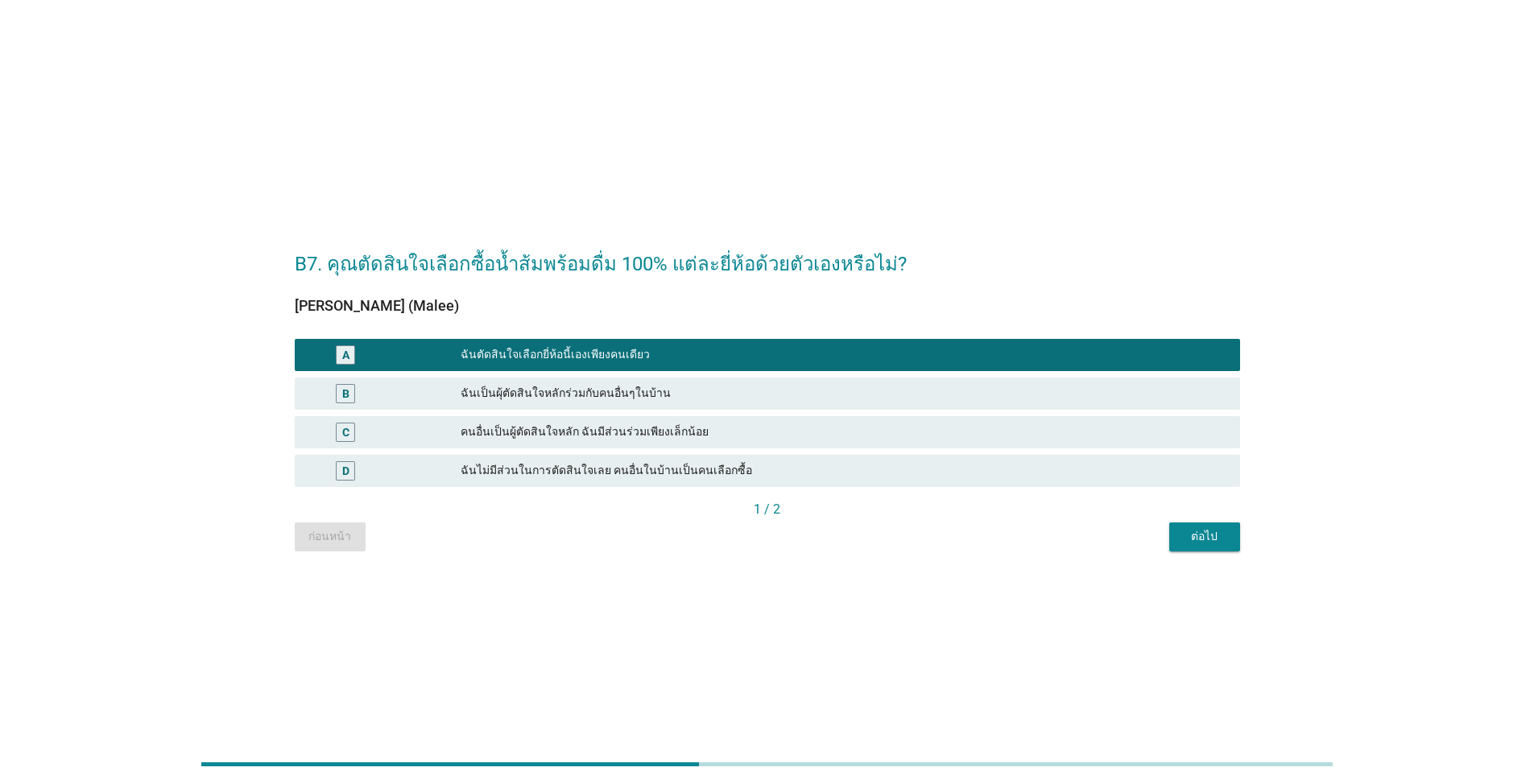
click at [792, 536] on div "ต่อไป" at bounding box center [1204, 535] width 45 height 17
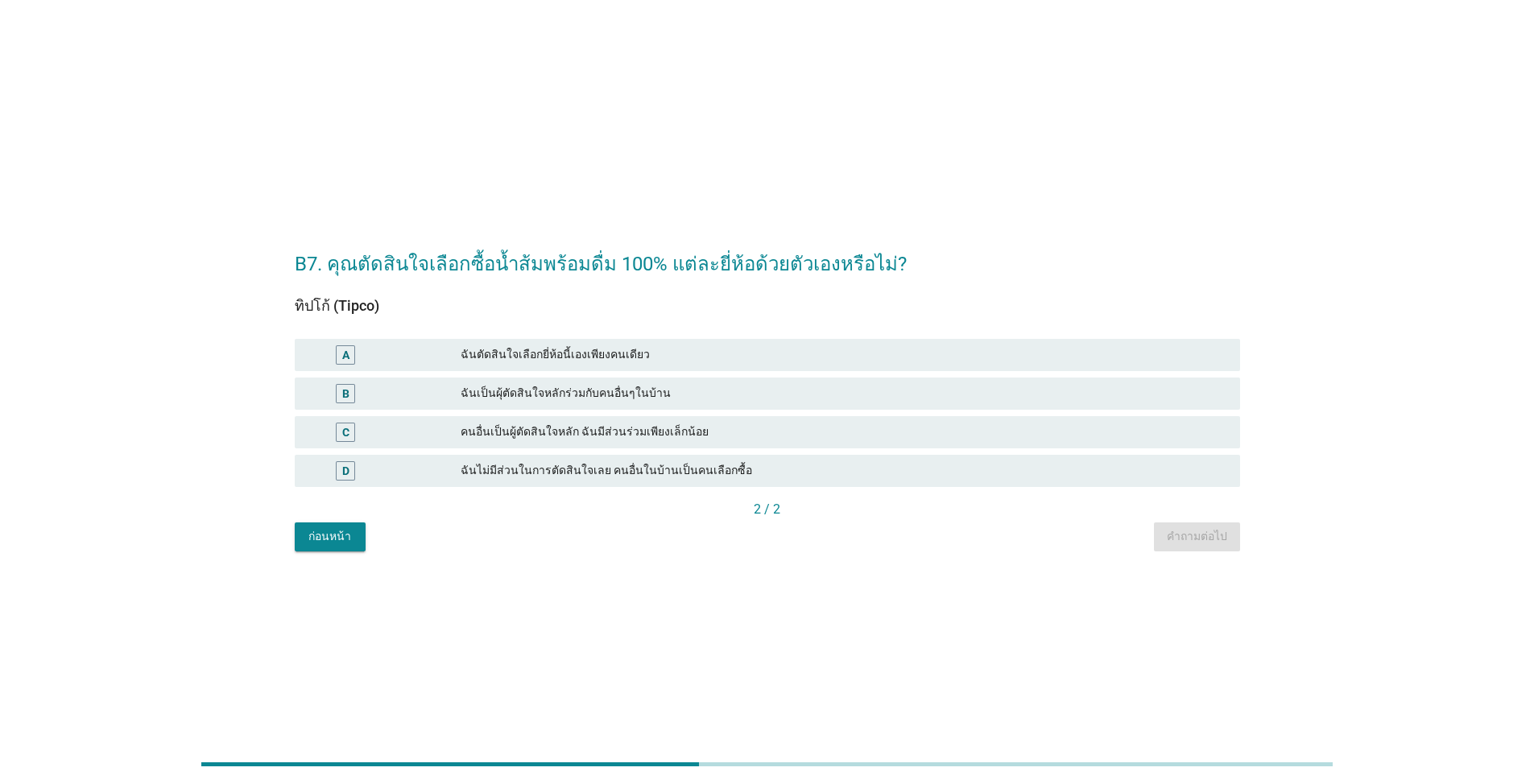
click at [734, 358] on div "ฉันตัดสินใจเลือกยี่ห้อนี้เองเพียงคนเดียว" at bounding box center [844, 355] width 767 height 19
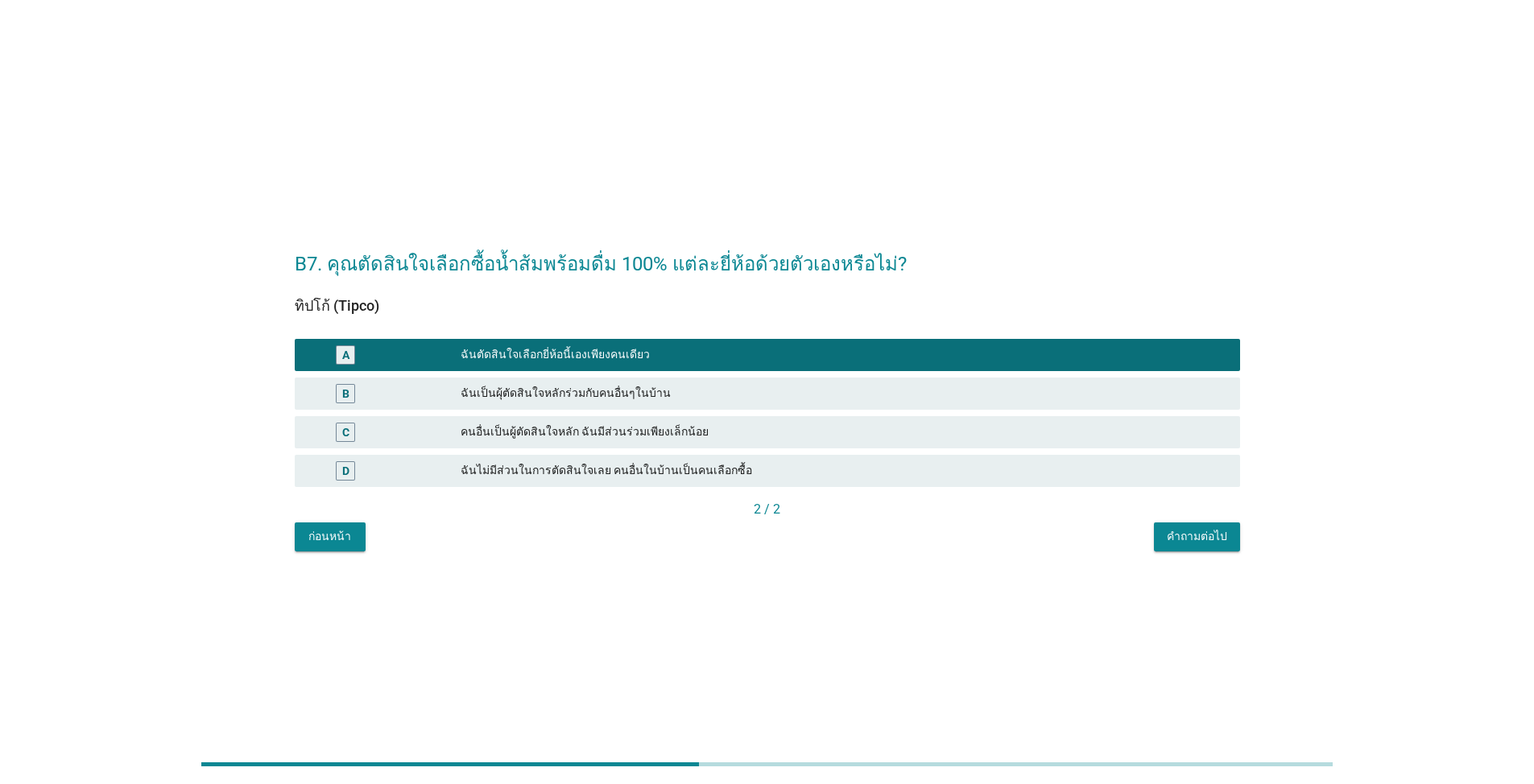
click at [792, 535] on div "คำถามต่อไป" at bounding box center [1197, 535] width 60 height 17
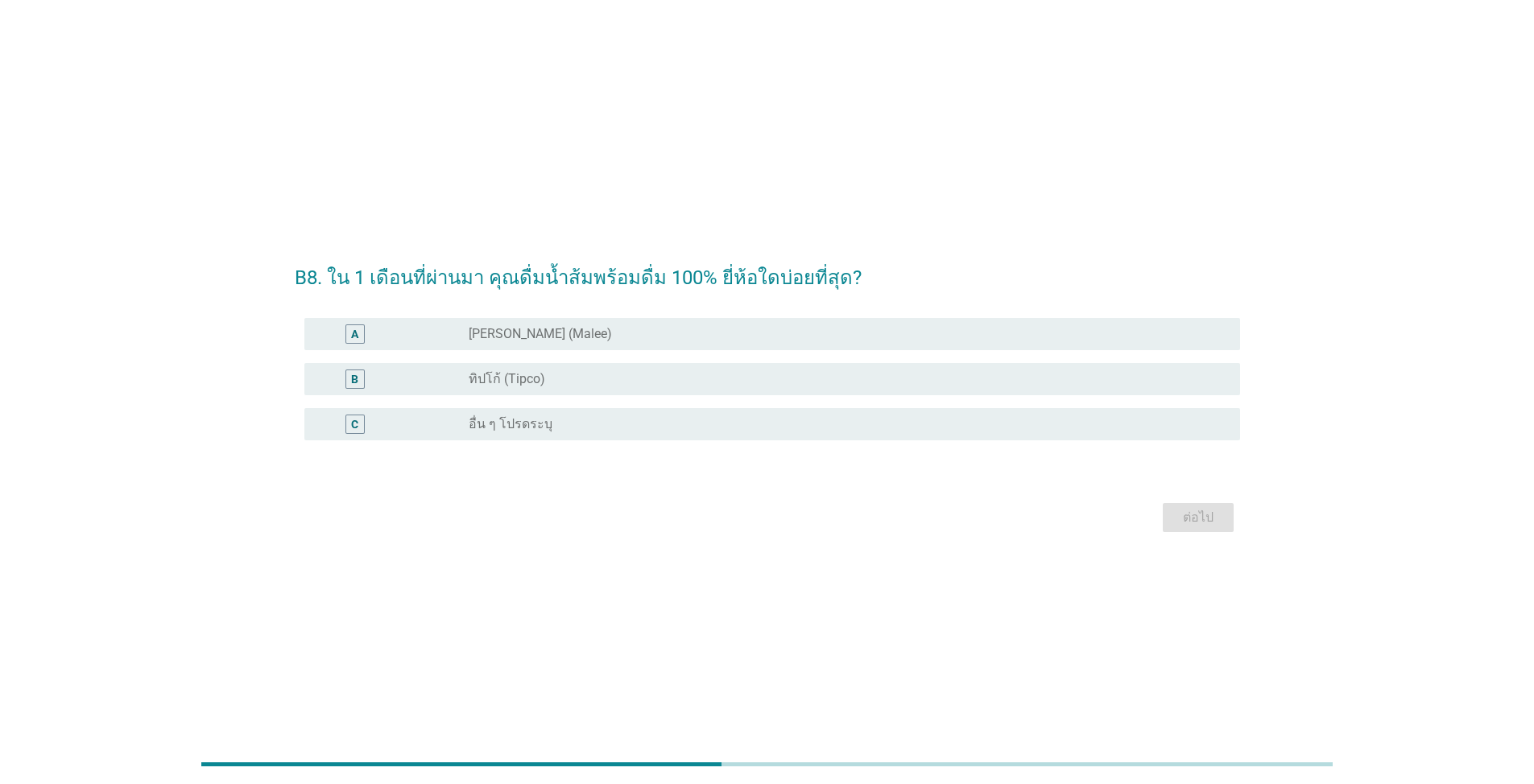
click at [589, 380] on div "radio_button_unchecked ทิปโก้ (Tipco)" at bounding box center [841, 379] width 746 height 17
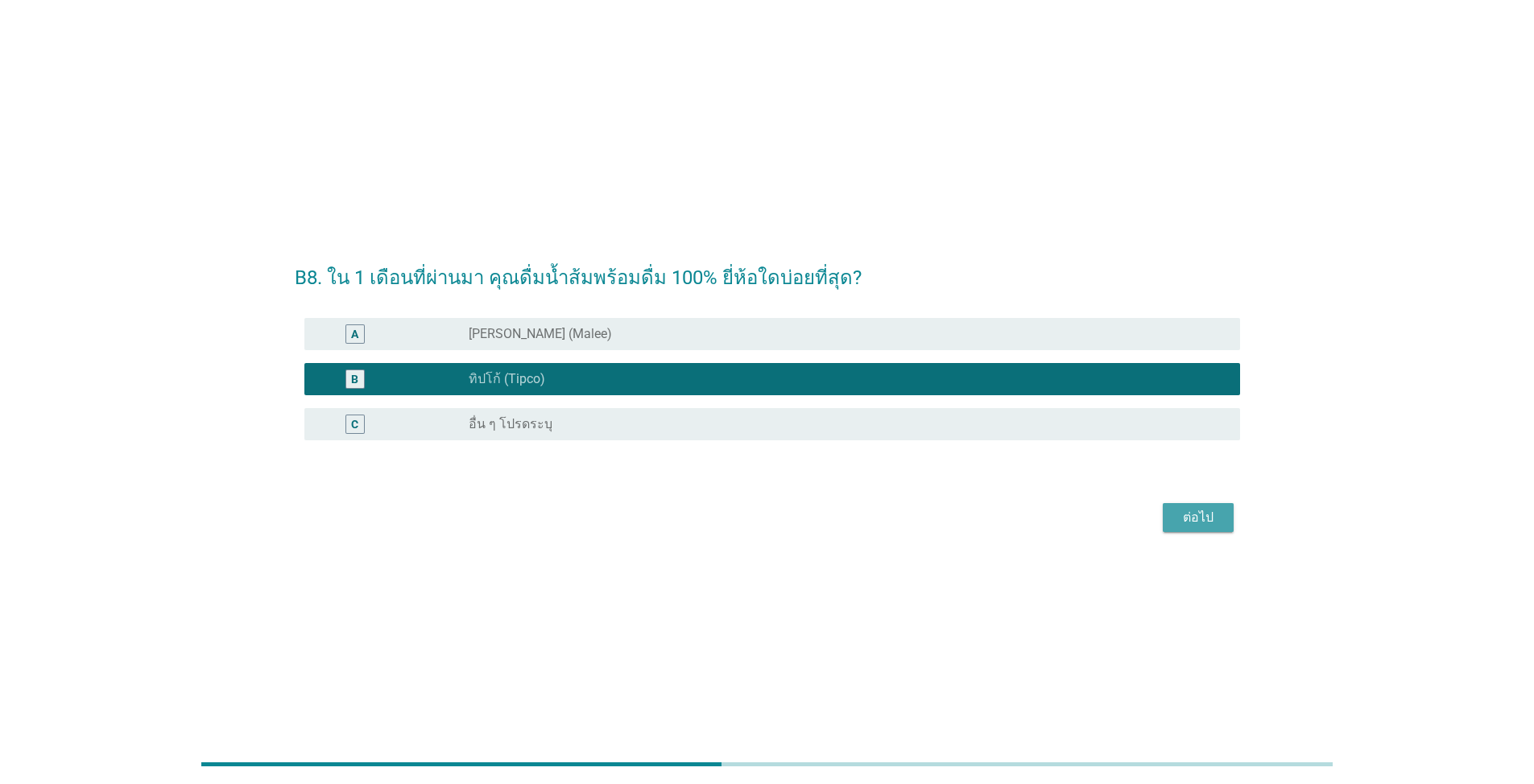
click at [792, 519] on div "ต่อไป" at bounding box center [1198, 518] width 45 height 19
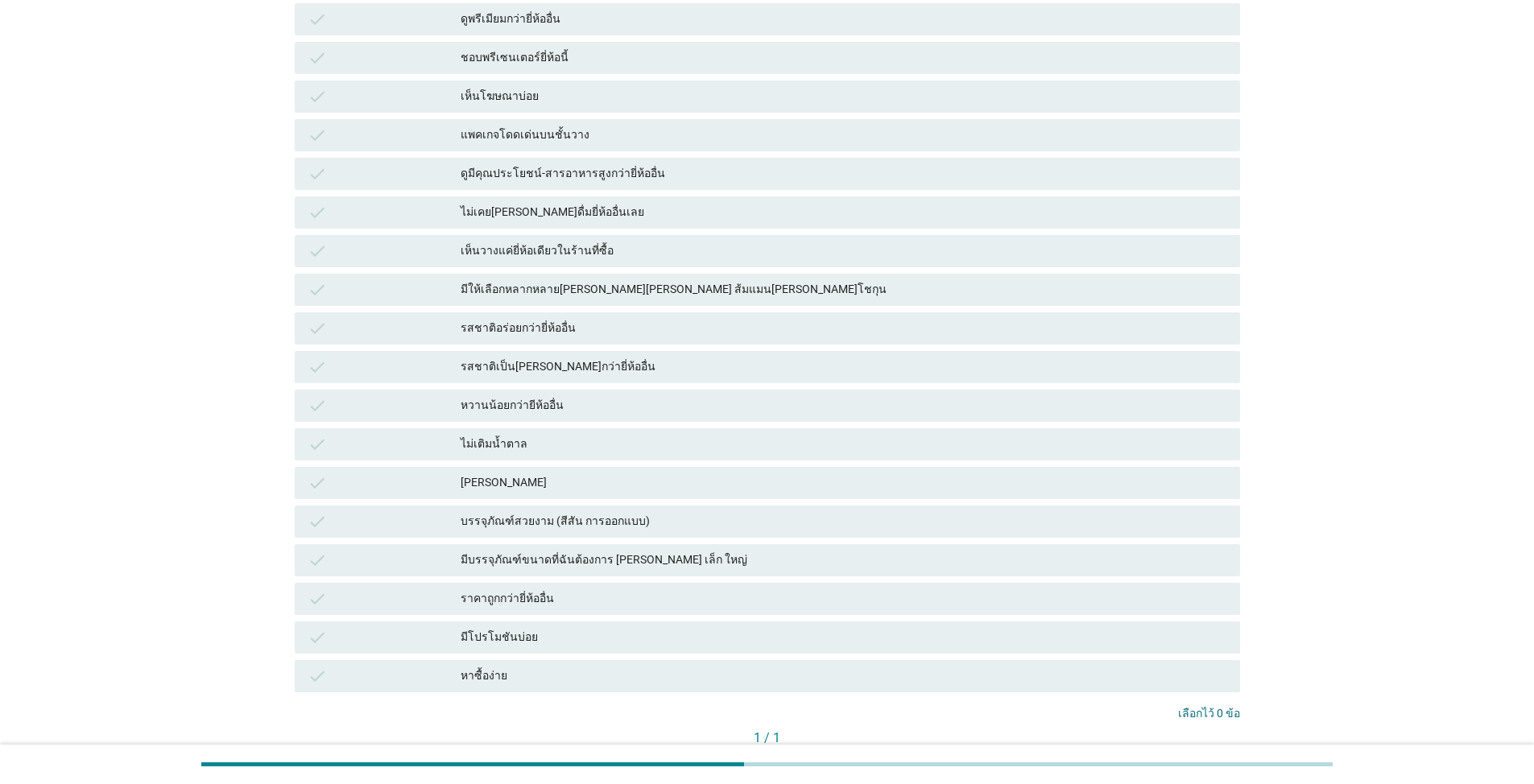
scroll to position [381, 0]
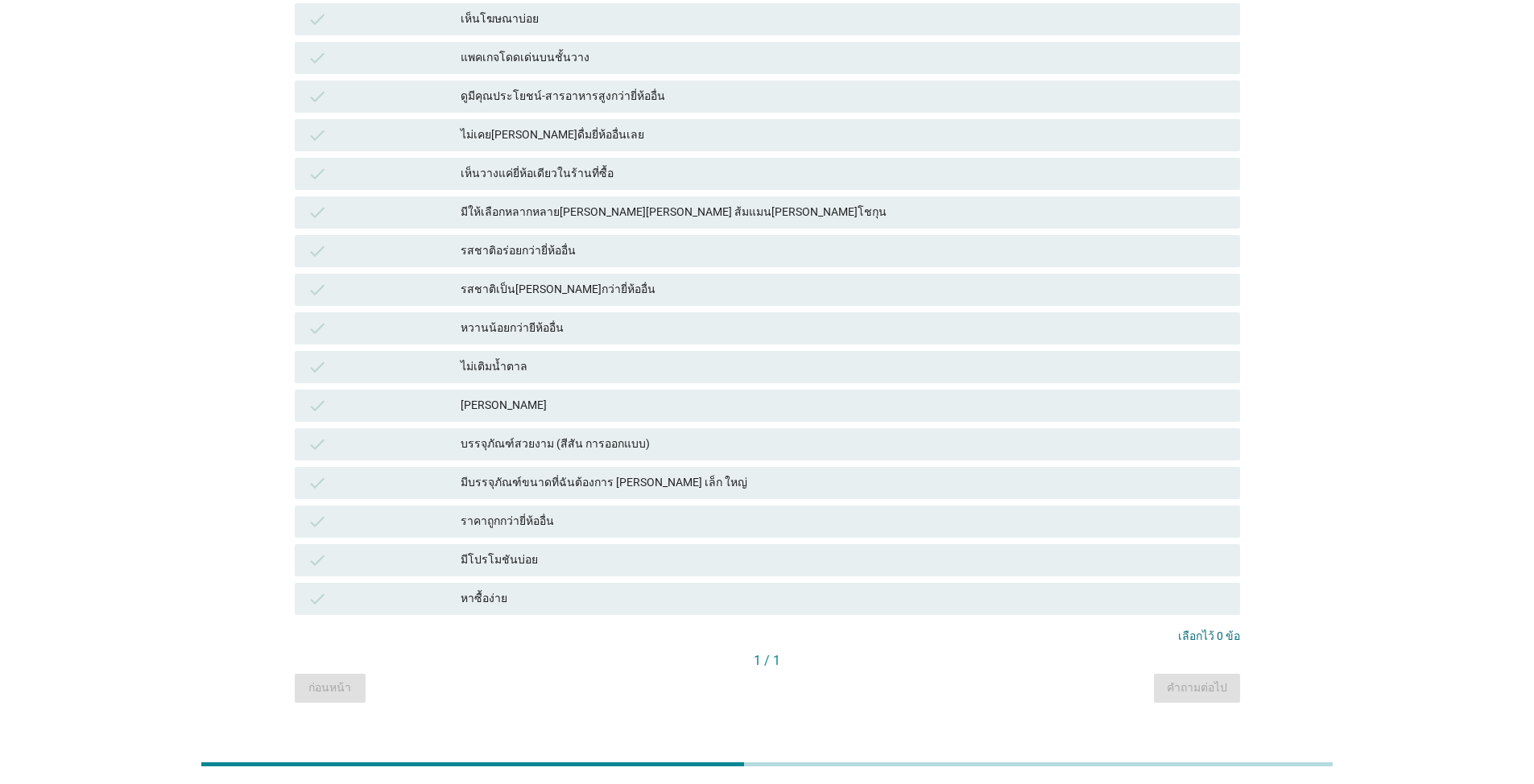
click at [546, 589] on div "หาซื้อง่าย" at bounding box center [844, 598] width 767 height 19
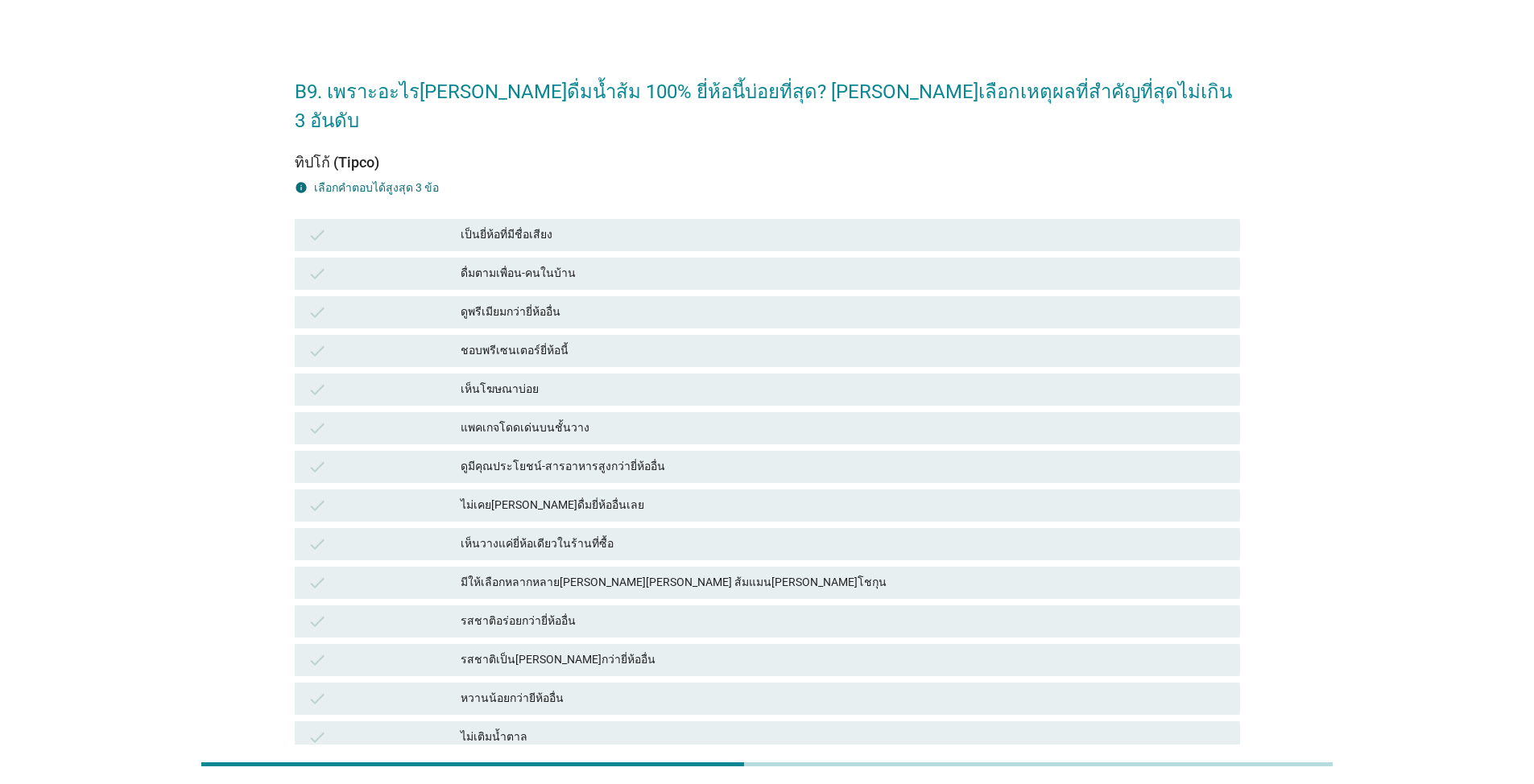
scroll to position [0, 0]
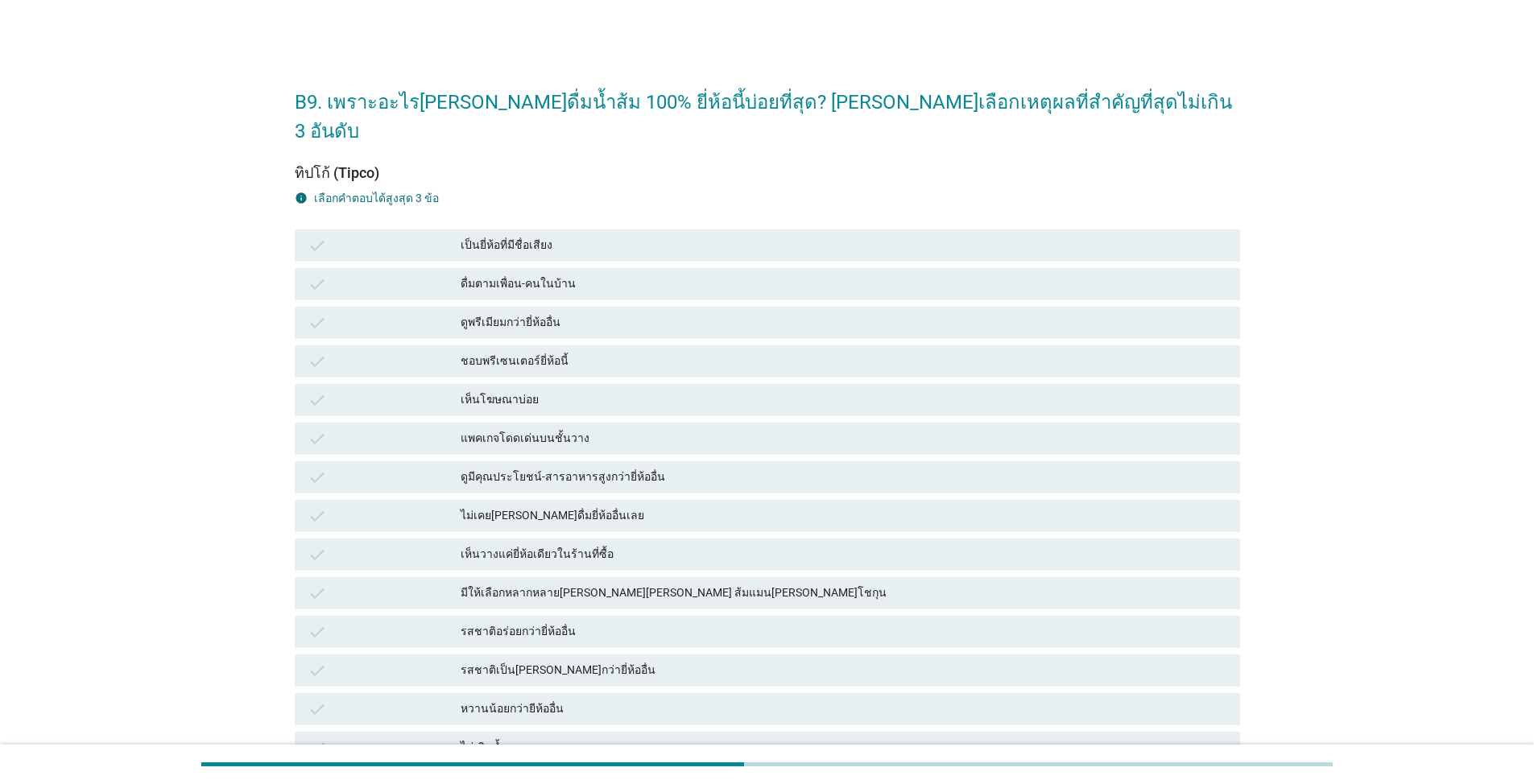
click at [604, 236] on div "เป็นยี่ห้อที่มีชื่อเสียง" at bounding box center [844, 246] width 767 height 19
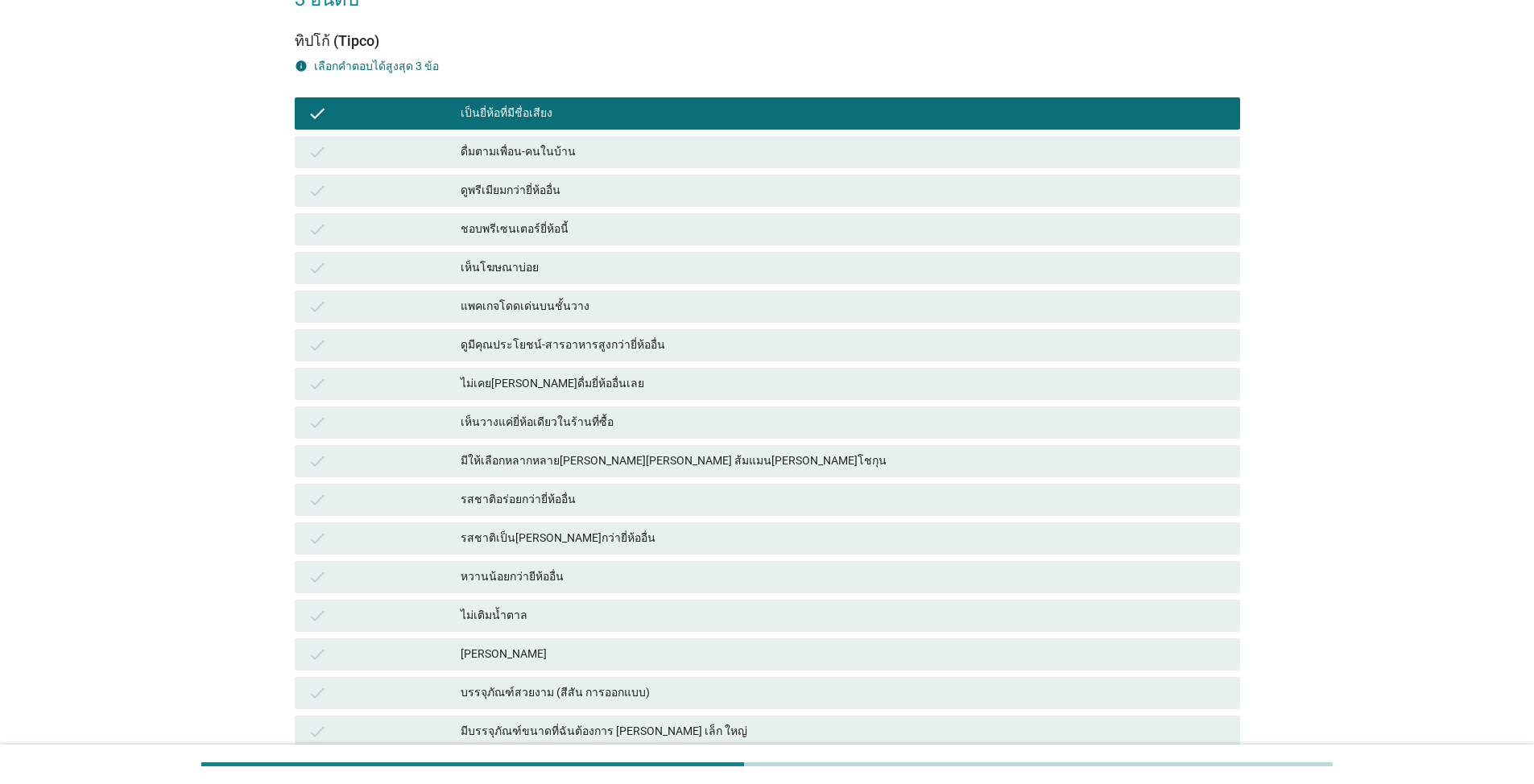
scroll to position [161, 0]
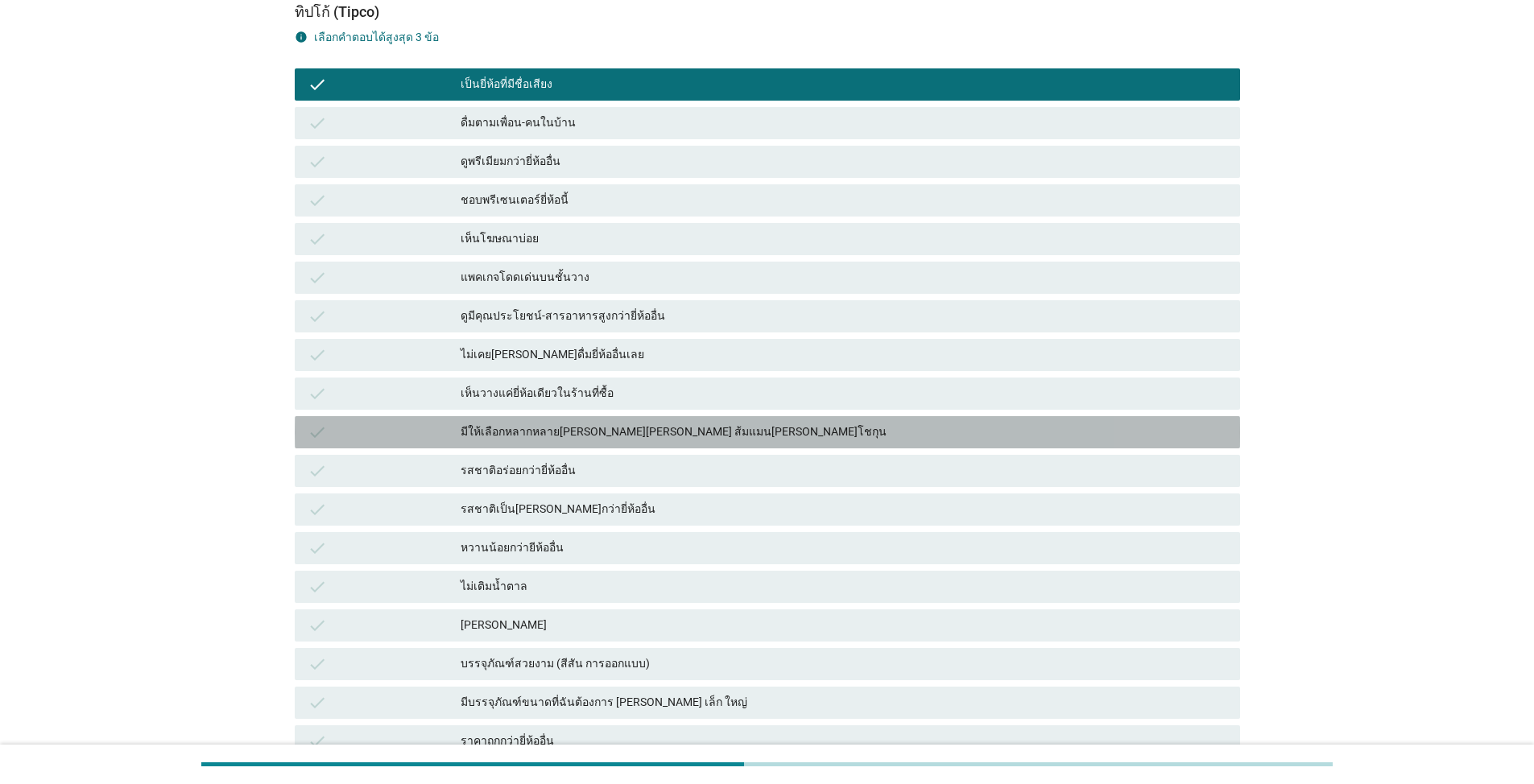
click at [631, 423] on div "มีให้เลือกหลากหลาย[PERSON_NAME][PERSON_NAME] ส้มแมน[PERSON_NAME]โชกุน" at bounding box center [844, 432] width 767 height 19
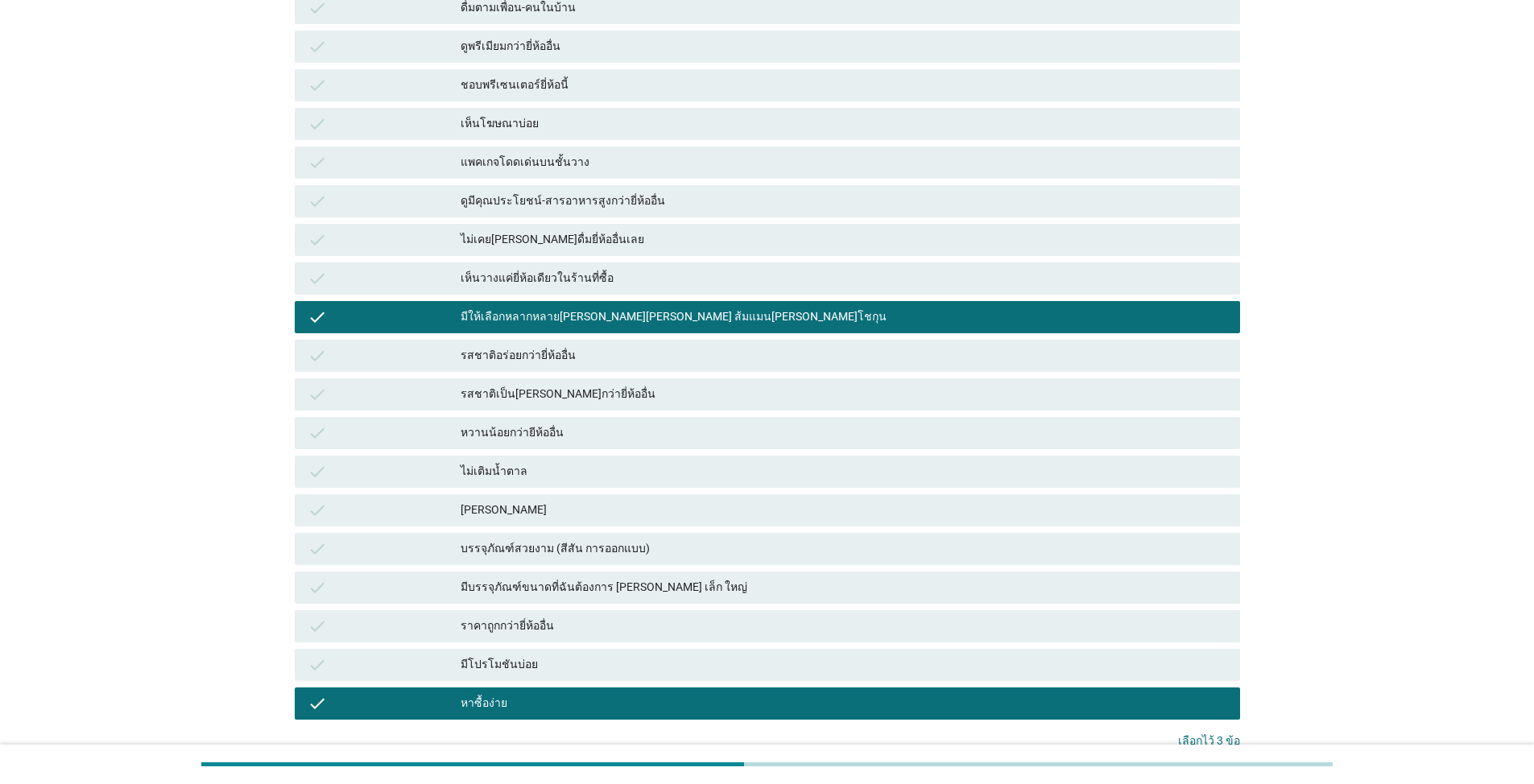
scroll to position [381, 0]
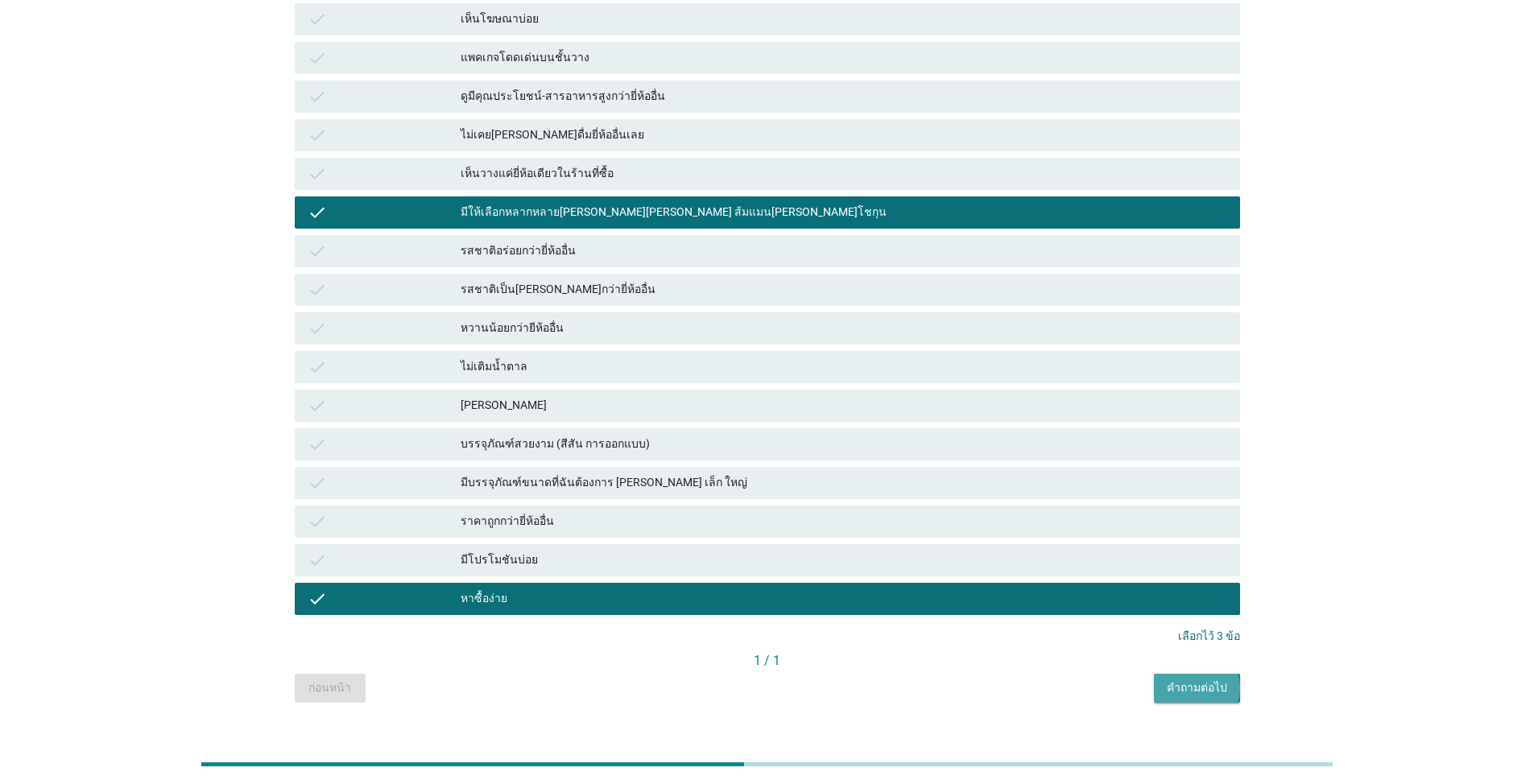
click at [792, 679] on div "คำถามต่อไป" at bounding box center [1197, 687] width 60 height 17
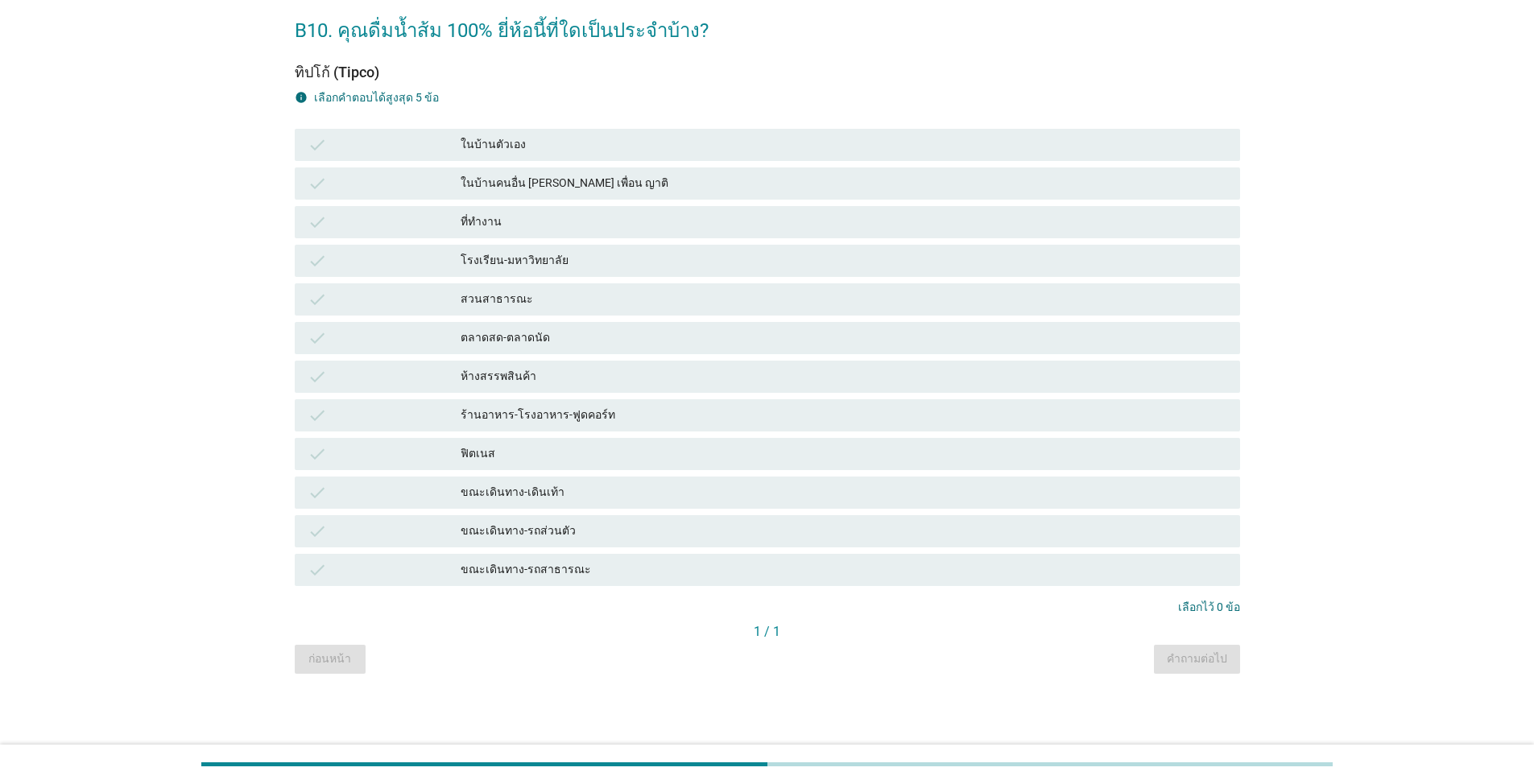
scroll to position [0, 0]
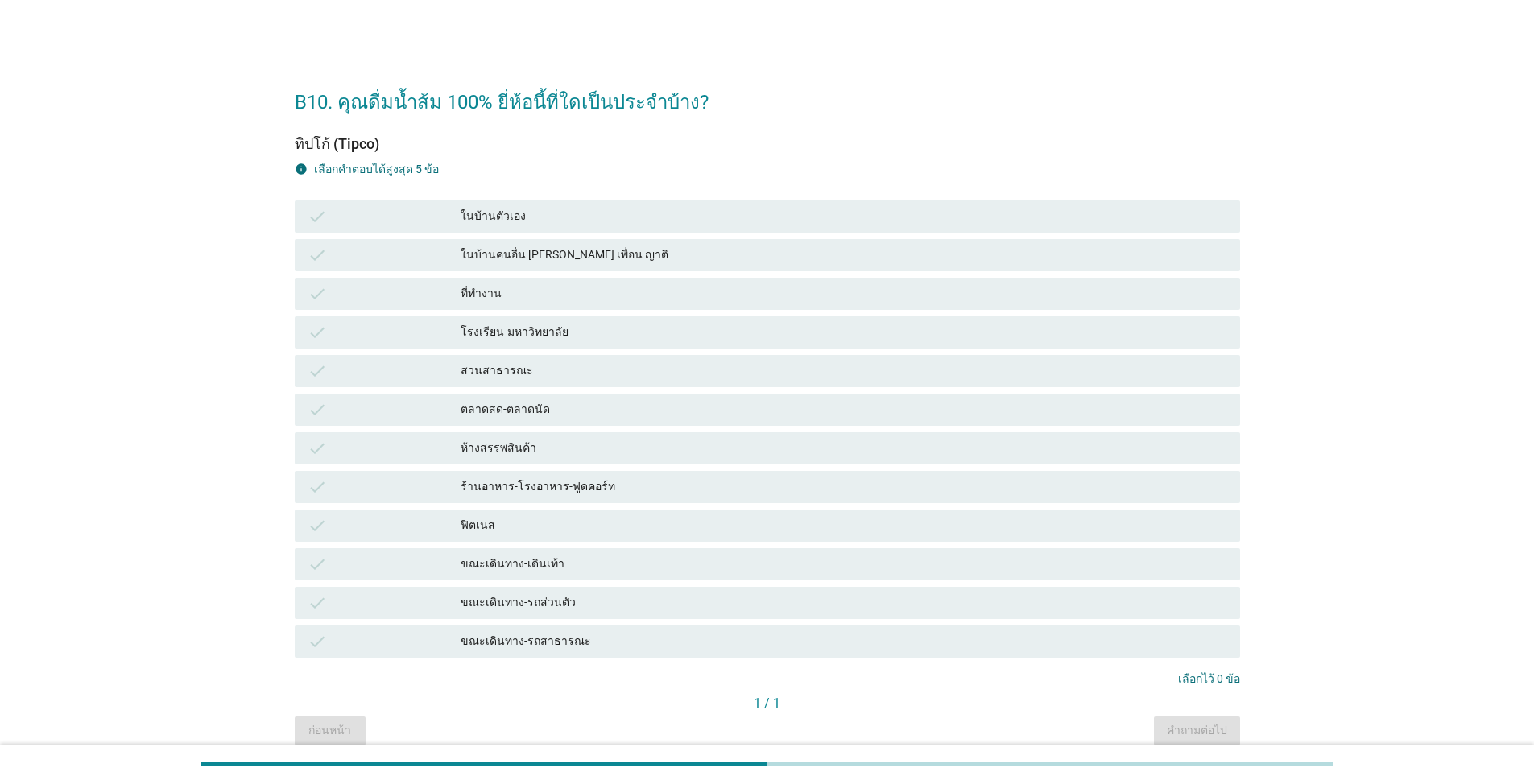
click at [488, 292] on div "ที่ทำงาน" at bounding box center [844, 293] width 767 height 19
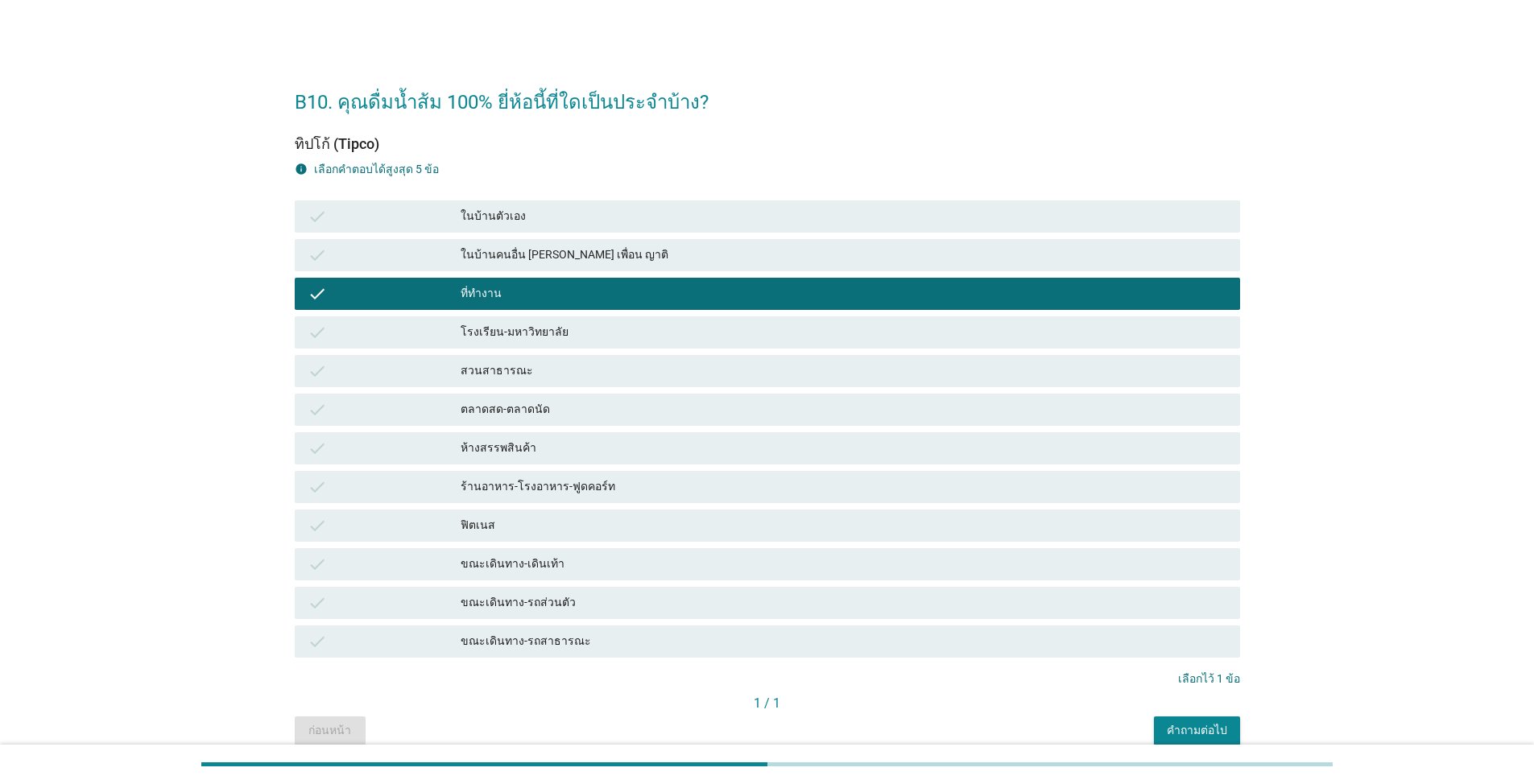
click at [503, 209] on div "ในบ้านตัวเอง" at bounding box center [844, 217] width 767 height 19
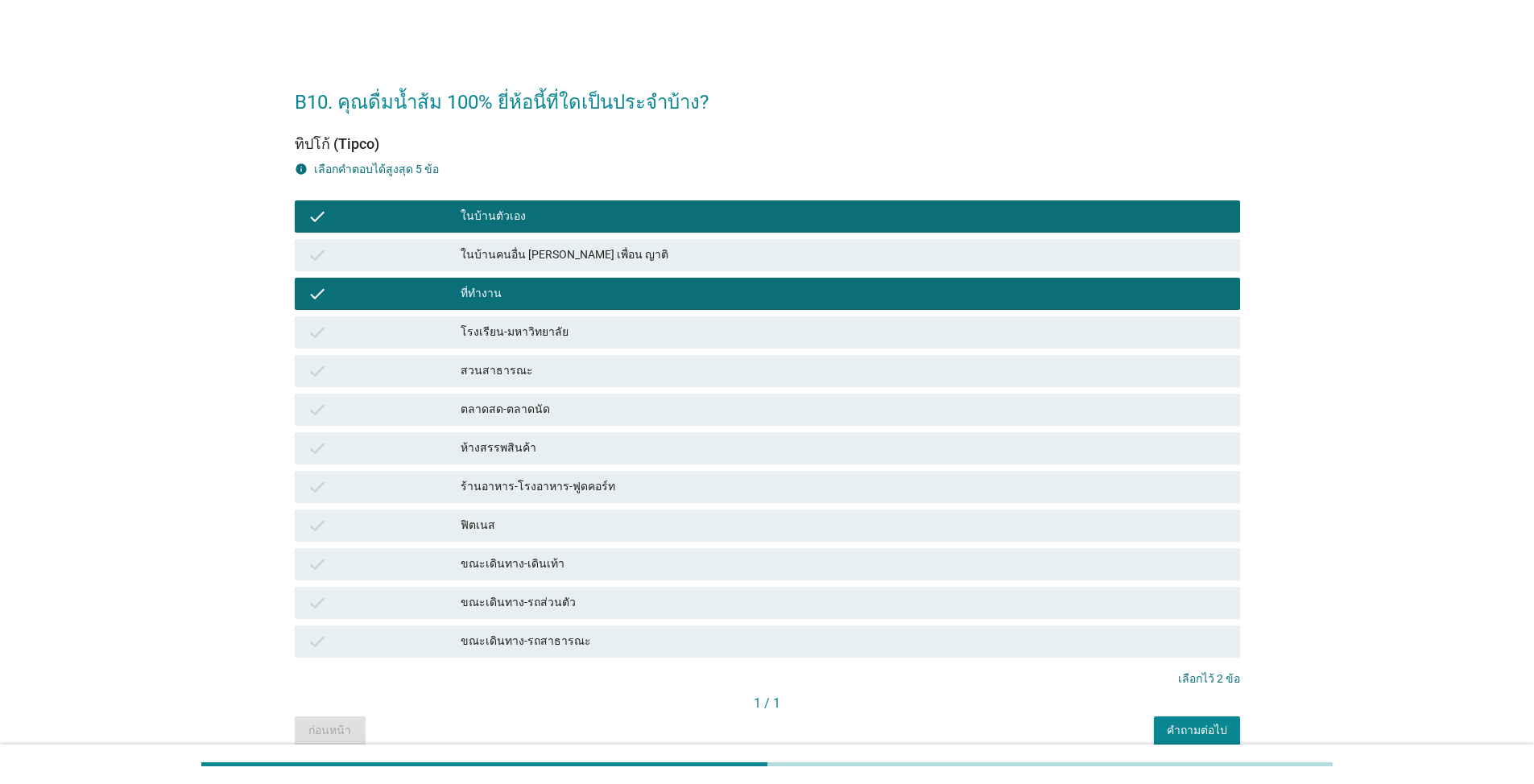
click at [524, 603] on div "ขณะเดินทาง-รถส่วนตัว" at bounding box center [844, 603] width 767 height 19
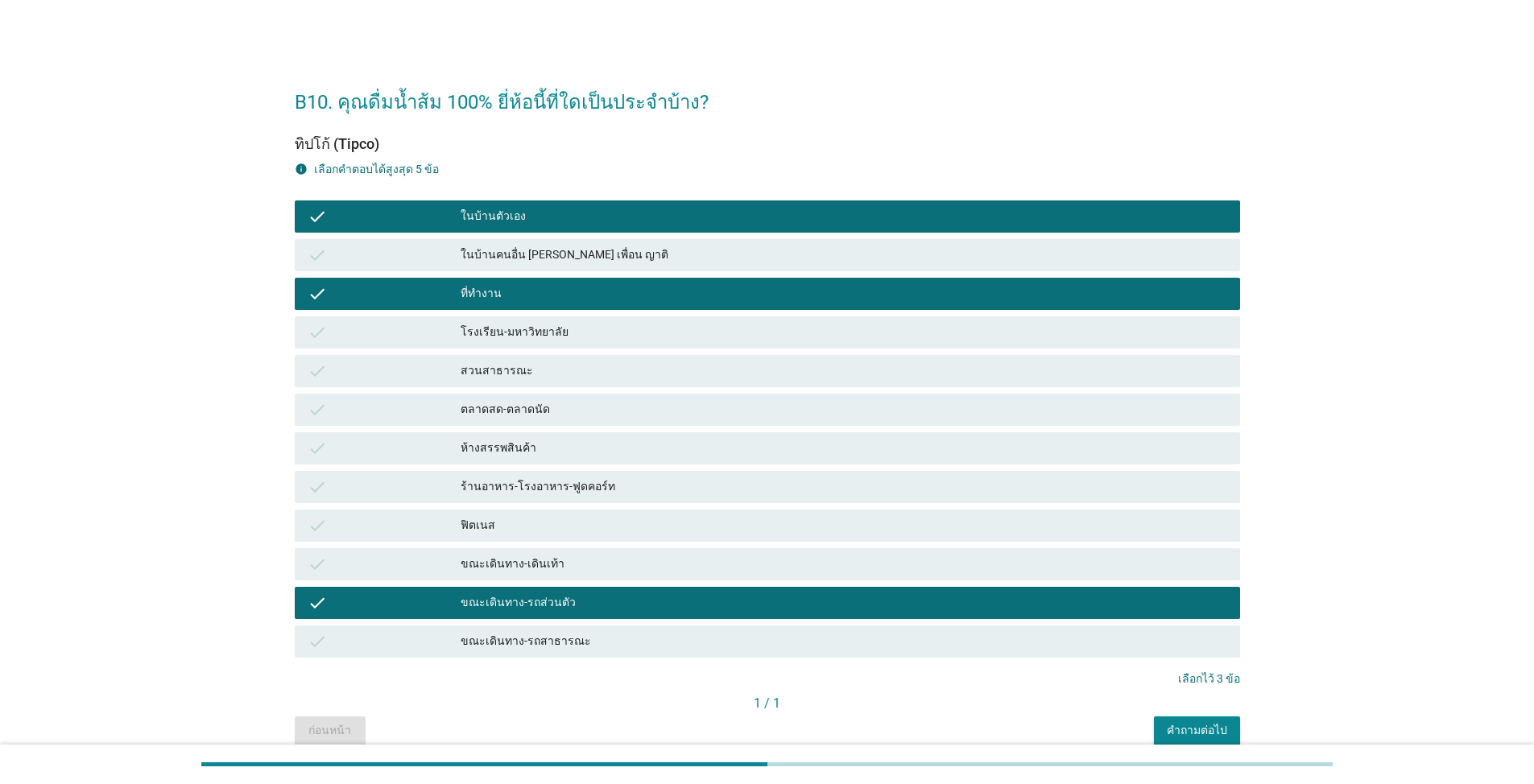
click at [792, 723] on div "คำถามต่อไป" at bounding box center [1197, 730] width 60 height 17
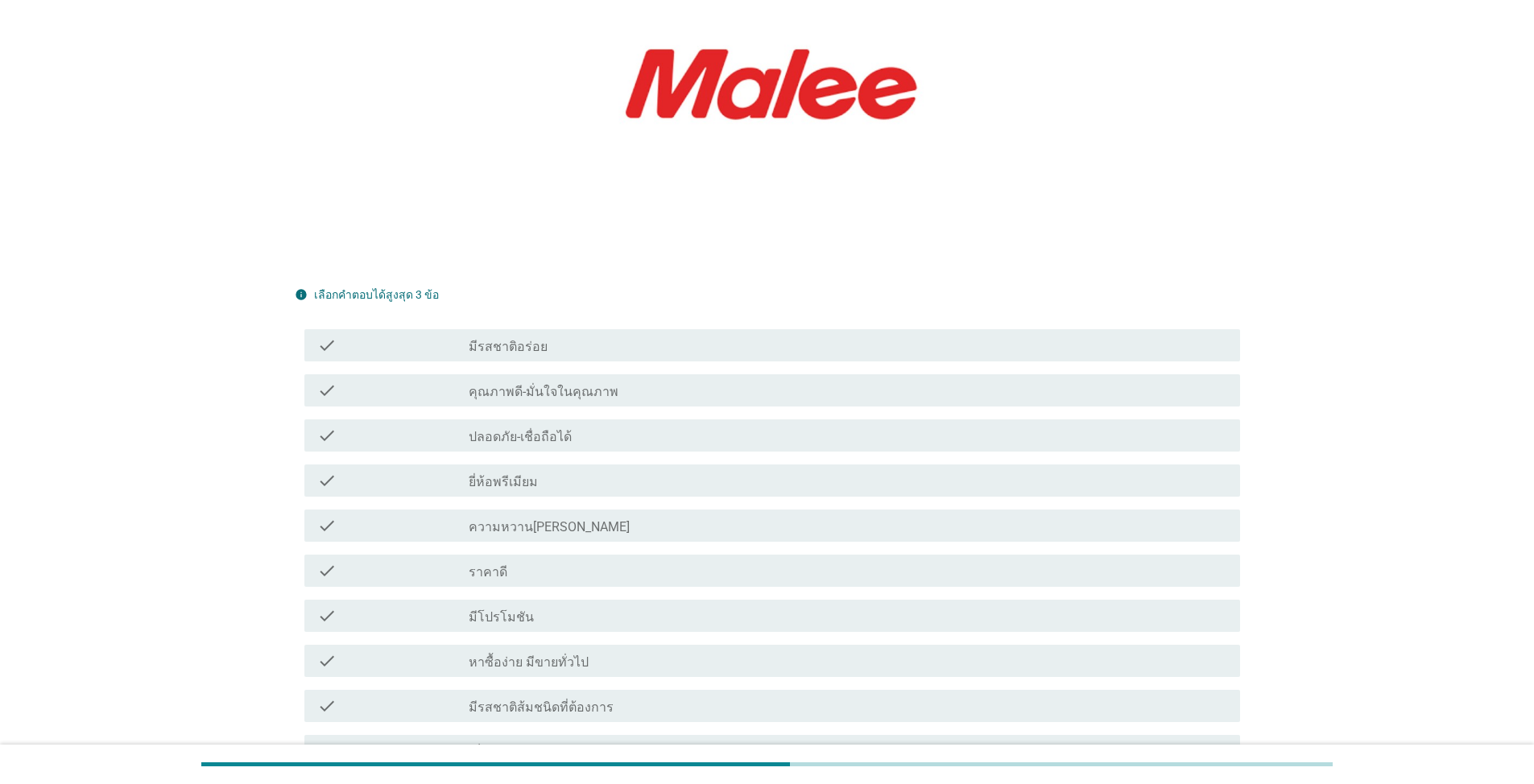
scroll to position [483, 0]
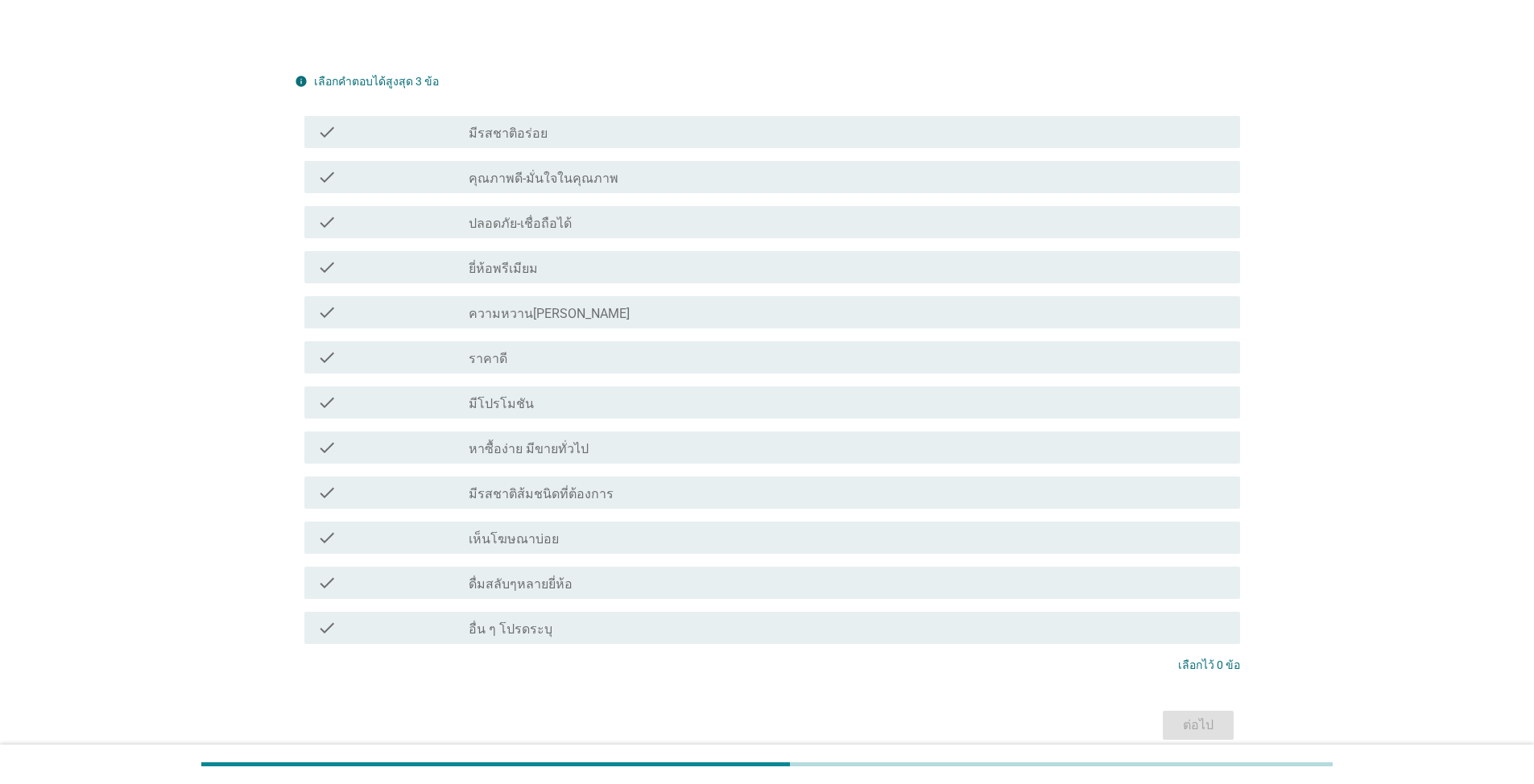
click at [595, 438] on div "check_box_outline_blank หาซื้อง่าย มีขายทั่วไป" at bounding box center [848, 448] width 758 height 19
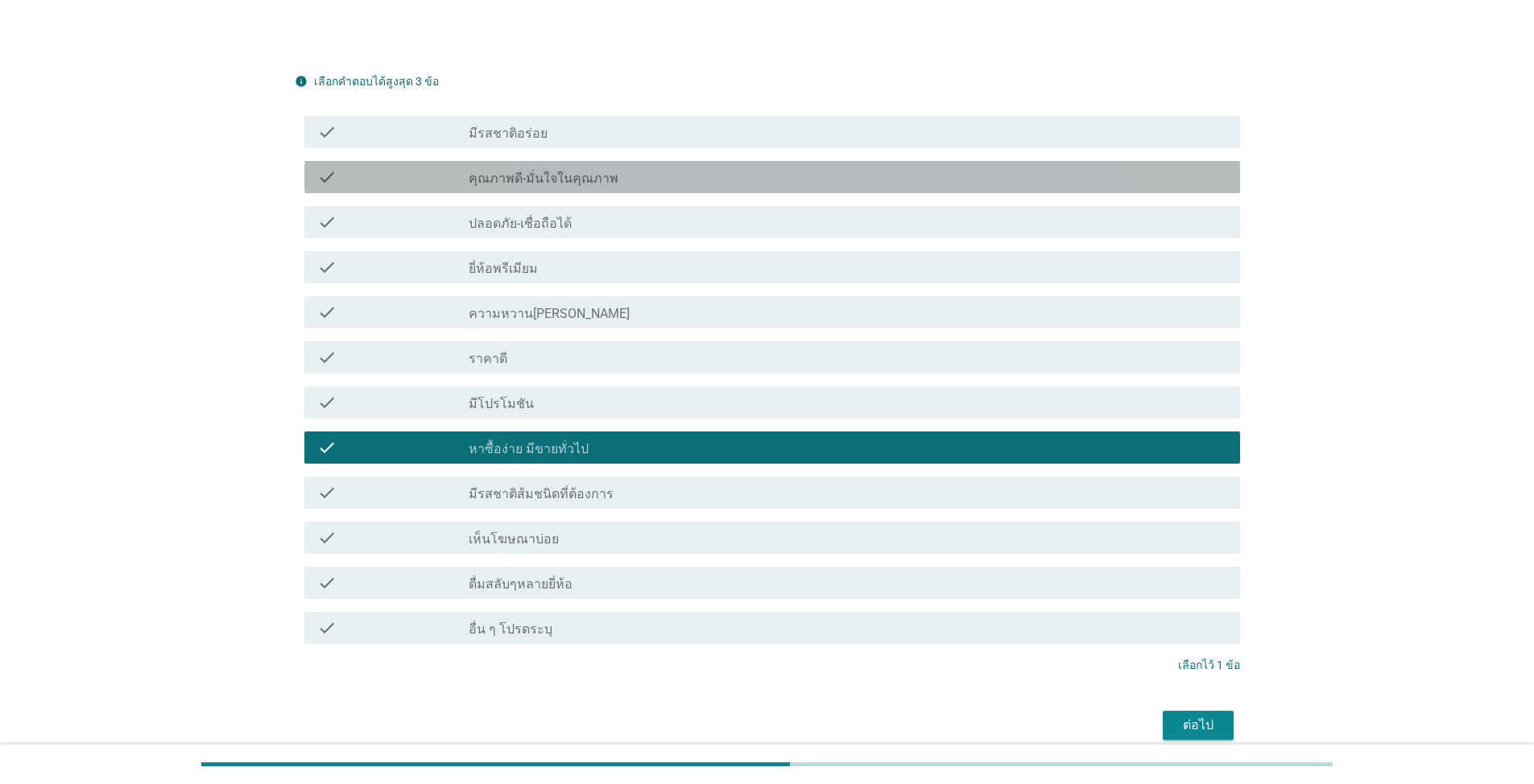
click at [584, 171] on label "คุณภาพดี-มั่นใจในคุณภาพ" at bounding box center [543, 179] width 150 height 17
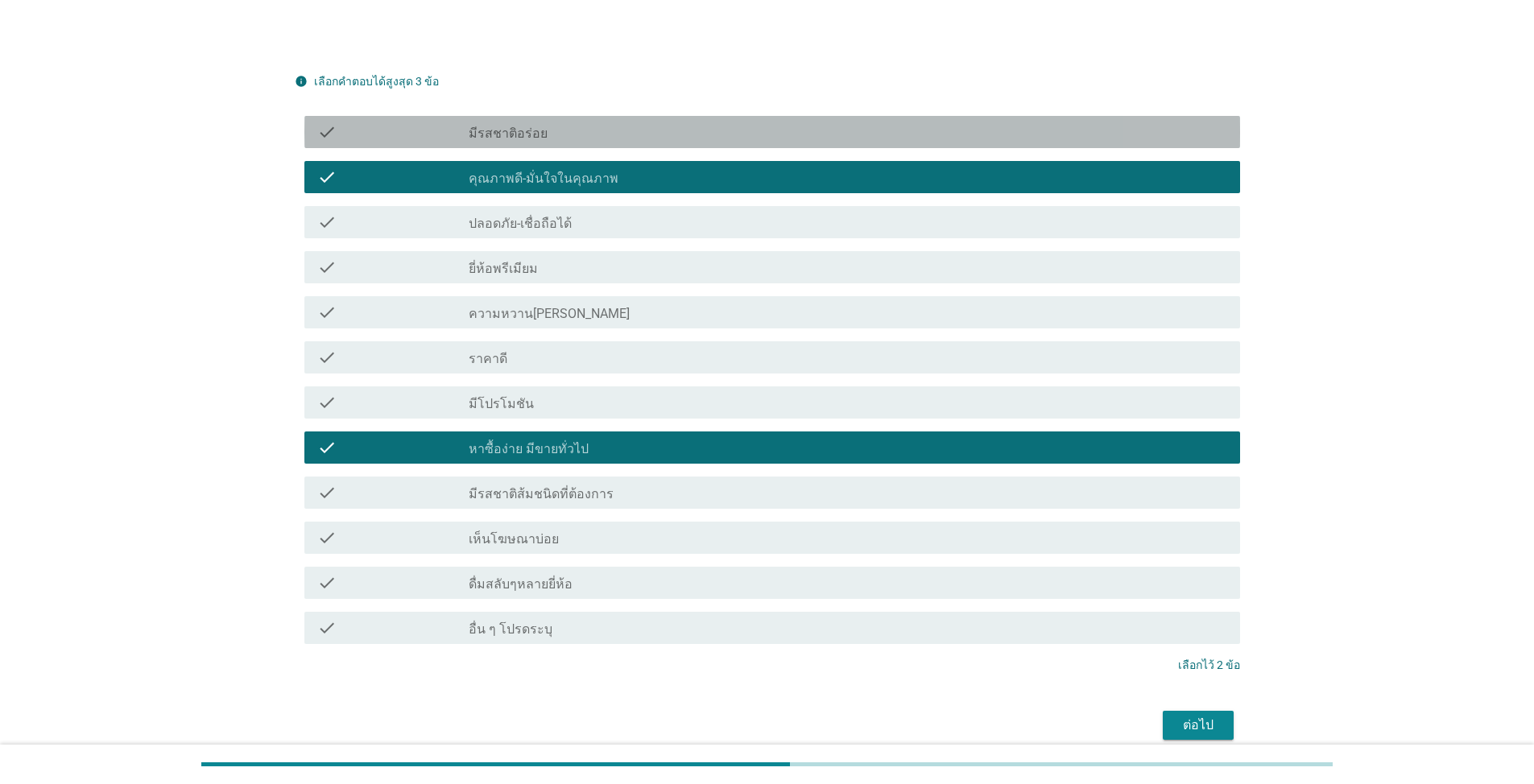
click at [592, 122] on div "check_box_outline_blank มีรสชาติอร่อย" at bounding box center [848, 132] width 758 height 19
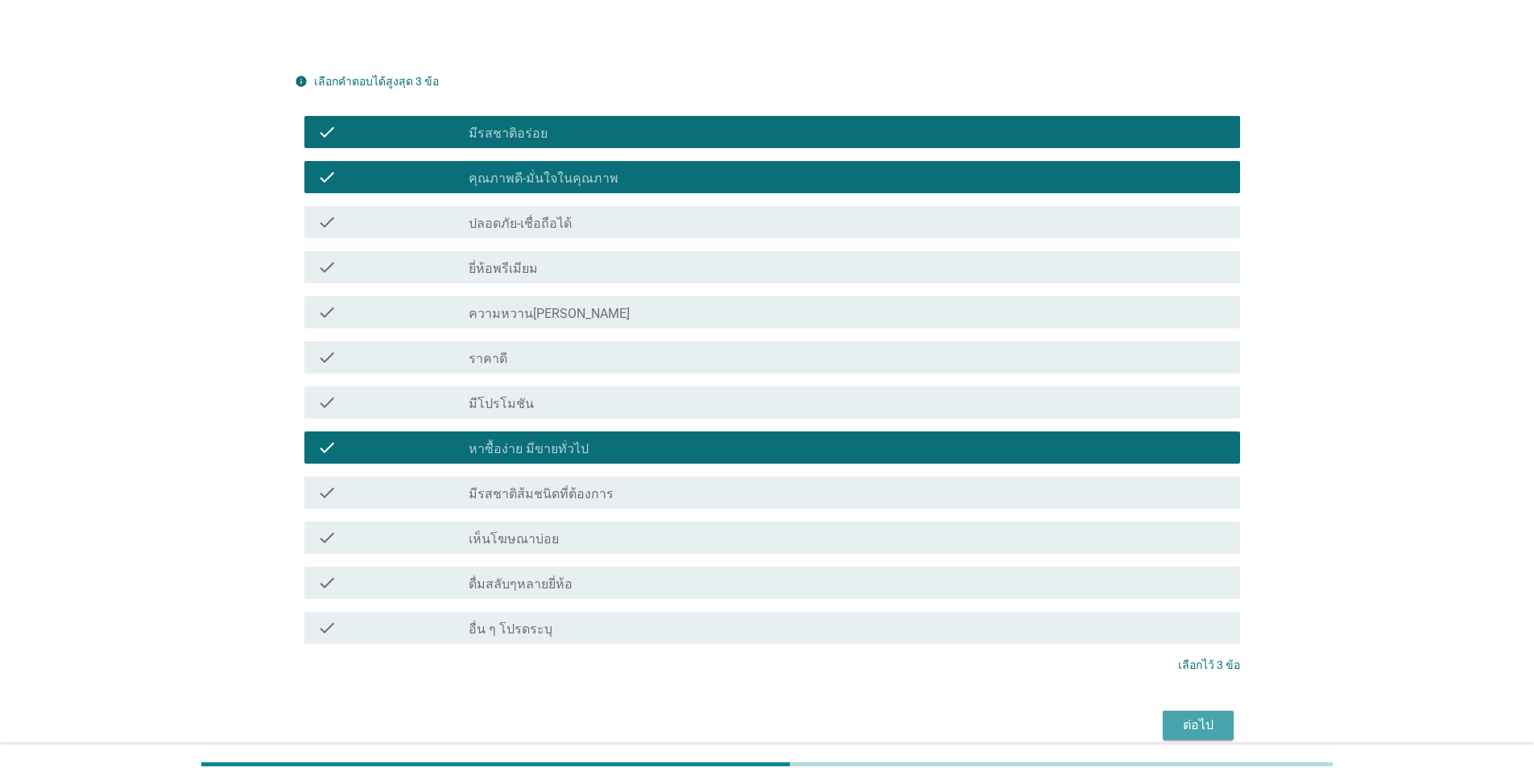
click at [792, 715] on div "ต่อไป" at bounding box center [1198, 725] width 45 height 19
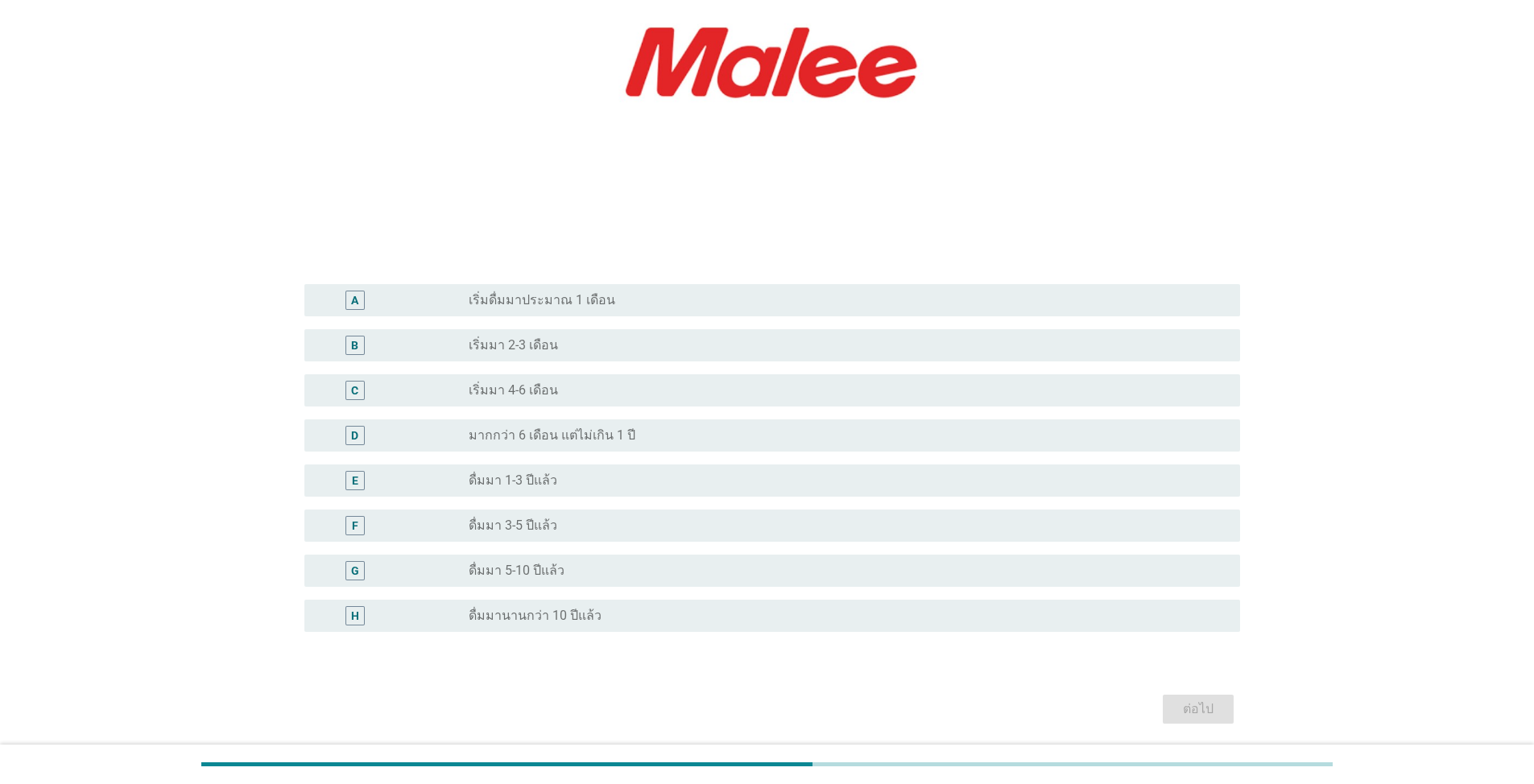
scroll to position [318, 0]
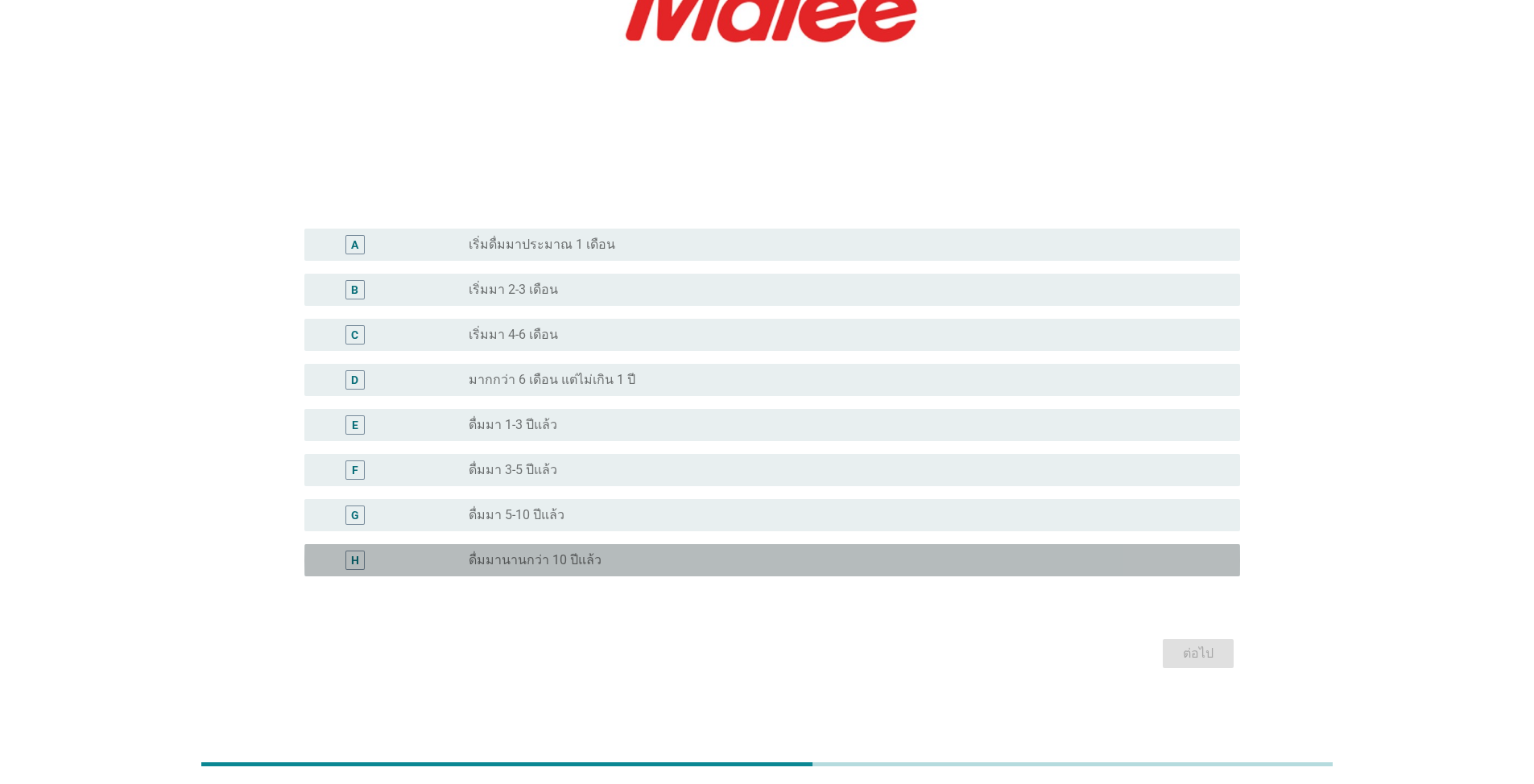
click at [599, 559] on div "radio_button_unchecked ดื่มมานานกว่า 10 ปีแล้ว" at bounding box center [841, 560] width 746 height 17
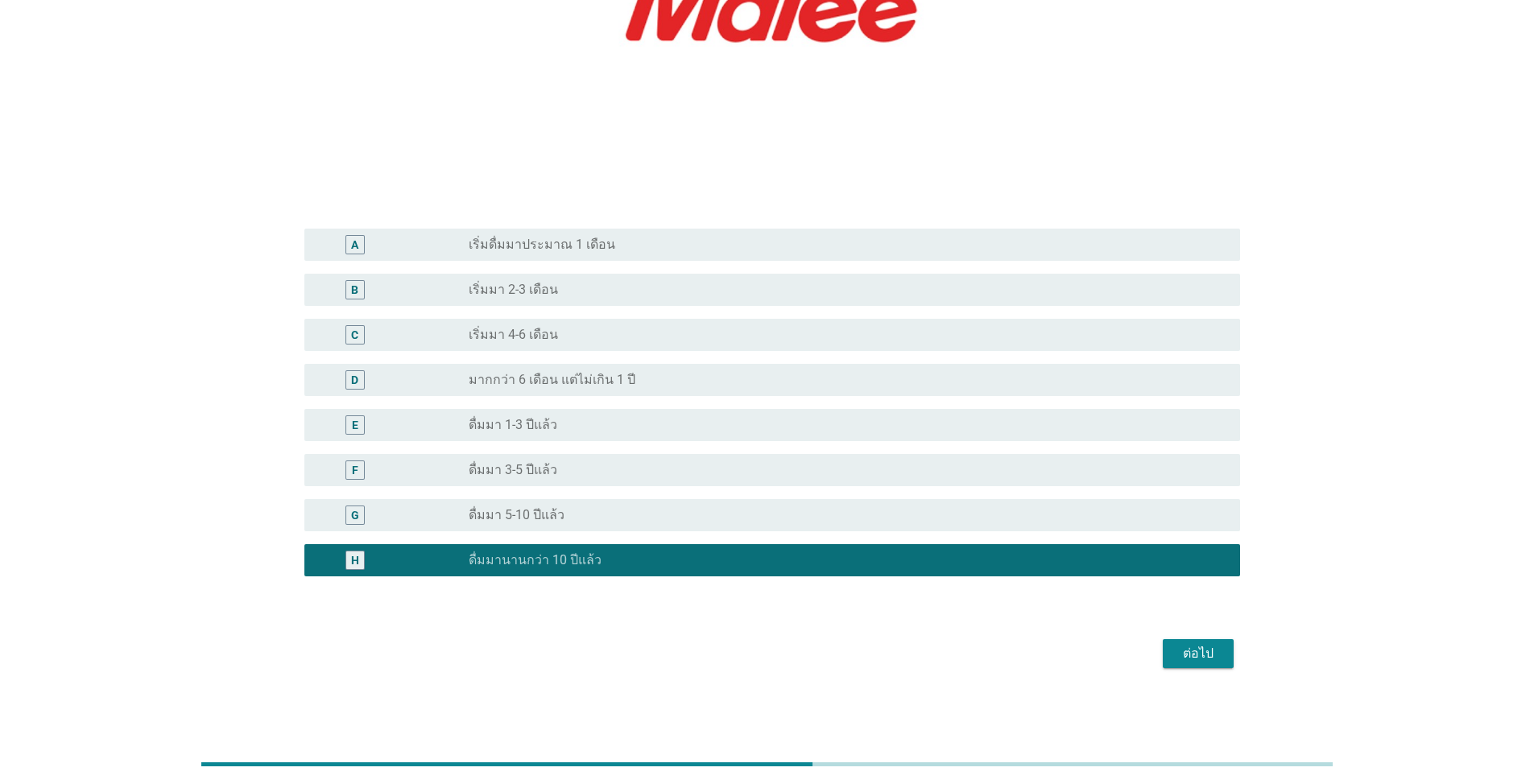
click at [792, 656] on div "ต่อไป" at bounding box center [1198, 654] width 45 height 19
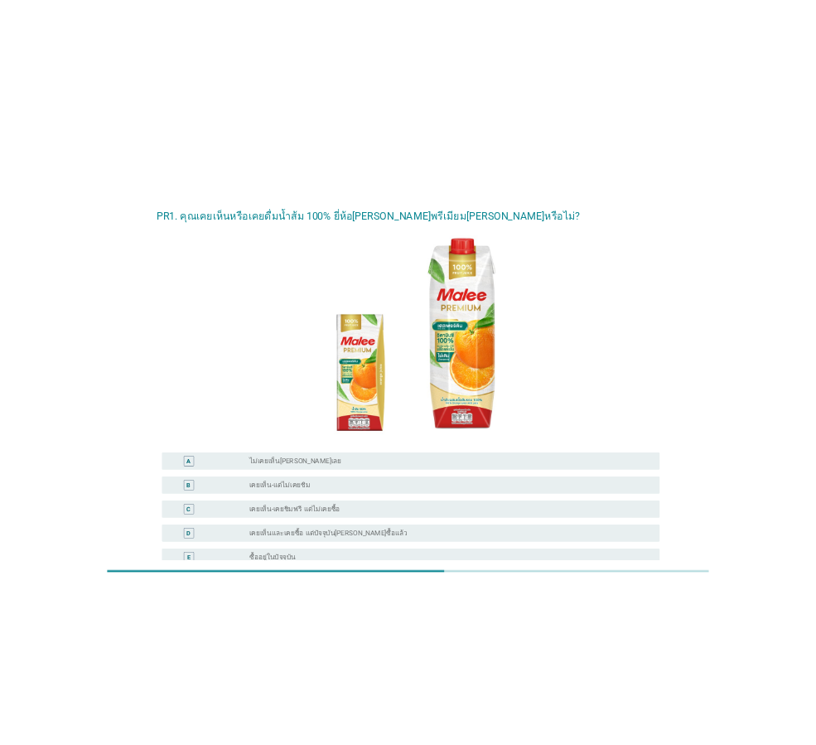
scroll to position [0, 0]
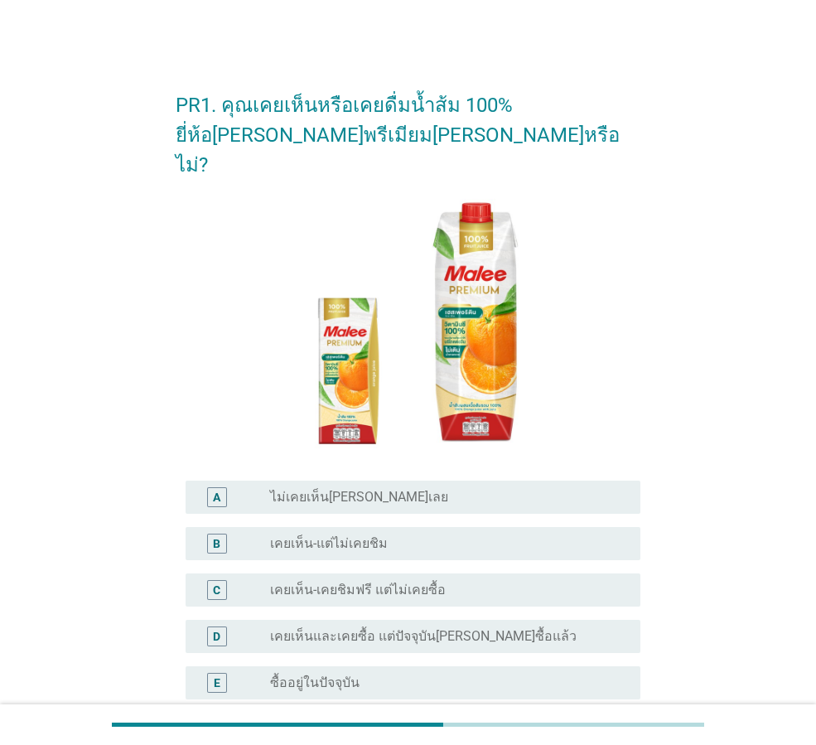
click at [372, 674] on div "radio_button_unchecked ซื้ออยู่ในปัจจุบัน" at bounding box center [442, 682] width 344 height 17
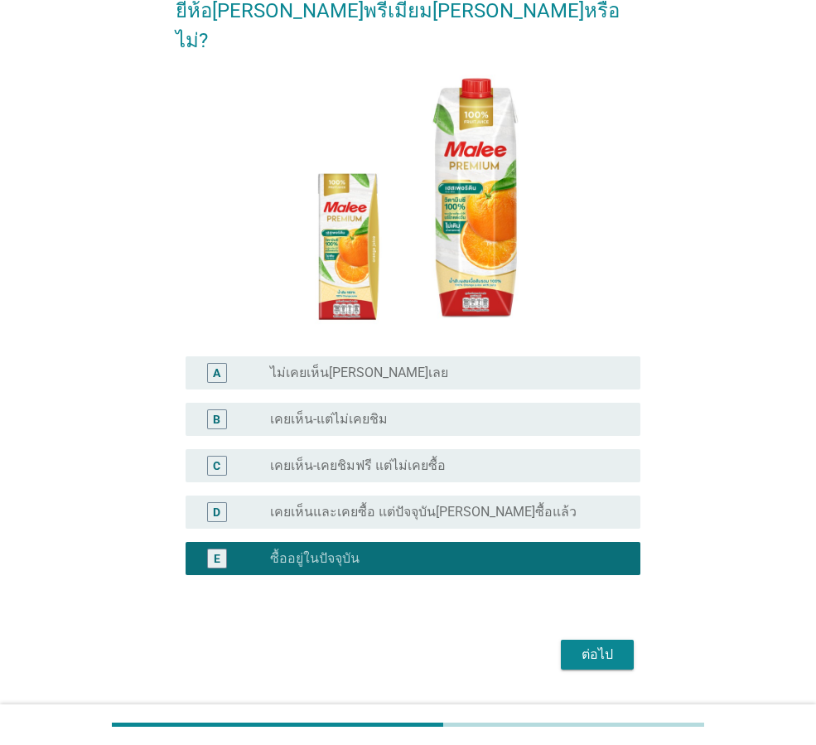
scroll to position [138, 0]
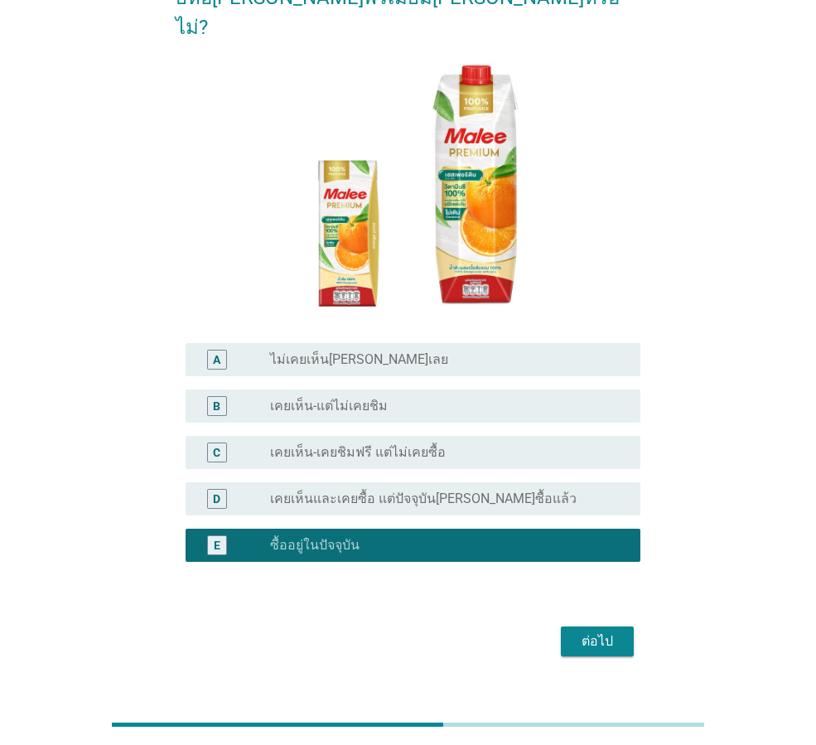
click at [599, 631] on div "ต่อไป" at bounding box center [597, 641] width 46 height 20
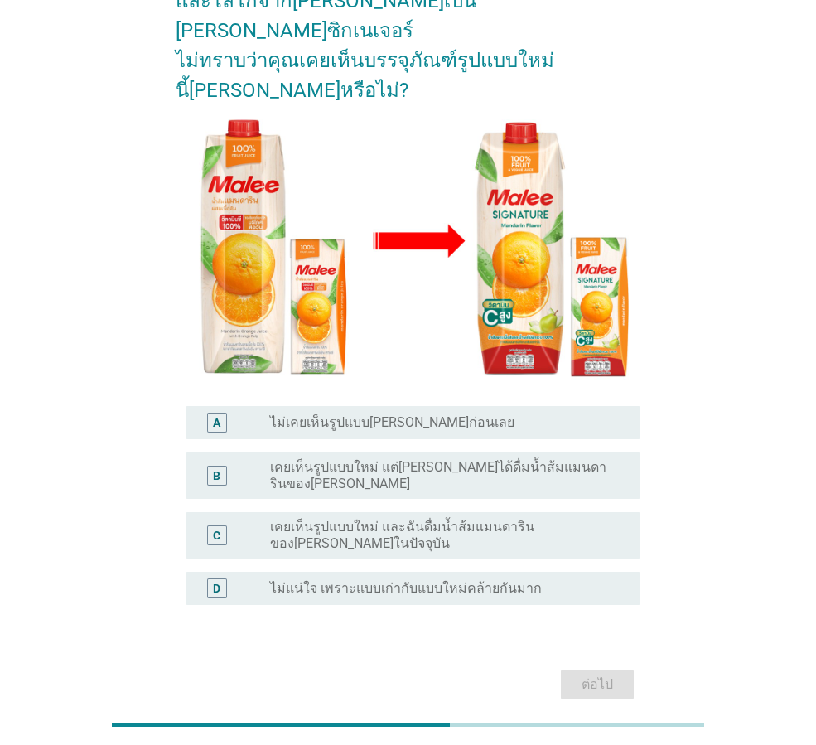
scroll to position [181, 0]
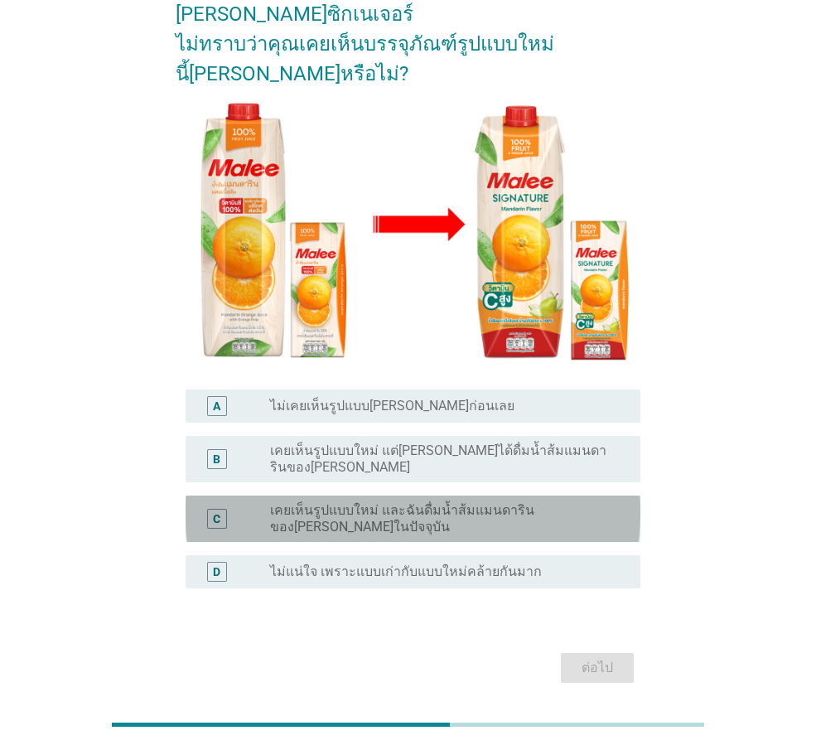
click at [451, 502] on label "เคยเห็นรูปแบบใหม่ และฉันดื่มน้ำส้มแมนดารินของ[PERSON_NAME]ในปัจจุบัน" at bounding box center [442, 518] width 344 height 33
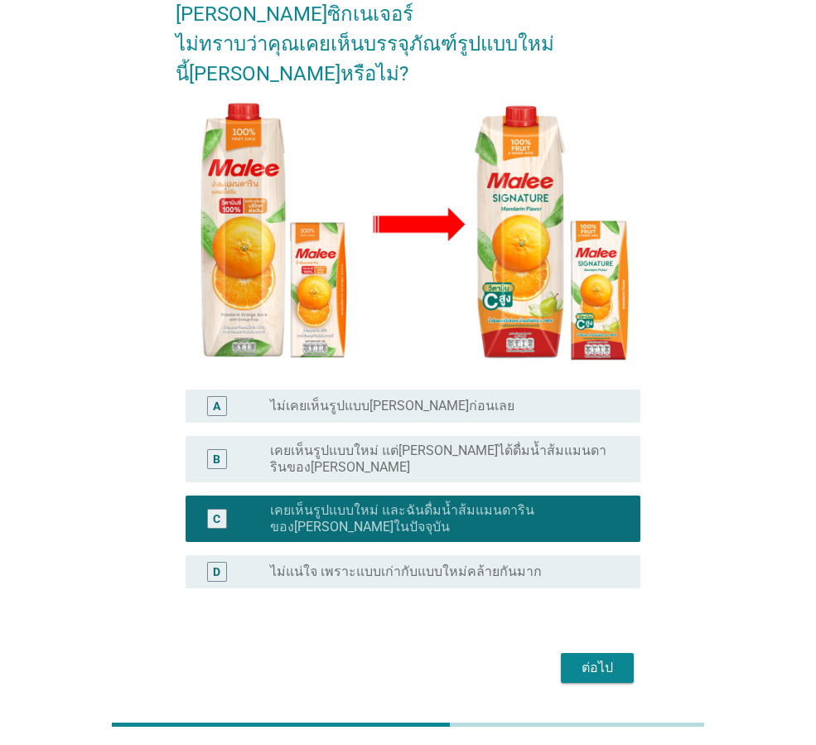
click at [606, 658] on div "ต่อไป" at bounding box center [597, 668] width 46 height 20
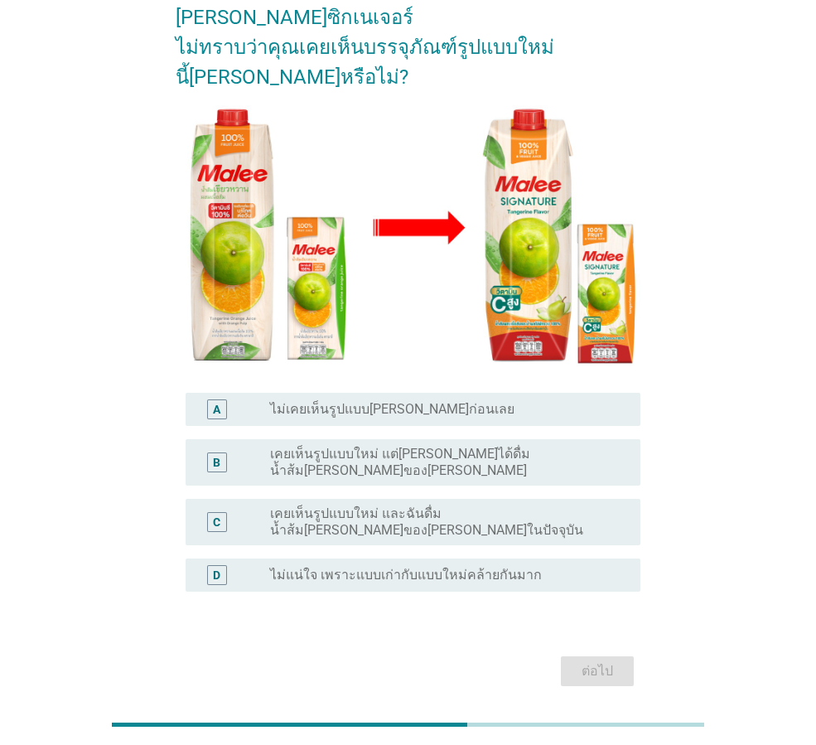
scroll to position [194, 0]
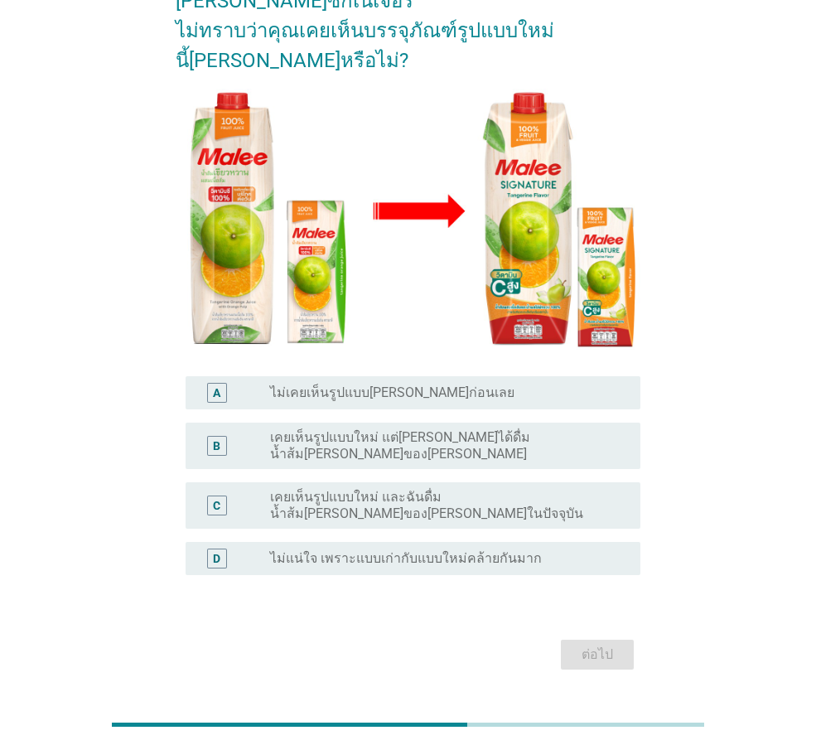
click at [480, 489] on label "เคยเห็นรูปแบบใหม่ และฉันดื่มน้ำส้ม[PERSON_NAME]ของ[PERSON_NAME]ในปัจจุบัน" at bounding box center [442, 505] width 344 height 33
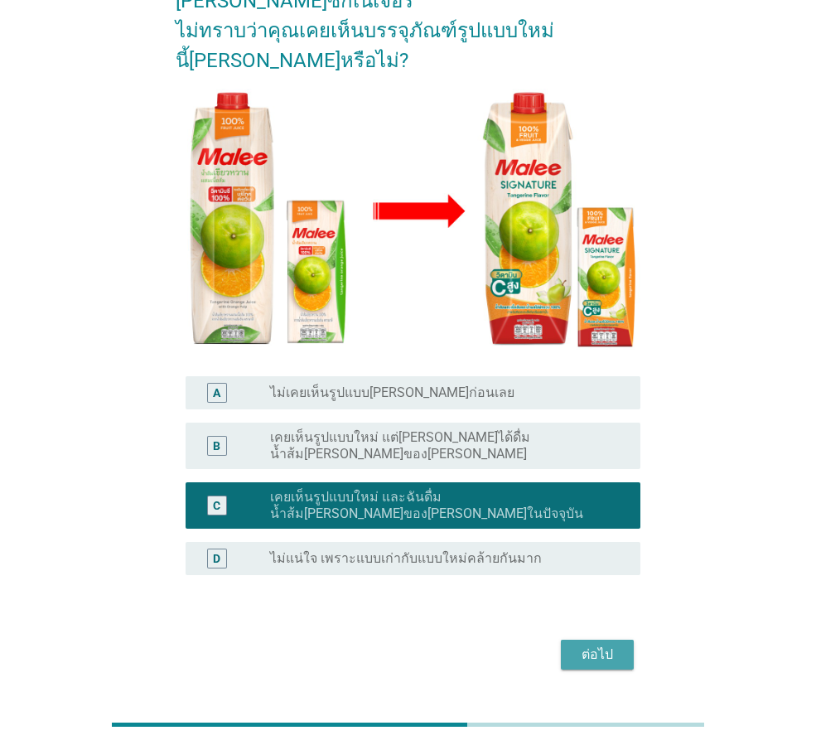
click at [595, 644] on div "ต่อไป" at bounding box center [597, 654] width 46 height 20
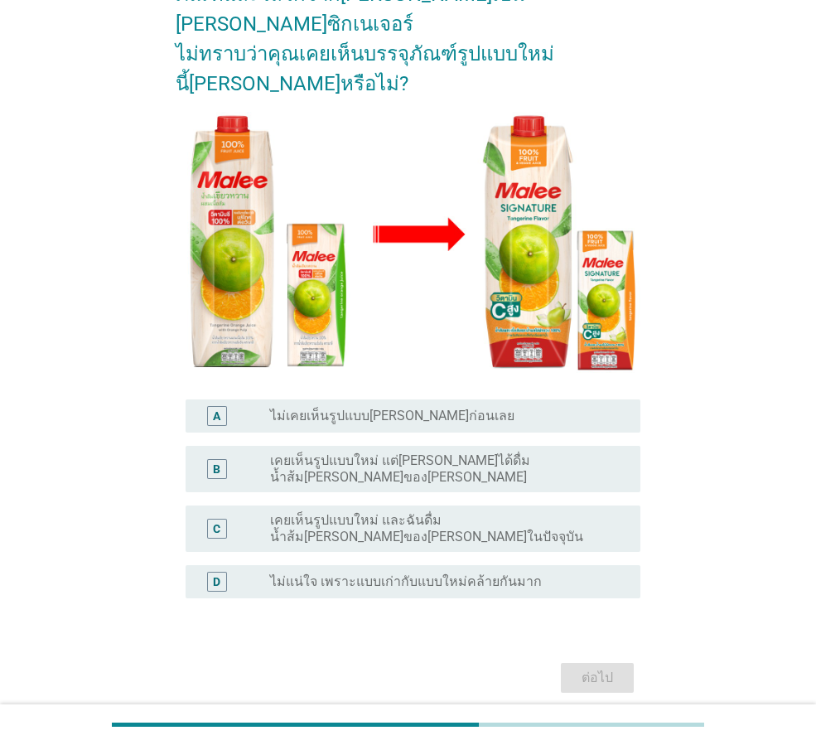
scroll to position [181, 0]
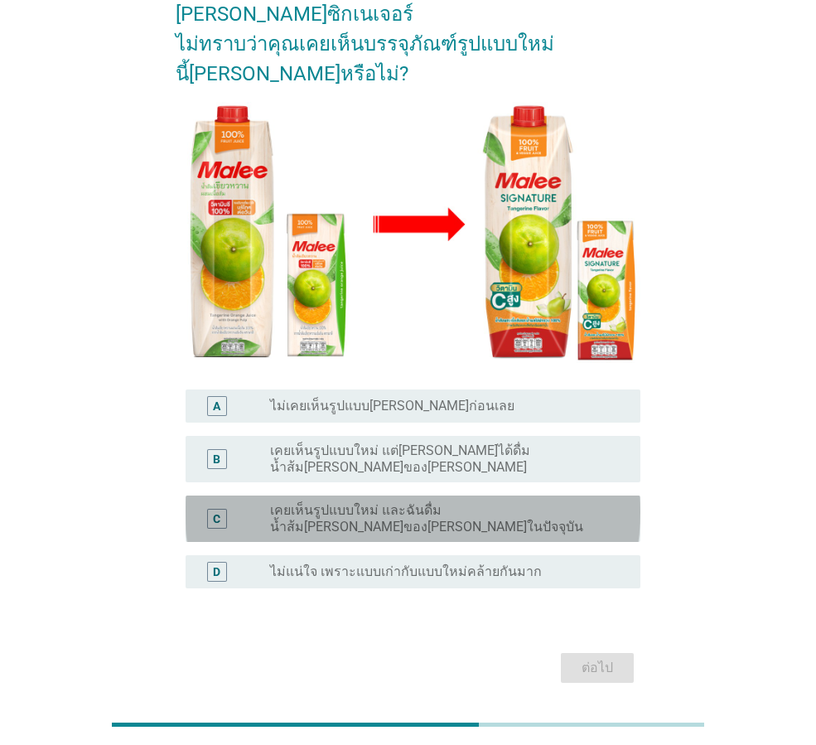
click at [538, 502] on label "เคยเห็นรูปแบบใหม่ และฉันดื่มน้ำส้ม[PERSON_NAME]ของ[PERSON_NAME]ในปัจจุบัน" at bounding box center [442, 518] width 344 height 33
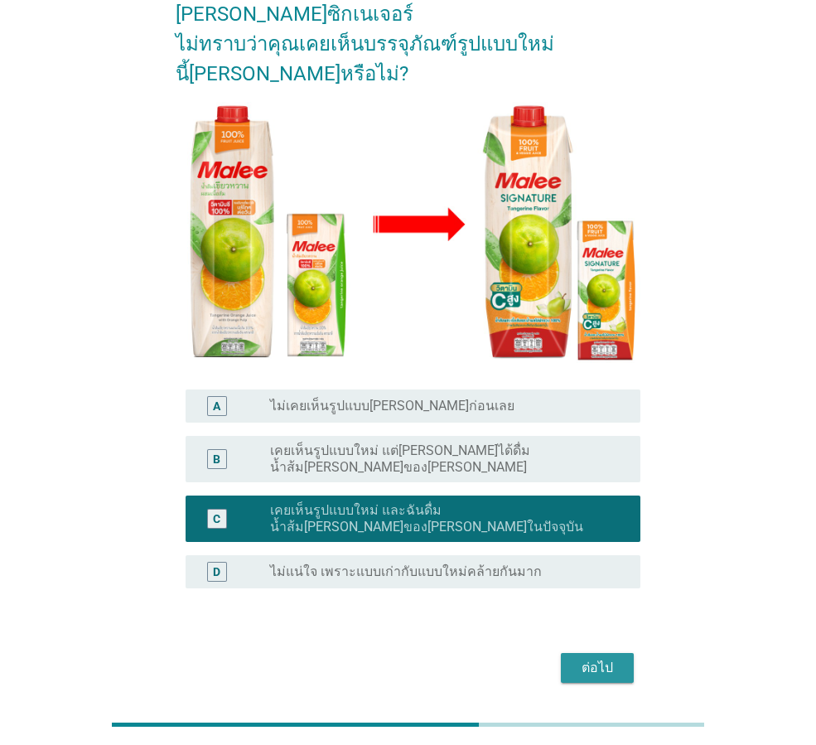
click at [605, 653] on button "ต่อไป" at bounding box center [597, 668] width 73 height 30
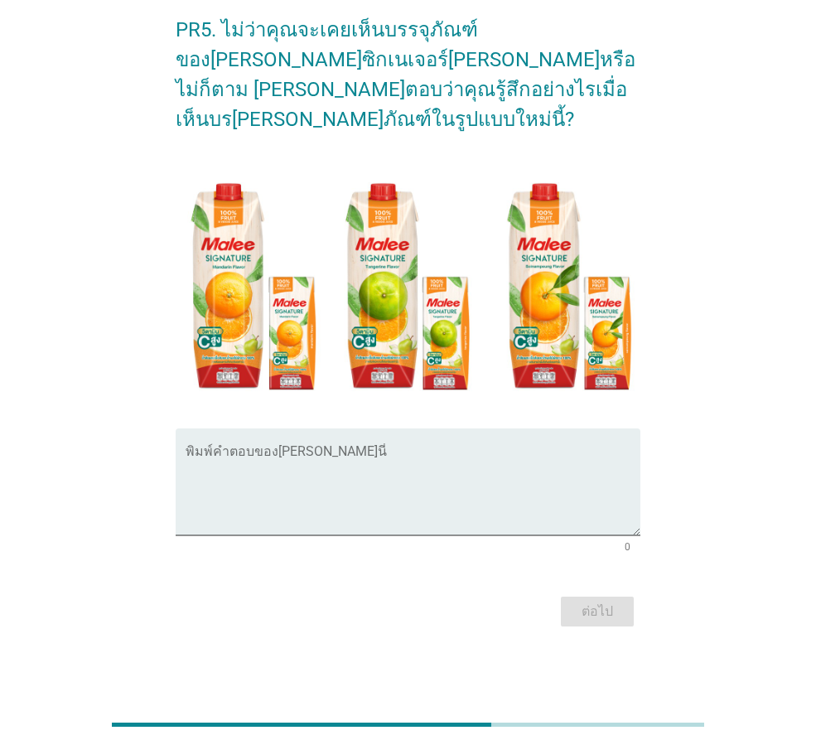
scroll to position [0, 0]
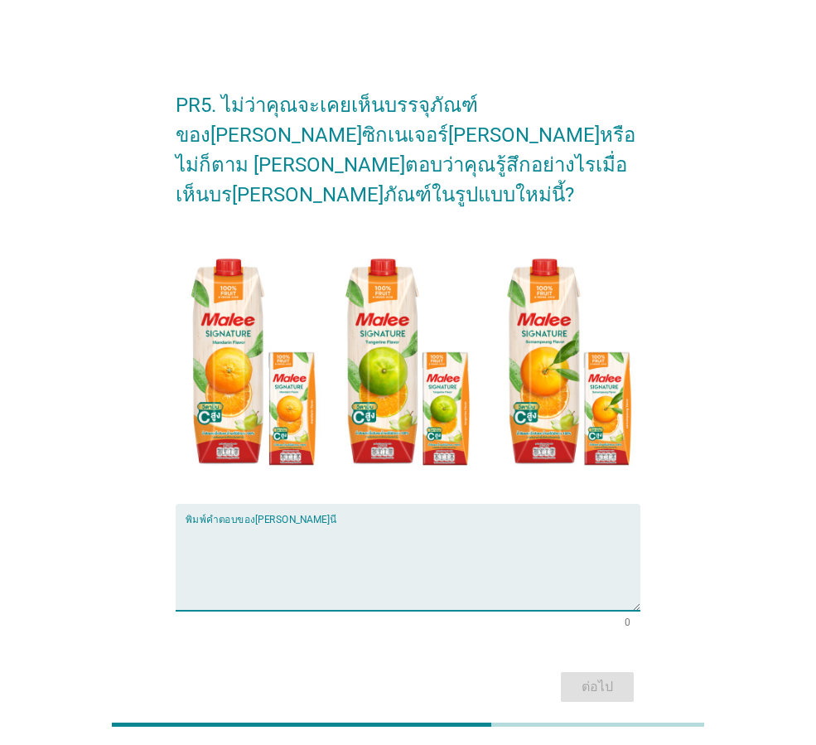
click at [287, 567] on textarea "พิมพ์คำตอบของคุณ ที่นี่" at bounding box center [413, 567] width 455 height 87
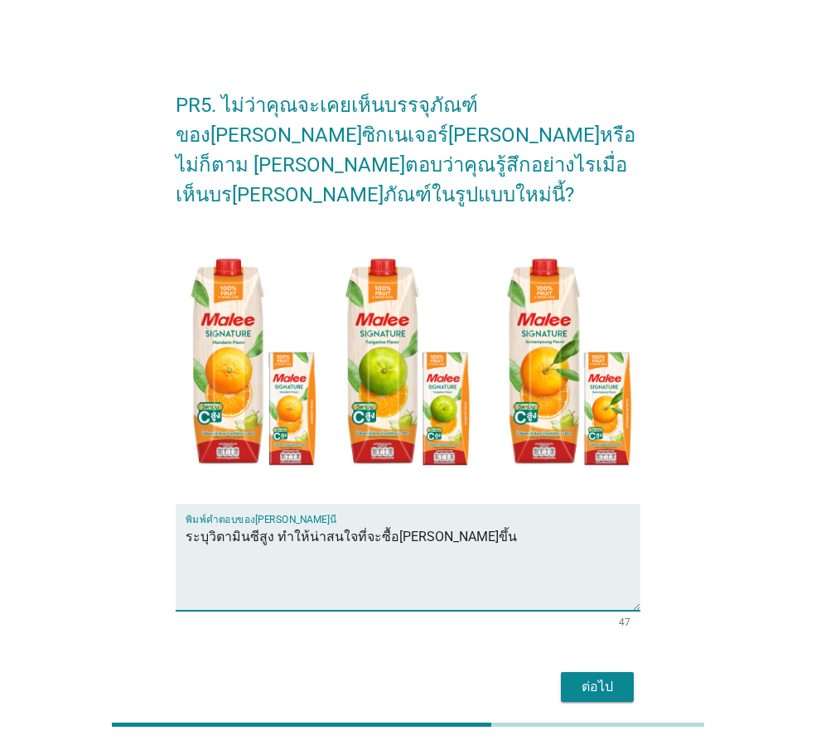
type textarea "ระบุวิตามินซีสูง ทำให้น่าสนใจที่จะซื้อ[PERSON_NAME]ขึ้น"
click at [584, 677] on div "ต่อไป" at bounding box center [597, 687] width 46 height 20
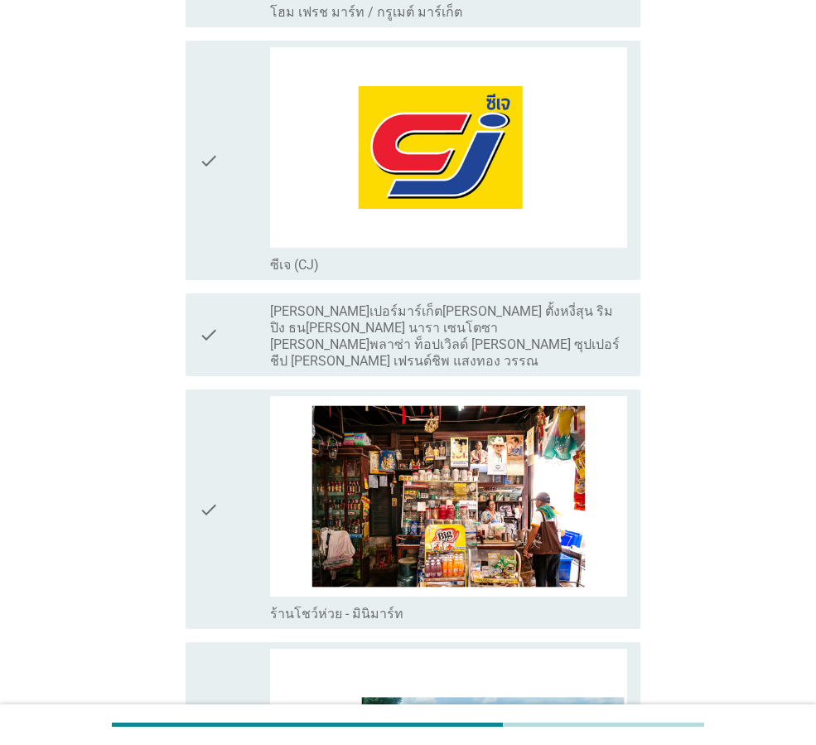
scroll to position [2732, 0]
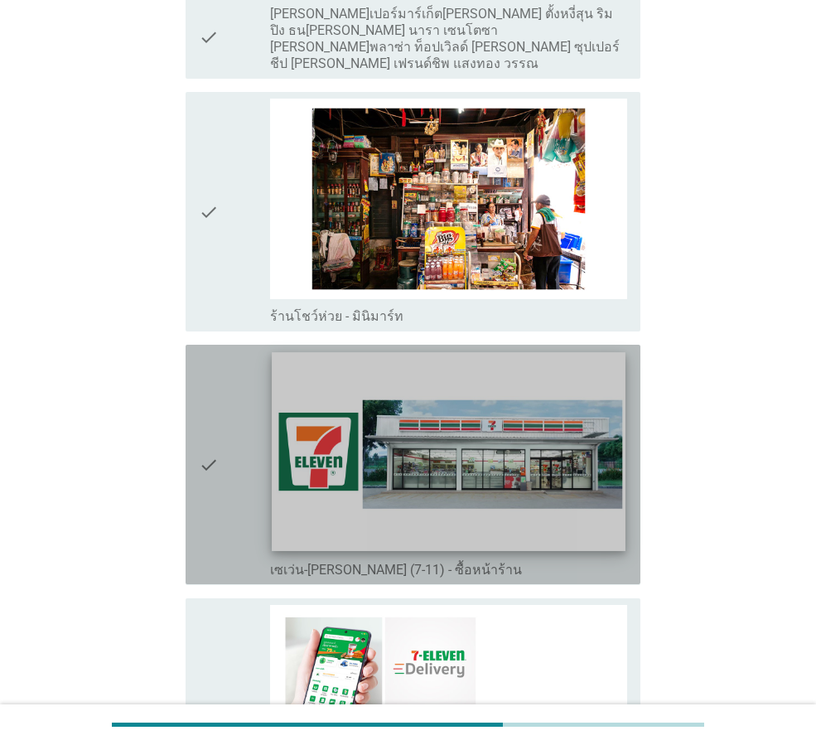
click at [374, 460] on img at bounding box center [448, 452] width 353 height 199
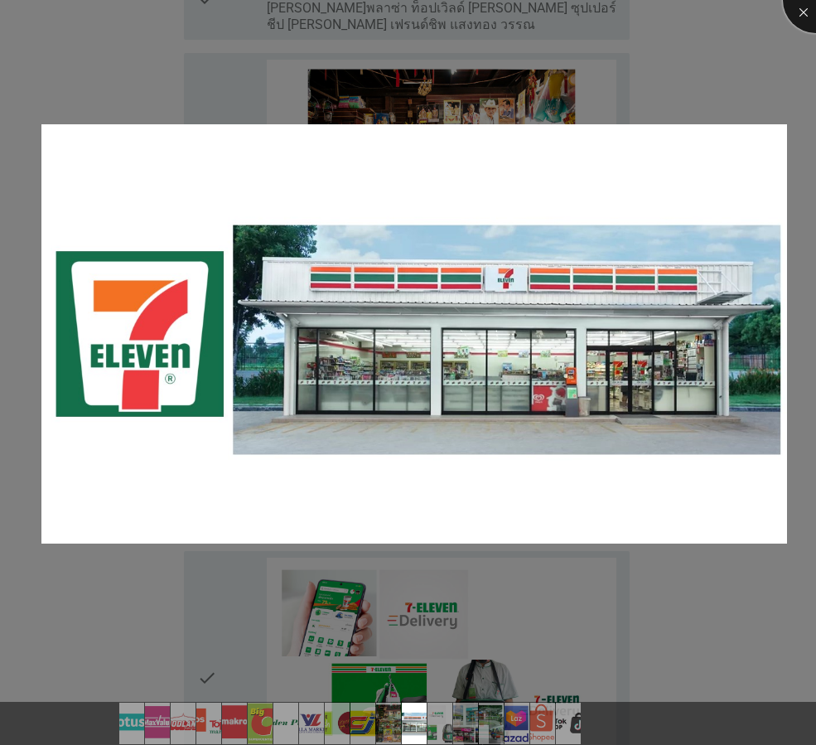
click at [804, 13] on div at bounding box center [816, 0] width 66 height 66
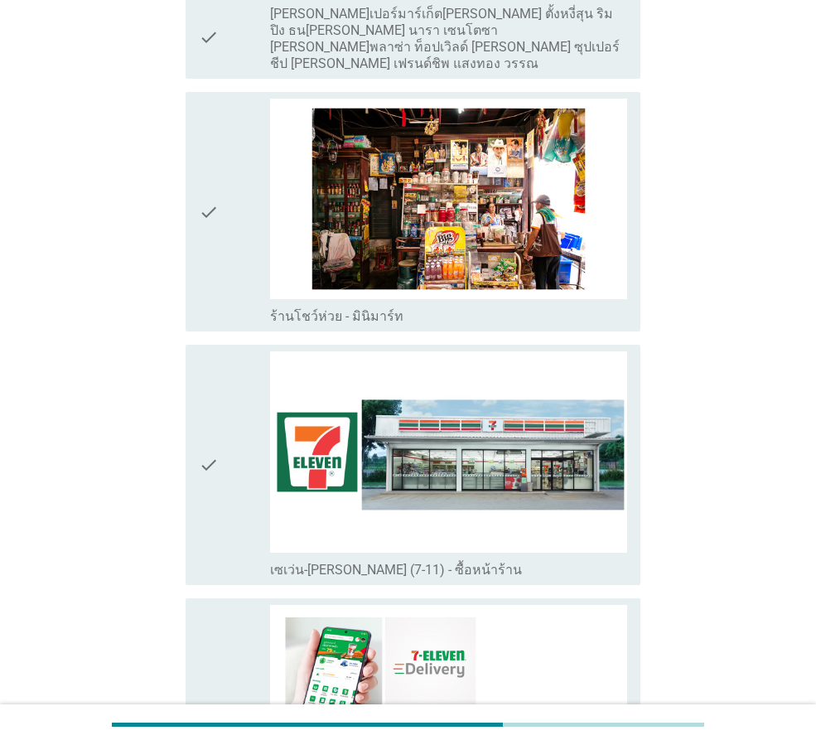
click at [199, 451] on icon "check" at bounding box center [209, 464] width 20 height 226
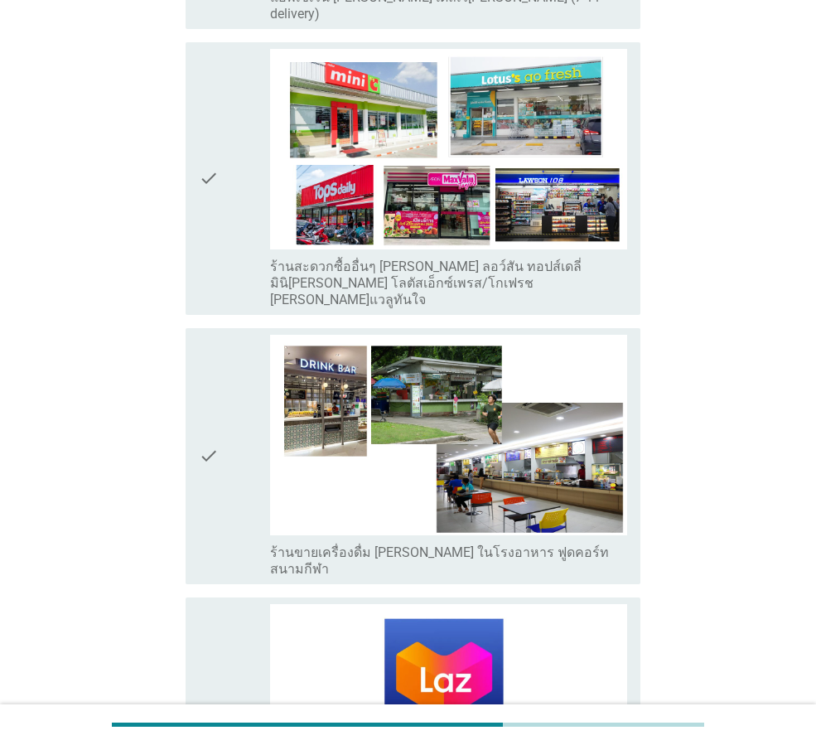
scroll to position [3562, 0]
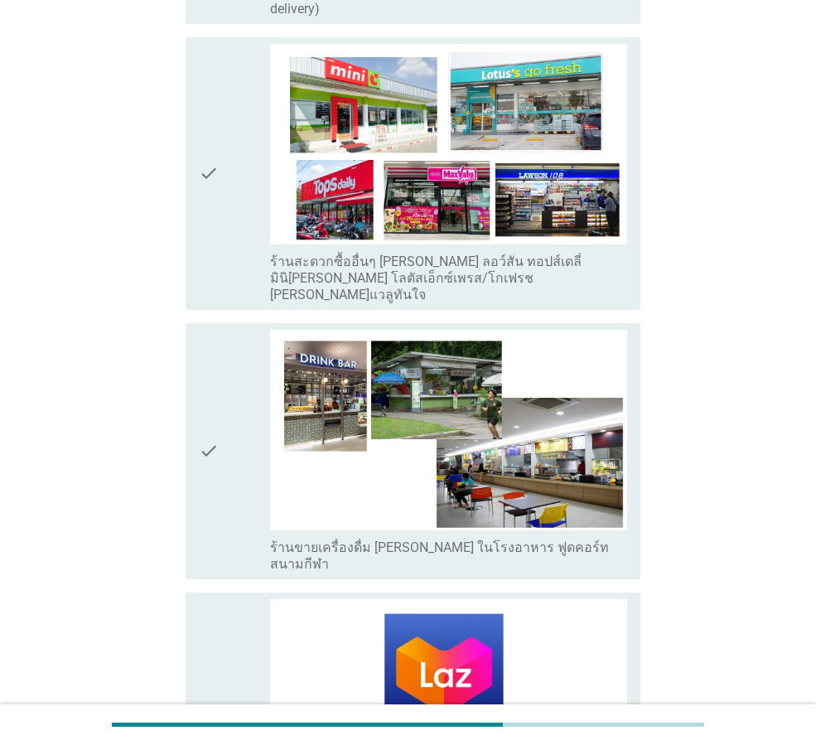
click at [205, 133] on icon "check" at bounding box center [209, 173] width 20 height 259
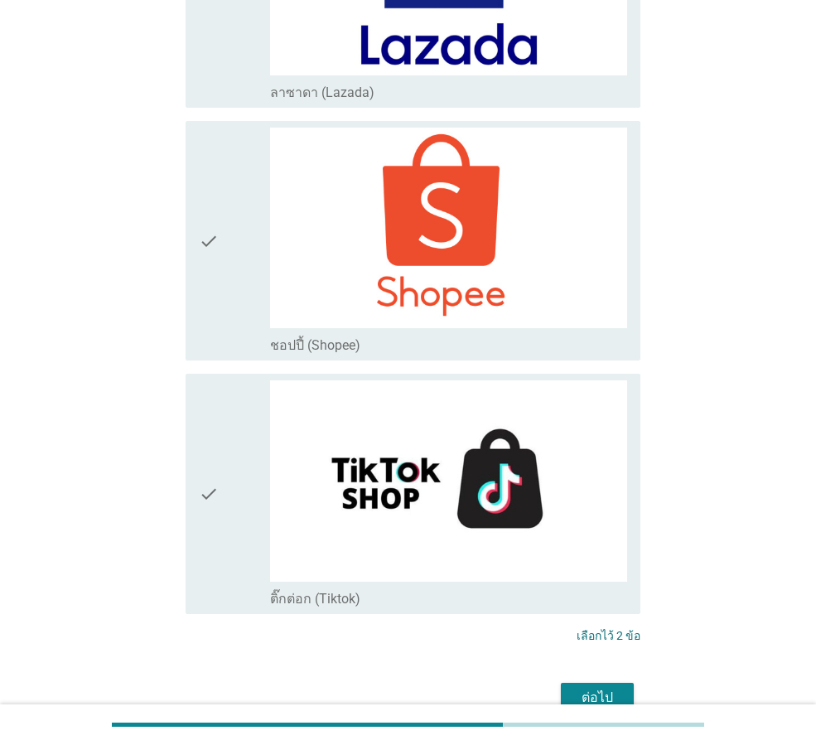
scroll to position [4306, 0]
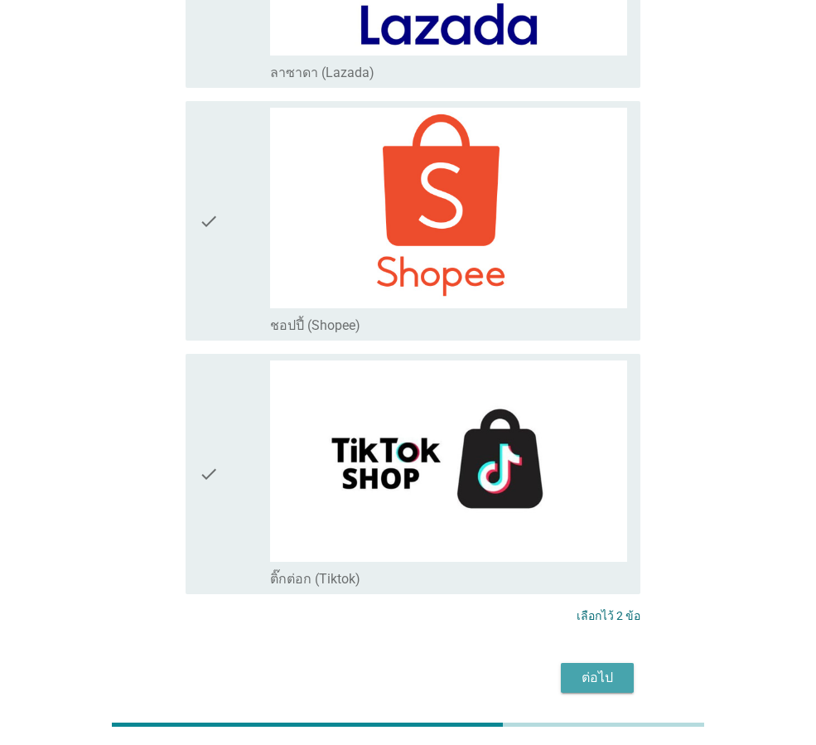
click at [608, 668] on div "ต่อไป" at bounding box center [597, 678] width 46 height 20
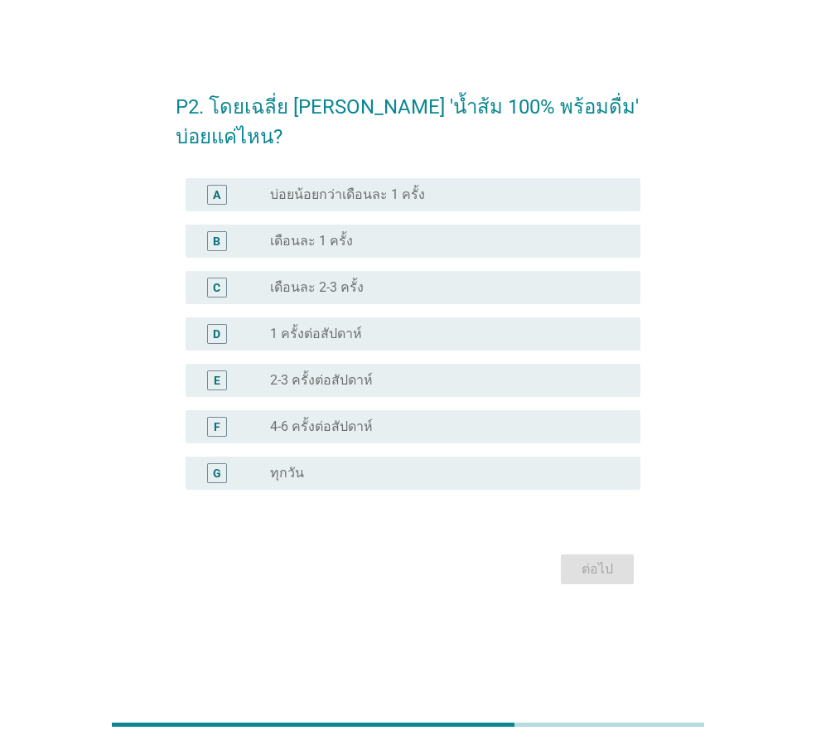
scroll to position [0, 0]
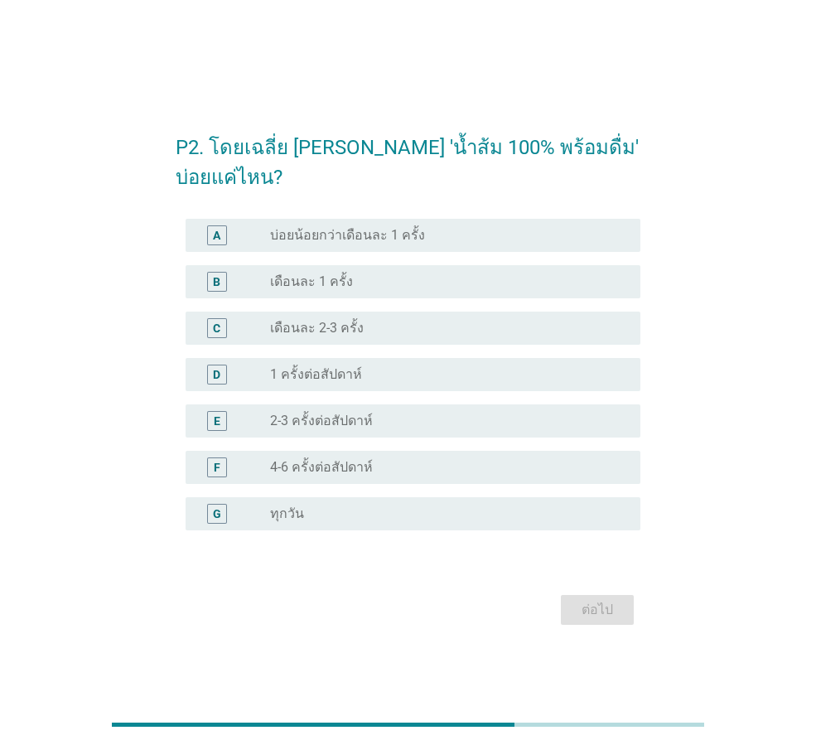
click at [394, 332] on div "radio_button_unchecked เดือนละ 2-3 ครั้ง" at bounding box center [442, 328] width 344 height 17
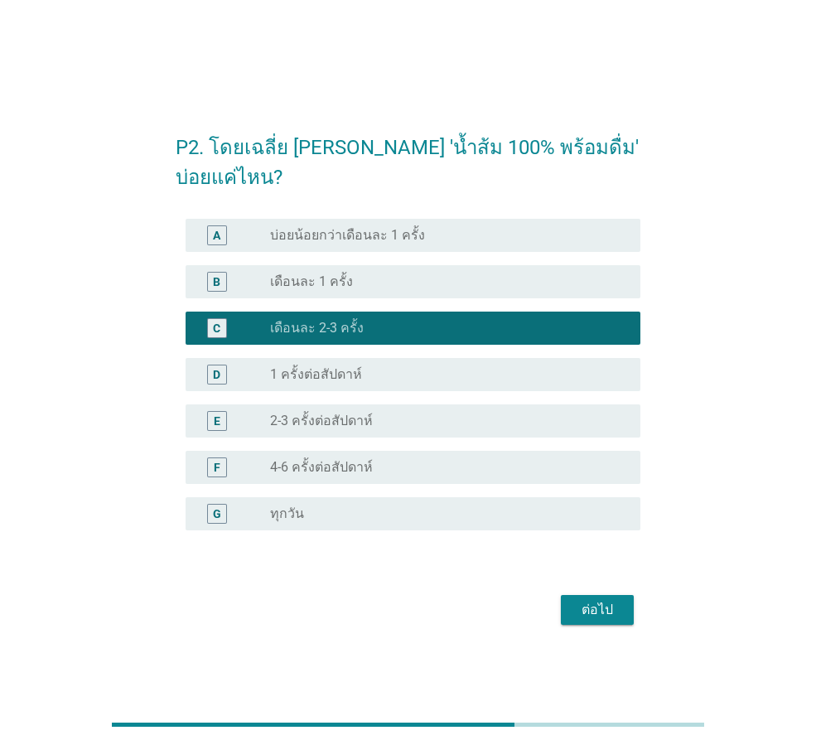
click at [600, 606] on div "ต่อไป" at bounding box center [597, 610] width 46 height 20
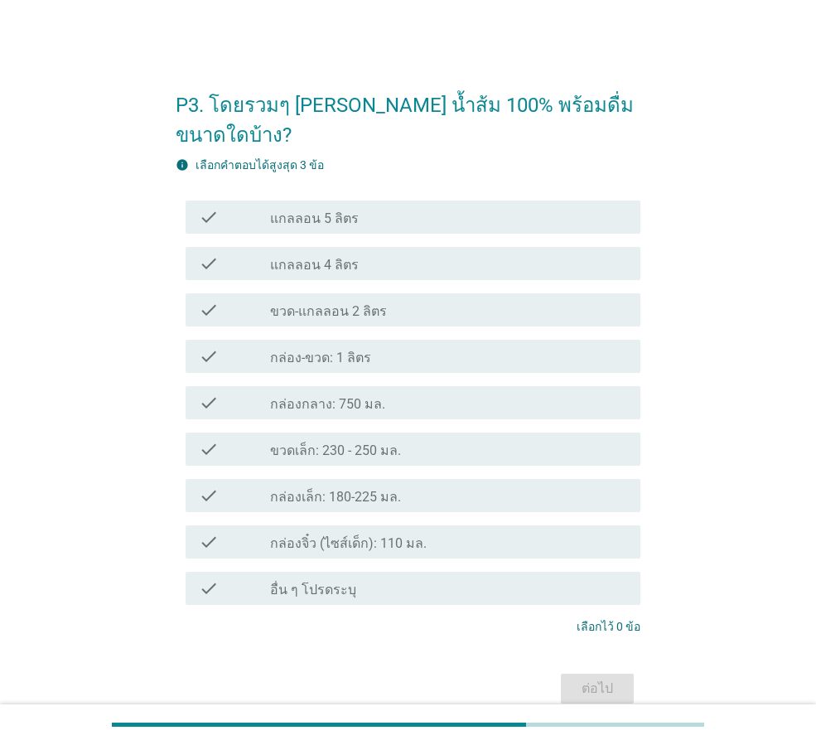
click at [334, 489] on label "กล่องเล็ก: 180-225 มล." at bounding box center [335, 497] width 131 height 17
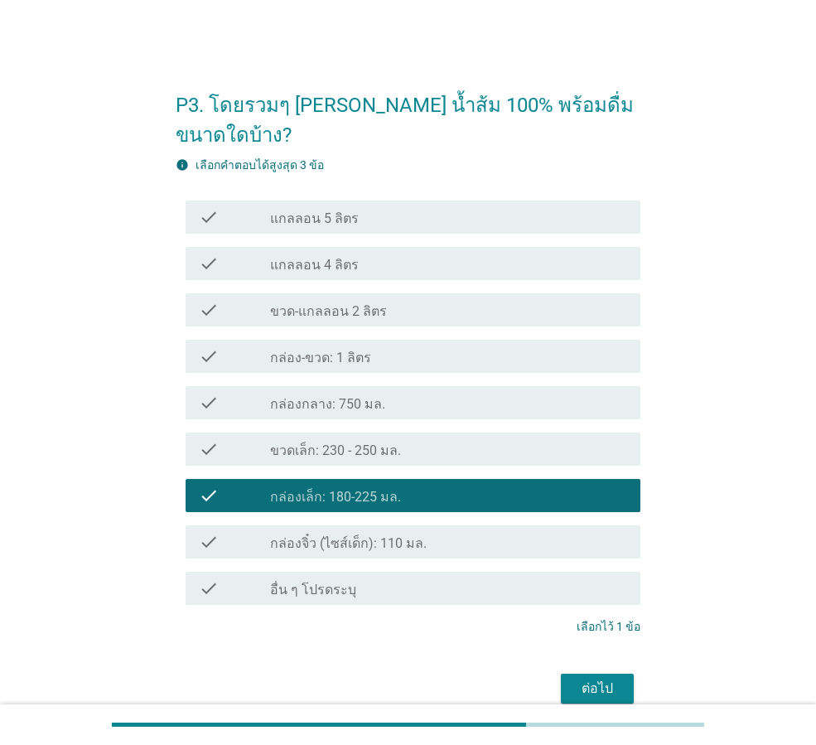
click at [609, 678] on div "ต่อไป" at bounding box center [597, 688] width 46 height 20
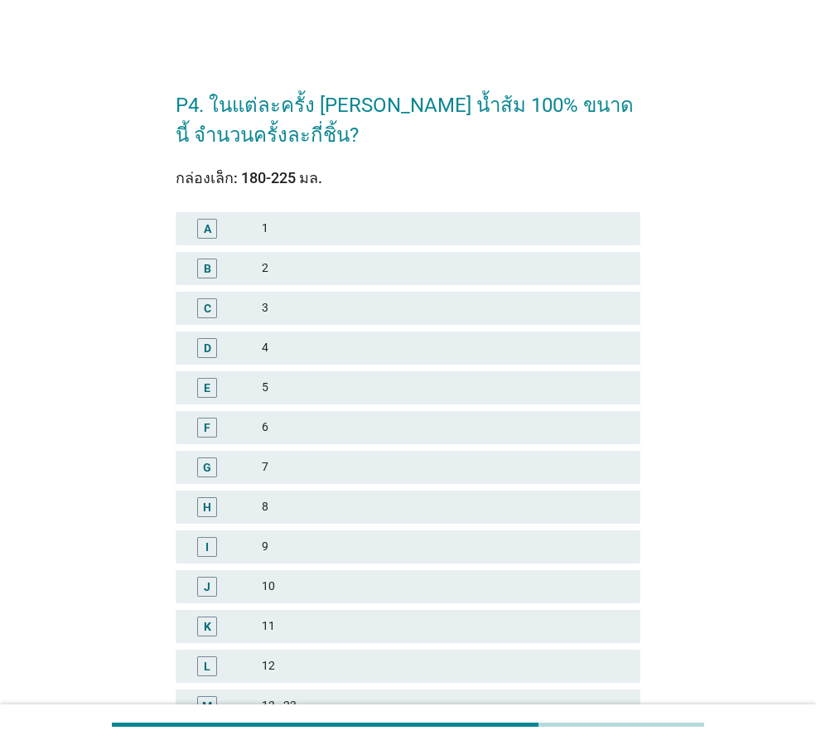
click at [367, 224] on div "1" at bounding box center [444, 229] width 365 height 20
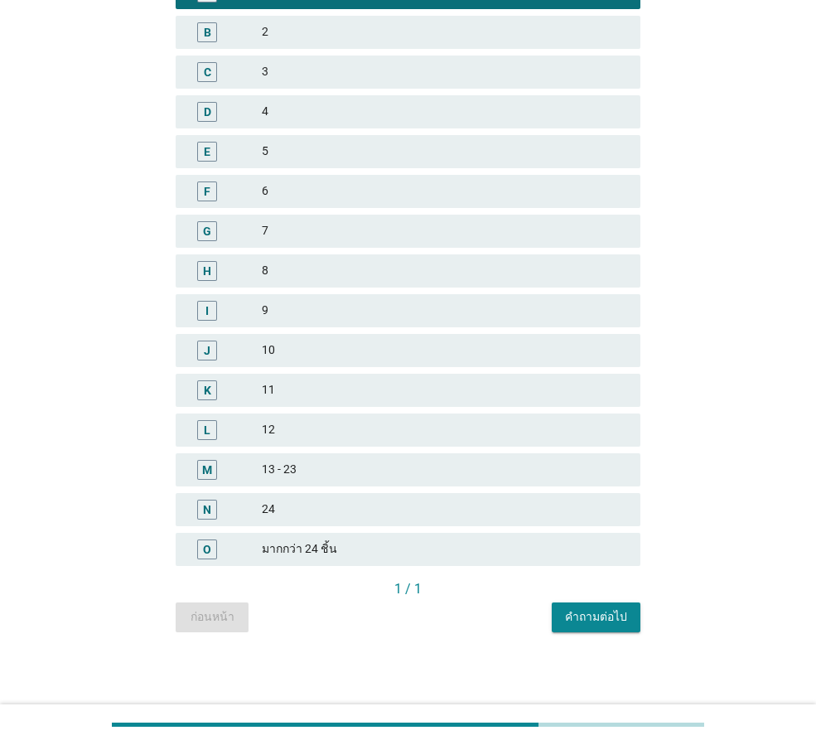
scroll to position [237, 0]
click at [616, 621] on div "คำถามต่อไป" at bounding box center [596, 615] width 62 height 17
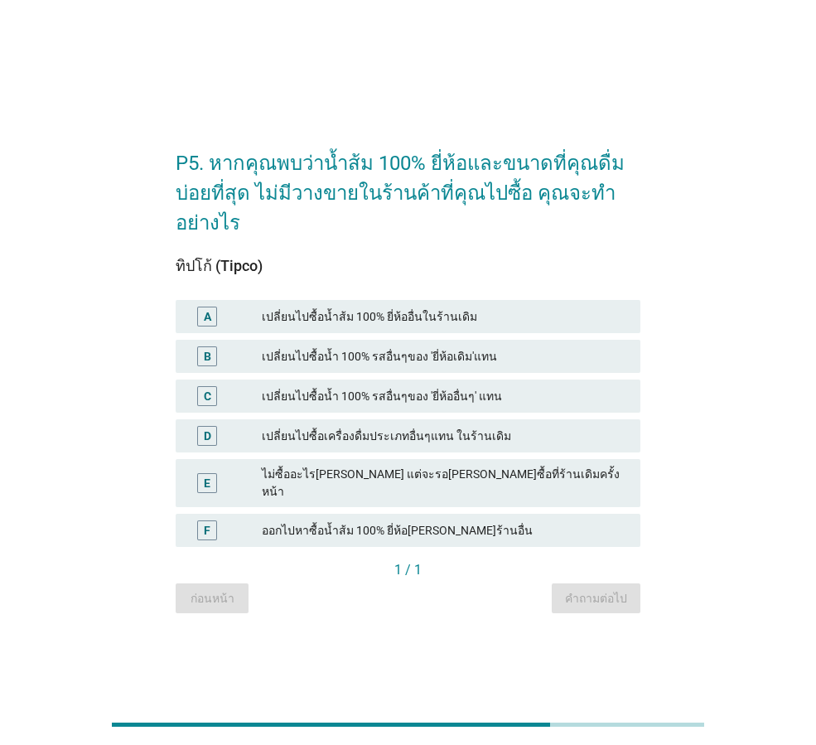
click at [509, 326] on div "เปลี่ยนไปซื้อน้ำส้ม 100% ยี่ห้ออื่นในร้านเดิม" at bounding box center [444, 317] width 365 height 20
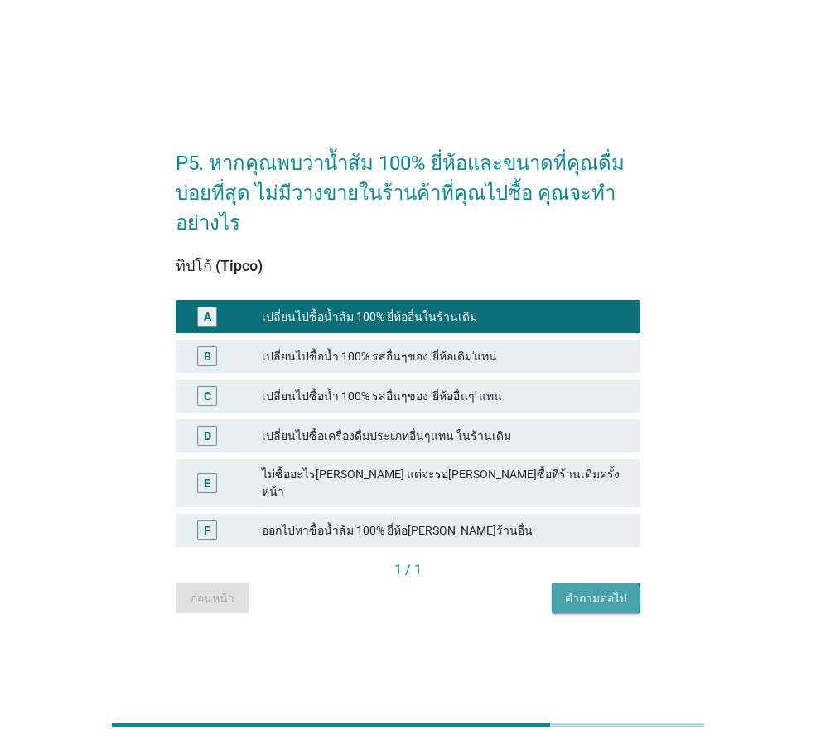
click at [616, 590] on div "คำถามต่อไป" at bounding box center [596, 598] width 62 height 17
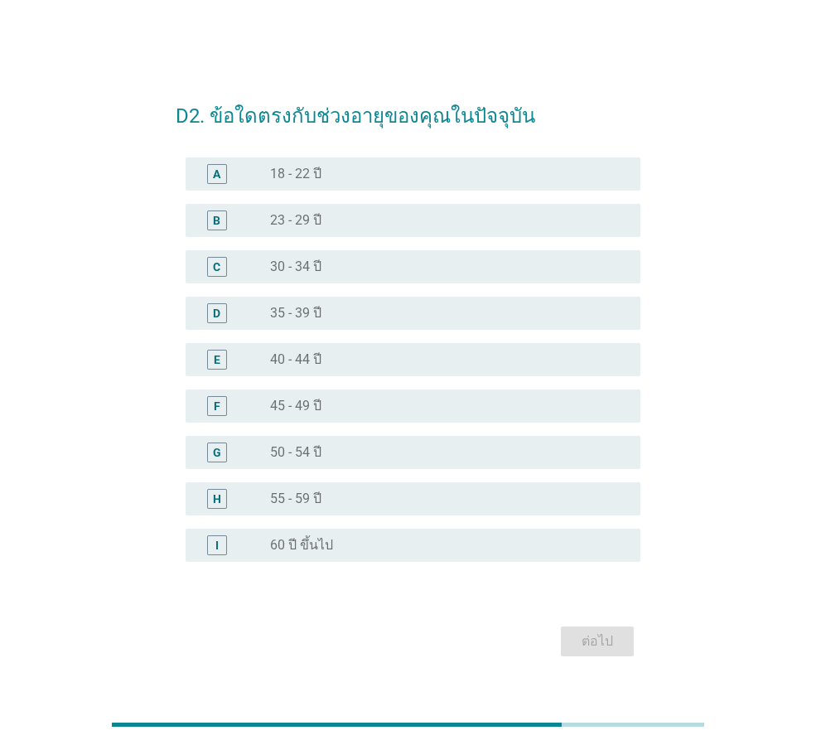
click at [341, 398] on div "radio_button_unchecked 45 - 49 ปี" at bounding box center [442, 406] width 344 height 17
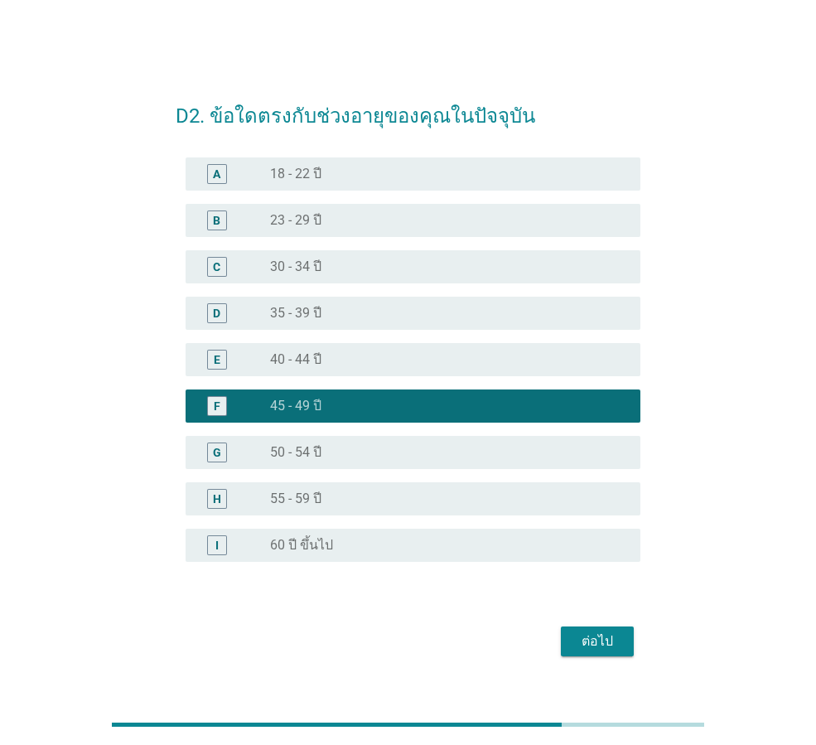
click at [612, 634] on div "ต่อไป" at bounding box center [597, 641] width 46 height 20
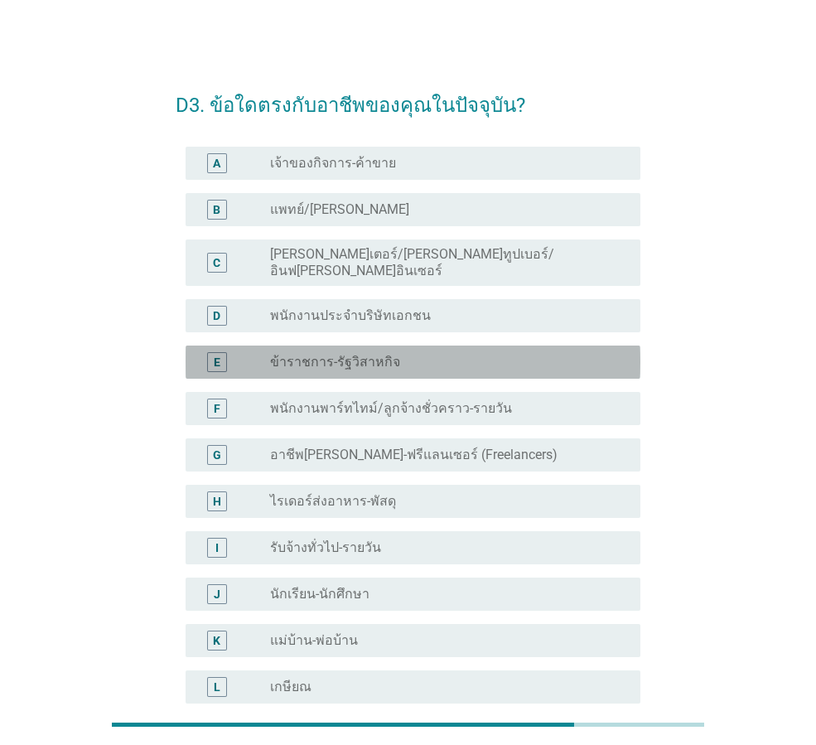
click at [464, 354] on div "radio_button_unchecked ข้าราชการ-รัฐวิสาหกิจ" at bounding box center [442, 362] width 344 height 17
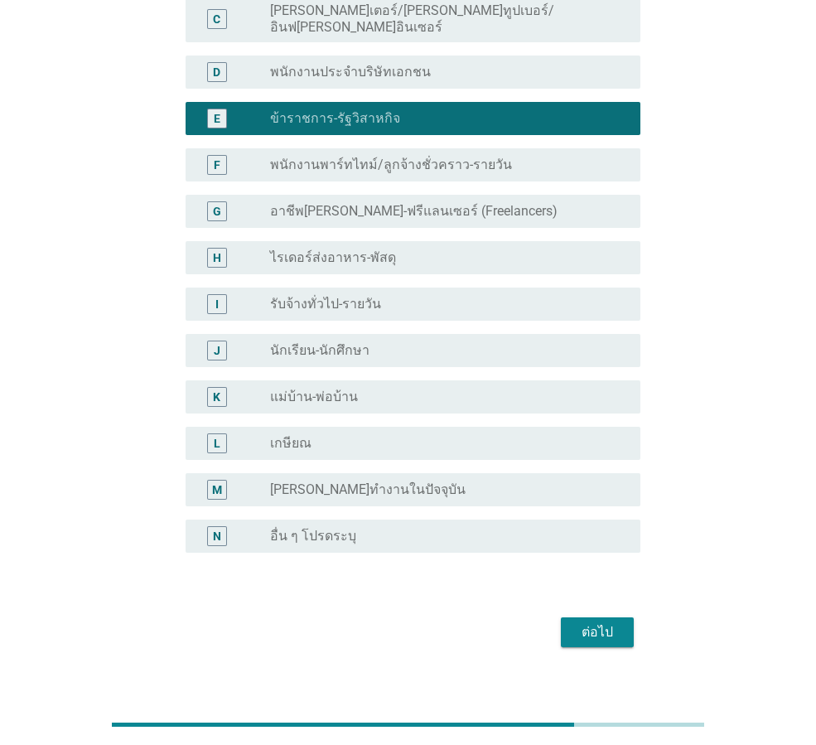
scroll to position [251, 0]
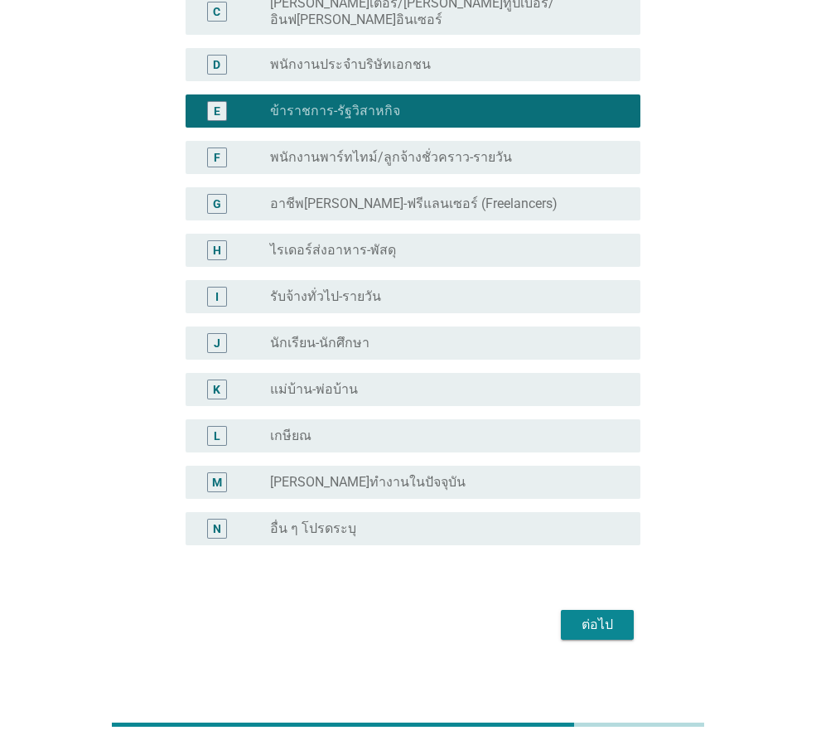
click at [601, 615] on div "ต่อไป" at bounding box center [597, 625] width 46 height 20
